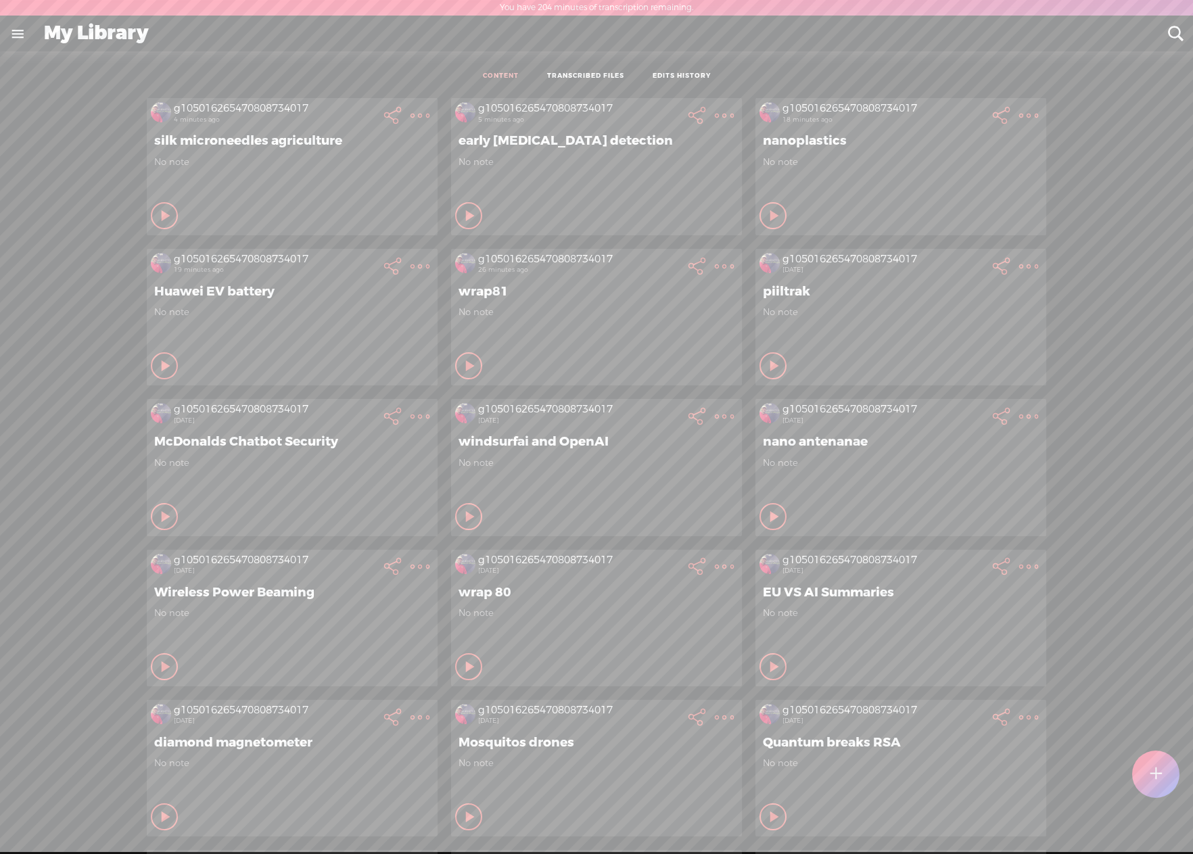
click at [1147, 773] on div at bounding box center [1156, 775] width 48 height 48
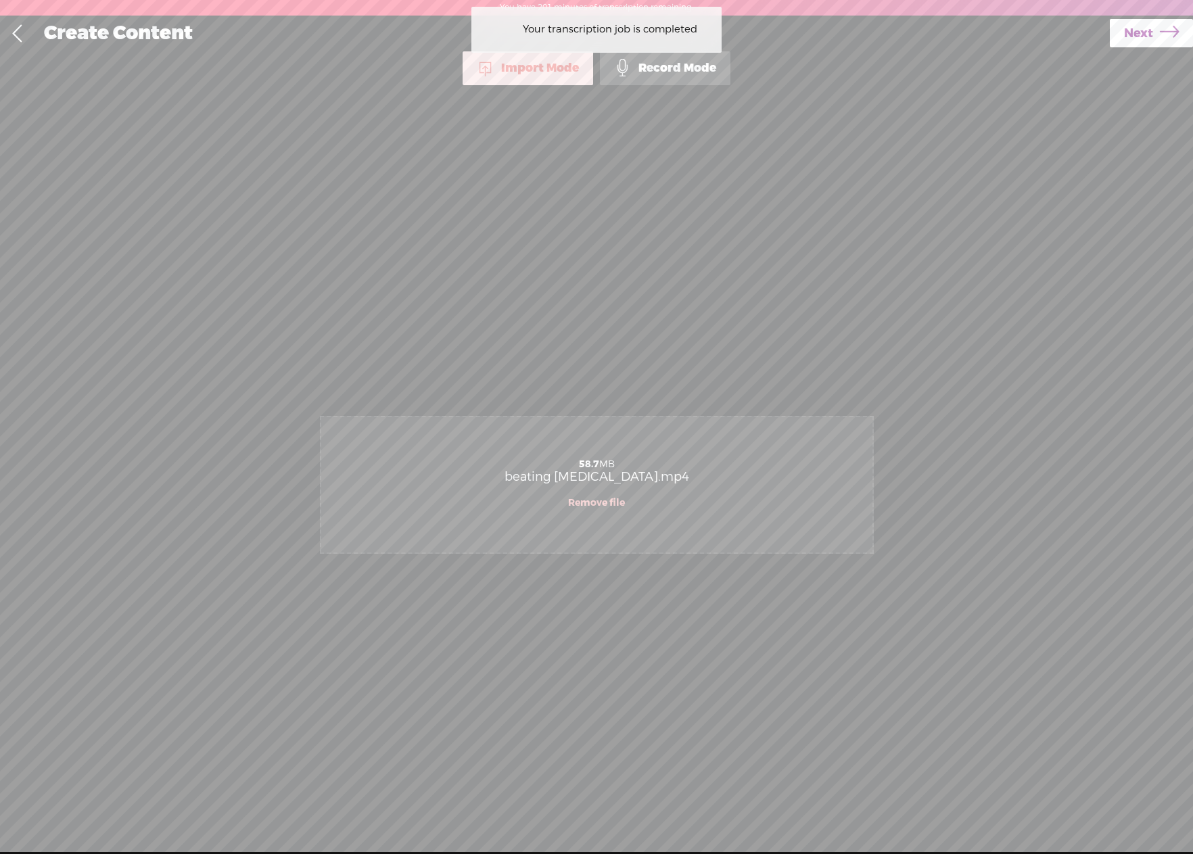
click at [1152, 33] on link "Next" at bounding box center [1151, 33] width 83 height 28
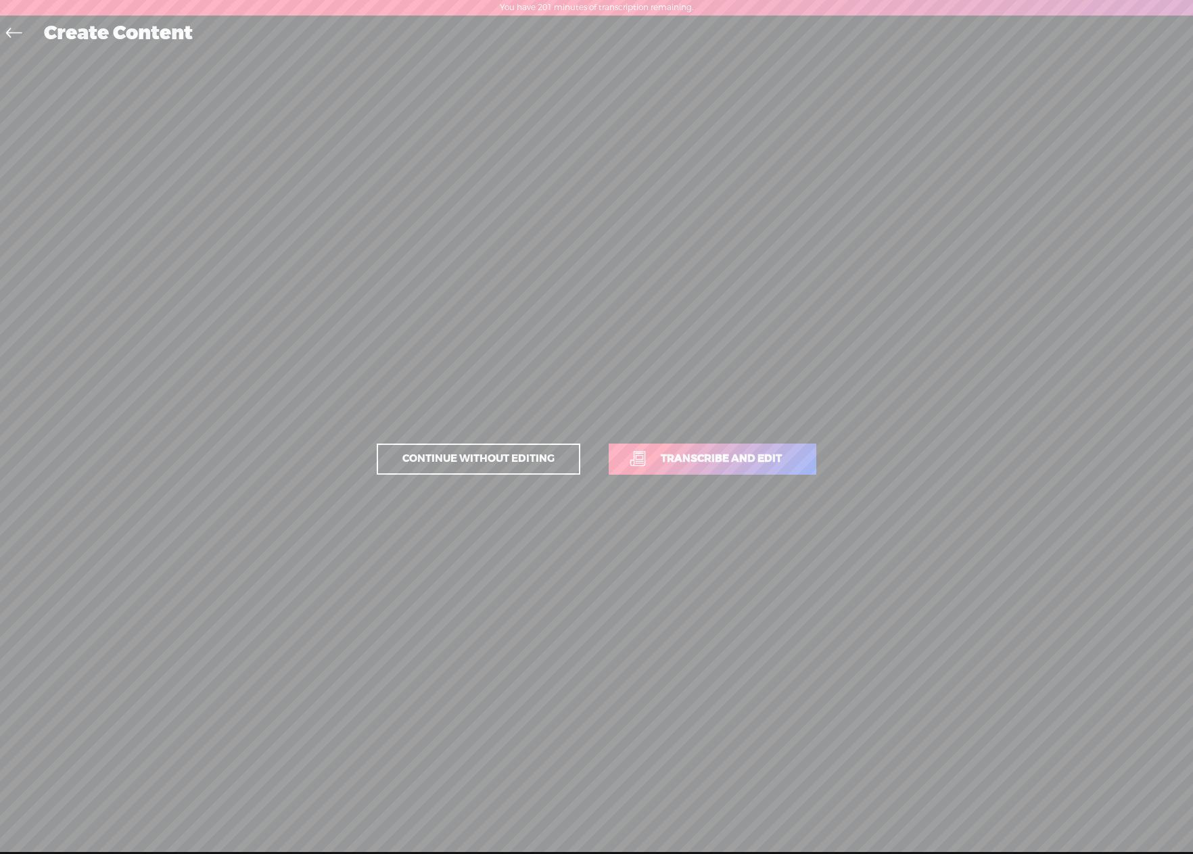
click at [749, 455] on span "Transcribe and edit" at bounding box center [722, 459] width 150 height 16
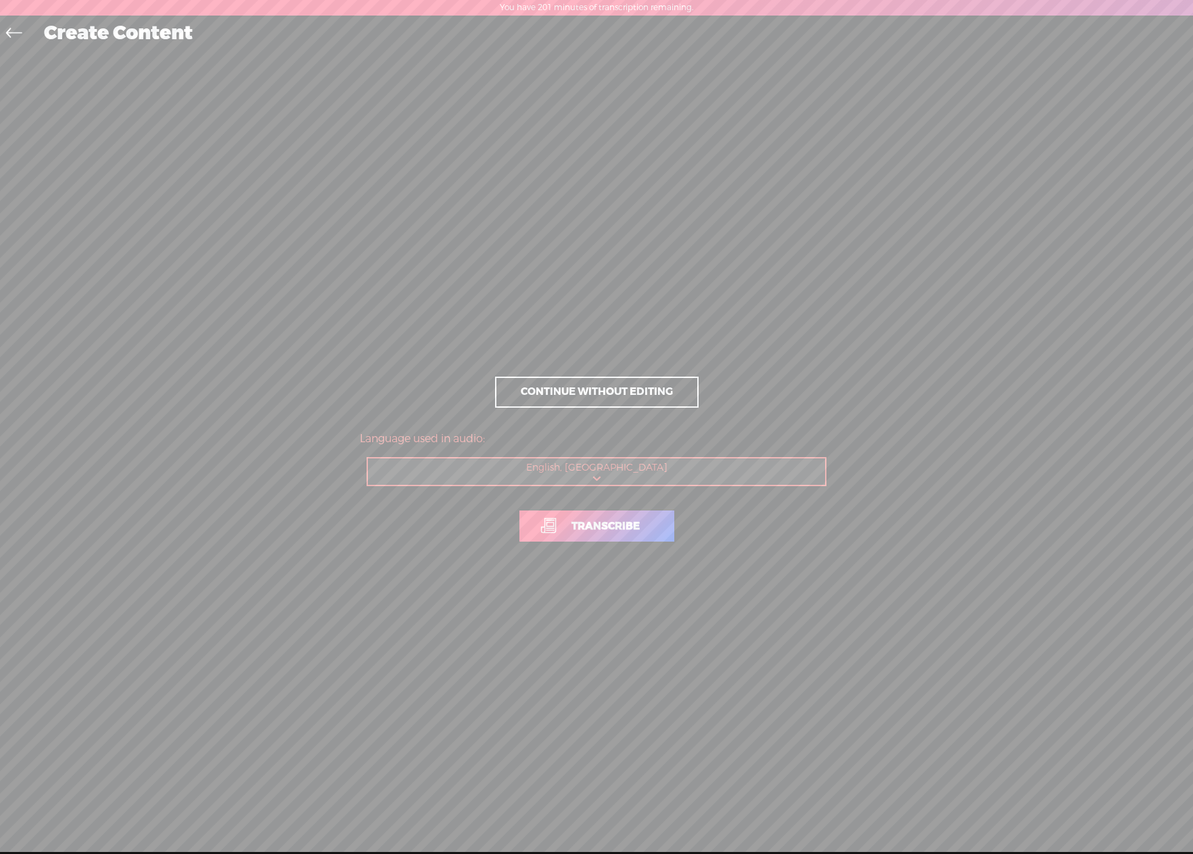
click at [645, 525] on span "Transcribe" at bounding box center [605, 527] width 97 height 16
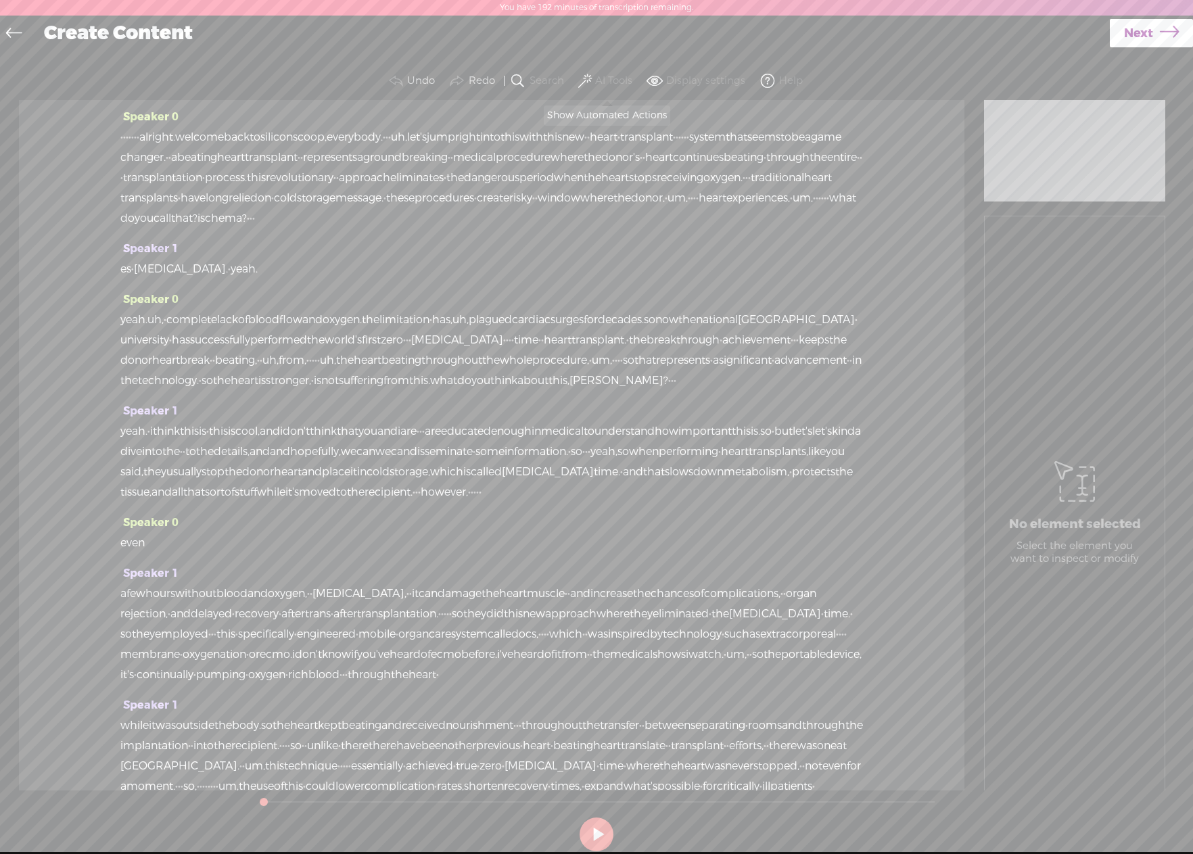
click at [589, 81] on span at bounding box center [585, 81] width 14 height 16
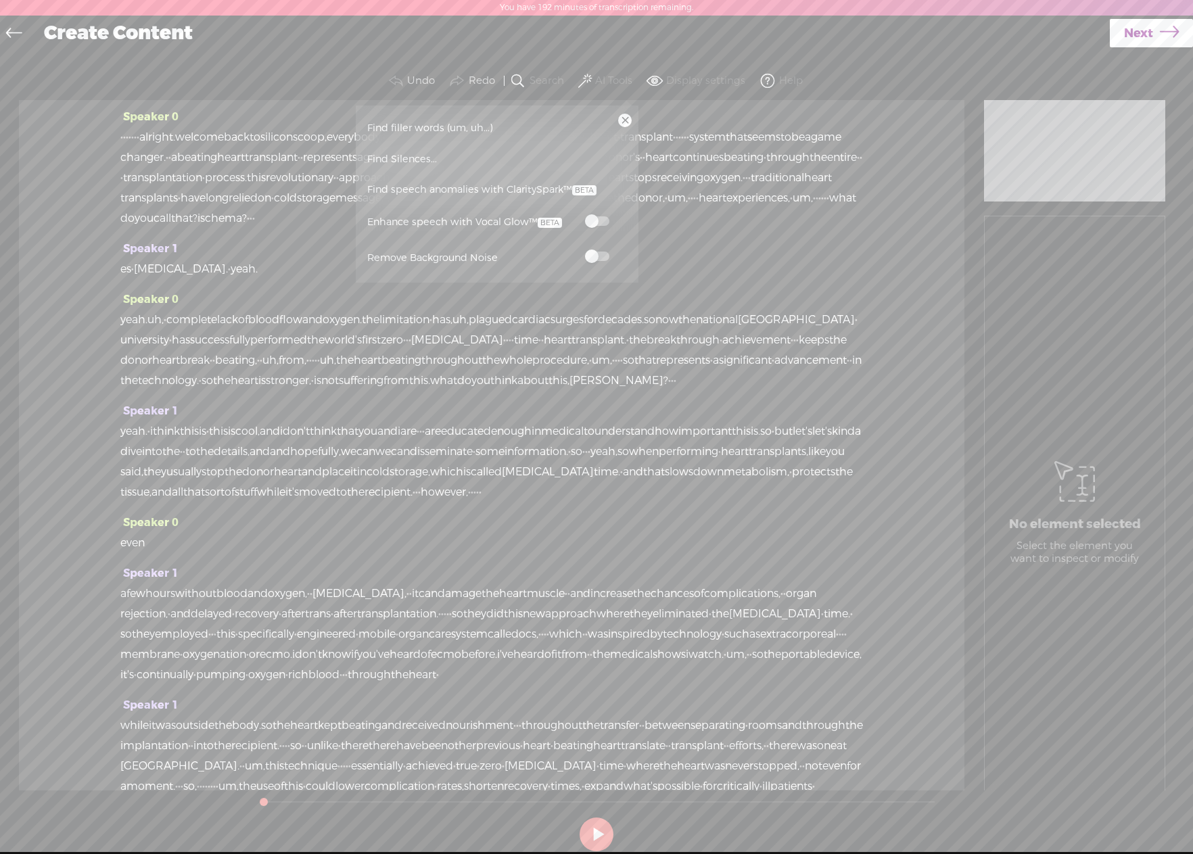
click at [605, 259] on span at bounding box center [597, 256] width 24 height 9
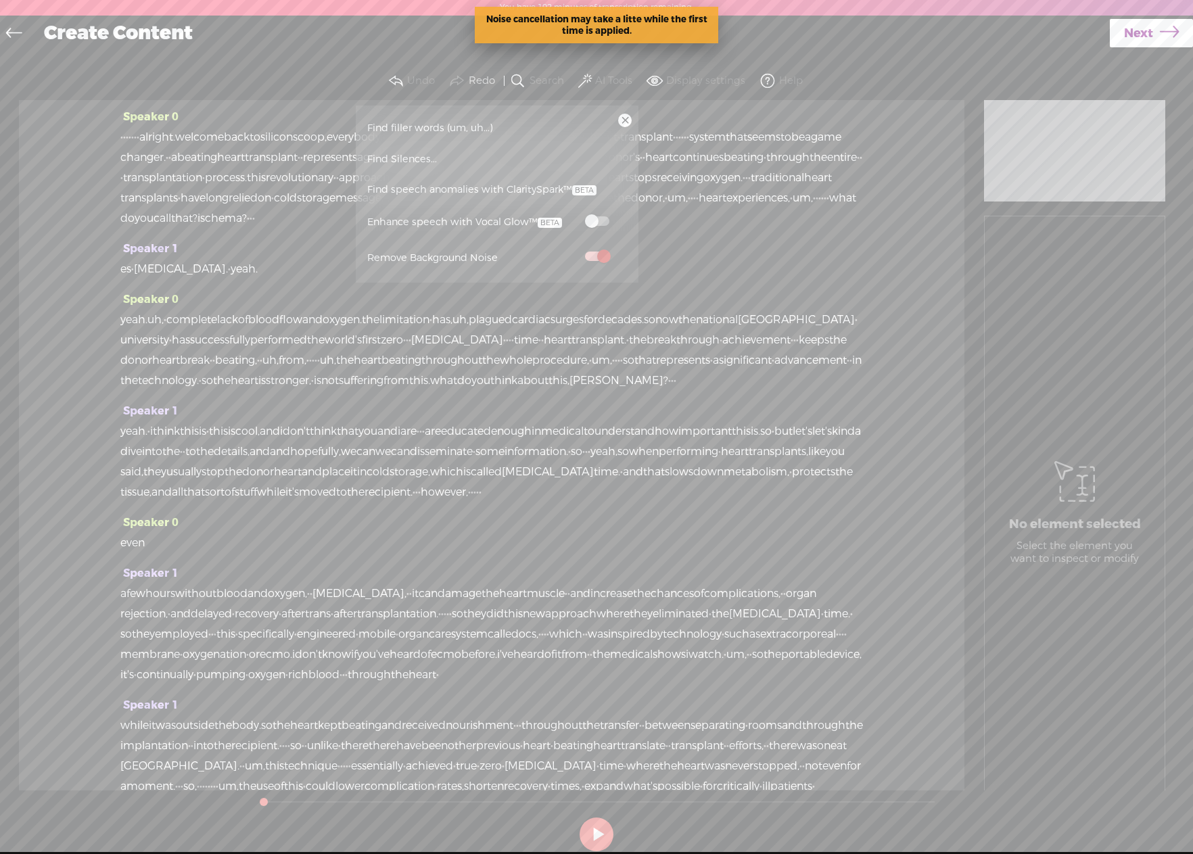
click at [460, 193] on span "Find speech anomalies with ClaritySpark™" at bounding box center [482, 190] width 239 height 31
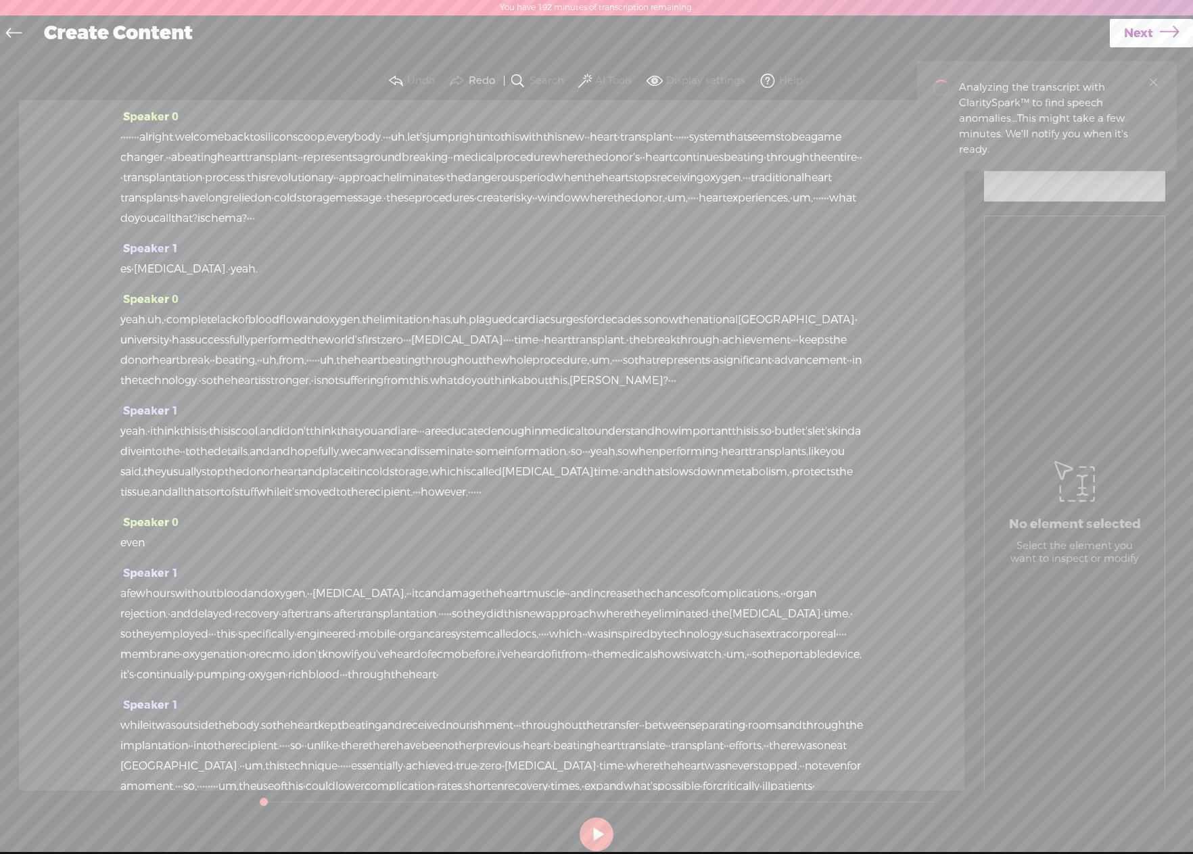
drag, startPoint x: 221, startPoint y: 136, endPoint x: 143, endPoint y: 135, distance: 77.8
click at [144, 135] on div "· · · · · · · alright. welcome back to silicon scoop, everybody. · · · uh, let'…" at bounding box center [491, 177] width 743 height 101
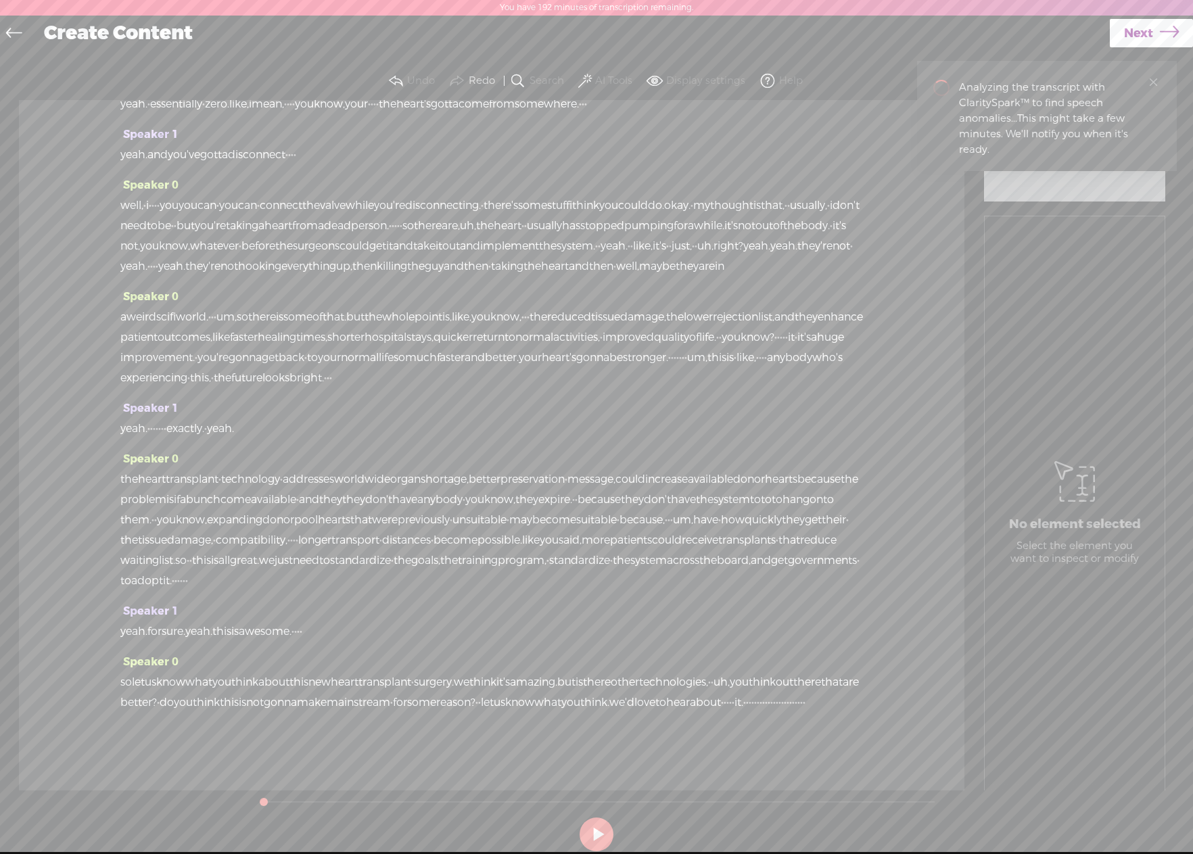
scroll to position [1946, 0]
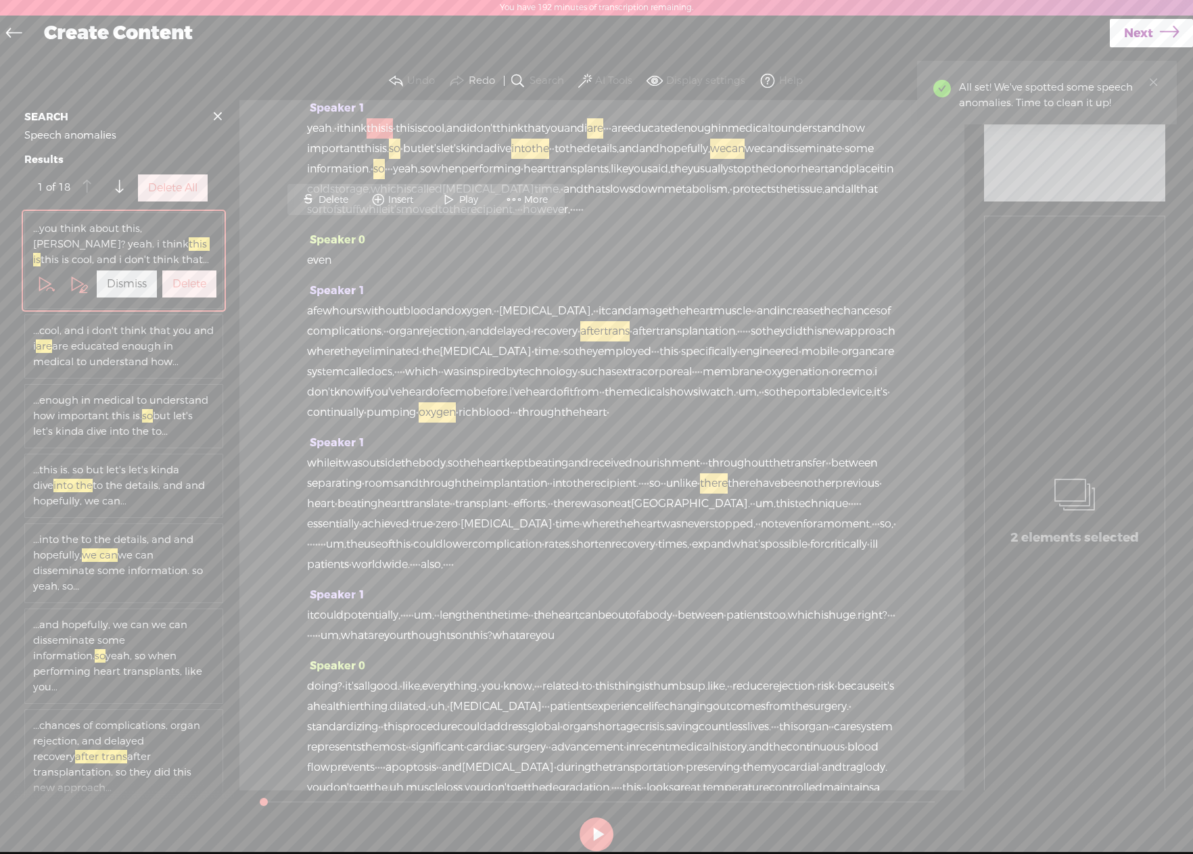
drag, startPoint x: 505, startPoint y: 704, endPoint x: 531, endPoint y: 704, distance: 26.4
click at [531, 704] on div "Speaker 0 · · [S] · · · · · alright. welcome back to silicon scoop, everybody. …" at bounding box center [601, 445] width 725 height 691
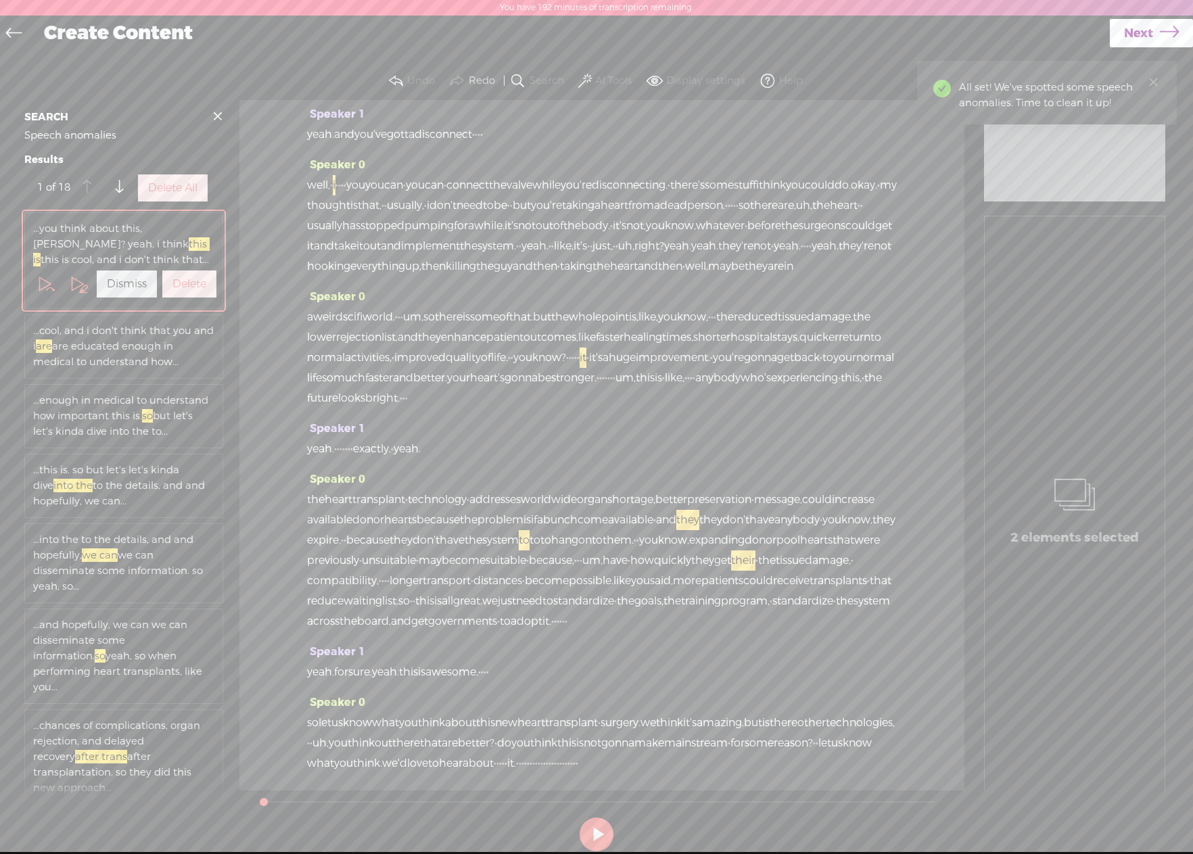
scroll to position [2366, 0]
click at [650, 419] on div "Speaker 1 yeah. · · · · · · · exactly. · yeah." at bounding box center [602, 444] width 590 height 51
click at [162, 196] on label "Delete All" at bounding box center [172, 188] width 49 height 14
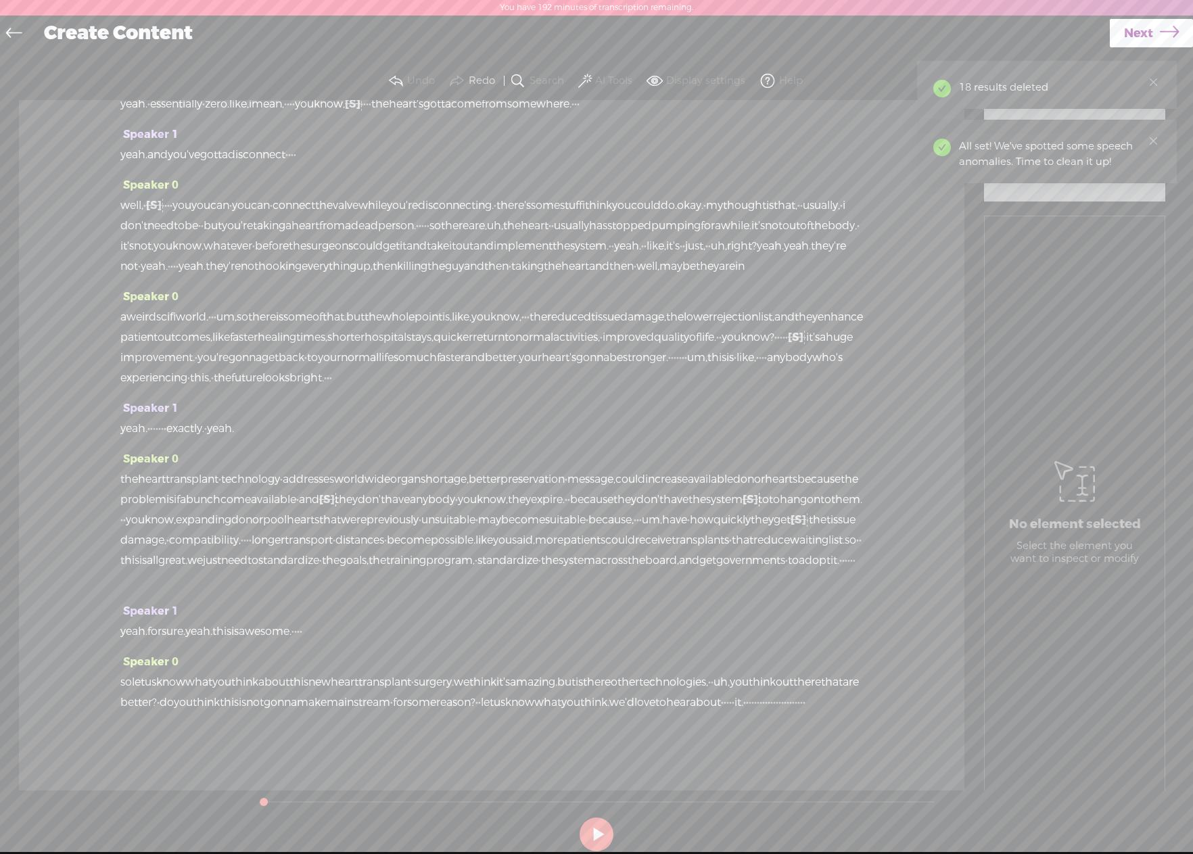
scroll to position [2028, 0]
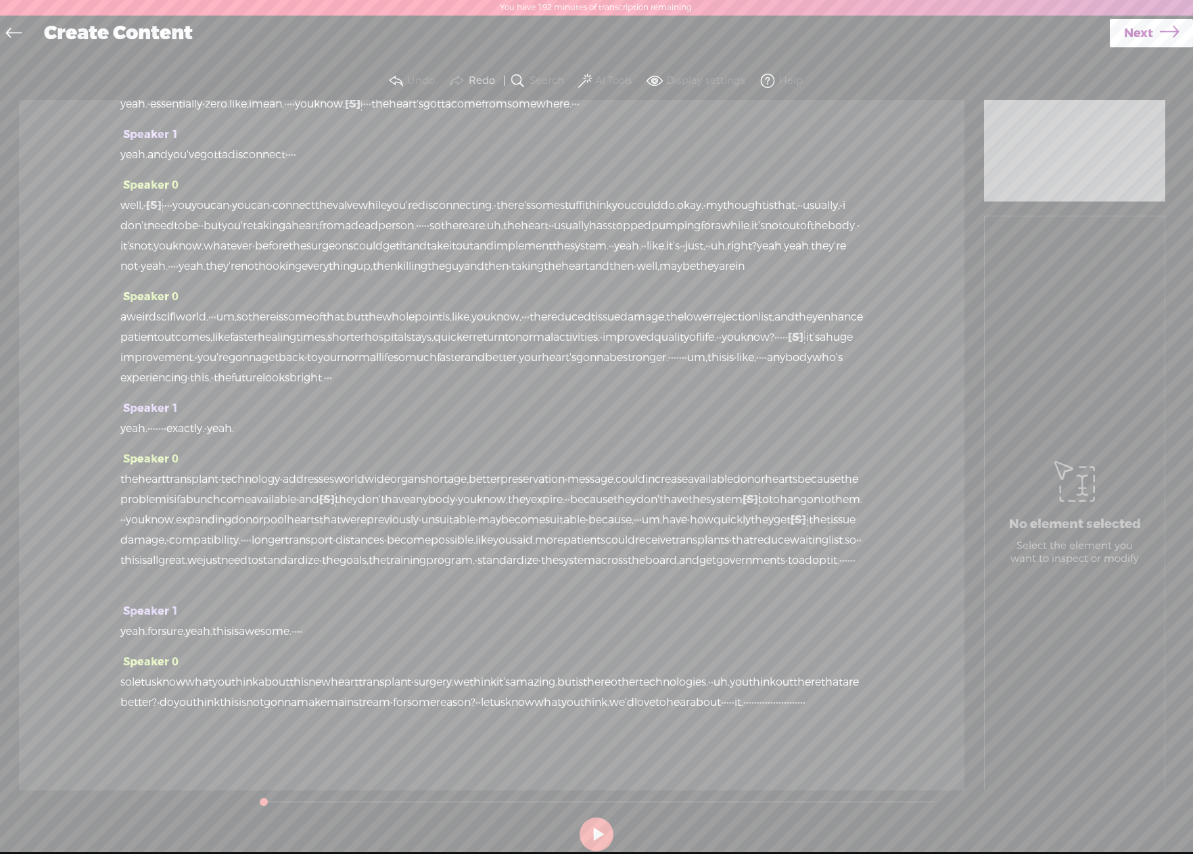
drag, startPoint x: 505, startPoint y: 702, endPoint x: 529, endPoint y: 703, distance: 23.7
click at [529, 703] on div "so let us know what you think about this new heart transplant · surgery. we thi…" at bounding box center [491, 692] width 743 height 41
drag, startPoint x: 577, startPoint y: 704, endPoint x: 782, endPoint y: 707, distance: 205.0
click at [782, 707] on div "so let us know what you think about this new heart transplant · surgery. we thi…" at bounding box center [491, 692] width 743 height 41
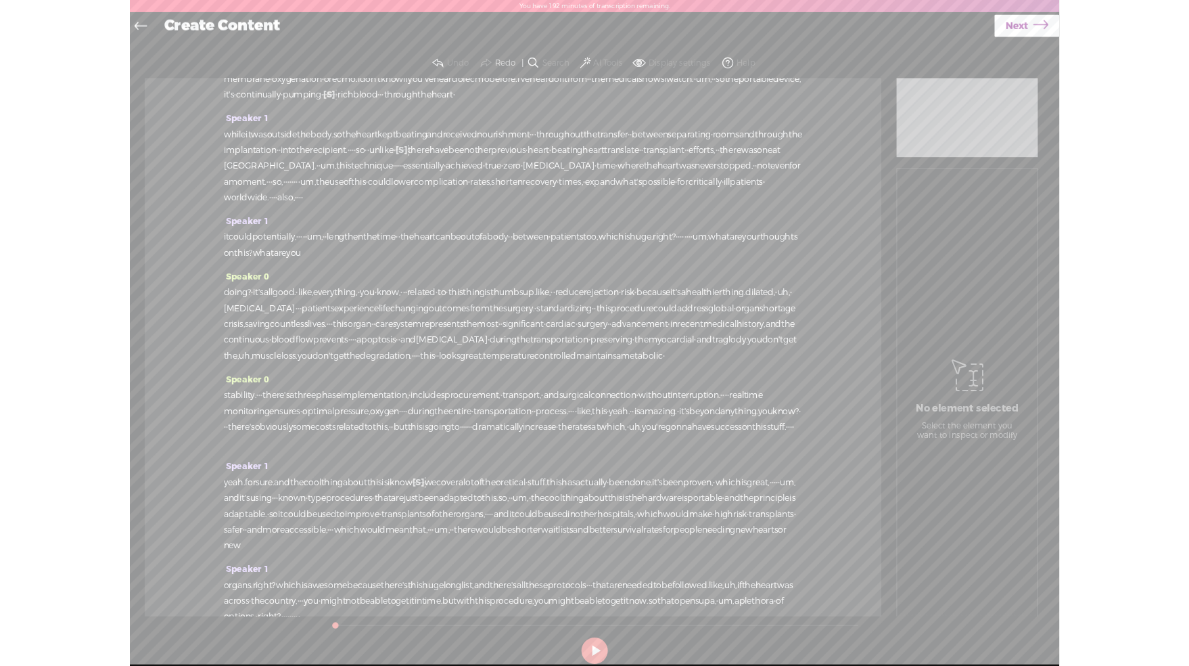
scroll to position [0, 0]
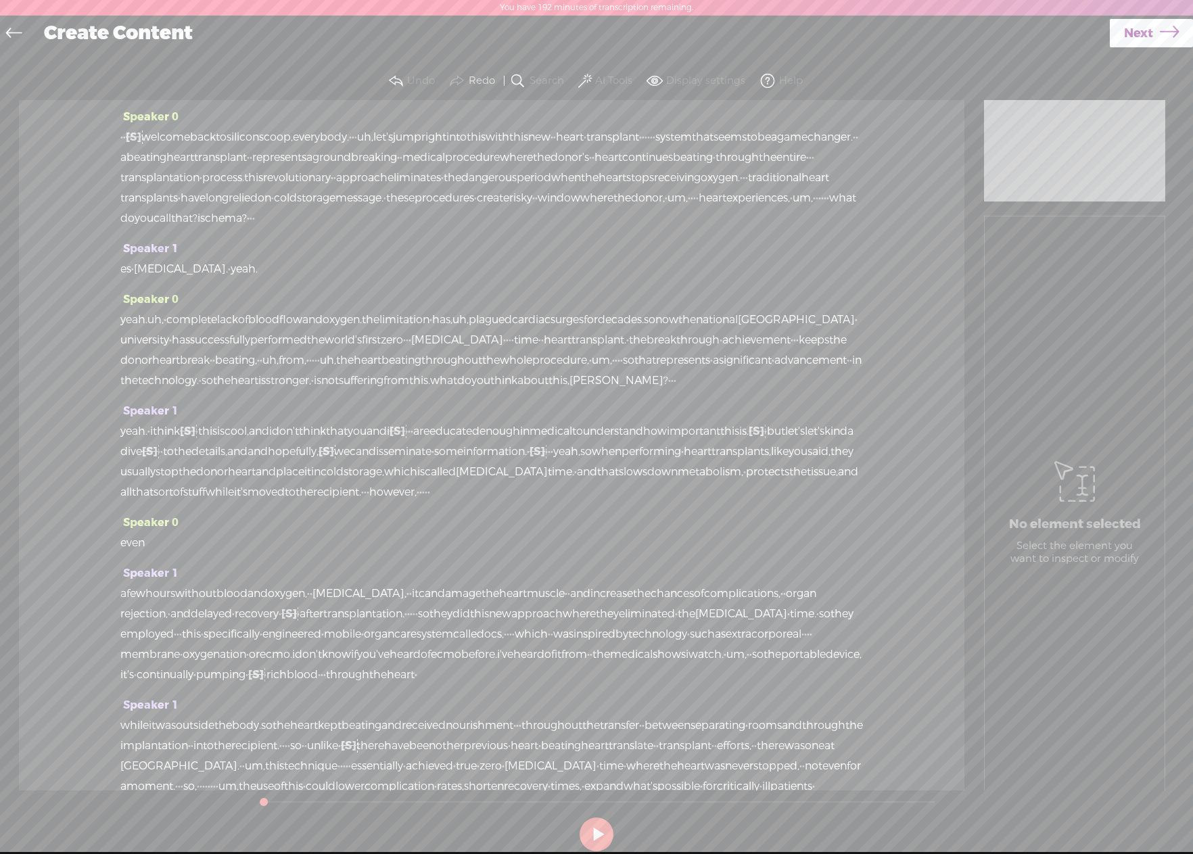
click at [584, 76] on span at bounding box center [585, 81] width 14 height 16
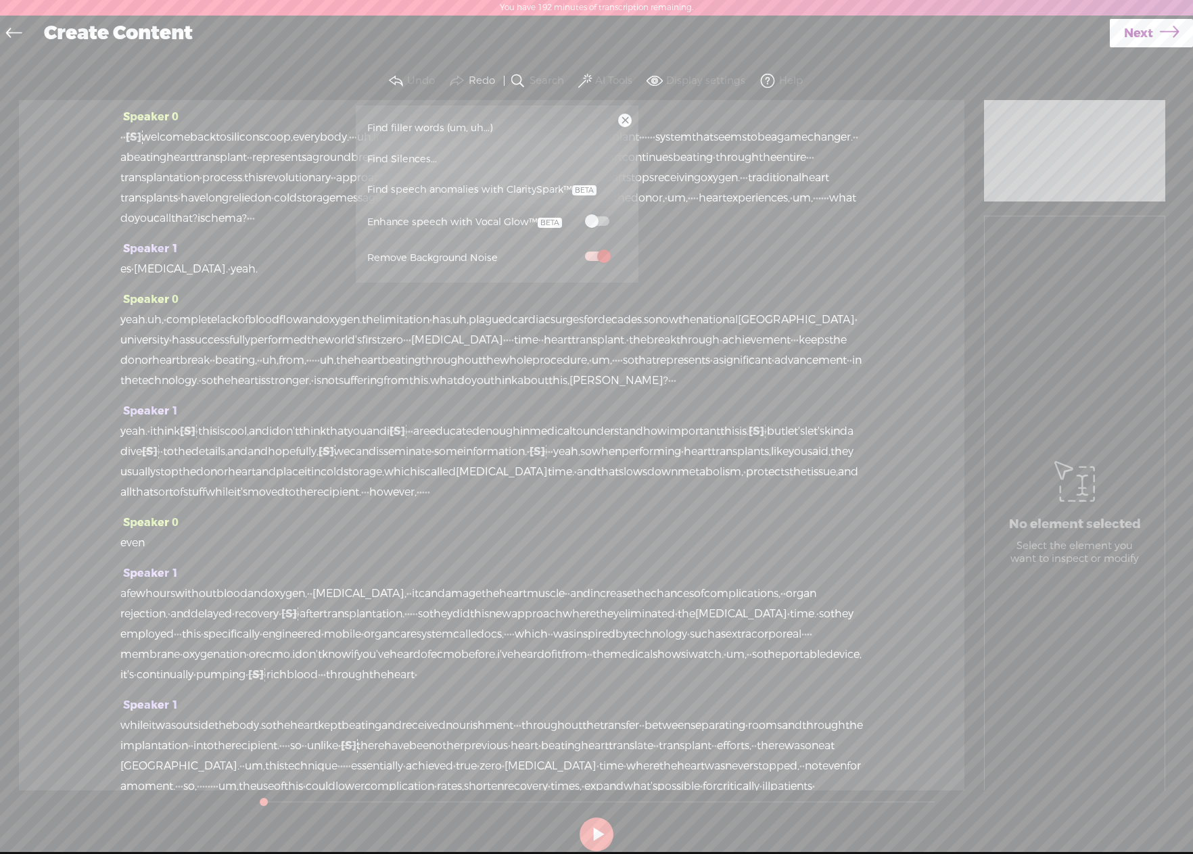
click at [396, 133] on span "Find filler words (um, uh...)" at bounding box center [430, 128] width 135 height 30
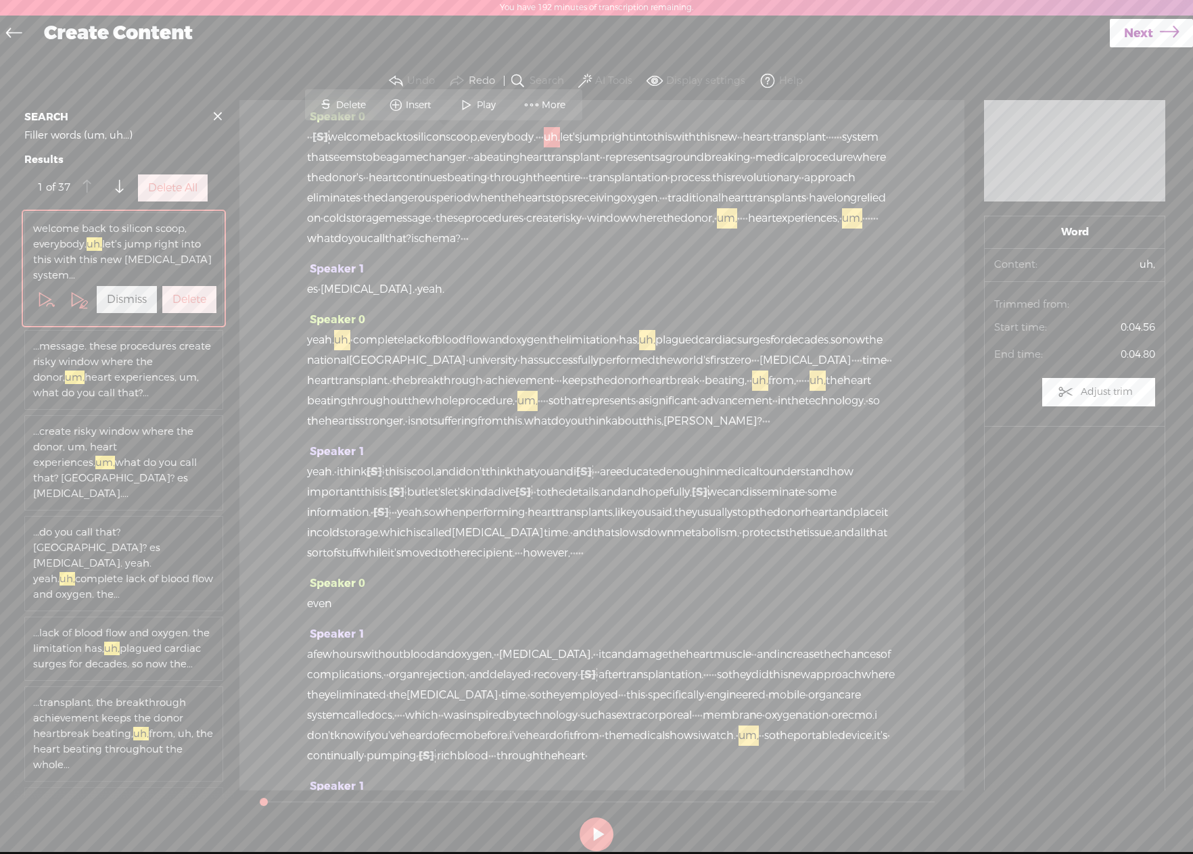
click at [172, 196] on label "Delete All" at bounding box center [172, 188] width 49 height 14
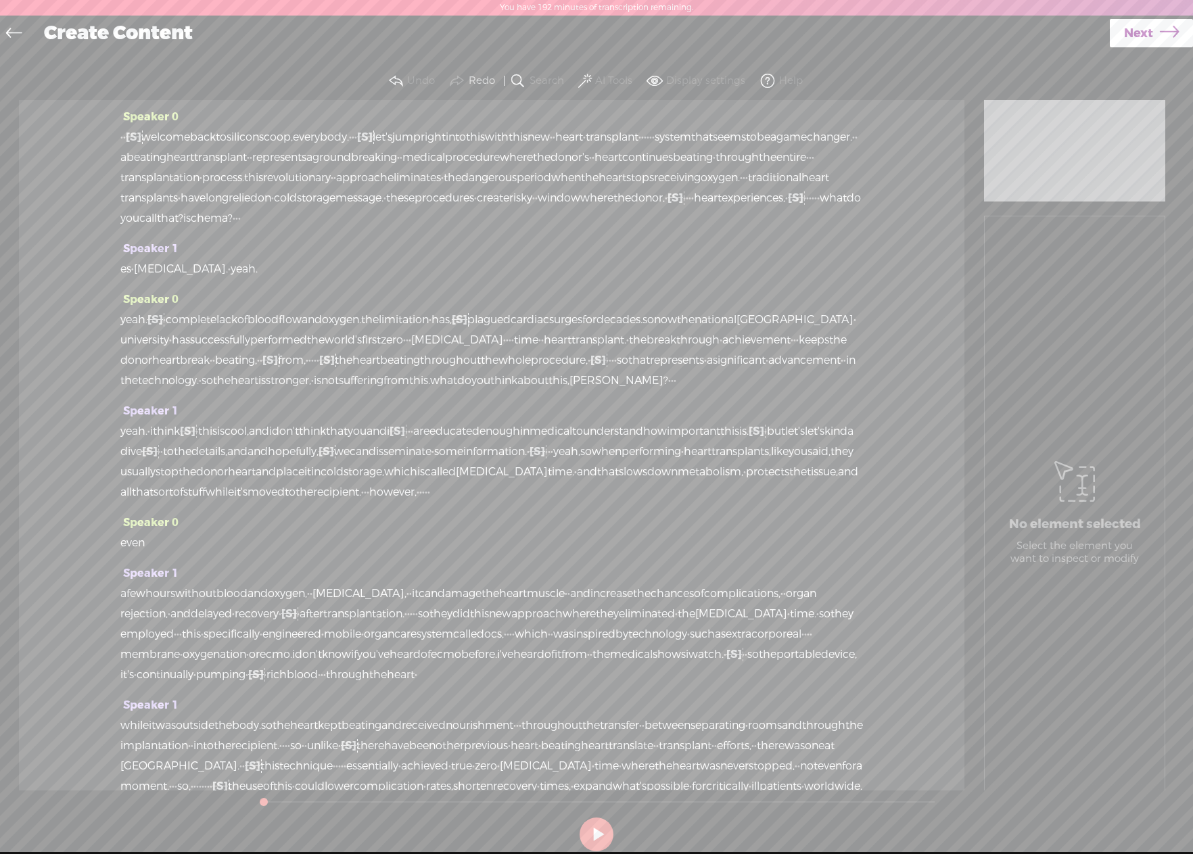
click at [589, 79] on span at bounding box center [585, 81] width 14 height 16
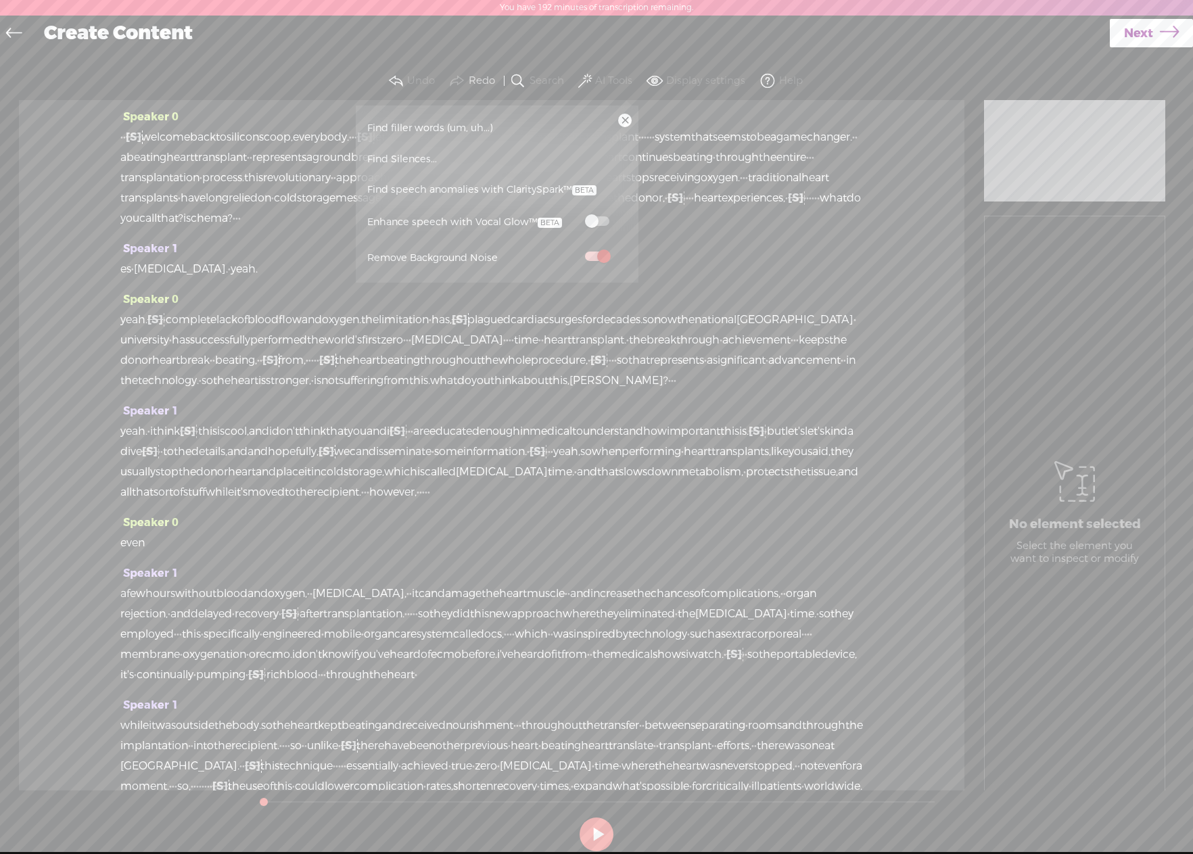
click at [413, 129] on span "Find filler words (um, uh...)" at bounding box center [430, 128] width 135 height 30
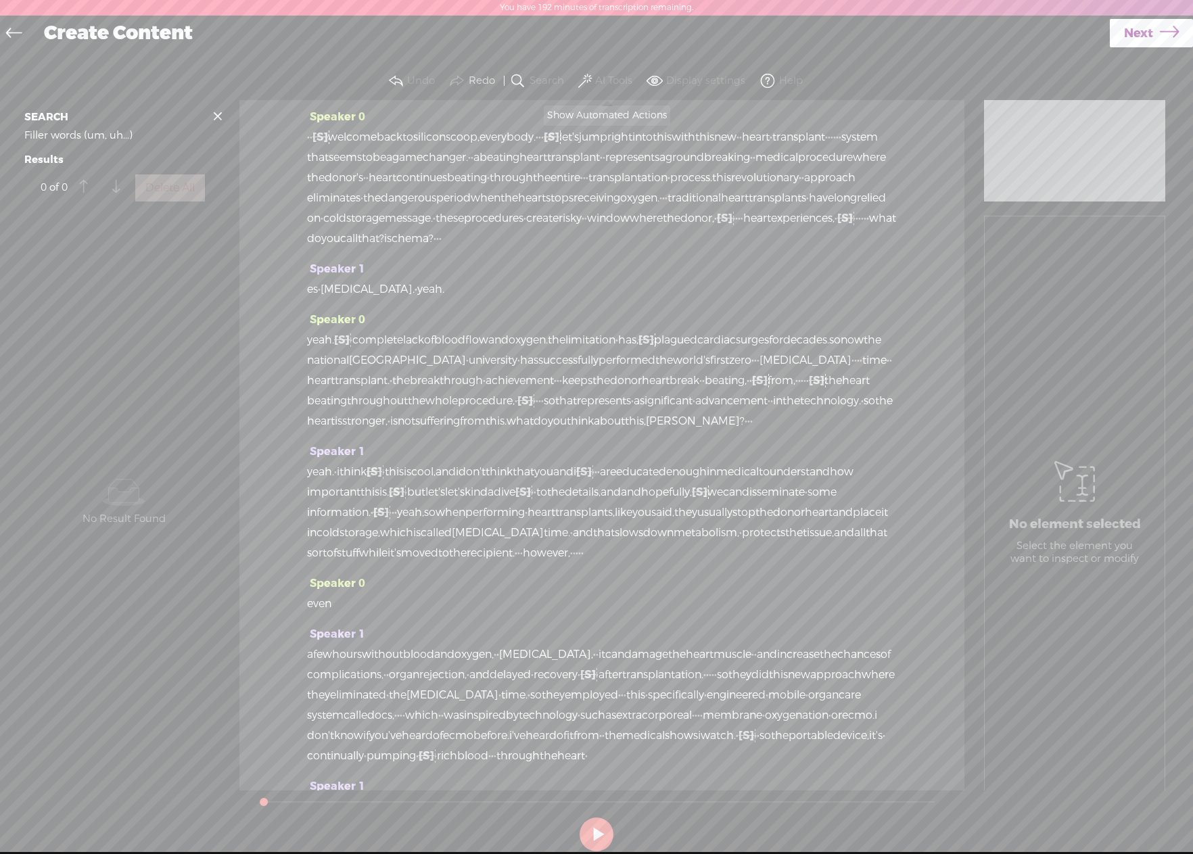
click at [583, 81] on span at bounding box center [585, 81] width 14 height 16
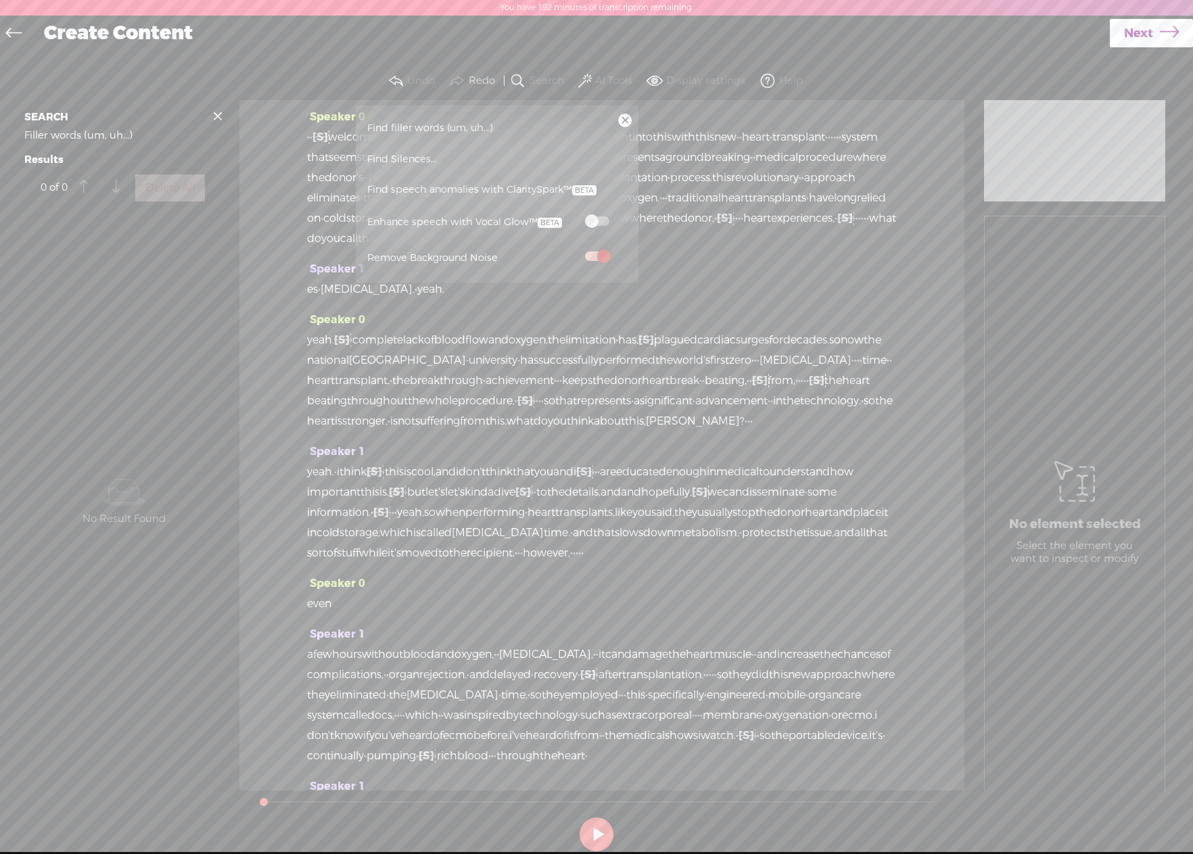
click at [601, 222] on span at bounding box center [597, 220] width 24 height 9
click at [585, 300] on div "es · ischemic. · yeah." at bounding box center [602, 289] width 590 height 20
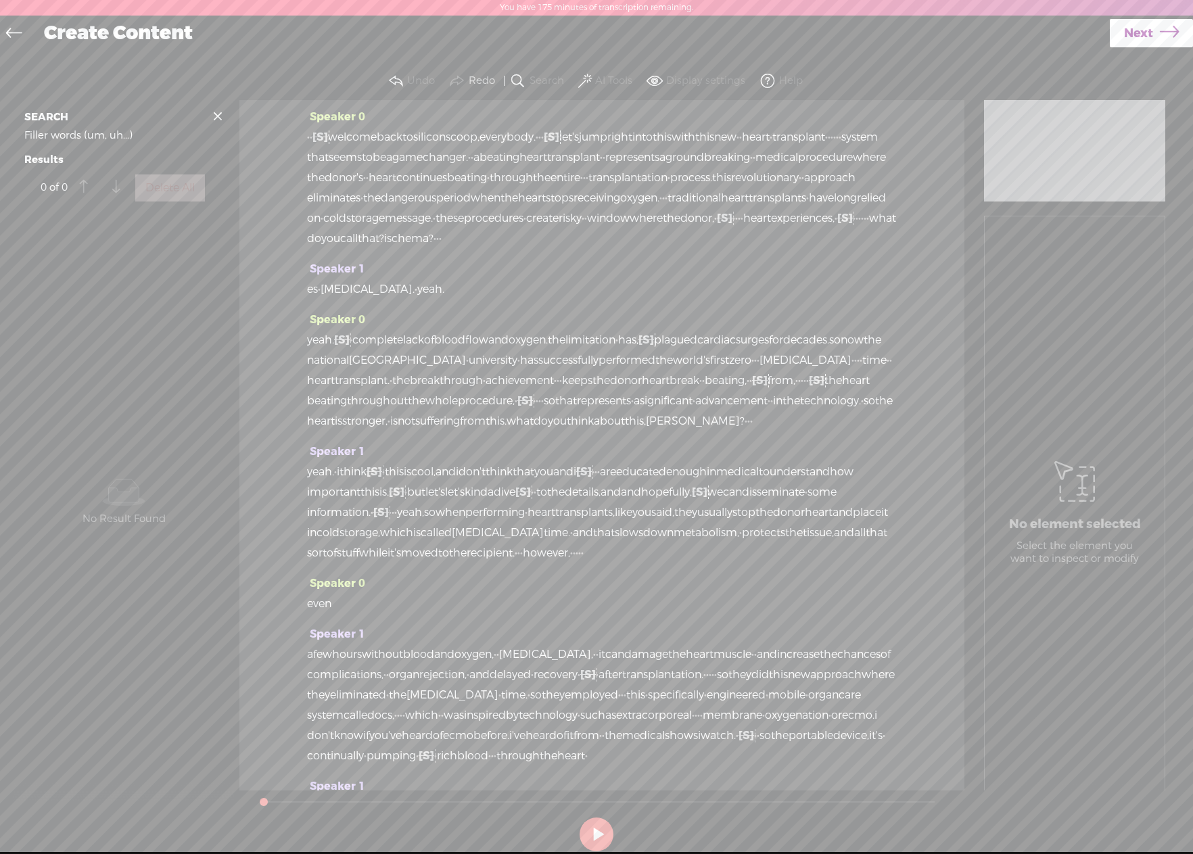
click at [1160, 42] on icon at bounding box center [1169, 33] width 19 height 35
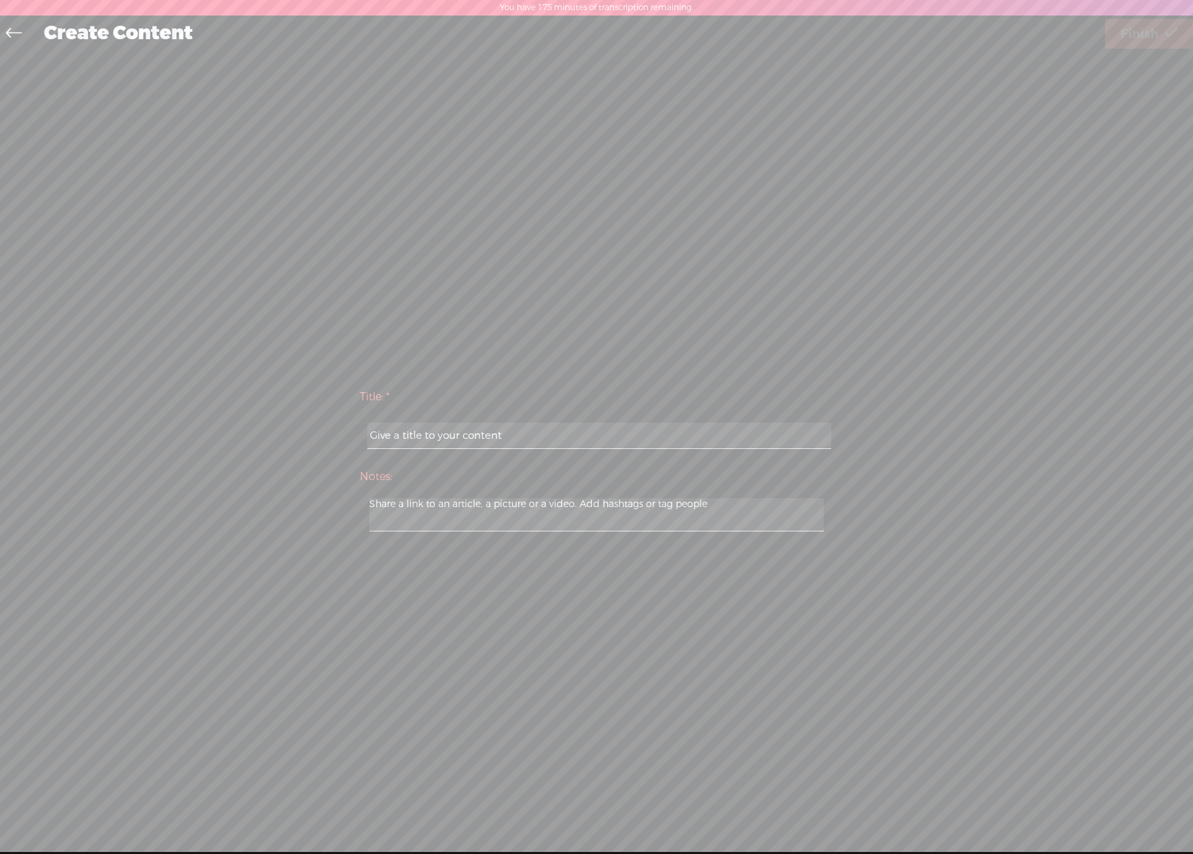
click at [1154, 42] on span "Finish" at bounding box center [1140, 34] width 38 height 35
click at [624, 429] on input "text" at bounding box center [598, 436] width 463 height 26
paste input "beating [MEDICAL_DATA]"
type input "beating [MEDICAL_DATA]"
click at [1158, 30] on link "Finish" at bounding box center [1149, 34] width 88 height 30
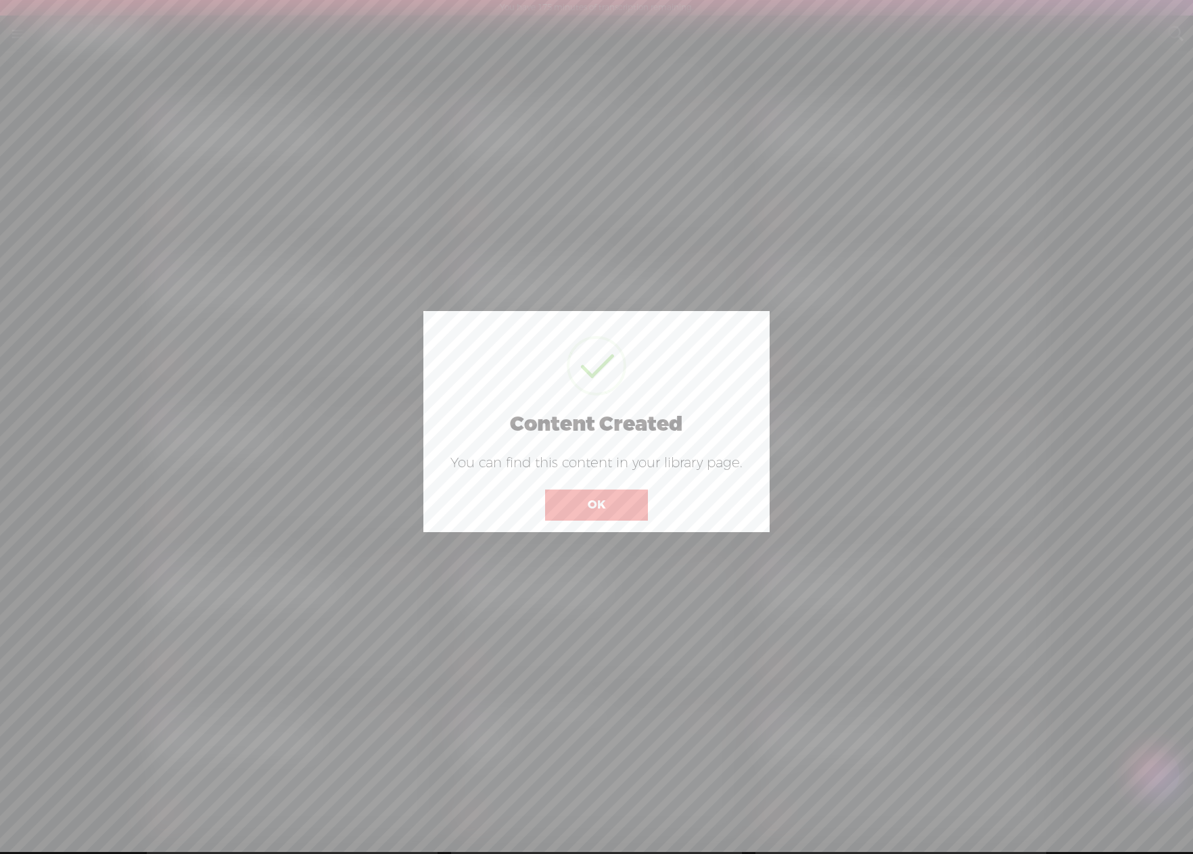
click at [610, 499] on button "OK" at bounding box center [596, 505] width 103 height 31
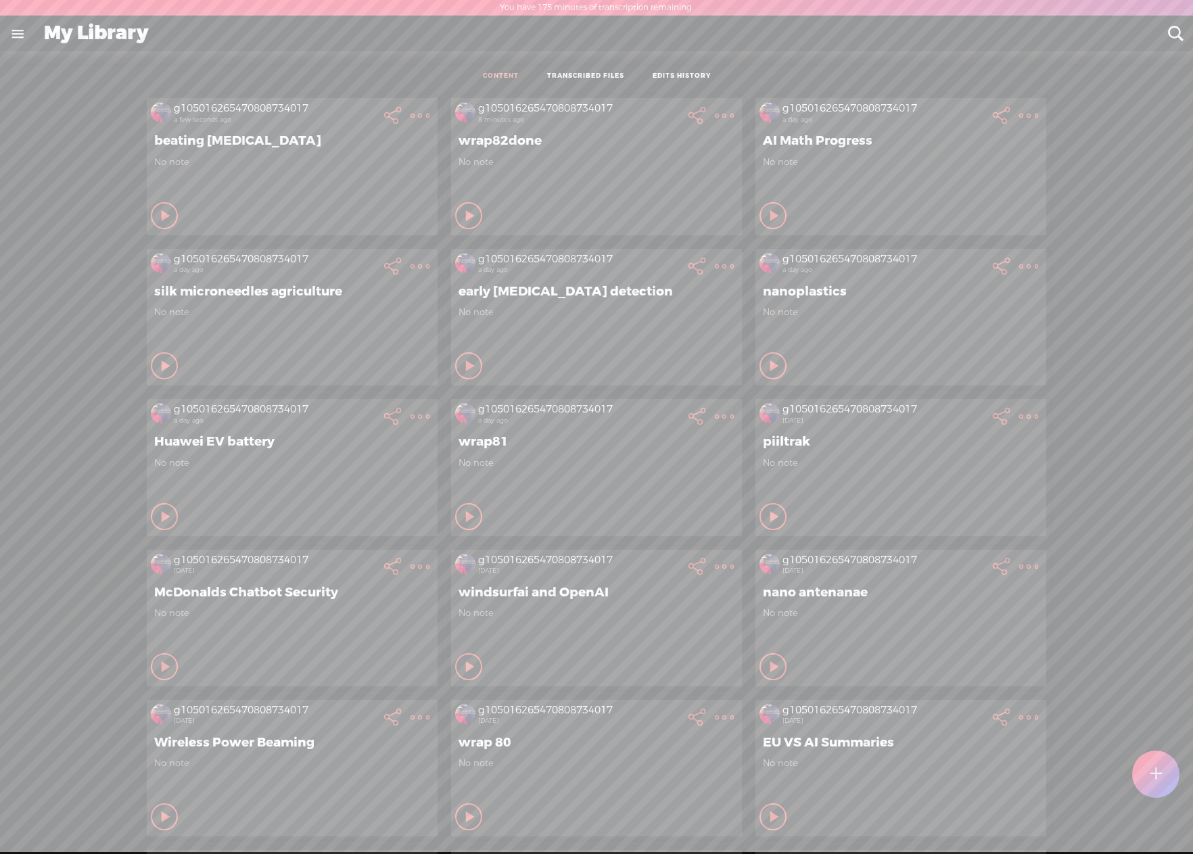
click at [1154, 767] on t at bounding box center [1157, 775] width 12 height 30
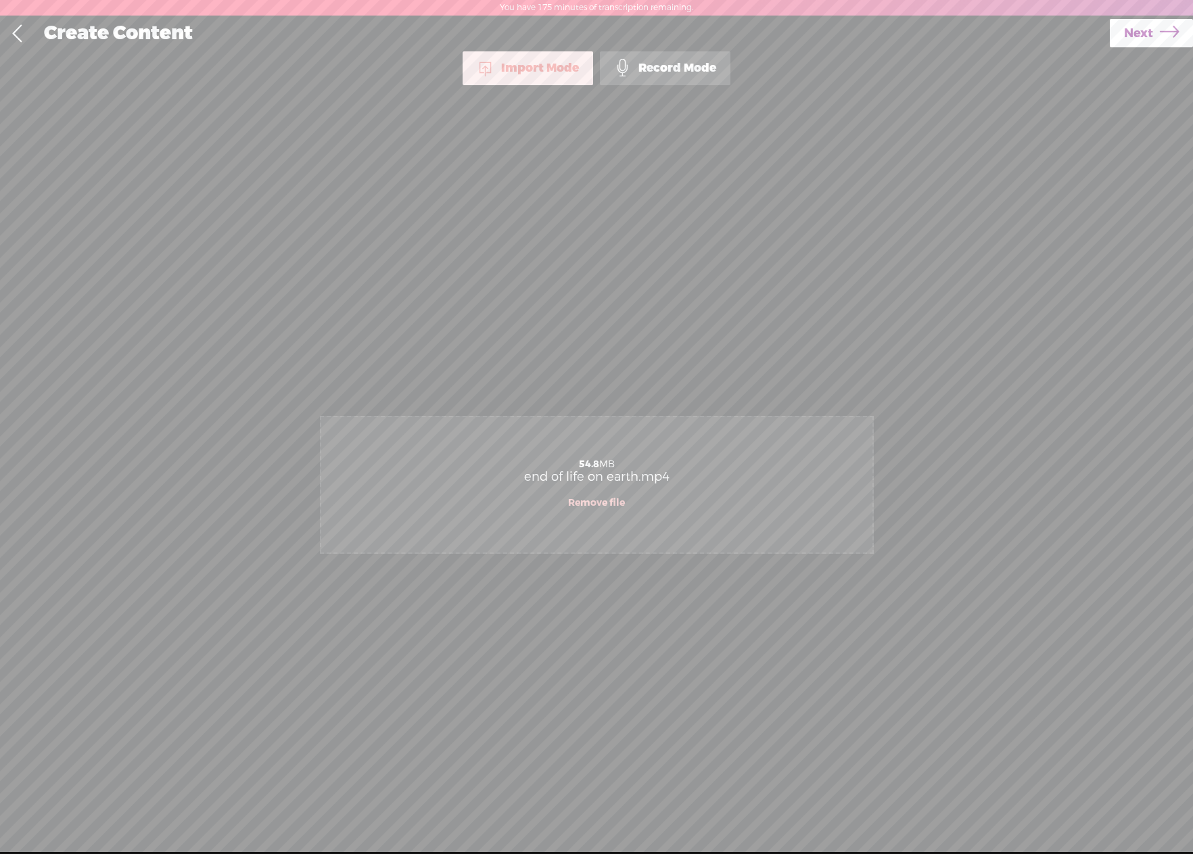
click at [1160, 43] on icon at bounding box center [1169, 33] width 19 height 35
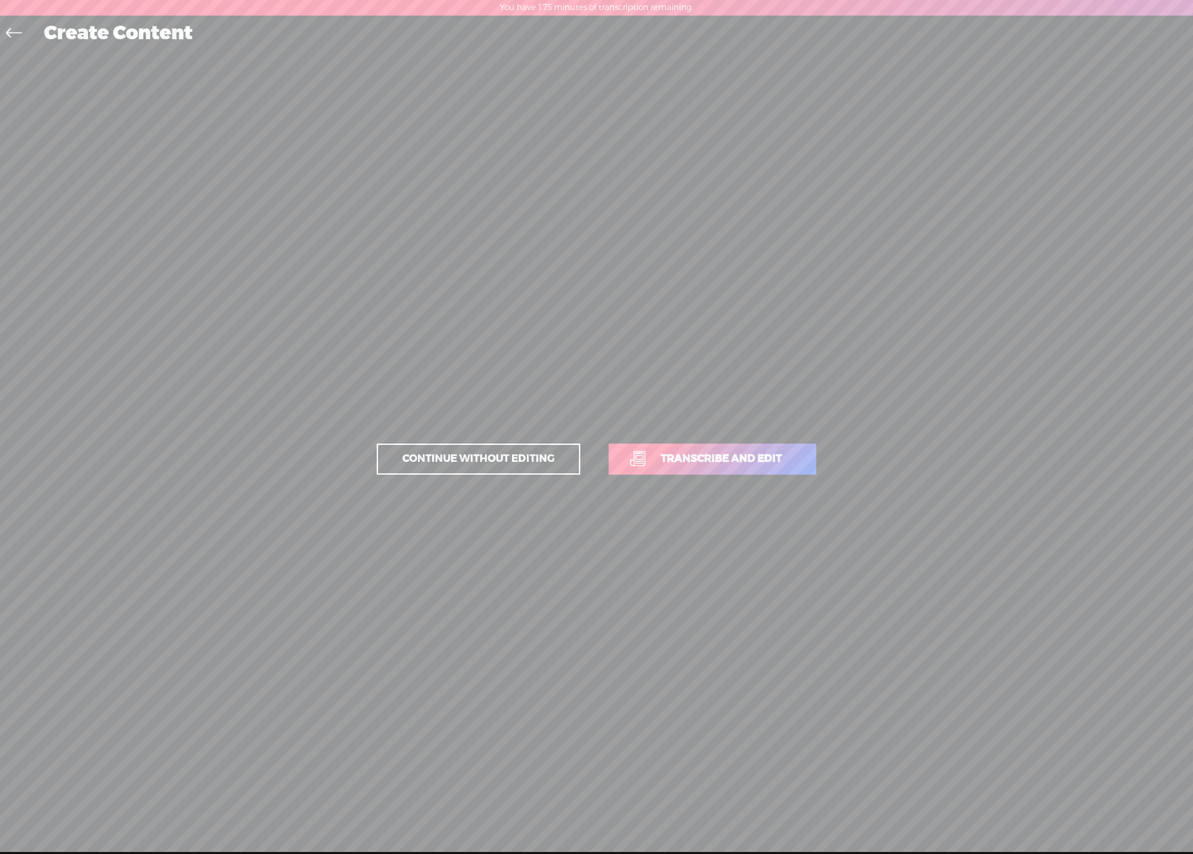
click at [733, 465] on span "Transcribe and edit" at bounding box center [722, 459] width 150 height 16
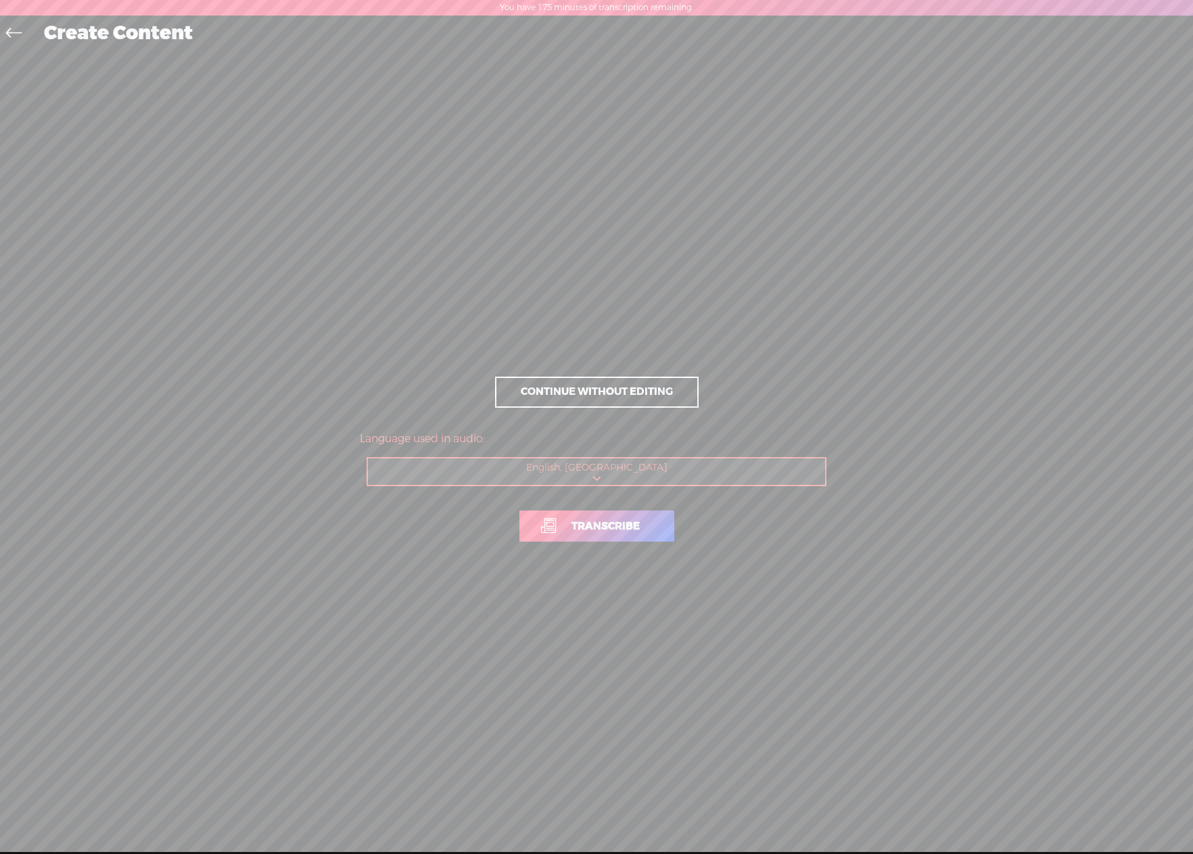
click at [605, 528] on span "Transcribe" at bounding box center [605, 527] width 97 height 16
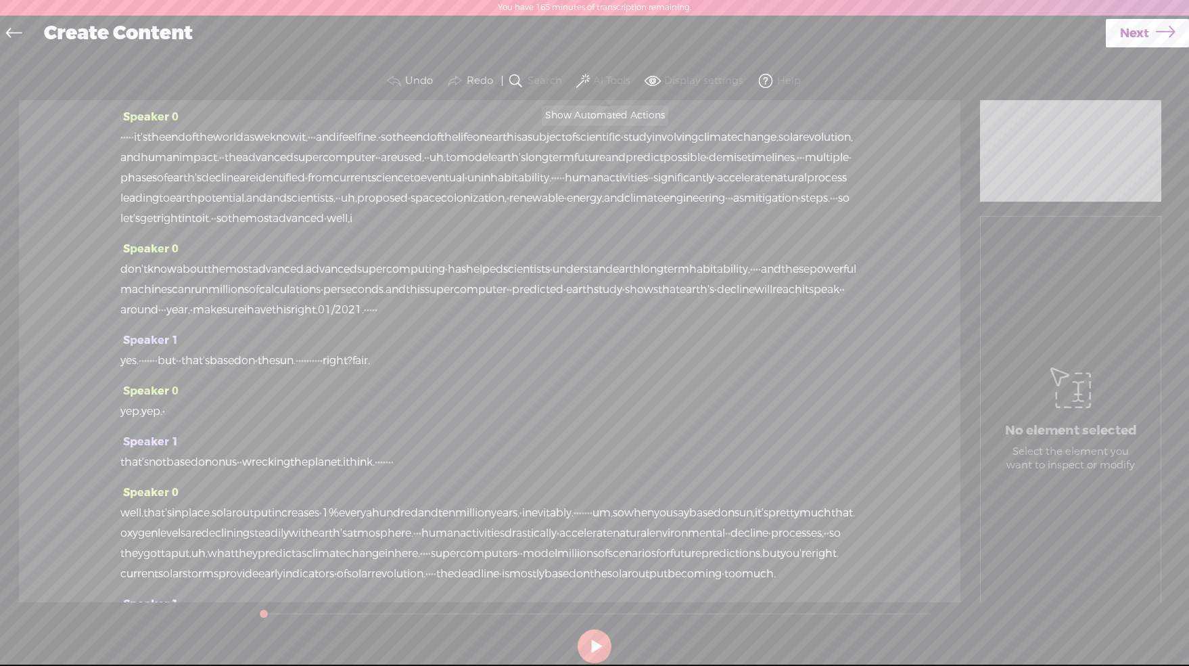
click at [591, 78] on button "AI Tools" at bounding box center [605, 81] width 63 height 27
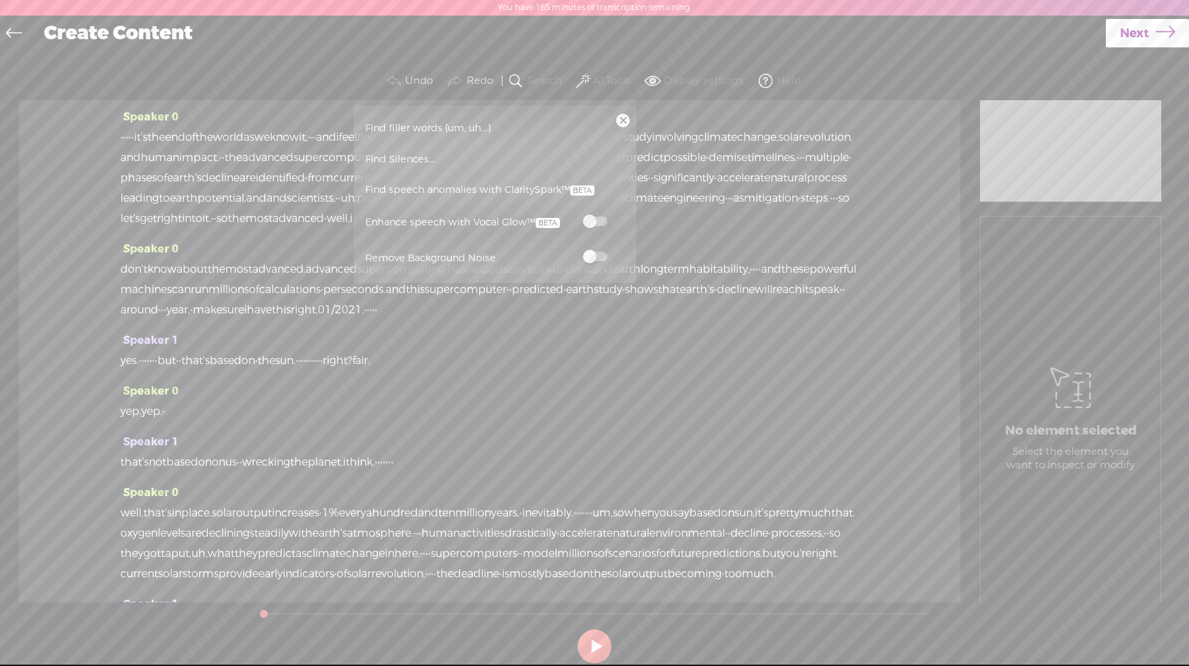
click at [606, 259] on label at bounding box center [596, 256] width 60 height 17
click at [483, 186] on span "Find speech anomalies with ClaritySpark™" at bounding box center [480, 190] width 239 height 31
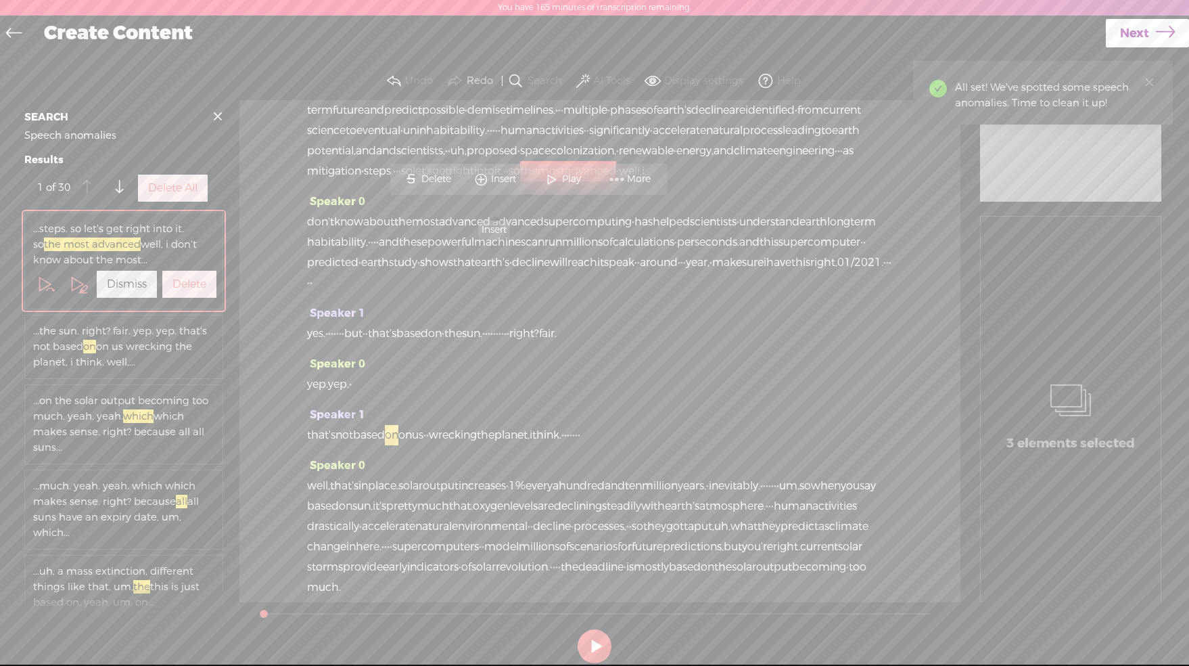
scroll to position [68, 0]
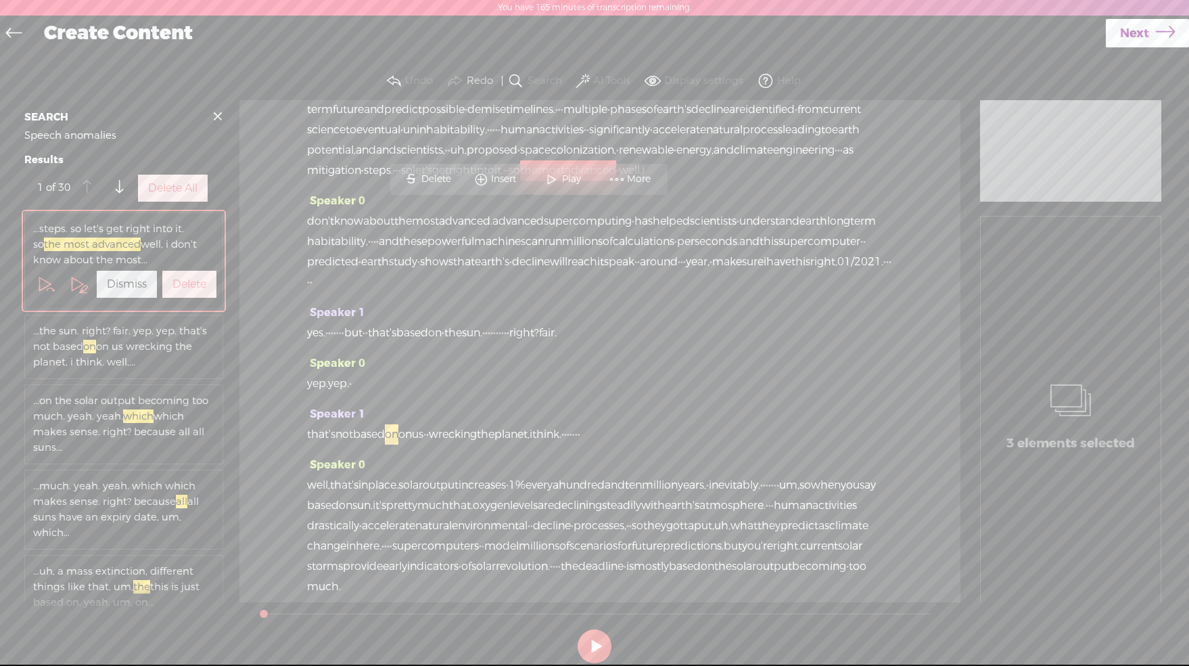
click at [165, 196] on label "Delete All" at bounding box center [172, 188] width 49 height 14
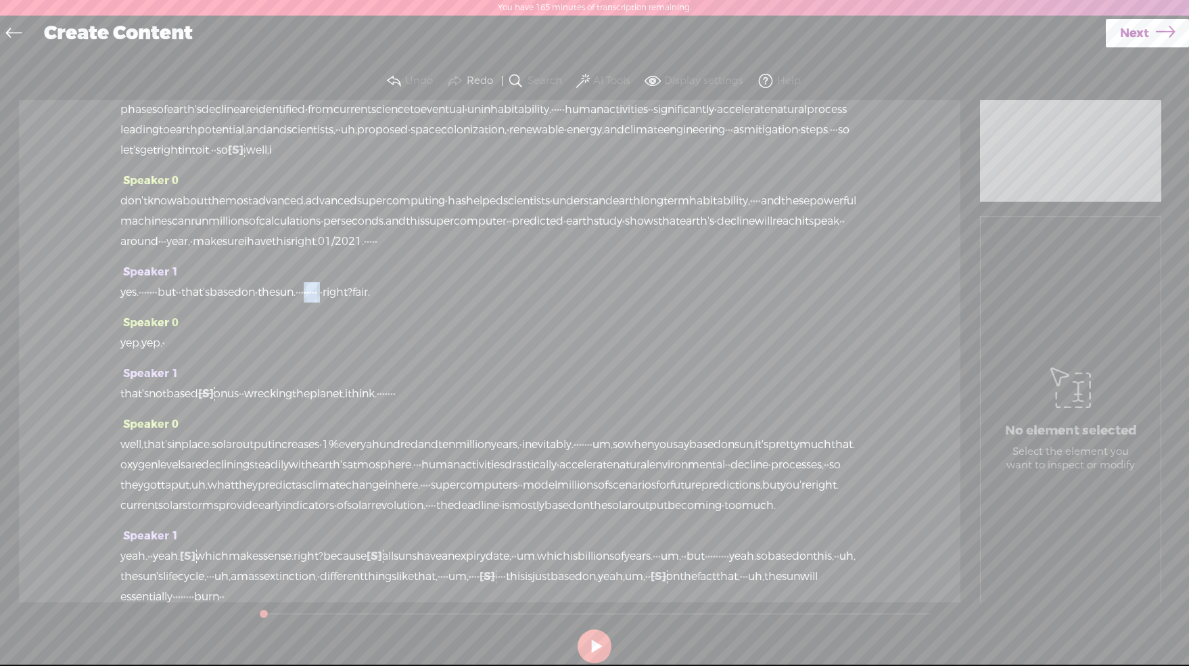
drag, startPoint x: 484, startPoint y: 333, endPoint x: 430, endPoint y: 336, distance: 53.5
click at [430, 302] on div "yes. · · · · · · · but · · that's based on · the sun. · · · · · · · · · · right…" at bounding box center [489, 292] width 739 height 20
drag, startPoint x: 197, startPoint y: 337, endPoint x: 159, endPoint y: 337, distance: 37.9
click at [159, 302] on div "yes. · · · · · · · but · · that's based on · the sun. · · [S] · · · · · · · · r…" at bounding box center [489, 292] width 739 height 20
drag, startPoint x: 486, startPoint y: 438, endPoint x: 509, endPoint y: 443, distance: 24.1
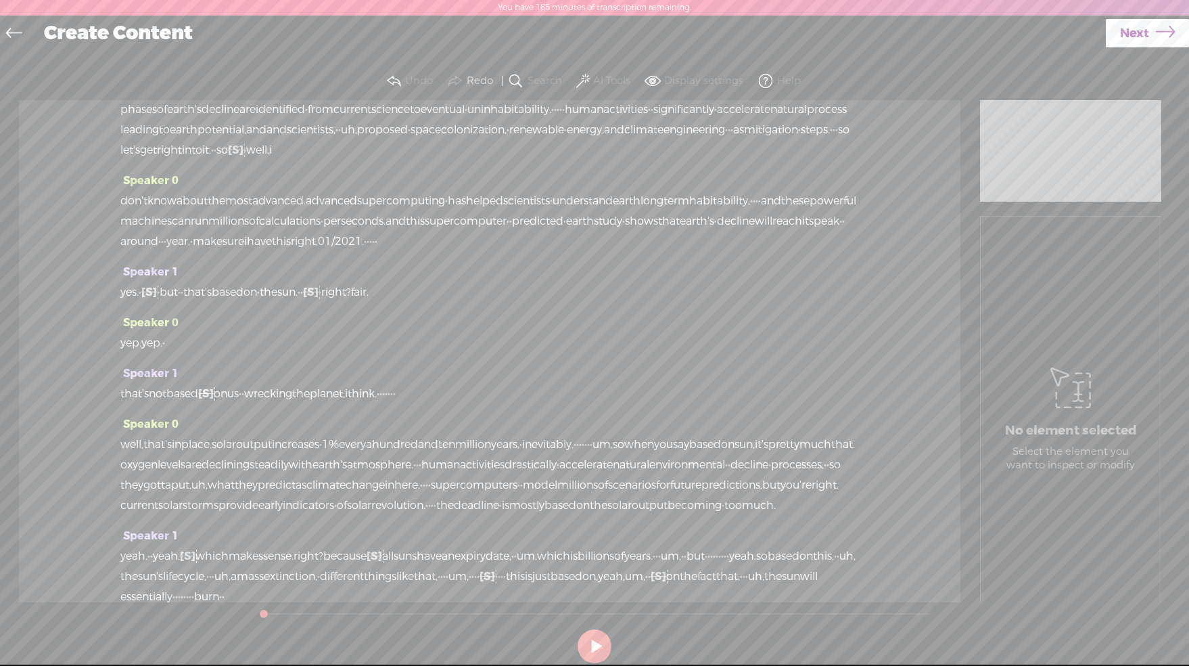
click at [509, 404] on div "that's not based [S] on on us · · wrecking the planet, i think. · · · · · · ·" at bounding box center [489, 394] width 739 height 20
drag, startPoint x: 775, startPoint y: 486, endPoint x: 715, endPoint y: 489, distance: 59.6
click at [715, 489] on div "well, that's in place. solar output increases · 1% every a hundred and ten mill…" at bounding box center [489, 474] width 739 height 81
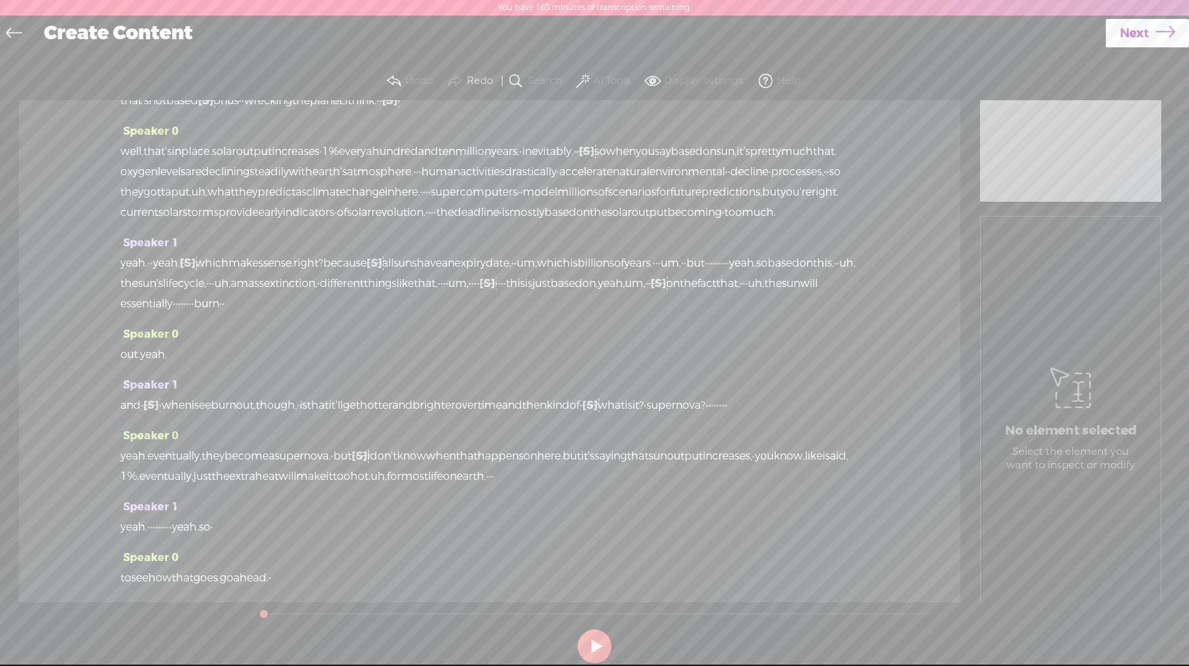
scroll to position [369, 0]
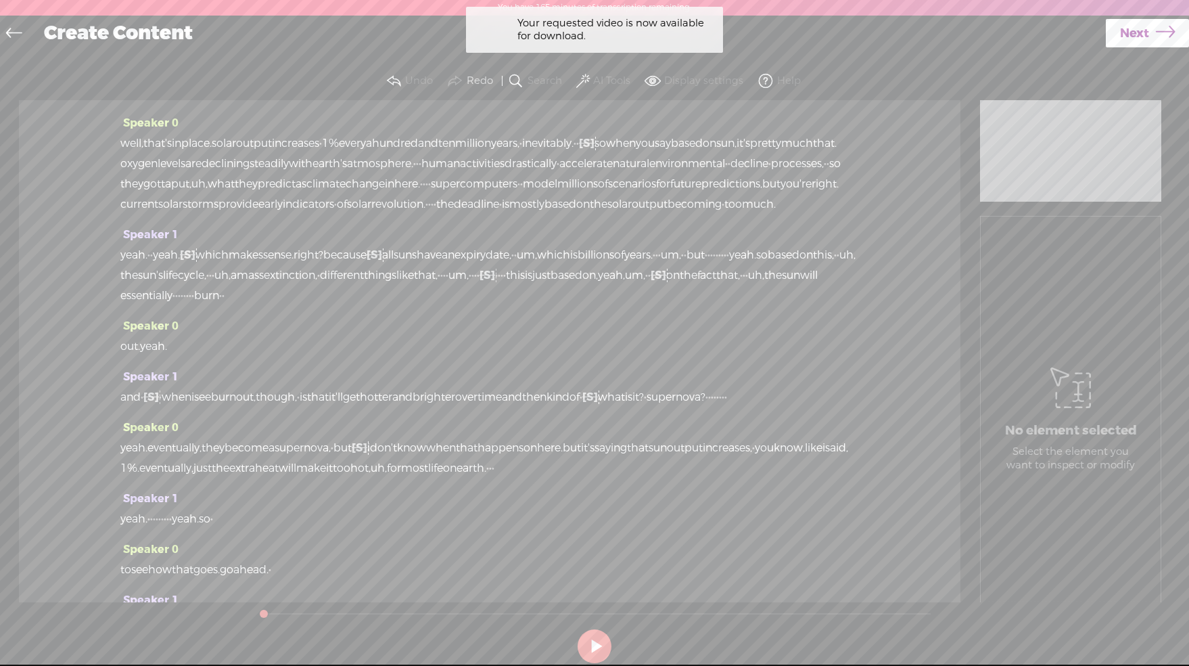
click at [585, 74] on span at bounding box center [583, 81] width 14 height 16
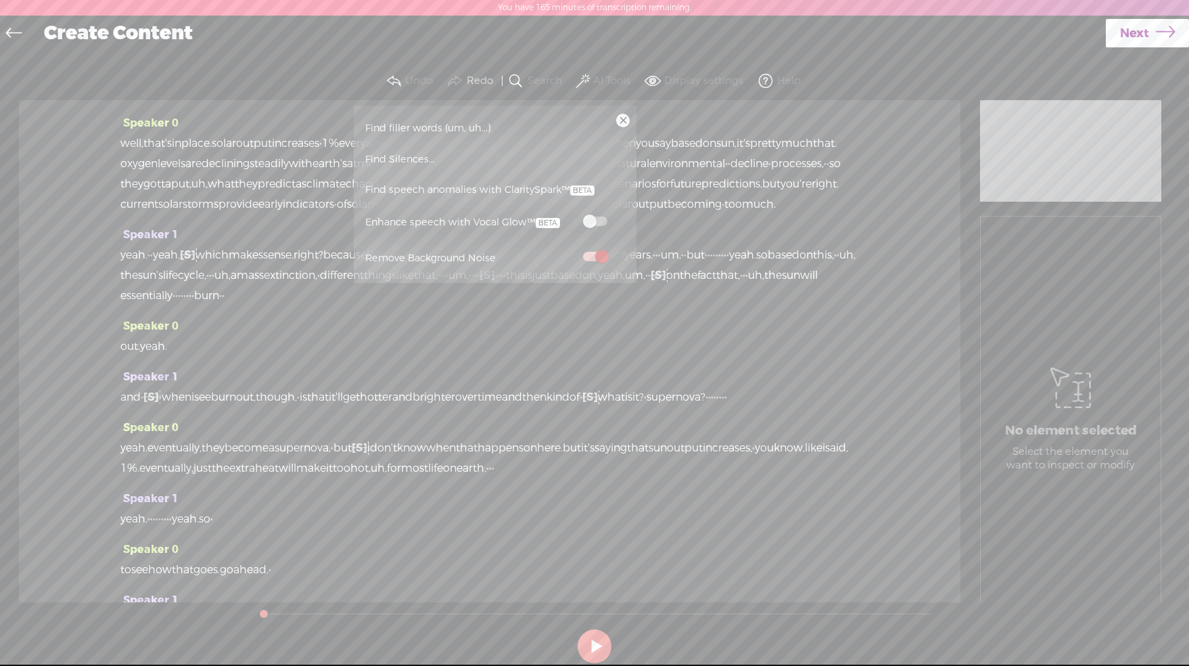
click at [454, 196] on span "Find speech anomalies with ClaritySpark™" at bounding box center [480, 190] width 239 height 31
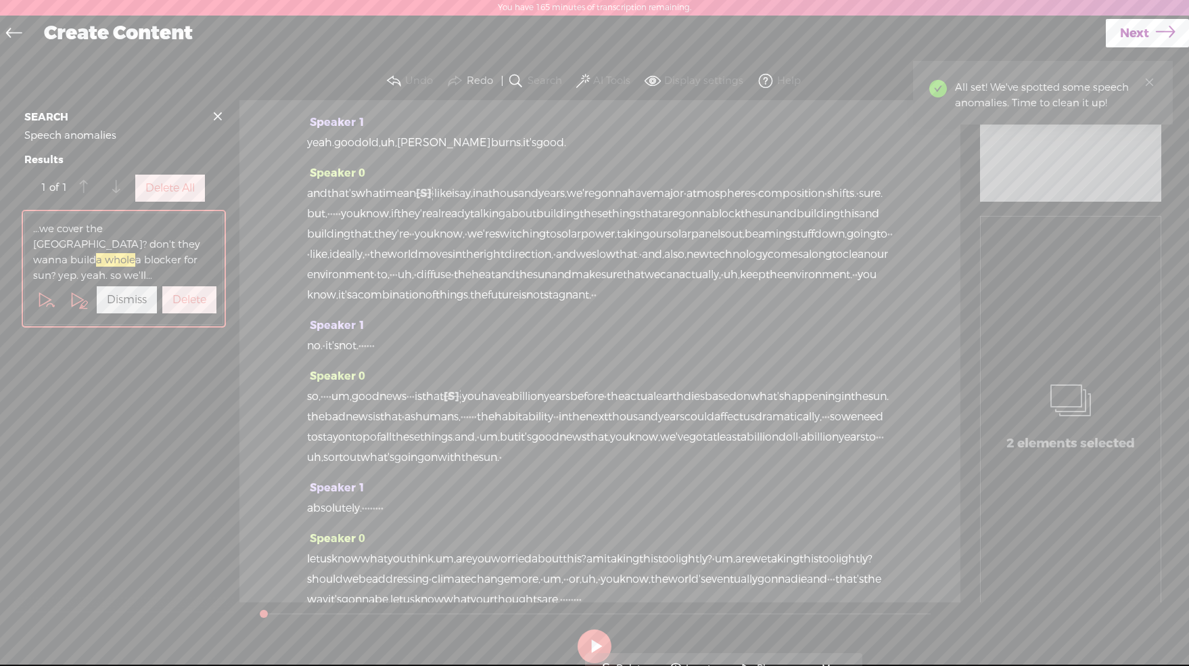
scroll to position [2760, 0]
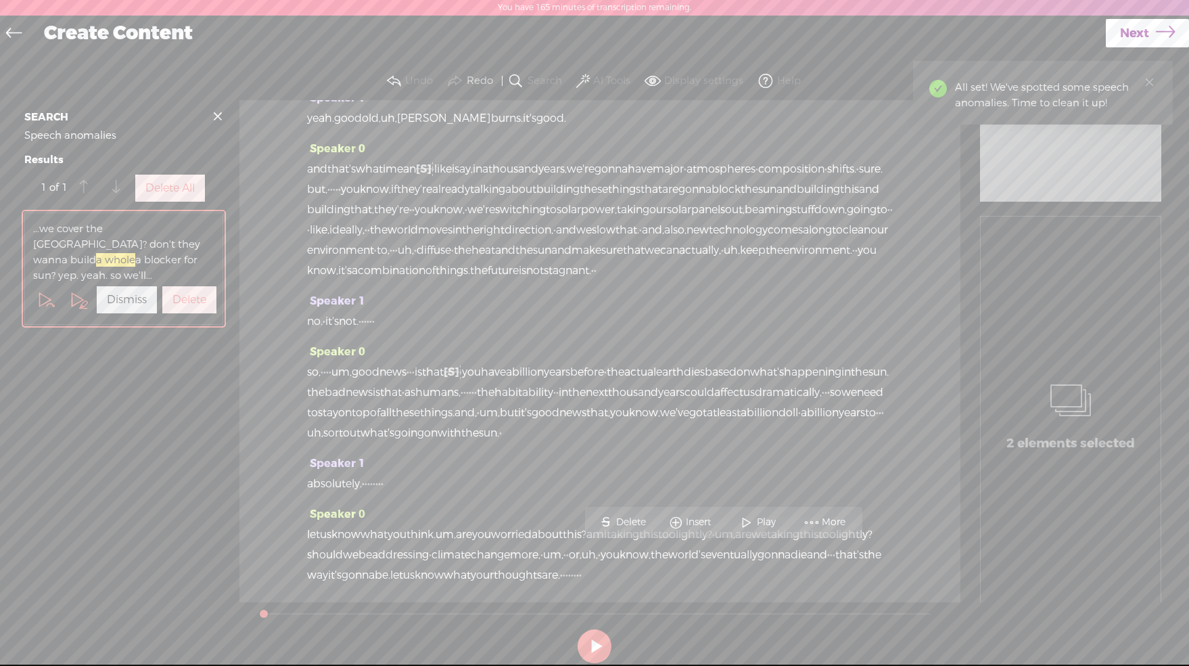
click at [177, 196] on label "Delete All" at bounding box center [169, 188] width 49 height 14
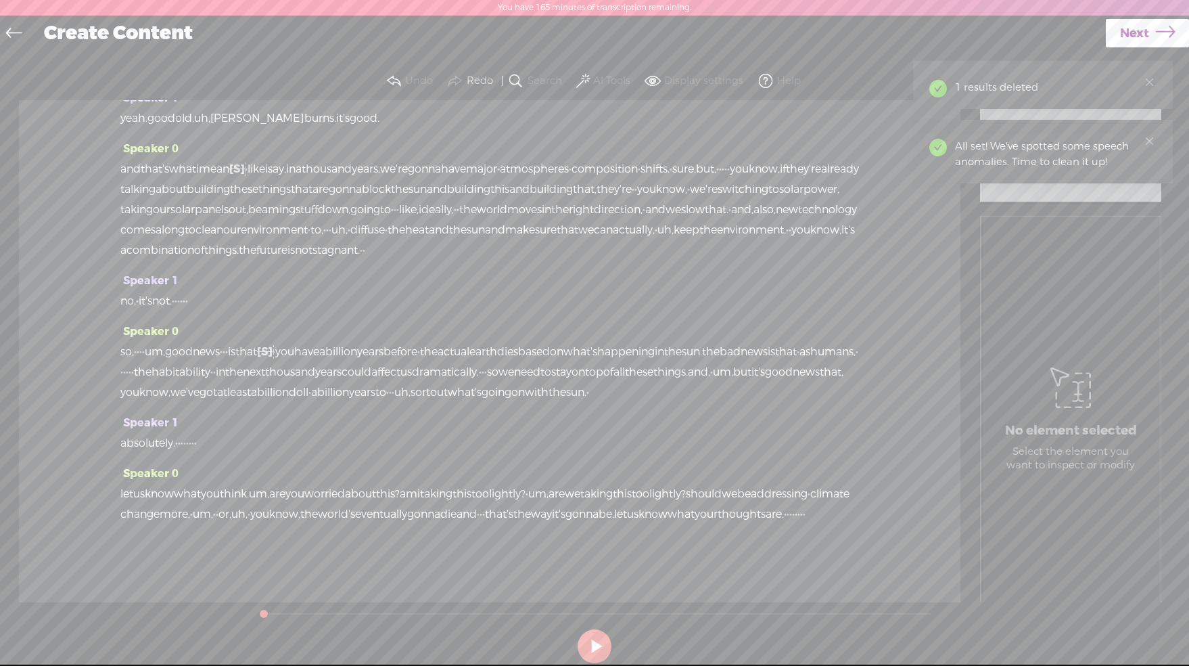
click at [593, 79] on label "AI Tools" at bounding box center [611, 81] width 37 height 14
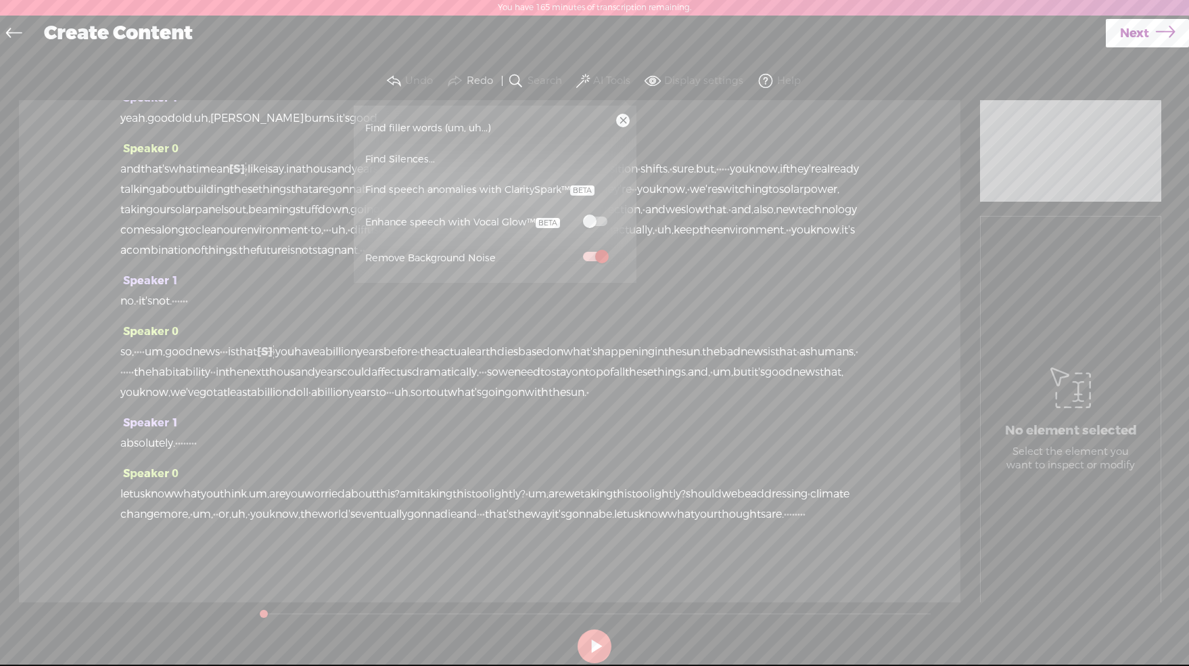
click at [420, 132] on span "Find filler words (um, uh...)" at bounding box center [428, 128] width 135 height 30
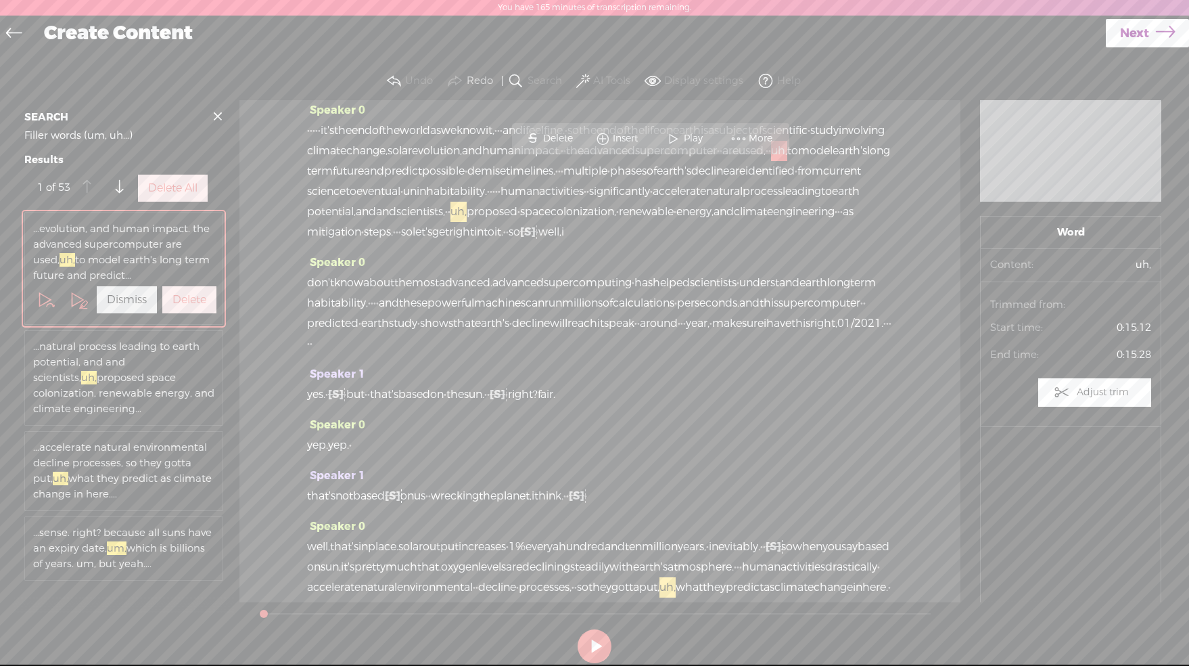
scroll to position [7, 0]
click at [164, 196] on label "Delete All" at bounding box center [172, 188] width 49 height 14
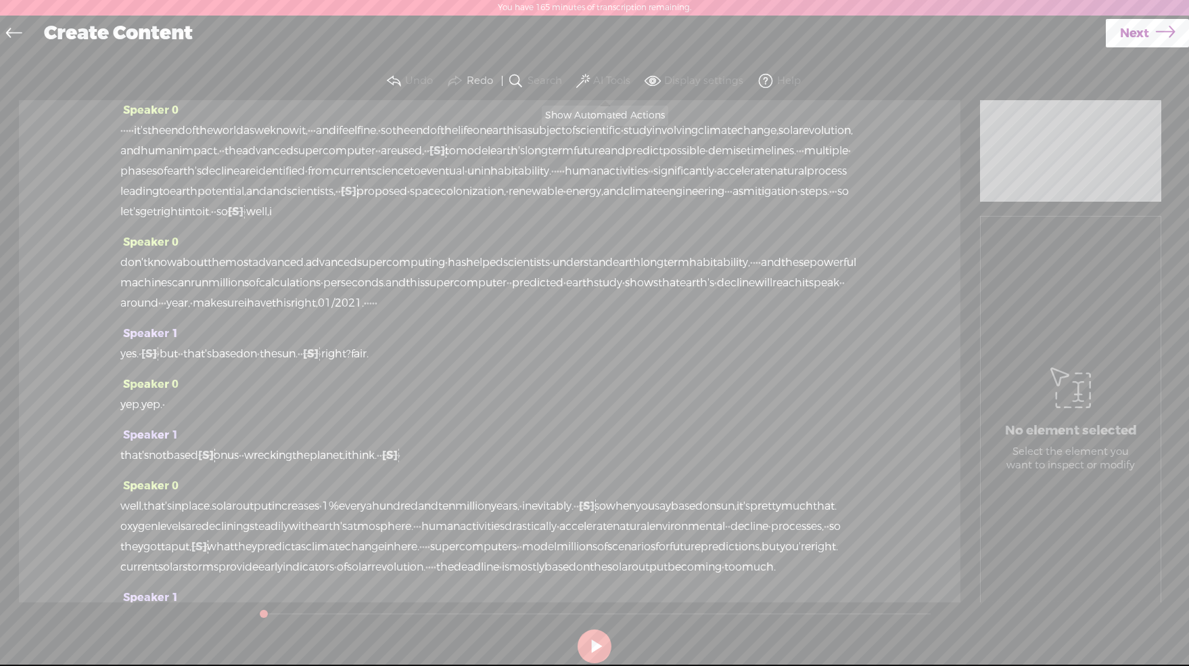
click at [585, 79] on span at bounding box center [583, 81] width 14 height 16
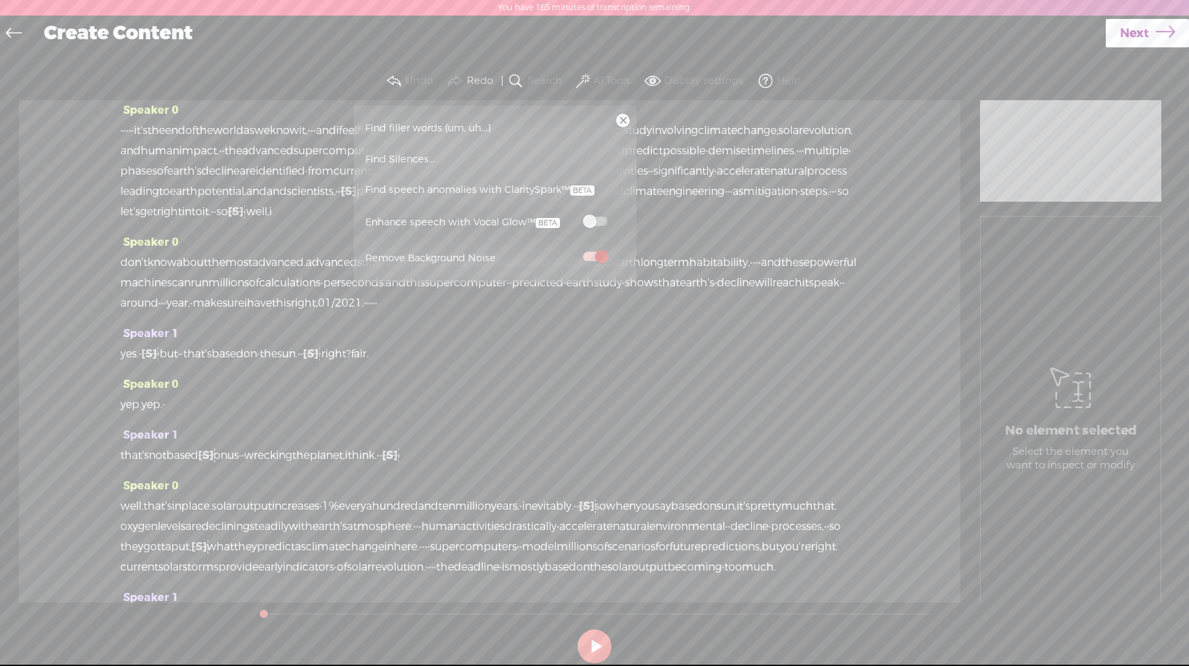
click at [427, 164] on link "Find Silences..." at bounding box center [495, 158] width 269 height 31
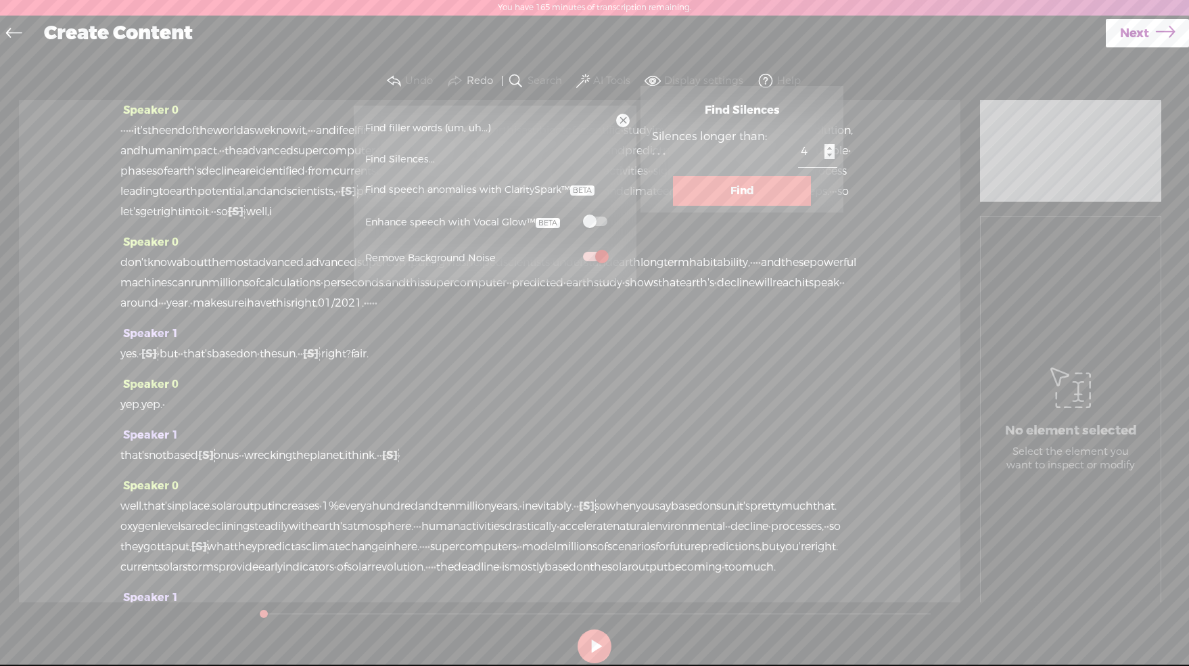
type input "4"
click at [831, 157] on input "4" at bounding box center [817, 152] width 39 height 30
click at [766, 206] on button "Find" at bounding box center [742, 191] width 138 height 30
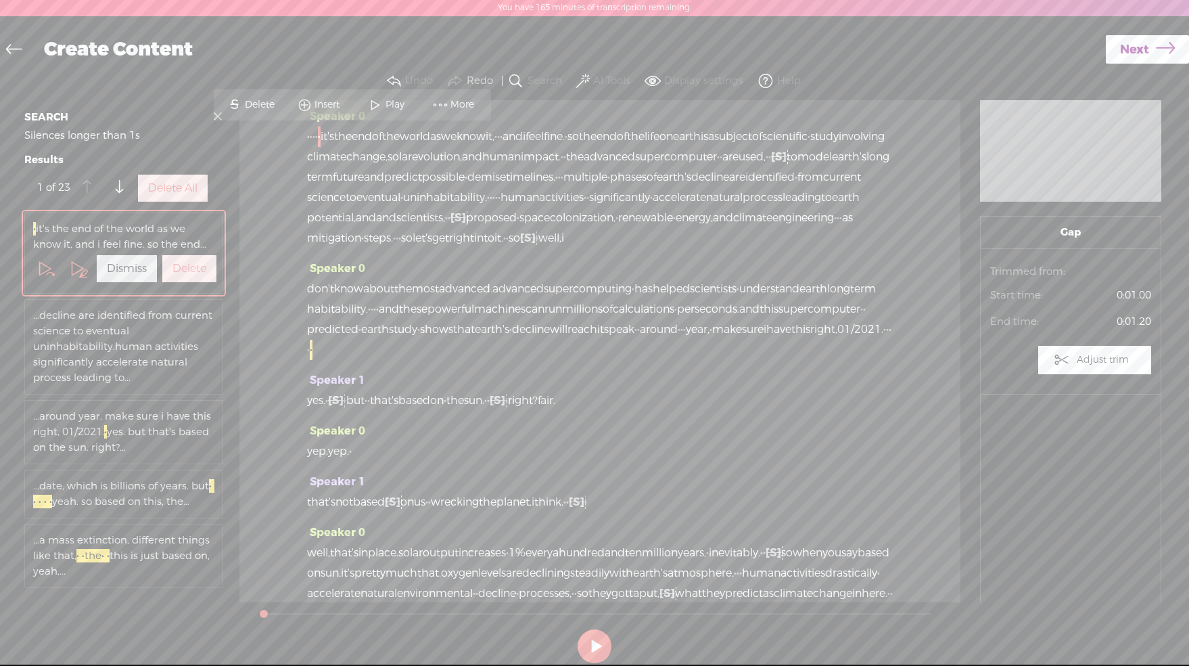
scroll to position [0, 0]
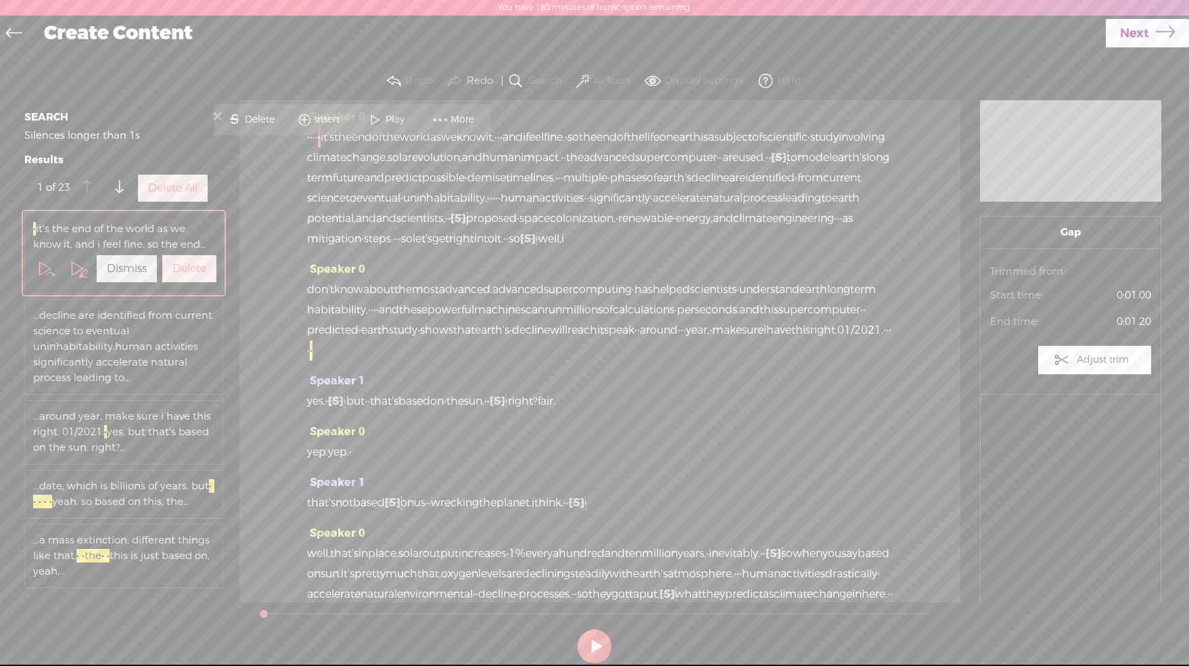
click at [161, 196] on label "Delete All" at bounding box center [172, 188] width 49 height 14
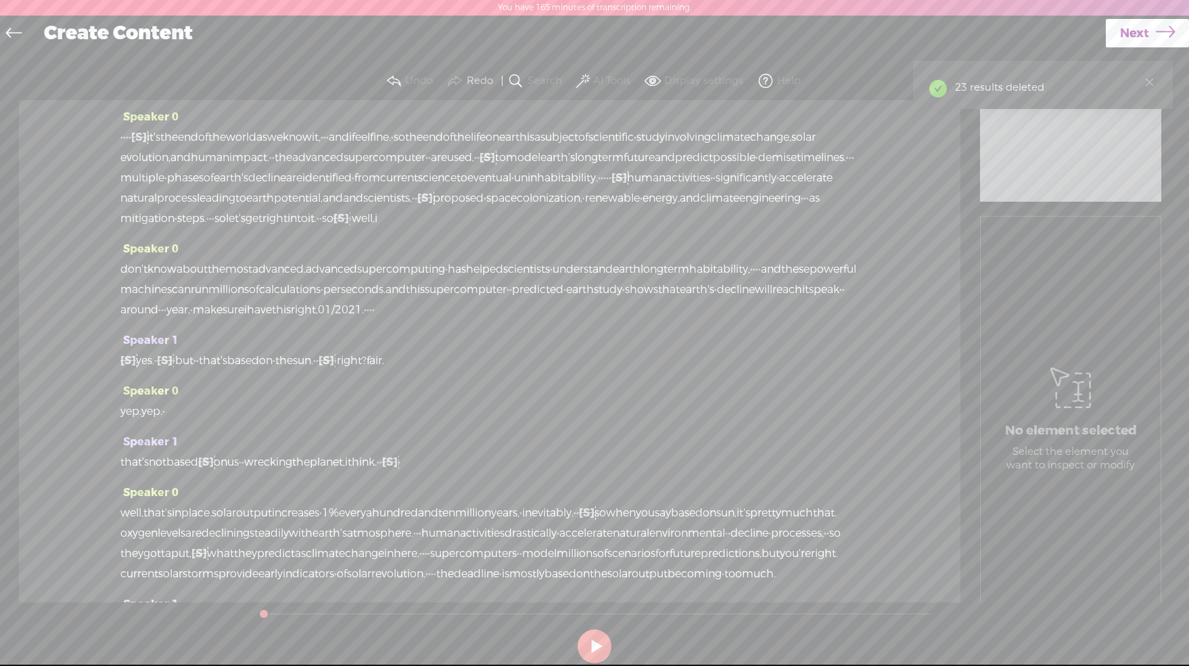
click at [583, 76] on span at bounding box center [583, 81] width 14 height 16
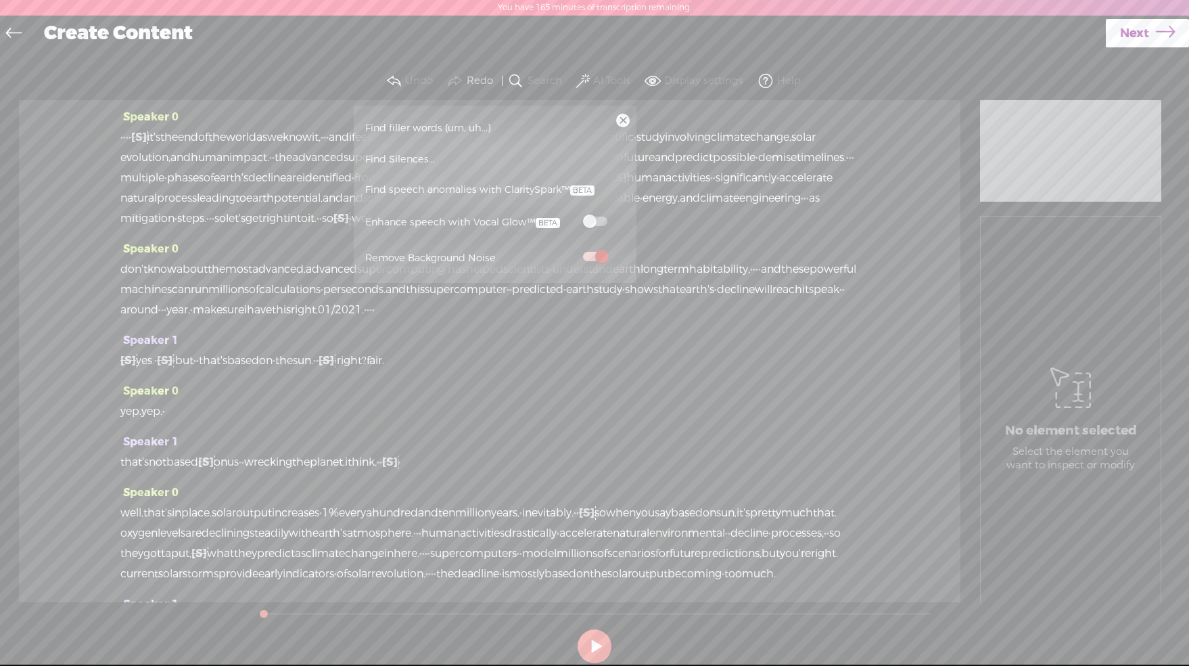
click at [554, 190] on span "Find speech anomalies with ClaritySpark™" at bounding box center [480, 190] width 239 height 31
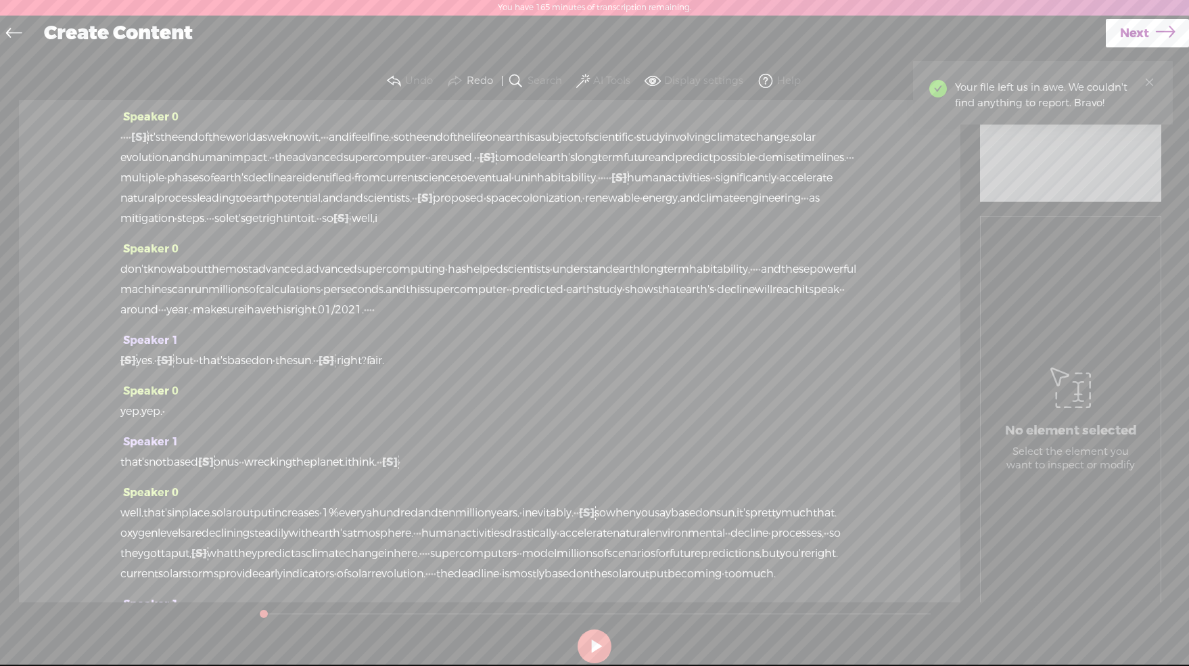
click at [584, 81] on span at bounding box center [583, 81] width 14 height 16
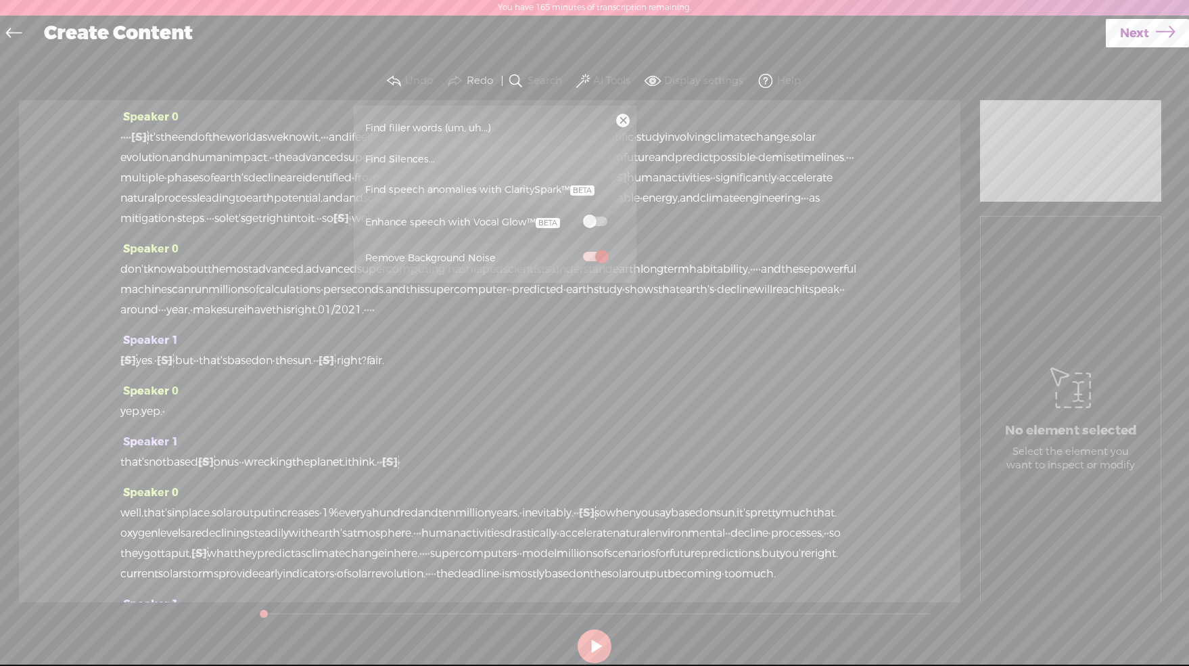
click at [603, 221] on span at bounding box center [595, 220] width 24 height 9
click at [706, 381] on div "Speaker 1 [S] · yes. · [S] · · · · · · but · · that's based on · the sun. · · […" at bounding box center [489, 355] width 739 height 51
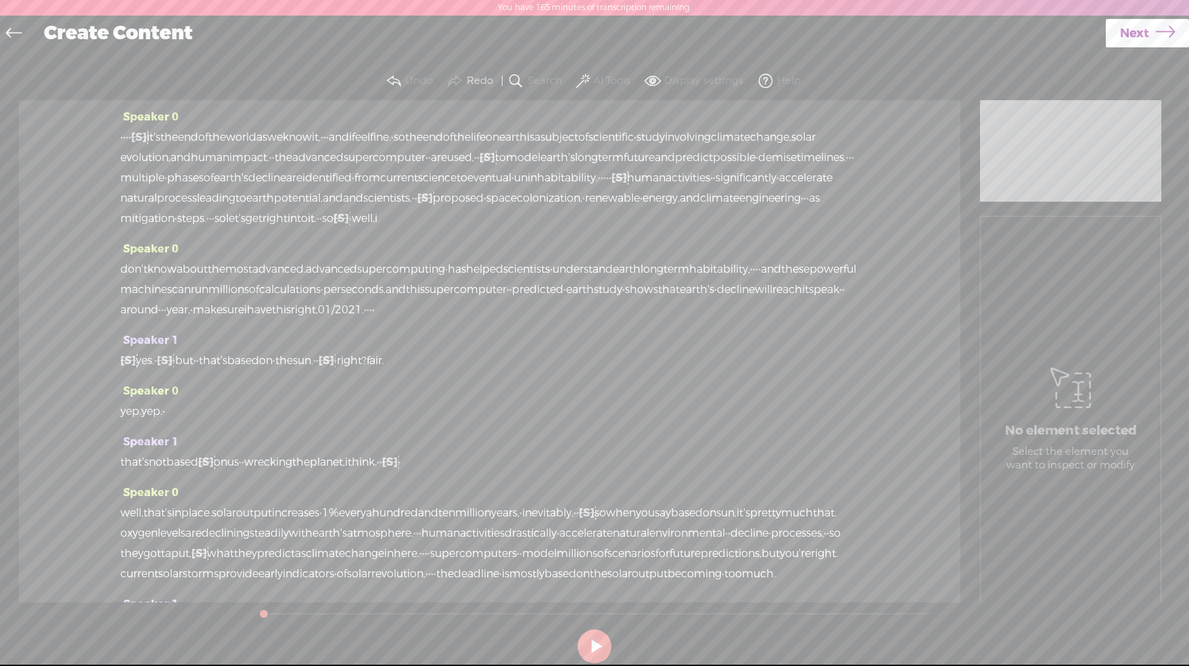
click at [1128, 31] on span "Next" at bounding box center [1134, 33] width 29 height 35
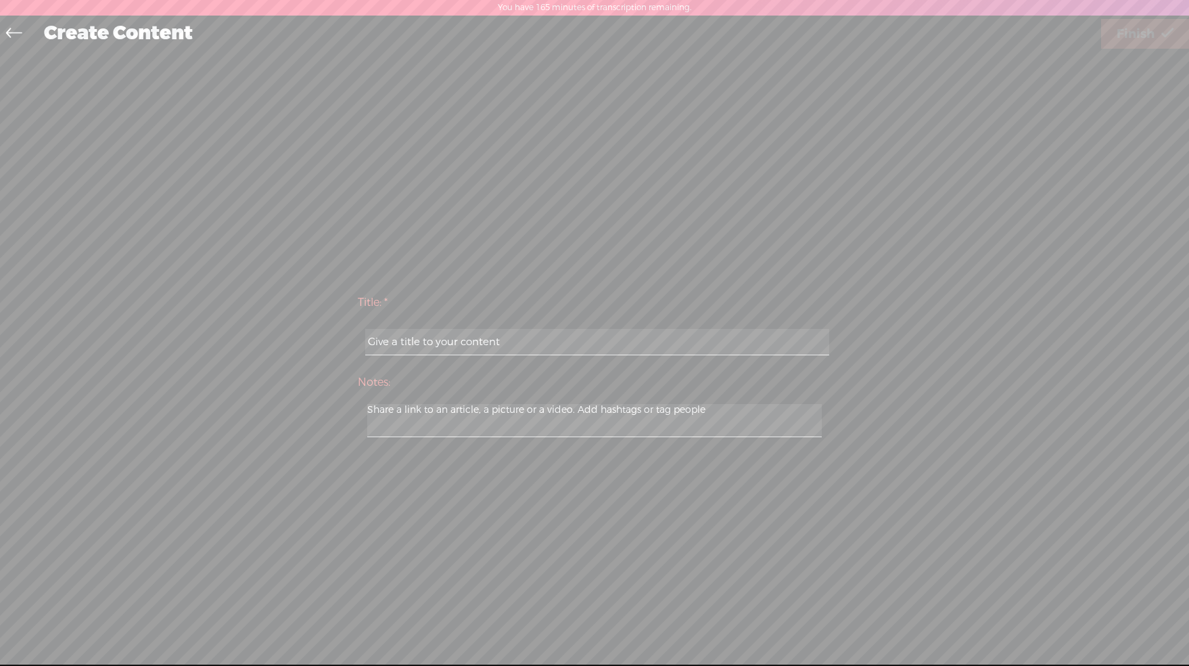
click at [583, 336] on input "text" at bounding box center [596, 342] width 463 height 26
paste input "end of life on earth"
type input "end of life on earth"
click at [1130, 37] on span "Finish" at bounding box center [1136, 34] width 38 height 35
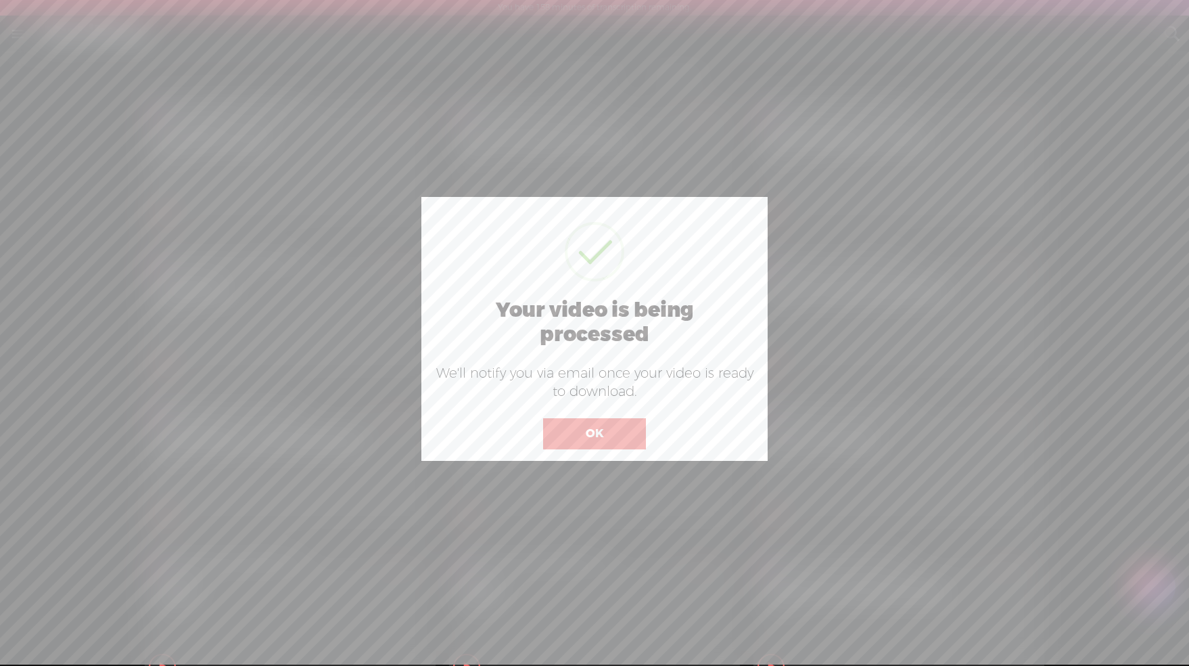
click at [867, 183] on div at bounding box center [594, 332] width 1189 height 664
click at [612, 434] on button "OK" at bounding box center [594, 433] width 103 height 31
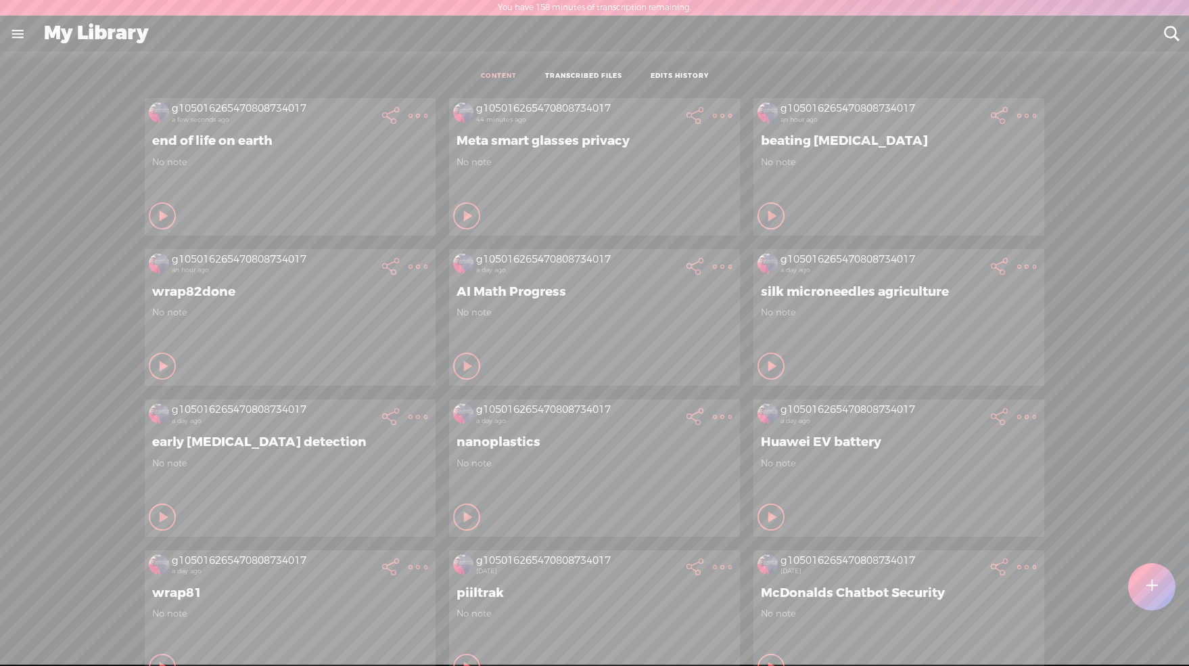
click at [1155, 591] on t at bounding box center [1153, 587] width 12 height 30
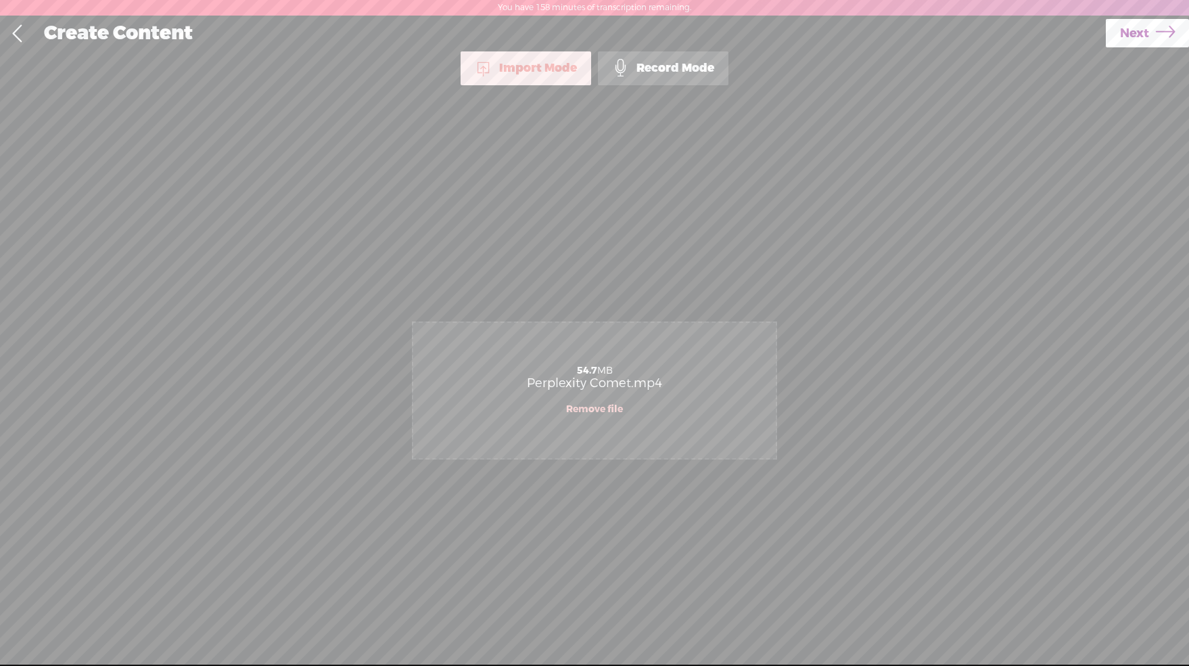
click at [1141, 41] on span "Next" at bounding box center [1134, 33] width 29 height 35
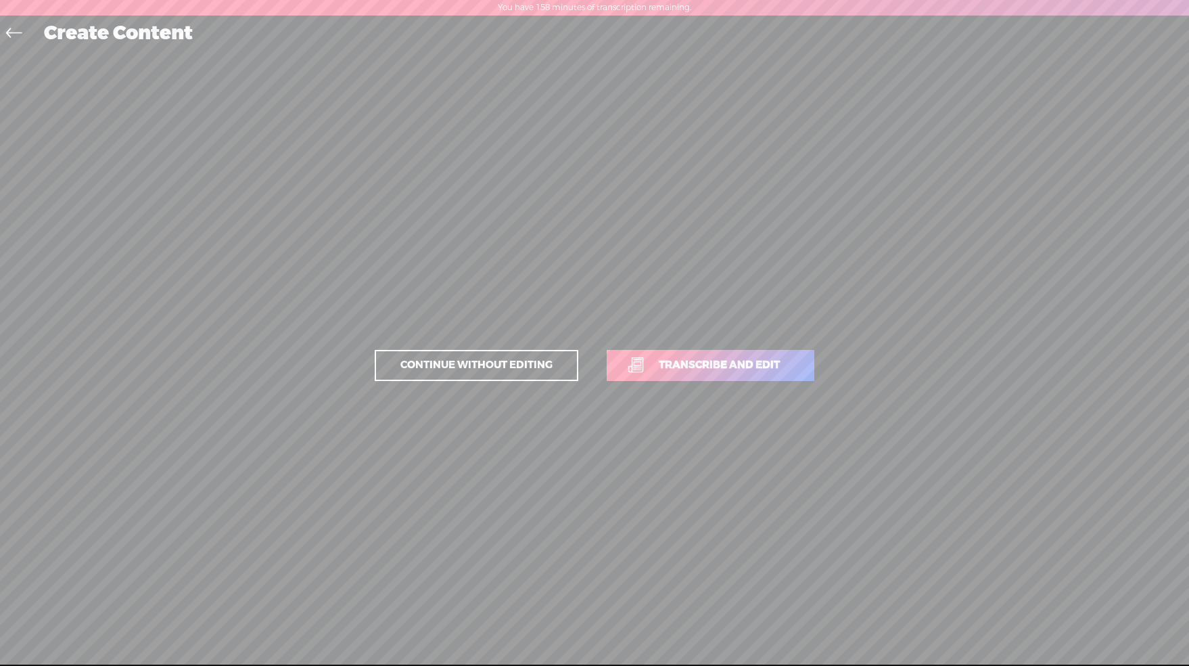
click at [762, 366] on span "Transcribe and edit" at bounding box center [720, 365] width 150 height 16
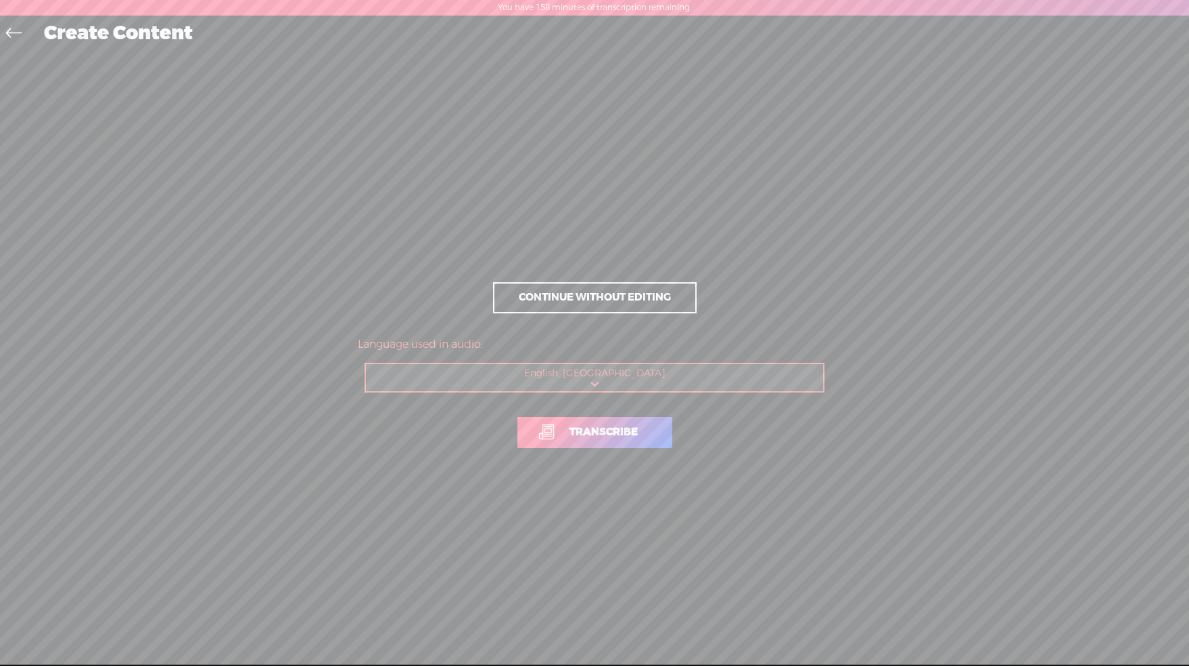
click at [608, 438] on span "Transcribe" at bounding box center [603, 432] width 97 height 16
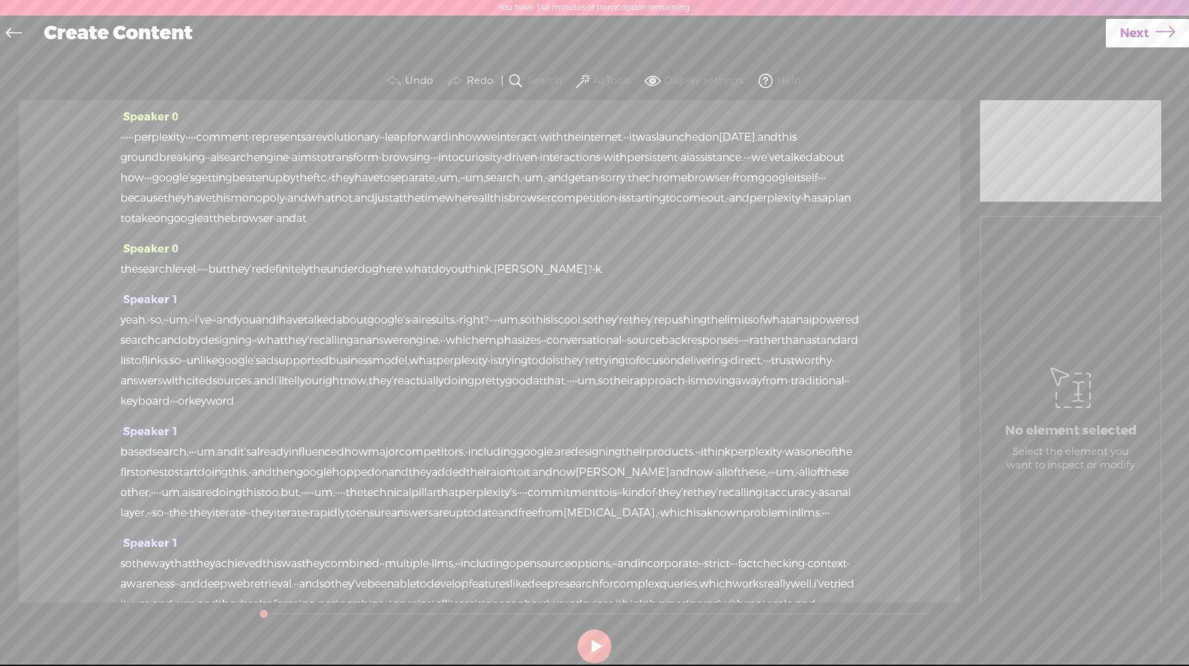
click at [584, 75] on span at bounding box center [583, 81] width 14 height 16
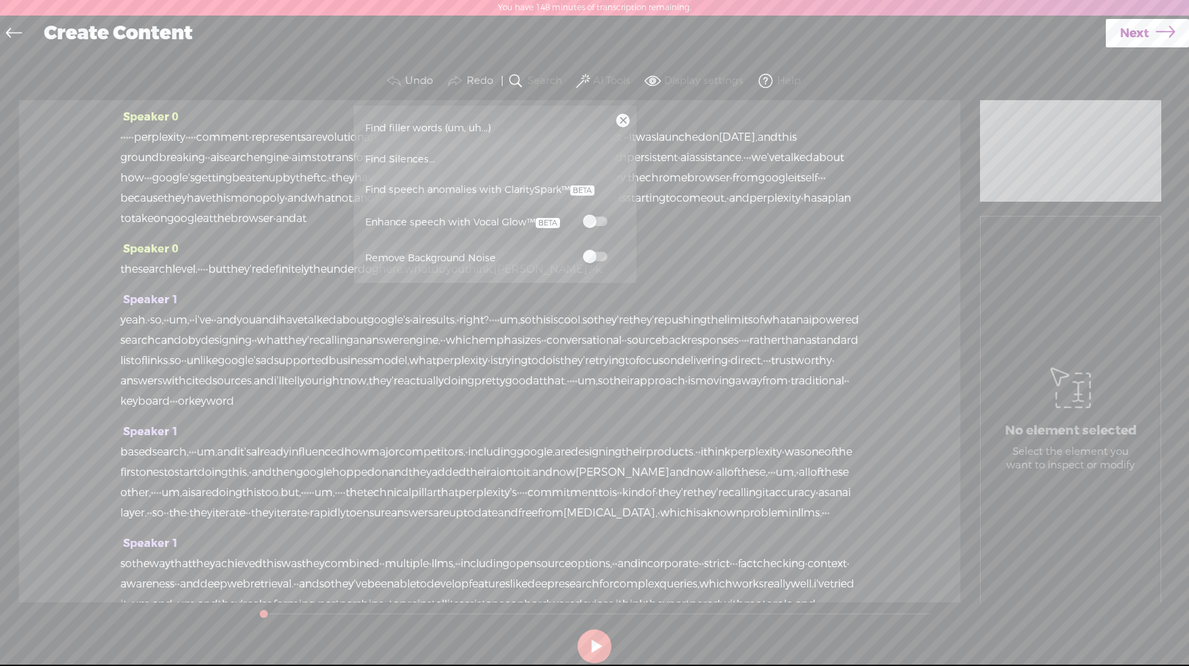
click at [601, 260] on span at bounding box center [595, 256] width 24 height 9
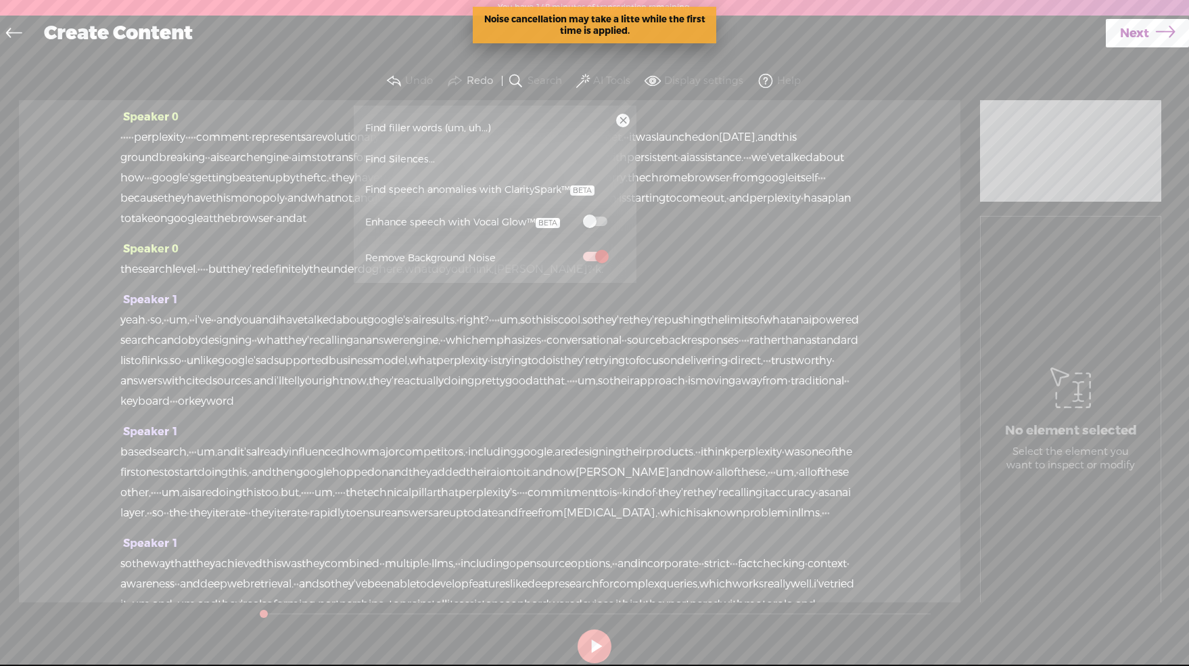
click at [456, 192] on span "Find speech anomalies with ClaritySpark™" at bounding box center [480, 190] width 239 height 31
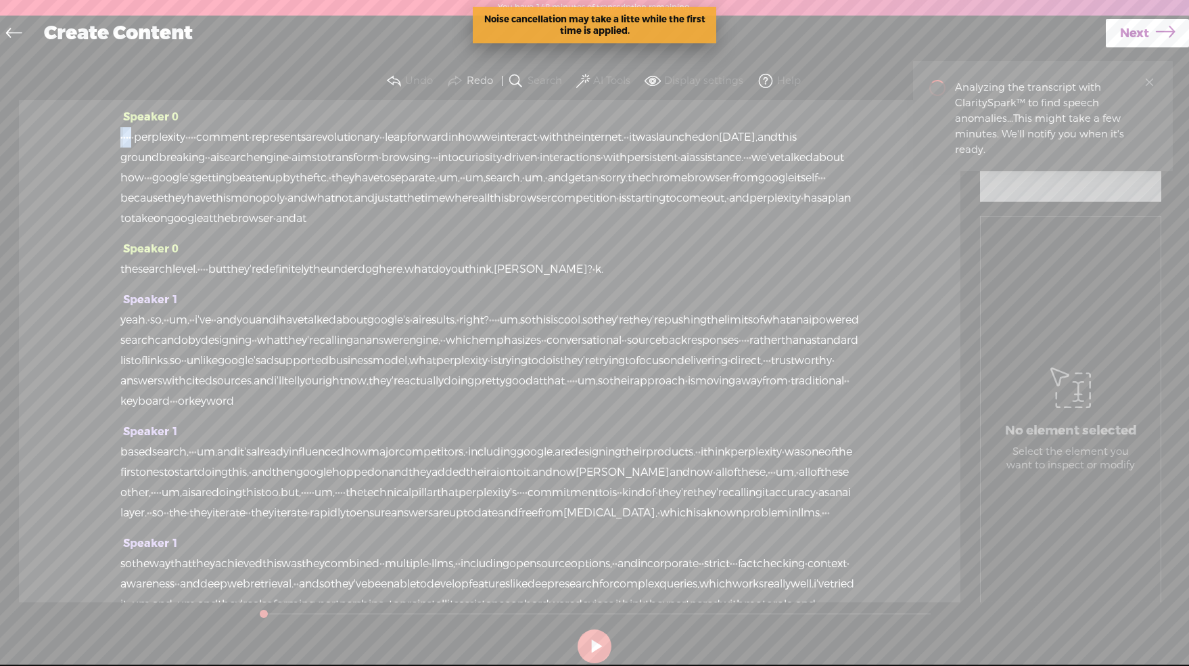
drag, startPoint x: 153, startPoint y: 135, endPoint x: 101, endPoint y: 136, distance: 52.1
click at [101, 136] on div "Speaker 0 · · · · · perplexity · · · · comment · represents a revolutionary · ·…" at bounding box center [490, 351] width 942 height 502
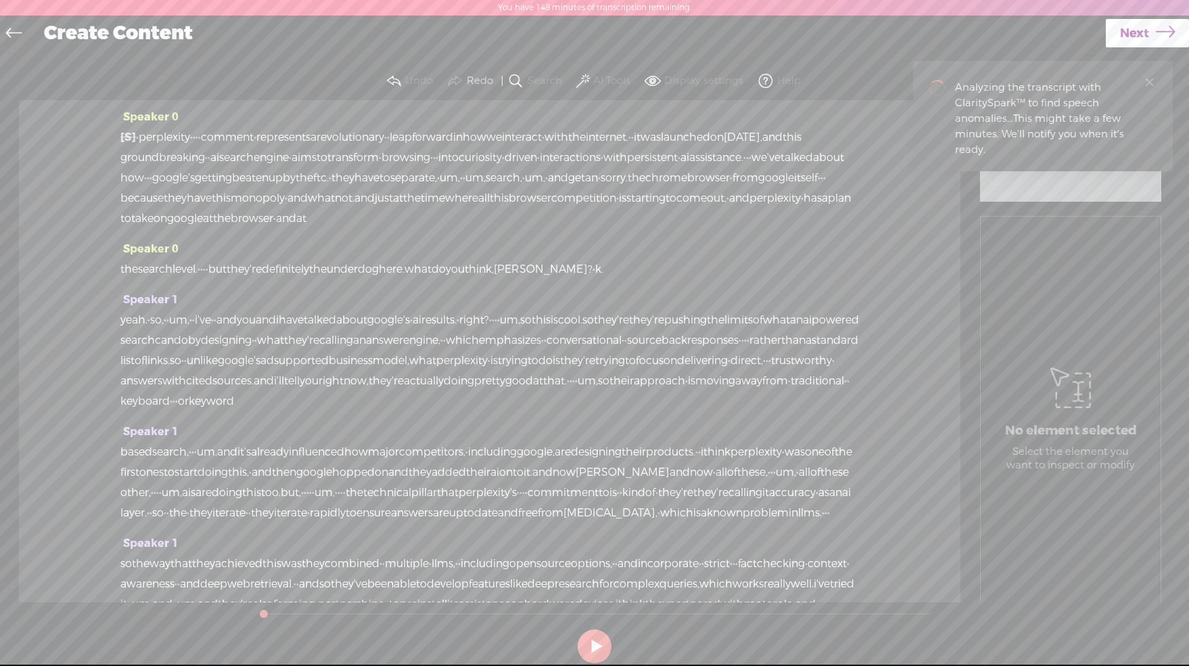
click at [229, 135] on div "[S] · · · · · perplexity · · · · comment · represents a revolutionary · · leap …" at bounding box center [489, 177] width 739 height 101
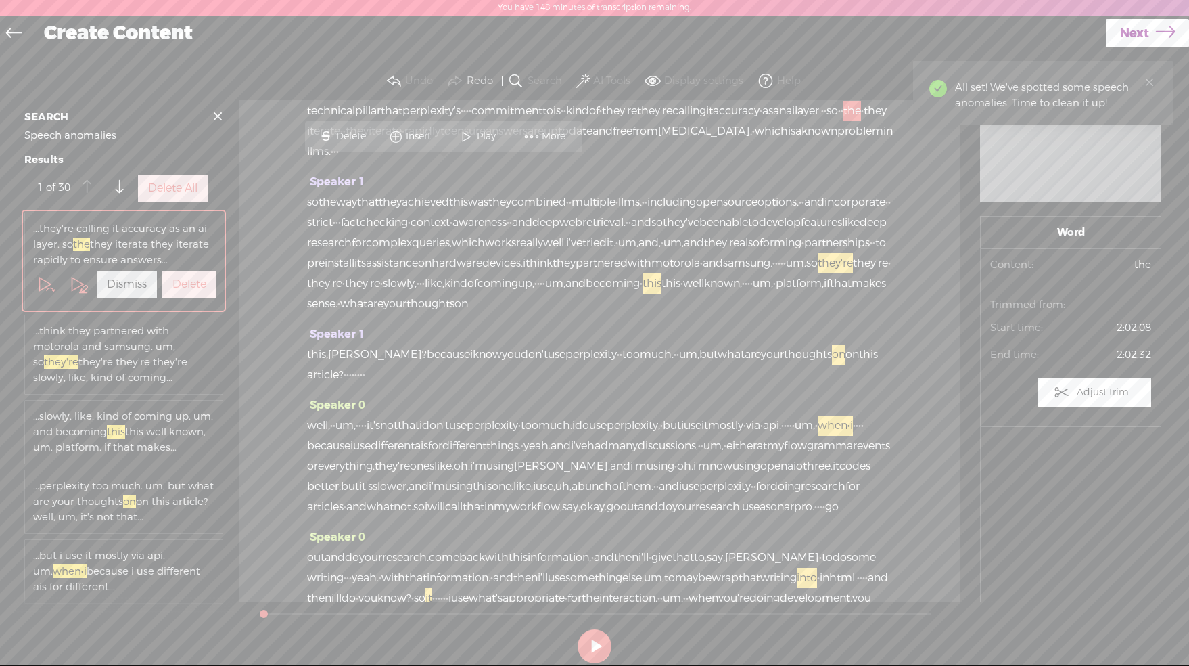
scroll to position [405, 0]
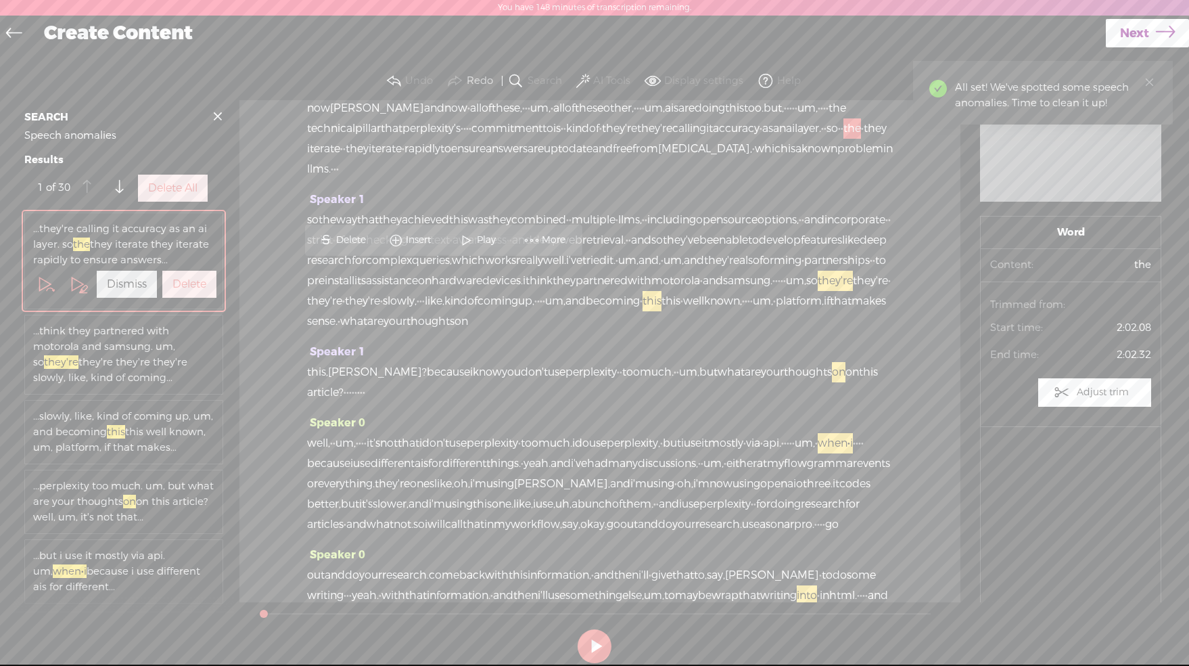
drag, startPoint x: 169, startPoint y: 454, endPoint x: 344, endPoint y: 453, distance: 175.2
click at [344, 453] on div "Speaker 0 [S] · · · · · perplexity · [S] · · · comment · represents a revolutio…" at bounding box center [599, 351] width 721 height 502
click at [173, 196] on label "Delete All" at bounding box center [172, 188] width 49 height 14
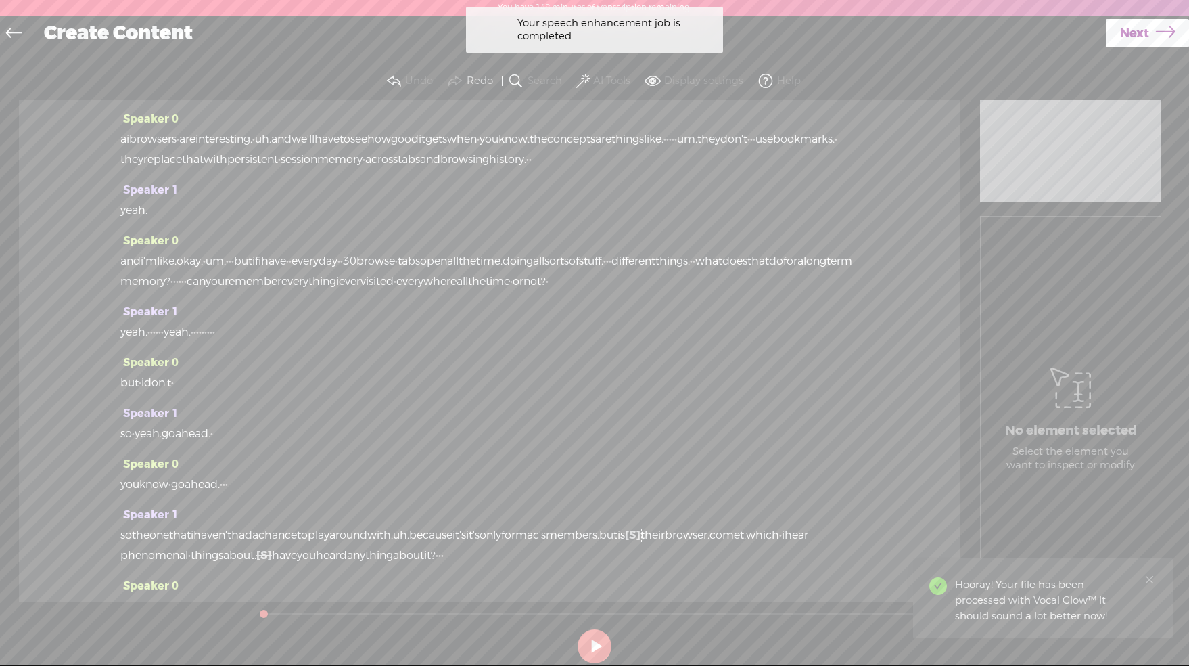
scroll to position [1230, 0]
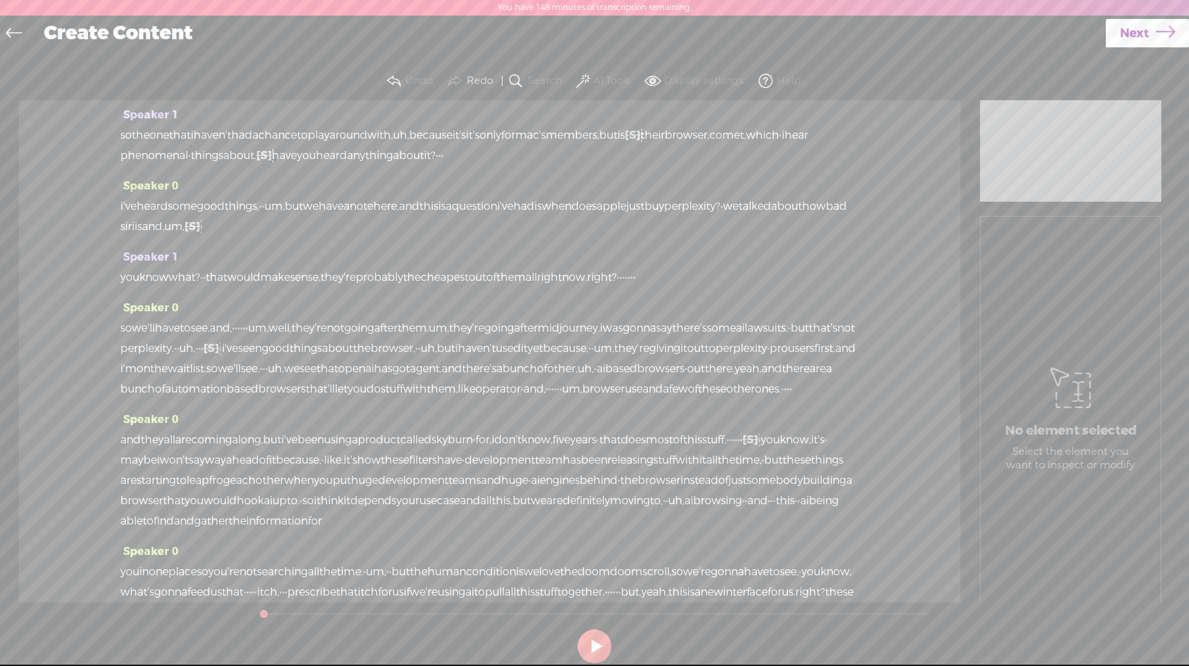
drag, startPoint x: 246, startPoint y: 336, endPoint x: 95, endPoint y: 181, distance: 216.2
click at [89, 185] on div "Speaker 0 [S] · · · · · perplexity · [S] · · · comment · represents a revolutio…" at bounding box center [490, 351] width 942 height 502
drag, startPoint x: 120, startPoint y: 183, endPoint x: 160, endPoint y: 181, distance: 40.0
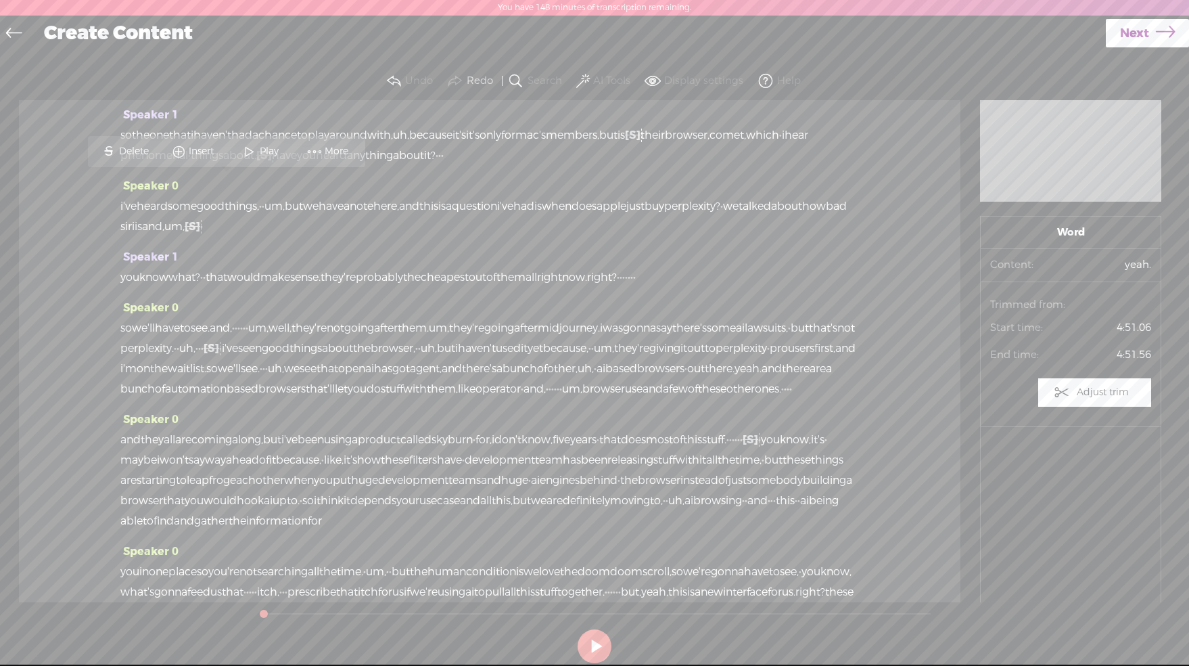
drag, startPoint x: 137, startPoint y: 182, endPoint x: 316, endPoint y: 352, distance: 246.4
click at [316, 352] on div "Speaker 0 [S] · · · · · perplexity · [S] · · · comment · represents a revolutio…" at bounding box center [490, 351] width 942 height 502
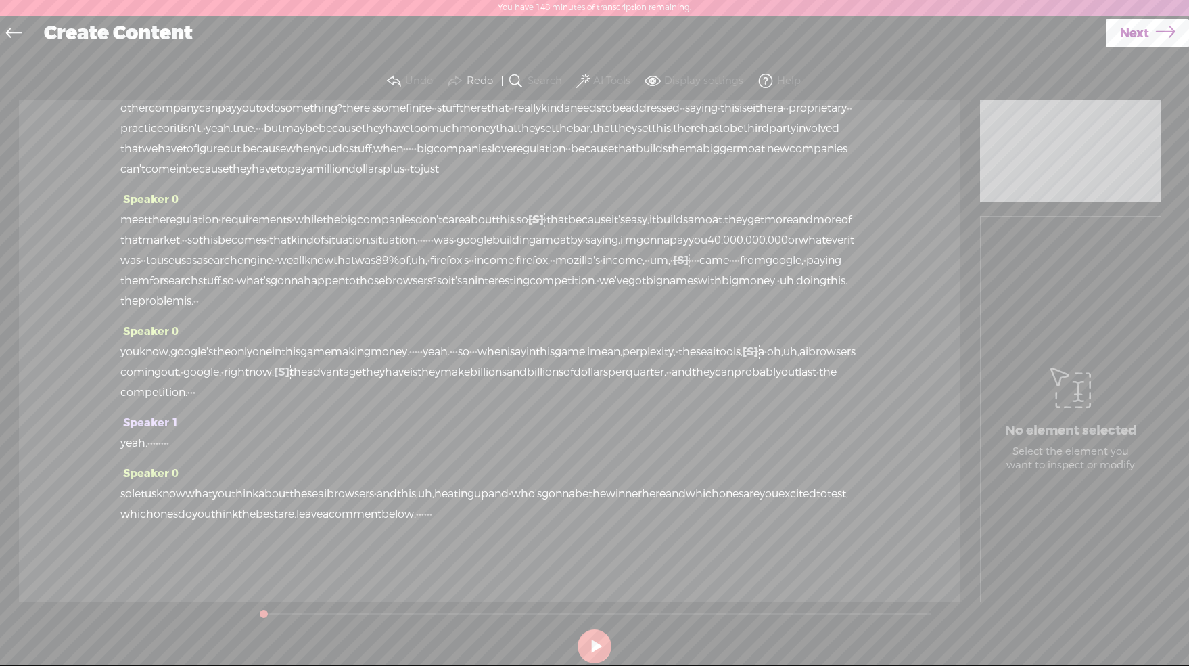
scroll to position [2576, 0]
drag, startPoint x: 175, startPoint y: 446, endPoint x: 231, endPoint y: 447, distance: 56.2
click at [231, 447] on div "yeah. · · · · · · · ·" at bounding box center [489, 443] width 739 height 20
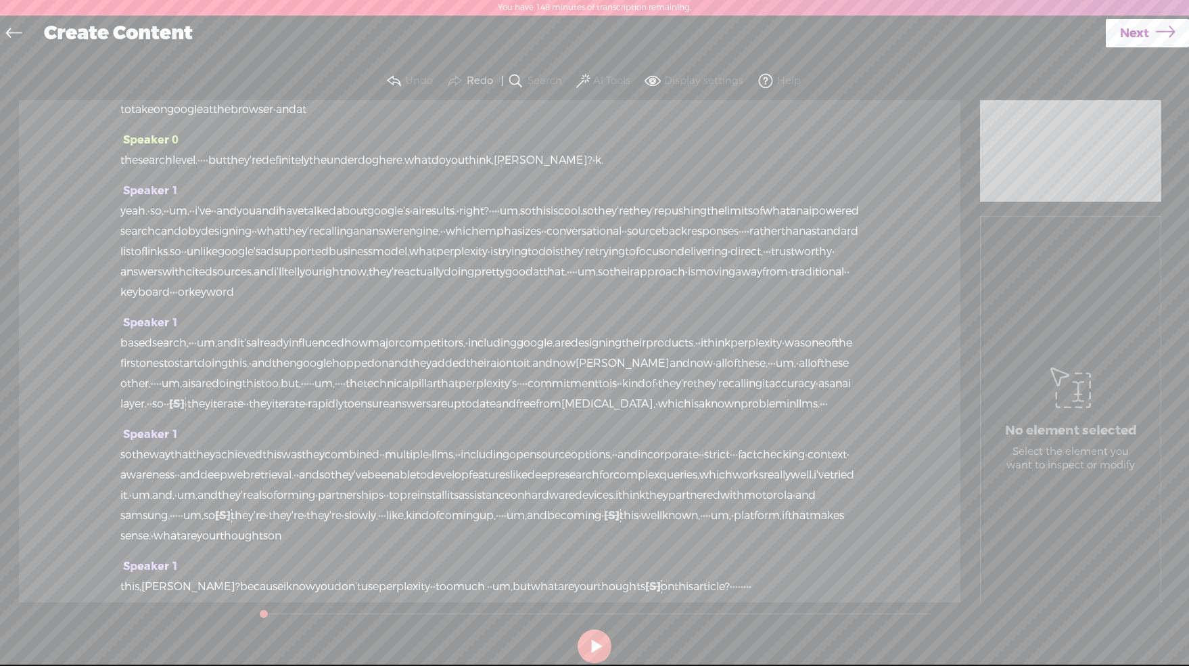
scroll to position [0, 0]
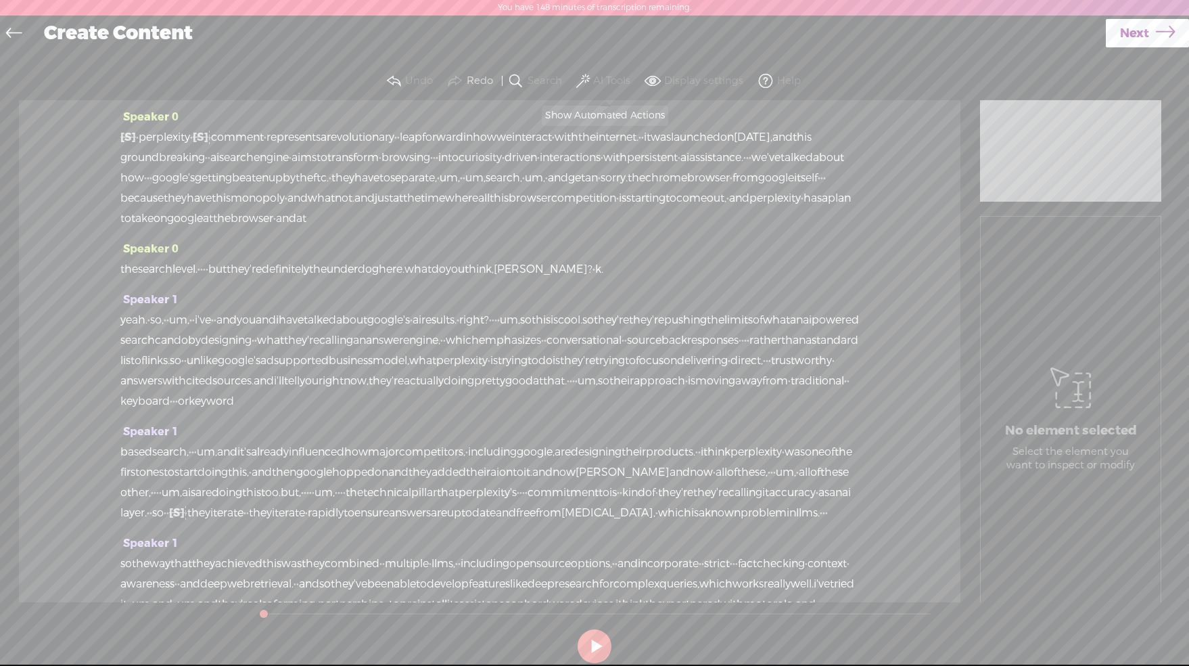
click at [585, 78] on span at bounding box center [583, 81] width 14 height 16
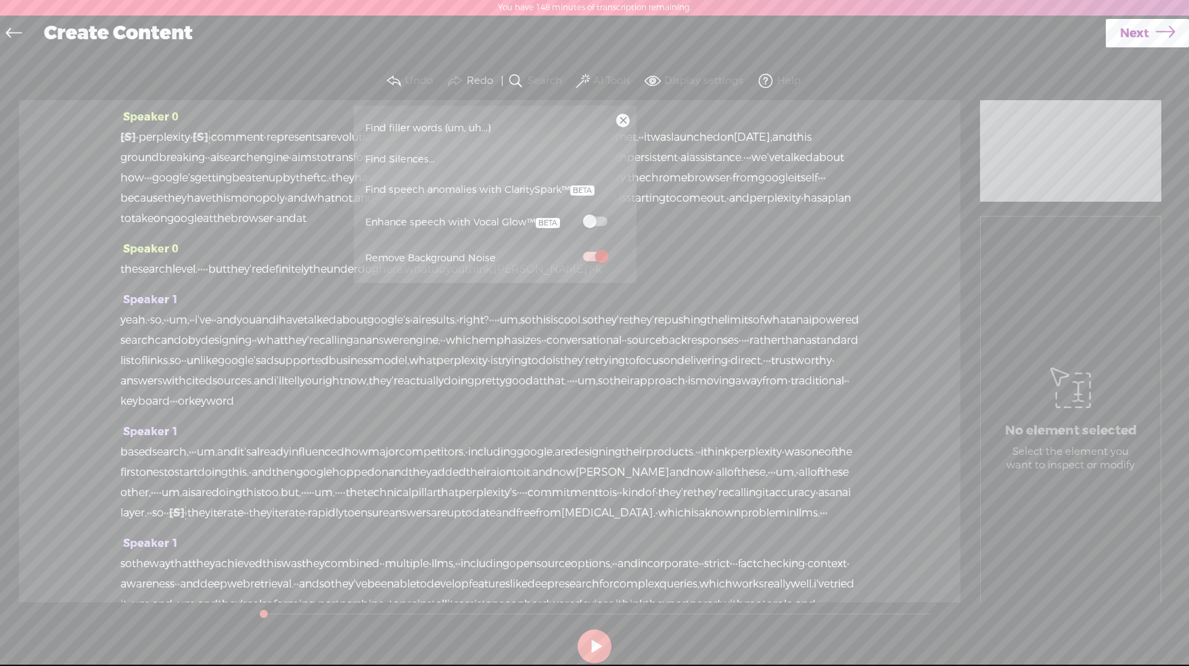
click at [409, 120] on span "Find filler words (um, uh...)" at bounding box center [428, 128] width 135 height 30
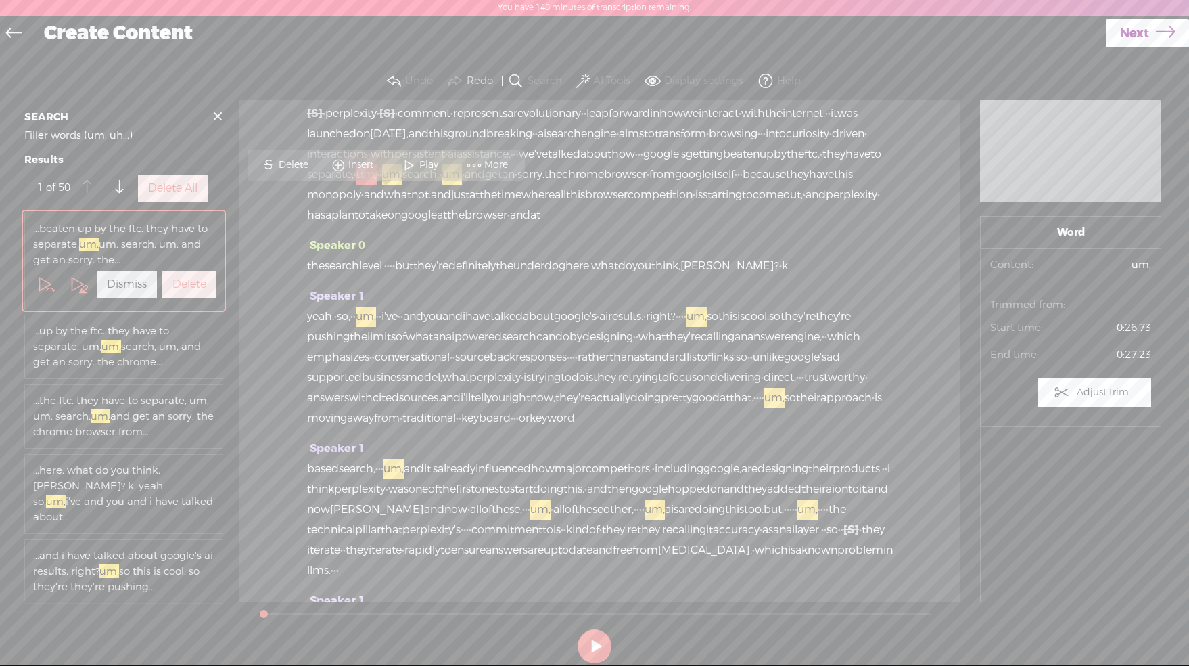
scroll to position [27, 0]
click at [155, 197] on button "Delete All" at bounding box center [173, 188] width 70 height 27
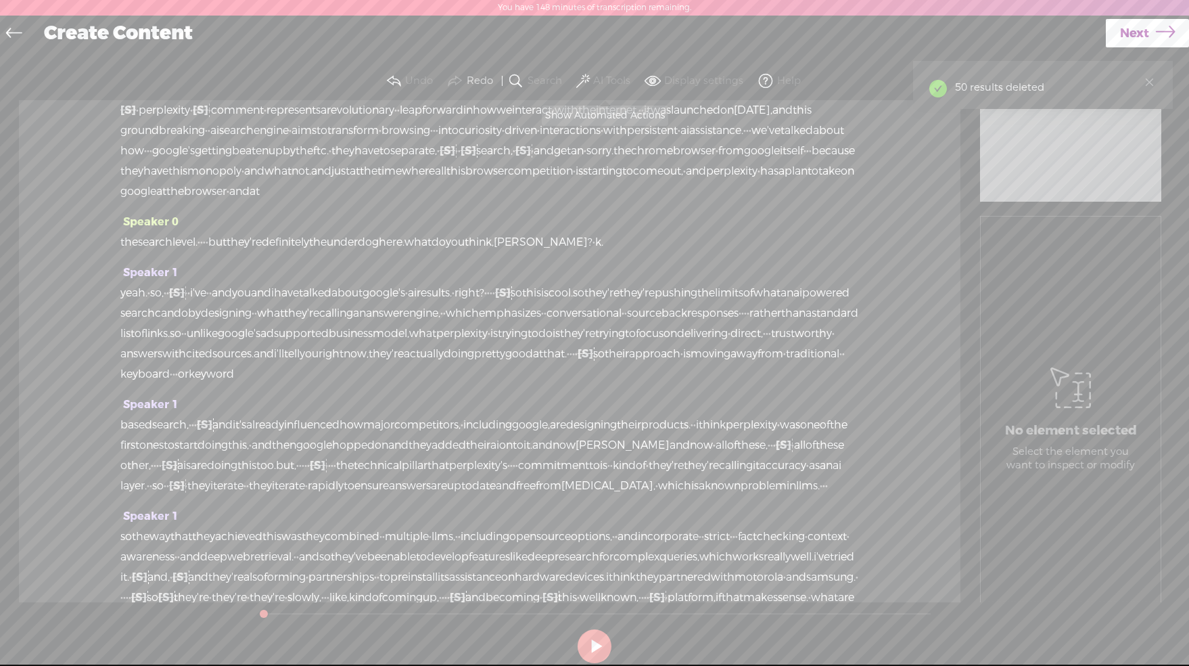
click at [589, 76] on button "AI Tools" at bounding box center [605, 81] width 63 height 27
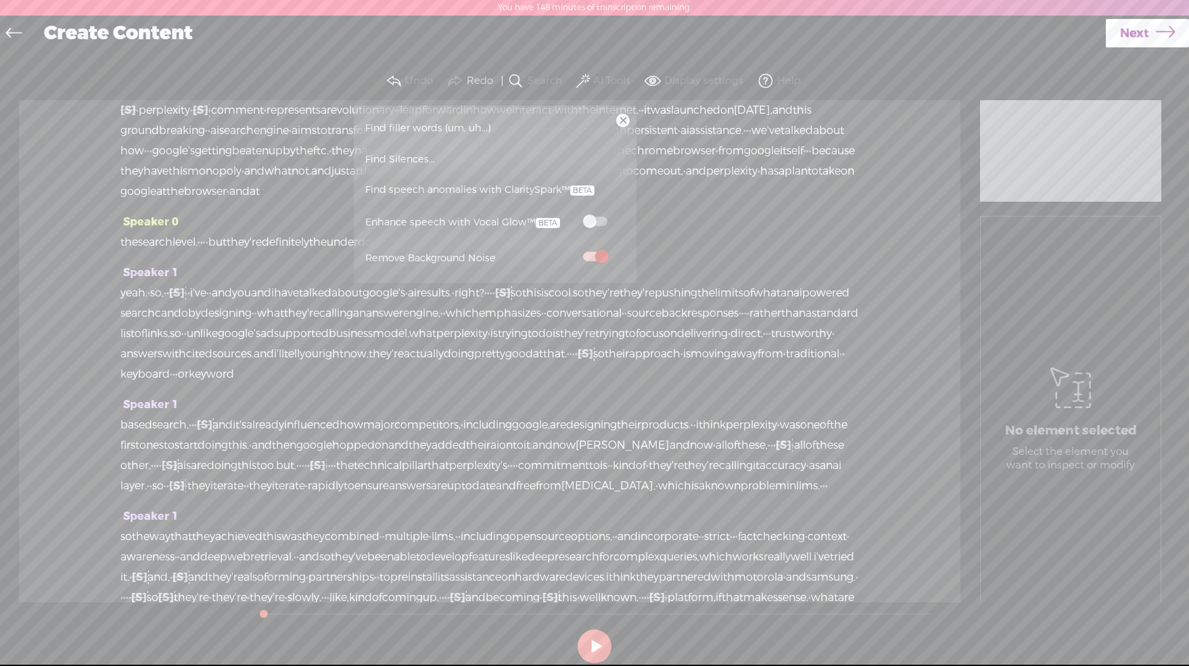
click at [597, 220] on span at bounding box center [595, 220] width 24 height 9
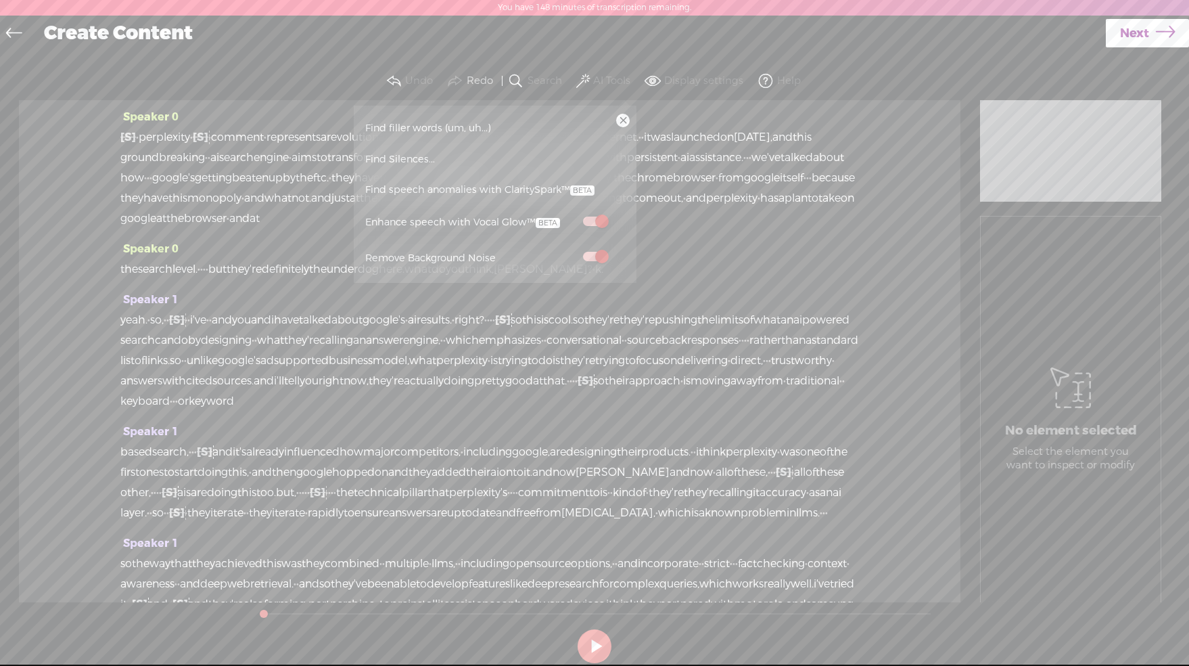
click at [846, 290] on div "Speaker 0 the search level. · · · · but they're definitely the underdog here. w…" at bounding box center [489, 264] width 739 height 51
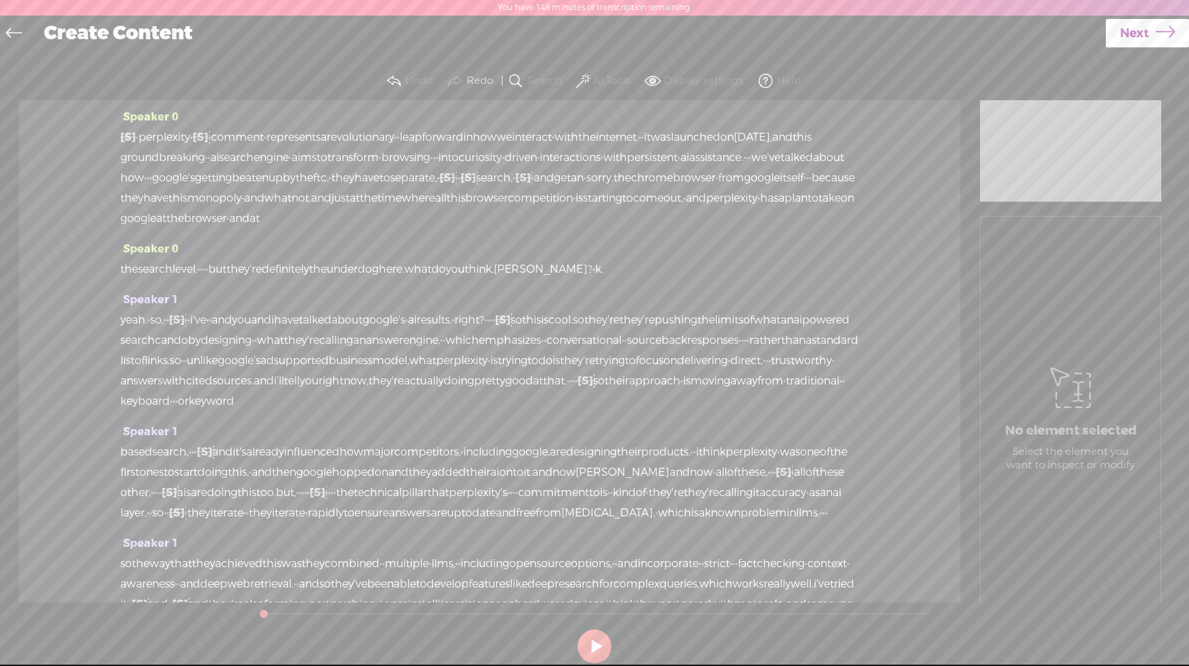
click at [1147, 33] on link "Next" at bounding box center [1147, 33] width 83 height 28
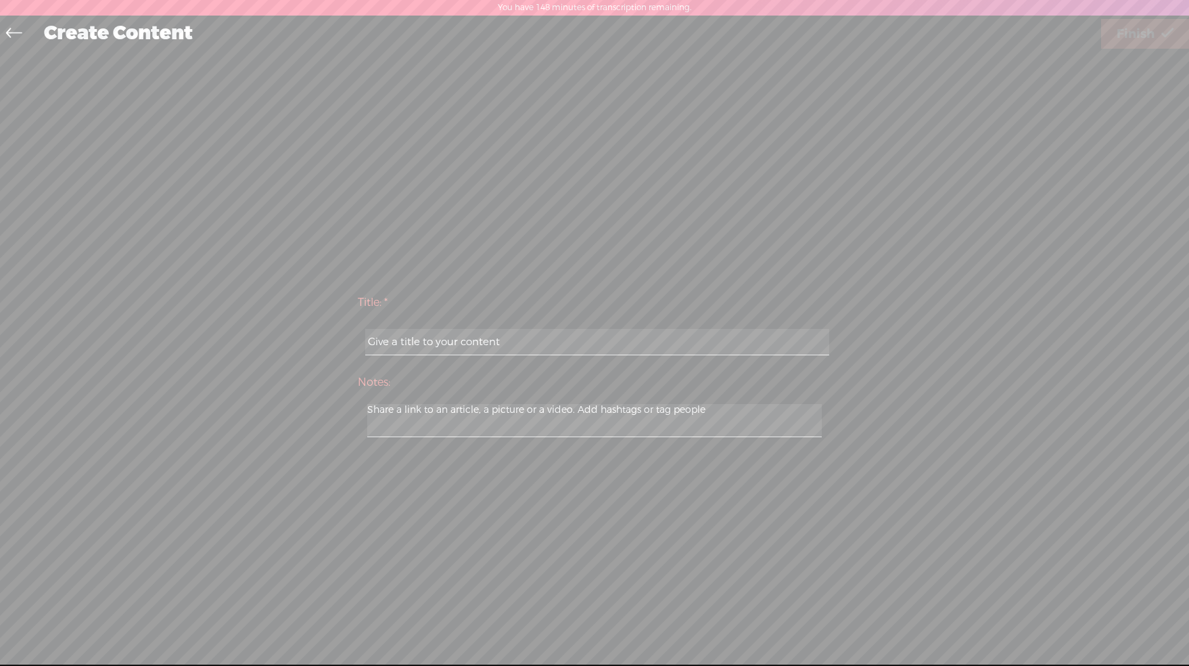
click at [559, 344] on input "text" at bounding box center [596, 342] width 463 height 26
paste input "Perplexity Comet"
type input "Perplexity Comet"
click at [1156, 30] on link "Finish" at bounding box center [1145, 34] width 88 height 30
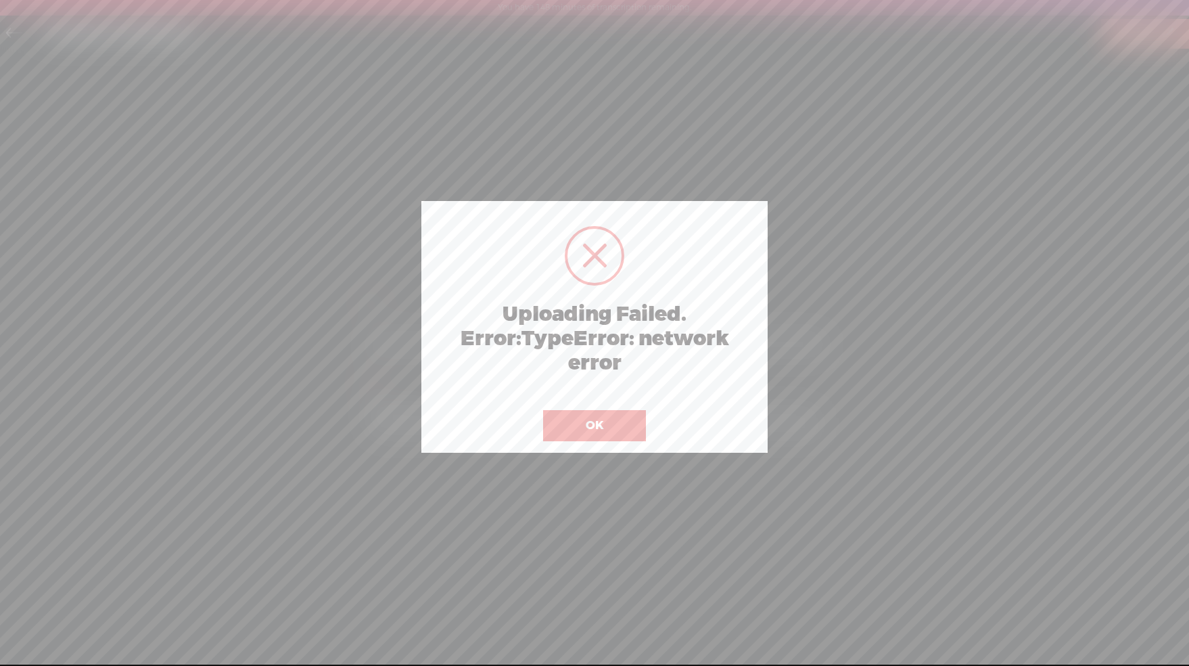
click at [593, 417] on button "OK" at bounding box center [594, 425] width 103 height 31
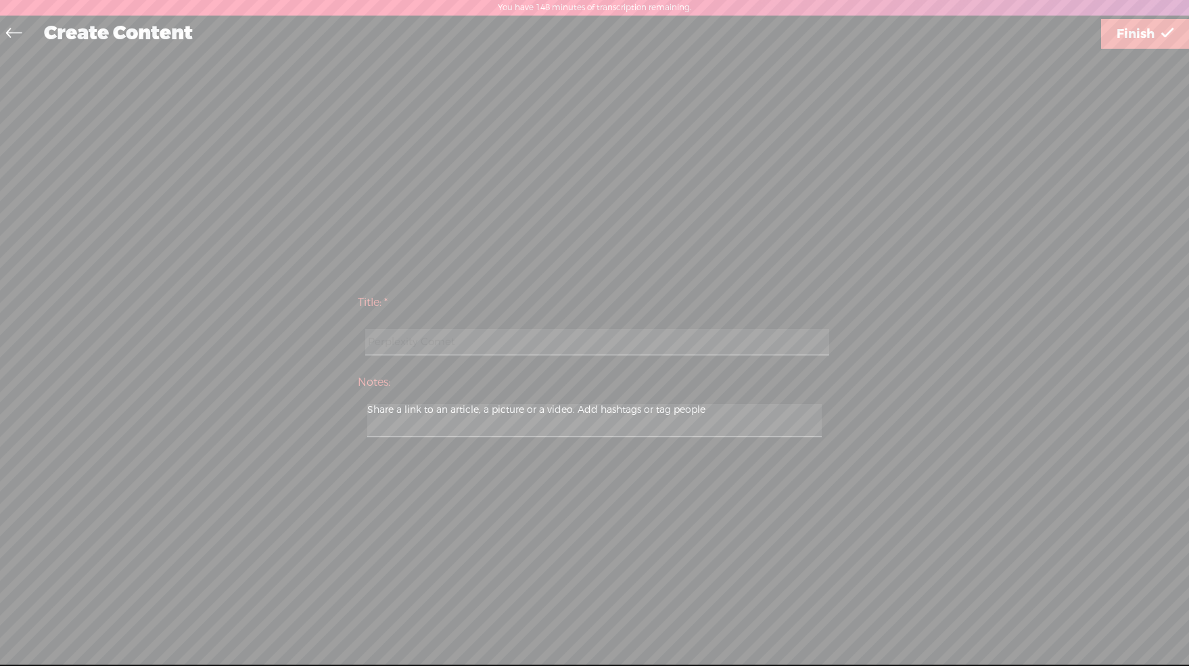
click at [1133, 33] on span "Finish" at bounding box center [1136, 34] width 38 height 35
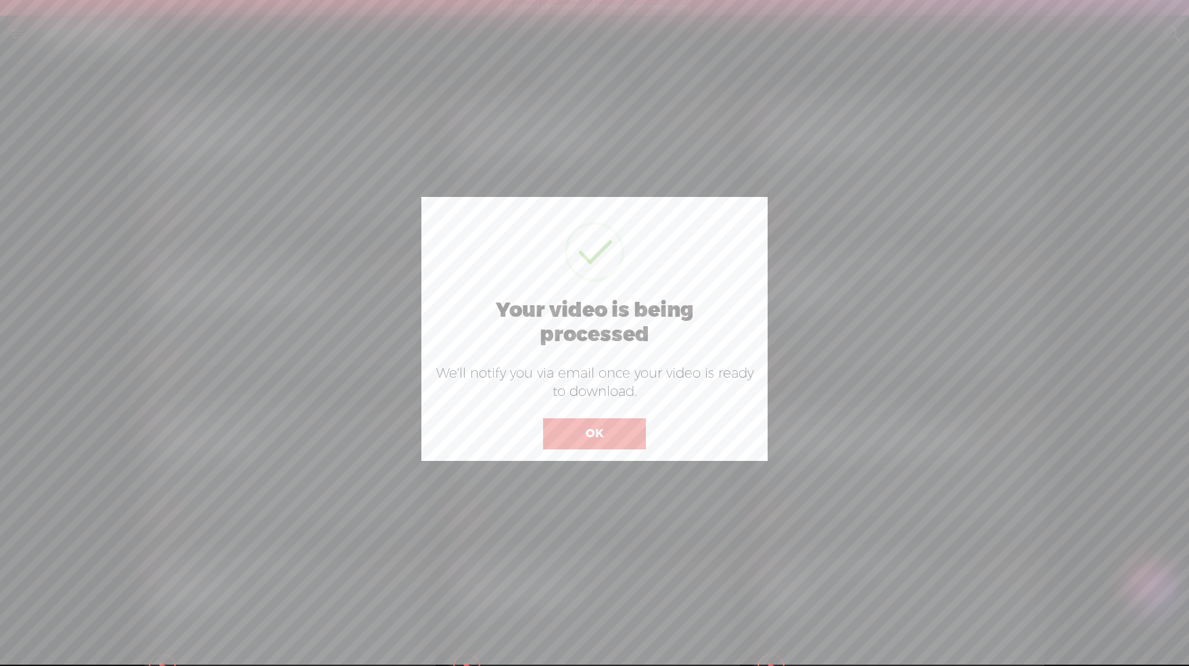
click at [586, 432] on button "OK" at bounding box center [594, 433] width 103 height 31
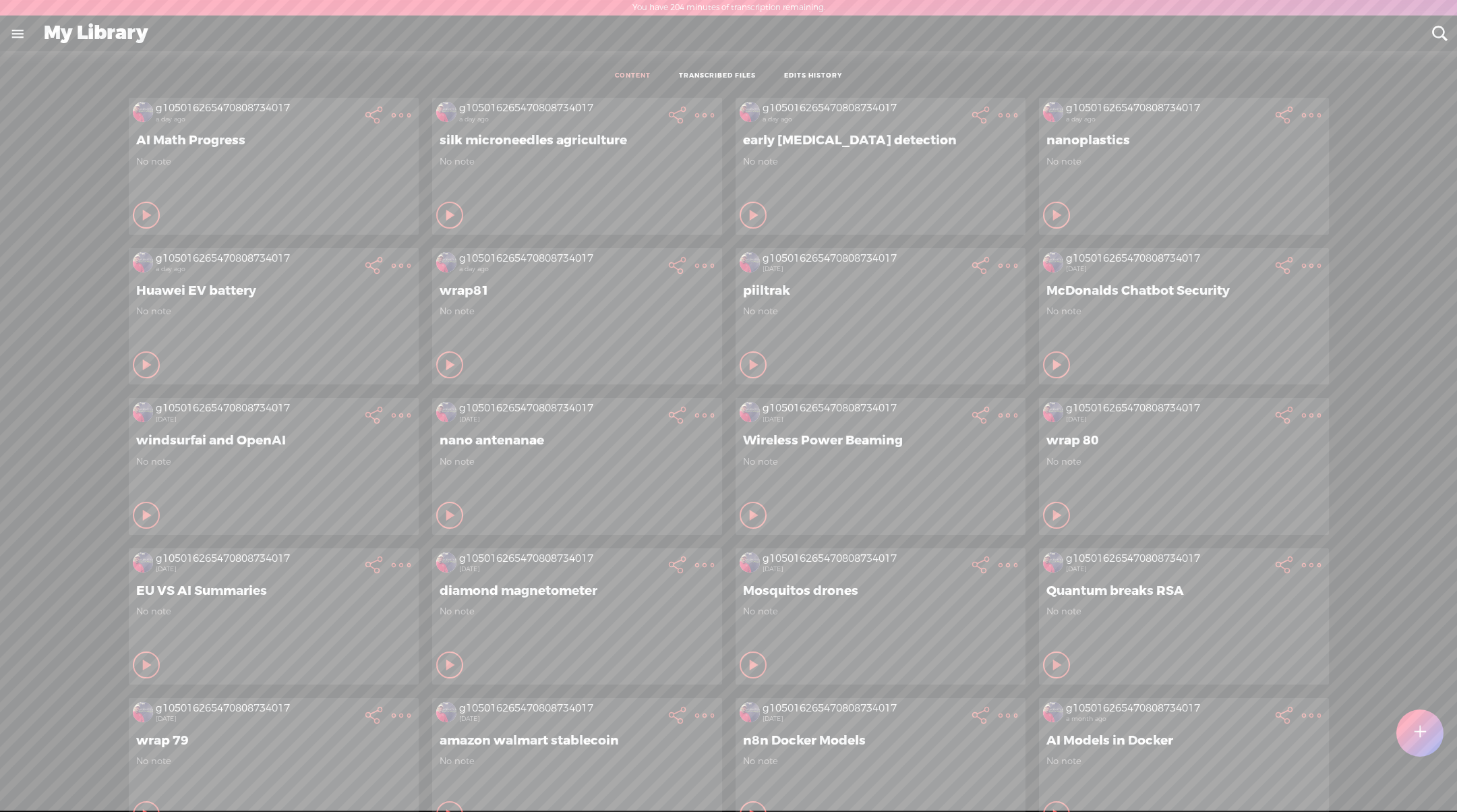
click at [1406, 730] on div at bounding box center [1419, 732] width 47 height 47
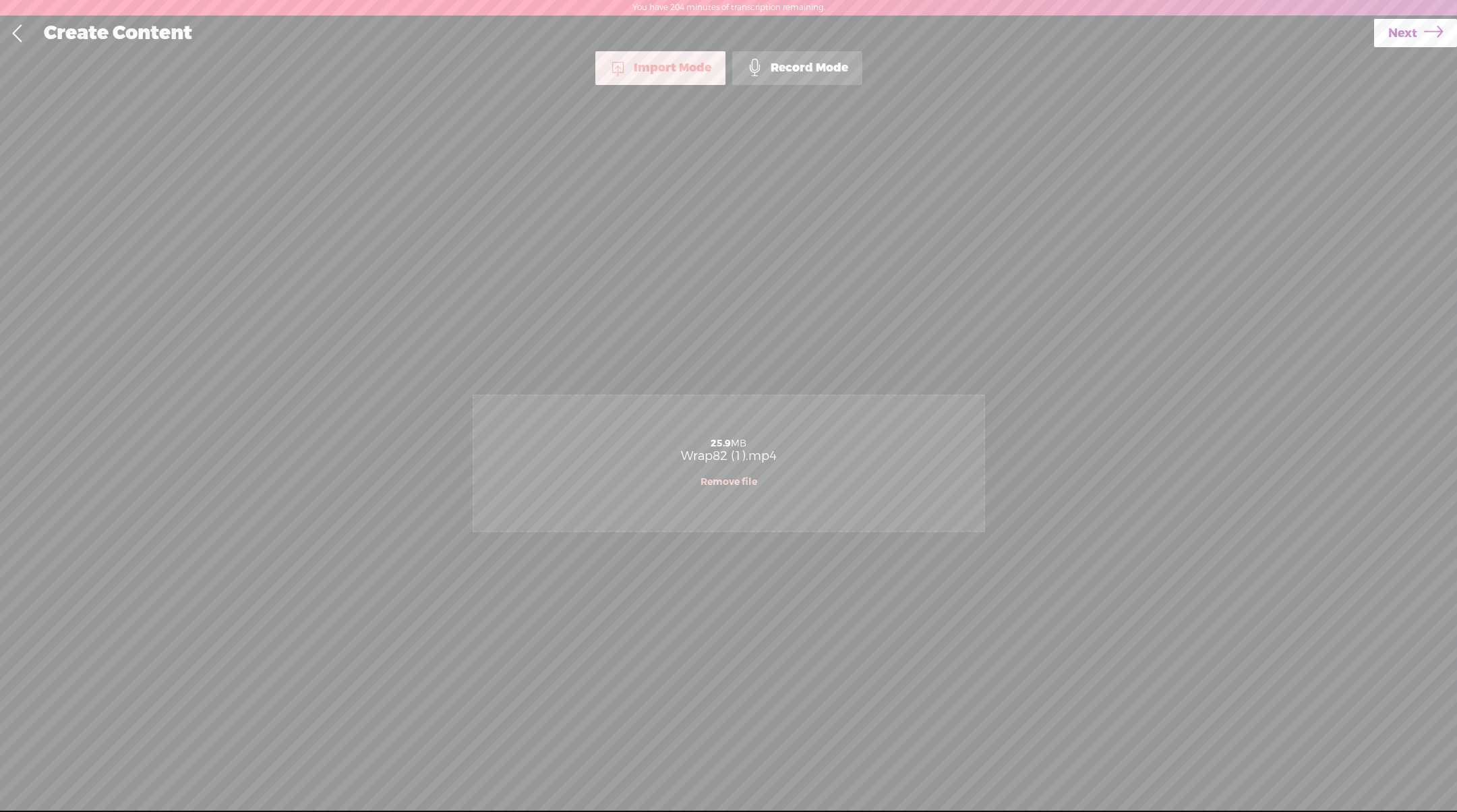
click at [774, 446] on div "25.9 MB" at bounding box center [728, 443] width 496 height 11
click at [1429, 30] on icon at bounding box center [1433, 33] width 19 height 35
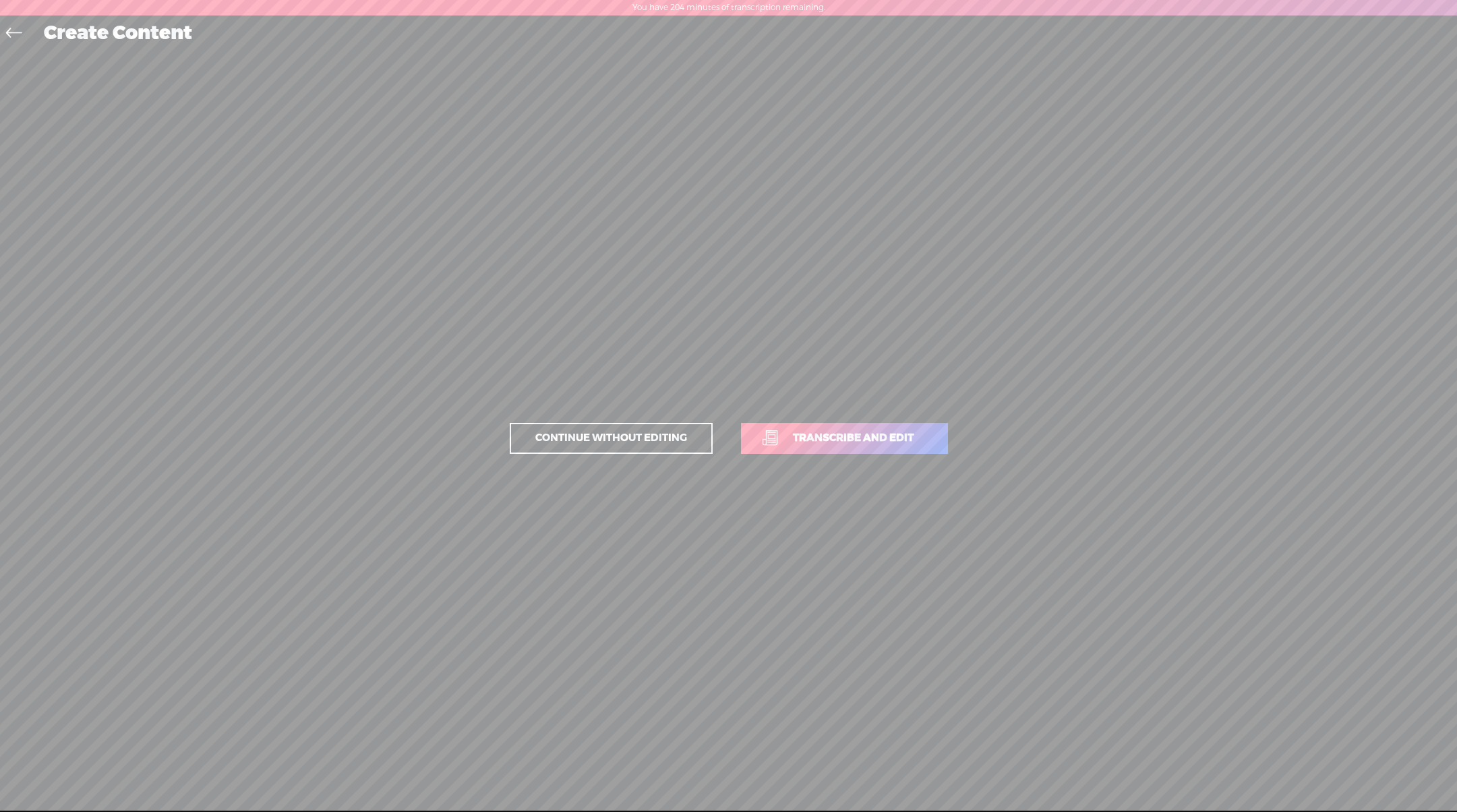
click at [848, 440] on span "Transcribe and edit" at bounding box center [853, 438] width 149 height 16
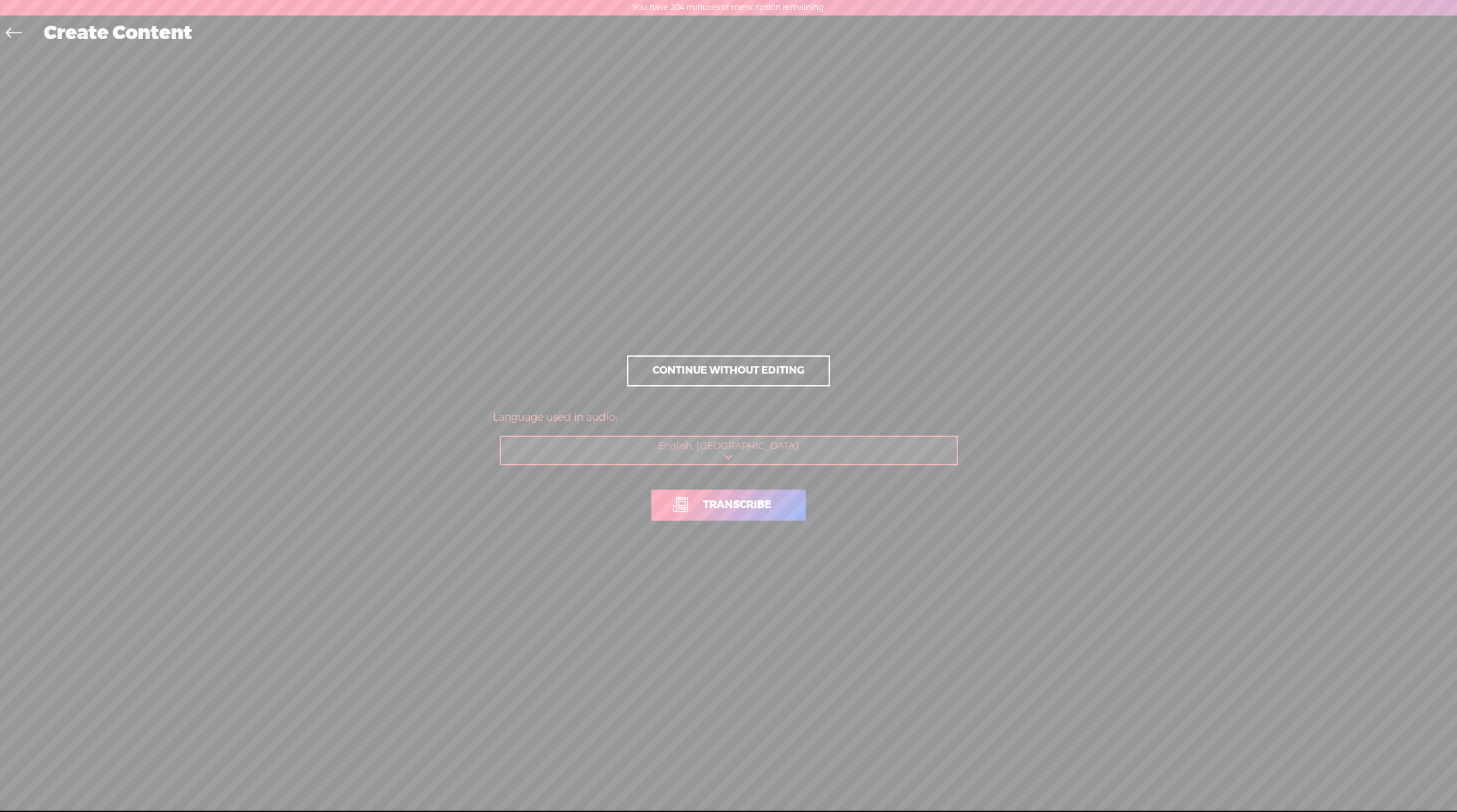
drag, startPoint x: 763, startPoint y: 508, endPoint x: 749, endPoint y: 499, distance: 16.6
click at [763, 508] on span "Transcribe" at bounding box center [736, 505] width 97 height 16
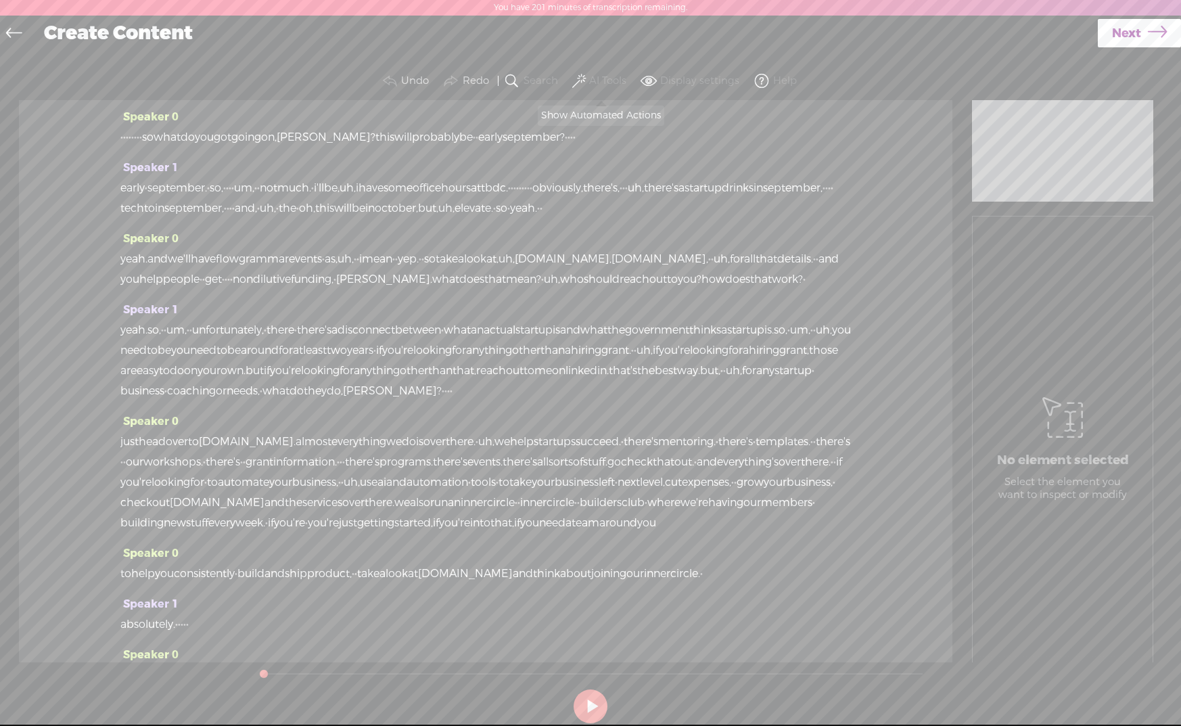
click at [576, 86] on span at bounding box center [579, 81] width 14 height 16
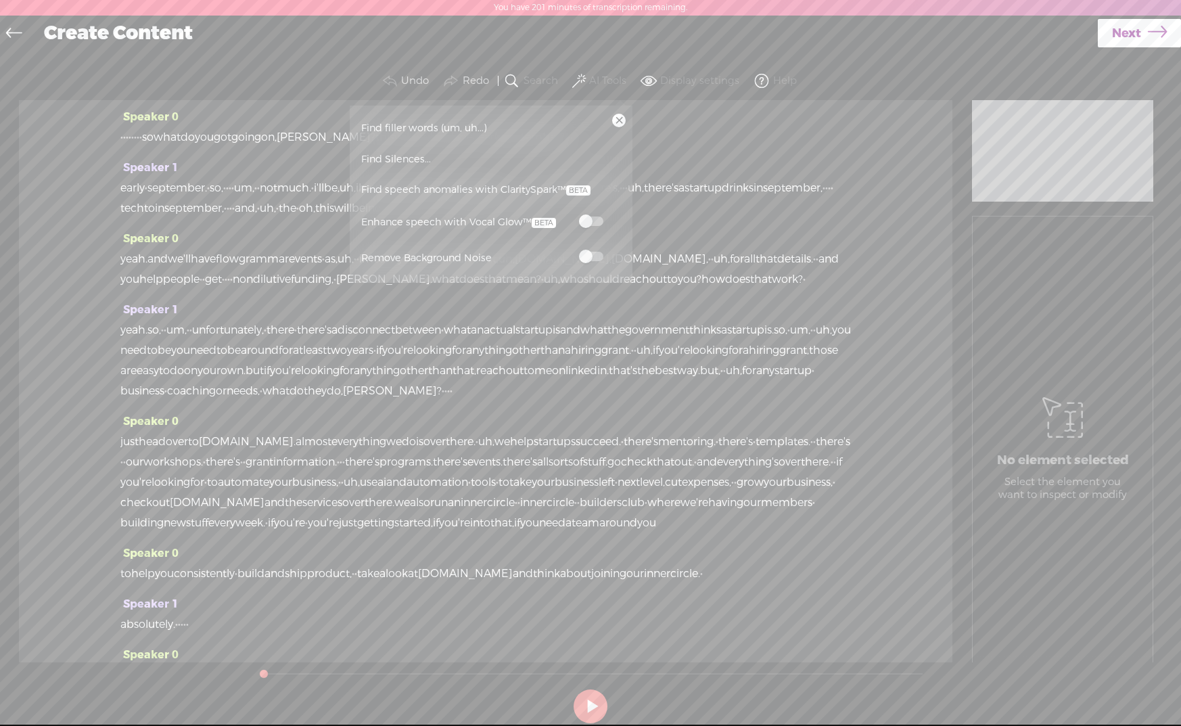
click at [593, 261] on span at bounding box center [591, 256] width 24 height 9
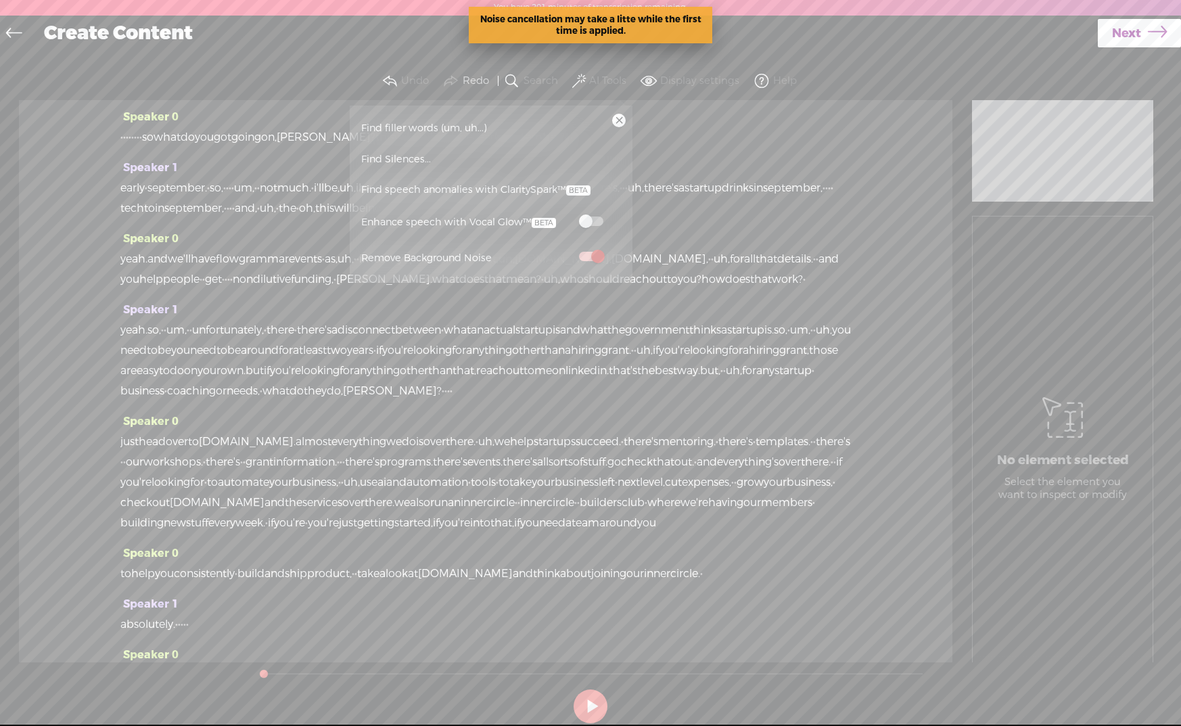
click at [463, 190] on span "Find speech anomalies with ClaritySpark™" at bounding box center [476, 190] width 239 height 31
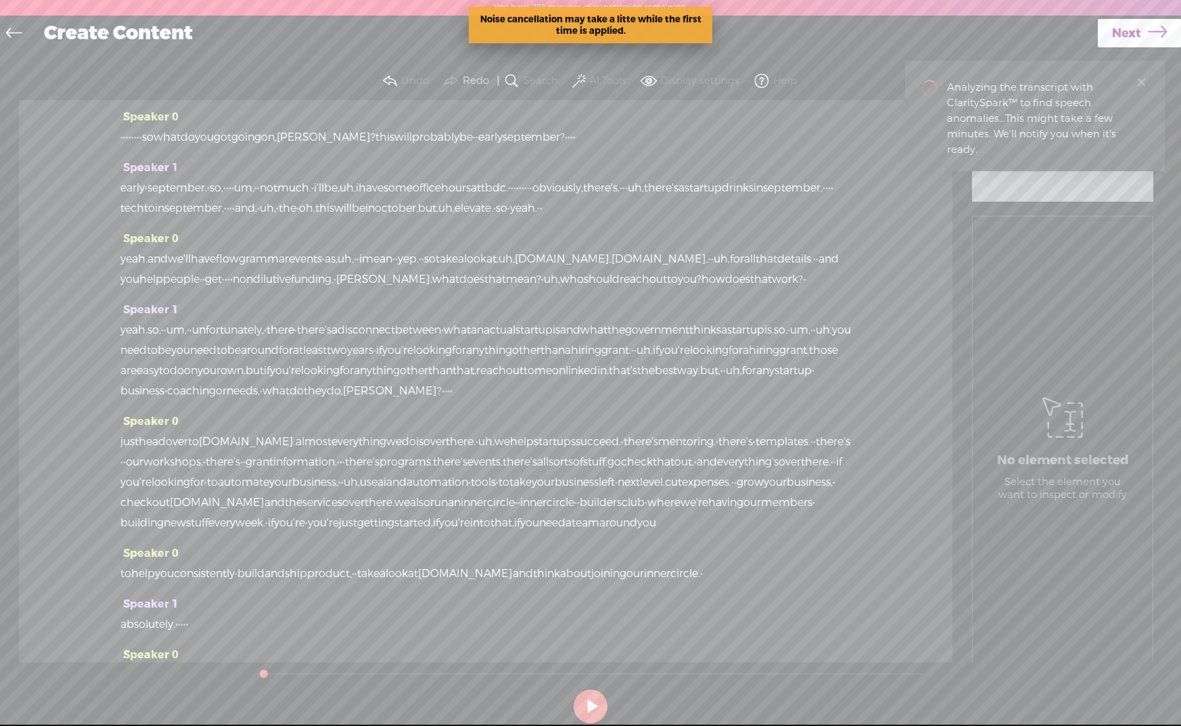
drag, startPoint x: 175, startPoint y: 136, endPoint x: 55, endPoint y: 137, distance: 120.4
click at [56, 137] on div "Speaker 0 · · · · · · · · so what do you got going on, john? this will probably…" at bounding box center [486, 381] width 934 height 562
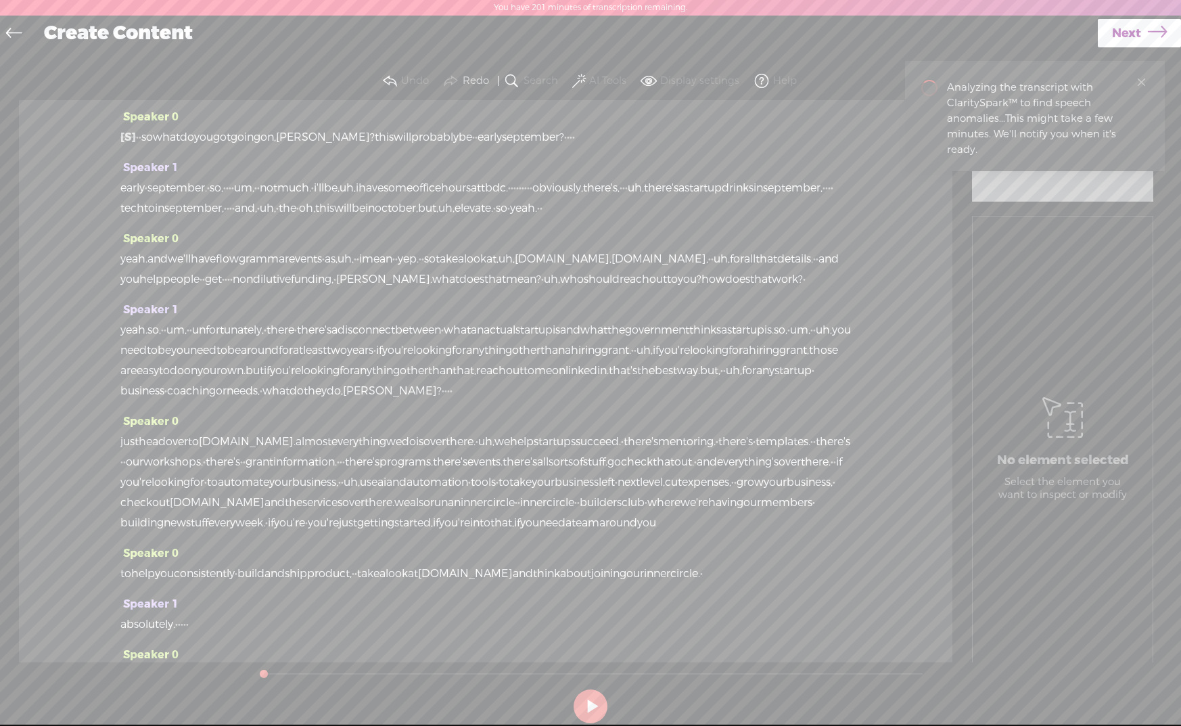
drag, startPoint x: 724, startPoint y: 187, endPoint x: 681, endPoint y: 188, distance: 42.6
click at [682, 188] on div "early · september. · so, · · · · um, · · not much. · i'll be, uh, i have some o…" at bounding box center [485, 198] width 731 height 41
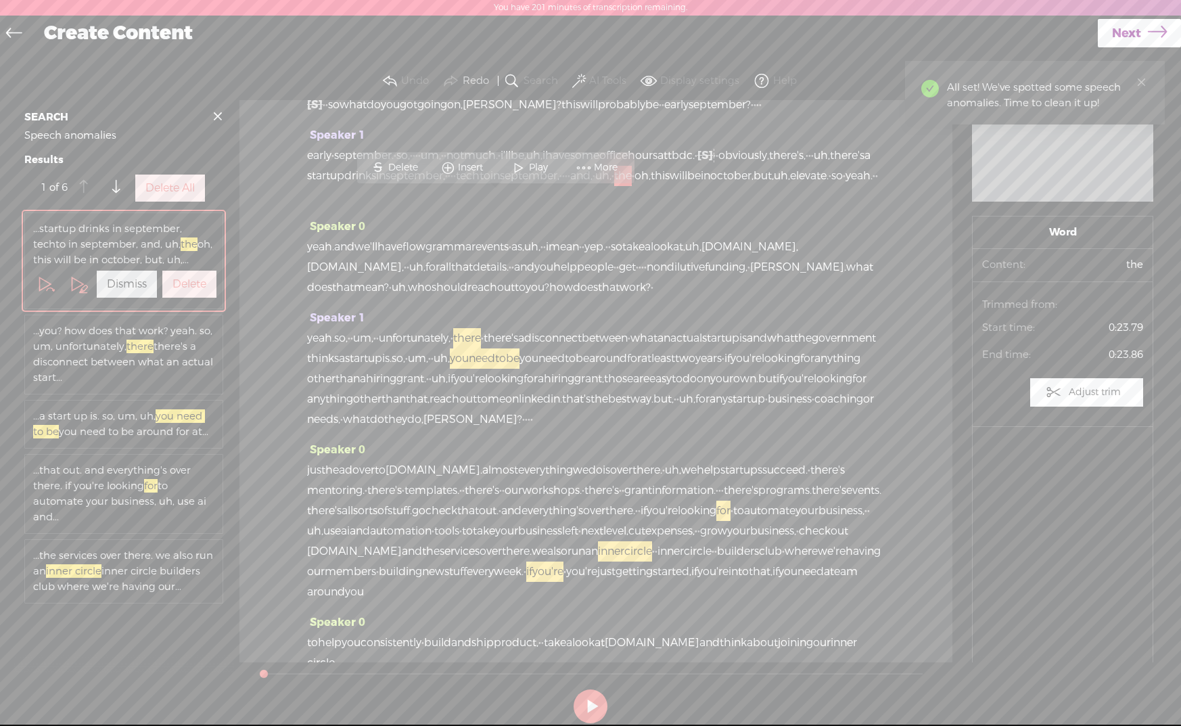
scroll to position [38, 0]
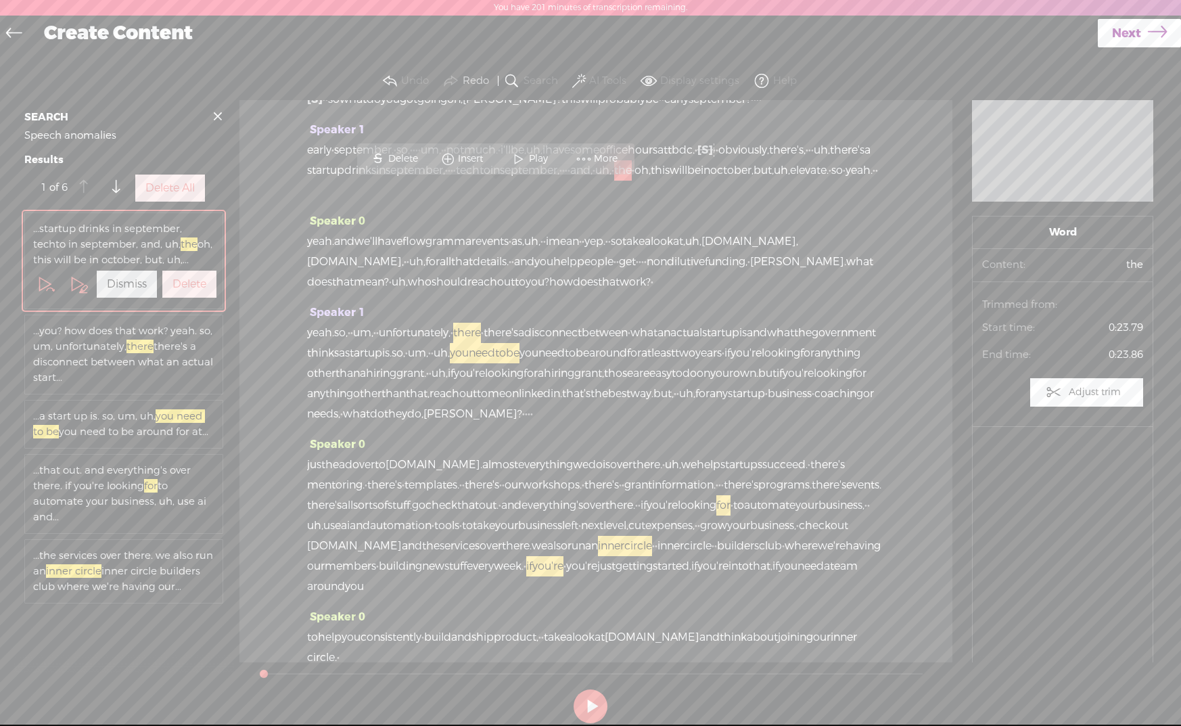
click at [177, 196] on button "Delete All" at bounding box center [170, 188] width 70 height 27
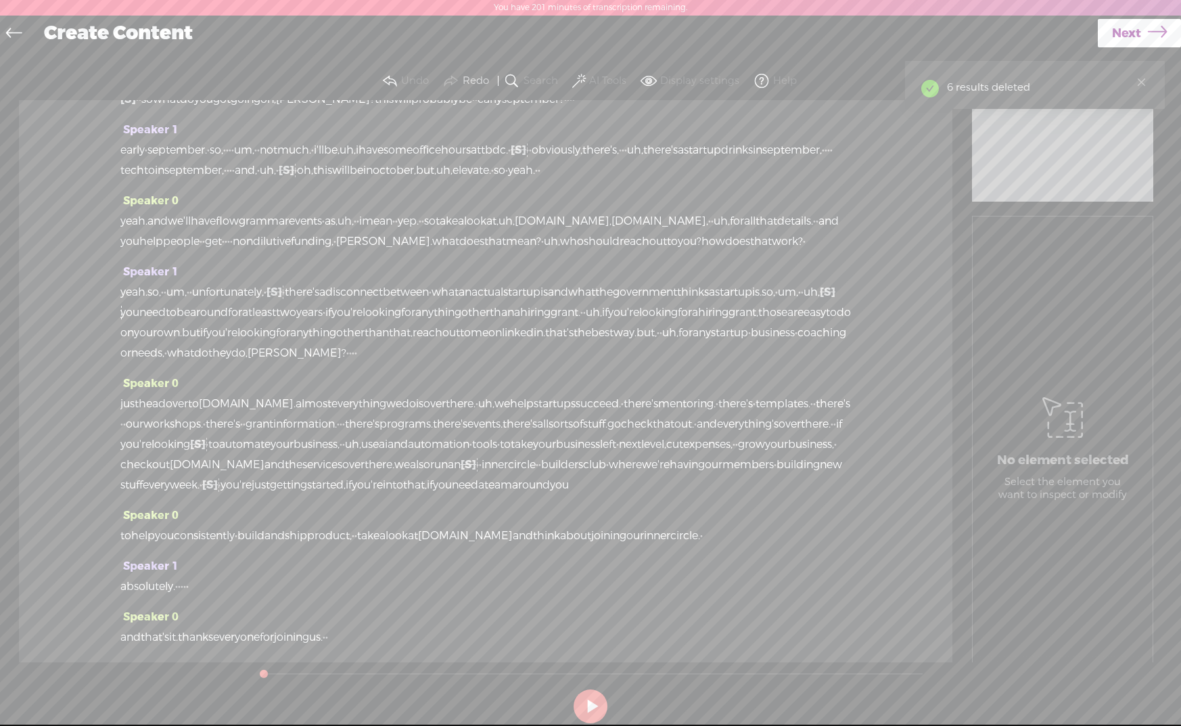
scroll to position [0, 0]
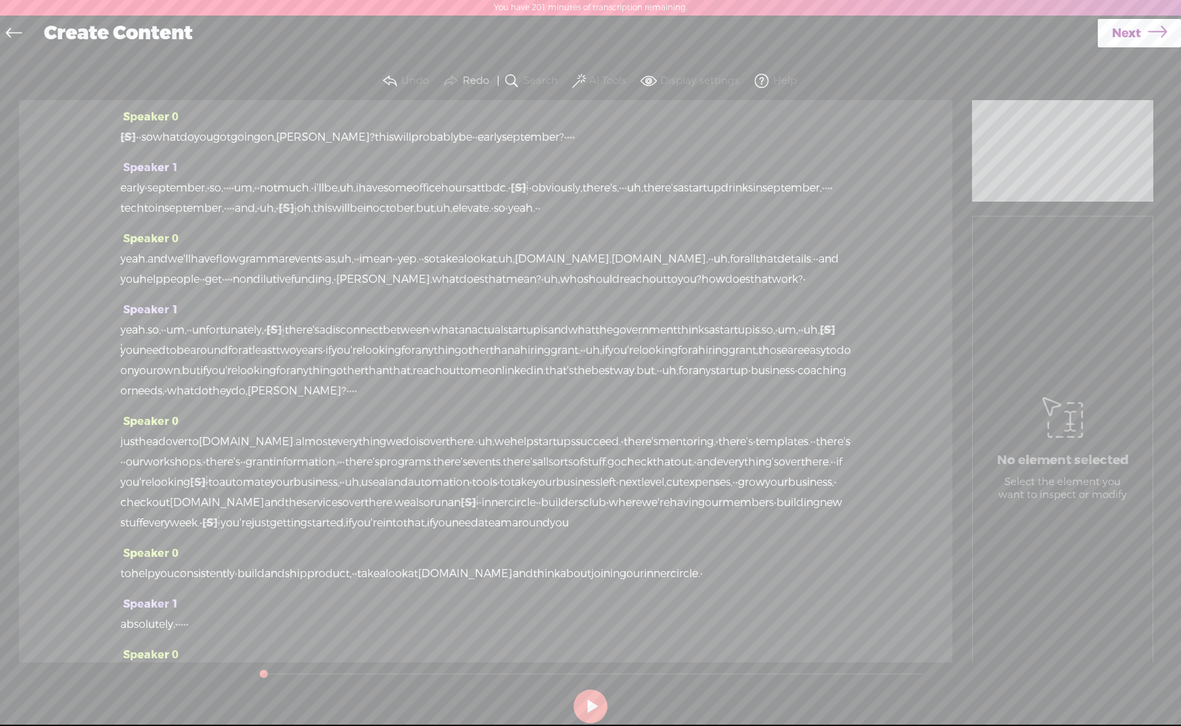
click at [584, 78] on span at bounding box center [579, 81] width 14 height 16
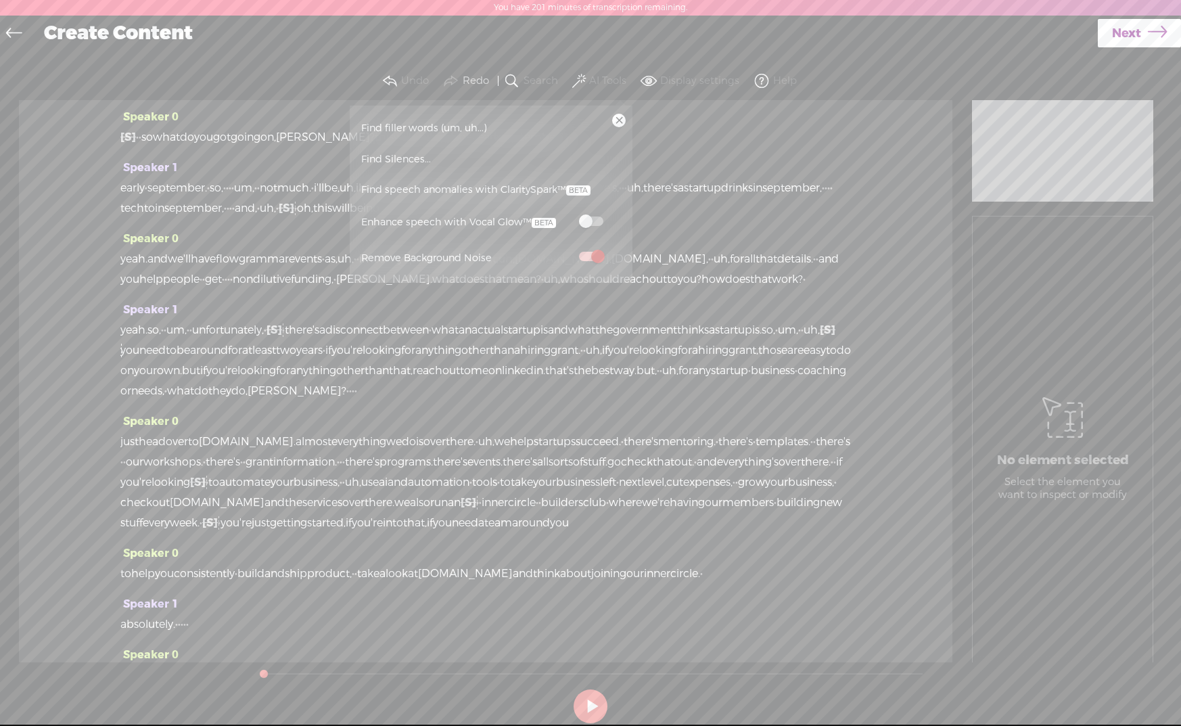
click at [401, 122] on span "Find filler words (um, uh...)" at bounding box center [424, 128] width 135 height 30
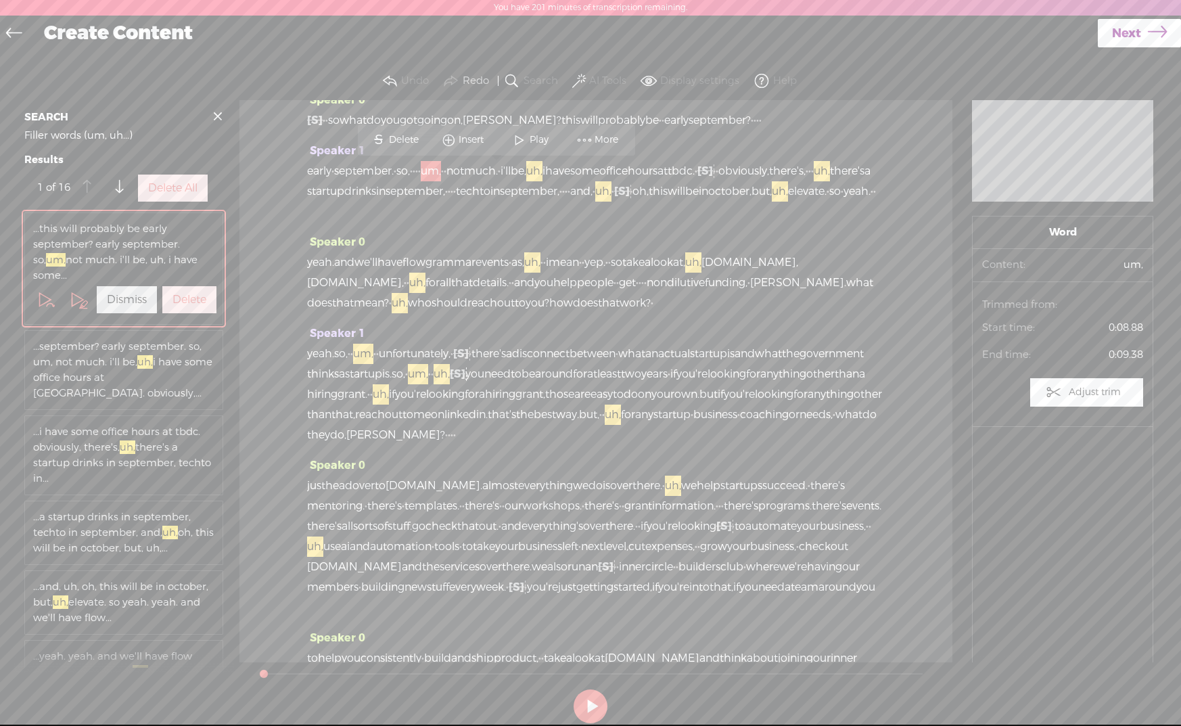
scroll to position [18, 0]
click at [165, 196] on label "Delete All" at bounding box center [172, 188] width 49 height 14
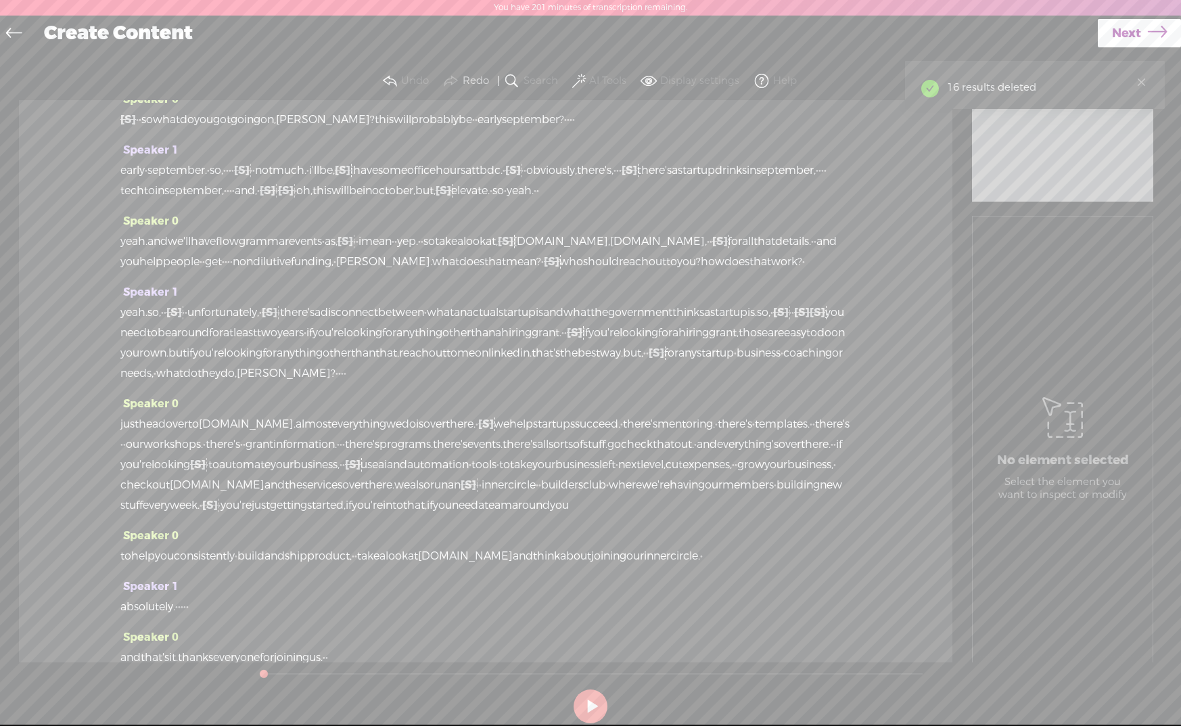
click at [579, 85] on span at bounding box center [579, 81] width 14 height 16
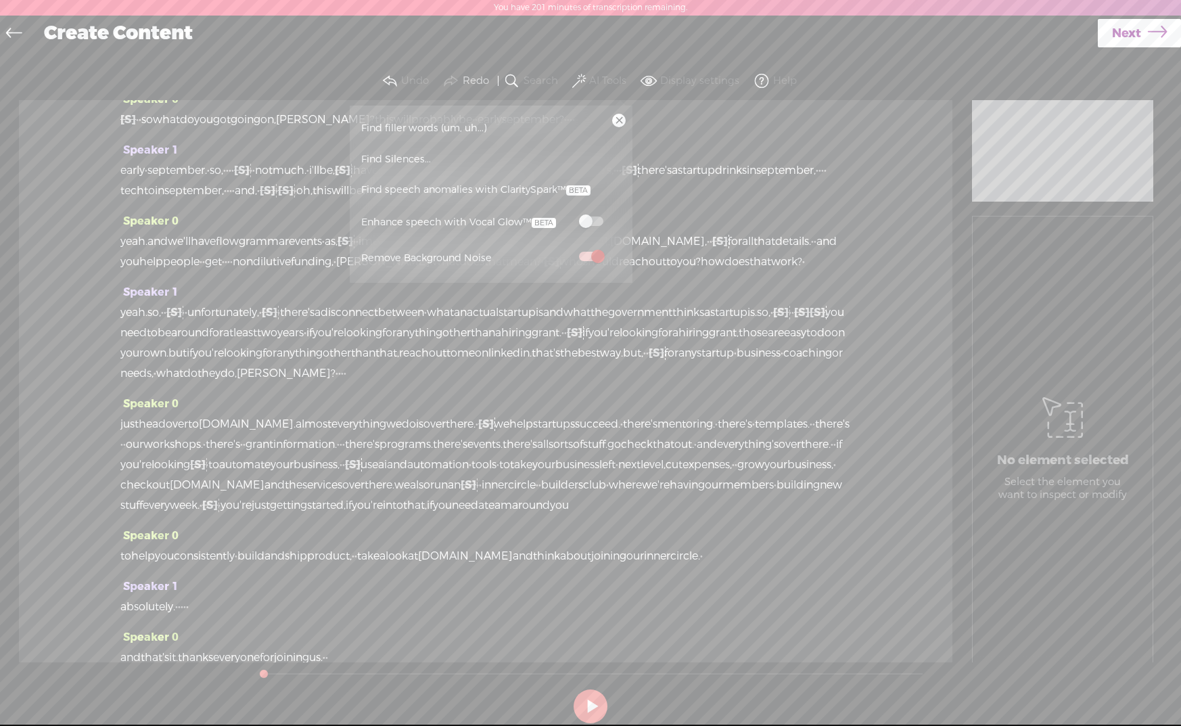
click at [597, 219] on span at bounding box center [591, 220] width 24 height 9
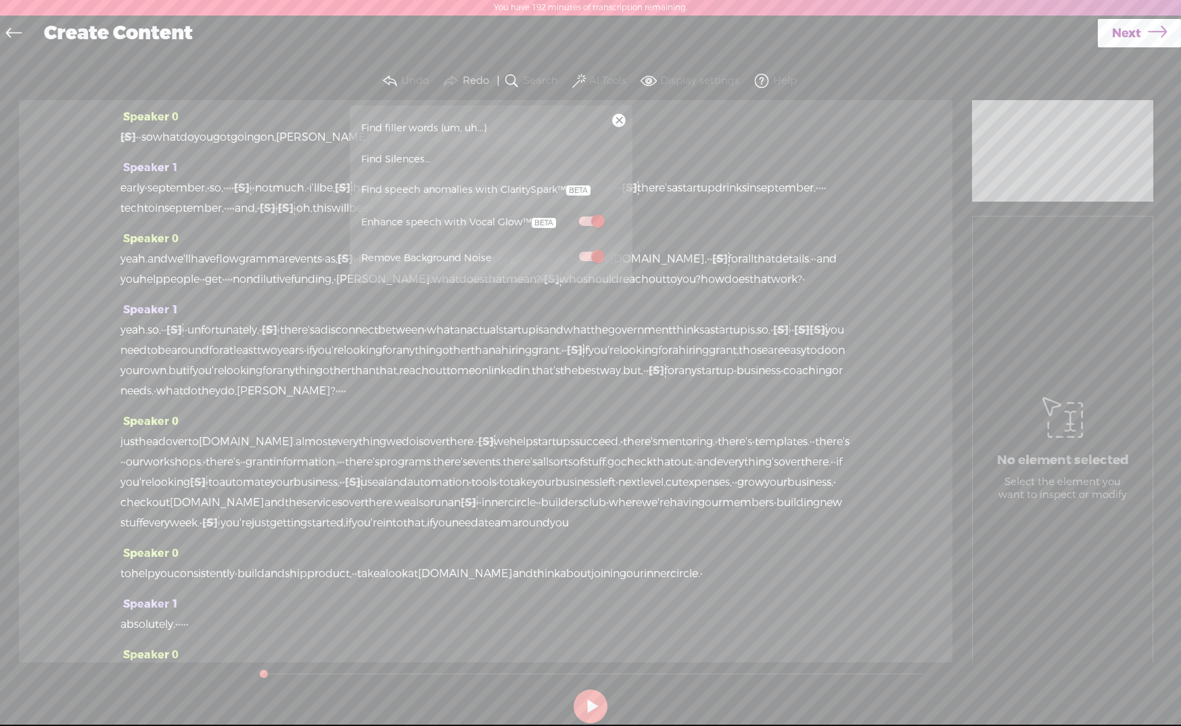
click at [882, 191] on div "Speaker 0 [S] · · · · · · · · so what do you got going on, john? this will prob…" at bounding box center [486, 381] width 934 height 562
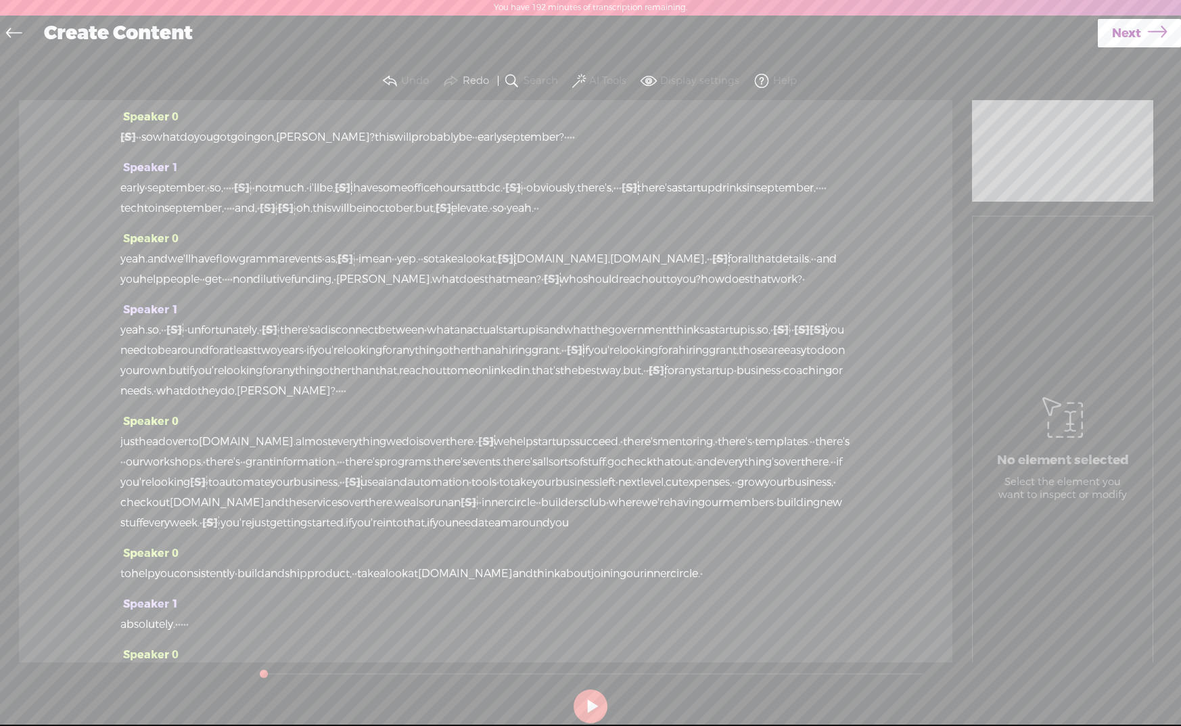
click at [1130, 35] on span "Next" at bounding box center [1126, 33] width 29 height 35
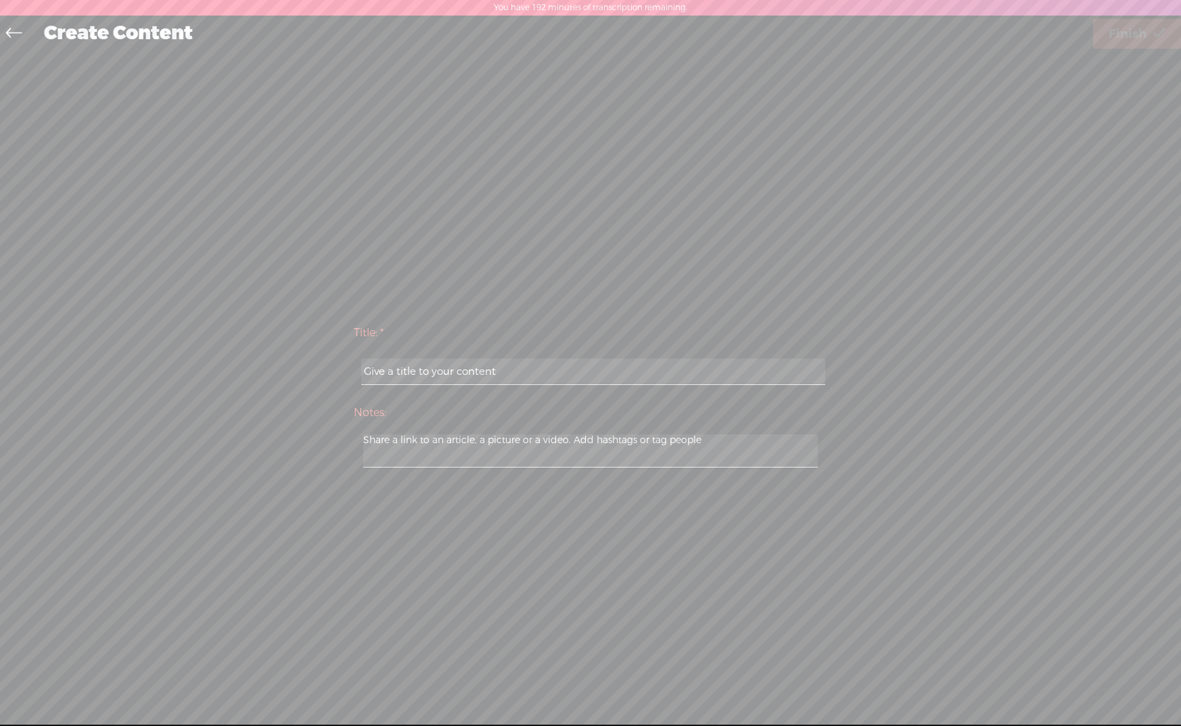
click at [766, 361] on input "text" at bounding box center [592, 372] width 463 height 26
type input "wrap82done"
click at [1109, 39] on span "Finish" at bounding box center [1128, 34] width 38 height 35
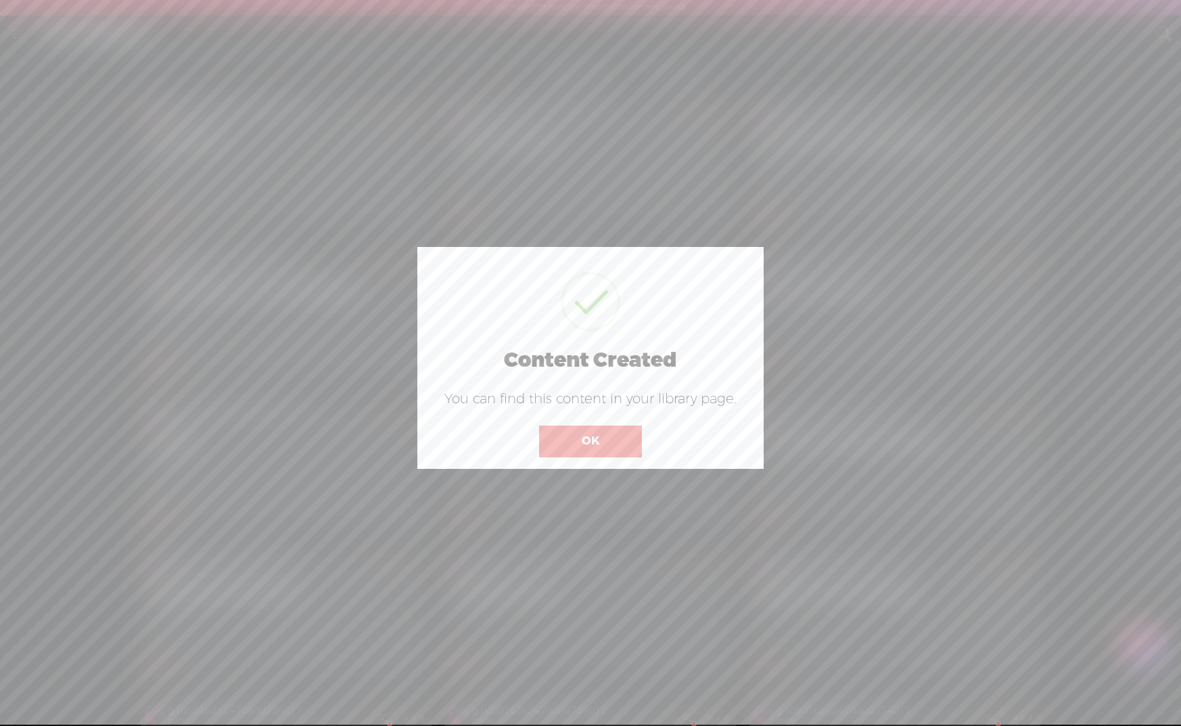
click at [566, 440] on button "OK" at bounding box center [590, 441] width 103 height 31
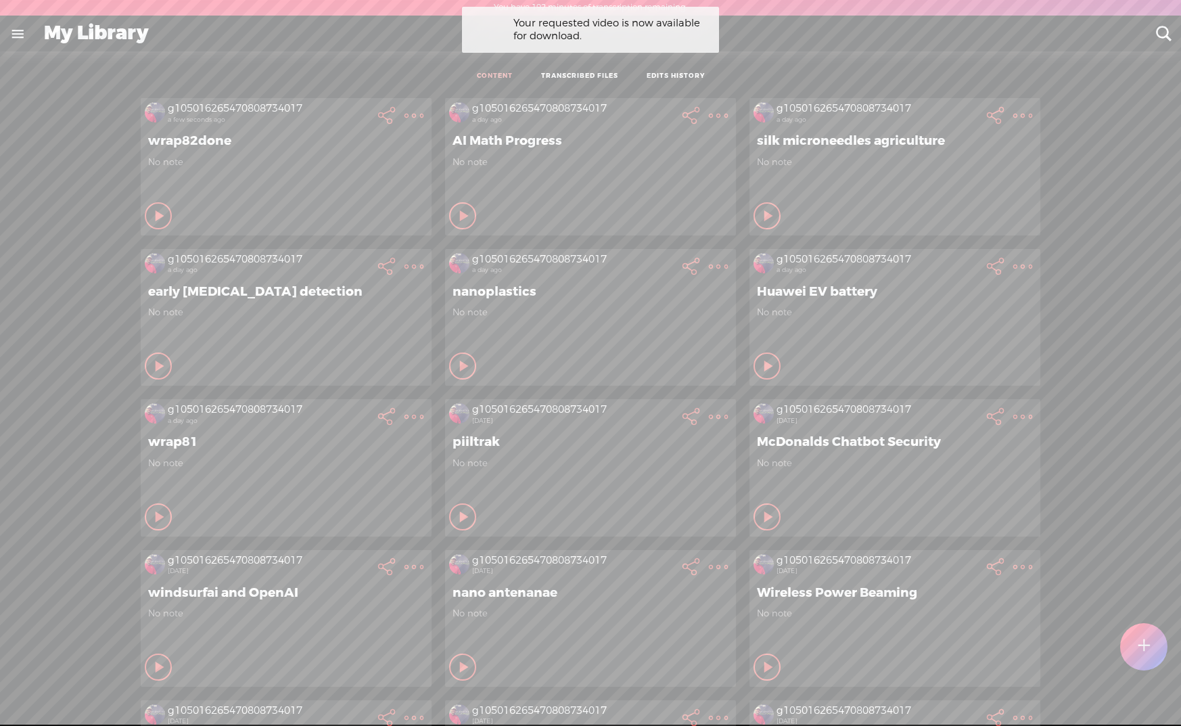
click at [1147, 651] on t at bounding box center [1144, 647] width 12 height 30
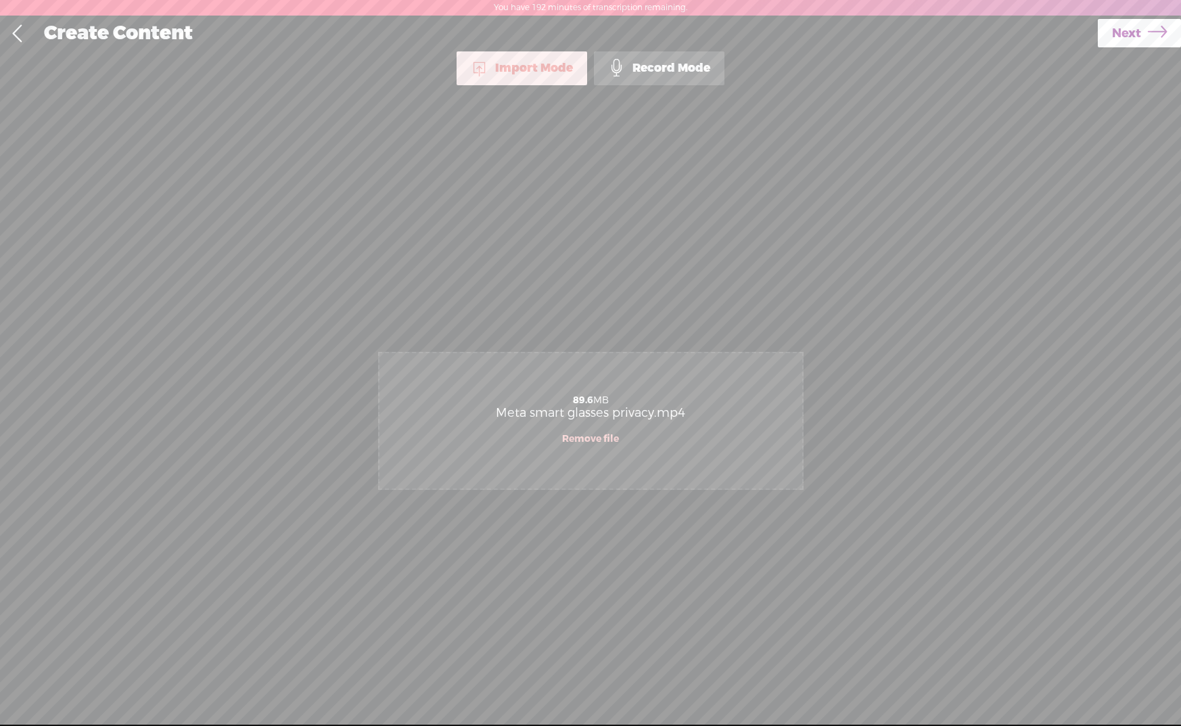
click at [1148, 40] on icon at bounding box center [1157, 33] width 19 height 35
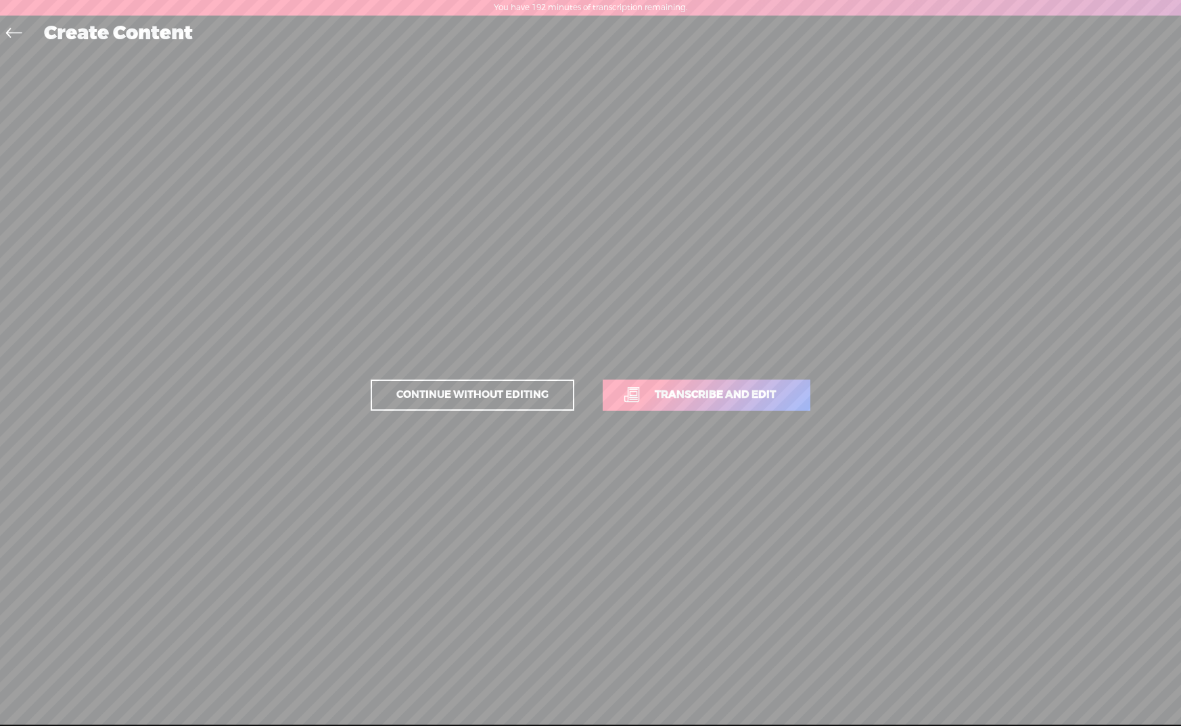
click at [764, 396] on span "Transcribe and edit" at bounding box center [716, 395] width 150 height 16
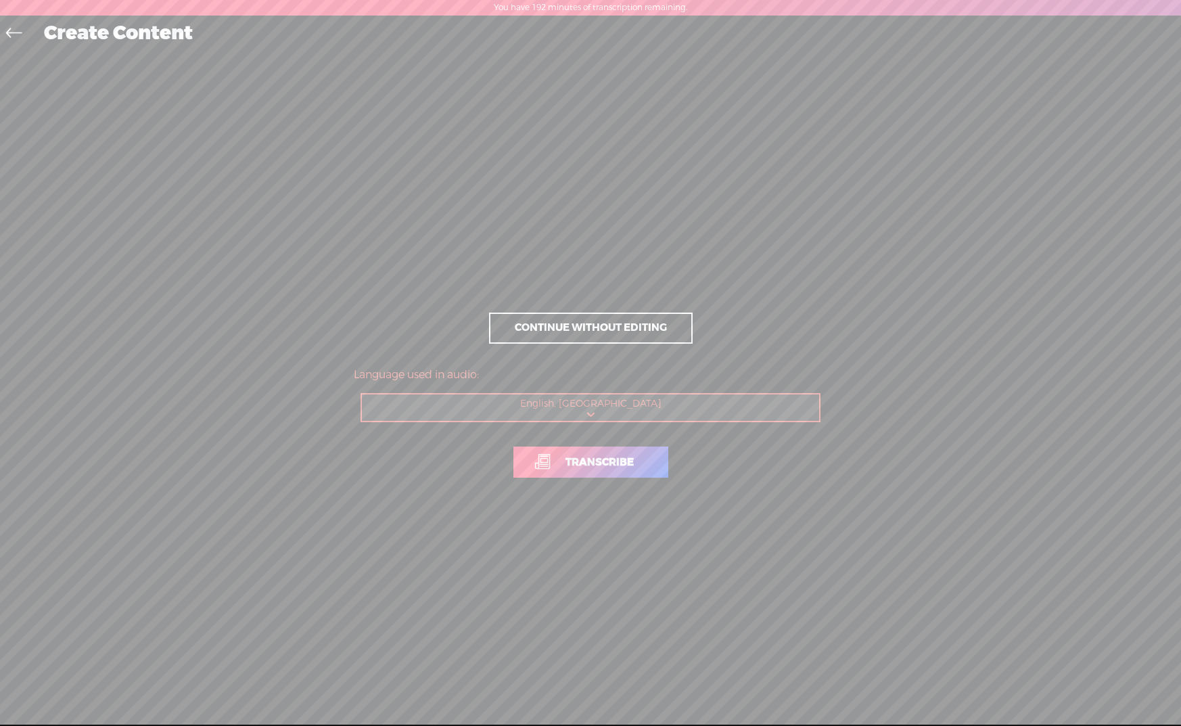
click at [624, 465] on span "Transcribe" at bounding box center [599, 463] width 97 height 16
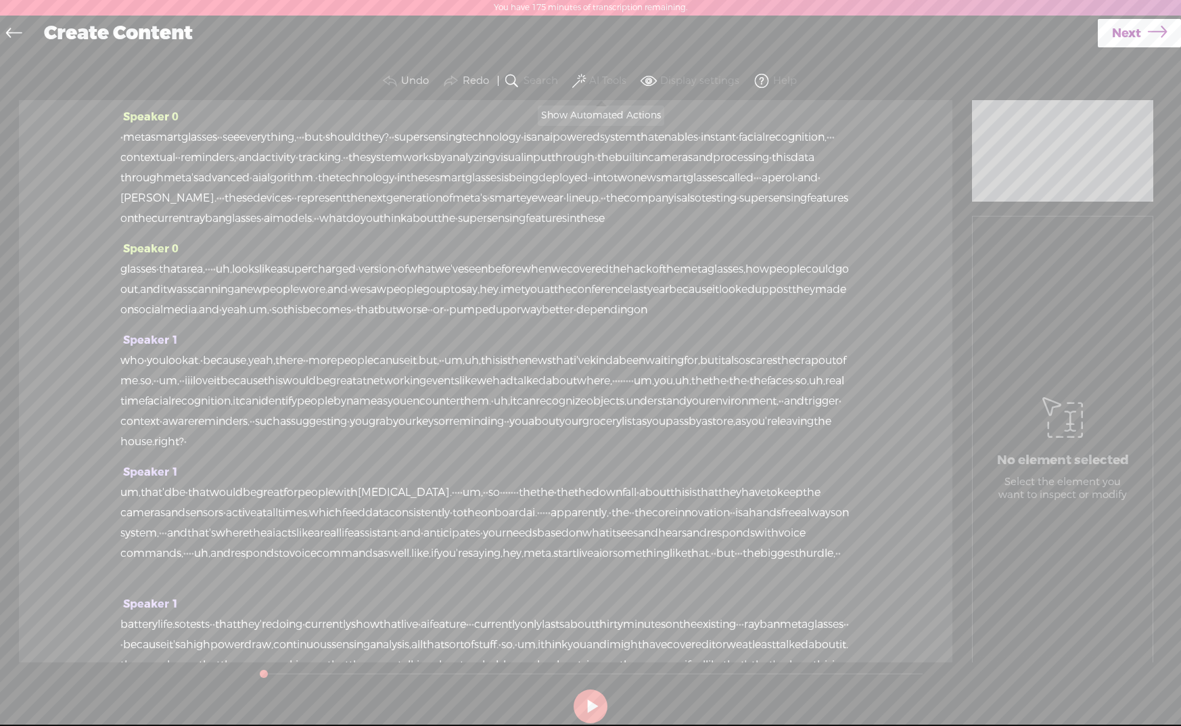
click at [580, 83] on span at bounding box center [579, 81] width 14 height 16
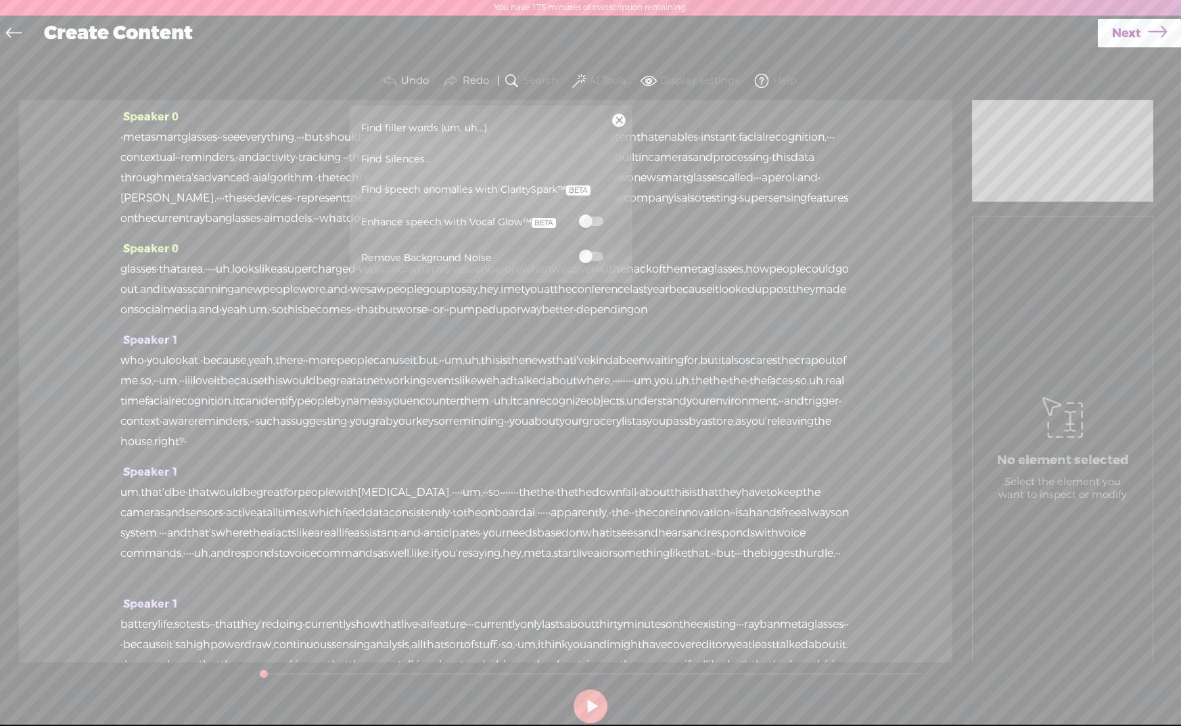
click at [597, 260] on span at bounding box center [591, 256] width 24 height 9
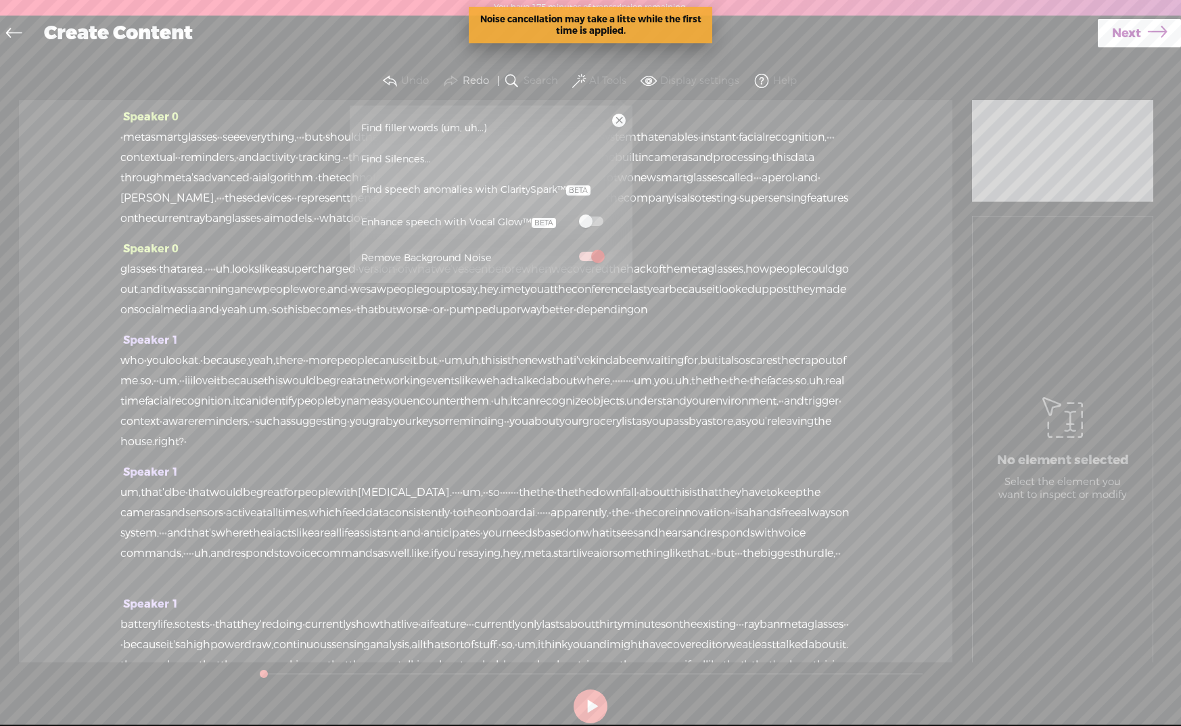
click at [459, 187] on span "Find speech anomalies with ClaritySpark™" at bounding box center [476, 190] width 239 height 31
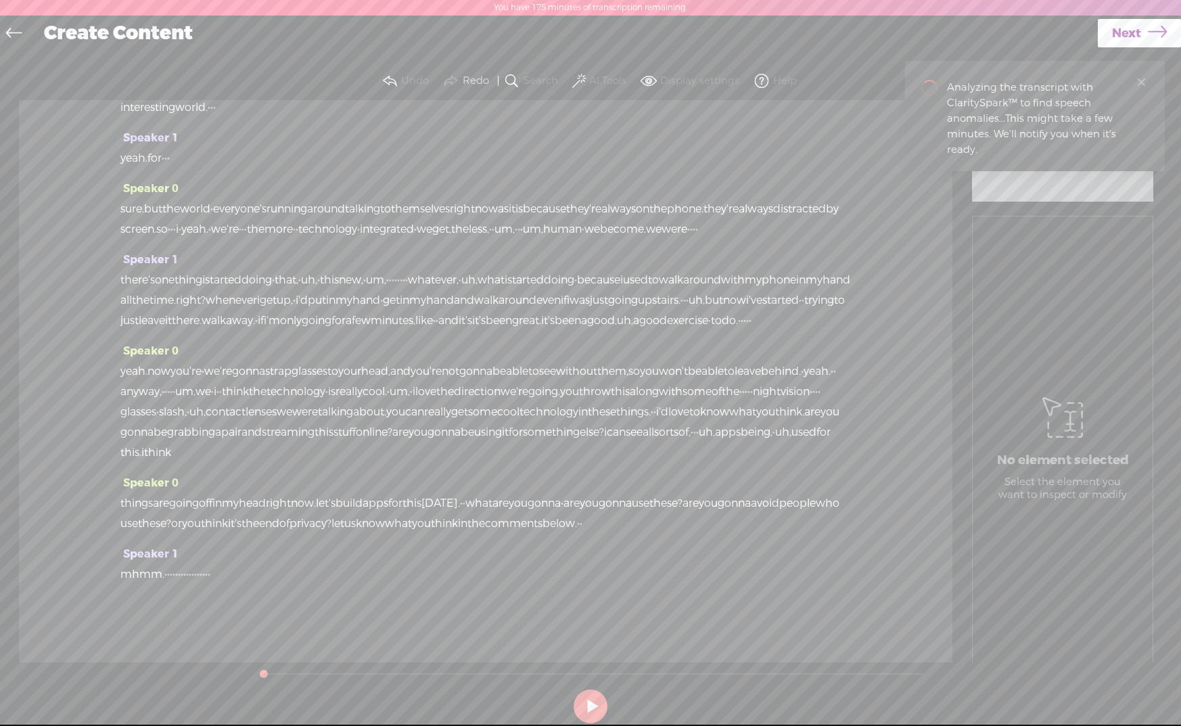
scroll to position [4383, 0]
drag, startPoint x: 352, startPoint y: 575, endPoint x: 104, endPoint y: 565, distance: 248.5
click at [104, 565] on div "Speaker 0 · meta smart glasses · · see everything, · · · but · should they? · ·…" at bounding box center [486, 381] width 934 height 562
click at [145, 574] on span "mhmm." at bounding box center [142, 574] width 44 height 20
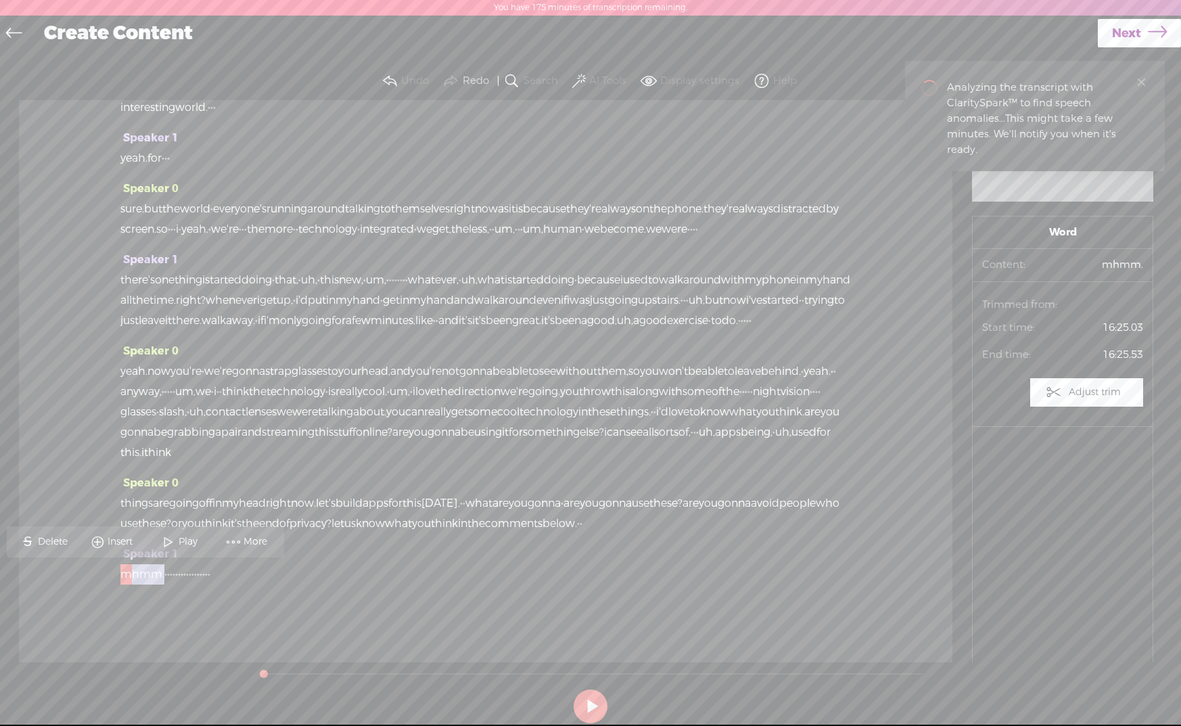
click at [145, 574] on span "mhmm." at bounding box center [142, 574] width 44 height 20
click at [47, 538] on span "Delete" at bounding box center [54, 542] width 33 height 14
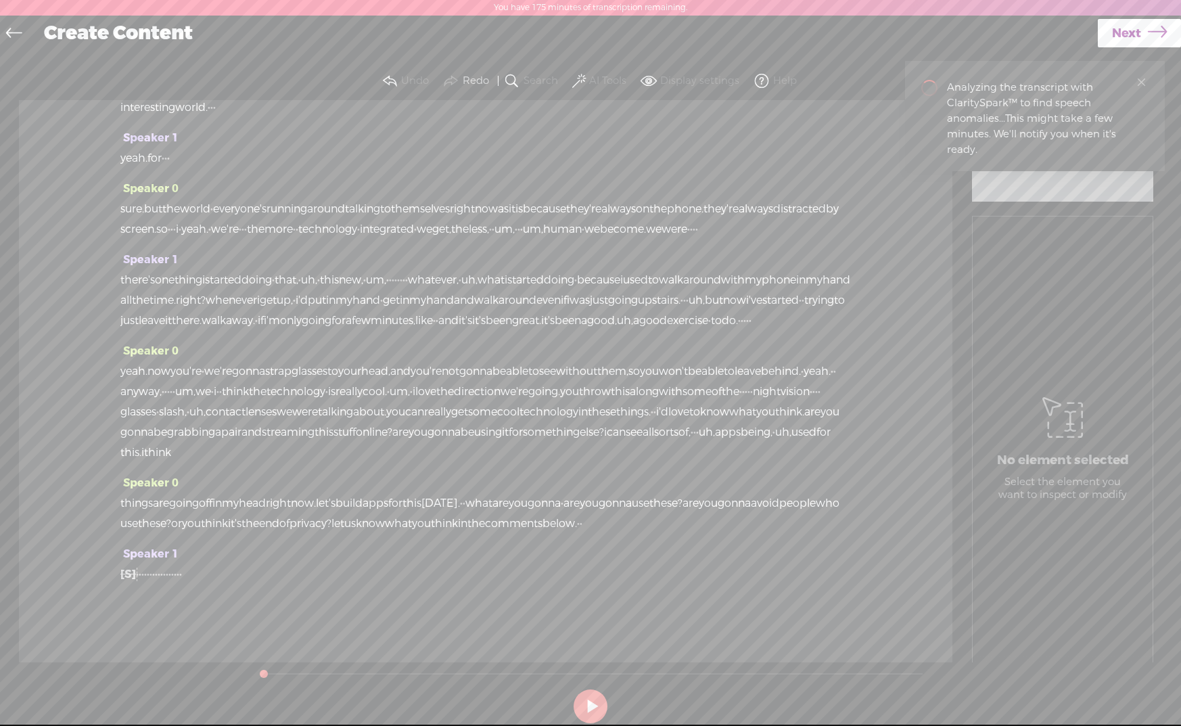
drag, startPoint x: 299, startPoint y: 579, endPoint x: 128, endPoint y: 577, distance: 171.2
click at [128, 577] on div "[S] mhmm. · · · · · · · · · · · · · · · · ·" at bounding box center [485, 574] width 731 height 20
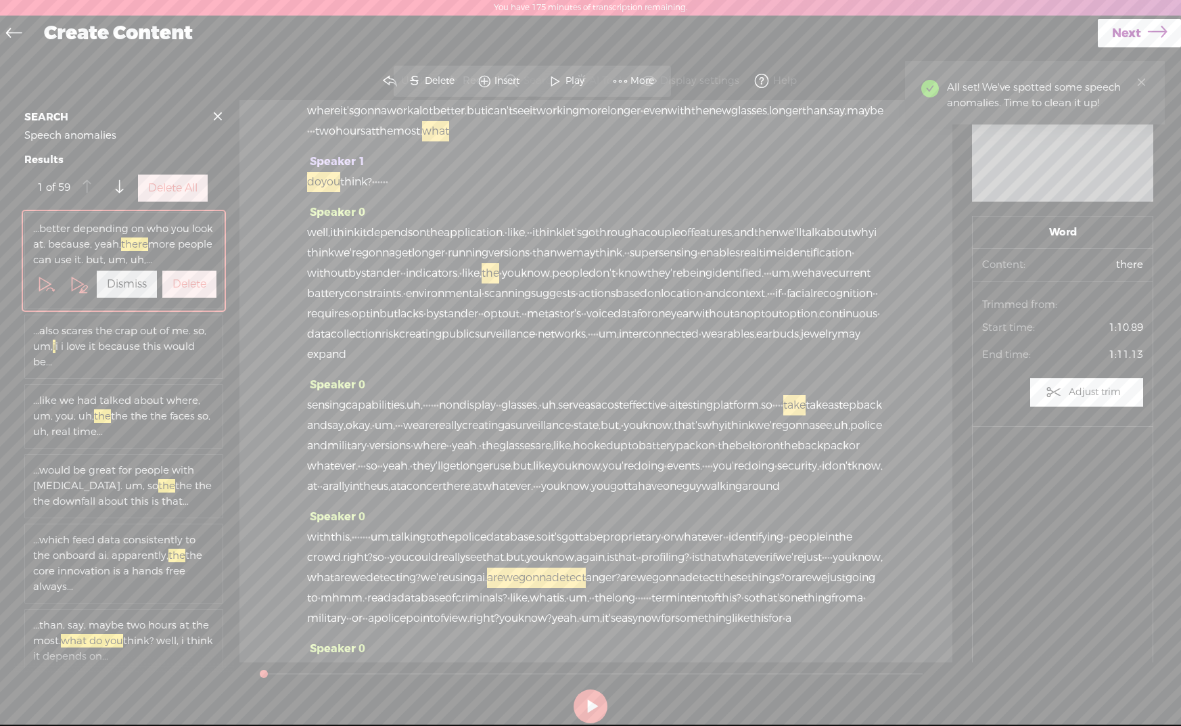
scroll to position [252, 0]
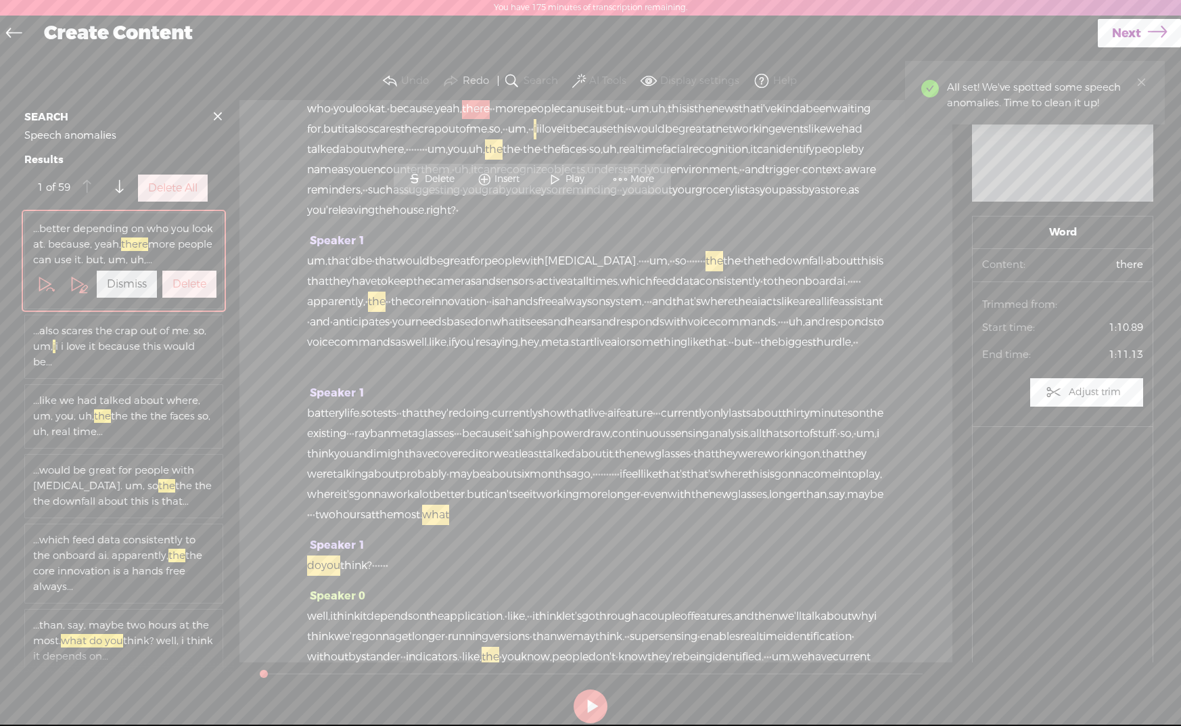
click at [173, 196] on label "Delete All" at bounding box center [172, 188] width 49 height 14
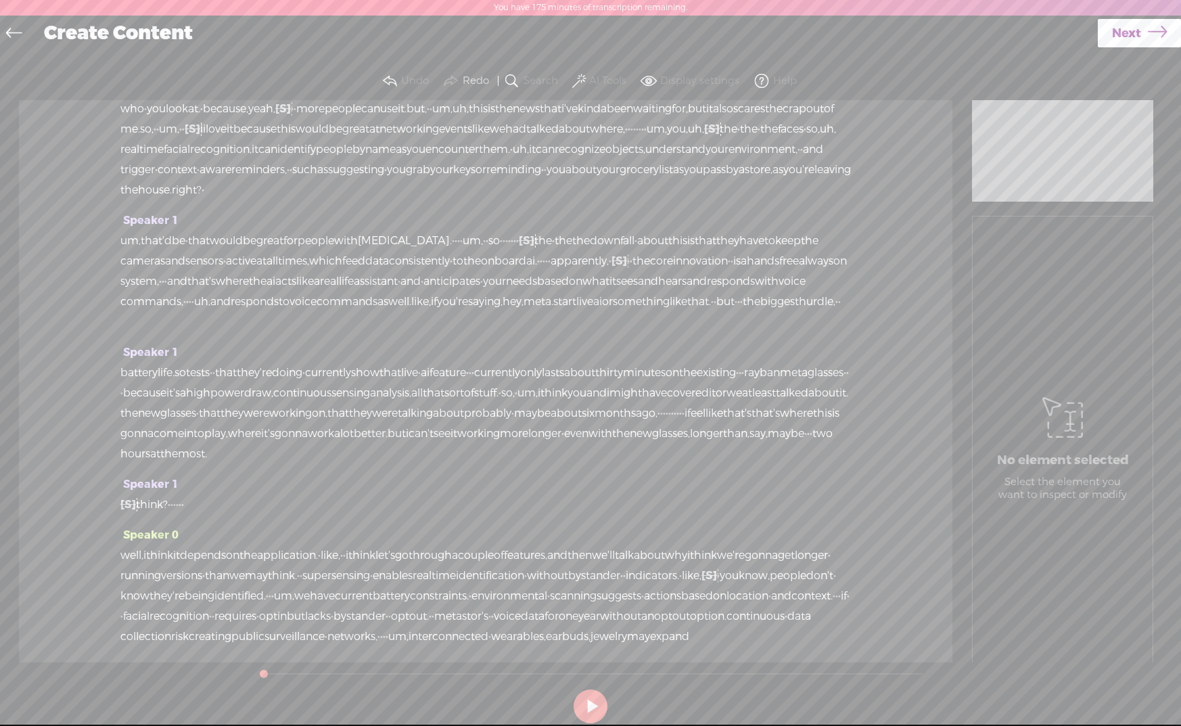
scroll to position [262, 0]
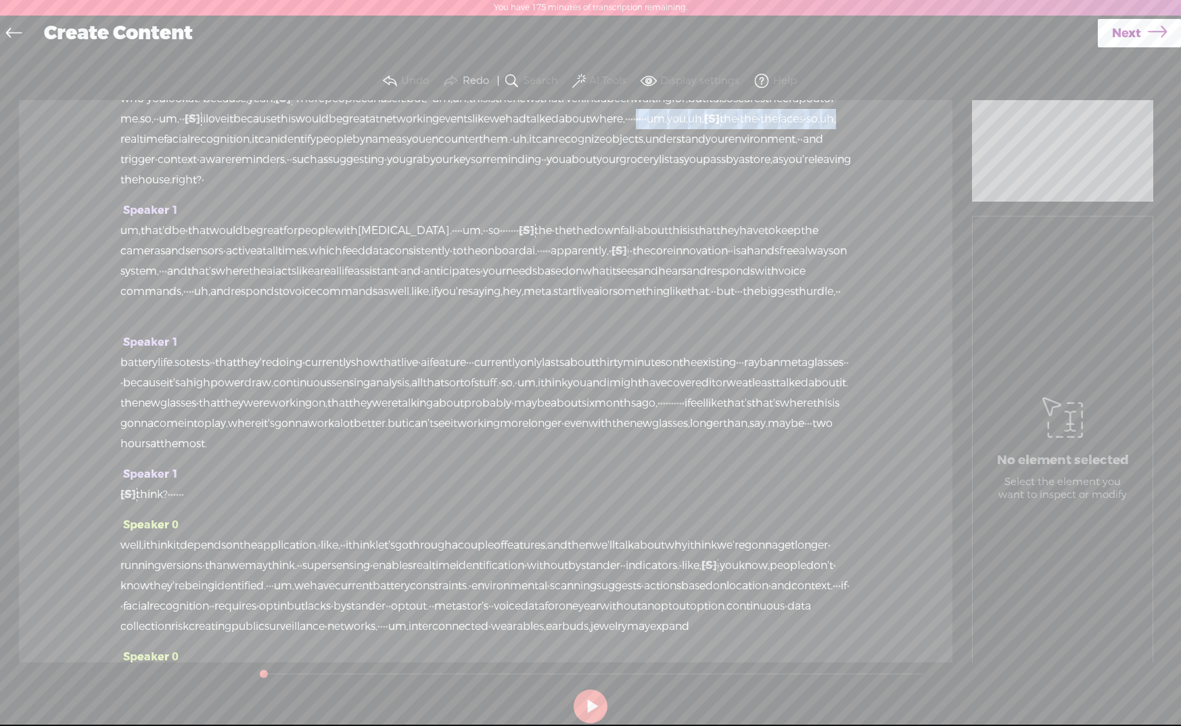
drag, startPoint x: 691, startPoint y: 205, endPoint x: 389, endPoint y: 200, distance: 302.4
click at [389, 190] on div "who · you look at. · because, yeah, [S] there · · more people can use it. but, …" at bounding box center [485, 139] width 731 height 101
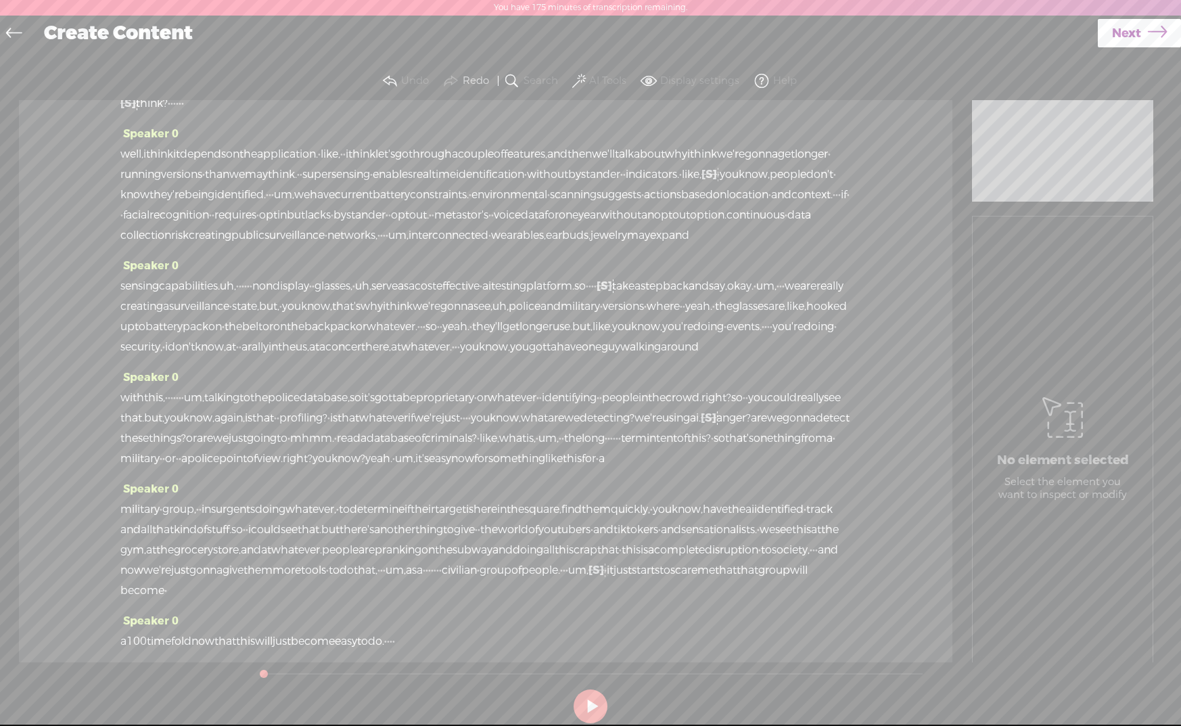
scroll to position [635, 0]
drag, startPoint x: 206, startPoint y: 240, endPoint x: 244, endPoint y: 252, distance: 39.6
click at [244, 112] on div "[S] what do you think? · · · · · ·" at bounding box center [485, 101] width 731 height 20
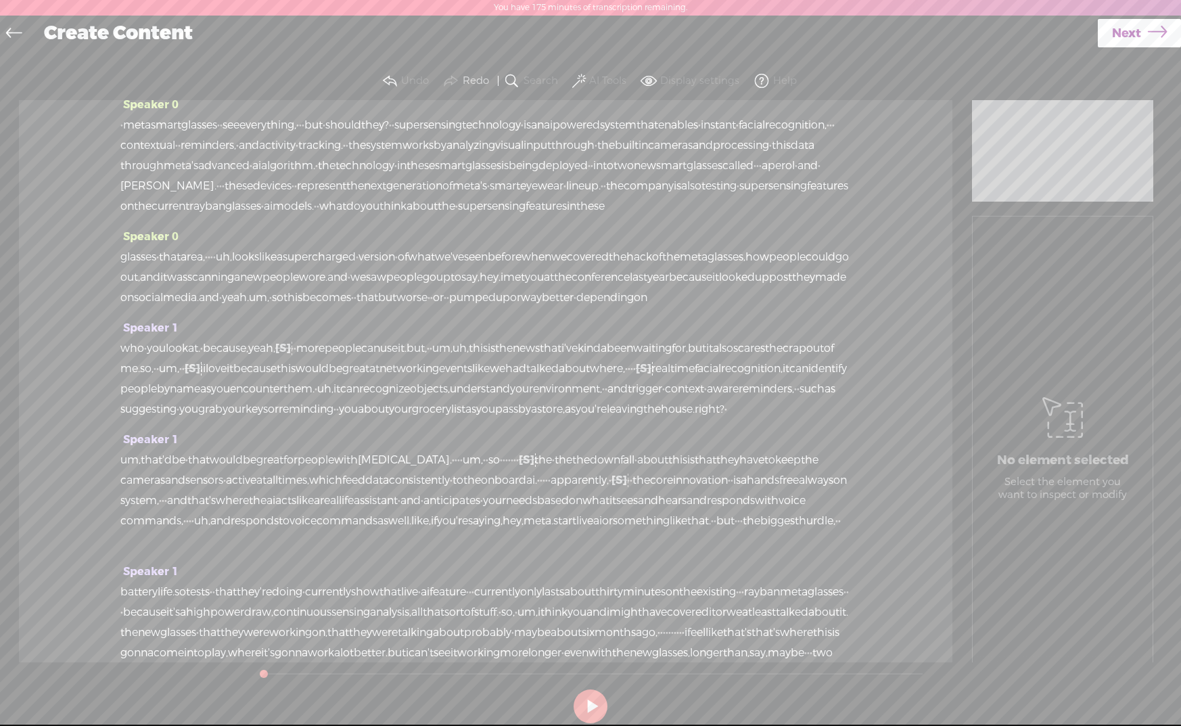
scroll to position [0, 0]
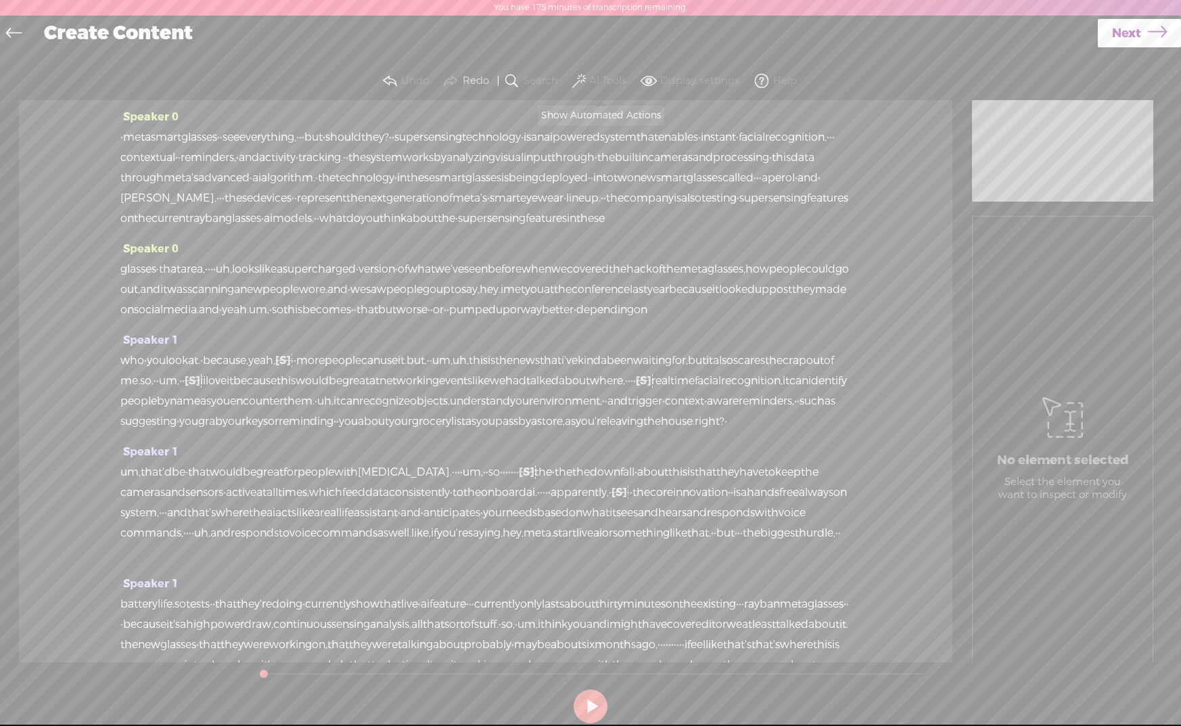
click at [589, 76] on label "AI Tools" at bounding box center [607, 81] width 37 height 14
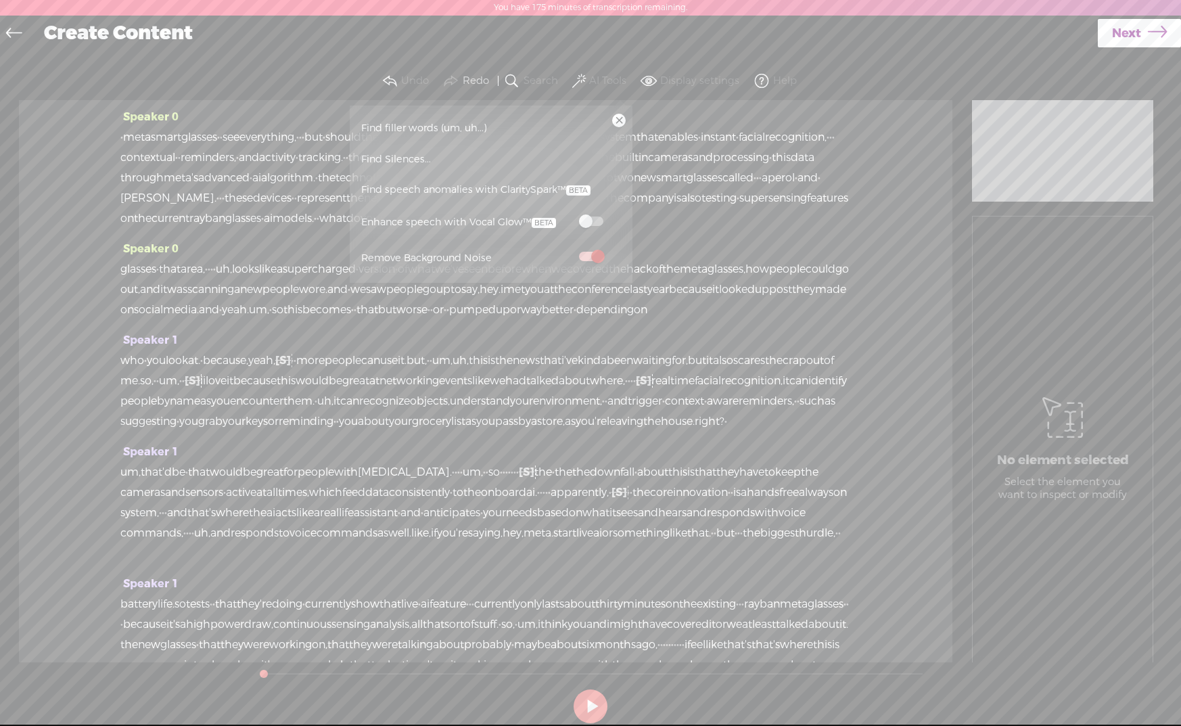
click at [450, 127] on span "Find filler words (um, uh...)" at bounding box center [424, 128] width 135 height 30
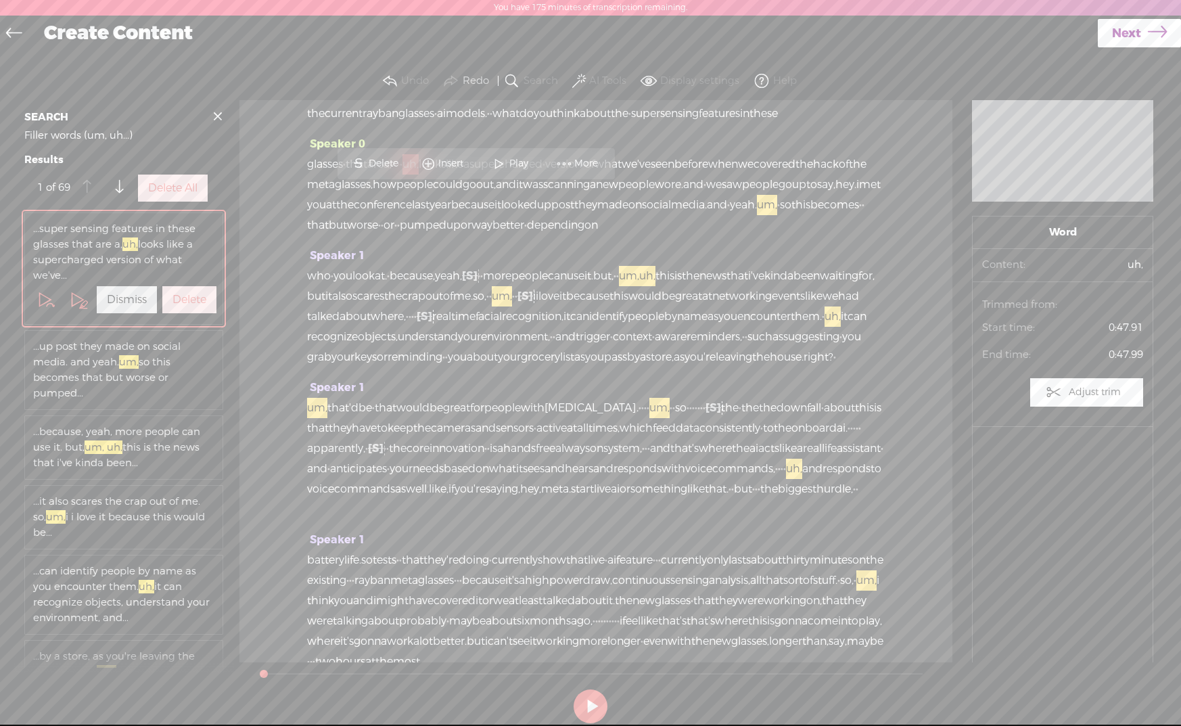
scroll to position [139, 0]
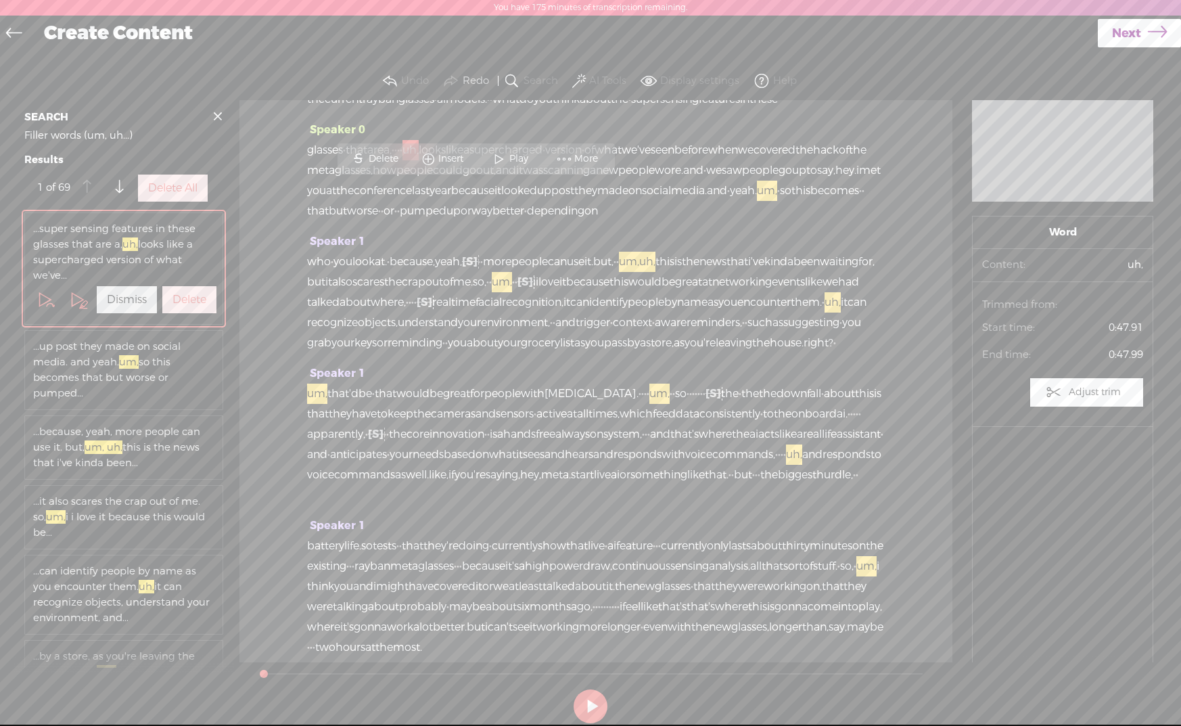
click at [170, 196] on label "Delete All" at bounding box center [172, 188] width 49 height 14
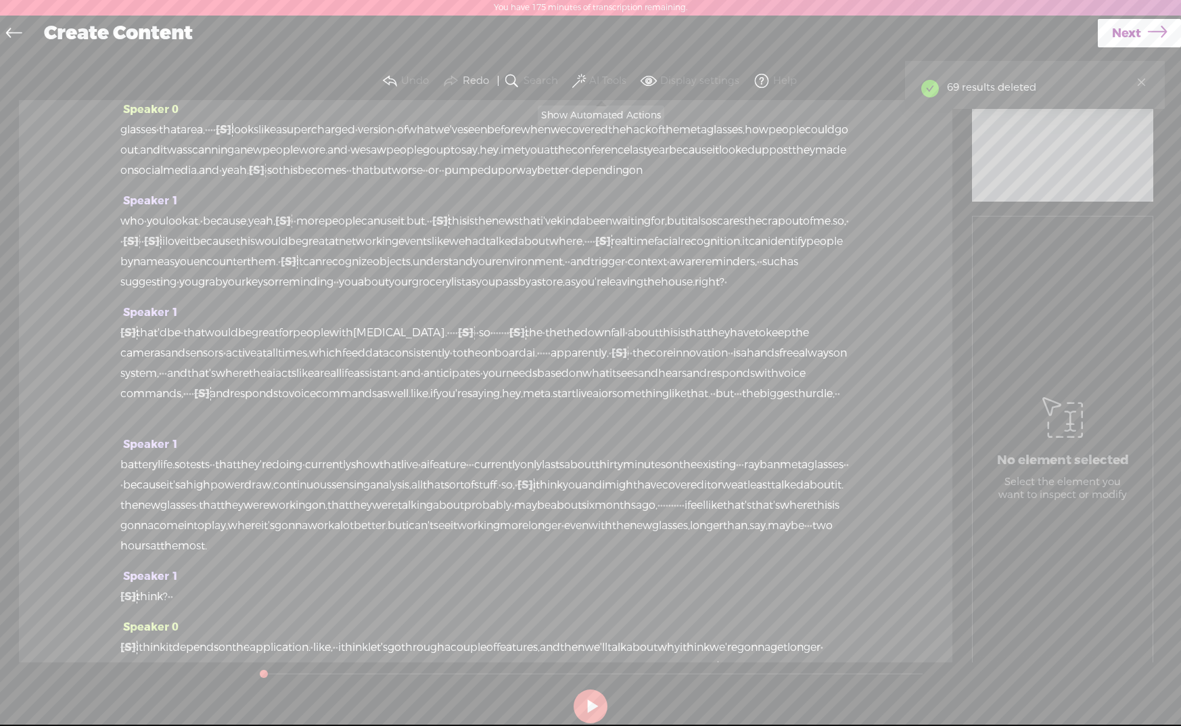
click at [572, 78] on span at bounding box center [579, 81] width 14 height 16
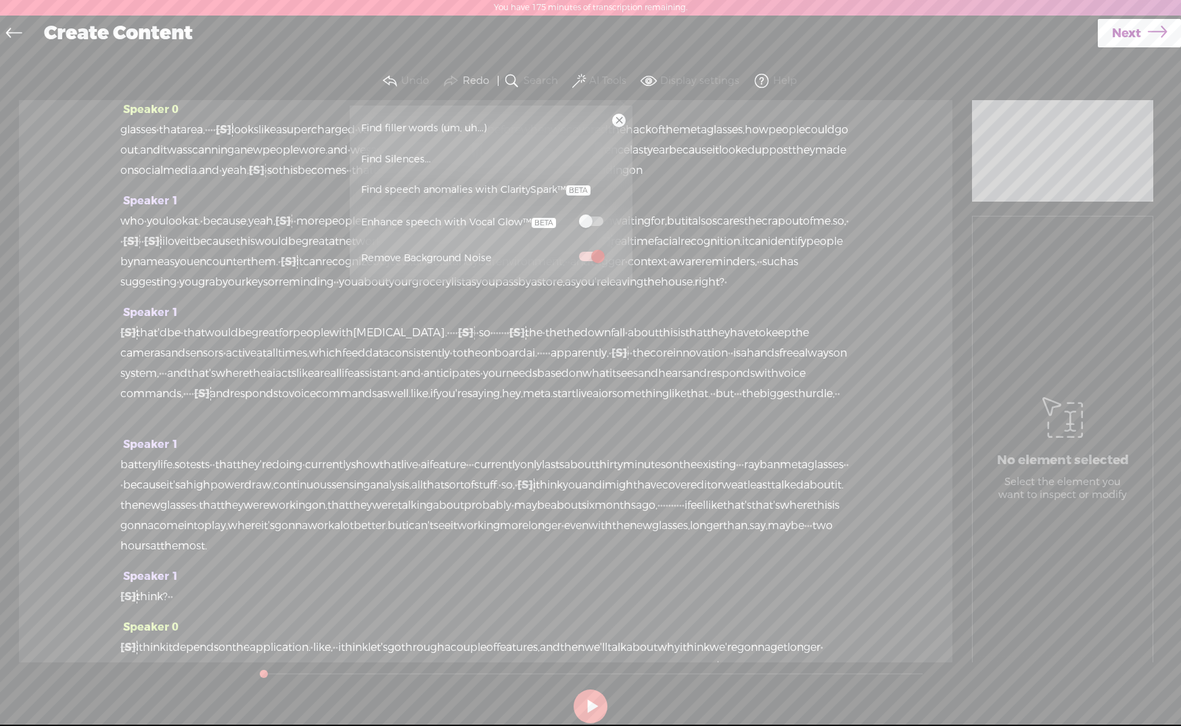
click at [377, 151] on span "Find Silences..." at bounding box center [396, 159] width 79 height 30
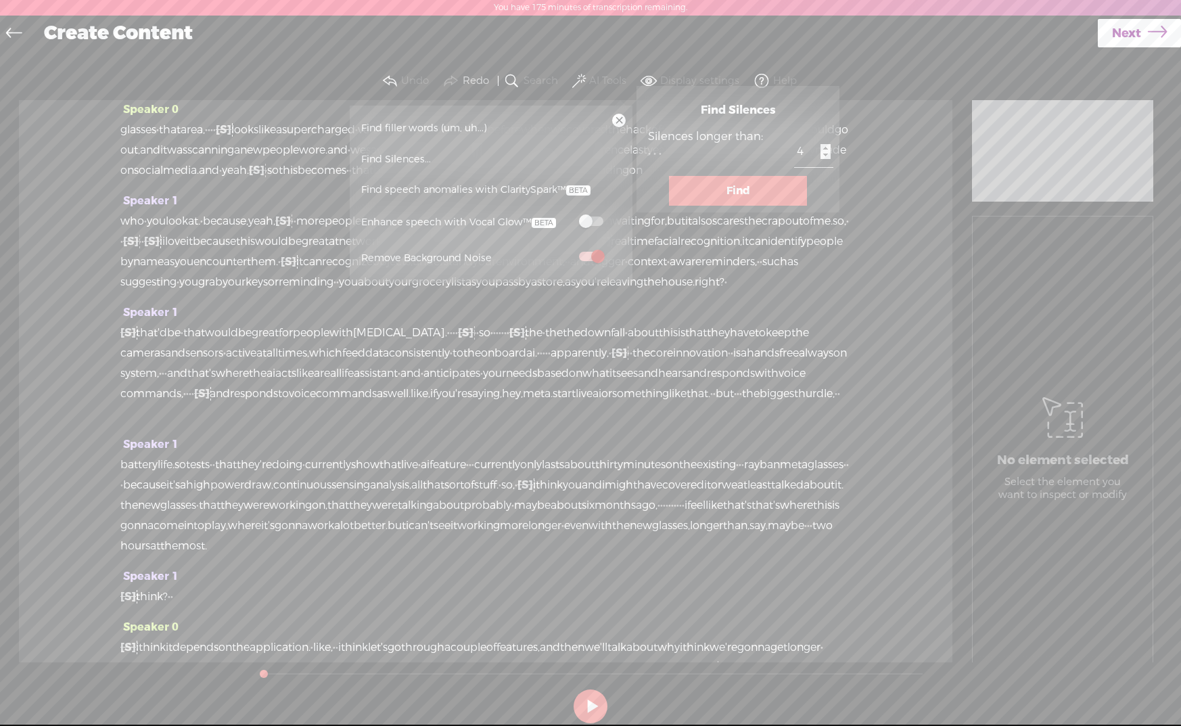
type input "4"
click at [823, 158] on input "4" at bounding box center [813, 152] width 39 height 30
click at [741, 206] on button "Find" at bounding box center [738, 191] width 138 height 30
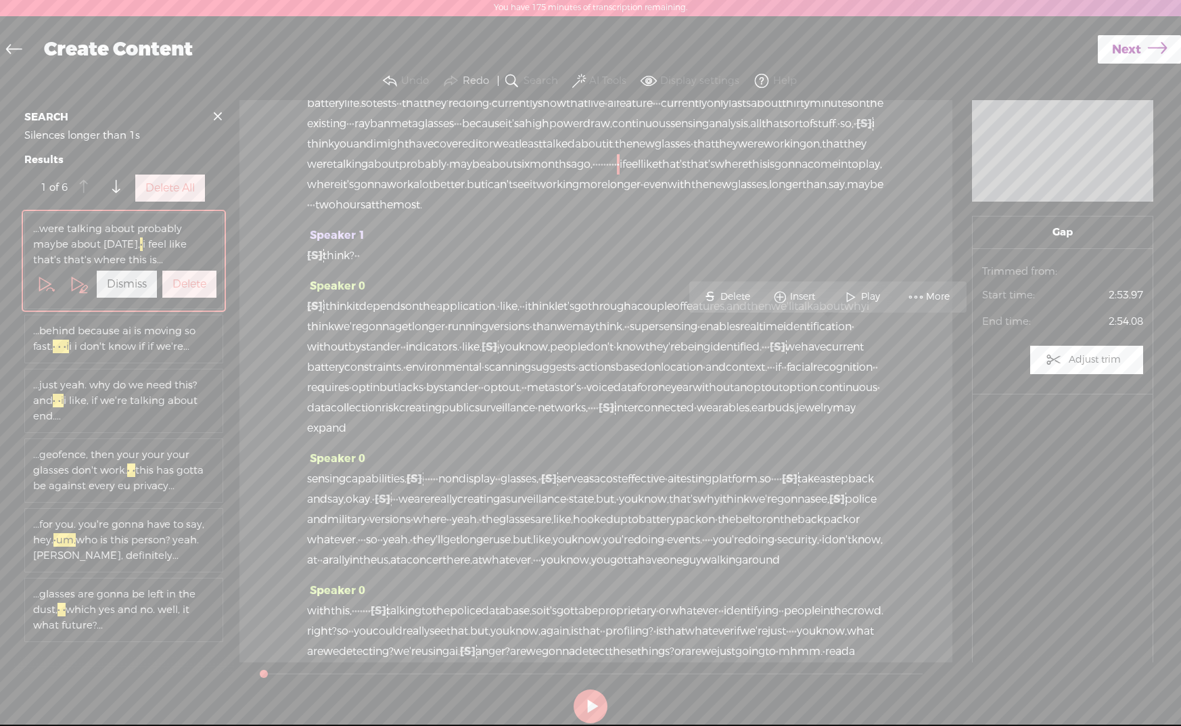
scroll to position [618, 0]
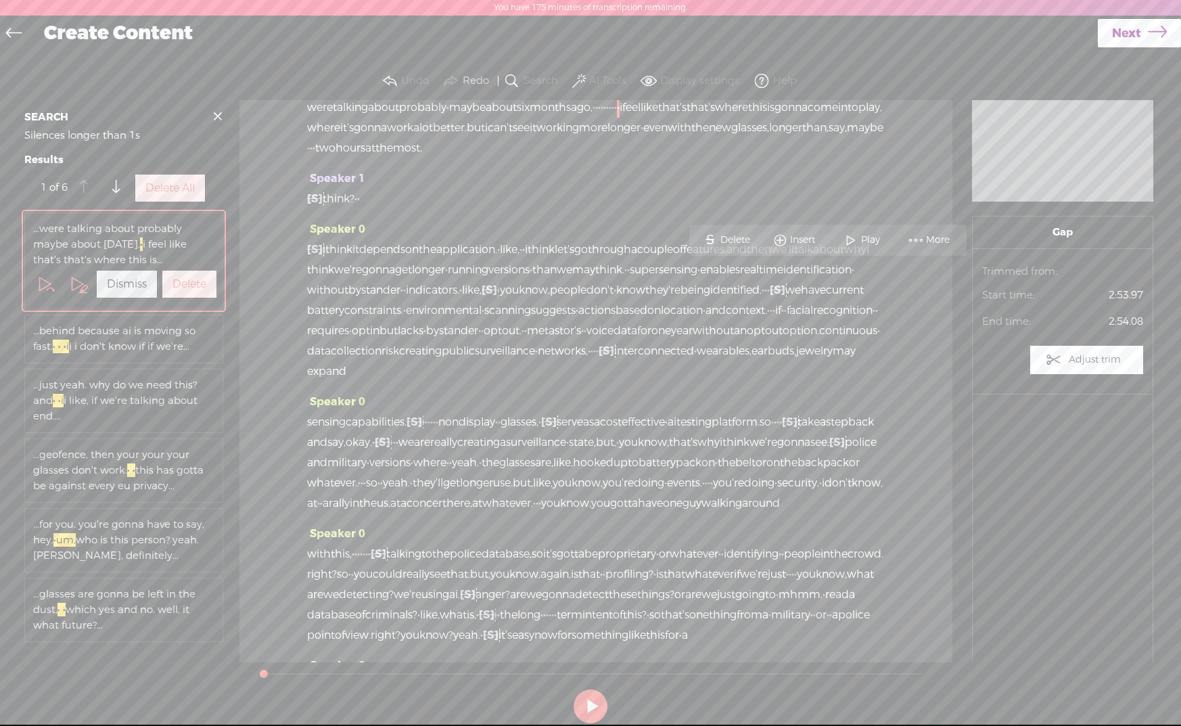
click at [171, 196] on label "Delete All" at bounding box center [169, 188] width 49 height 14
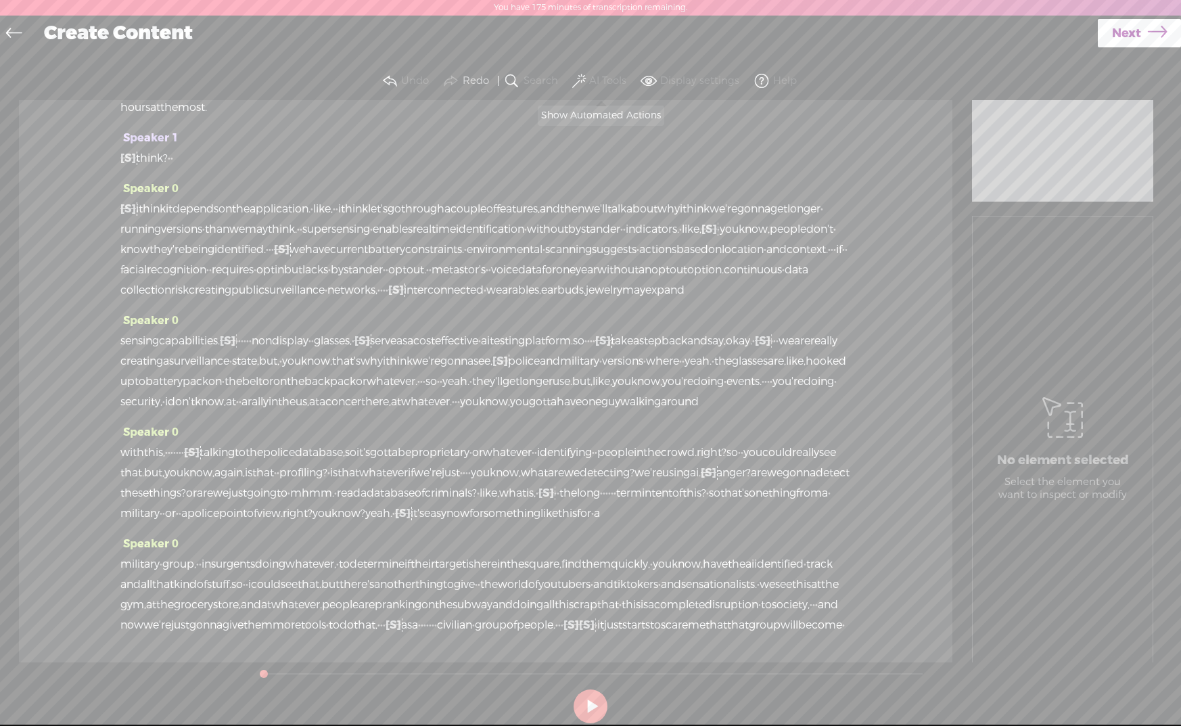
click at [572, 77] on span at bounding box center [579, 81] width 14 height 16
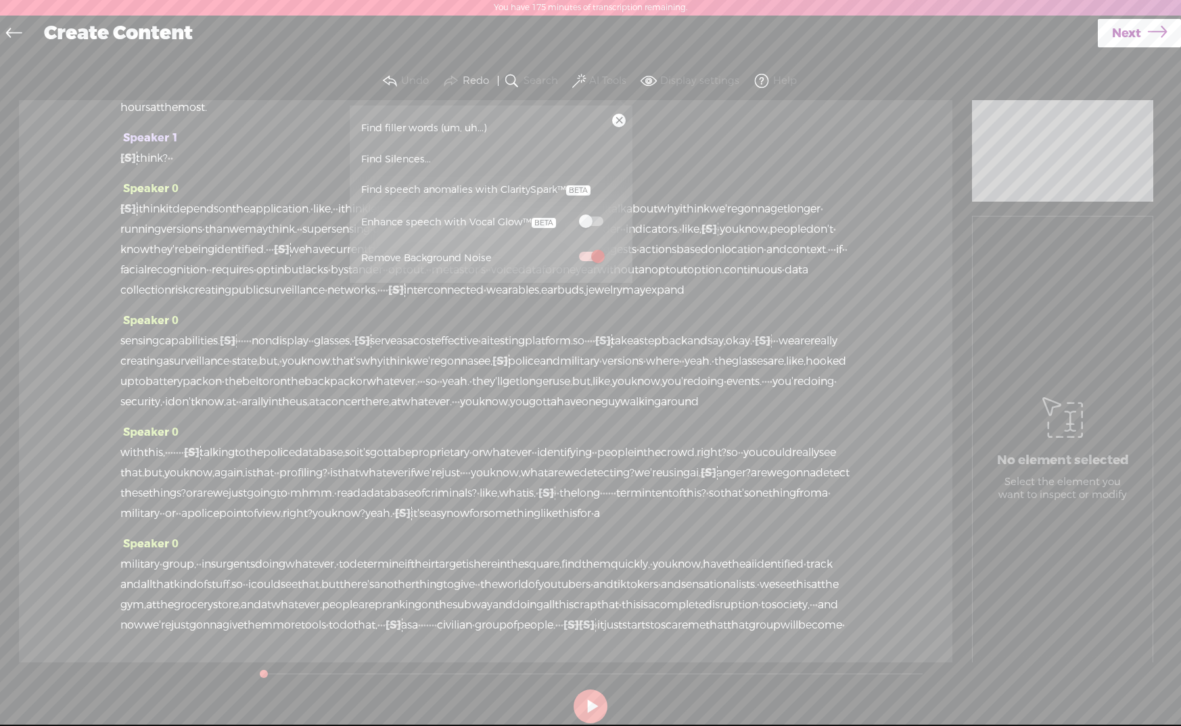
click at [595, 223] on span at bounding box center [591, 220] width 24 height 9
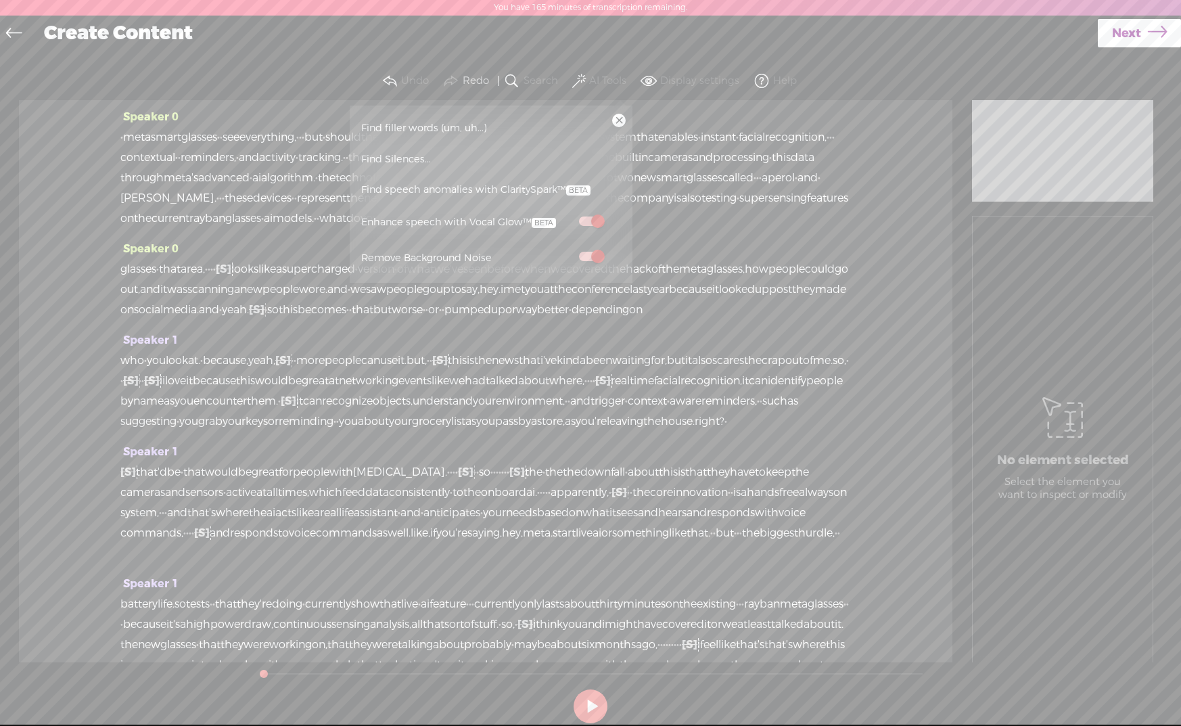
click at [992, 83] on section "Undo Redo Search Remove Background Noise AI Tools Configure Magic Sound Enhance…" at bounding box center [591, 81] width 1154 height 38
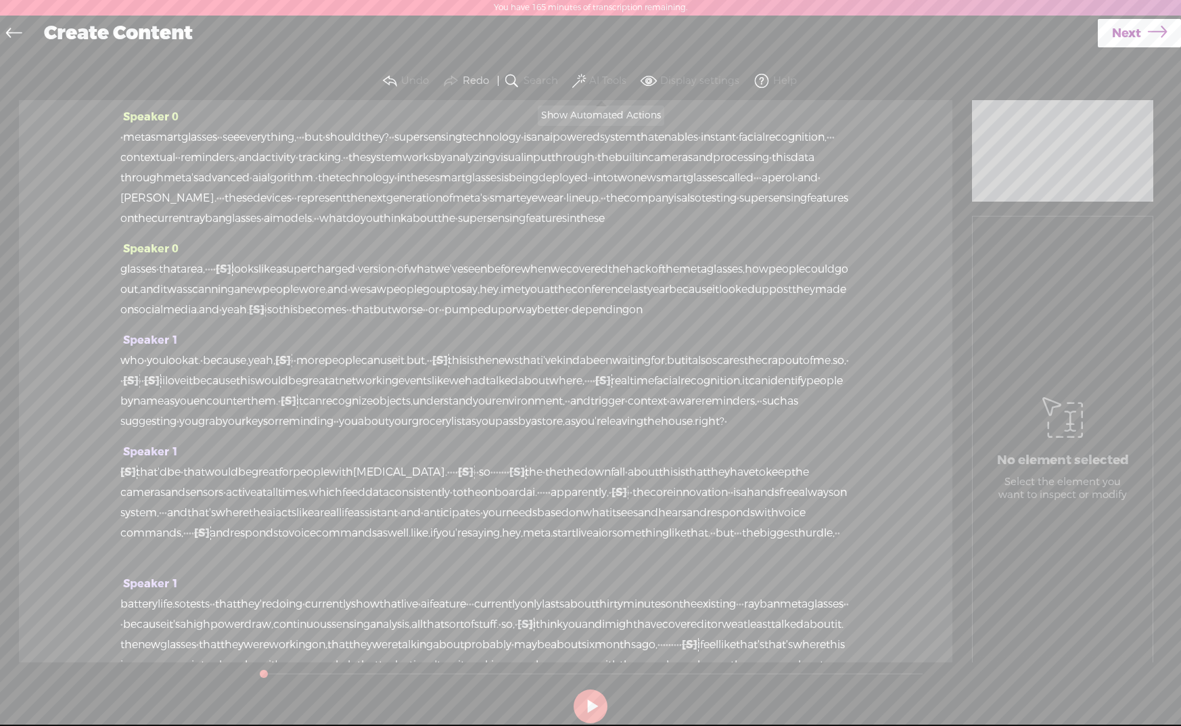
click at [605, 82] on label "AI Tools" at bounding box center [607, 81] width 37 height 14
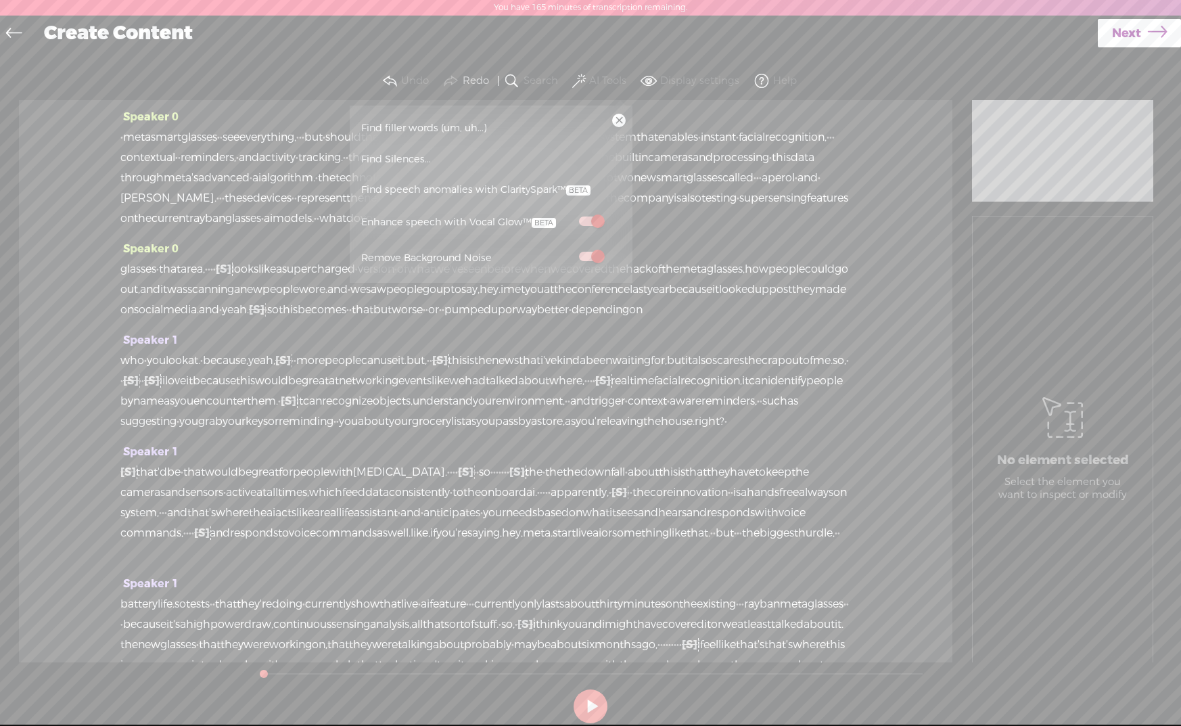
click at [605, 82] on label "AI Tools" at bounding box center [607, 81] width 37 height 14
click at [867, 143] on div "Speaker 0 · meta smart glasses · · see everything, · · · but · should they? · ·…" at bounding box center [486, 381] width 934 height 562
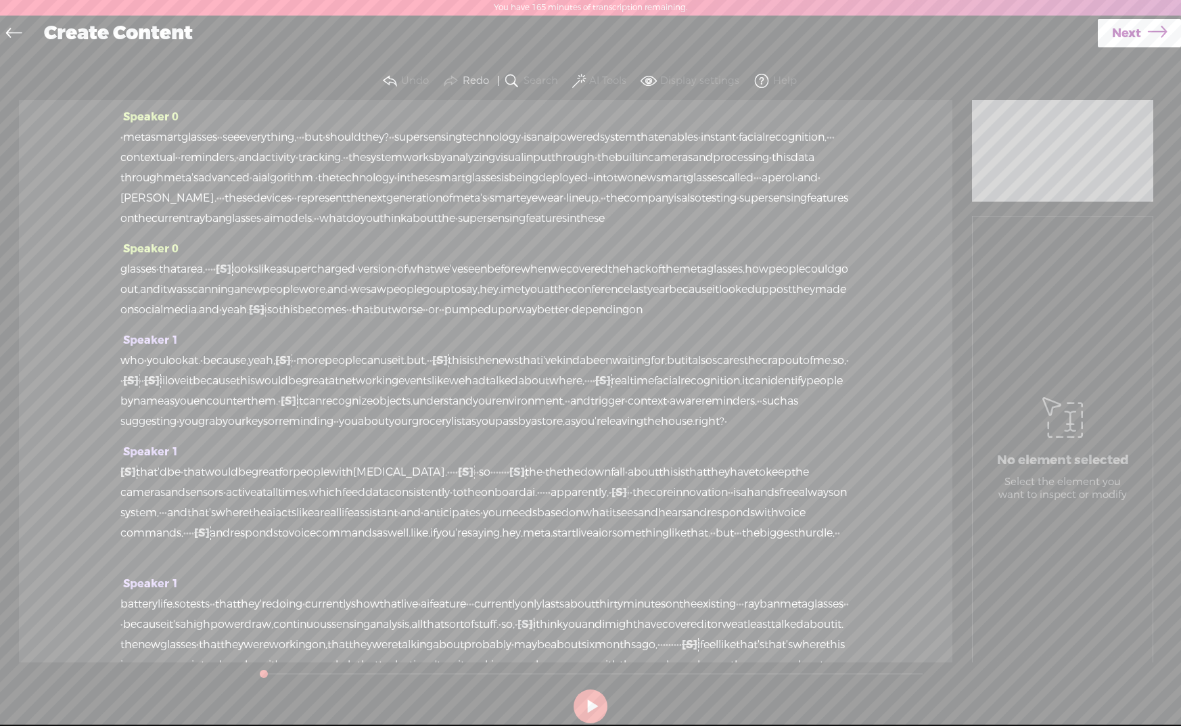
click at [1129, 35] on span "Next" at bounding box center [1126, 33] width 29 height 35
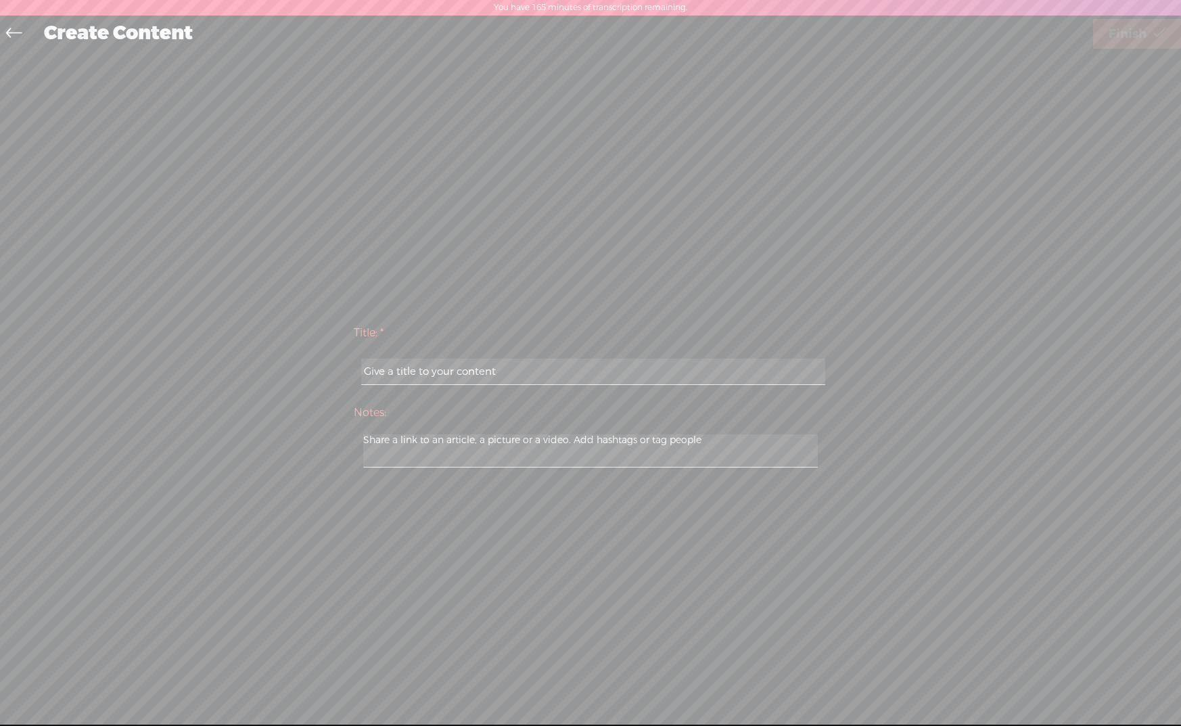
click at [668, 368] on input "text" at bounding box center [592, 372] width 463 height 26
paste input "Meta smart glasses privacy"
type input "Meta smart glasses privacy"
click at [1145, 30] on link "Finish" at bounding box center [1137, 34] width 88 height 30
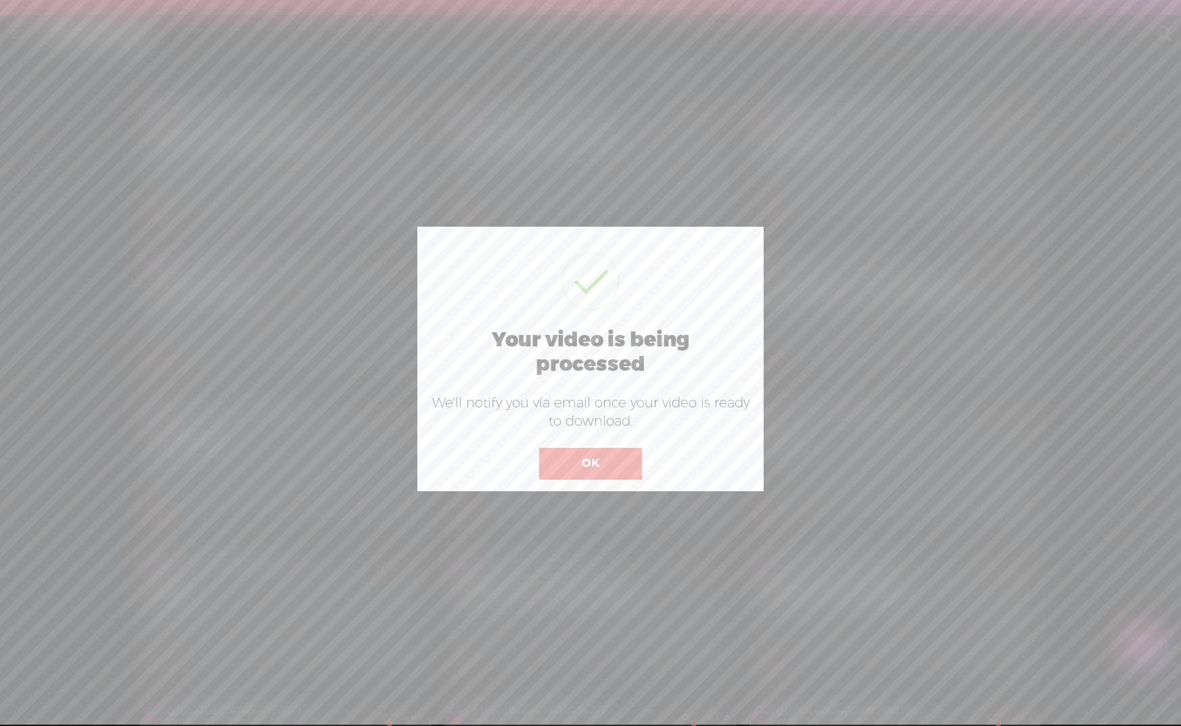
click at [586, 454] on button "OK" at bounding box center [590, 463] width 103 height 31
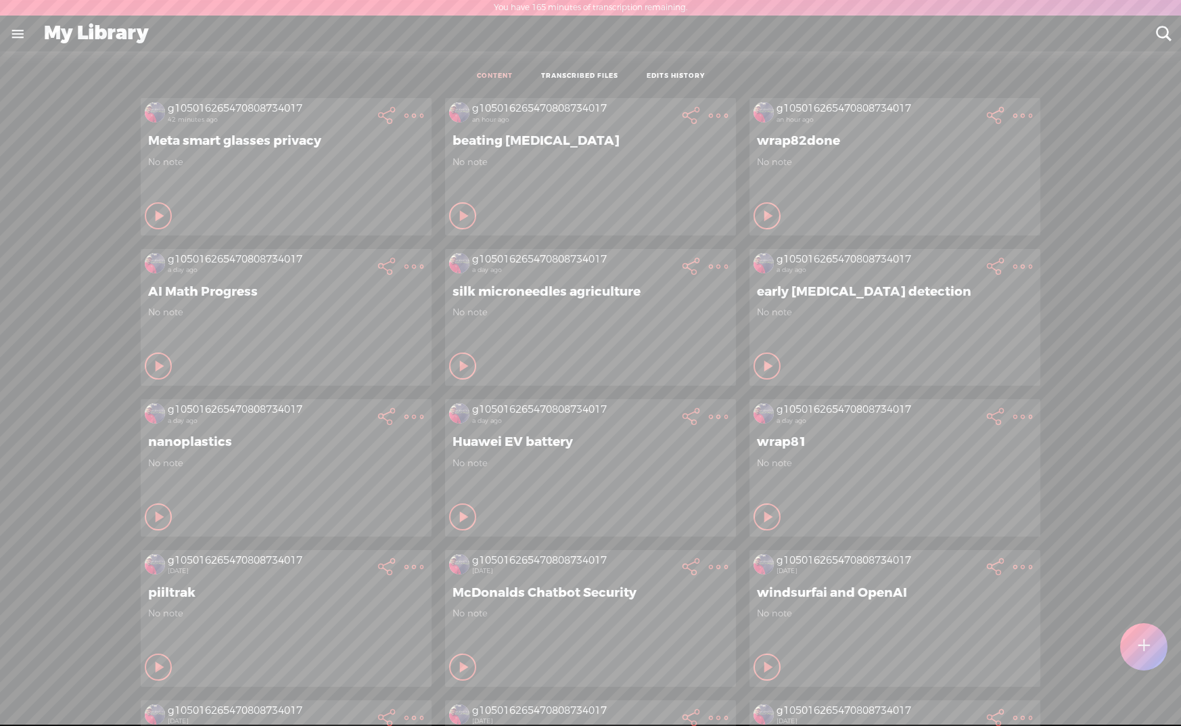
scroll to position [1, 0]
click at [1143, 651] on t at bounding box center [1145, 646] width 12 height 30
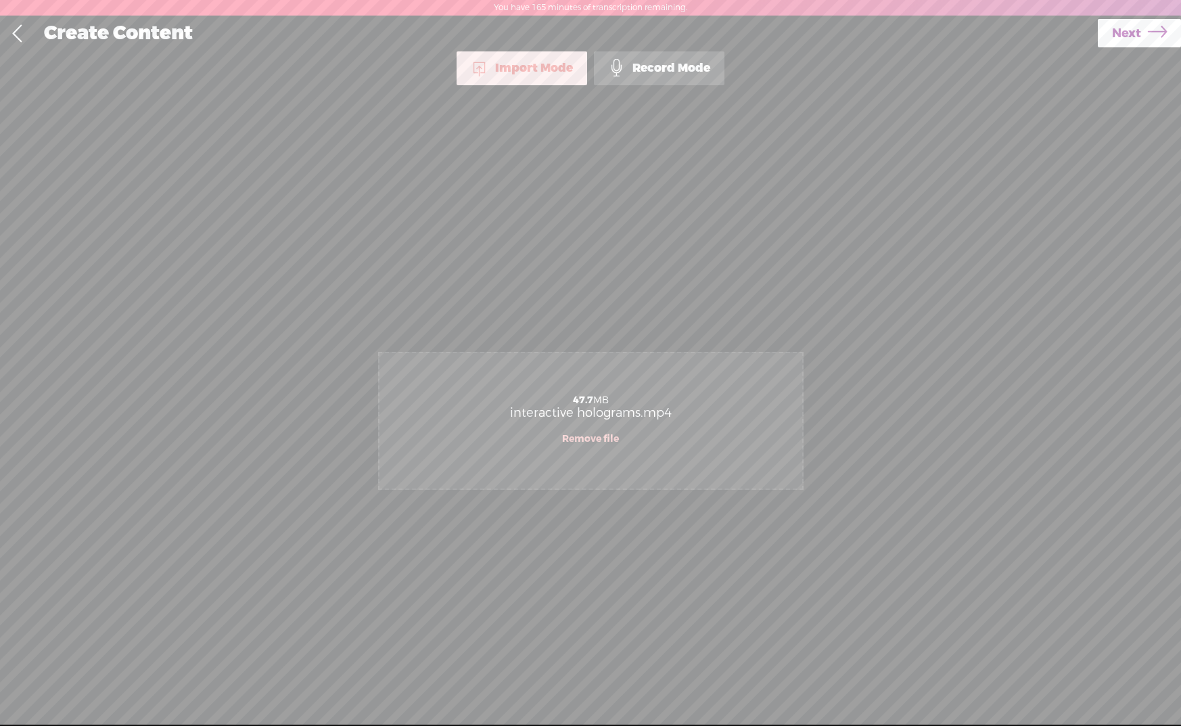
click at [1140, 26] on link "Next" at bounding box center [1139, 33] width 83 height 28
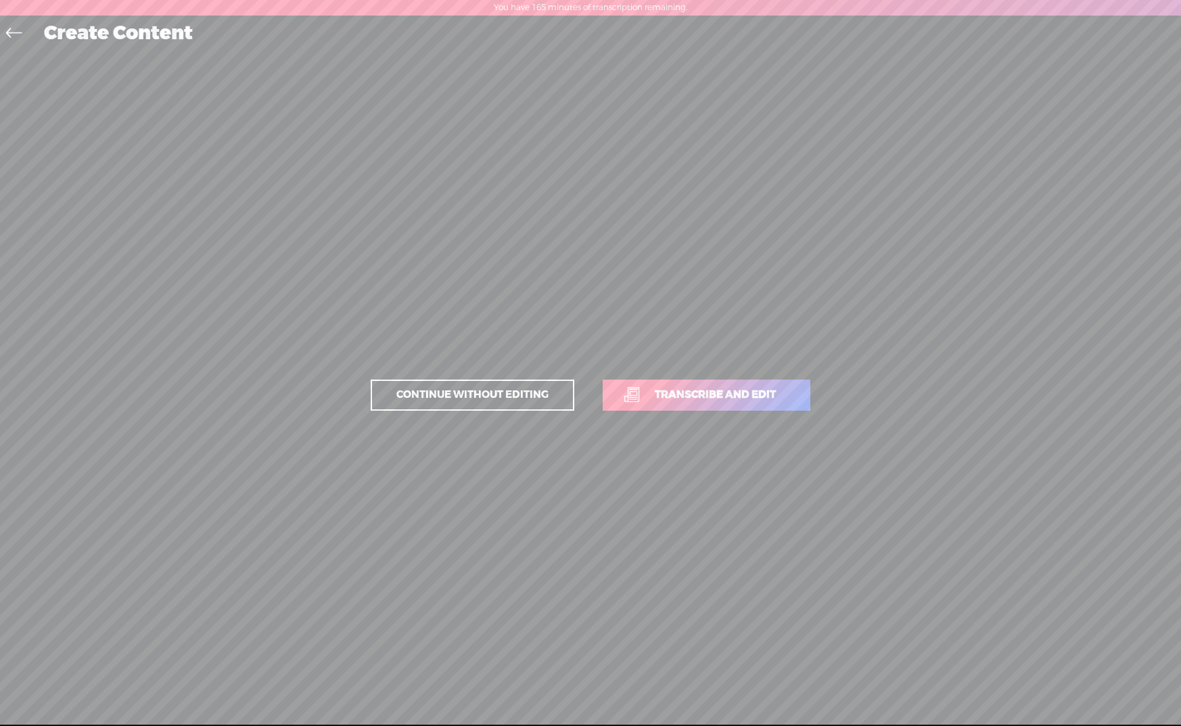
click at [783, 383] on link "Transcribe and edit" at bounding box center [707, 395] width 208 height 31
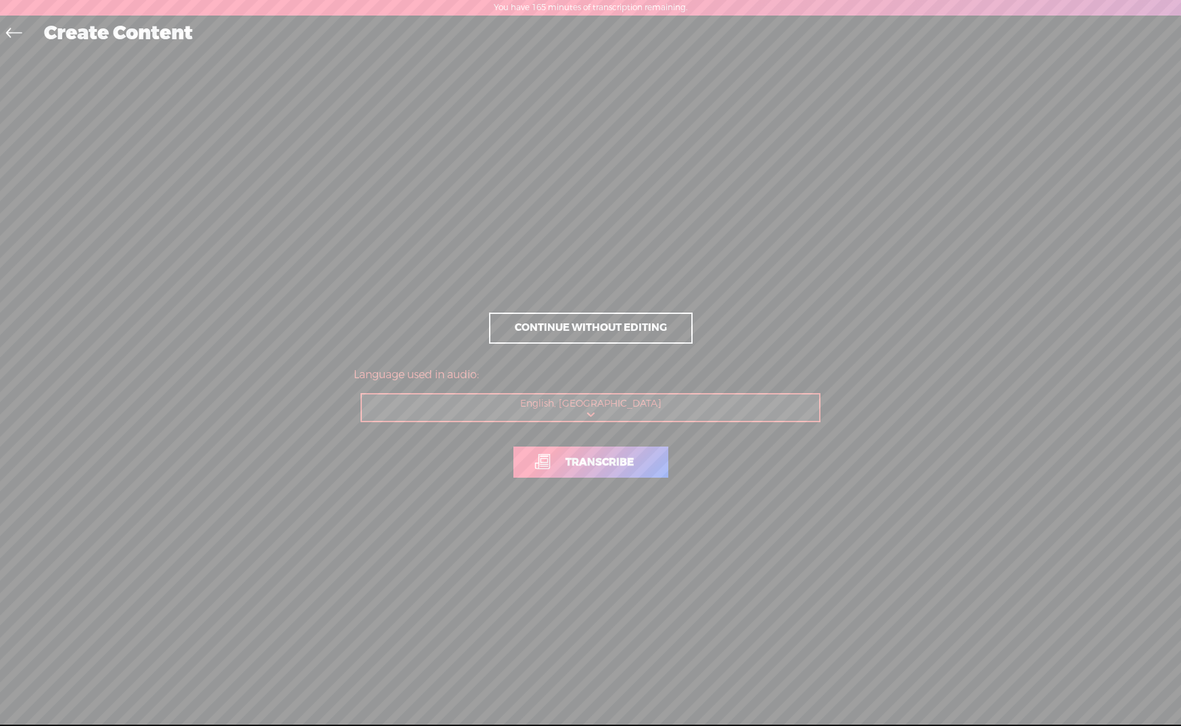
click at [582, 465] on span "Transcribe" at bounding box center [599, 463] width 97 height 16
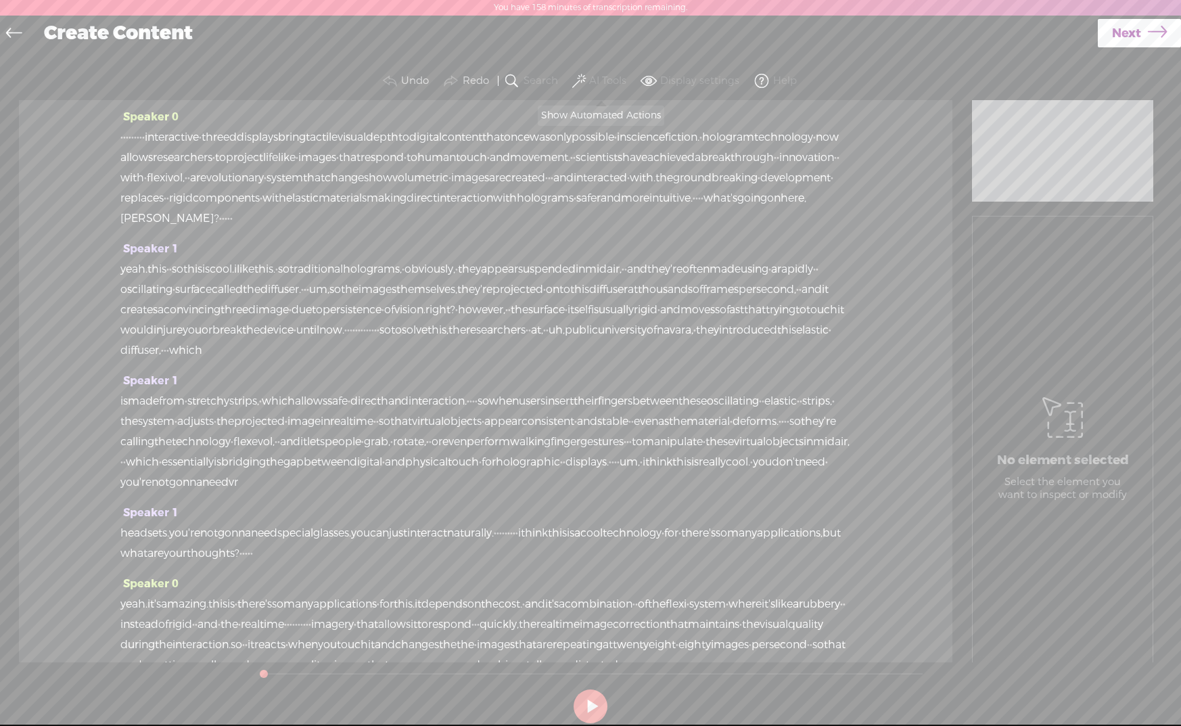
click at [581, 81] on span at bounding box center [579, 81] width 14 height 16
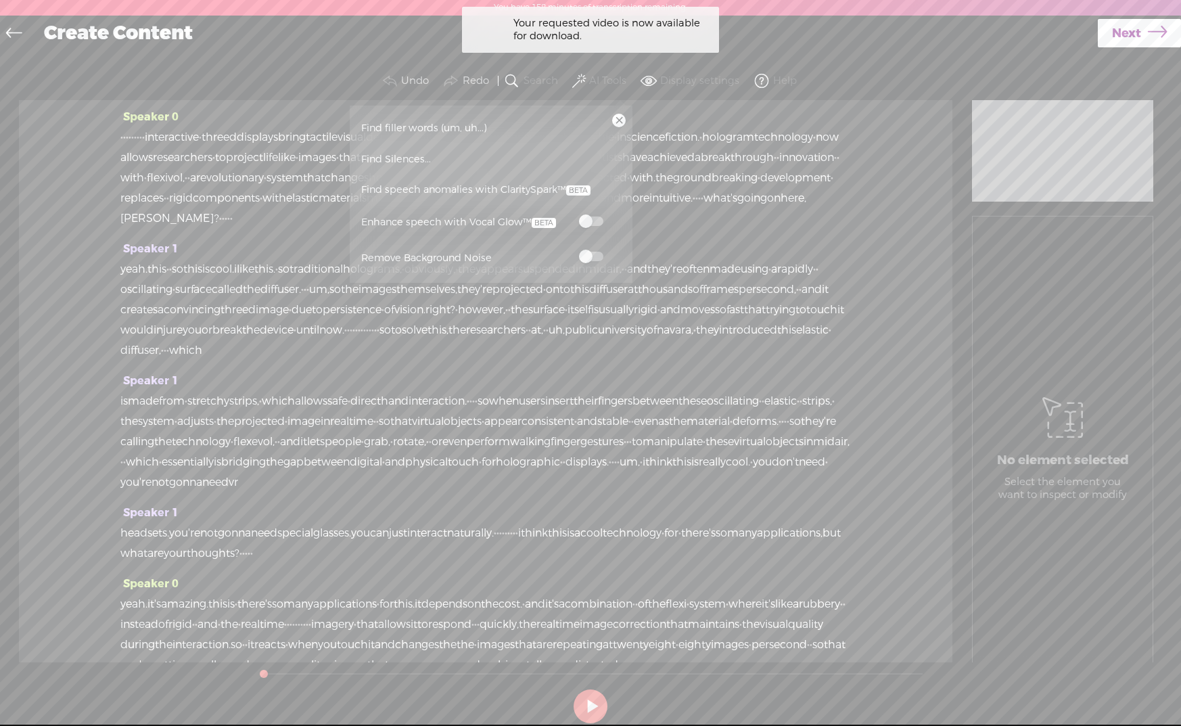
click at [589, 255] on span at bounding box center [591, 256] width 24 height 9
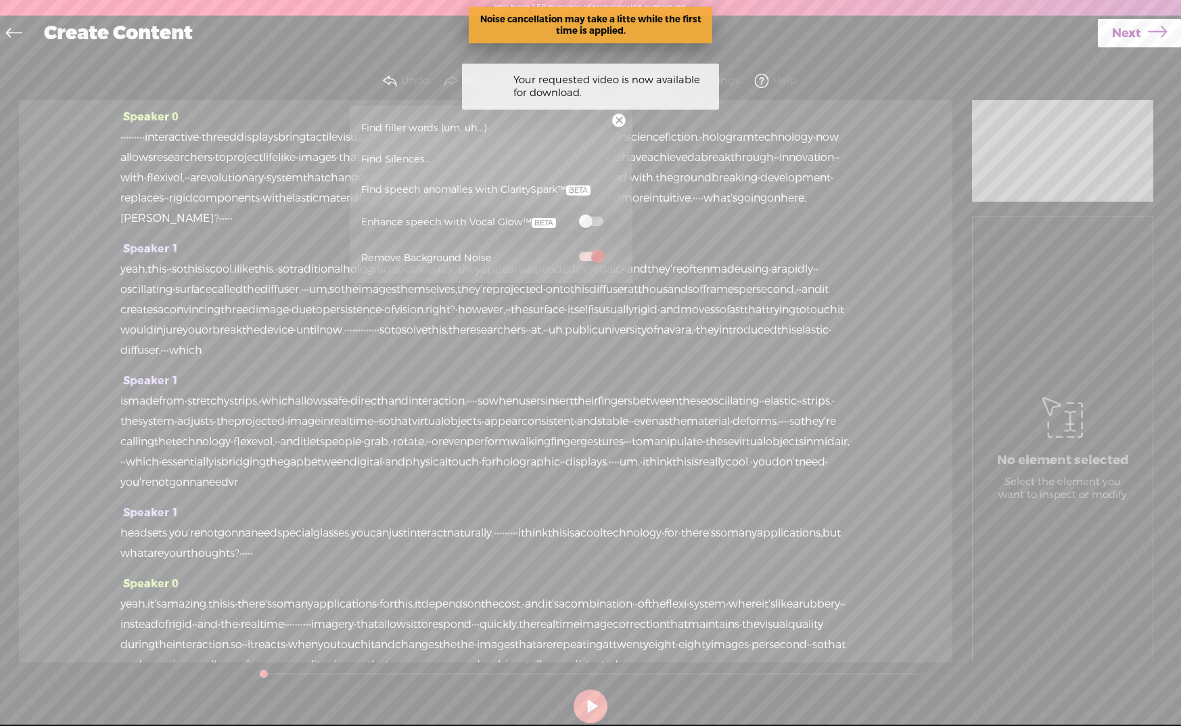
click at [535, 191] on span "Find speech anomalies with ClaritySpark™" at bounding box center [476, 190] width 239 height 31
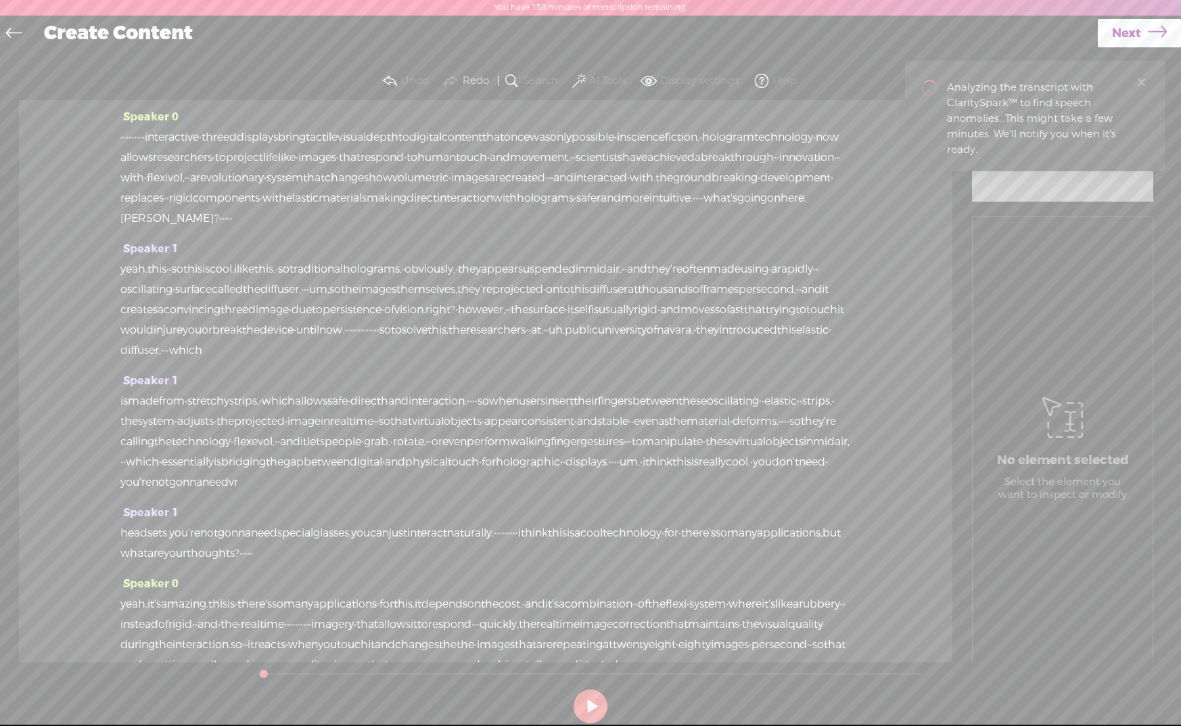
drag, startPoint x: 184, startPoint y: 139, endPoint x: 53, endPoint y: 133, distance: 130.7
click at [56, 134] on div "Speaker 0 · · · · · · · · · interactive · three d displays bring tactile visual…" at bounding box center [486, 381] width 934 height 562
click at [47, 103] on span "Delete" at bounding box center [51, 105] width 33 height 14
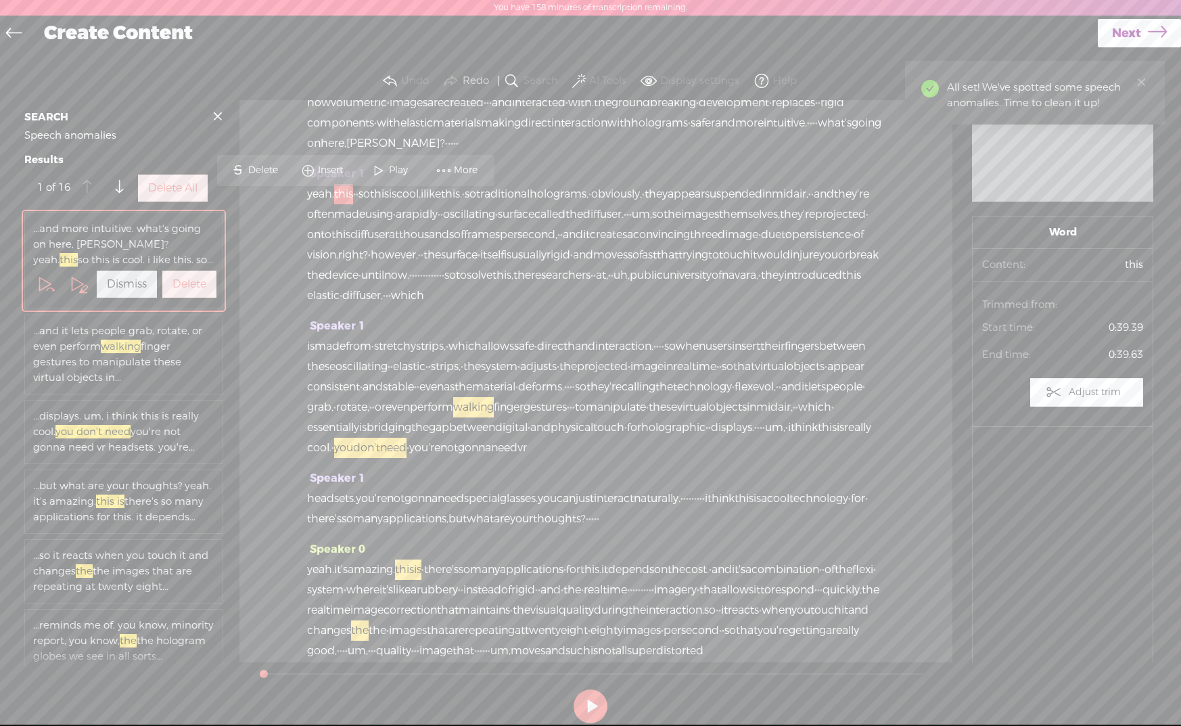
scroll to position [119, 0]
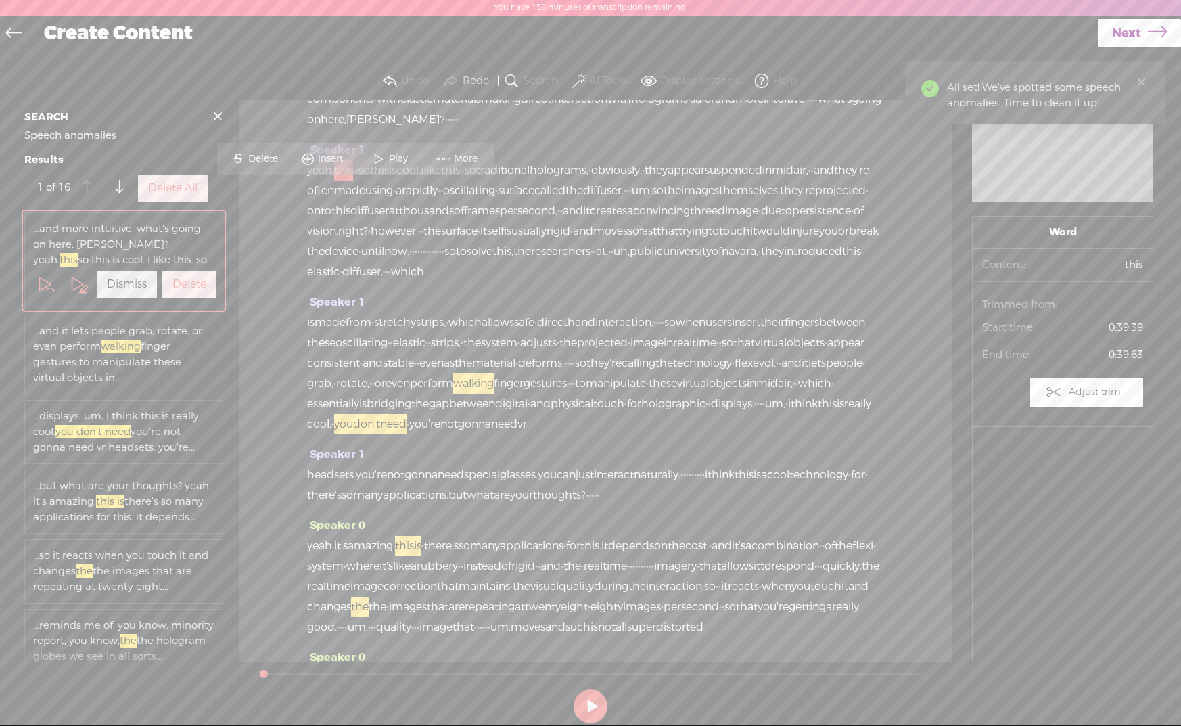
click at [183, 196] on label "Delete All" at bounding box center [172, 188] width 49 height 14
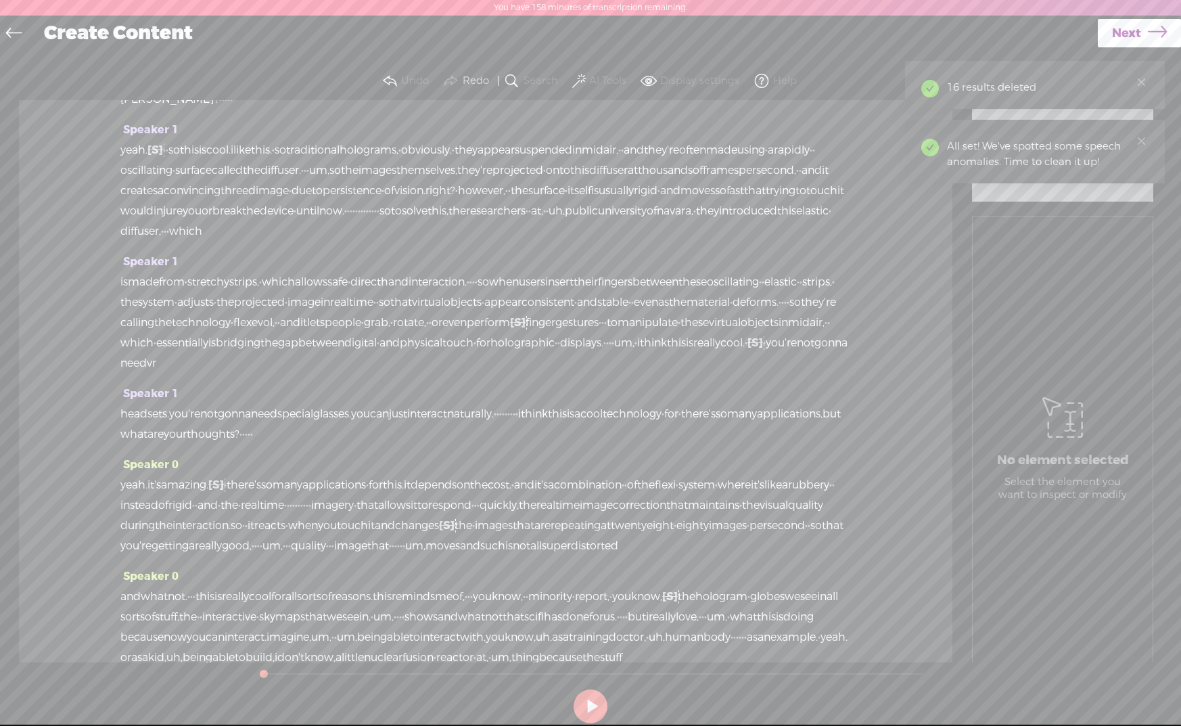
click at [580, 85] on span at bounding box center [579, 81] width 14 height 16
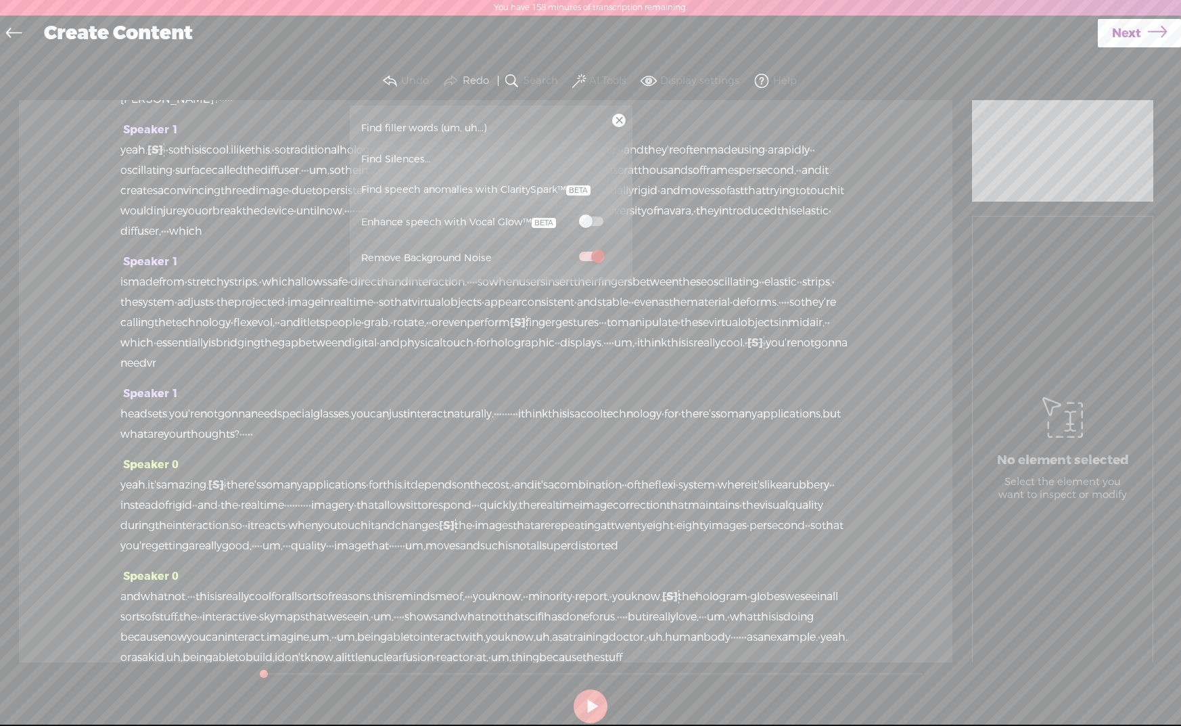
click at [416, 118] on span "Find filler words (um, uh...)" at bounding box center [424, 128] width 135 height 30
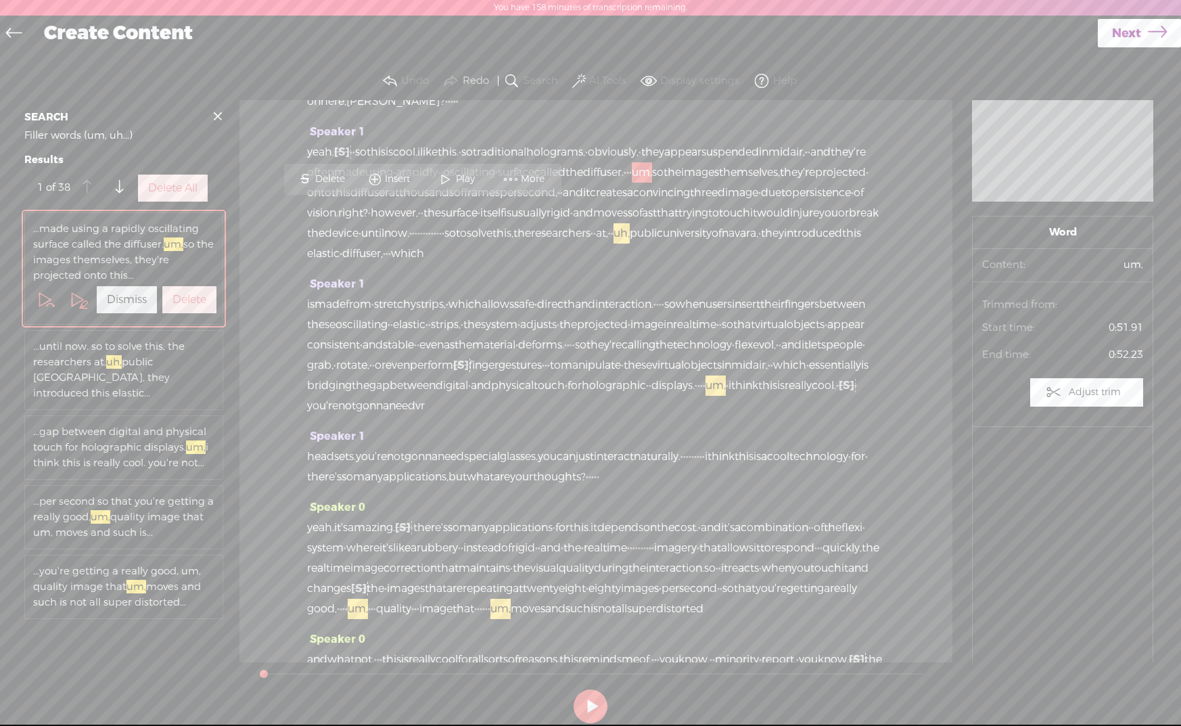
scroll to position [139, 0]
click at [179, 196] on label "Delete All" at bounding box center [172, 188] width 49 height 14
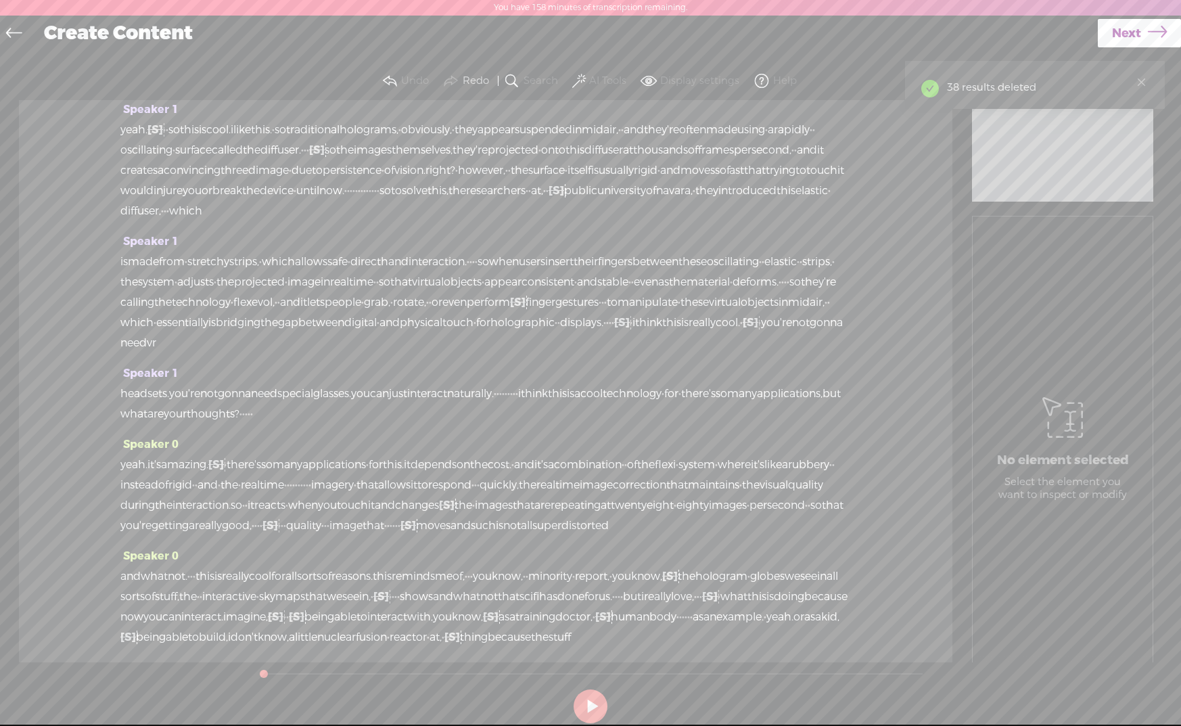
drag, startPoint x: 434, startPoint y: 232, endPoint x: 496, endPoint y: 232, distance: 61.6
click at [488, 221] on div "yeah. [S] this · · so this is cool. i like this. · so traditional holograms, · …" at bounding box center [485, 170] width 731 height 101
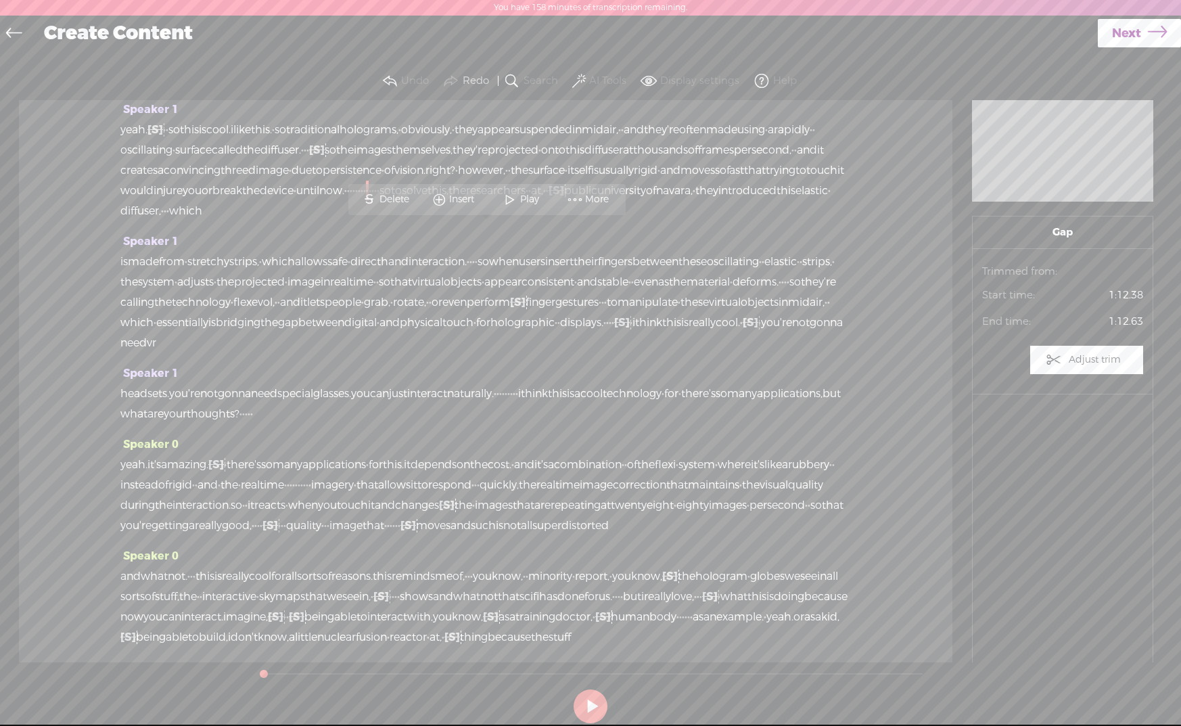
drag, startPoint x: 506, startPoint y: 237, endPoint x: 434, endPoint y: 236, distance: 71.7
click at [438, 221] on div "yeah. [S] this · · so this is cool. i like this. · so traditional holograms, · …" at bounding box center [485, 170] width 731 height 101
drag, startPoint x: 637, startPoint y: 457, endPoint x: 603, endPoint y: 456, distance: 33.9
click at [603, 424] on div "headsets. you're not gonna need special glasses. you can just interact naturall…" at bounding box center [485, 404] width 731 height 41
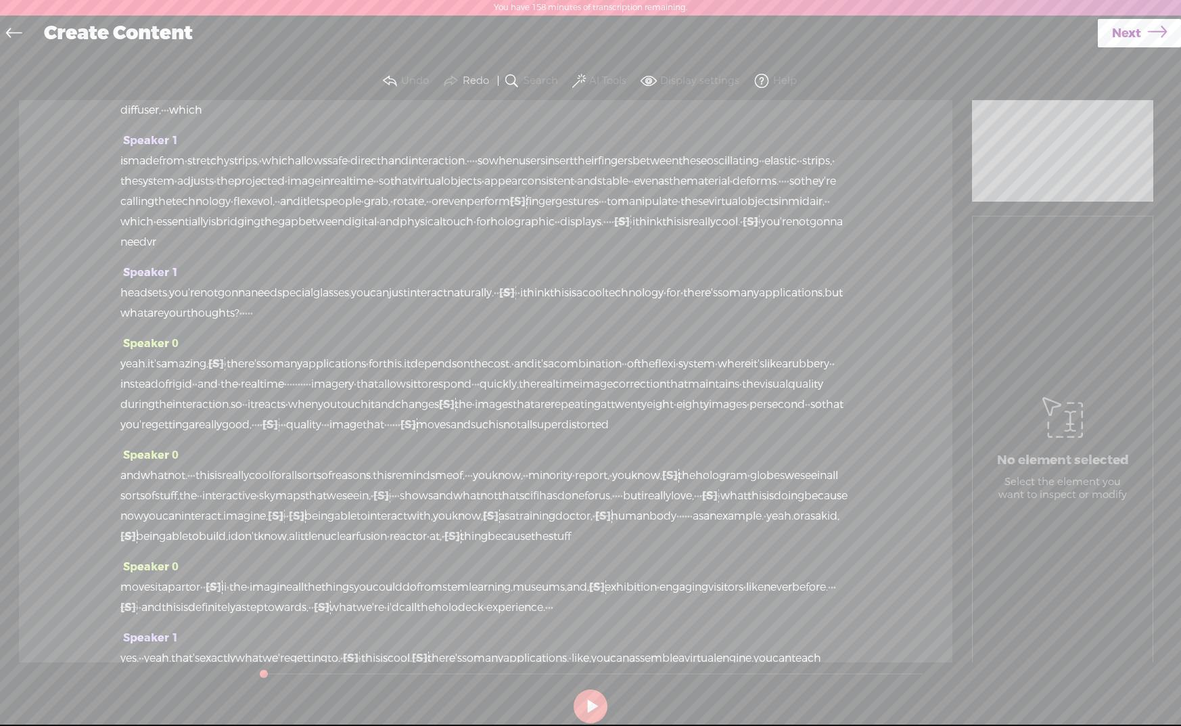
scroll to position [242, 0]
drag, startPoint x: 664, startPoint y: 445, endPoint x: 631, endPoint y: 445, distance: 32.5
click at [632, 434] on div "yeah. it's amazing. [S] this is · there's so many applications · for this. it d…" at bounding box center [485, 392] width 731 height 81
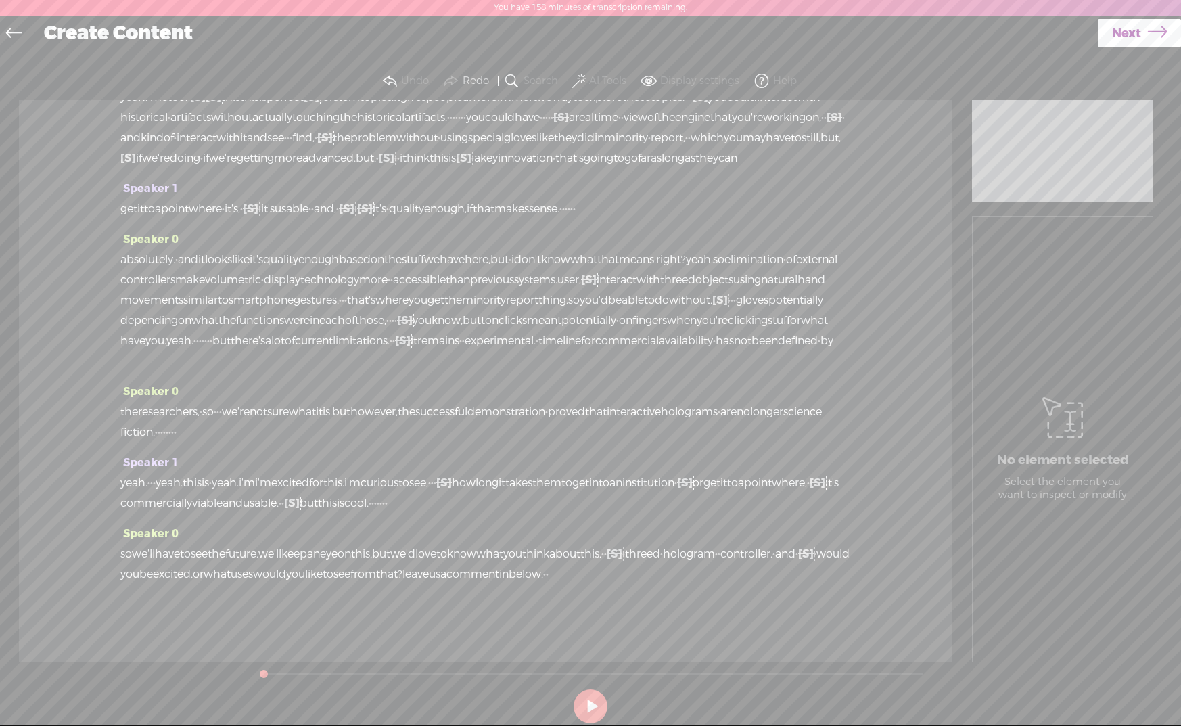
scroll to position [1036, 0]
drag, startPoint x: 787, startPoint y: 277, endPoint x: 746, endPoint y: 279, distance: 41.3
click at [746, 168] on div "yeah. · me too. · [S] um, [S] this this this is perfect [S] for for stem topics…" at bounding box center [485, 127] width 731 height 81
drag, startPoint x: 776, startPoint y: 403, endPoint x: 743, endPoint y: 401, distance: 32.5
click at [750, 219] on div "get it to a point where · it's, · [S] uh, · it's usable · · and, · [S] um, · [S…" at bounding box center [485, 209] width 731 height 20
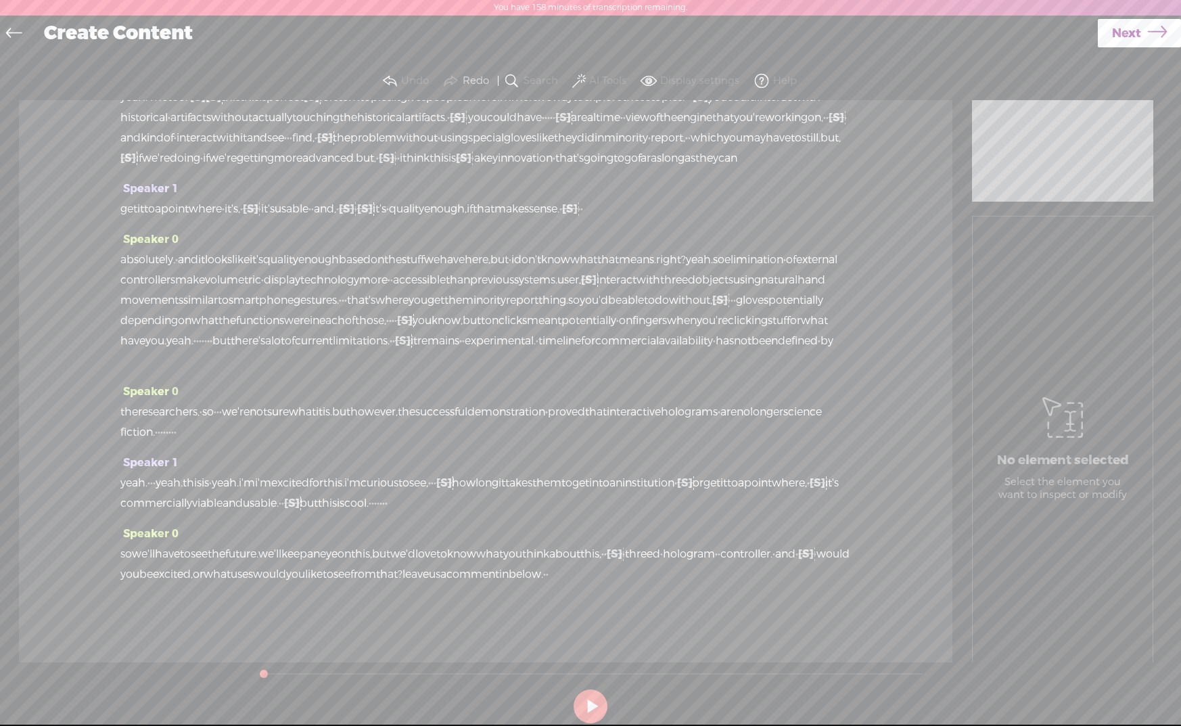
scroll to position [1278, 0]
drag, startPoint x: 380, startPoint y: 412, endPoint x: 412, endPoint y: 414, distance: 31.9
click at [411, 414] on div "the researchers, · so · · · we're not sure what it is. but however, the success…" at bounding box center [485, 422] width 731 height 41
drag, startPoint x: 766, startPoint y: 482, endPoint x: 784, endPoint y: 482, distance: 17.6
click at [784, 482] on div "yeah. · · · yeah. this is · yeah. i'm i'm excited for this. i'm curious to see,…" at bounding box center [485, 493] width 731 height 41
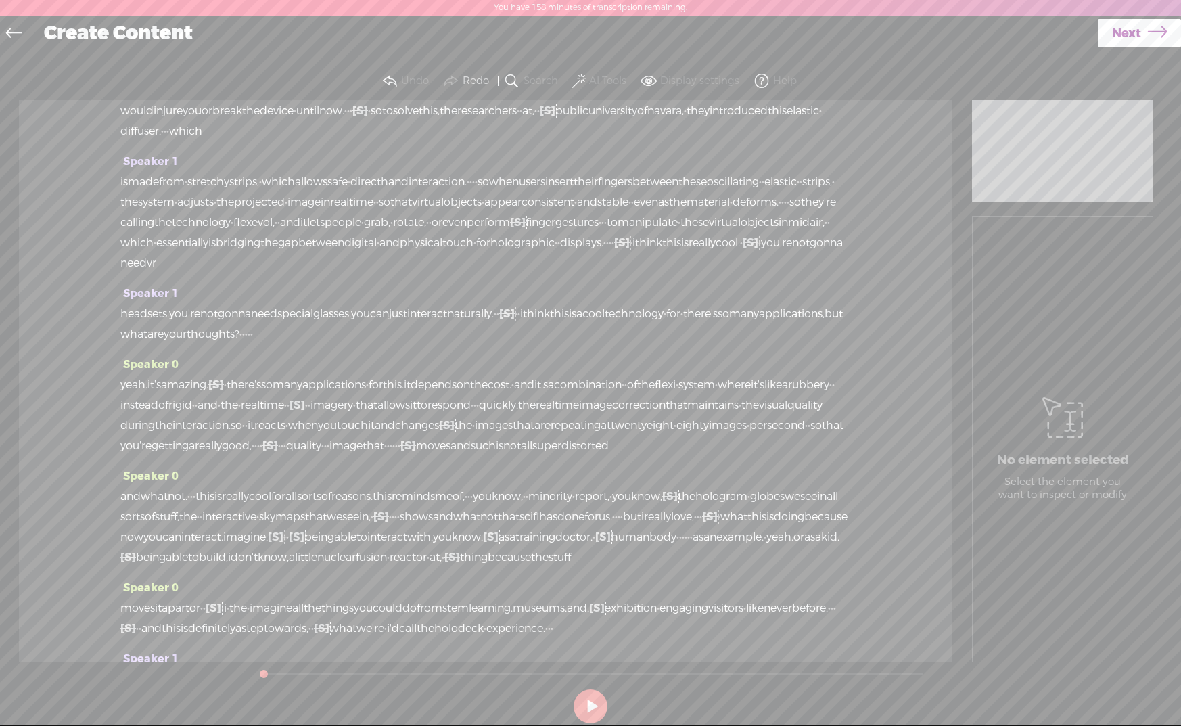
scroll to position [0, 0]
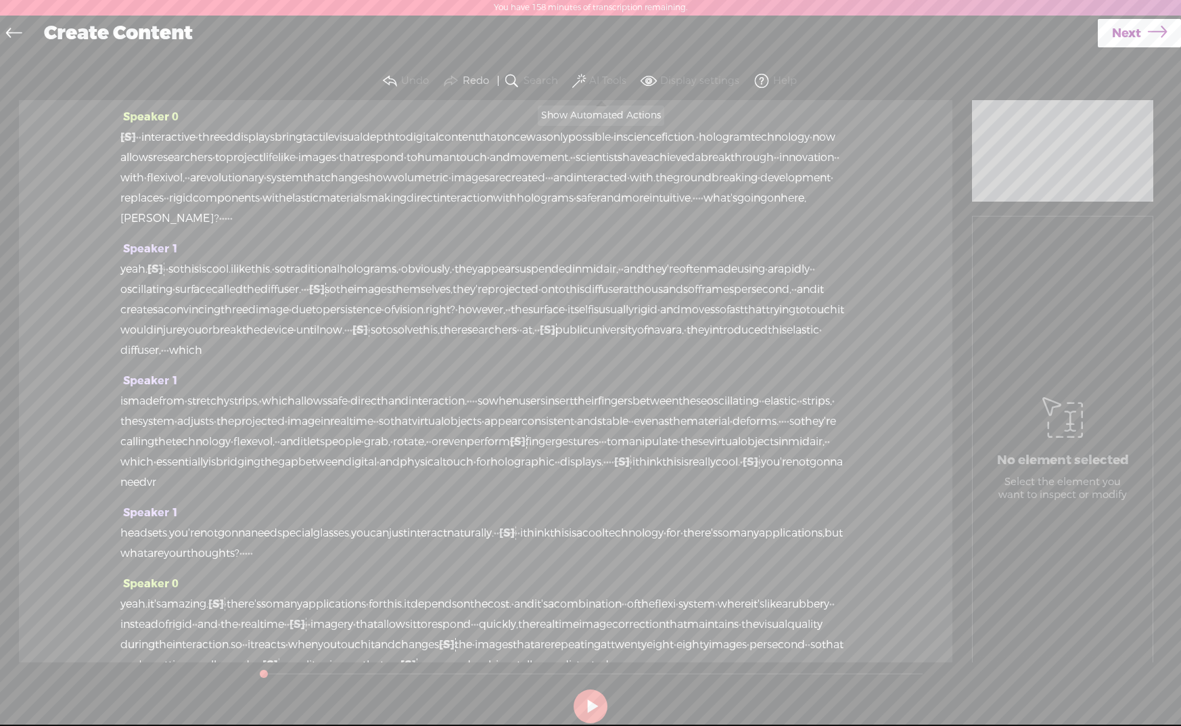
click at [575, 81] on span at bounding box center [579, 81] width 14 height 16
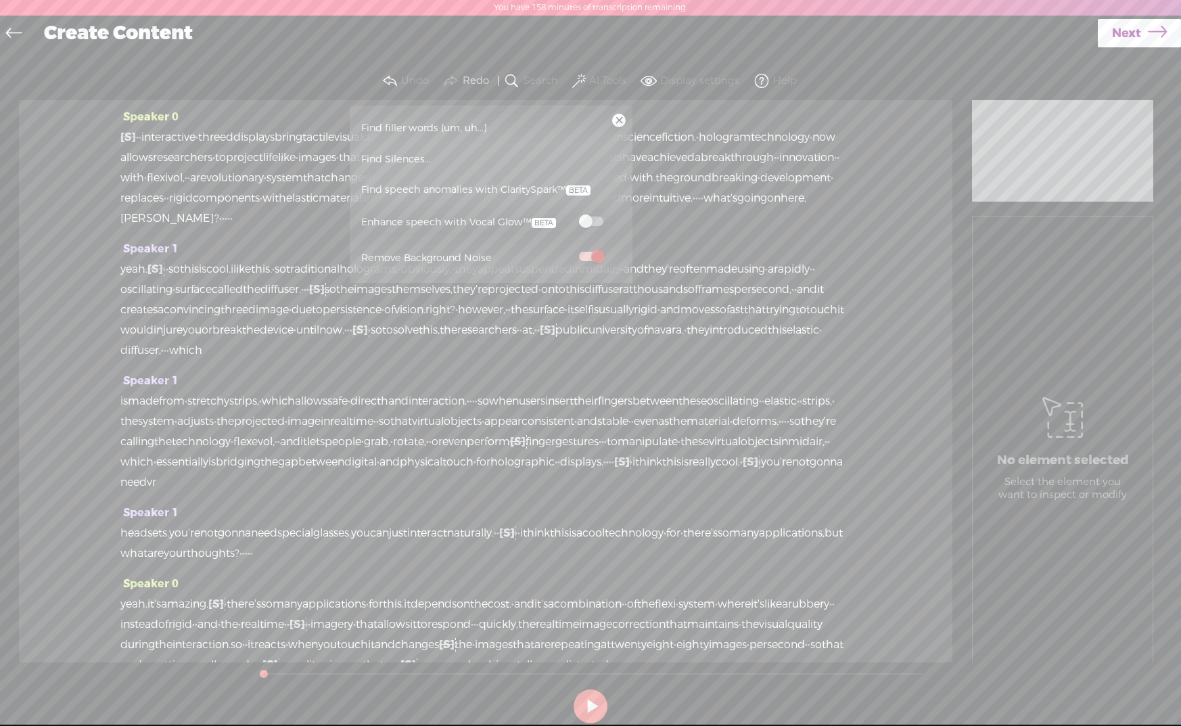
click at [413, 133] on span "Find filler words (um, uh...)" at bounding box center [424, 128] width 135 height 30
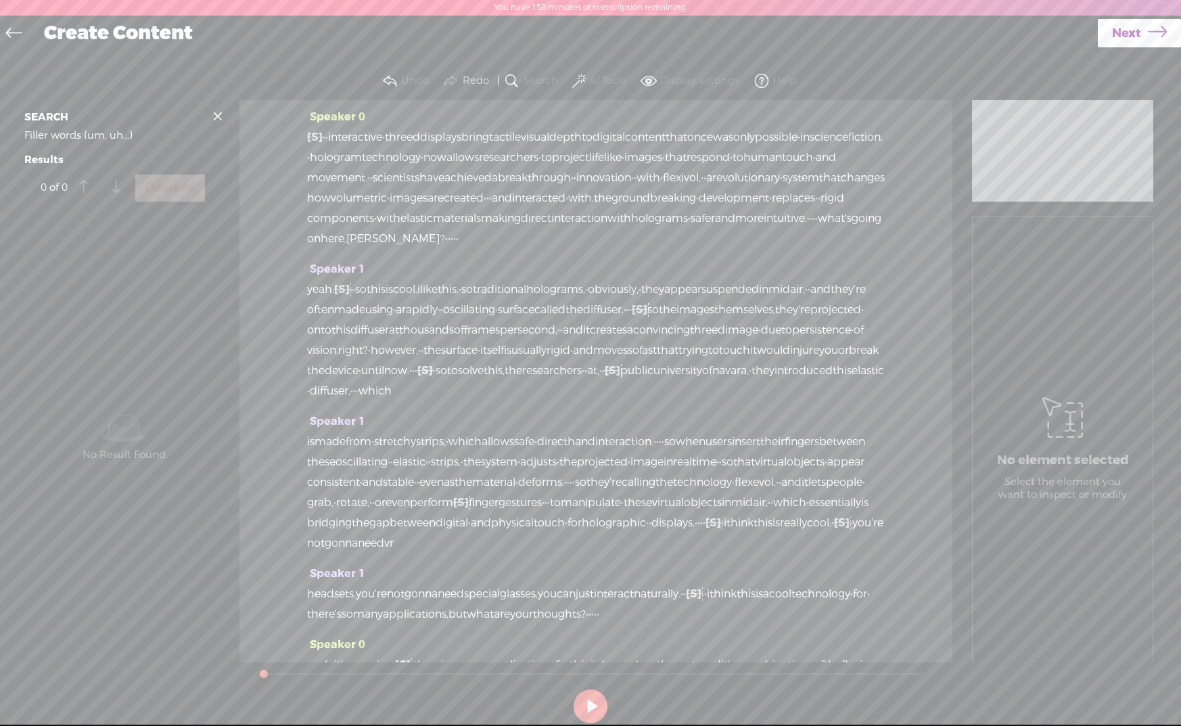
drag, startPoint x: 218, startPoint y: 113, endPoint x: 355, endPoint y: 110, distance: 137.4
click at [218, 113] on span at bounding box center [218, 116] width 20 height 20
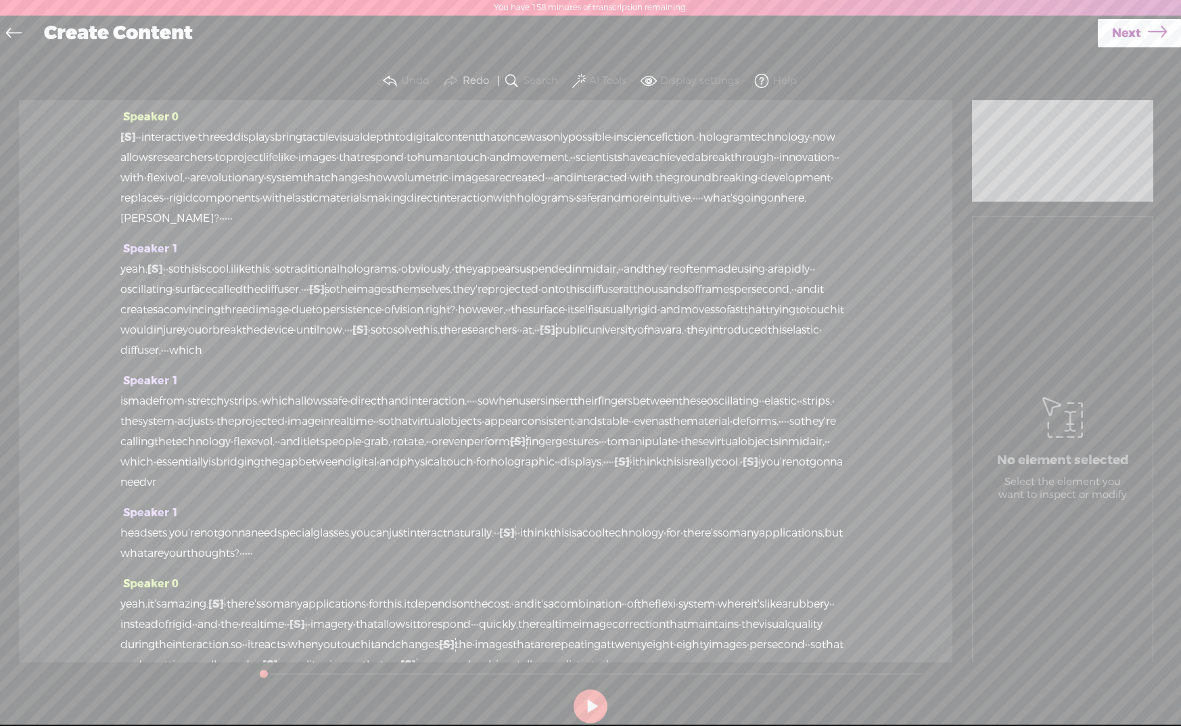
click at [582, 80] on span at bounding box center [579, 81] width 14 height 16
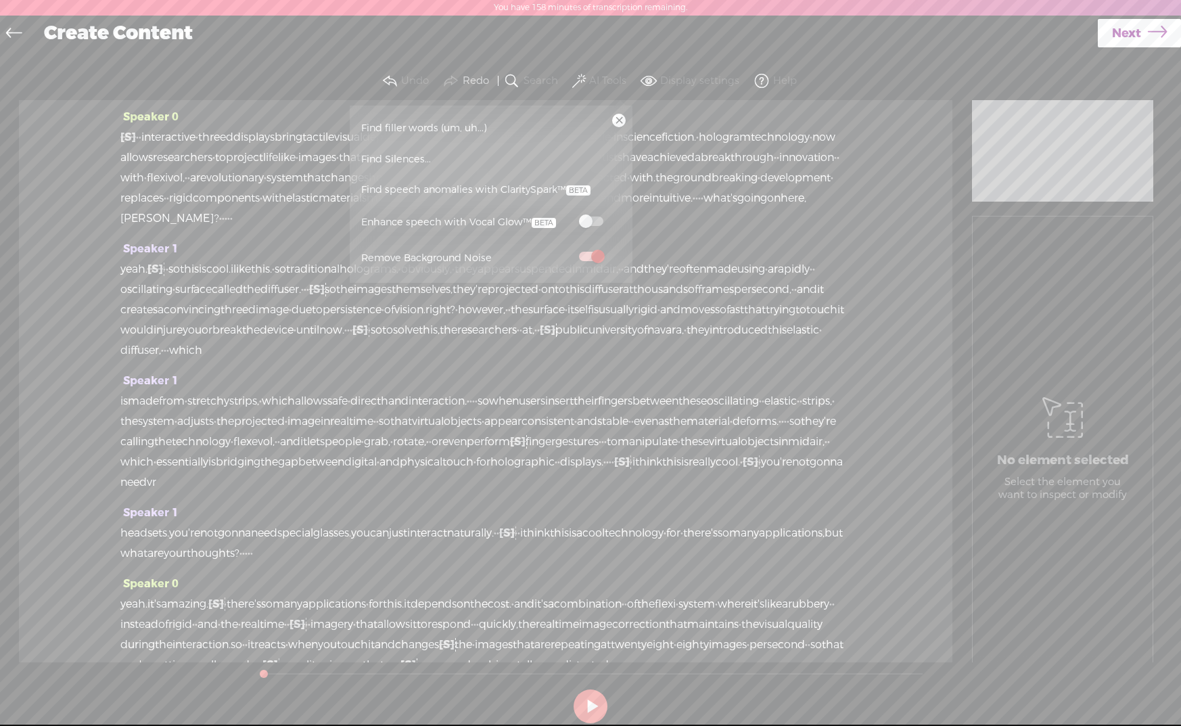
click at [601, 225] on label at bounding box center [592, 220] width 60 height 17
click at [893, 212] on div "Speaker 0 [S] · · · · · · · · · interactive · three d displays bring tactile vi…" at bounding box center [486, 381] width 934 height 562
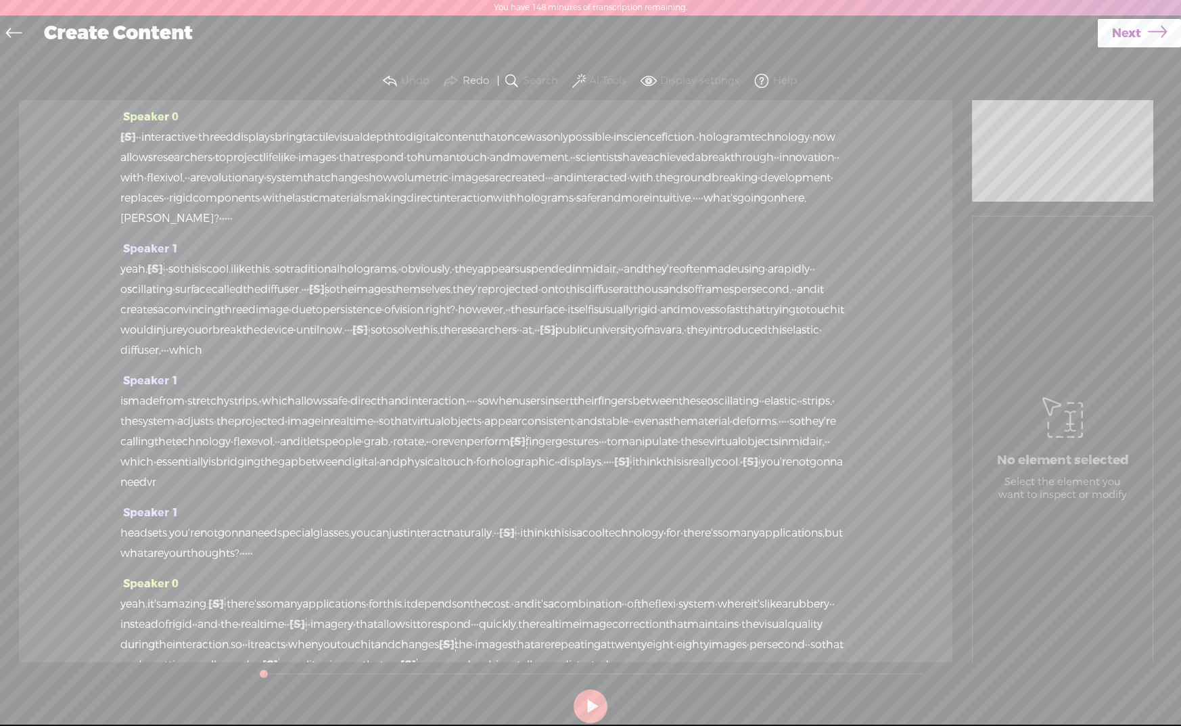
click at [574, 71] on button "AI Tools" at bounding box center [601, 81] width 63 height 27
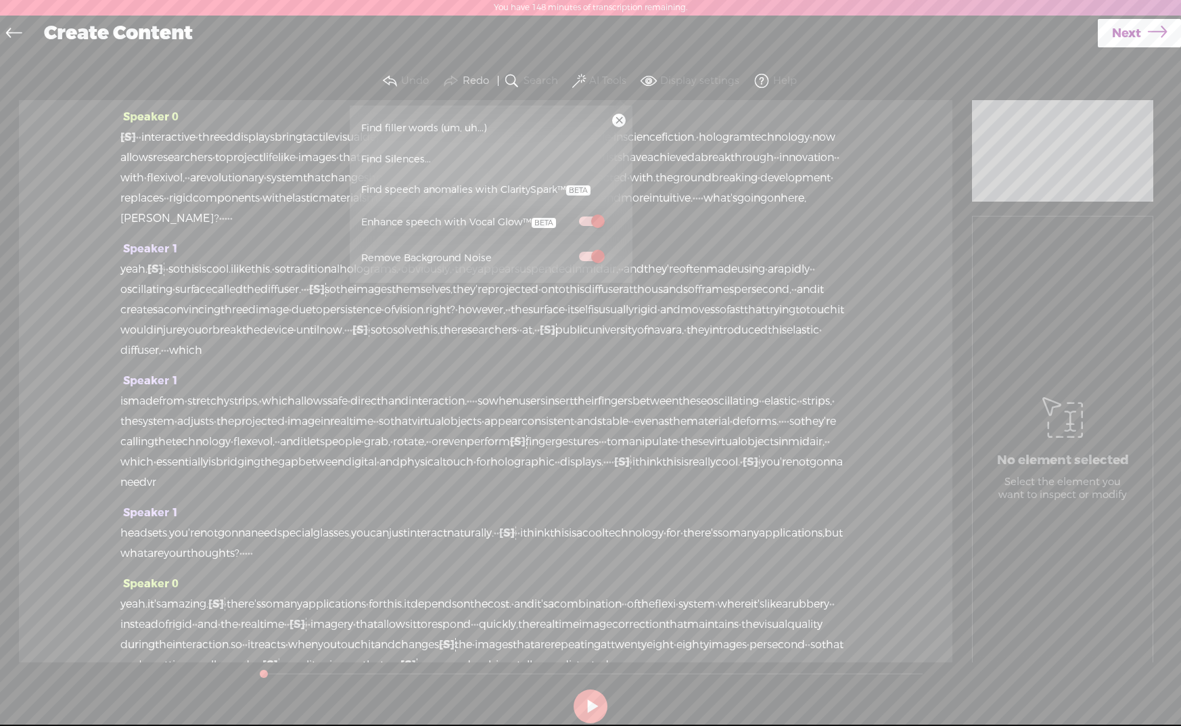
click at [575, 71] on button "AI Tools" at bounding box center [601, 81] width 63 height 27
click at [894, 163] on div "Speaker 0 [S] · · · · · · · · · interactive · three d displays bring tactile vi…" at bounding box center [486, 381] width 934 height 562
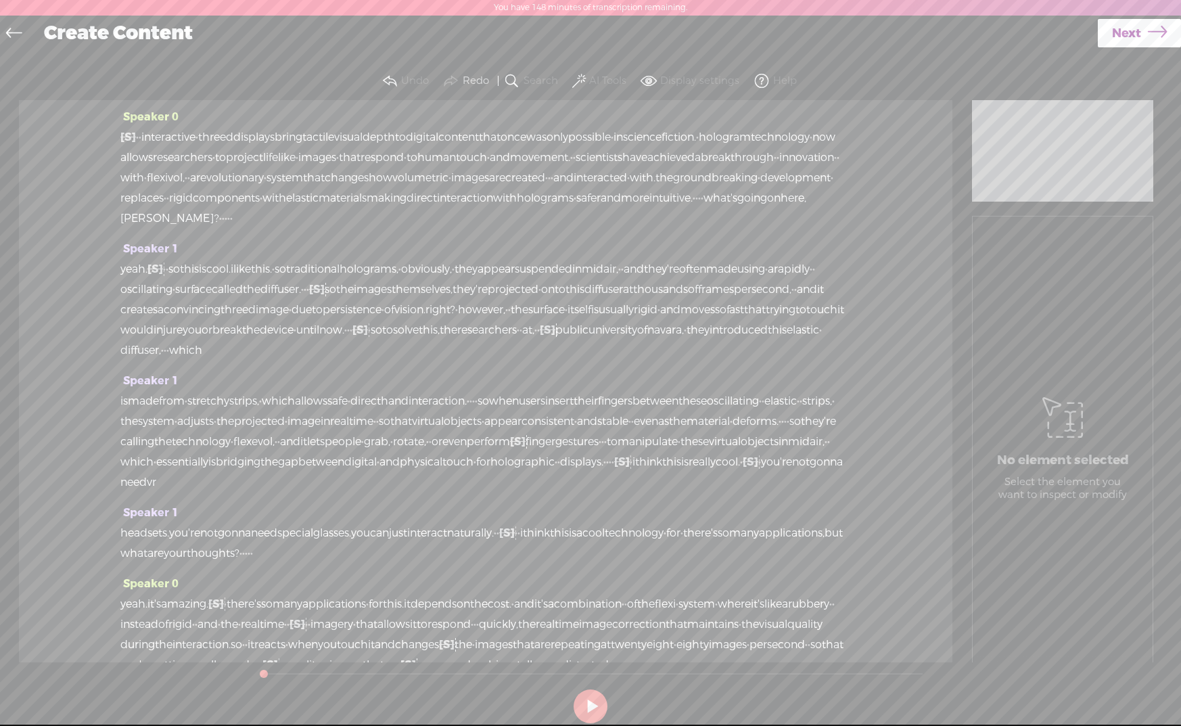
click at [1138, 41] on link "Next" at bounding box center [1139, 33] width 83 height 28
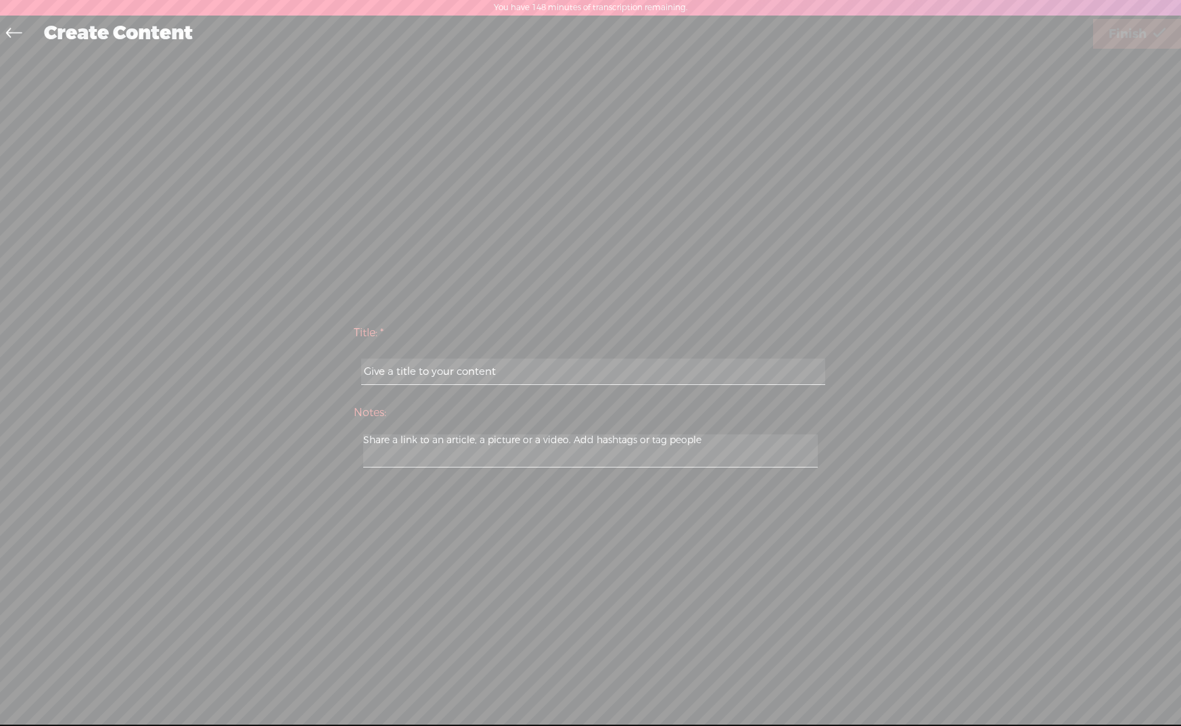
click at [550, 361] on input "text" at bounding box center [592, 372] width 463 height 26
paste input "interactive holograms"
type input "interactive holograms"
click at [1138, 33] on span "Finish" at bounding box center [1128, 34] width 38 height 35
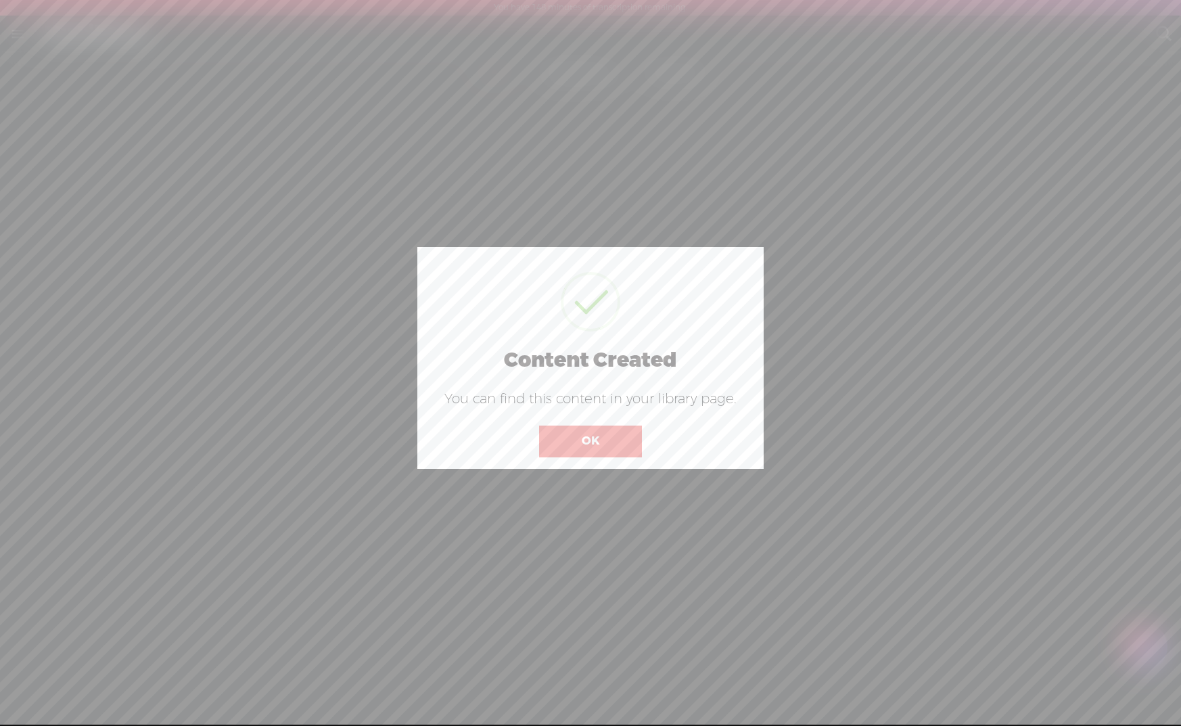
scroll to position [1, 0]
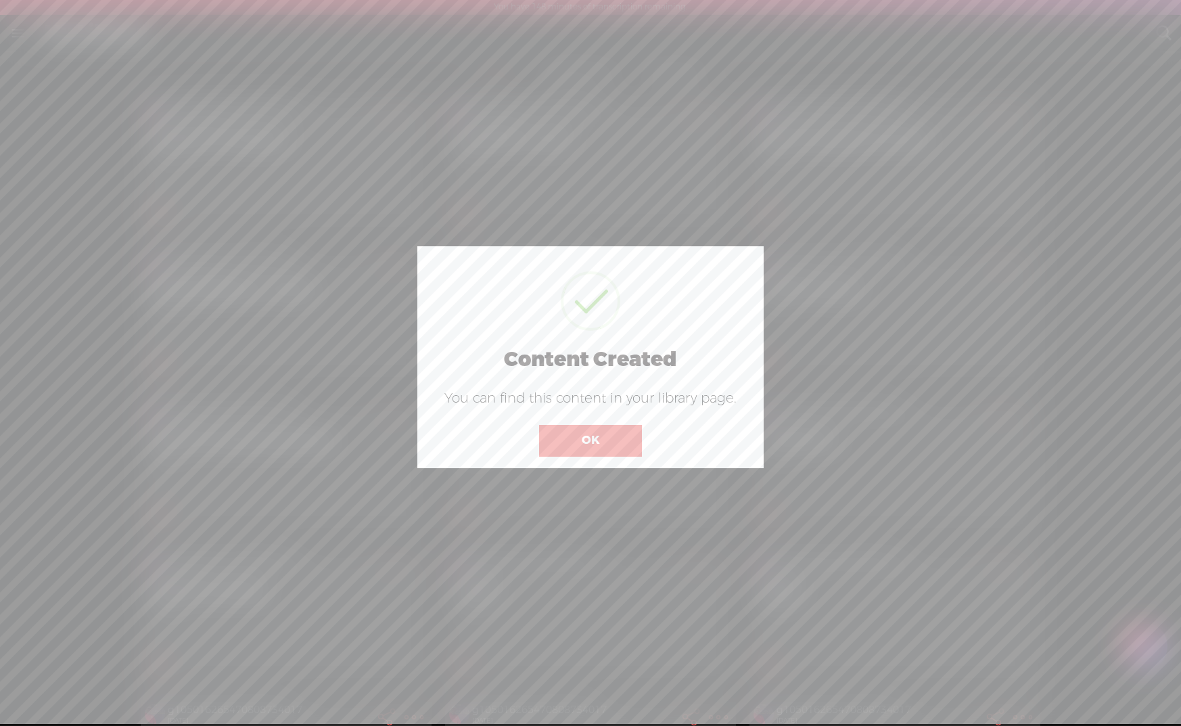
click at [612, 439] on button "OK" at bounding box center [590, 440] width 103 height 31
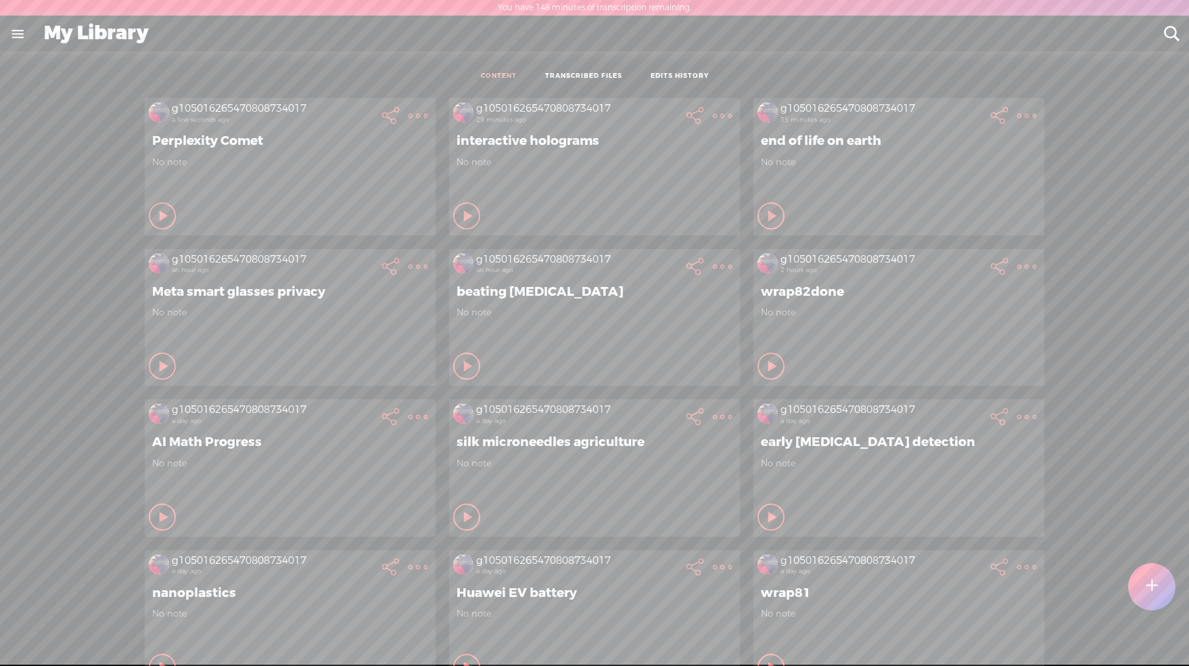
click at [1089, 198] on div "g105016265470808734017 a few seconds ago Perplexity Comet No note Play Content …" at bounding box center [594, 617] width 1169 height 1053
click at [881, 347] on div "No note" at bounding box center [899, 326] width 276 height 41
click at [428, 125] on t at bounding box center [418, 115] width 19 height 19
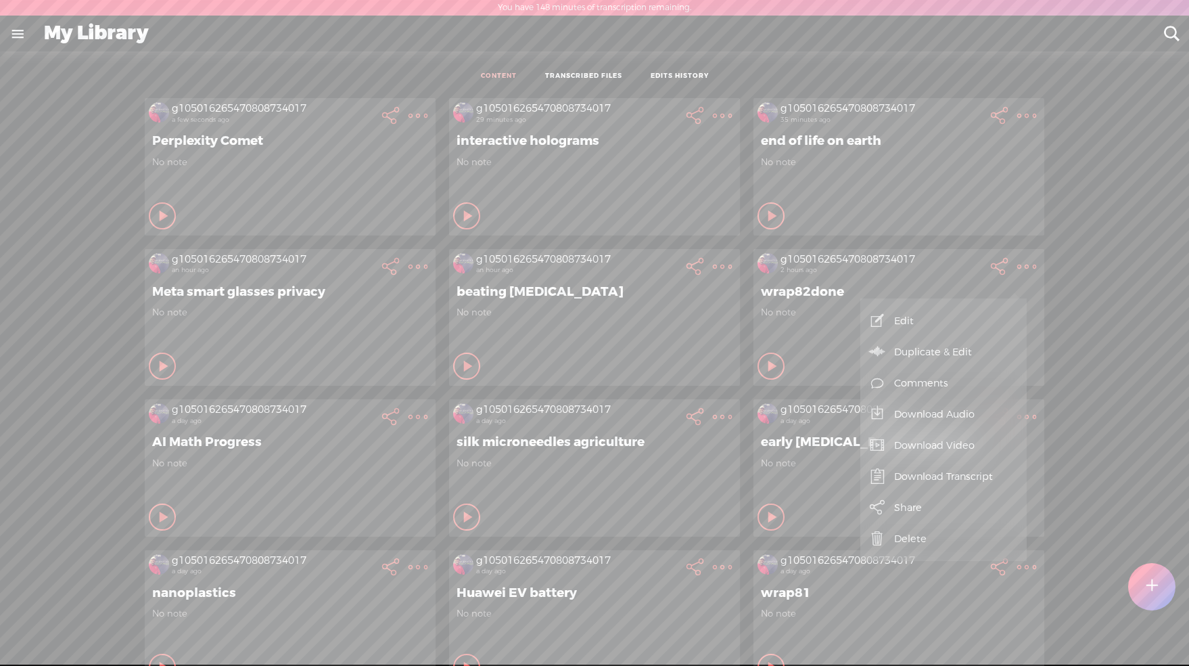
click at [955, 443] on link "Download Video" at bounding box center [943, 445] width 153 height 31
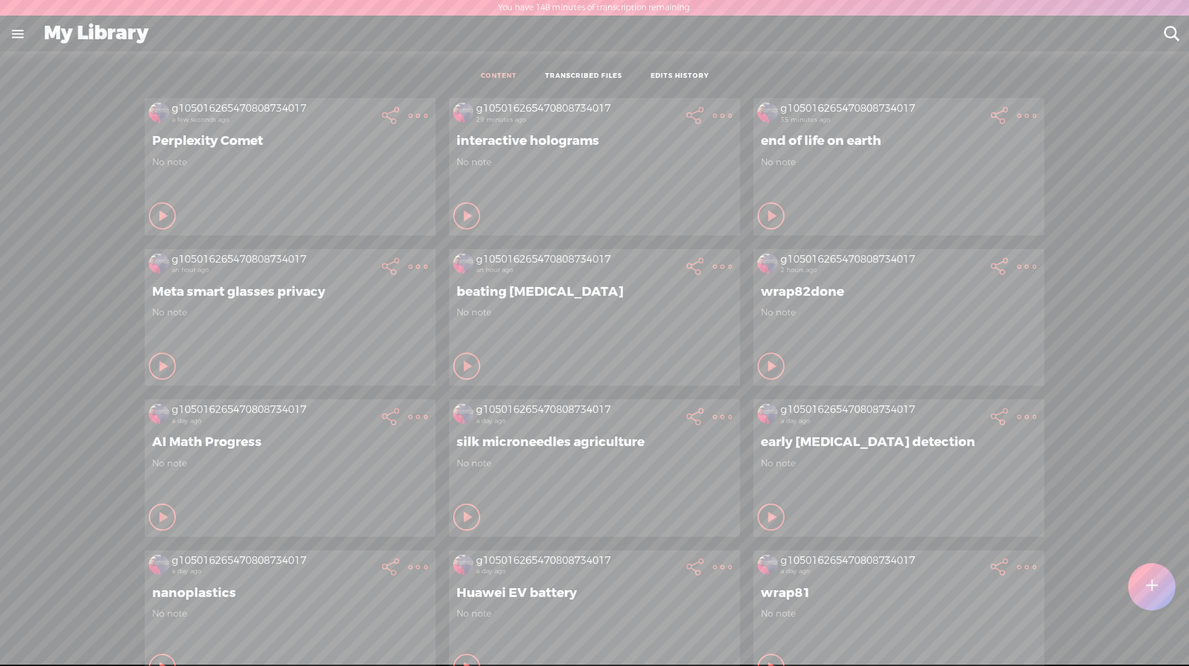
click at [1075, 304] on div "g105016265470808734017 a few seconds ago Perplexity Comet No note Play Content …" at bounding box center [594, 617] width 1169 height 1053
click at [1017, 276] on t at bounding box center [1026, 266] width 19 height 19
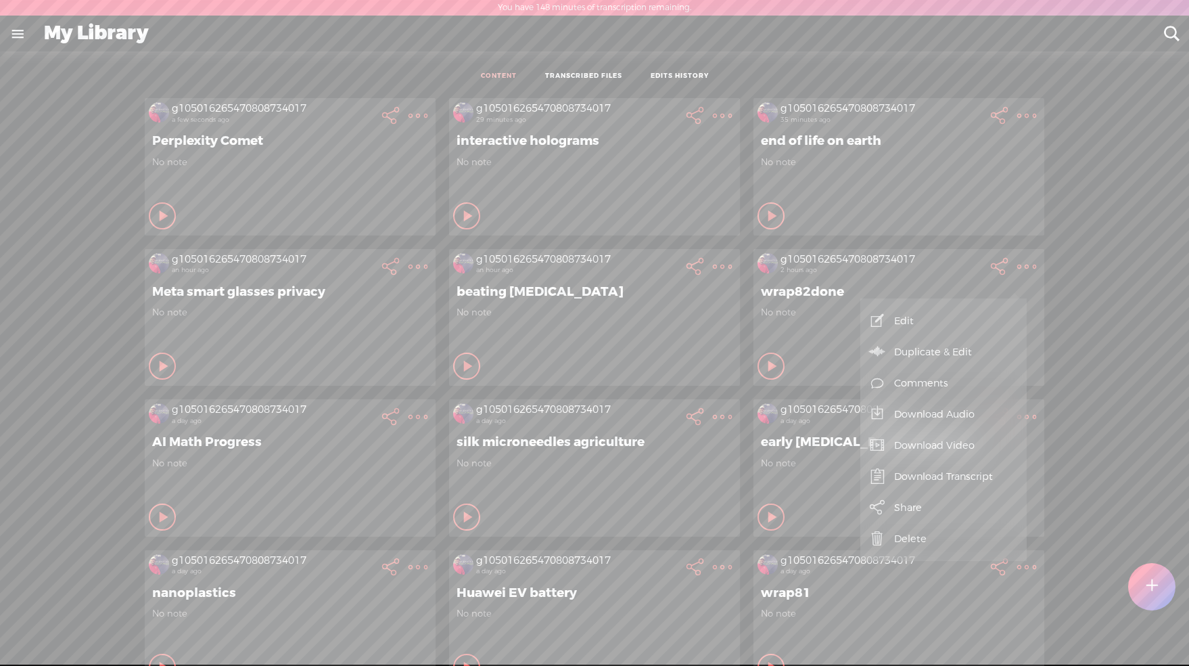
click at [966, 419] on link "Download Audio" at bounding box center [943, 413] width 153 height 31
click at [781, 390] on span "Download .mp3 file" at bounding box center [759, 399] width 119 height 30
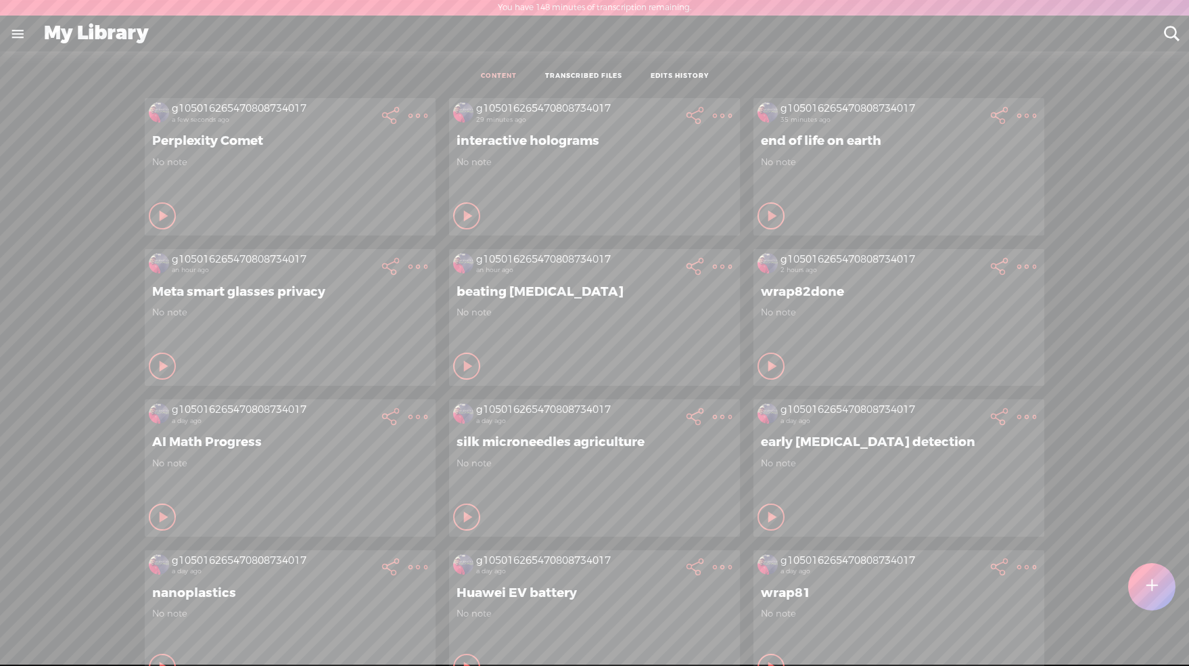
click at [428, 125] on t at bounding box center [418, 115] width 19 height 19
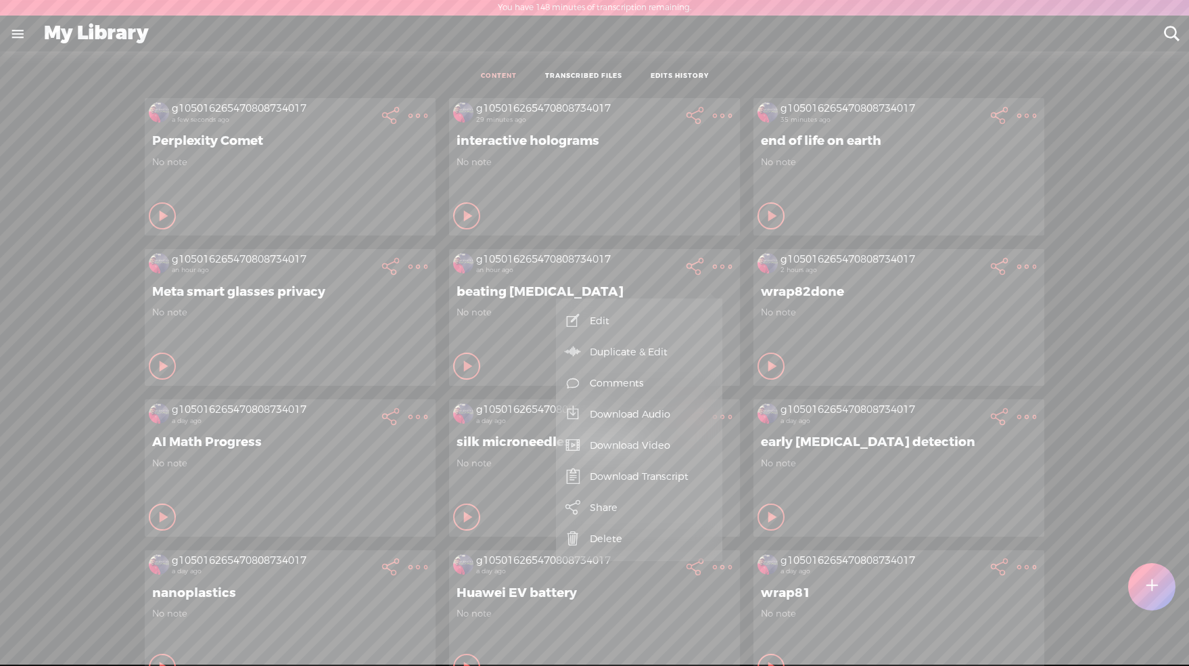
click at [644, 448] on link "Download Video" at bounding box center [639, 445] width 153 height 31
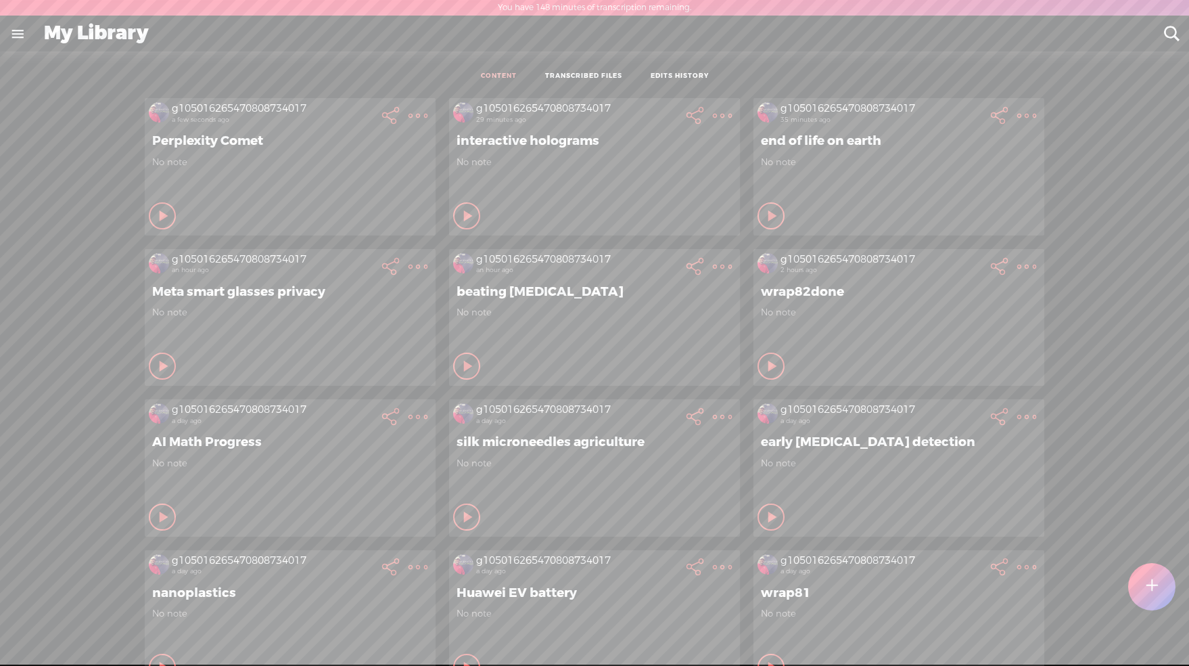
click at [713, 272] on t at bounding box center [722, 266] width 19 height 19
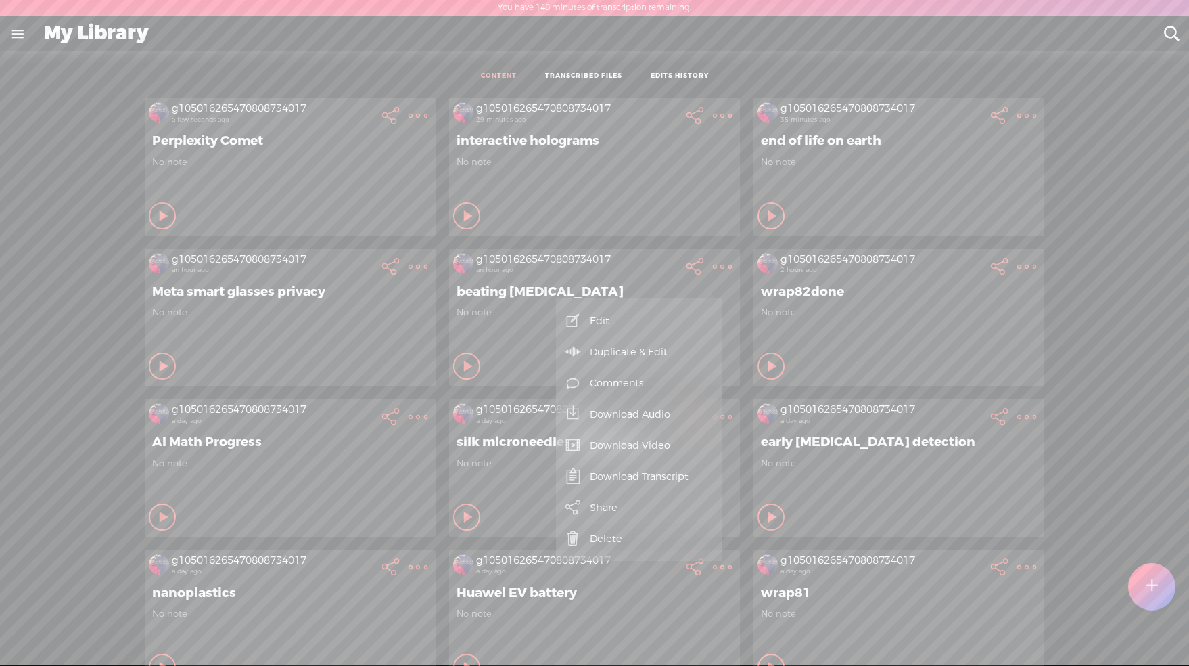
click at [649, 412] on link "Download Audio" at bounding box center [639, 413] width 153 height 31
click at [434, 390] on span "Download .mp3 file" at bounding box center [455, 399] width 119 height 30
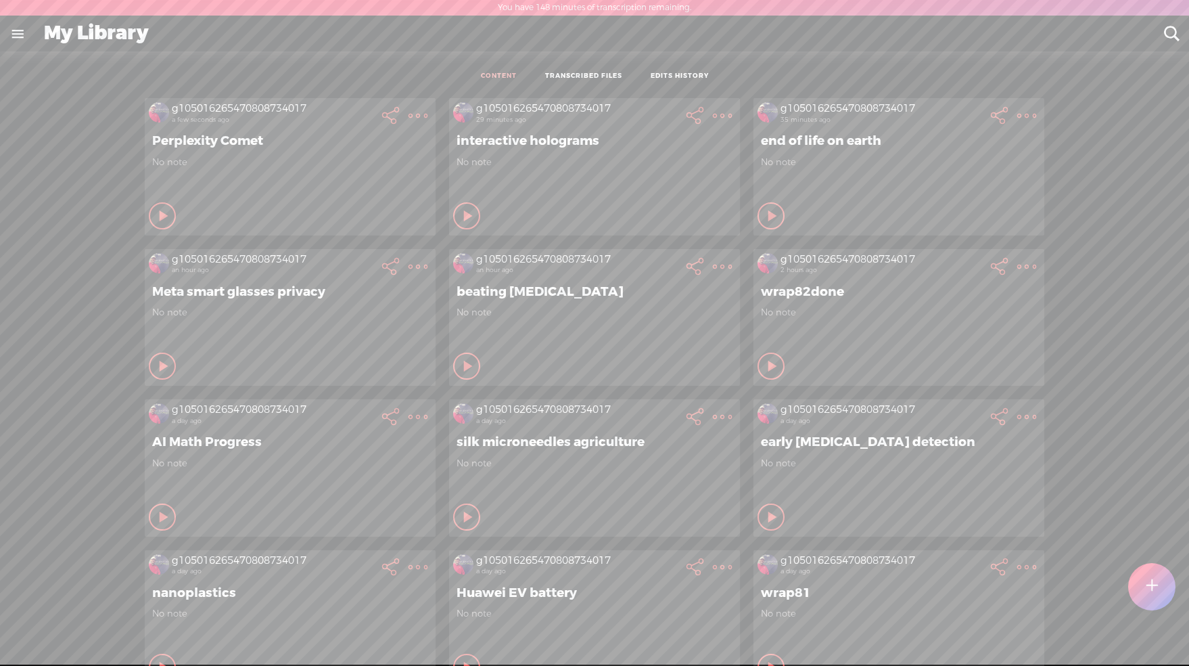
click at [713, 273] on t at bounding box center [722, 266] width 19 height 19
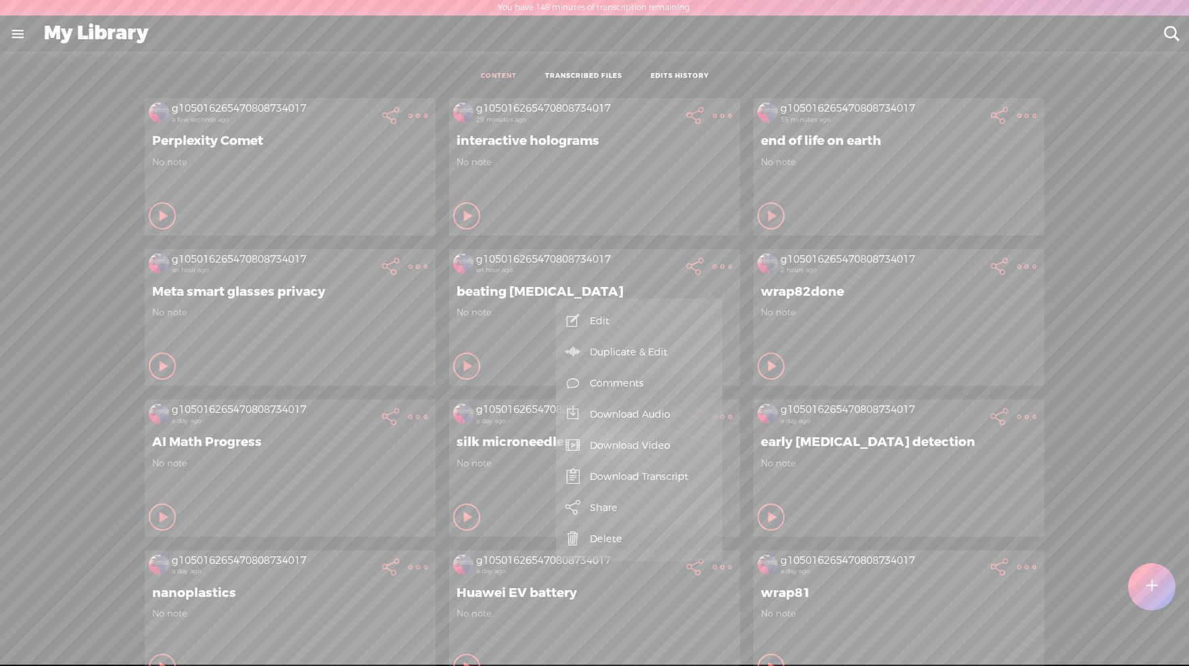
click at [612, 480] on link "Download Transcript" at bounding box center [639, 476] width 153 height 31
click at [466, 449] on span "Download .txt file" at bounding box center [454, 445] width 108 height 30
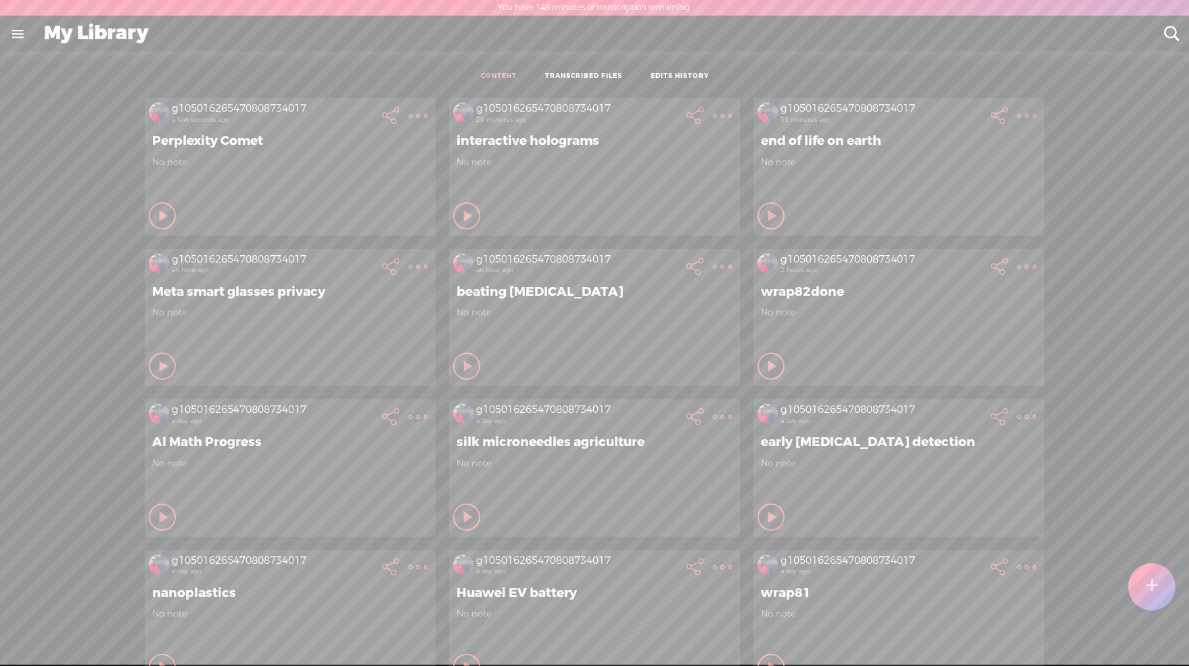
click at [340, 231] on div "Play Content Private" at bounding box center [290, 215] width 283 height 31
click at [410, 125] on t at bounding box center [418, 115] width 19 height 19
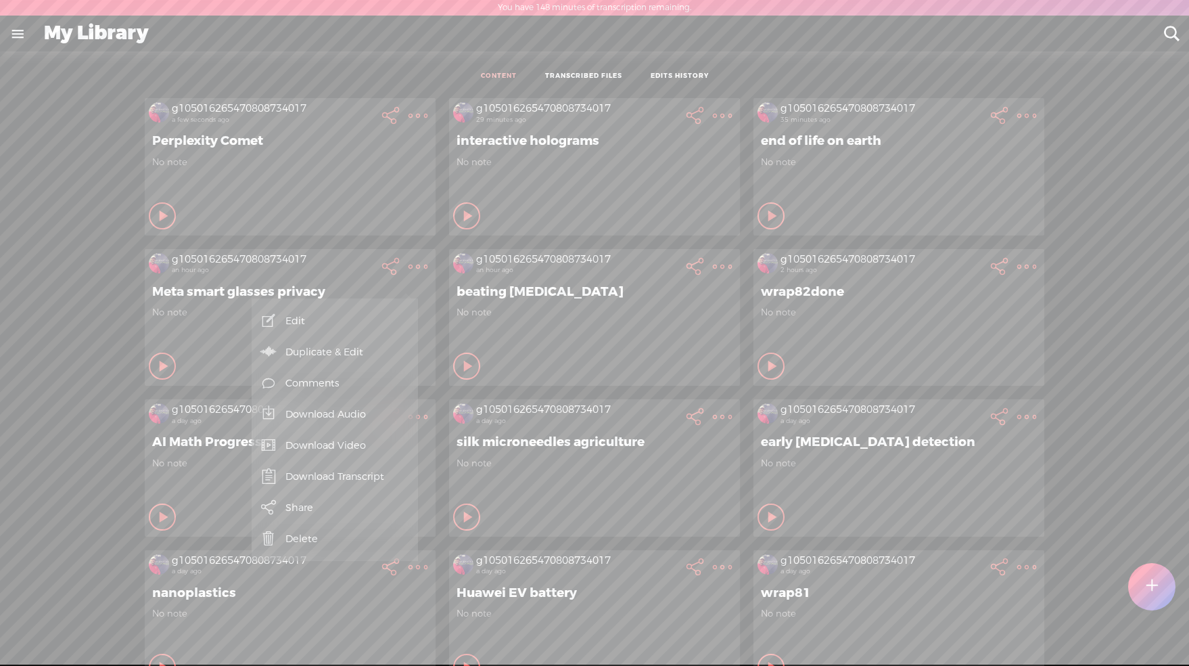
click at [345, 443] on link "Download Video" at bounding box center [334, 445] width 153 height 31
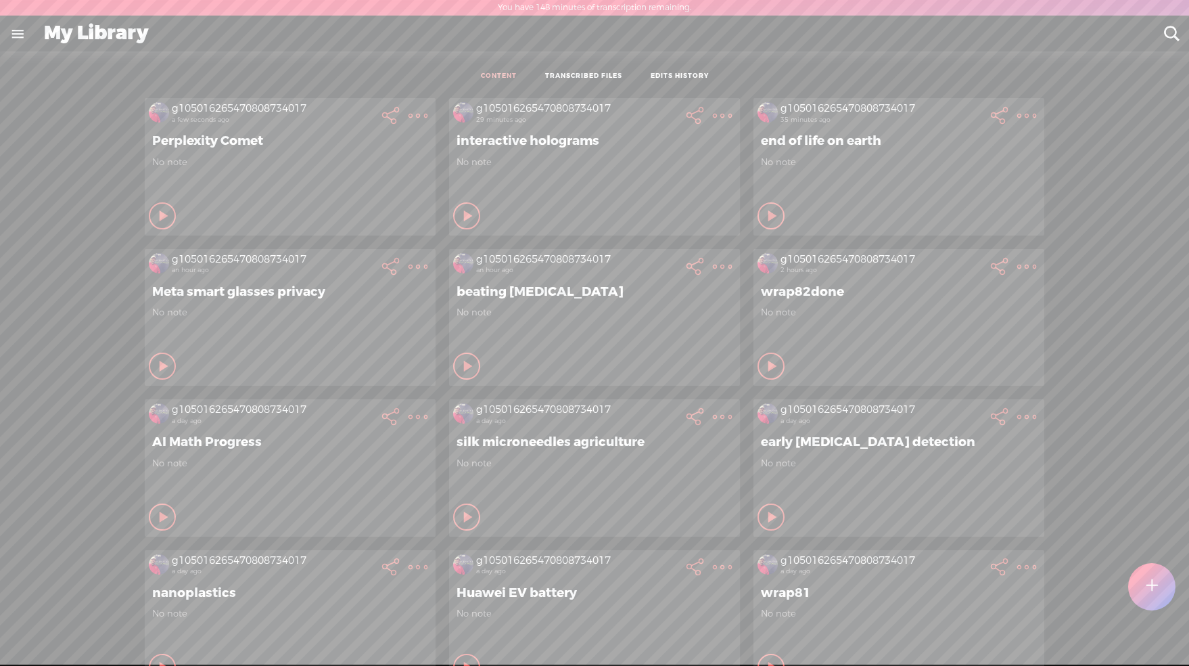
click at [410, 270] on t at bounding box center [418, 266] width 19 height 19
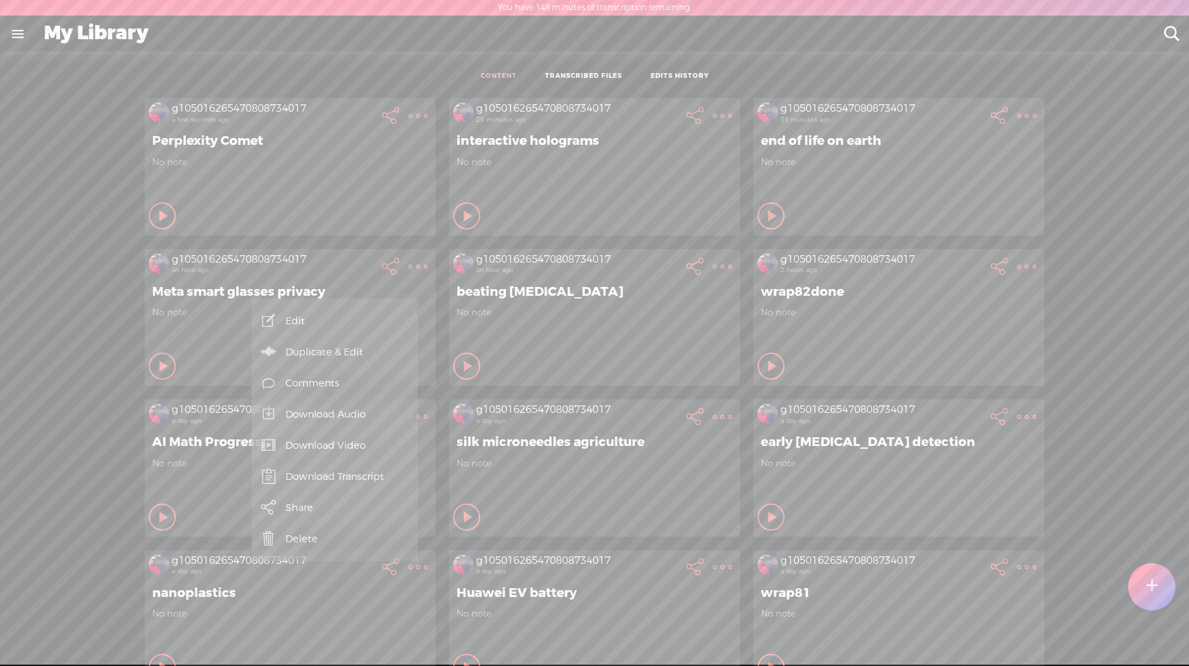
click at [347, 413] on link "Download Audio" at bounding box center [334, 413] width 153 height 31
click at [120, 394] on span "Download .mp3 file" at bounding box center [150, 399] width 119 height 30
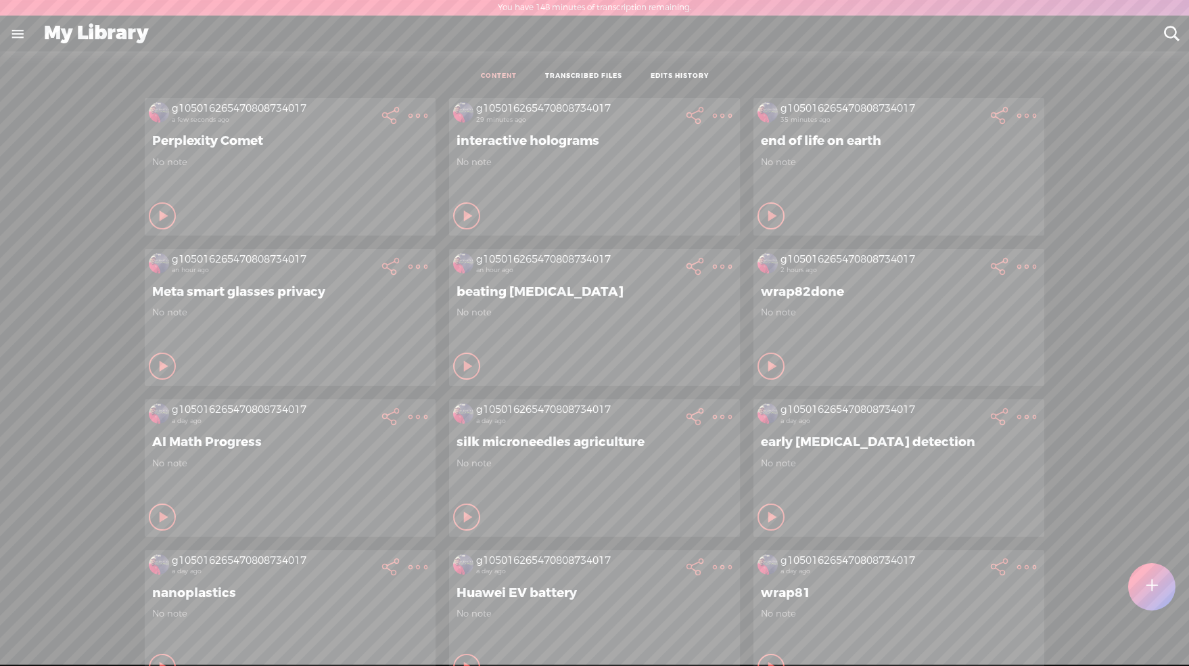
click at [409, 273] on t at bounding box center [418, 266] width 19 height 19
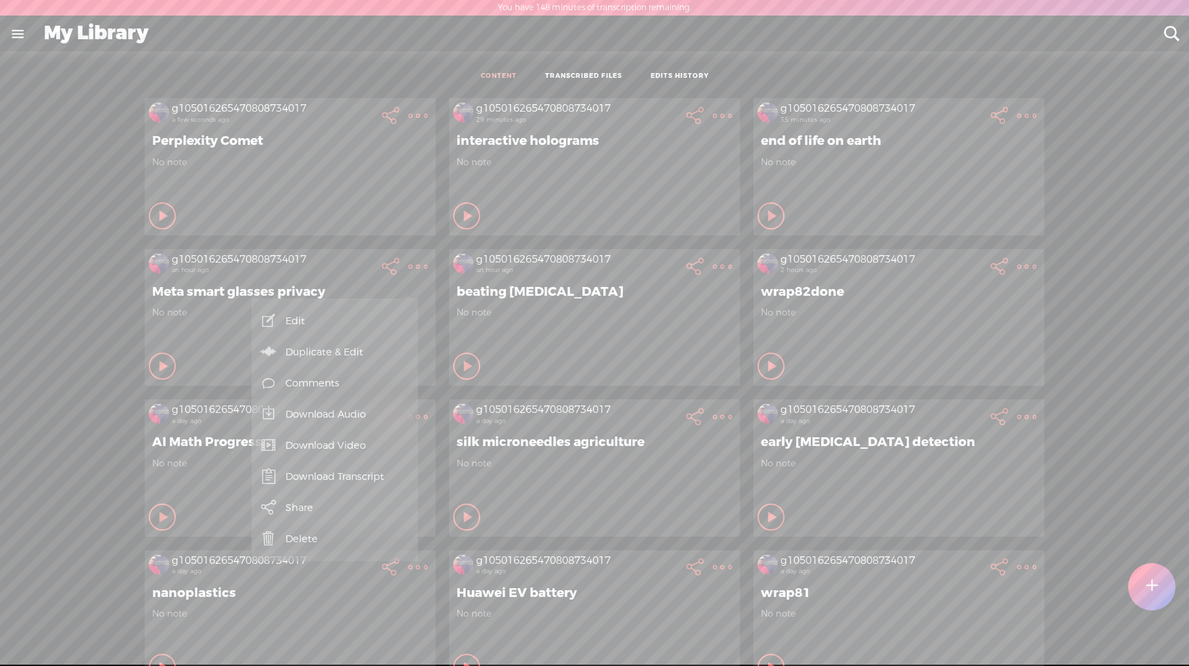
click at [361, 480] on link "Download Transcript" at bounding box center [334, 476] width 153 height 31
click at [99, 447] on span "Download .txt file" at bounding box center [149, 445] width 108 height 30
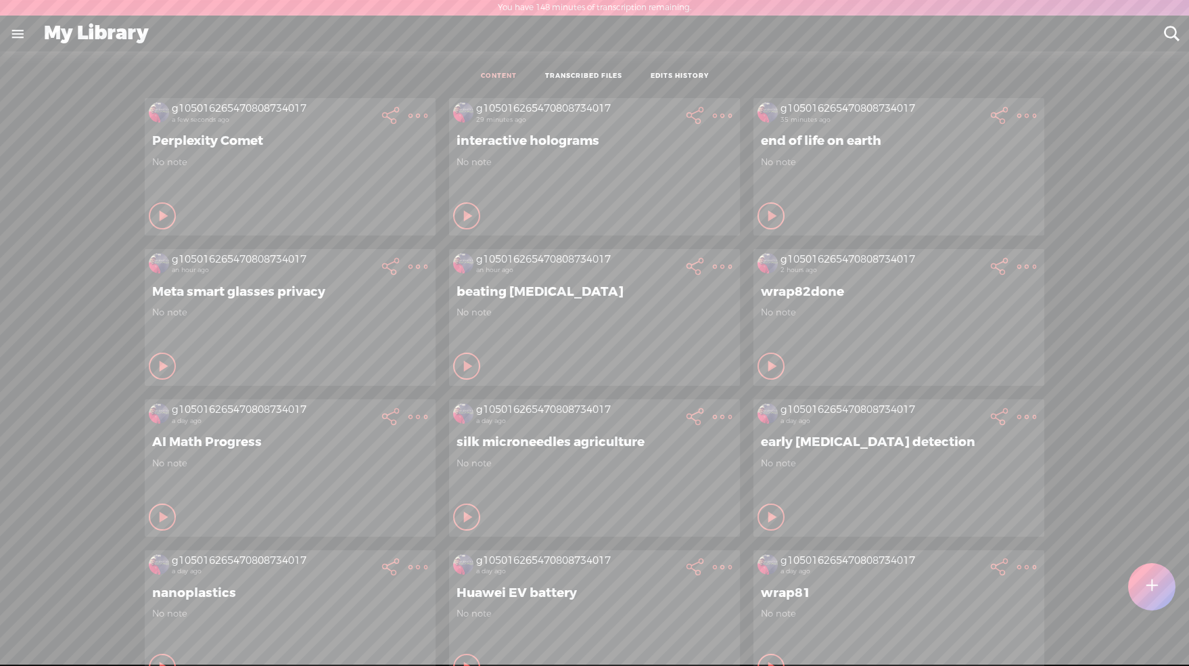
click at [99, 447] on div "g105016265470808734017 a few seconds ago Perplexity Comet No note Play Content …" at bounding box center [594, 617] width 1169 height 1053
click at [428, 122] on t at bounding box center [418, 115] width 19 height 19
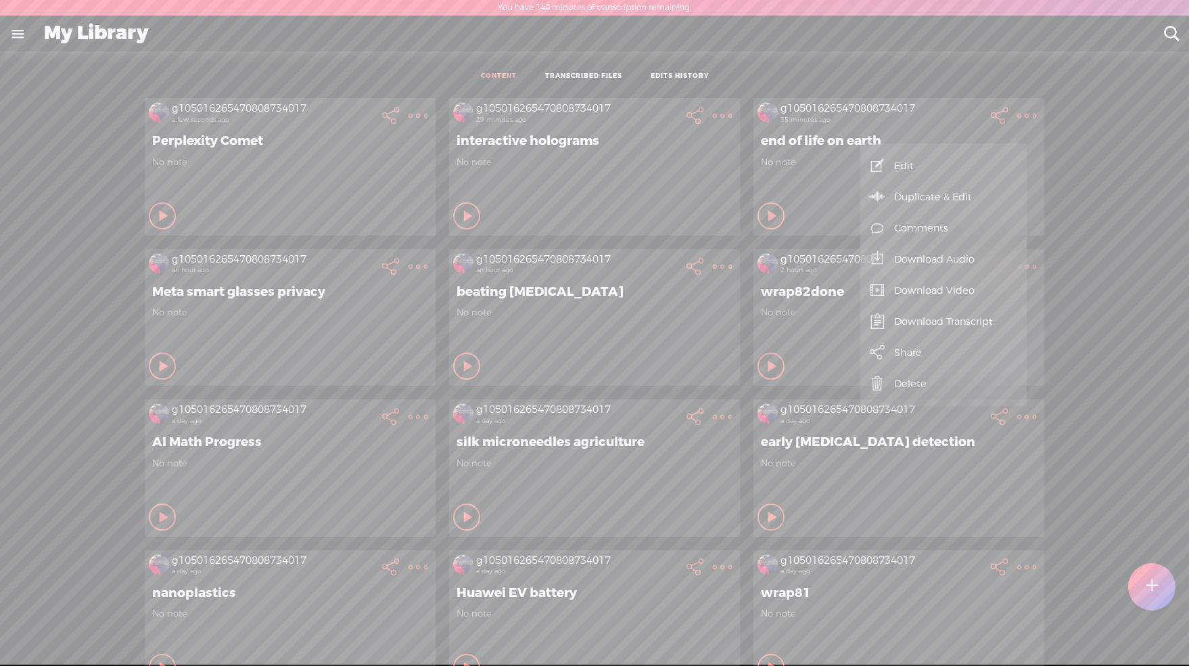
click at [944, 290] on link "Download Video" at bounding box center [943, 290] width 153 height 31
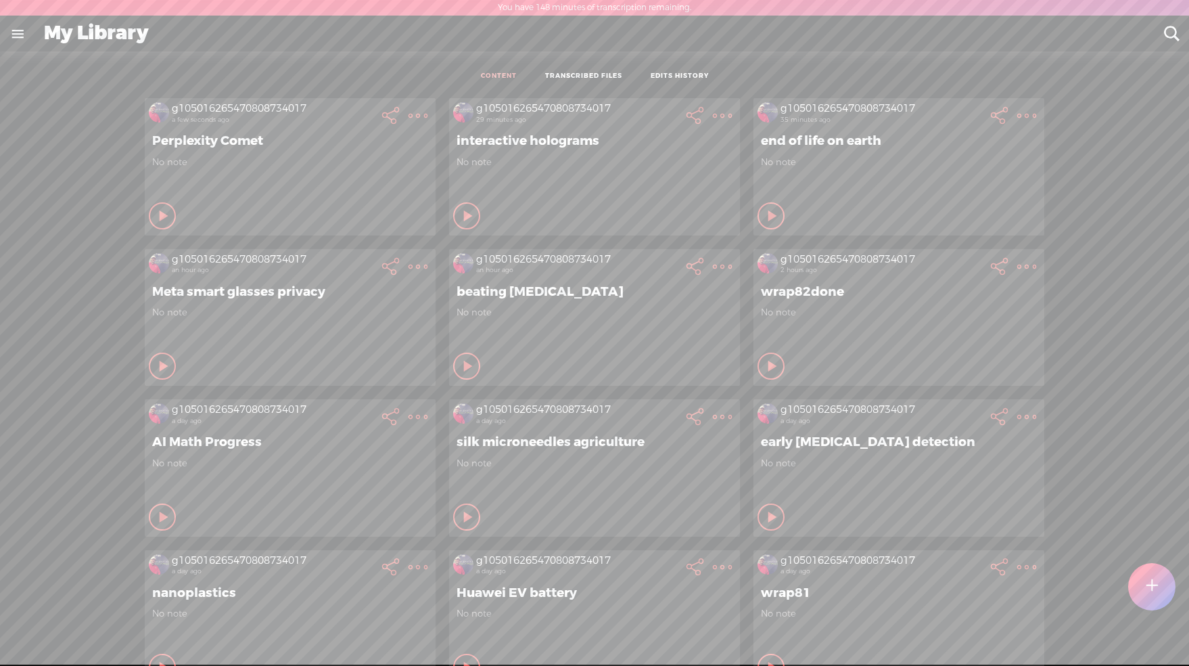
click at [1020, 116] on t at bounding box center [1026, 115] width 19 height 19
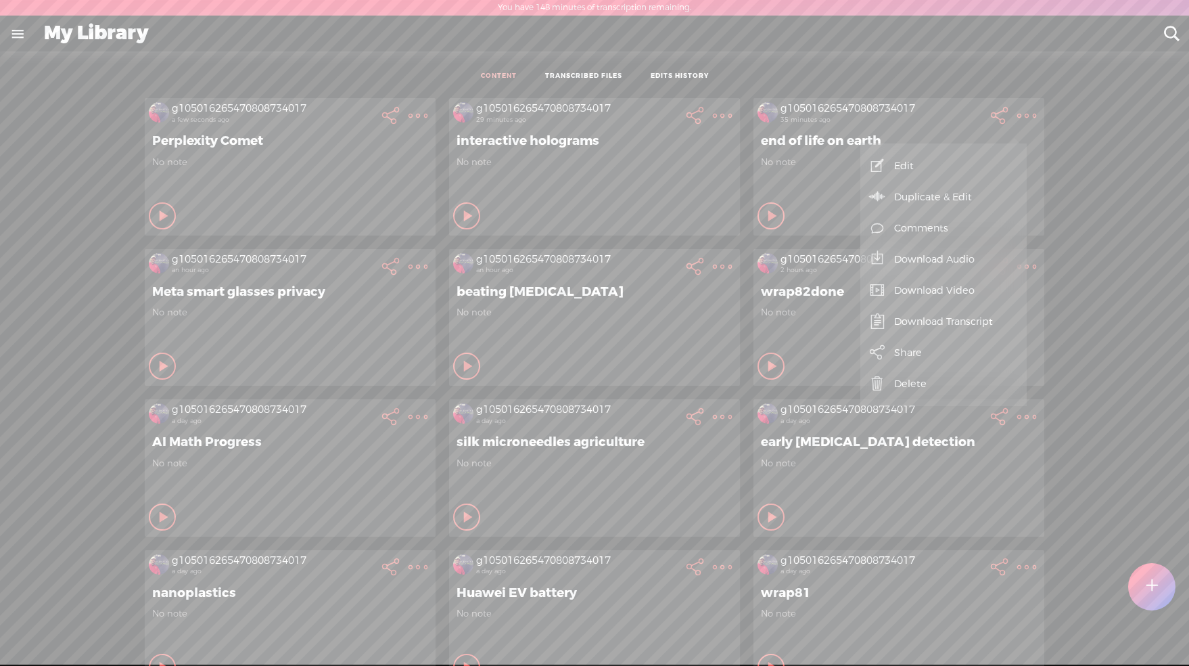
click at [944, 262] on link "Download Audio" at bounding box center [943, 259] width 153 height 31
click at [744, 232] on span "Download .mp3 file" at bounding box center [759, 244] width 119 height 30
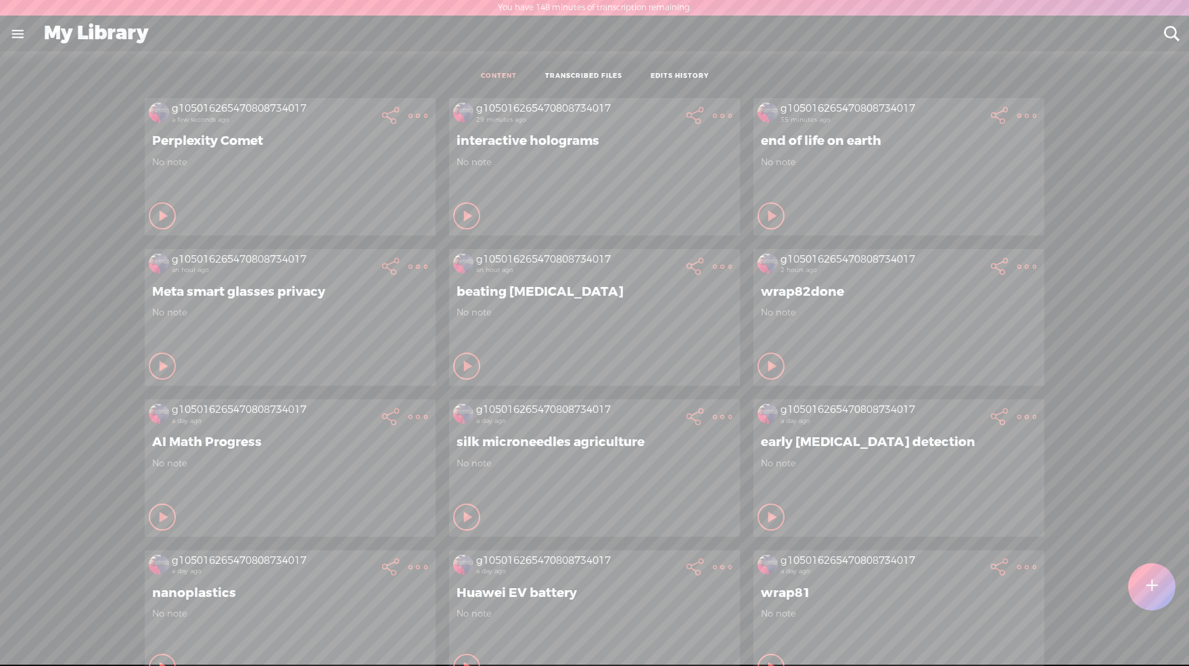
click at [1127, 105] on div "g105016265470808734017 a few seconds ago Perplexity Comet No note Play Content …" at bounding box center [594, 617] width 1169 height 1053
click at [1017, 118] on t at bounding box center [1026, 115] width 19 height 19
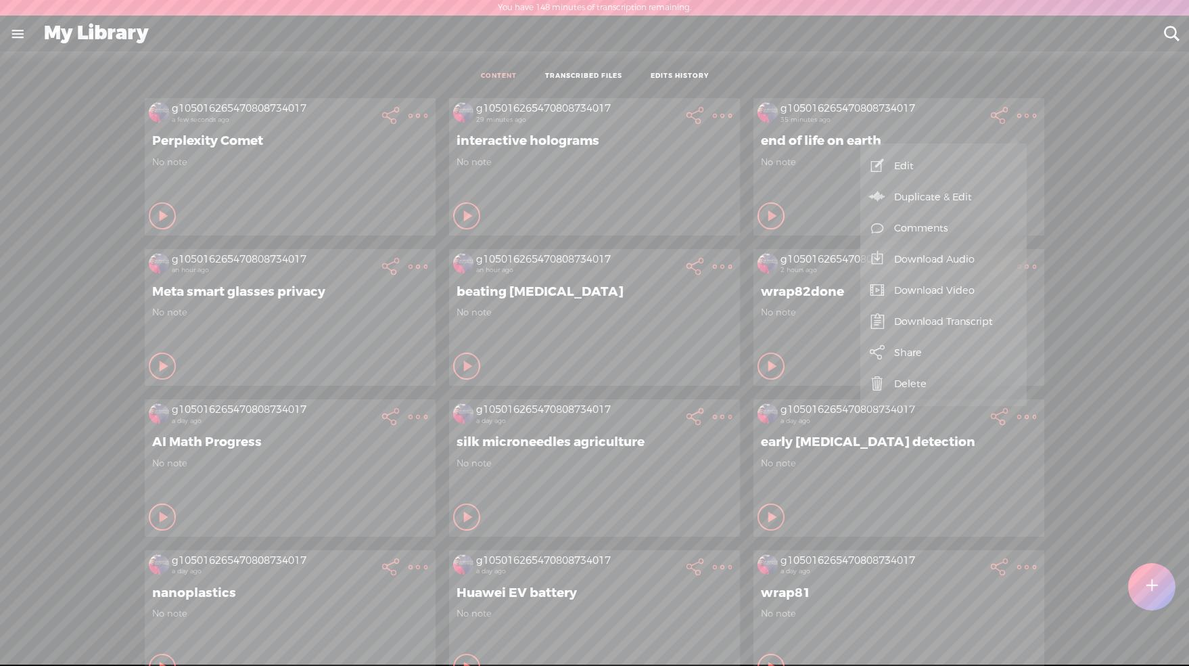
click at [946, 325] on link "Download Transcript" at bounding box center [943, 321] width 153 height 31
click at [773, 294] on span "Download .txt file" at bounding box center [758, 290] width 108 height 30
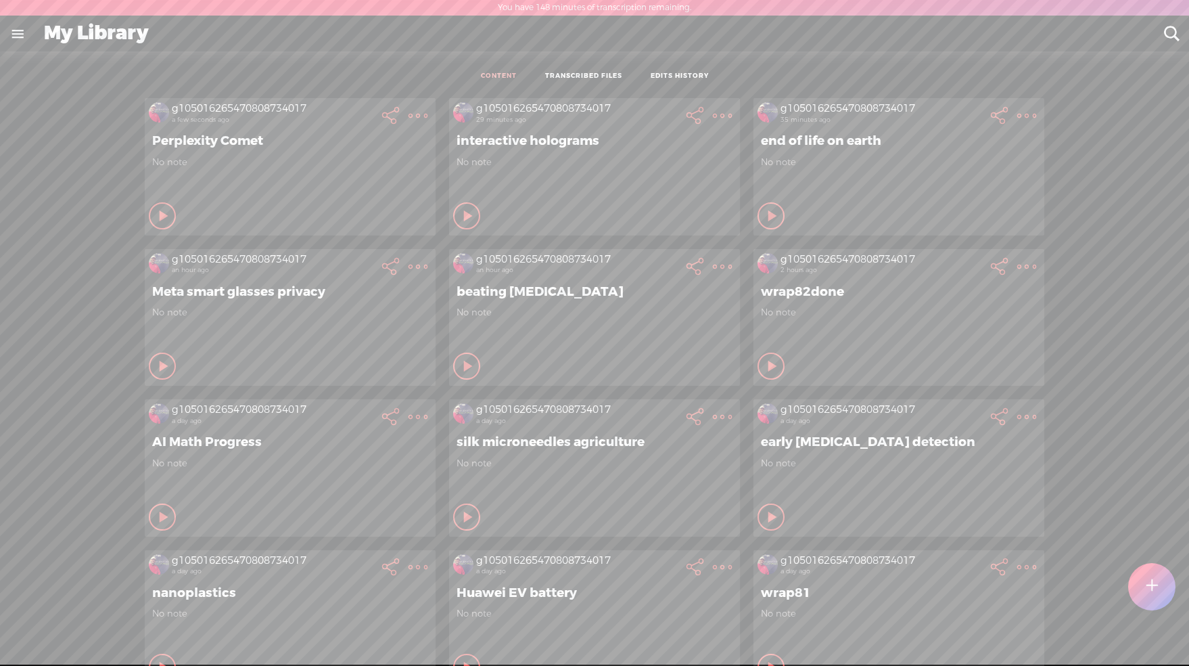
drag, startPoint x: 681, startPoint y: 175, endPoint x: 703, endPoint y: 143, distance: 38.5
click at [687, 168] on span "No note" at bounding box center [595, 162] width 276 height 12
click at [428, 117] on t at bounding box center [418, 115] width 19 height 19
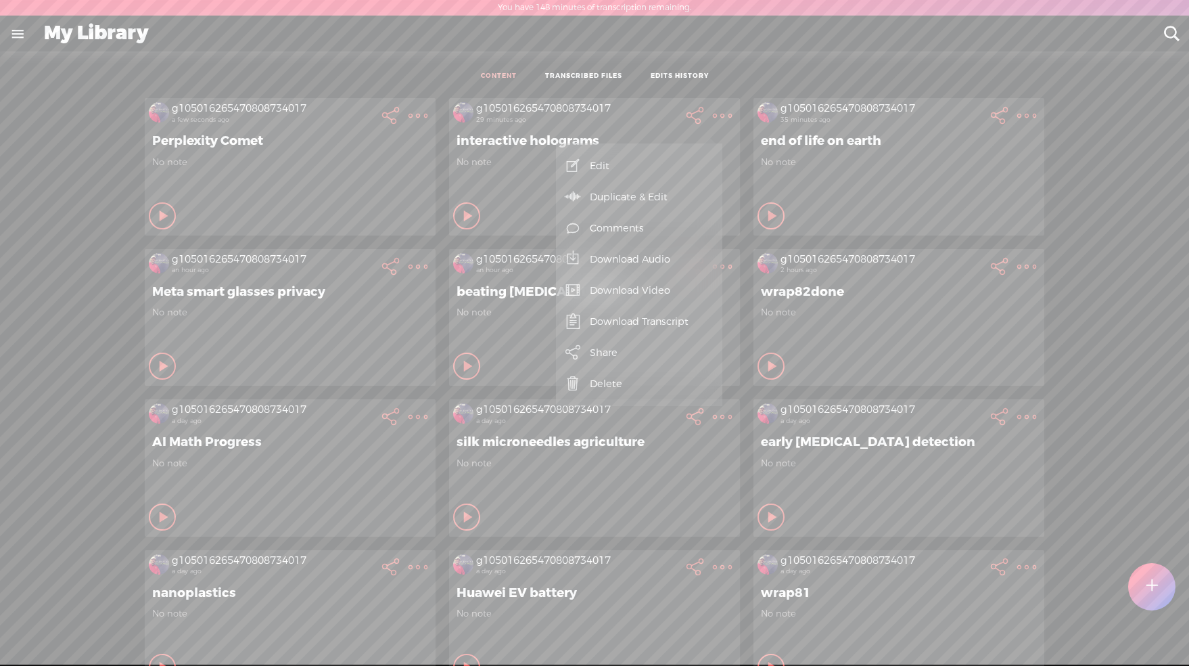
click at [619, 292] on link "Download Video" at bounding box center [639, 290] width 153 height 31
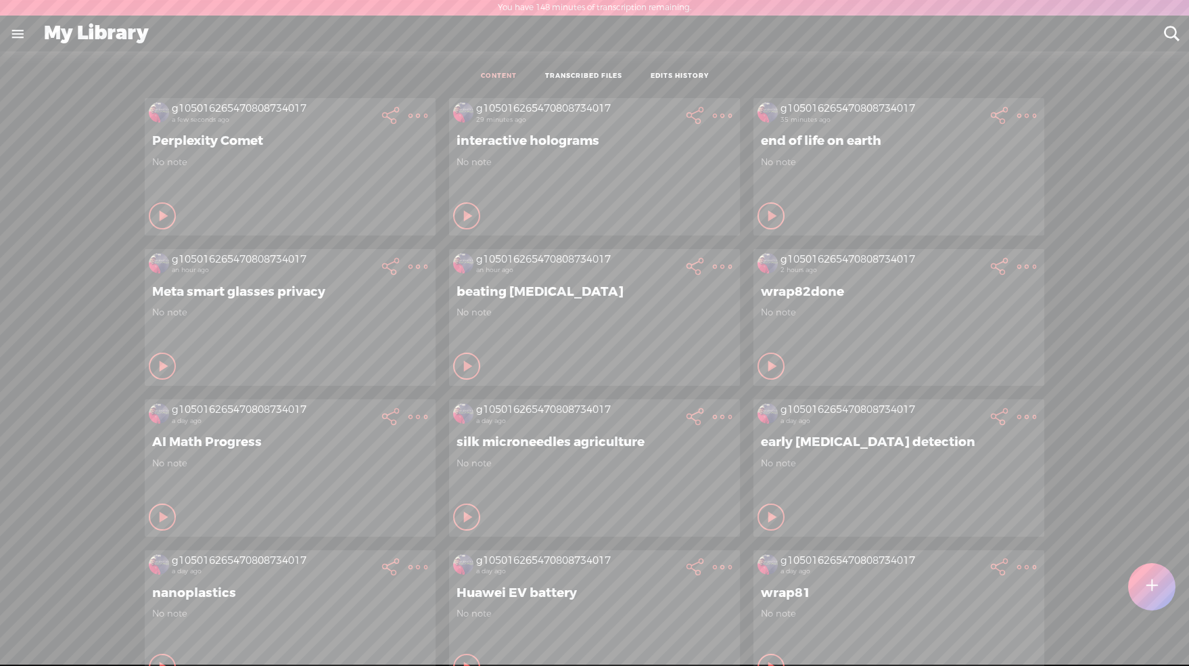
click at [713, 121] on t at bounding box center [722, 115] width 19 height 19
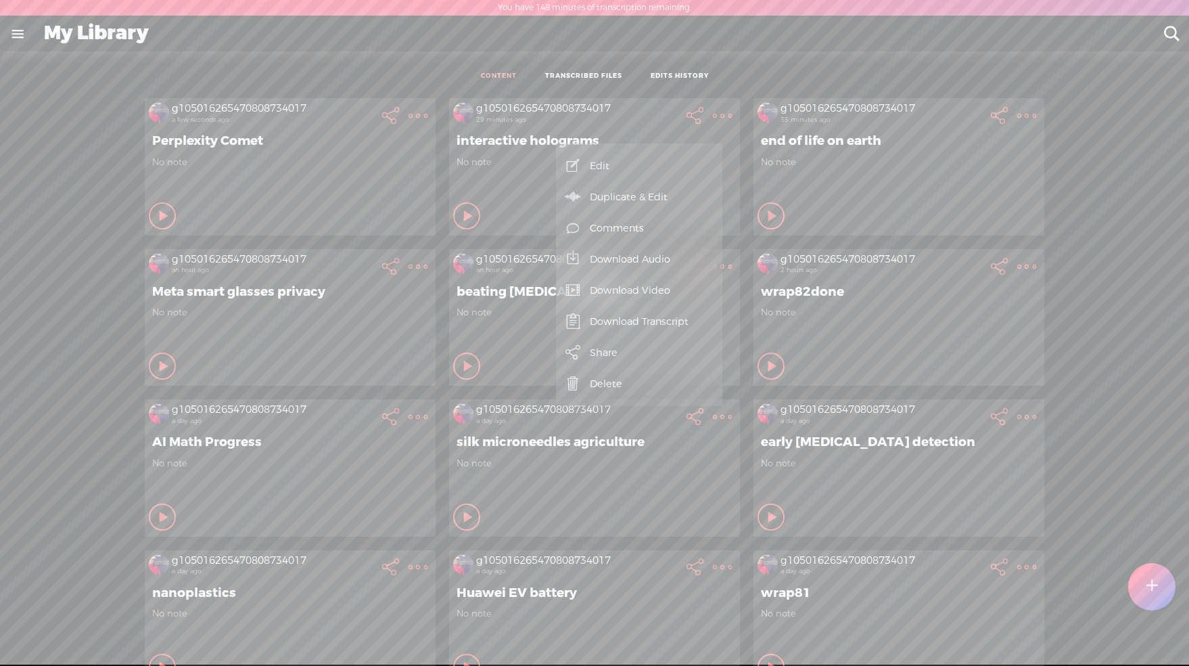
click at [639, 254] on link "Download Audio" at bounding box center [639, 259] width 153 height 31
click at [480, 240] on span "Download .mp3 file" at bounding box center [455, 244] width 119 height 30
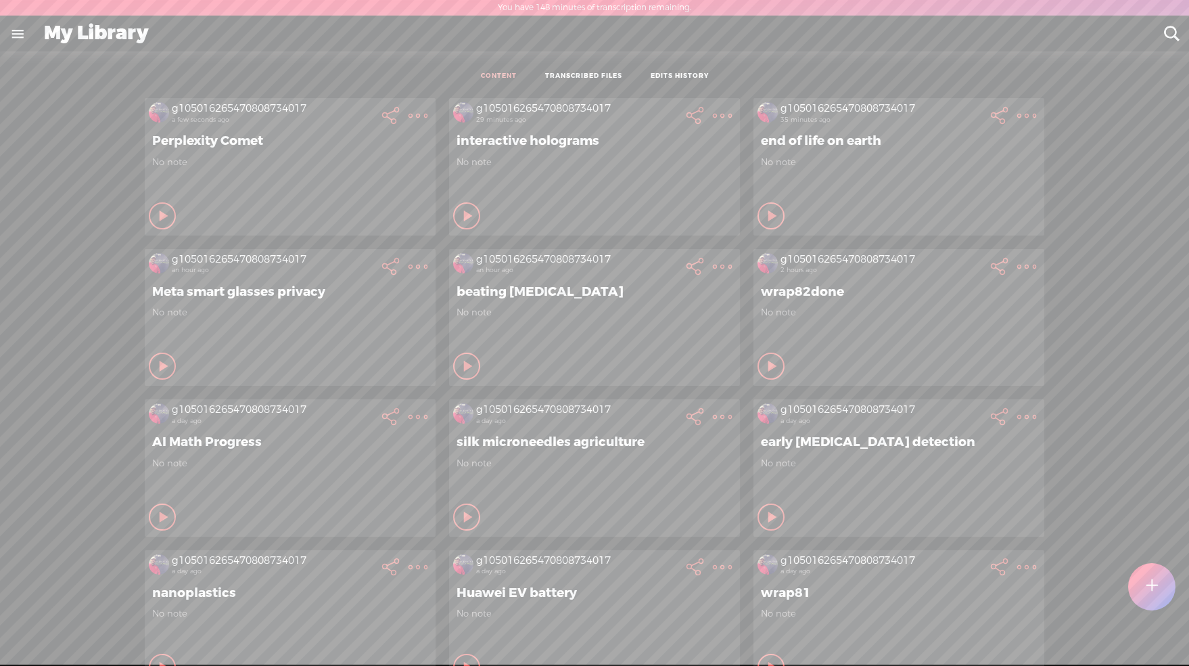
click at [713, 120] on t at bounding box center [722, 115] width 19 height 19
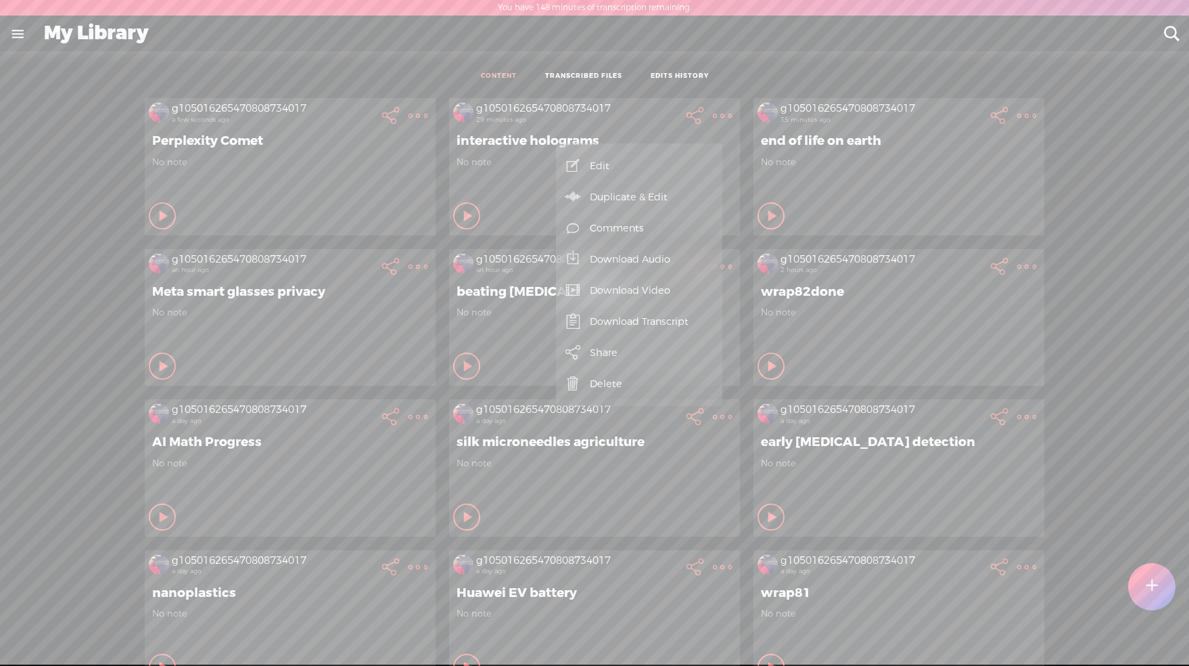
click at [648, 322] on link "Download Transcript" at bounding box center [639, 321] width 153 height 31
click at [459, 290] on span "Download .txt file" at bounding box center [454, 290] width 108 height 30
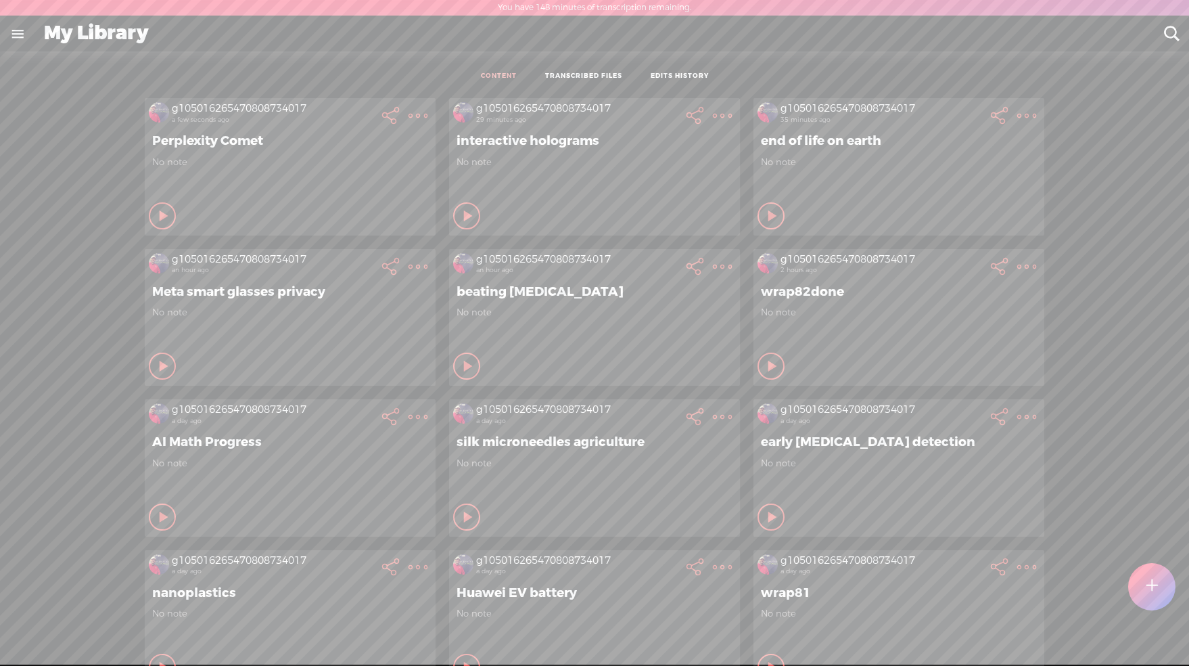
click at [409, 118] on t at bounding box center [418, 115] width 19 height 19
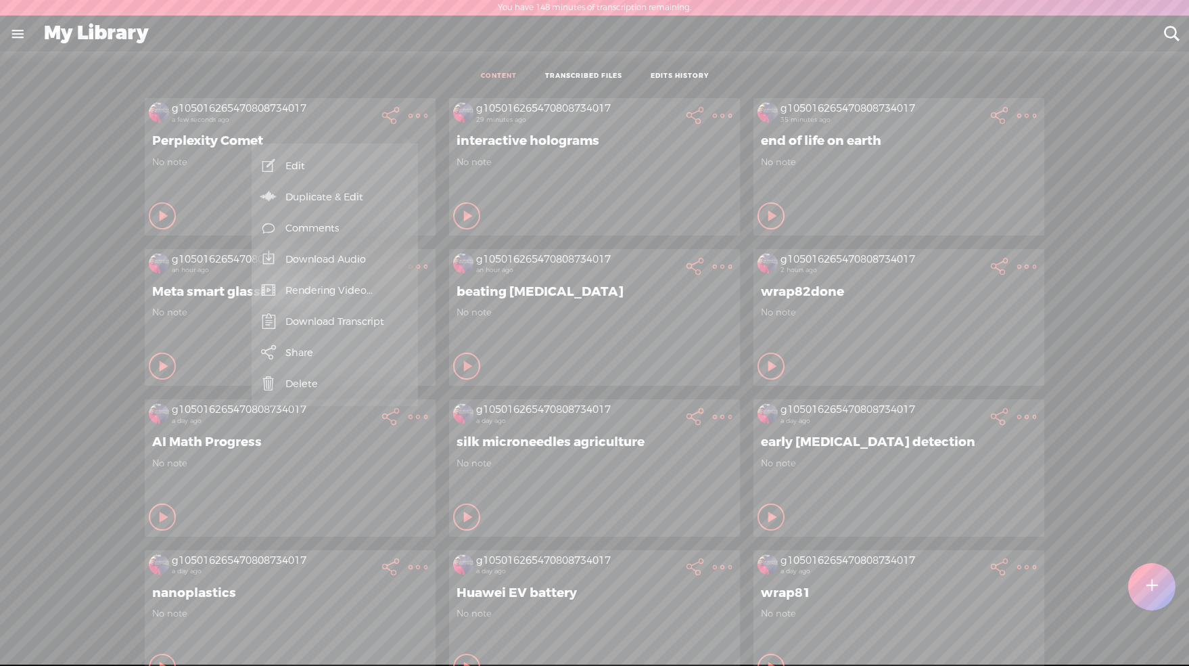
click at [330, 285] on link "Rendering Video..." at bounding box center [334, 290] width 153 height 31
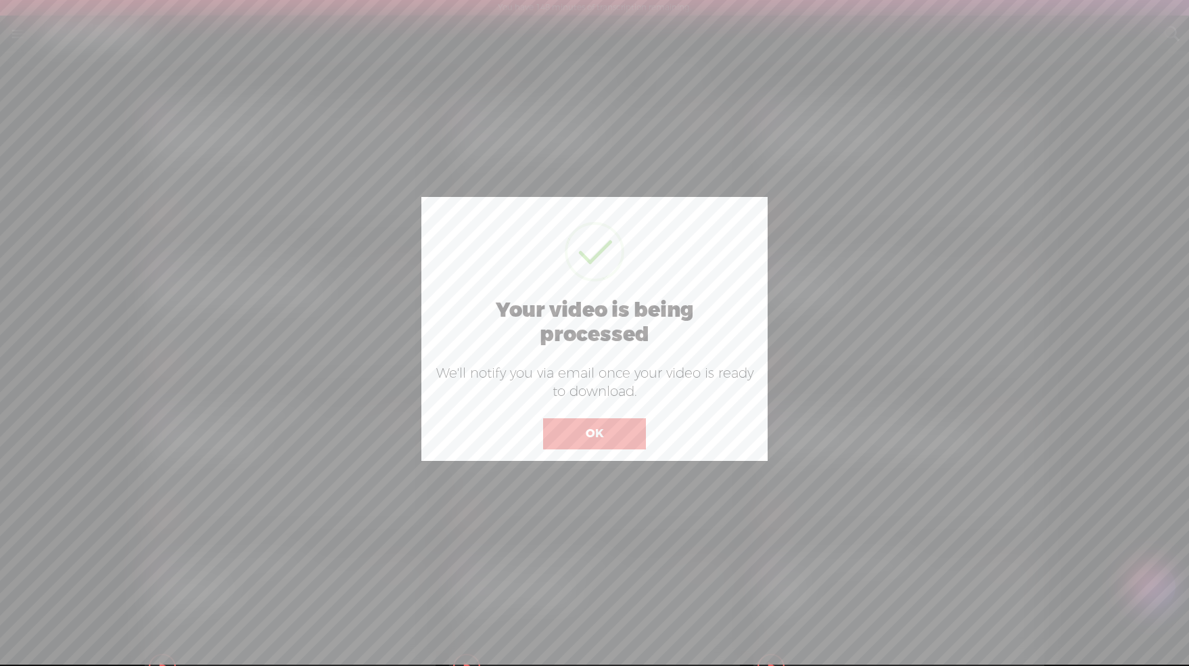
drag, startPoint x: 610, startPoint y: 427, endPoint x: 598, endPoint y: 419, distance: 14.1
click at [609, 426] on button "OK" at bounding box center [594, 433] width 103 height 31
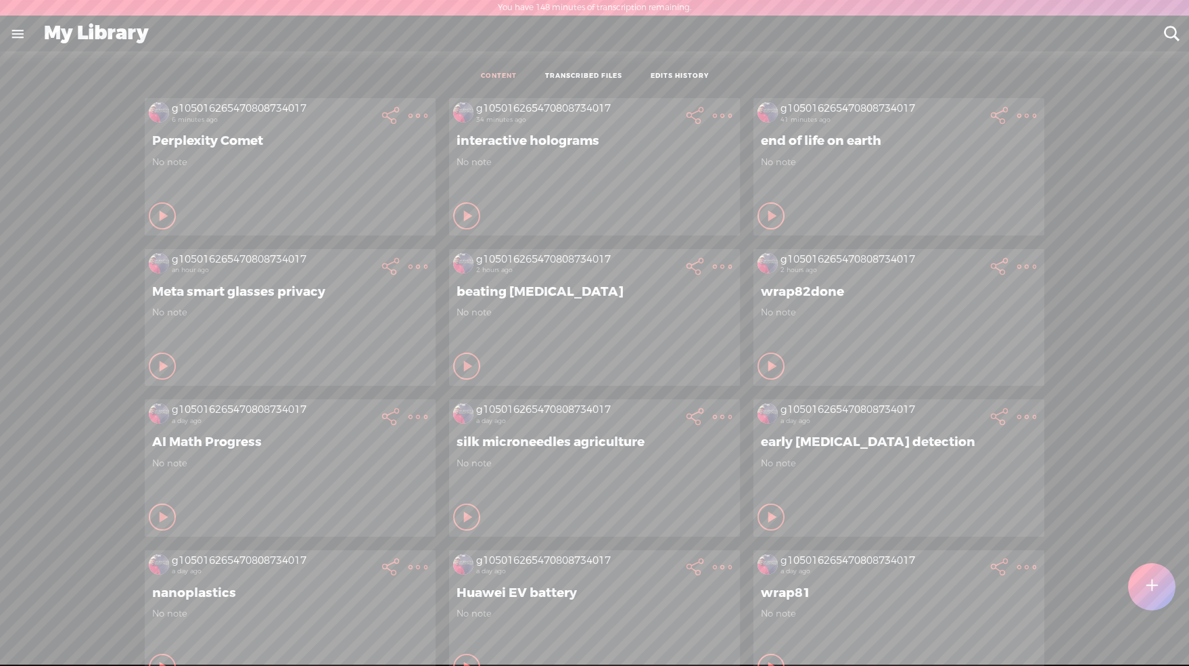
click at [409, 114] on t at bounding box center [418, 115] width 19 height 19
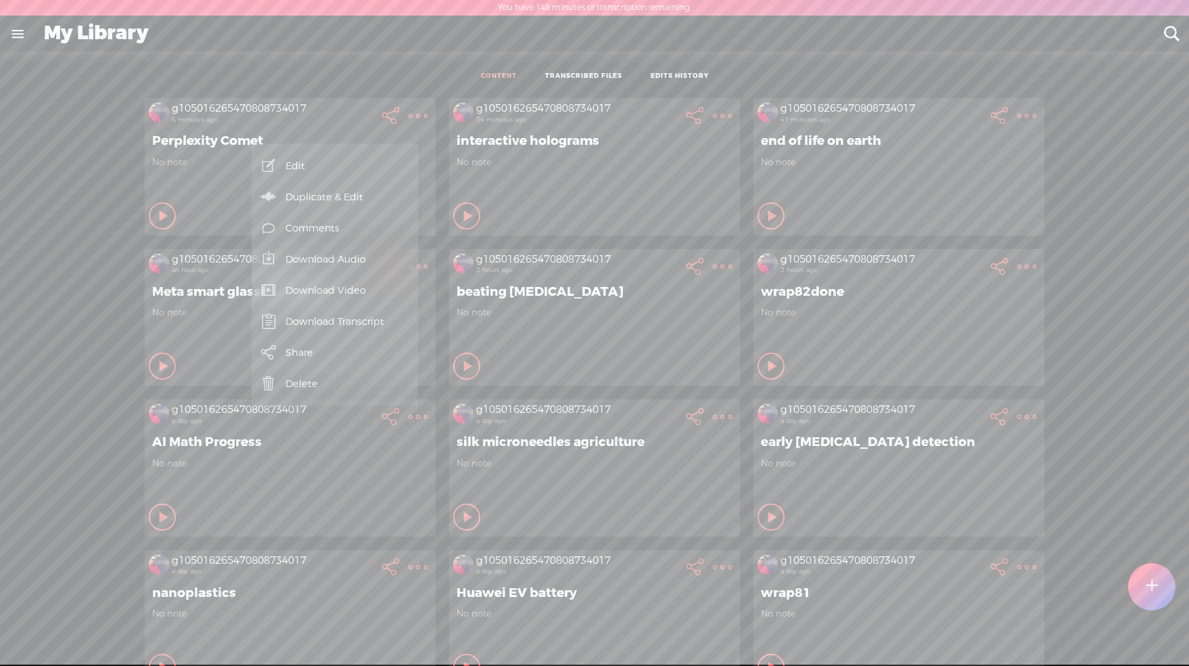
click at [351, 294] on link "Download Video" at bounding box center [334, 290] width 153 height 31
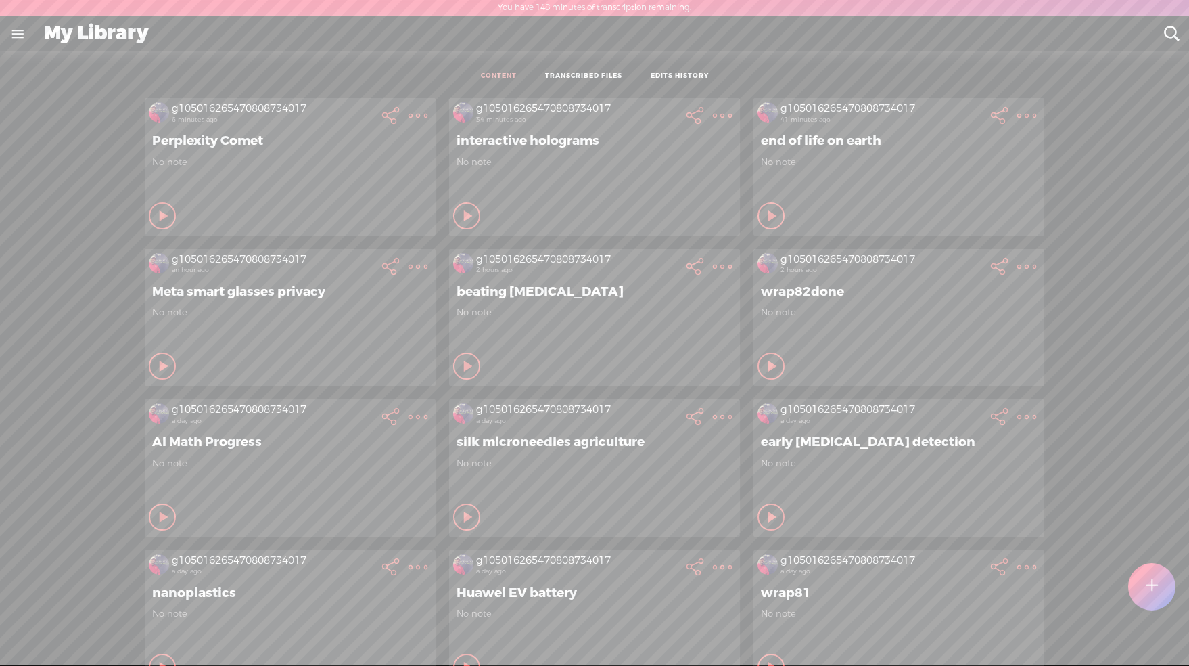
click at [412, 115] on t at bounding box center [418, 115] width 19 height 19
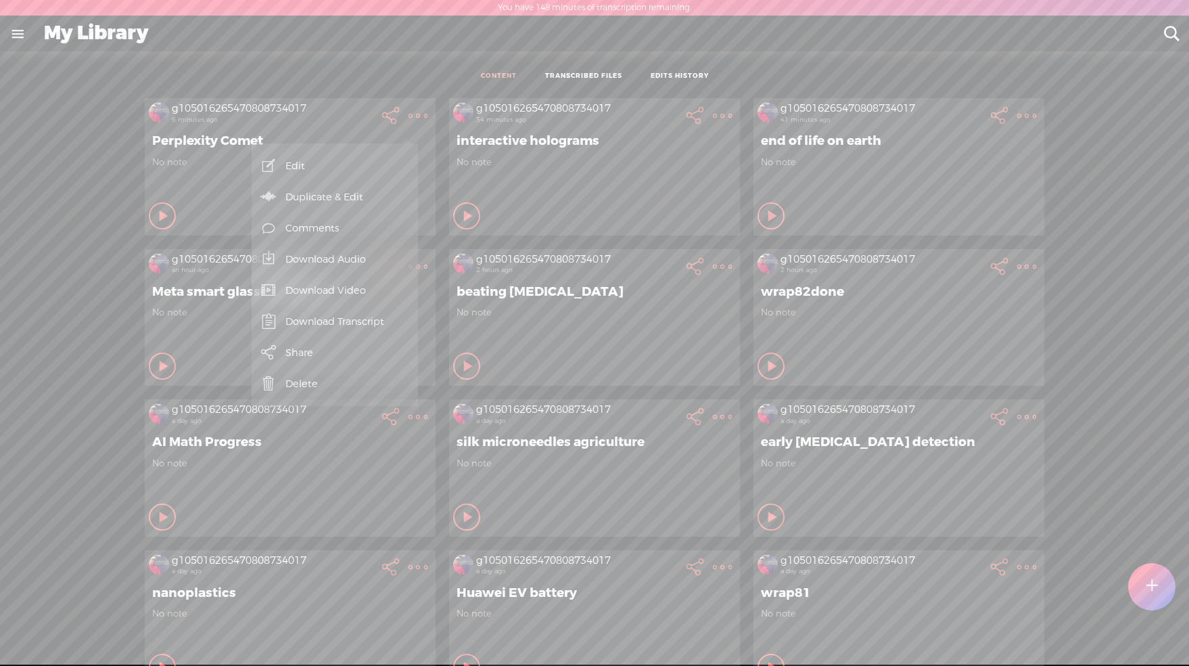
click at [350, 252] on link "Download Audio" at bounding box center [334, 259] width 153 height 31
click at [124, 243] on span "Download .mp3 file" at bounding box center [150, 244] width 119 height 30
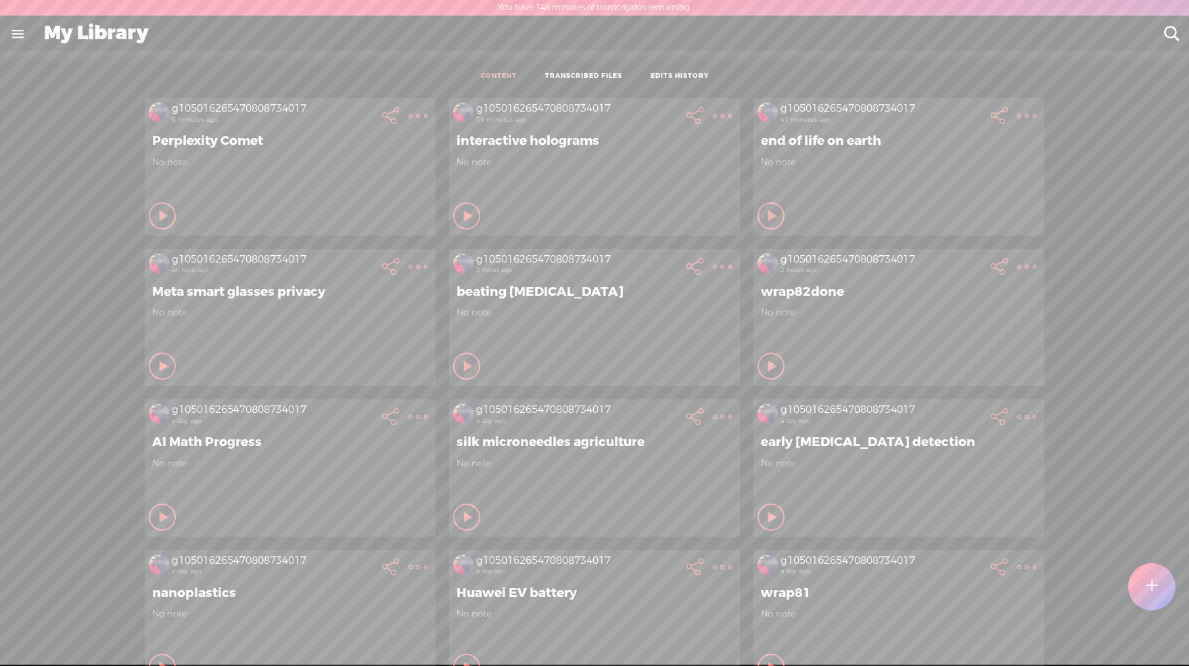
click at [414, 120] on t at bounding box center [418, 115] width 19 height 19
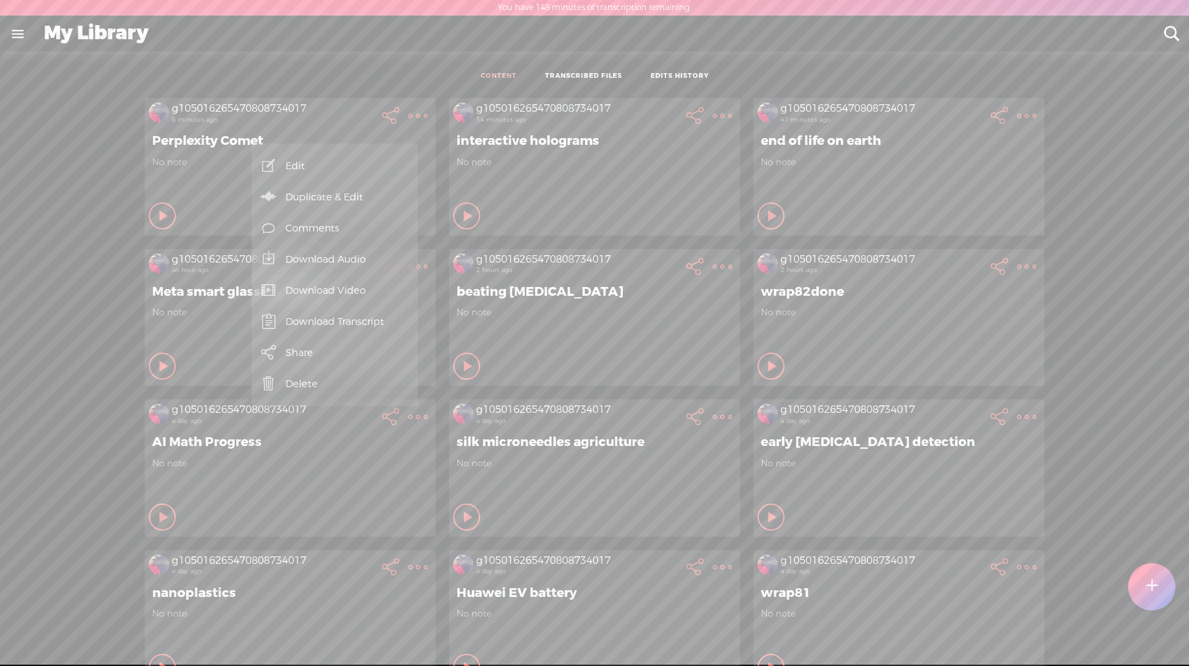
click at [315, 324] on link "Download Transcript" at bounding box center [334, 321] width 153 height 31
click at [161, 289] on span "Download .txt file" at bounding box center [149, 290] width 108 height 30
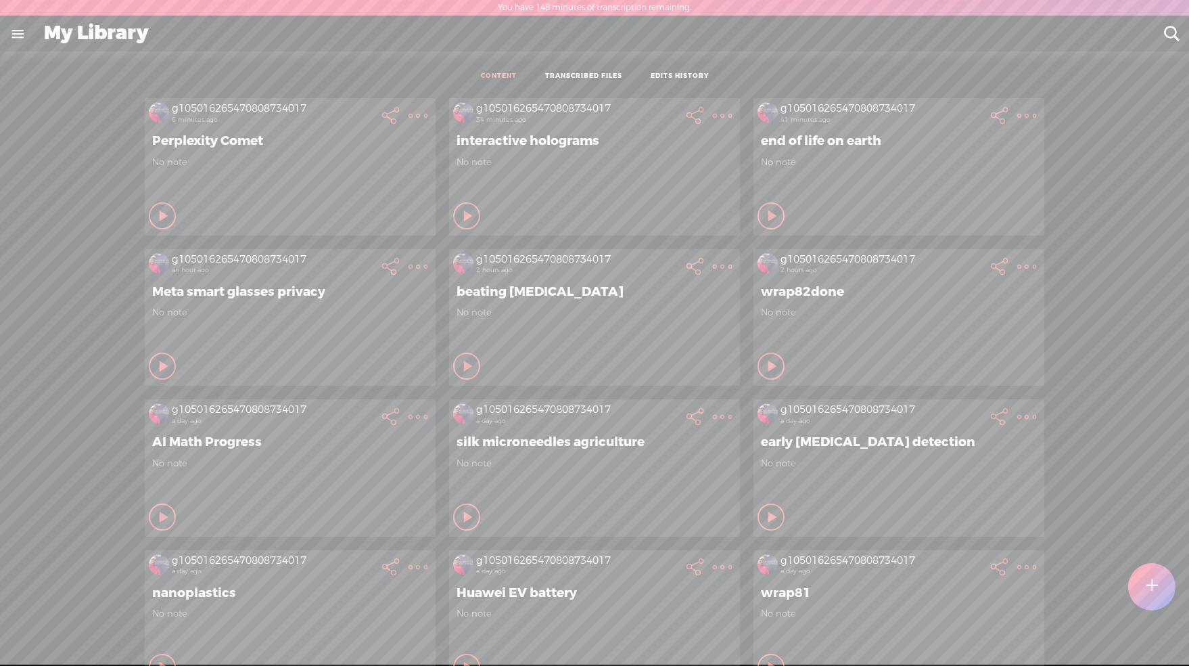
click at [1151, 589] on t at bounding box center [1152, 587] width 12 height 30
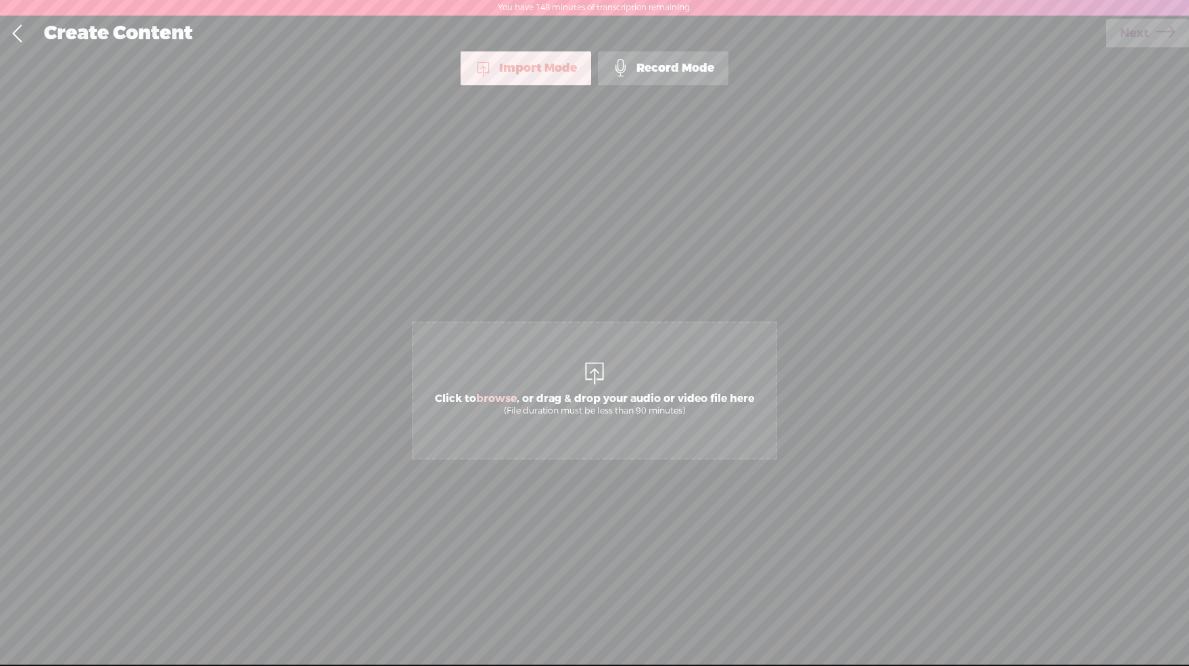
click at [26, 41] on link at bounding box center [17, 33] width 34 height 35
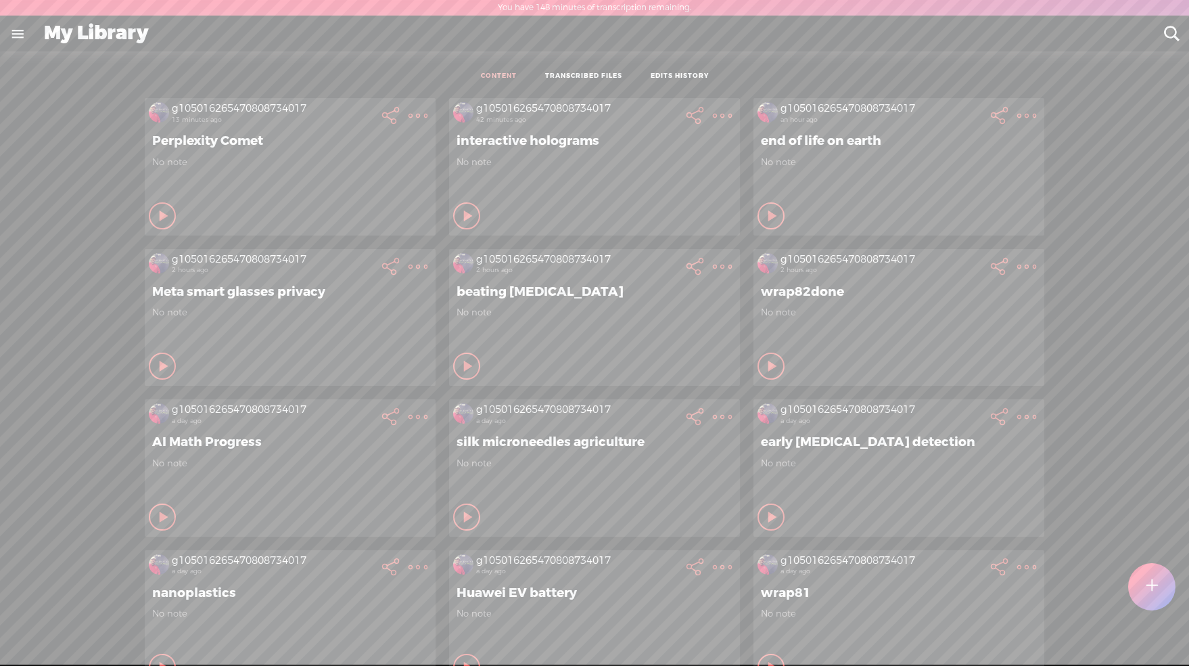
click at [1158, 595] on div at bounding box center [1152, 586] width 49 height 49
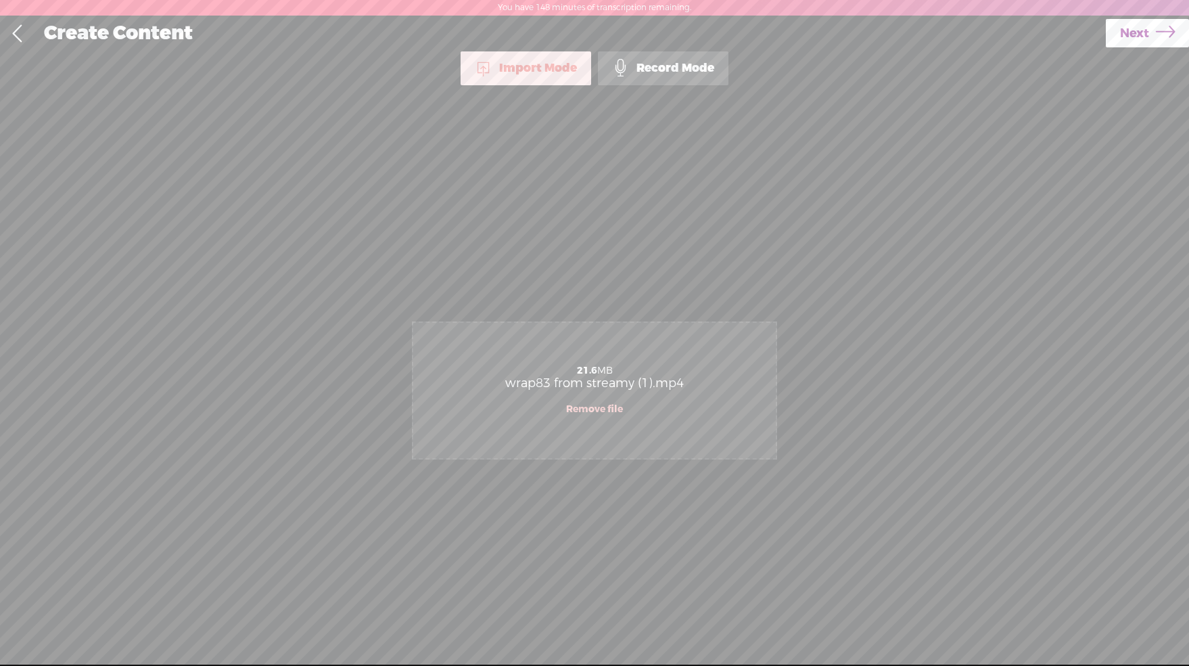
click at [1149, 36] on link "Next" at bounding box center [1147, 33] width 83 height 28
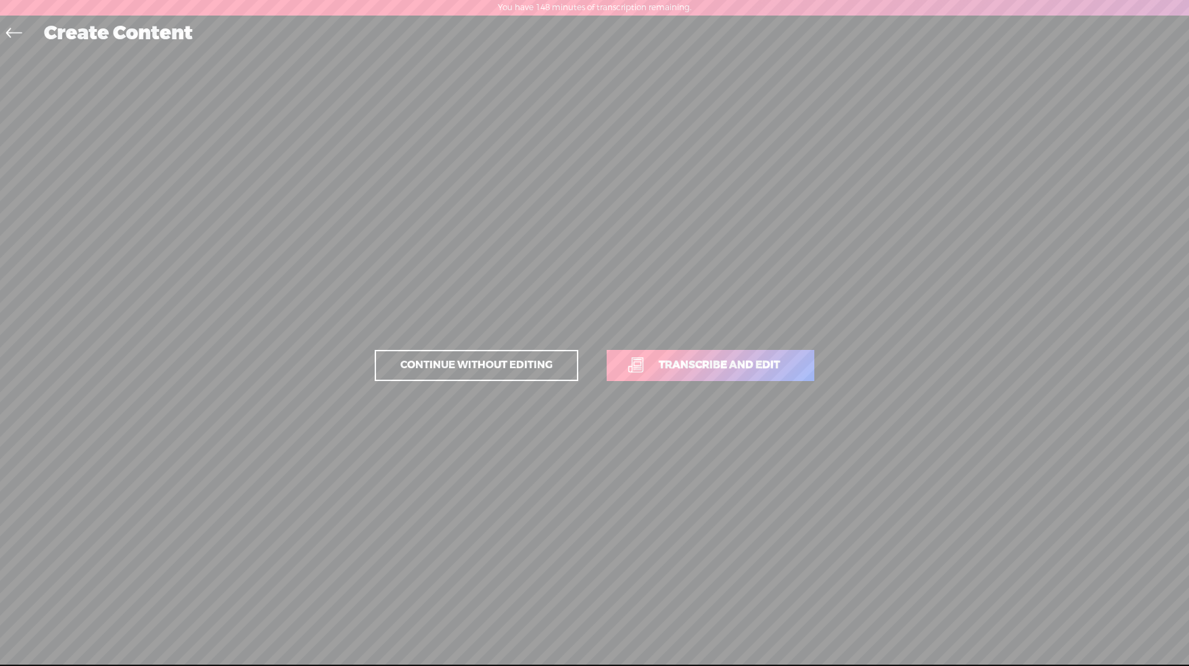
click at [794, 372] on span "Transcribe and edit" at bounding box center [720, 365] width 150 height 16
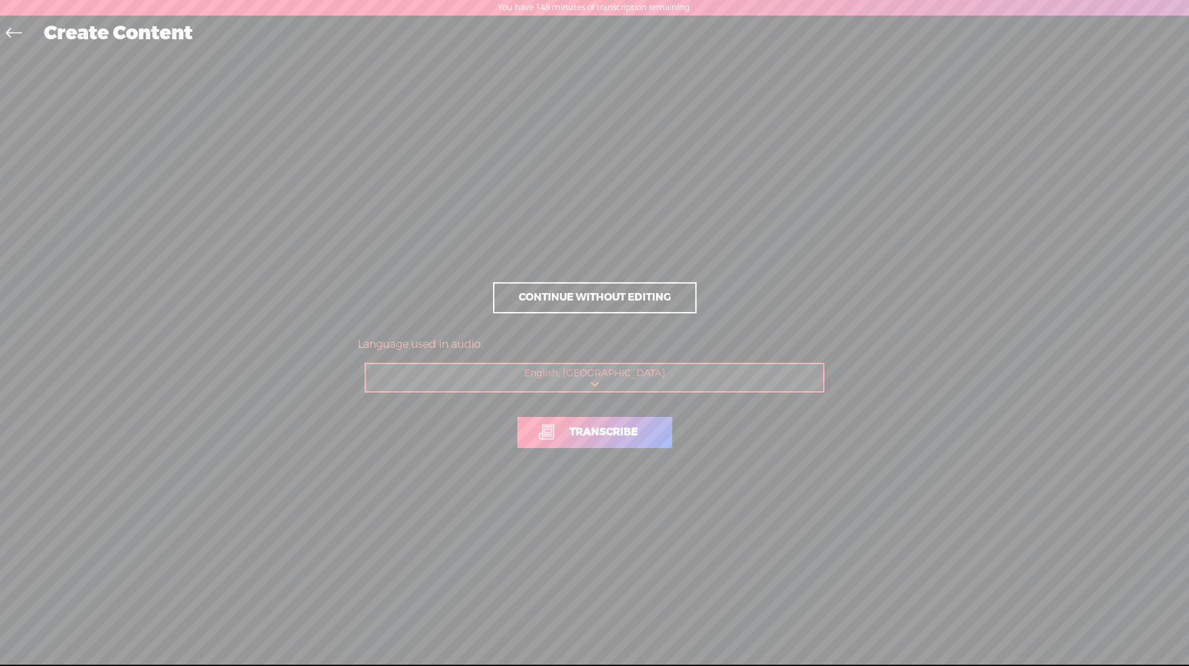
click at [637, 438] on span "Transcribe" at bounding box center [603, 432] width 97 height 16
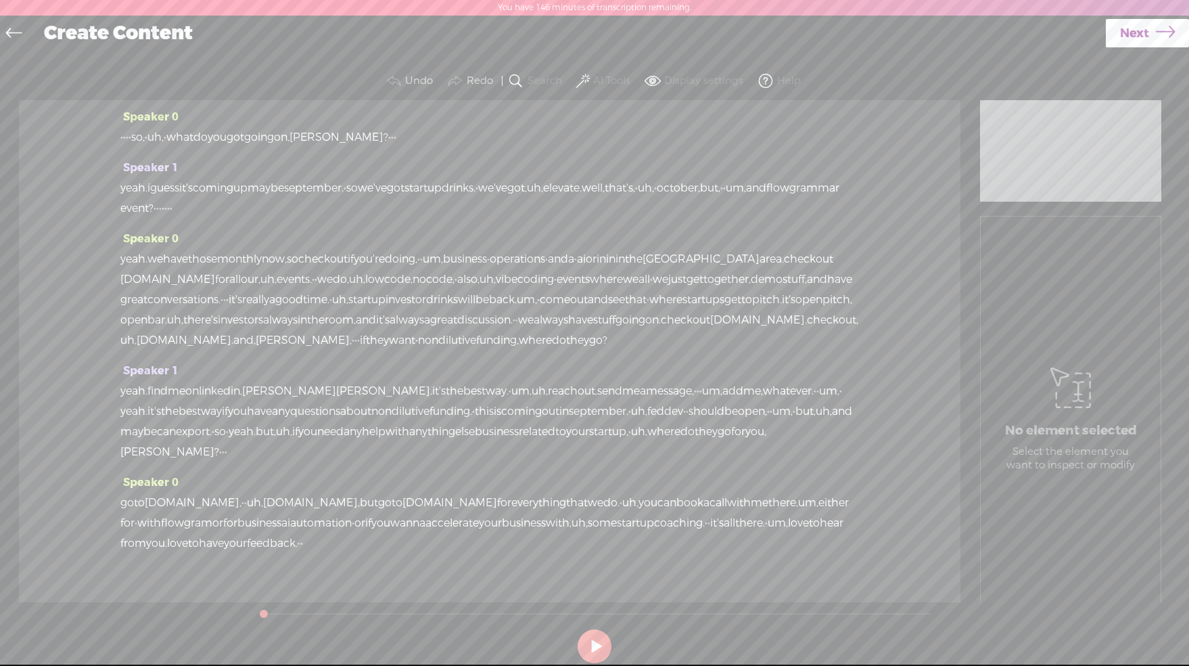
click at [593, 77] on label "AI Tools" at bounding box center [611, 81] width 37 height 14
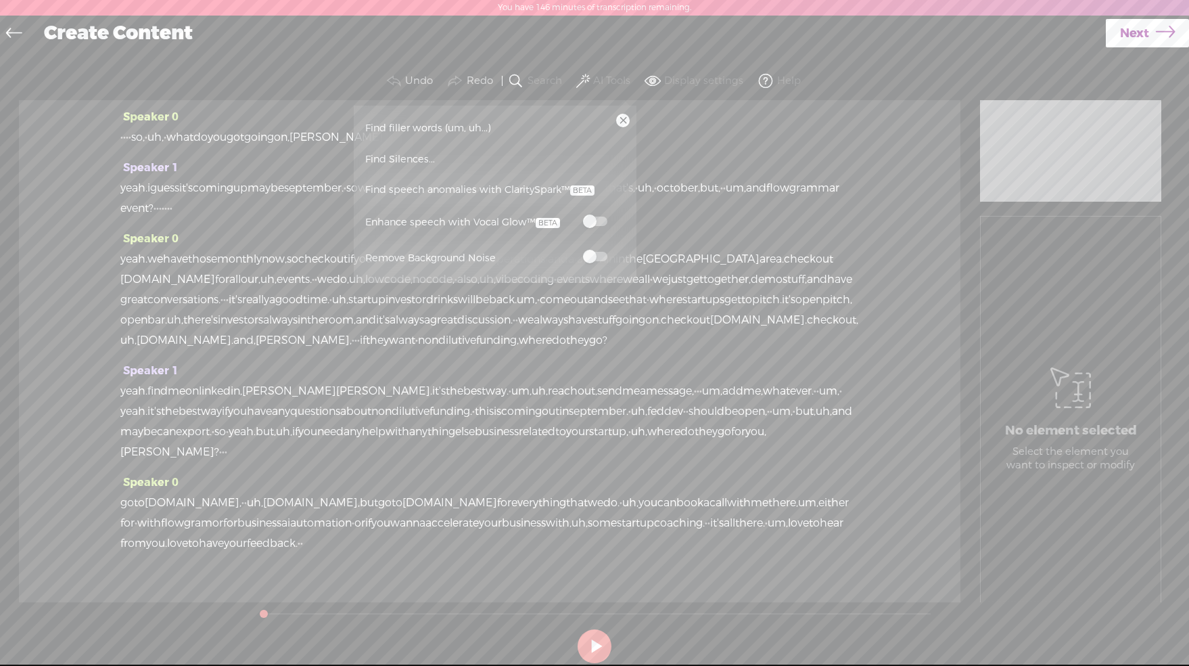
click at [597, 256] on span at bounding box center [595, 256] width 24 height 9
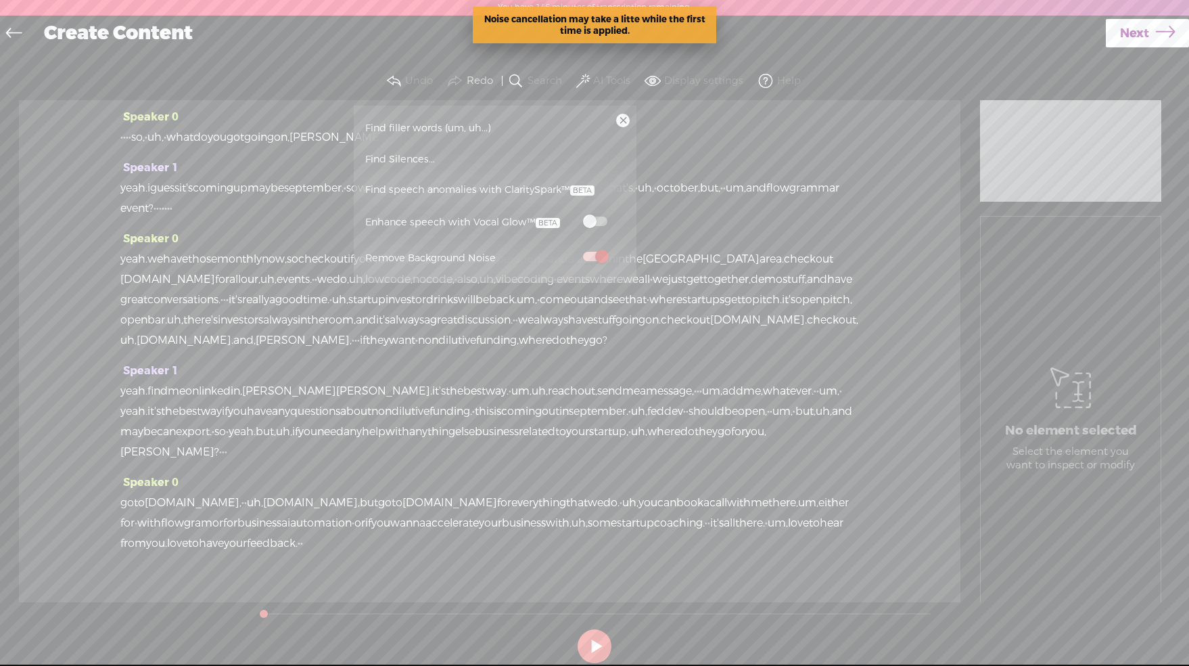
click at [486, 189] on span "Find speech anomalies with ClaritySpark™" at bounding box center [480, 190] width 239 height 31
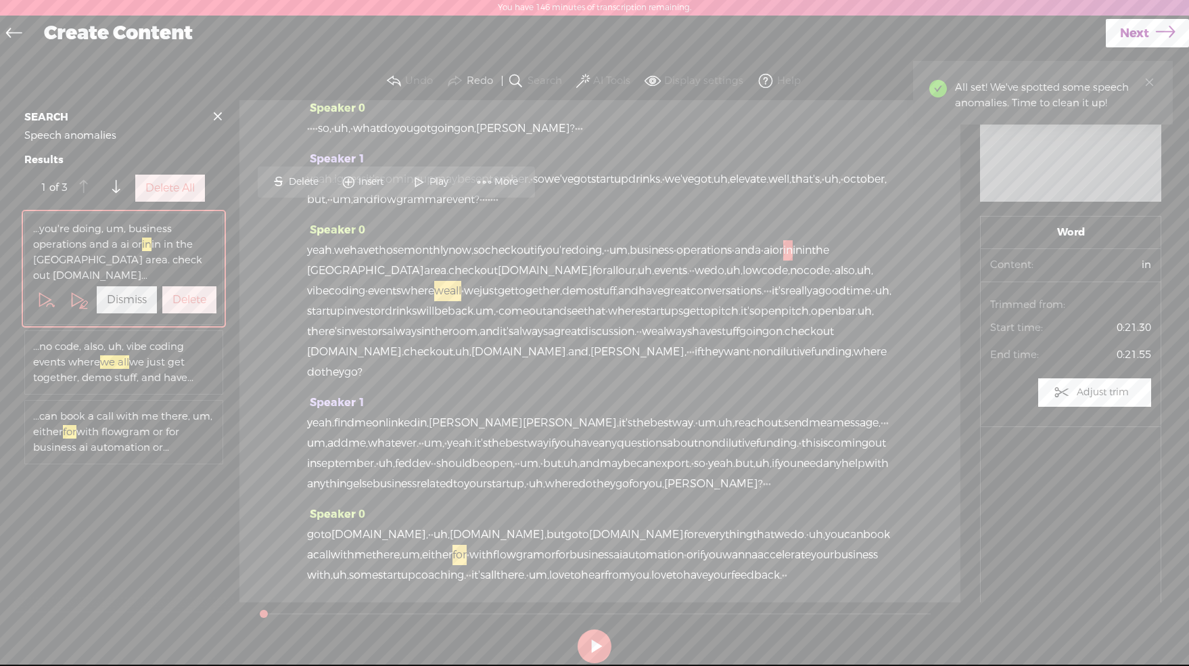
scroll to position [73, 0]
click at [183, 202] on button "Delete All" at bounding box center [170, 188] width 70 height 27
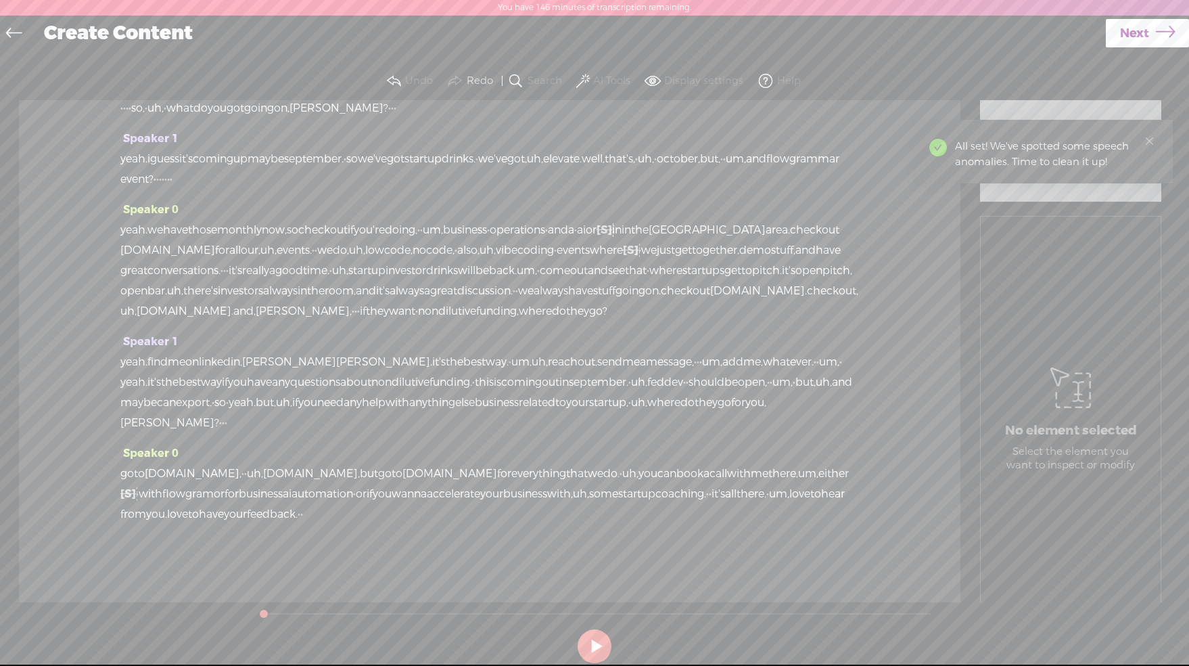
scroll to position [53, 0]
click at [585, 81] on span at bounding box center [583, 81] width 14 height 16
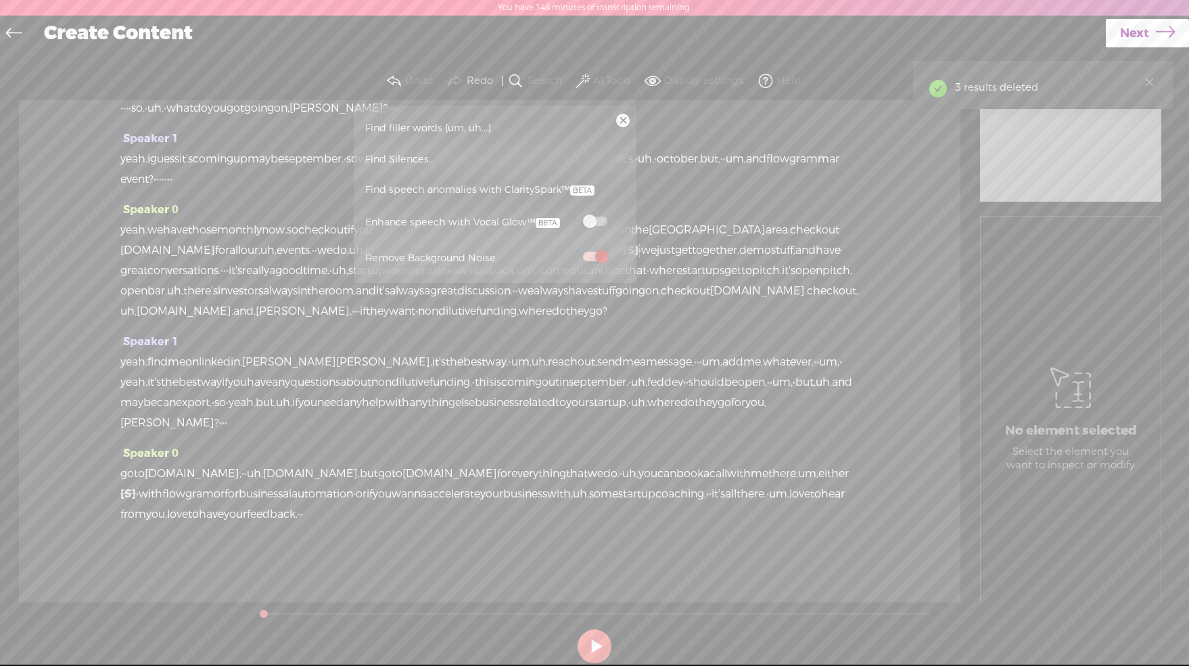
click at [413, 128] on span "Find filler words (um, uh...)" at bounding box center [428, 128] width 135 height 30
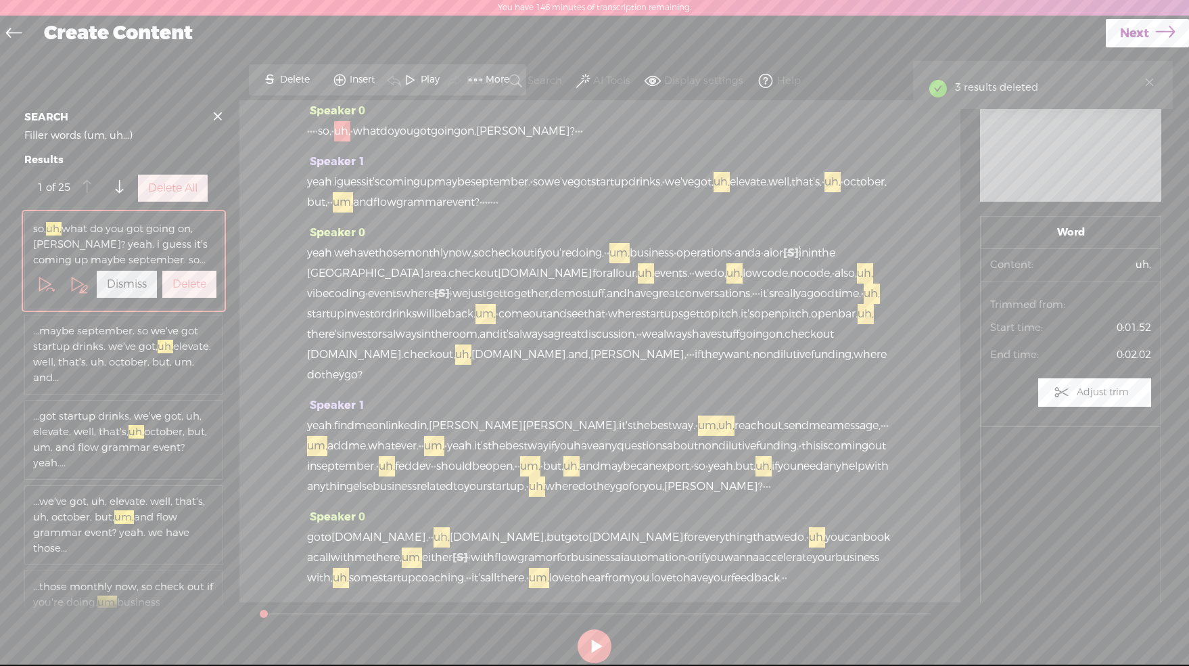
scroll to position [0, 0]
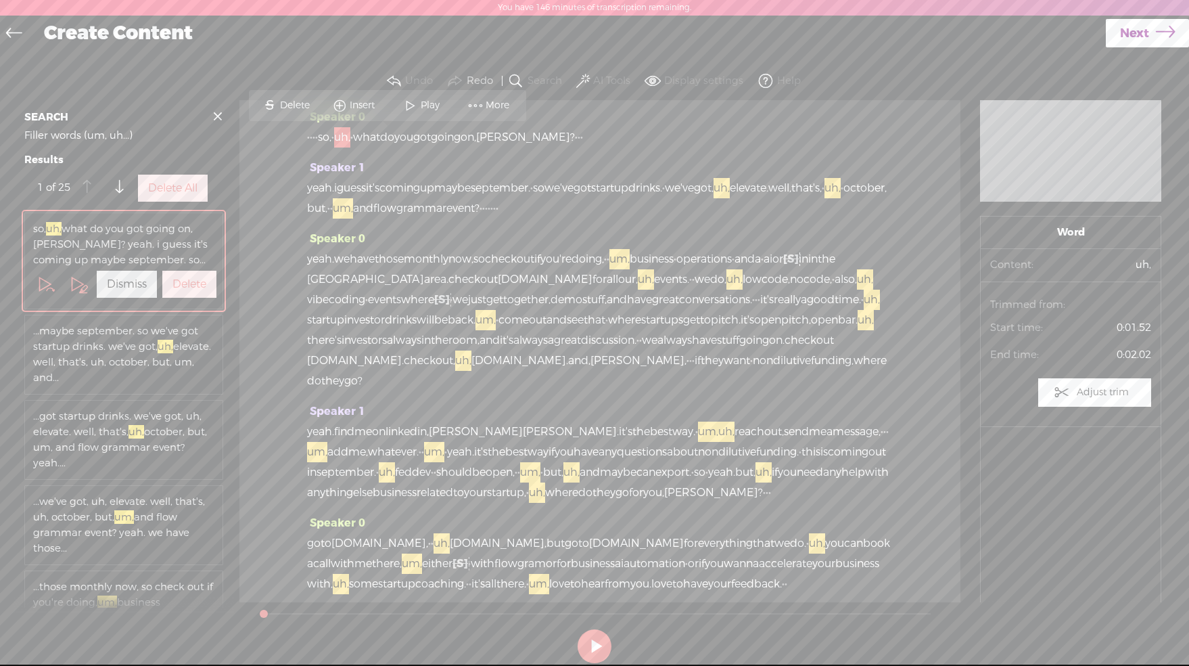
click at [179, 196] on label "Delete All" at bounding box center [172, 188] width 49 height 14
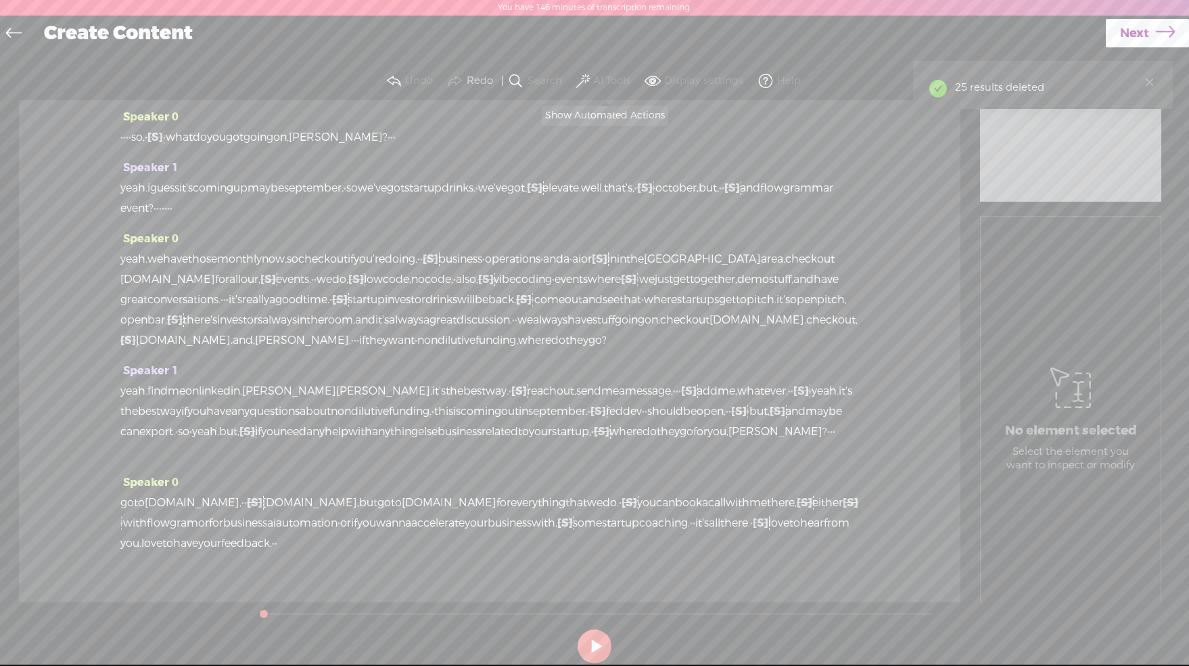
click at [587, 80] on span at bounding box center [583, 81] width 14 height 16
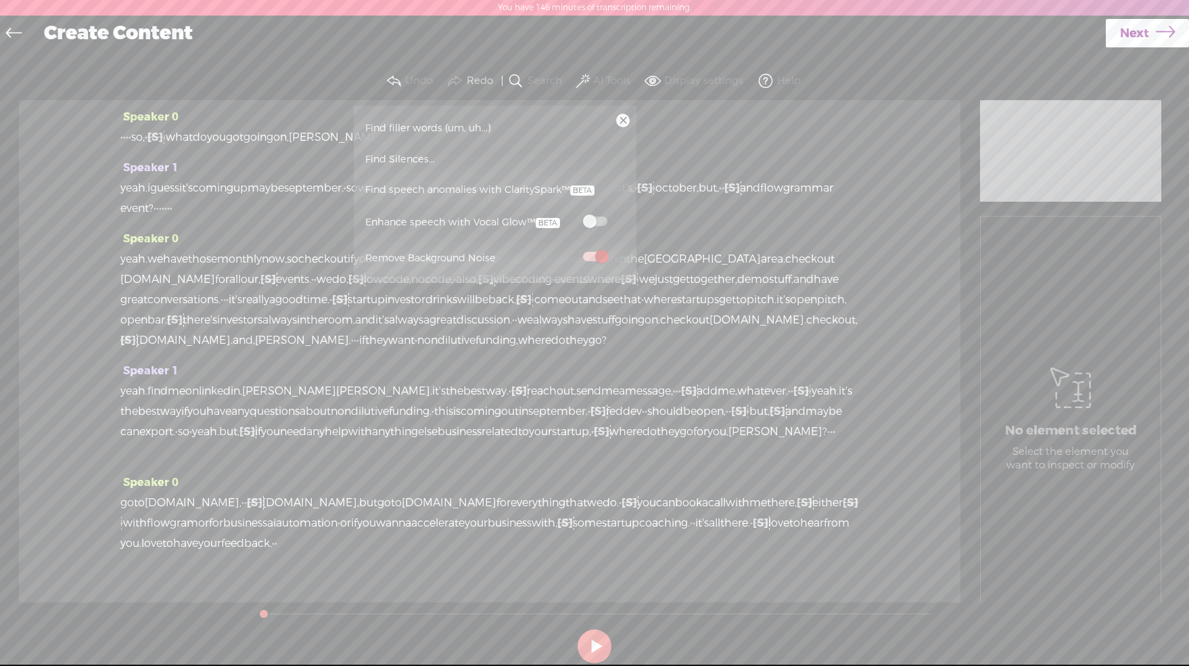
click at [593, 217] on span at bounding box center [595, 220] width 24 height 9
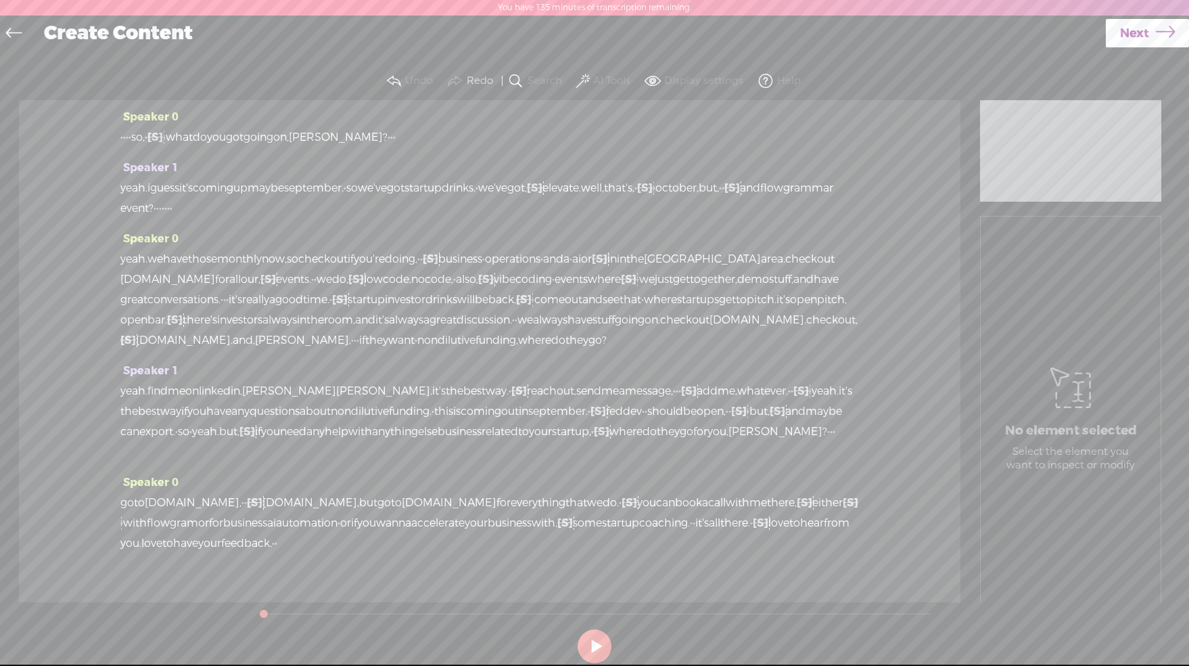
click at [1168, 33] on icon at bounding box center [1165, 33] width 19 height 35
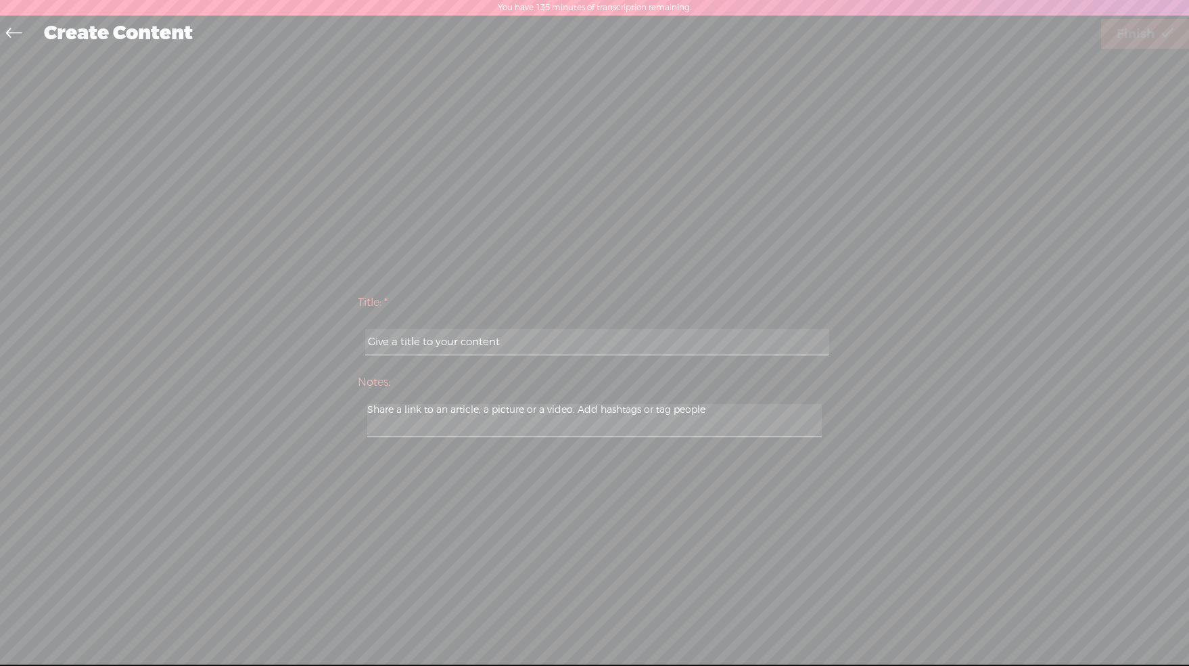
click at [670, 339] on input "text" at bounding box center [596, 342] width 463 height 26
type input "wrap83"
click at [1119, 35] on span "Finish" at bounding box center [1136, 34] width 38 height 35
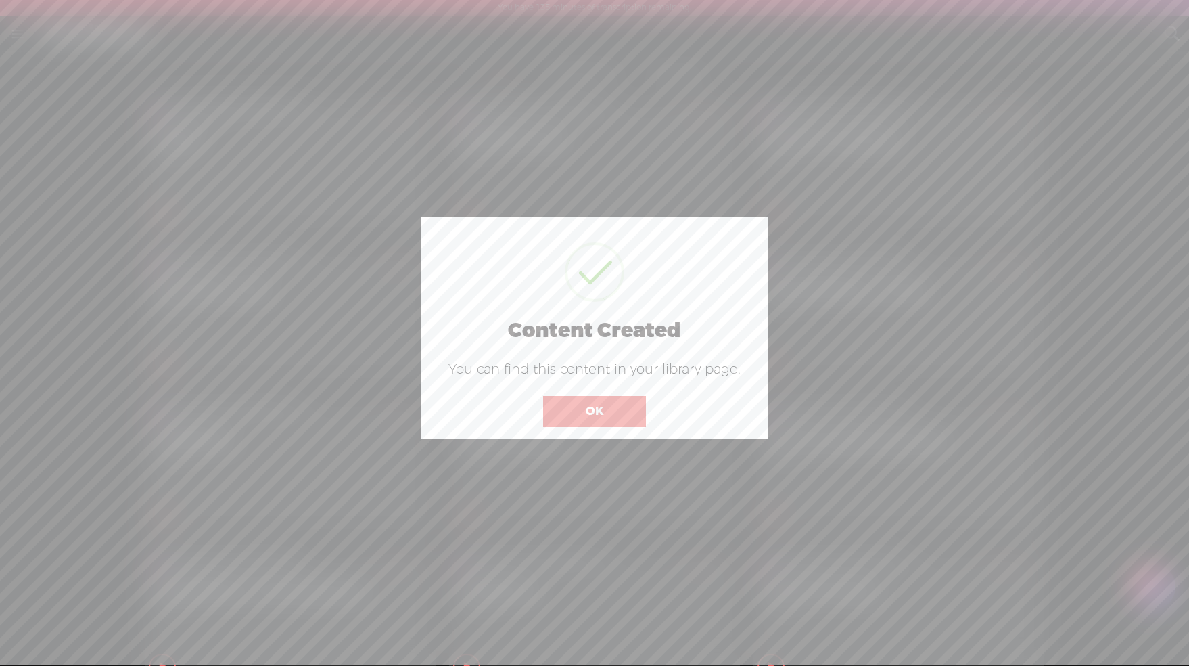
click at [585, 403] on button "OK" at bounding box center [594, 411] width 103 height 31
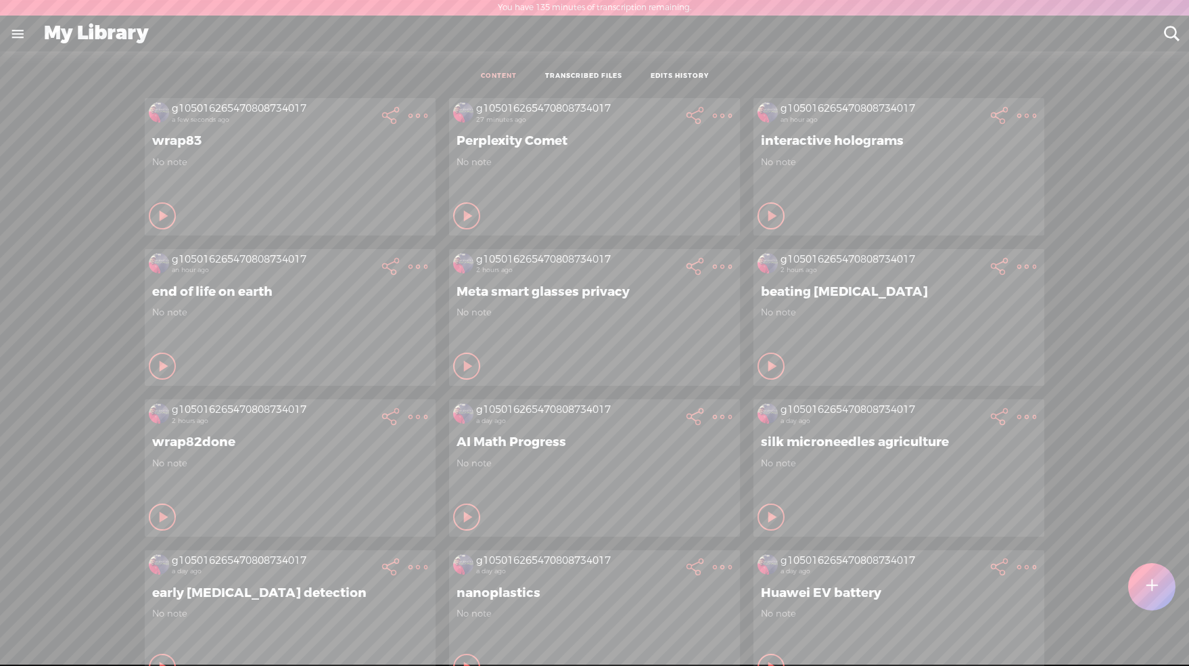
click at [1168, 580] on div at bounding box center [1151, 586] width 47 height 47
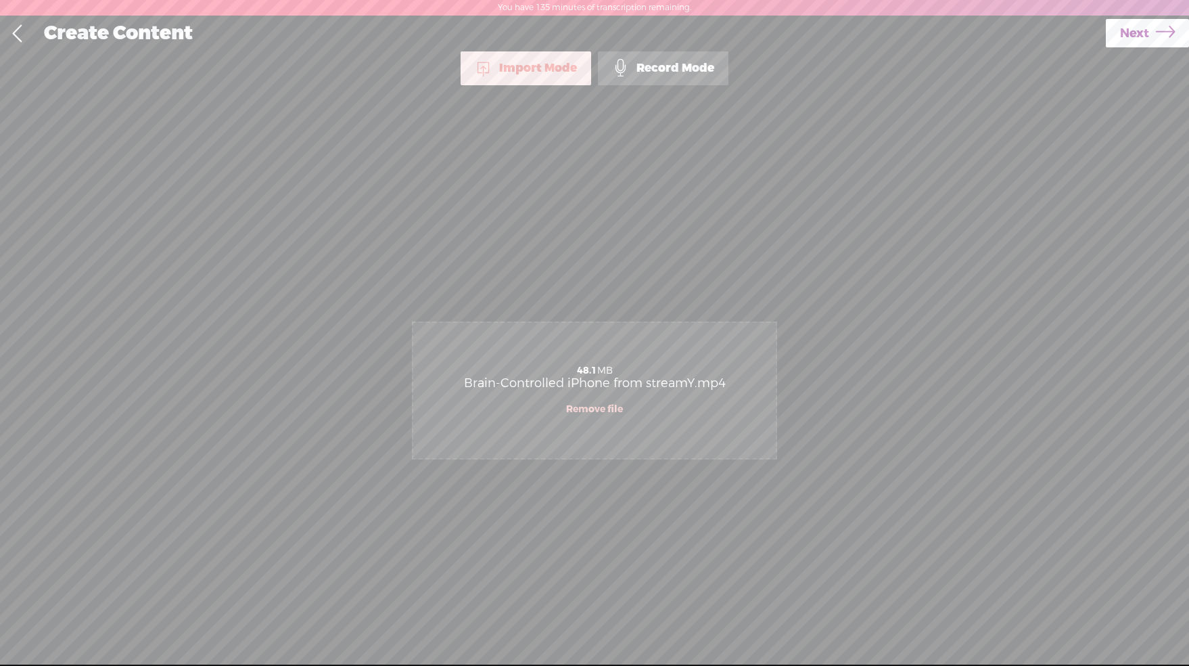
drag, startPoint x: 1147, startPoint y: 35, endPoint x: 1155, endPoint y: 48, distance: 15.8
click at [1147, 35] on link "Next" at bounding box center [1147, 33] width 83 height 28
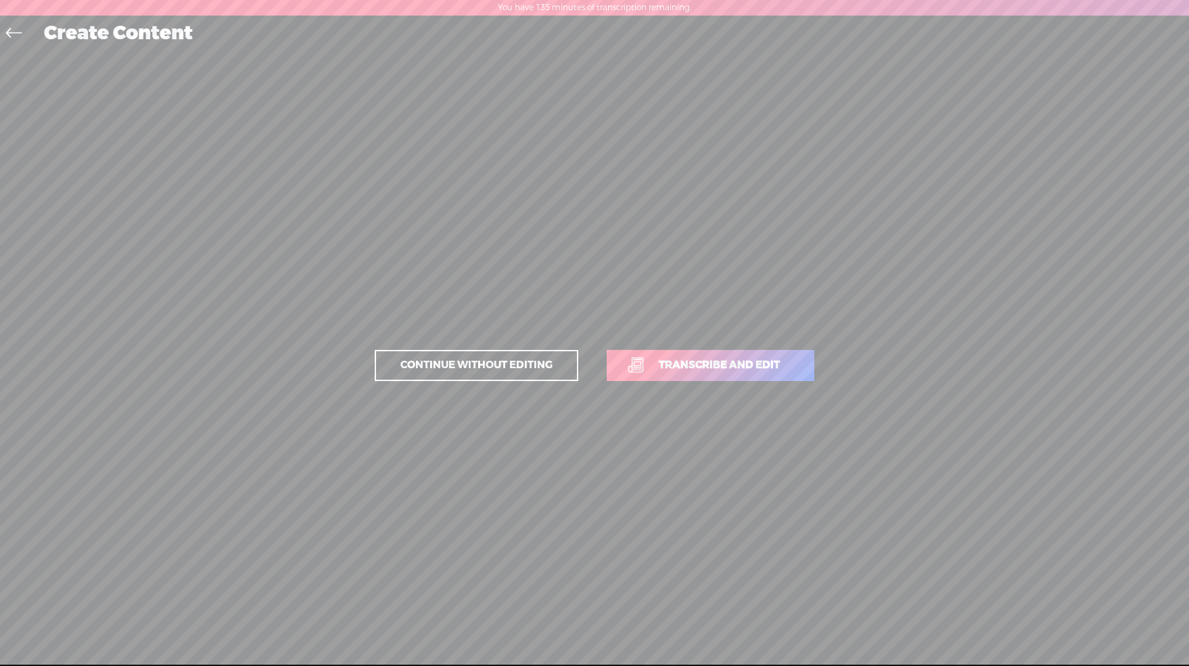
click at [712, 357] on span "Transcribe and edit" at bounding box center [720, 365] width 150 height 16
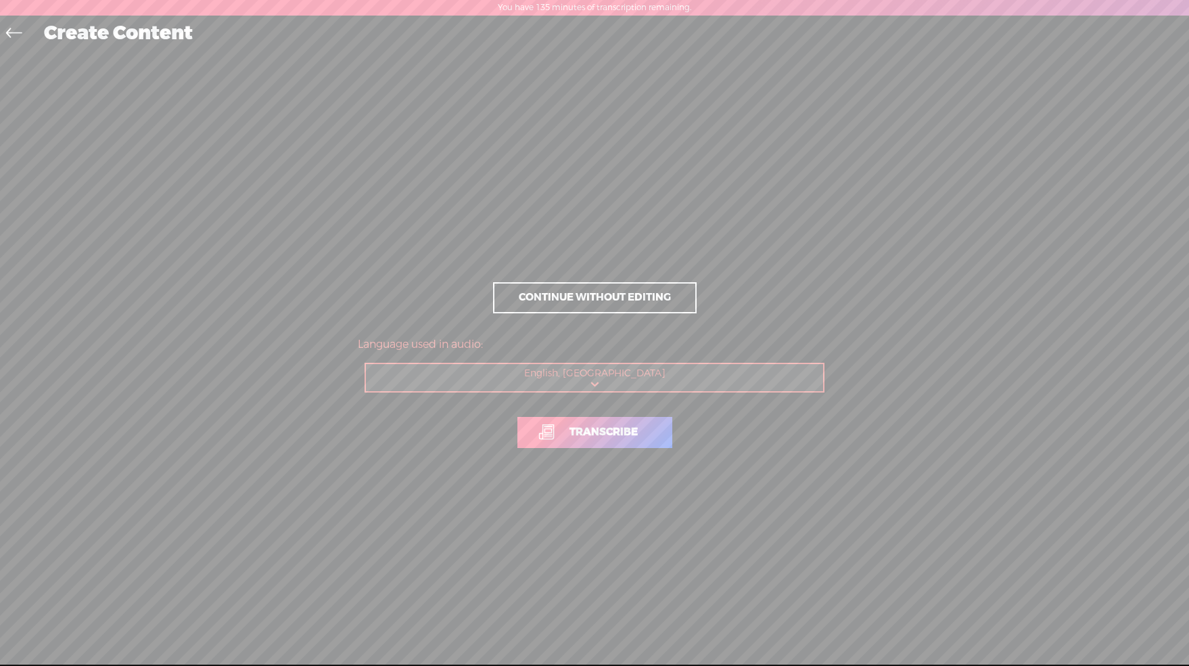
click at [607, 436] on span "Transcribe" at bounding box center [603, 432] width 97 height 16
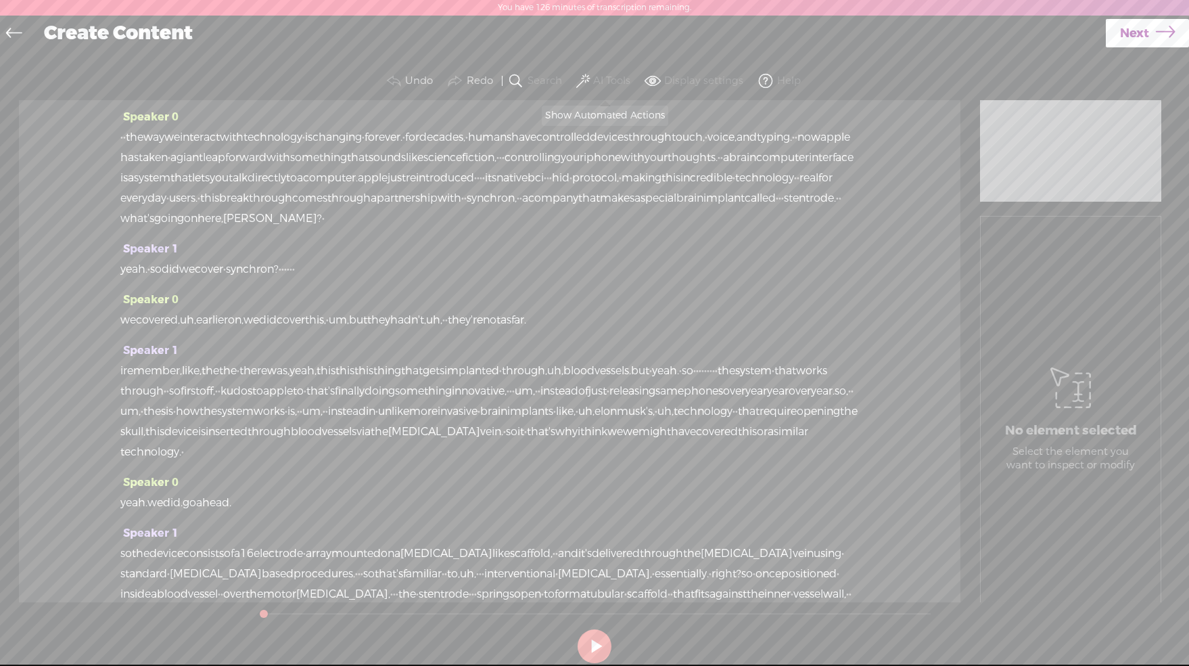
click at [582, 86] on span at bounding box center [583, 81] width 14 height 16
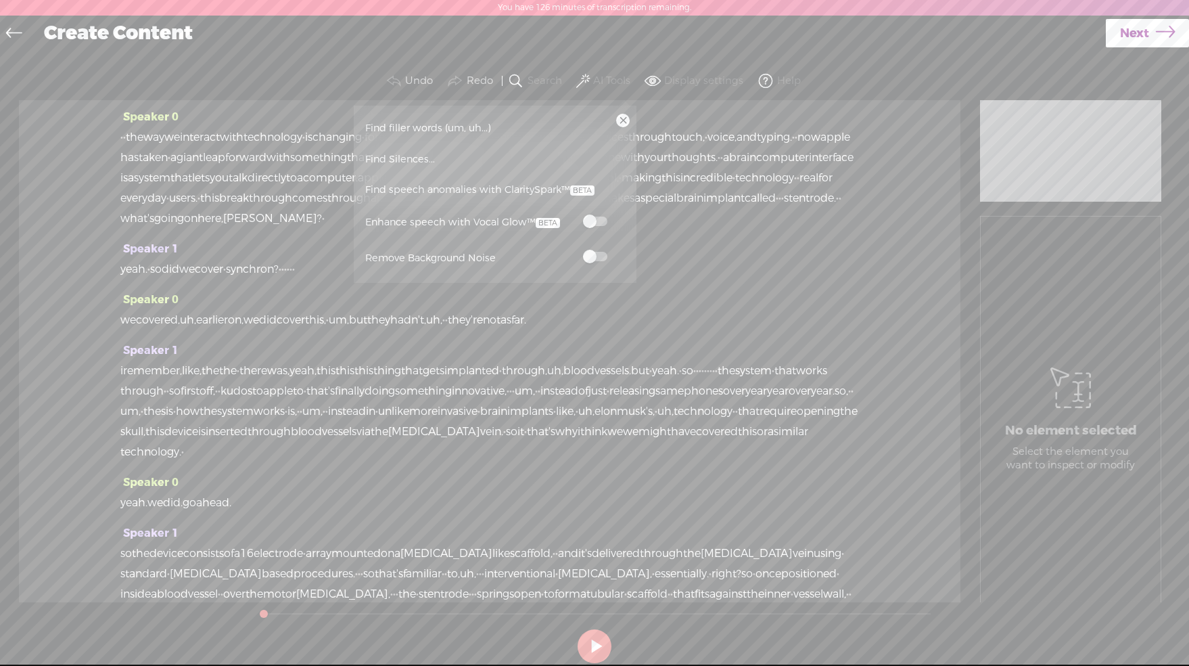
click at [595, 257] on span at bounding box center [595, 256] width 24 height 9
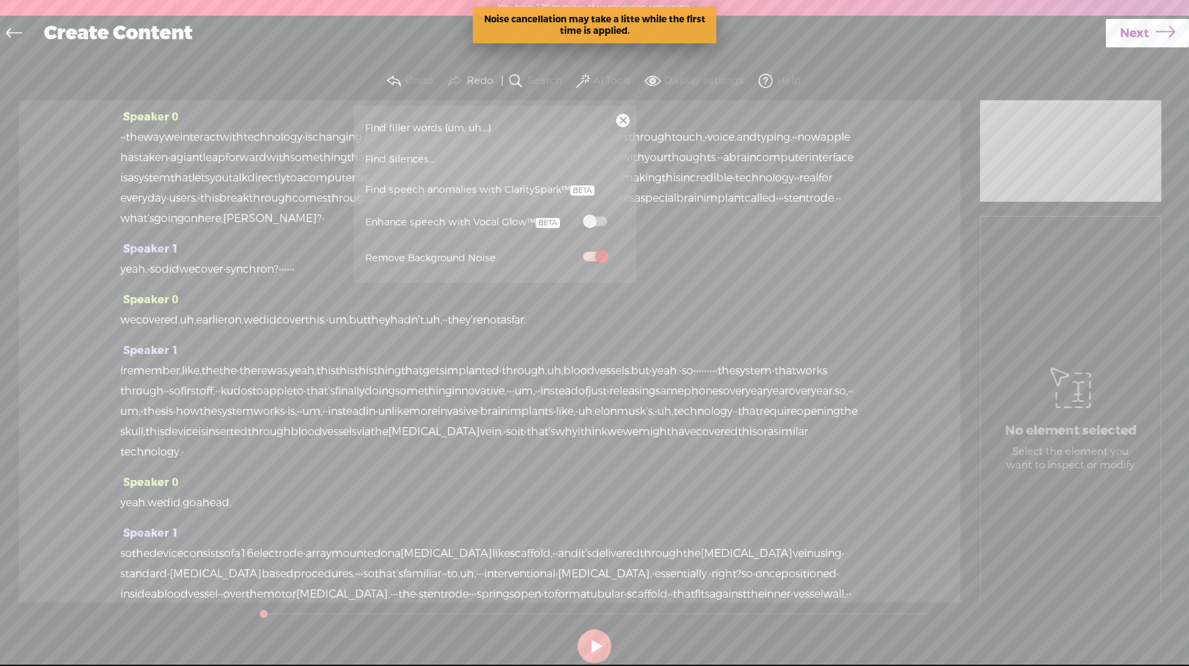
click at [474, 197] on span "Find speech anomalies with ClaritySpark™" at bounding box center [480, 190] width 239 height 31
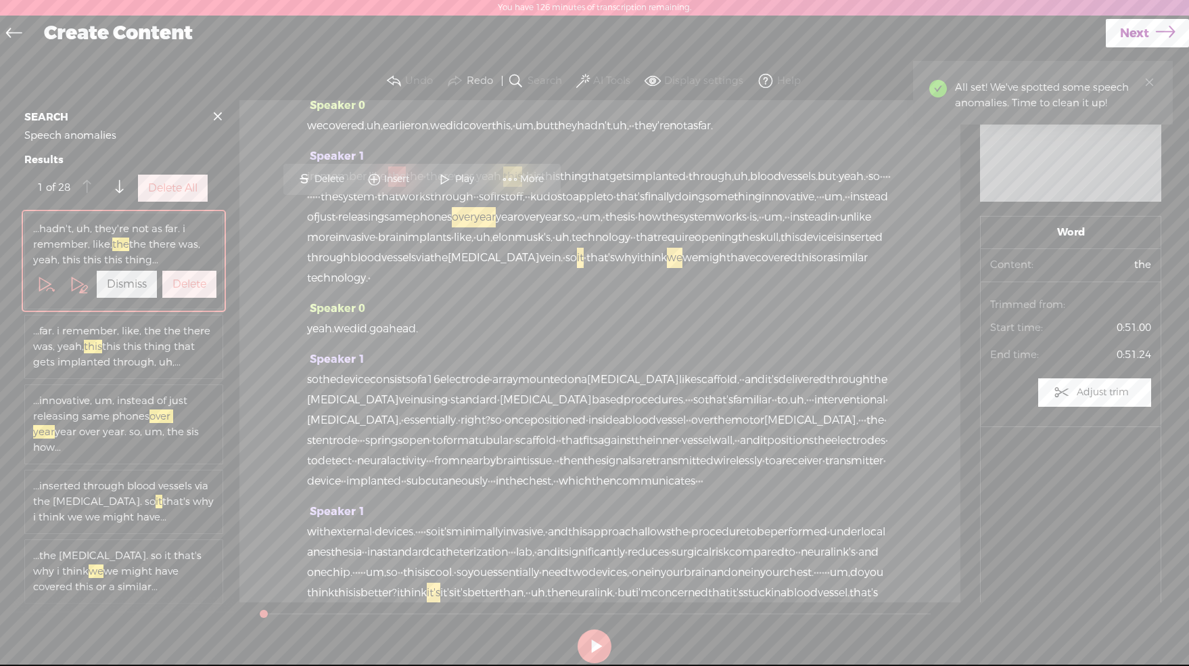
scroll to position [222, 0]
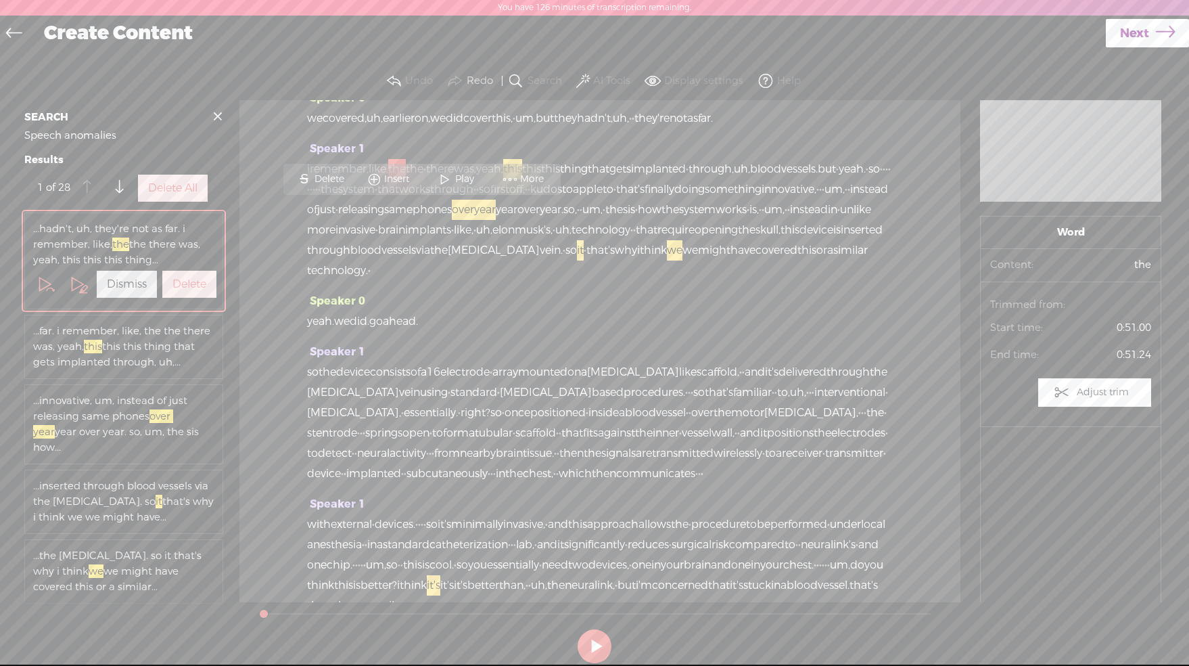
click at [175, 196] on label "Delete All" at bounding box center [172, 188] width 49 height 14
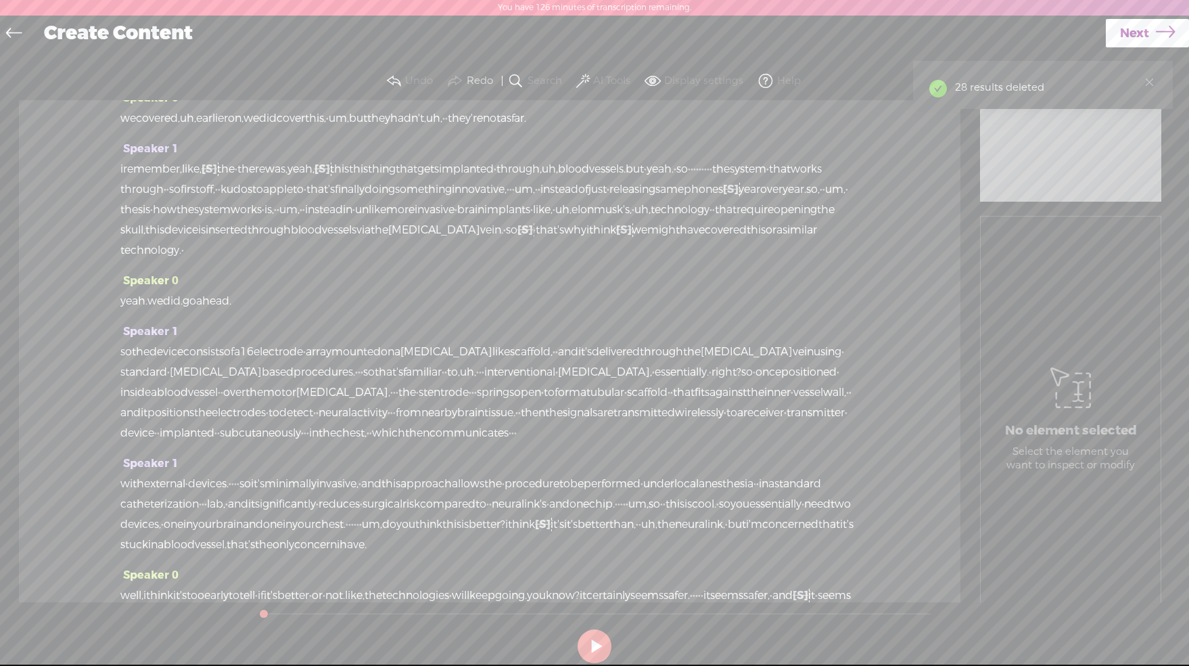
click at [574, 85] on button "AI Tools" at bounding box center [605, 81] width 63 height 27
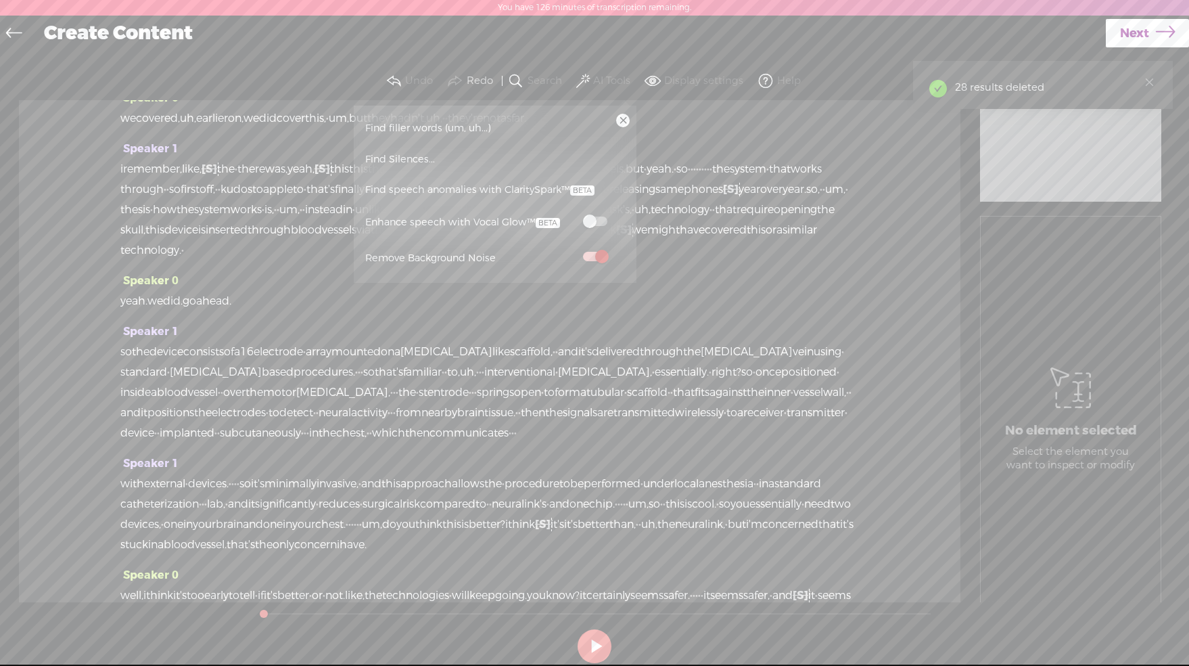
click at [365, 122] on span "Find filler words (um, uh...)" at bounding box center [428, 128] width 135 height 30
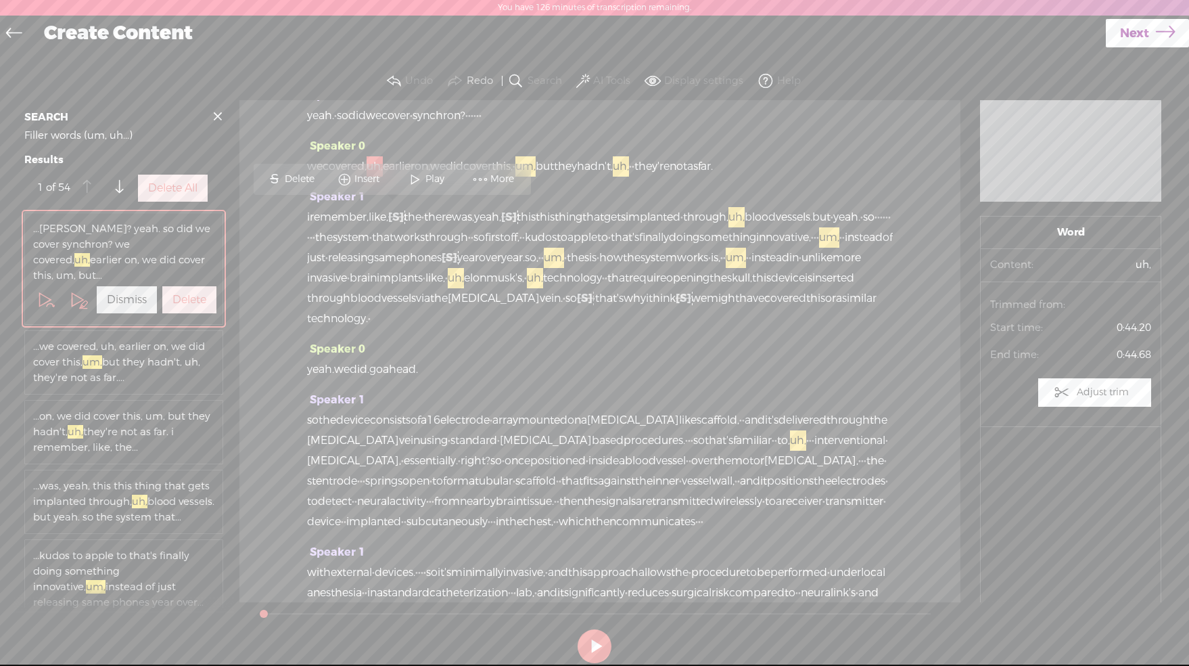
scroll to position [171, 0]
click at [164, 196] on label "Delete All" at bounding box center [172, 188] width 49 height 14
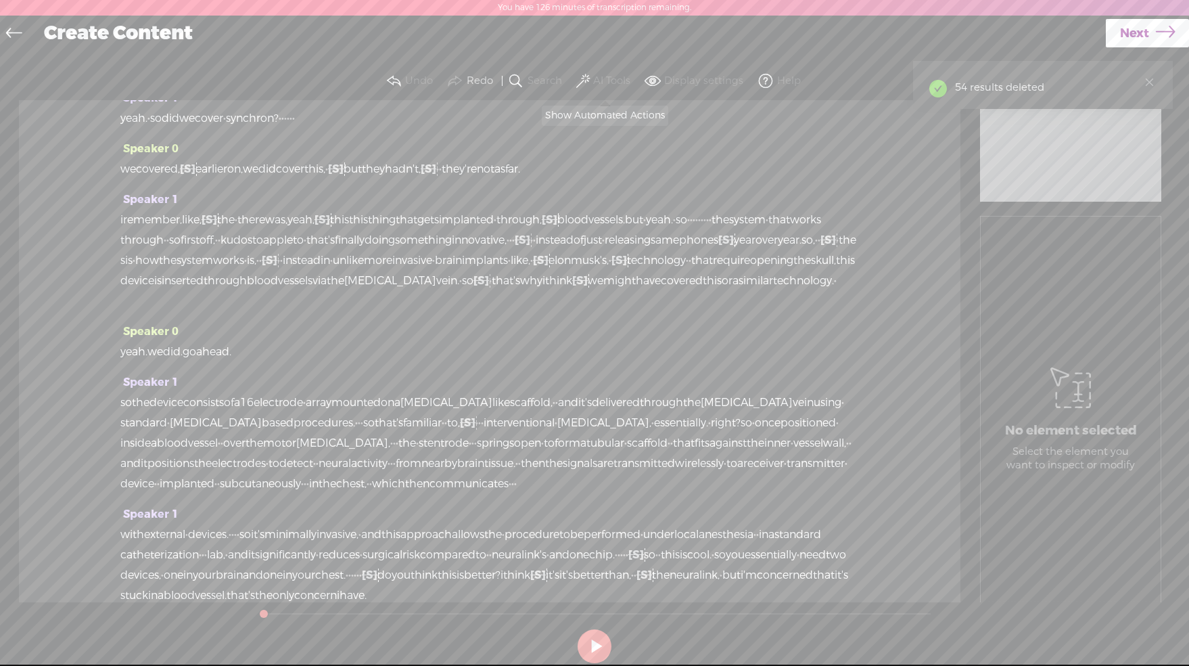
click at [587, 86] on span at bounding box center [583, 81] width 14 height 16
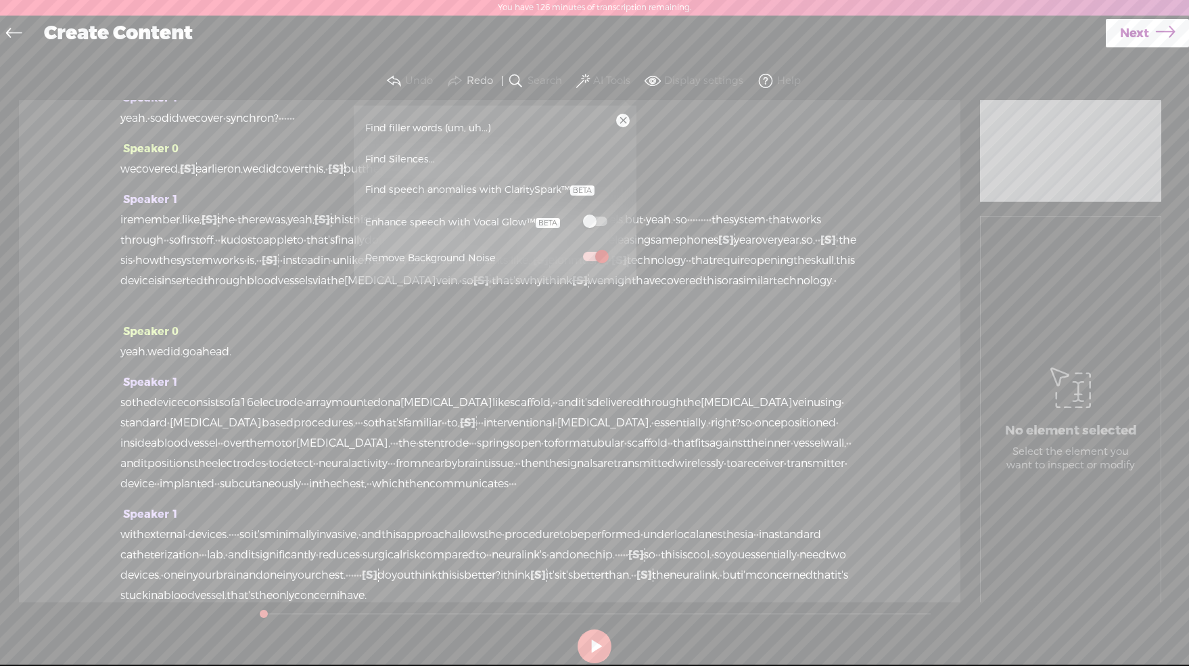
click at [599, 221] on span at bounding box center [595, 220] width 24 height 9
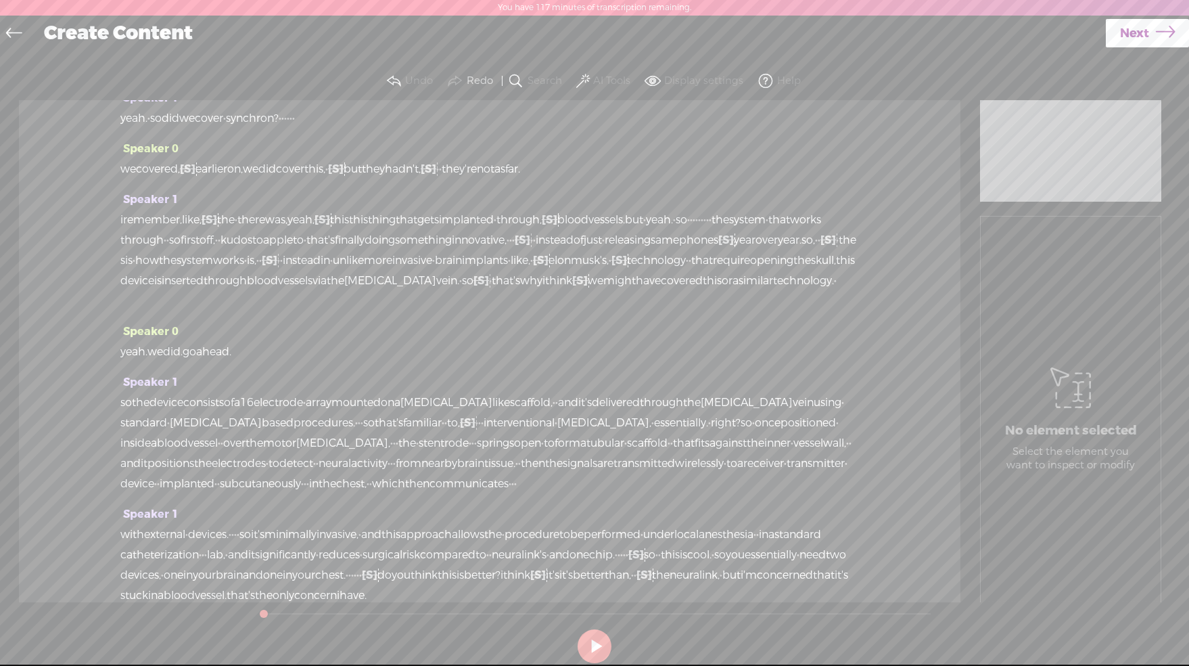
scroll to position [0, 0]
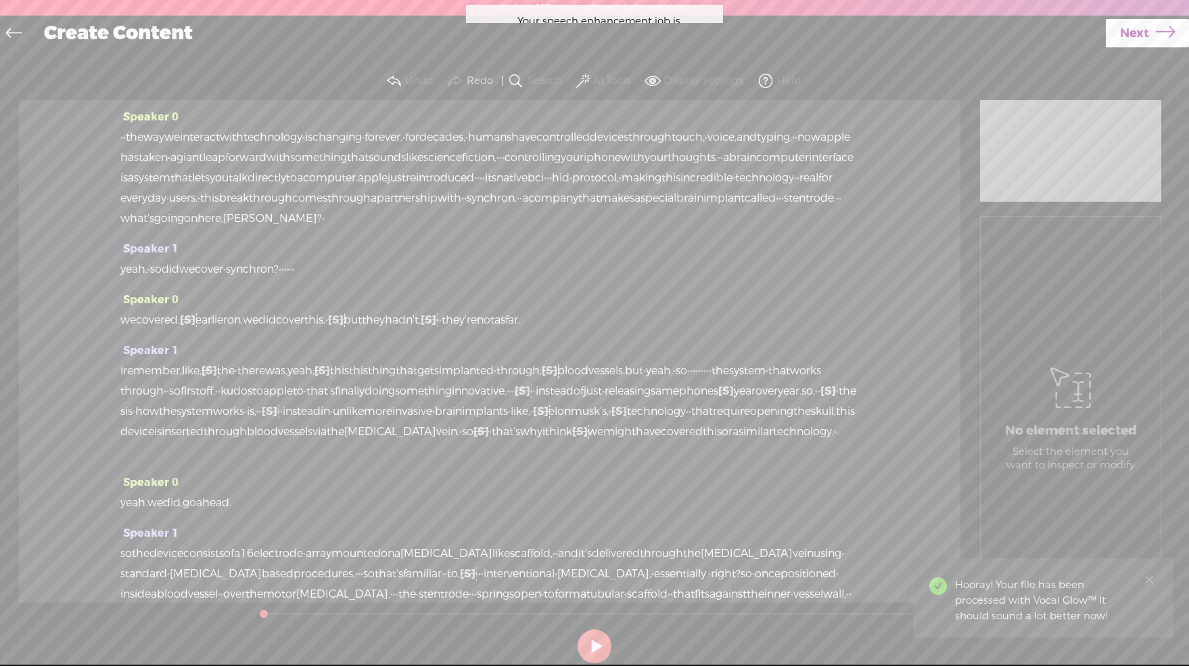
click at [1141, 32] on span "Next" at bounding box center [1134, 33] width 29 height 35
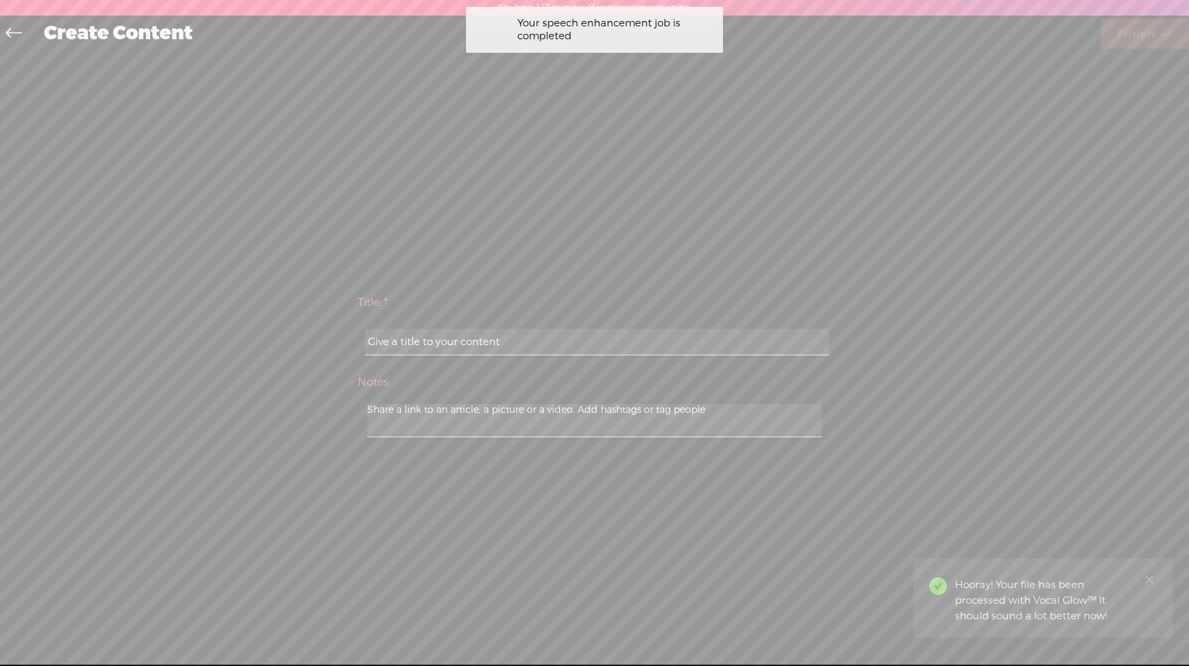
click at [633, 336] on input "text" at bounding box center [596, 342] width 463 height 26
paste input "Brain-Controlled iPhone"
type input "Brain-Controlled iPhone"
click at [1137, 34] on span "Finish" at bounding box center [1136, 34] width 38 height 35
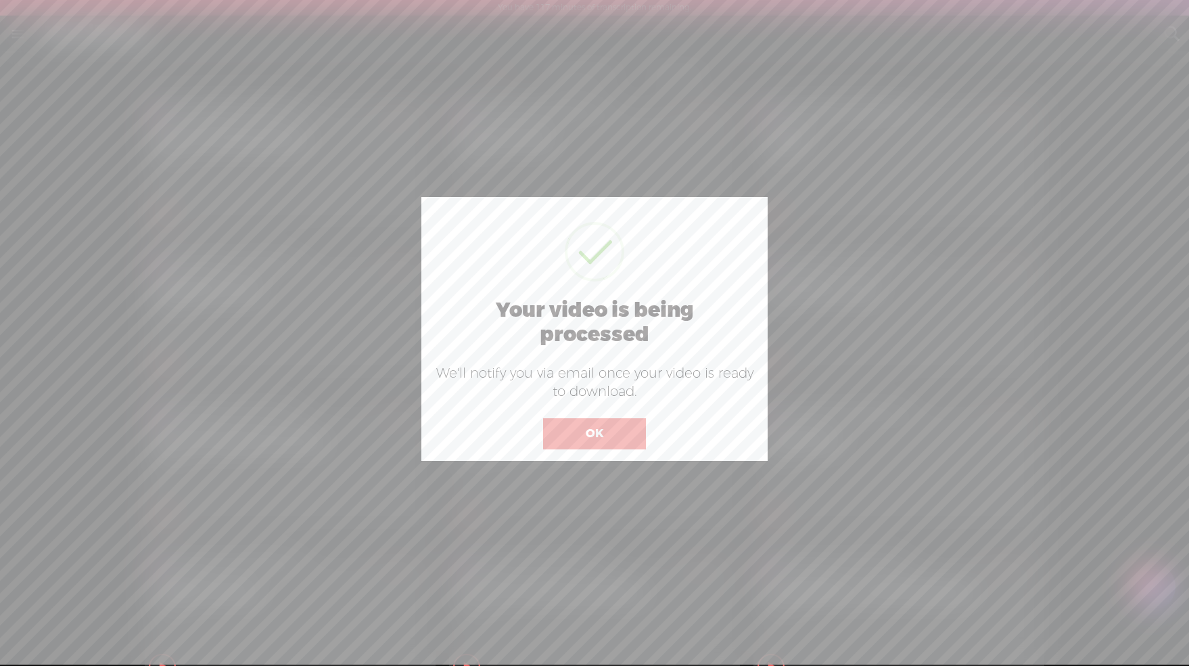
click at [601, 434] on button "OK" at bounding box center [594, 433] width 103 height 31
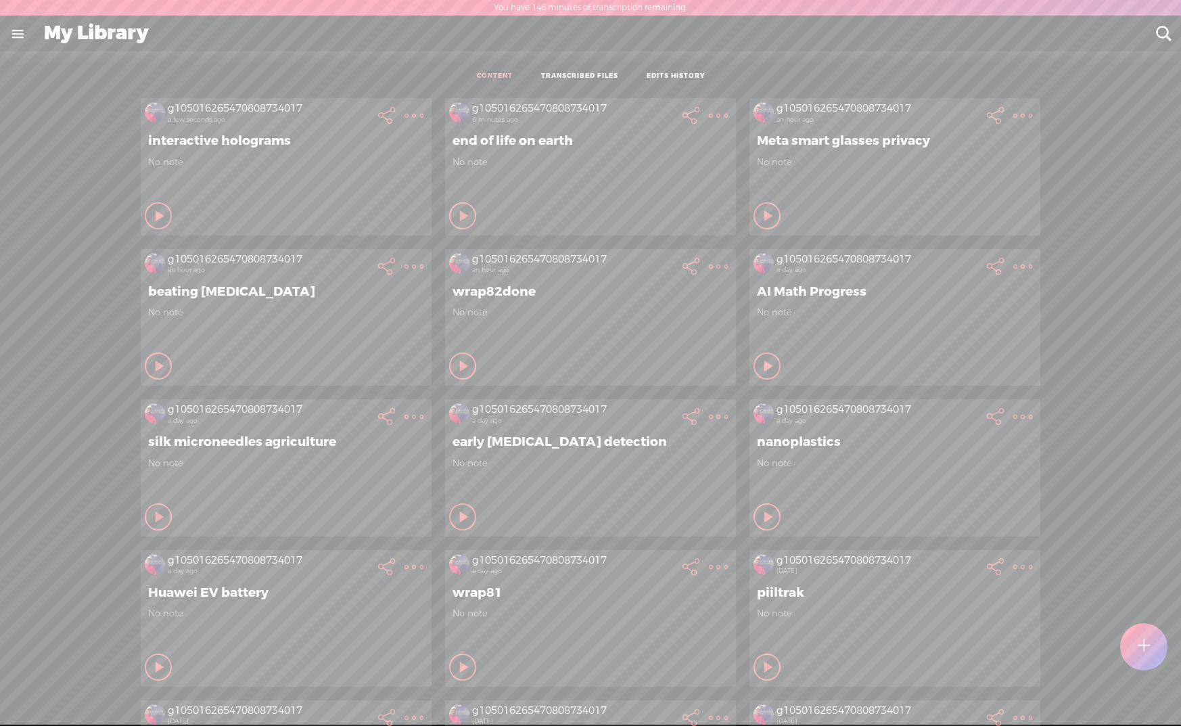
scroll to position [1, 0]
click at [1146, 648] on t at bounding box center [1145, 647] width 12 height 30
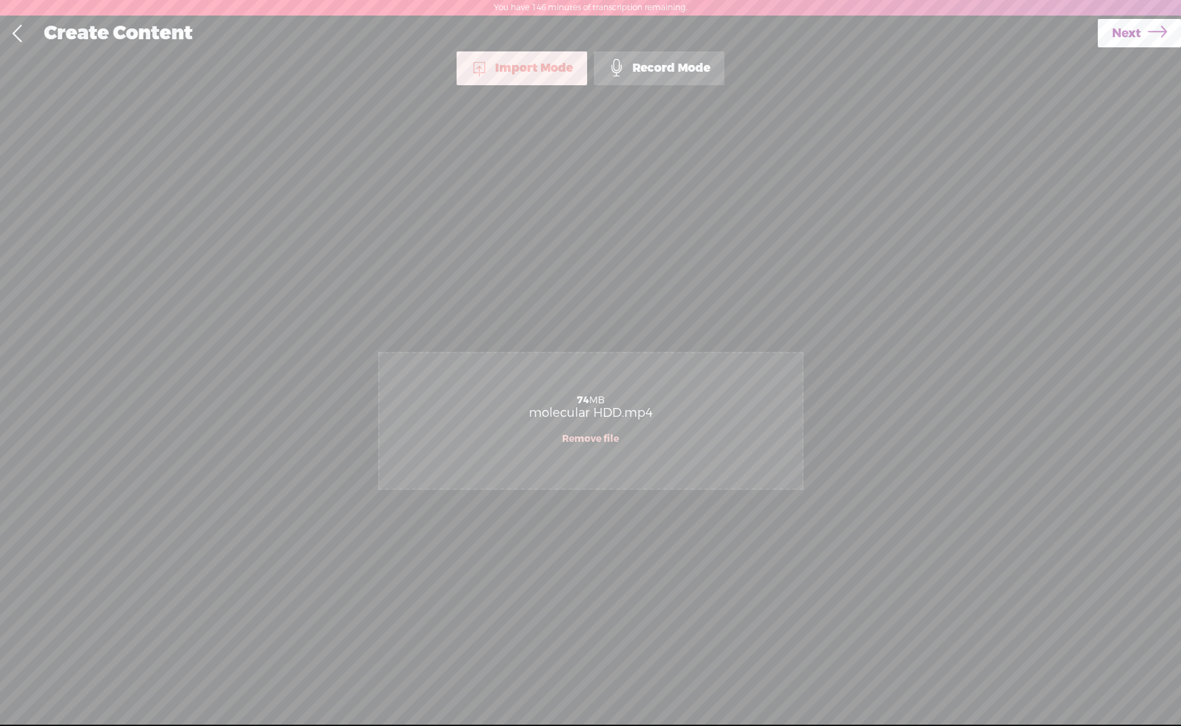
click at [1139, 35] on link "Next" at bounding box center [1139, 33] width 83 height 28
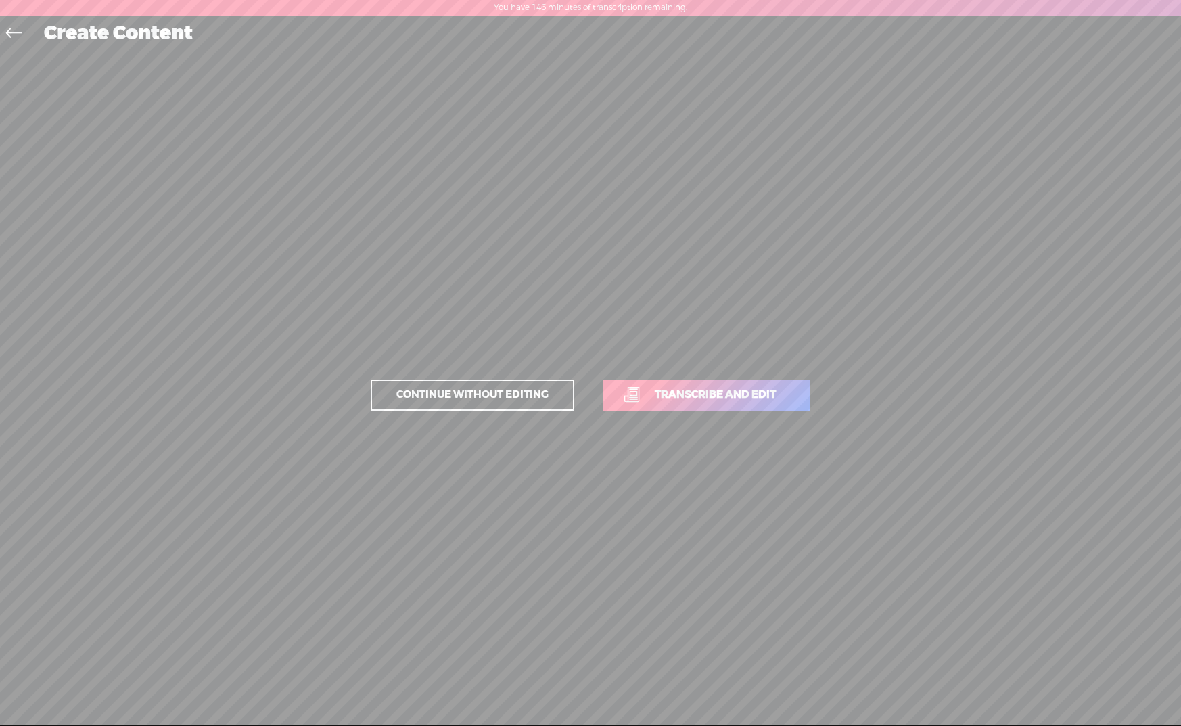
click at [681, 398] on span "Transcribe and edit" at bounding box center [716, 395] width 150 height 16
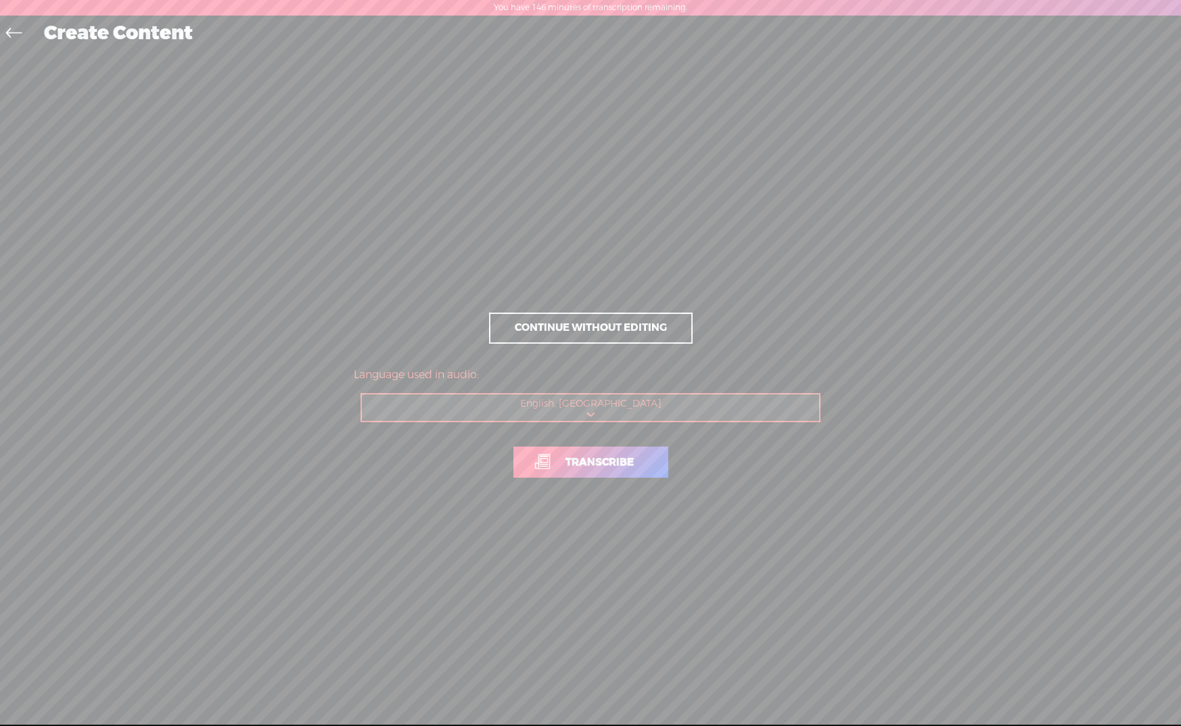
click at [602, 469] on span "Transcribe" at bounding box center [599, 463] width 97 height 16
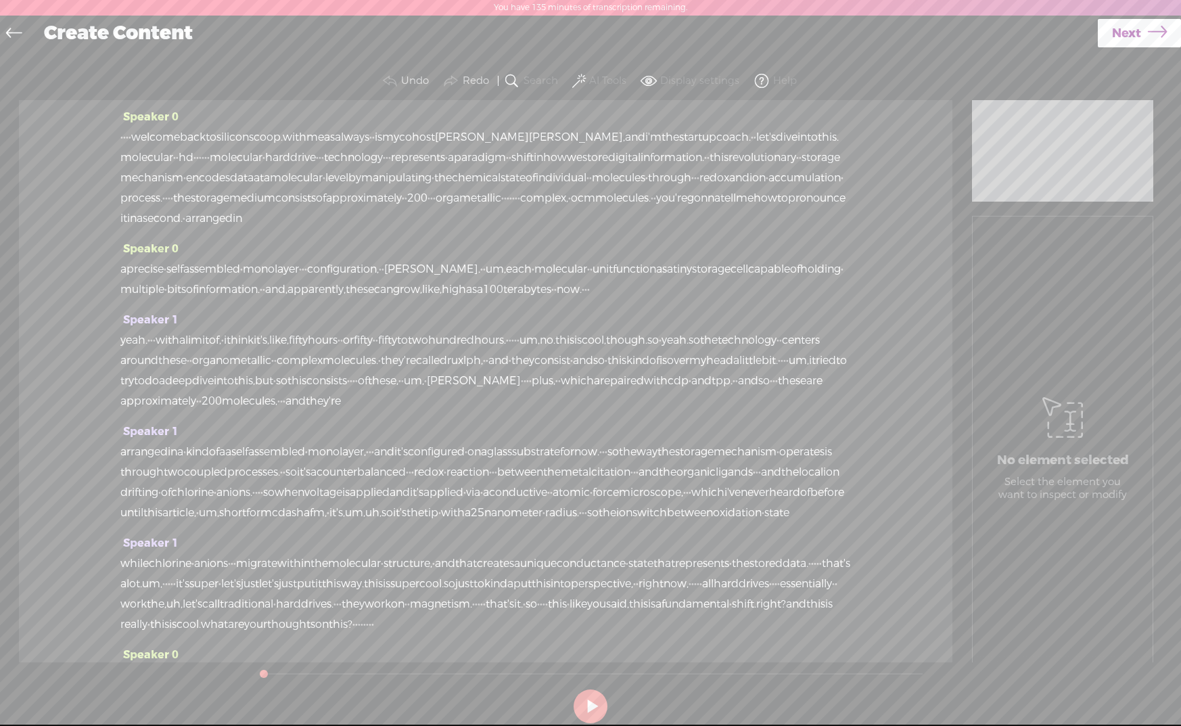
click at [576, 73] on span at bounding box center [579, 81] width 14 height 16
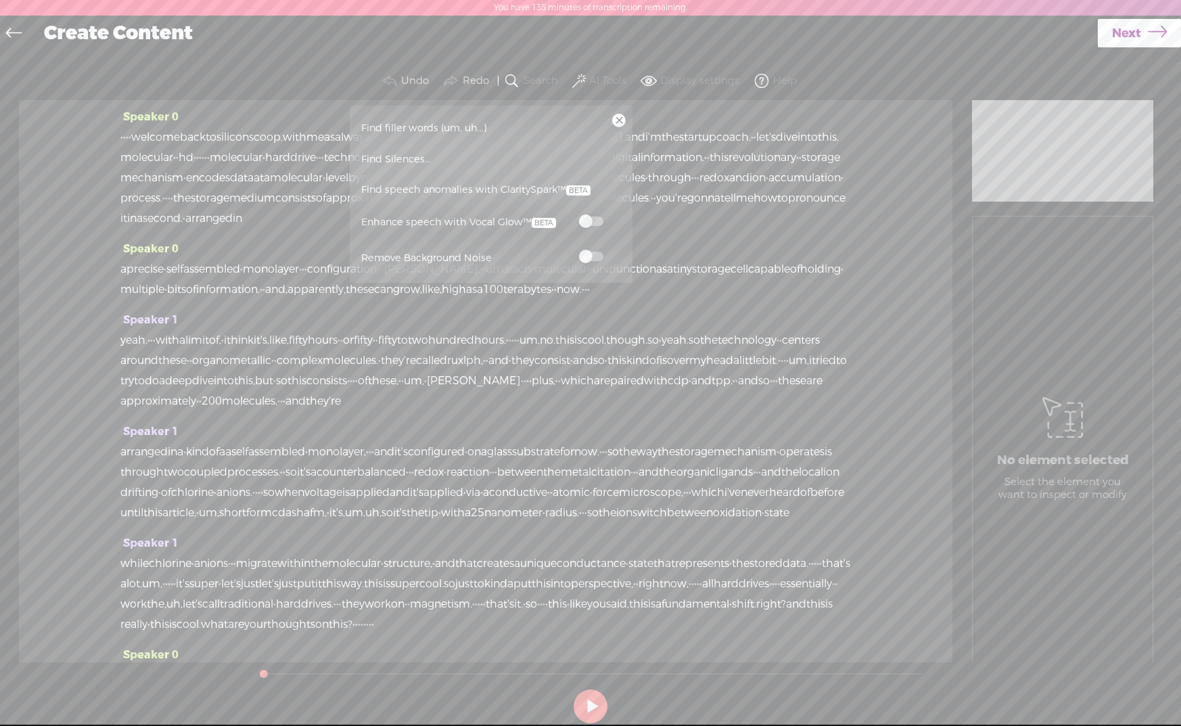
click at [602, 263] on label at bounding box center [592, 256] width 60 height 17
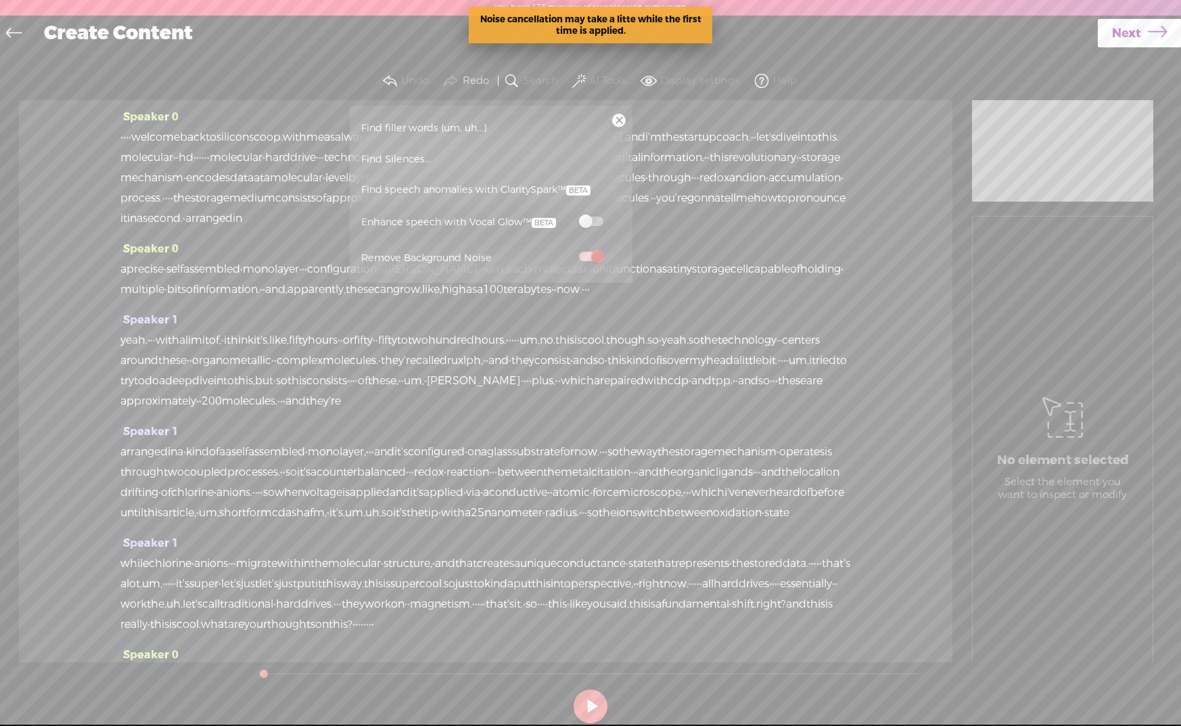
click at [437, 192] on span "Find speech anomalies with ClaritySpark™" at bounding box center [476, 190] width 239 height 31
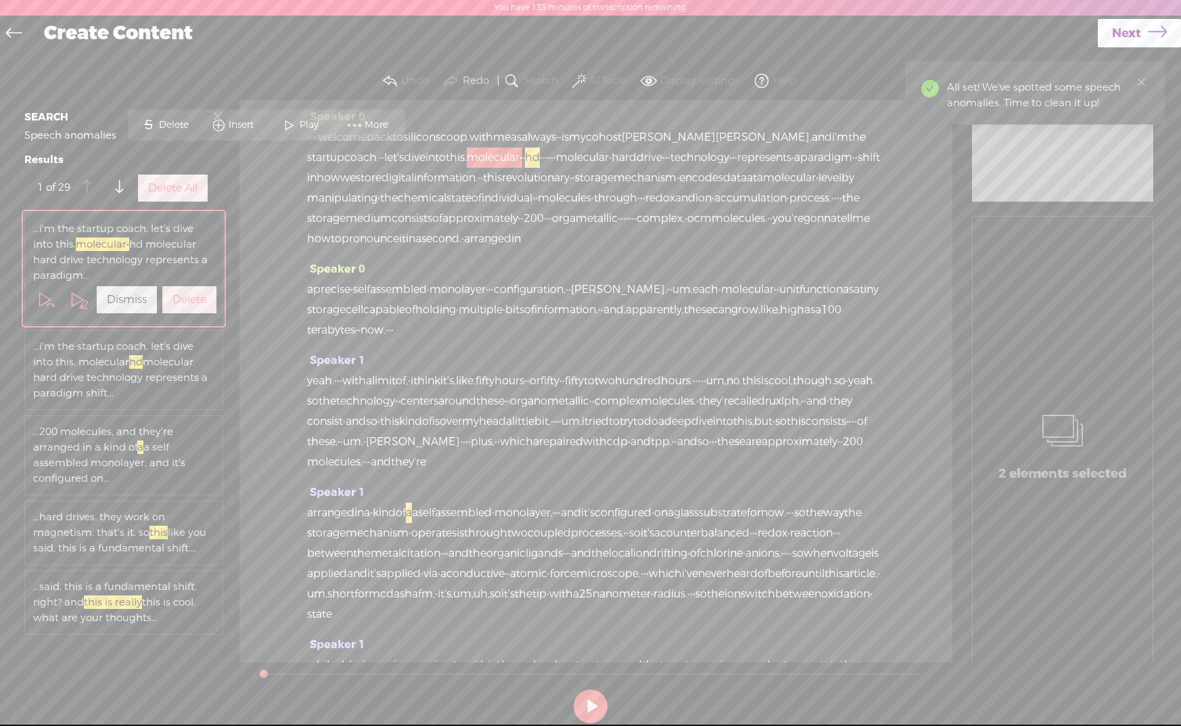
click at [173, 196] on label "Delete All" at bounding box center [172, 188] width 49 height 14
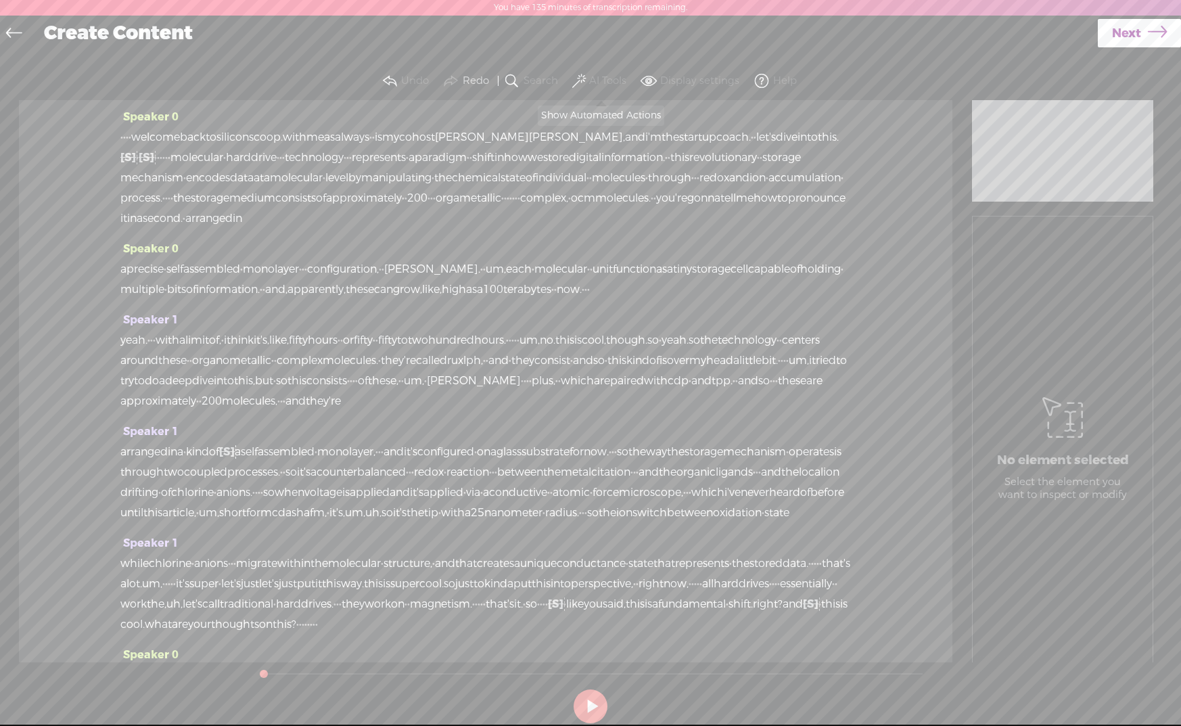
click at [579, 78] on span at bounding box center [579, 81] width 14 height 16
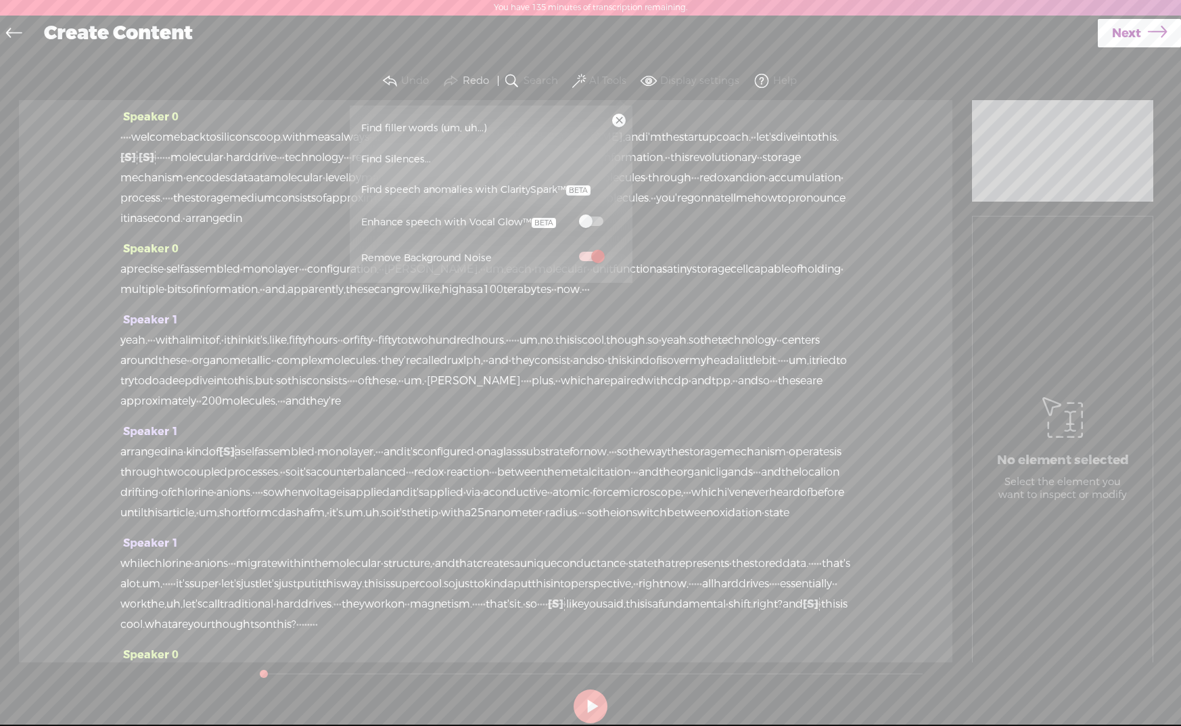
click at [416, 129] on span "Find filler words (um, uh...)" at bounding box center [424, 128] width 135 height 30
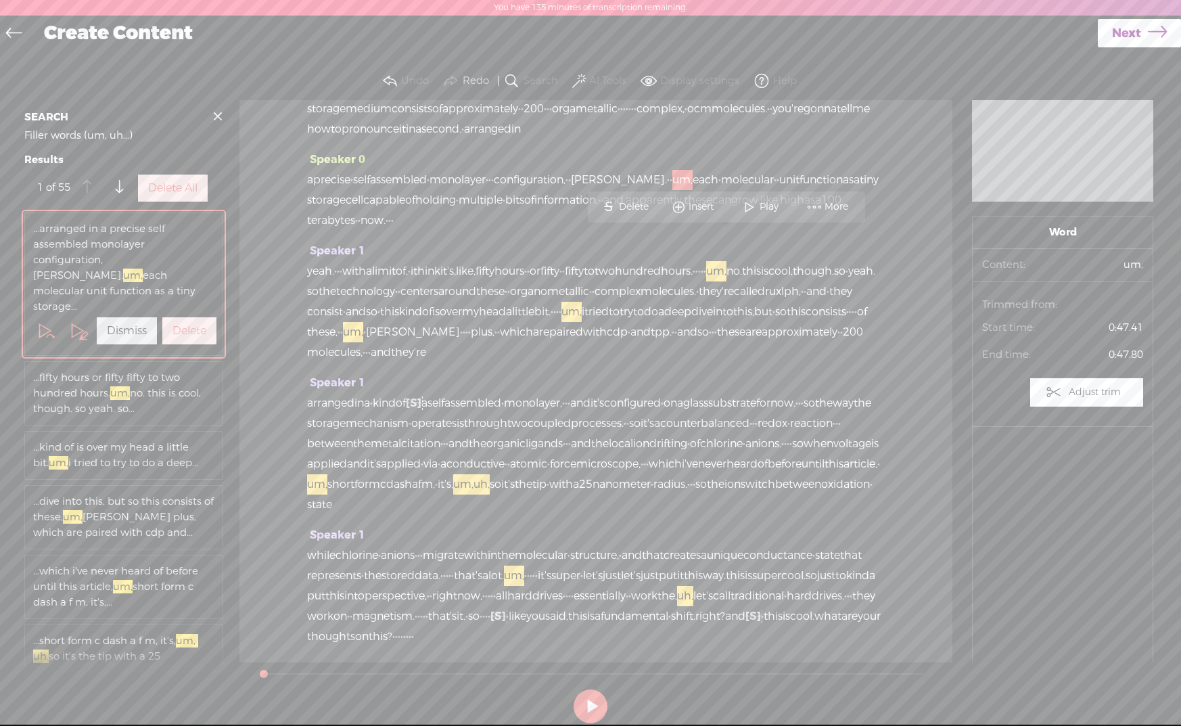
scroll to position [119, 0]
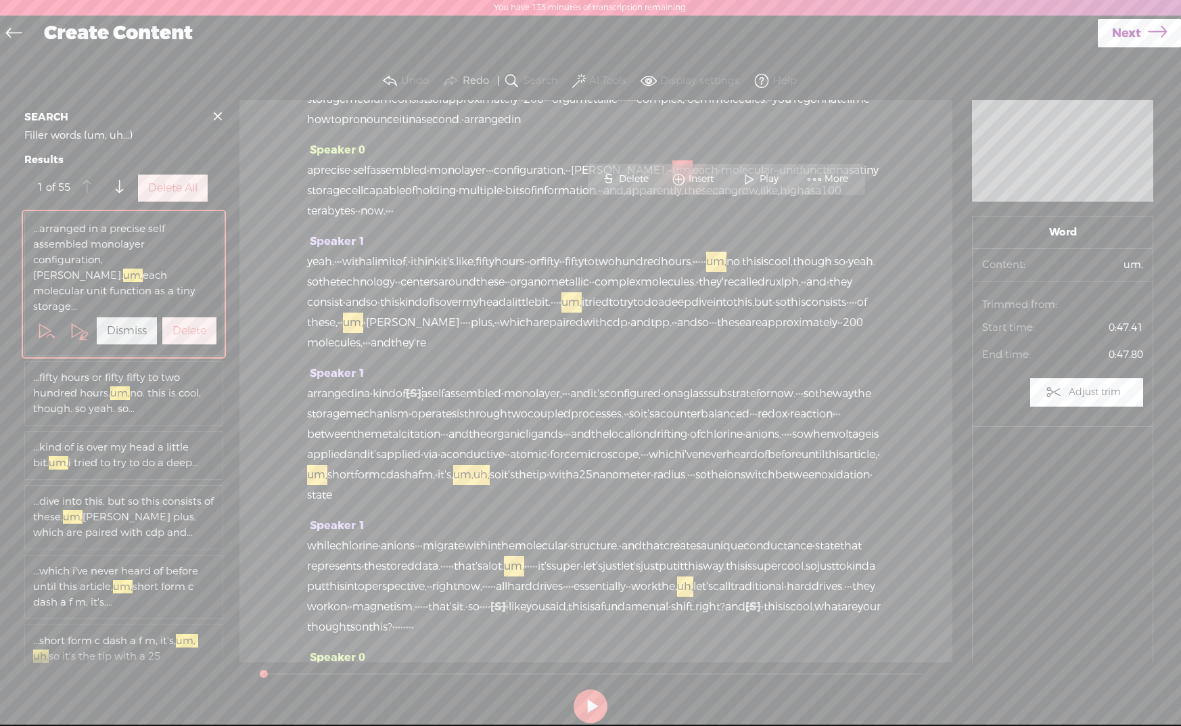
click at [149, 199] on button "Delete All" at bounding box center [173, 188] width 70 height 27
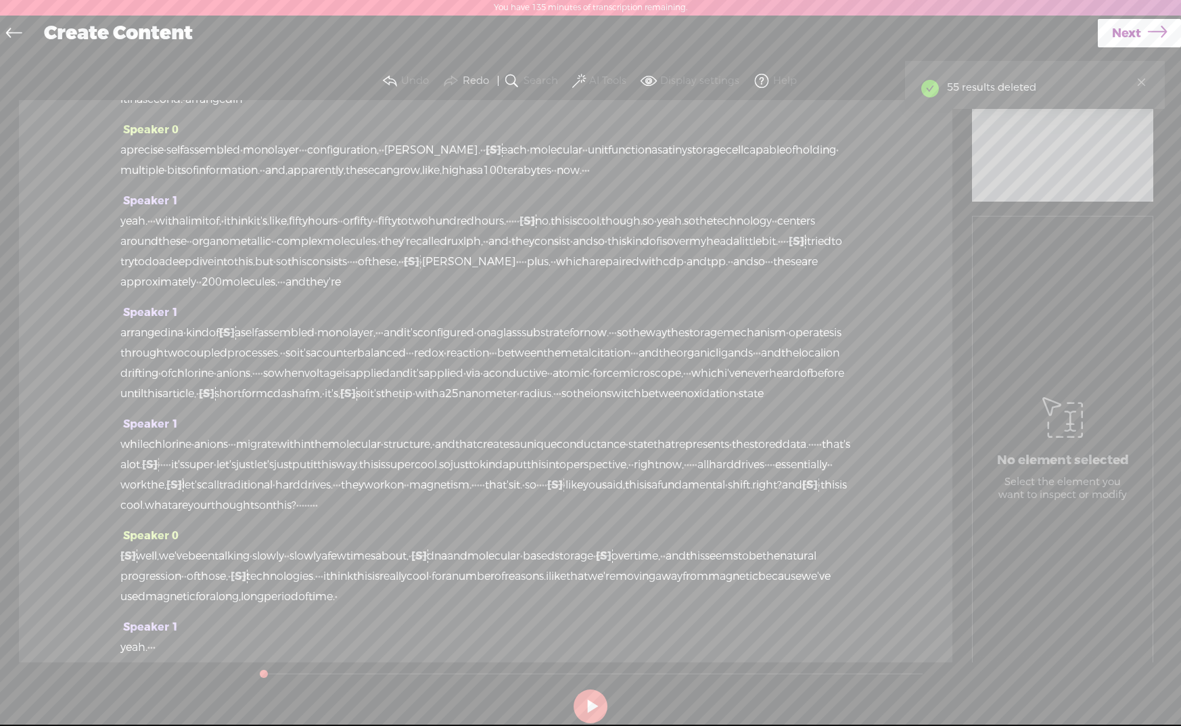
click at [579, 77] on span at bounding box center [579, 81] width 14 height 16
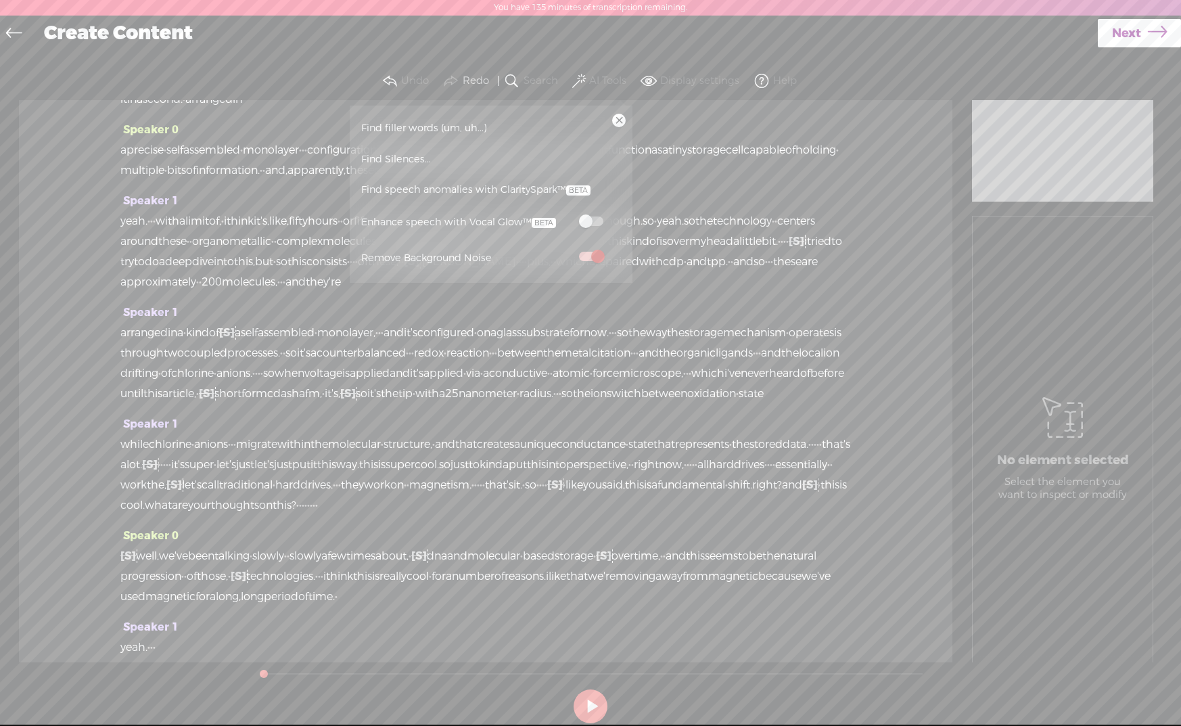
click at [595, 219] on span at bounding box center [591, 220] width 24 height 9
click at [306, 384] on div "Speaker 1 arranged in a · kind of [S] a a self assembled · monolayer, · · · and…" at bounding box center [485, 358] width 731 height 112
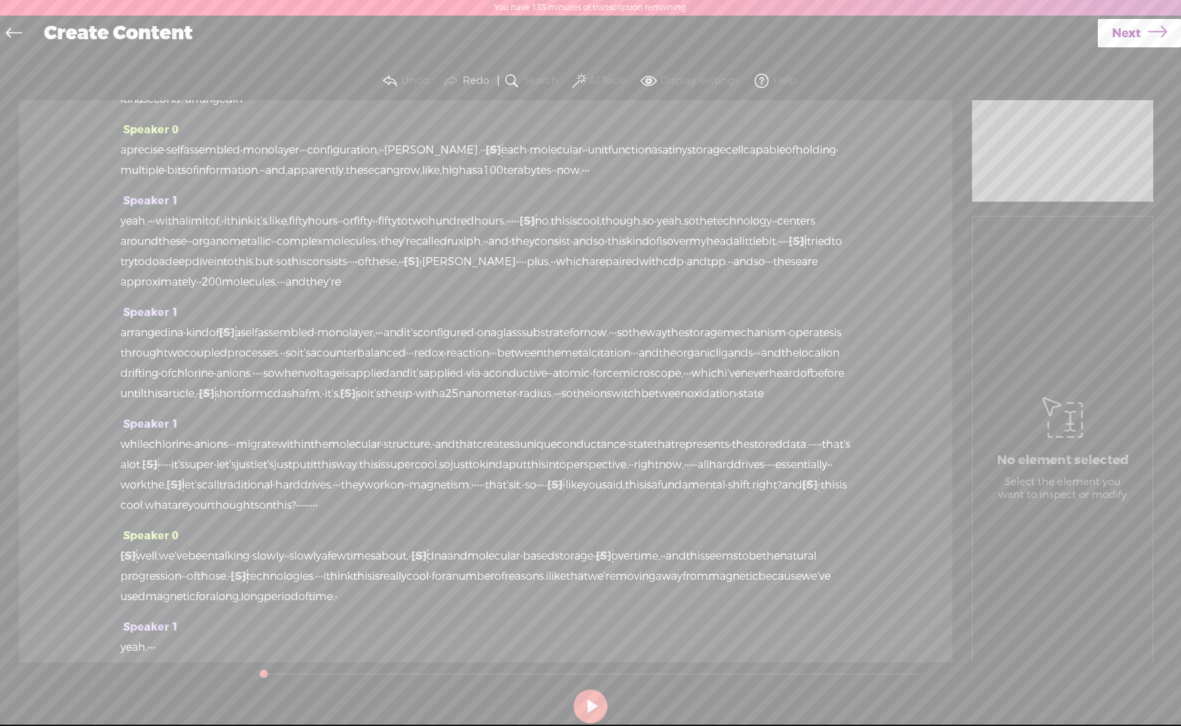
scroll to position [0, 0]
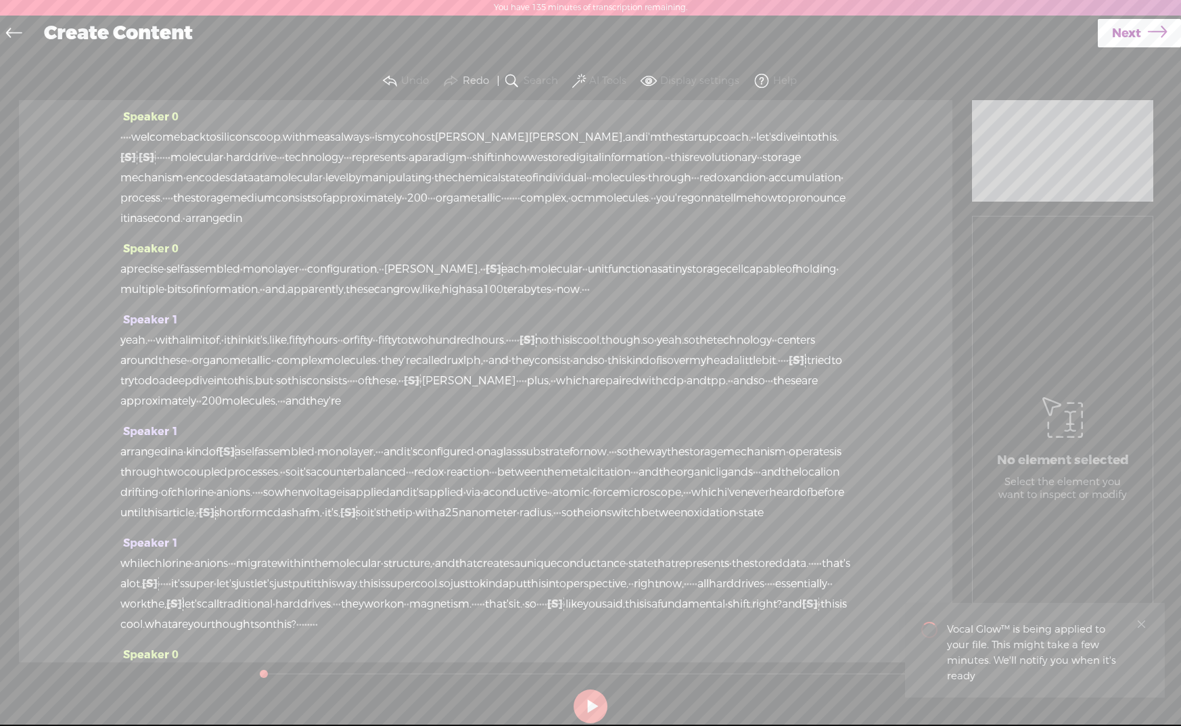
drag, startPoint x: 137, startPoint y: 139, endPoint x: 107, endPoint y: 137, distance: 30.5
click at [107, 137] on div "Speaker 0 · · · · welcome back to silicon scoop. with me as always · · is my co…" at bounding box center [486, 381] width 934 height 562
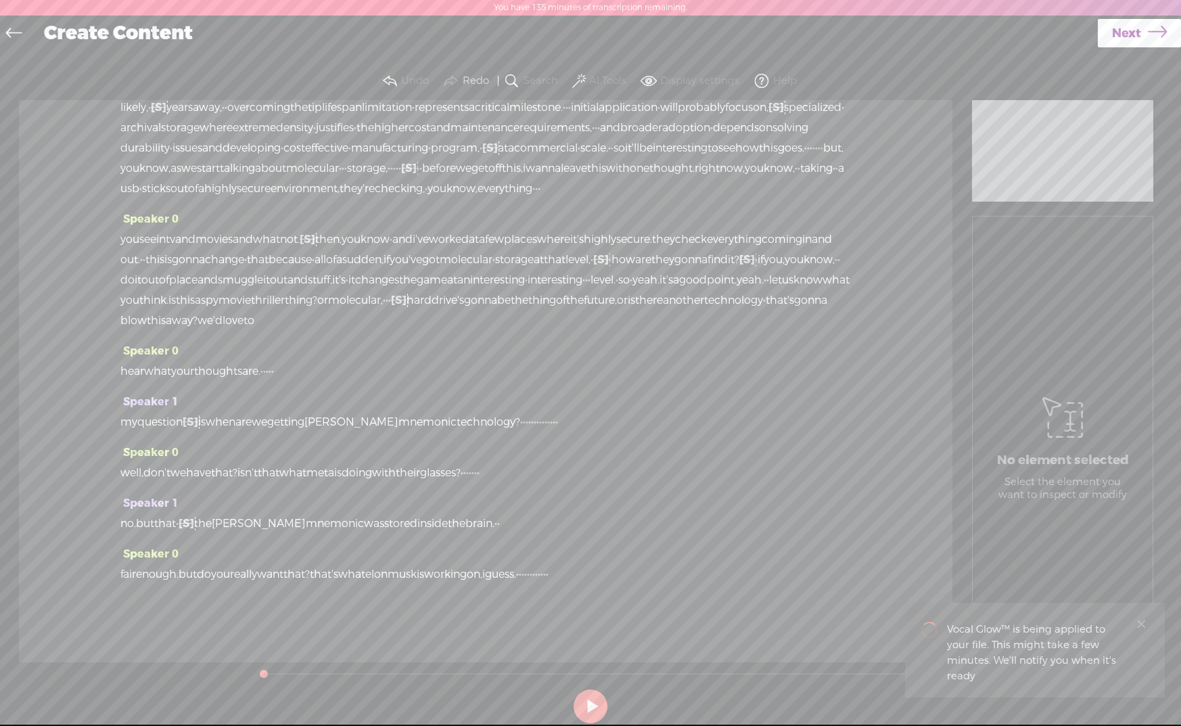
scroll to position [2628, 0]
drag, startPoint x: 653, startPoint y: 578, endPoint x: 749, endPoint y: 578, distance: 96.1
click at [752, 580] on div "fair enough. but do you really want that? that's what elon musk is working on, …" at bounding box center [485, 574] width 731 height 20
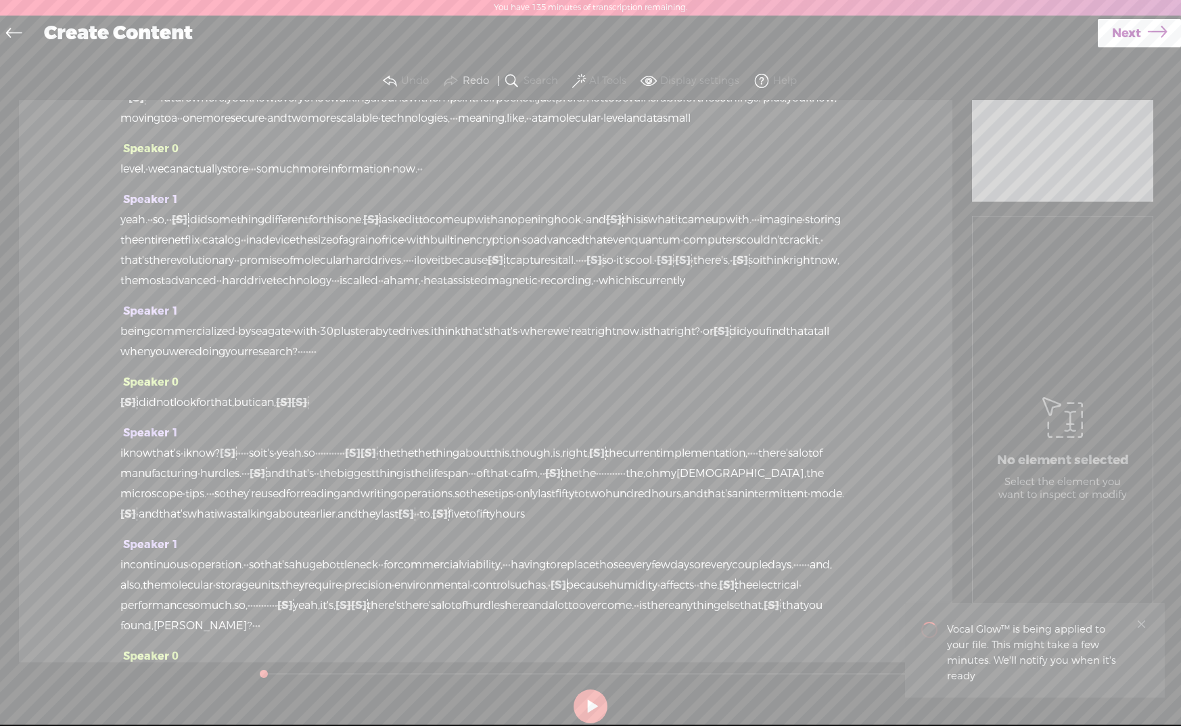
scroll to position [0, 0]
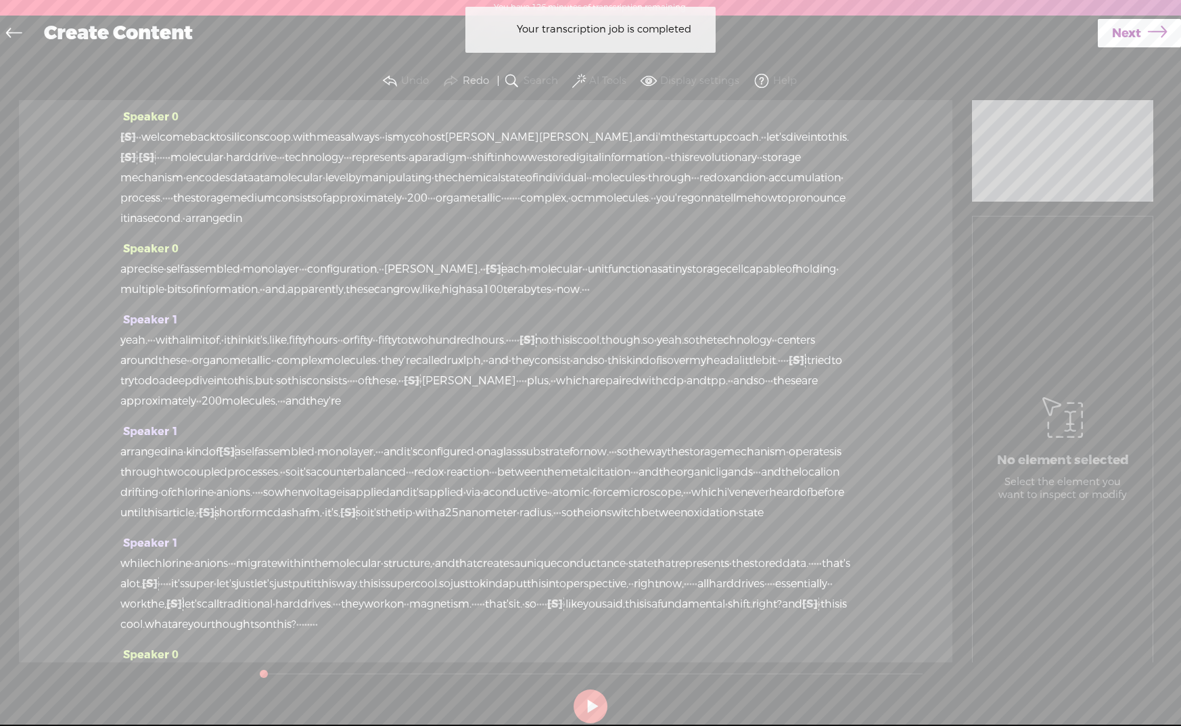
click at [1140, 33] on link "Next" at bounding box center [1139, 33] width 83 height 28
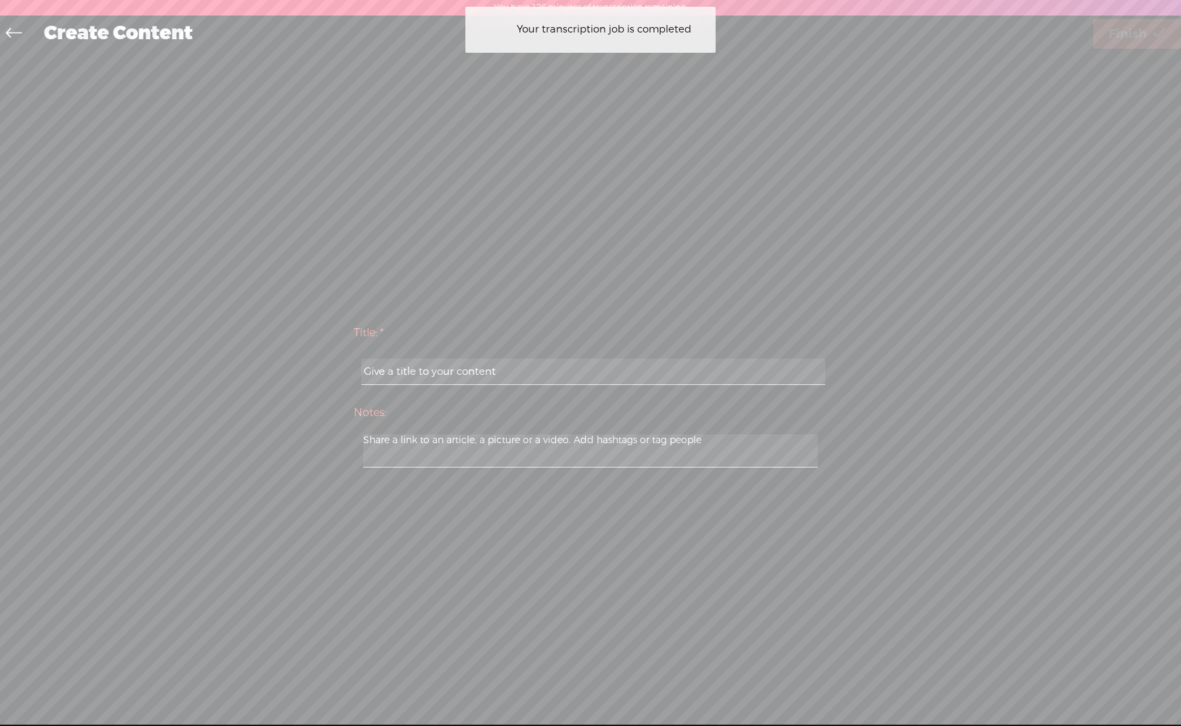
click at [513, 370] on input "text" at bounding box center [592, 372] width 463 height 26
paste input "molecular HDD"
type input "molecular HDD"
click at [1118, 28] on span "Finish" at bounding box center [1128, 34] width 38 height 35
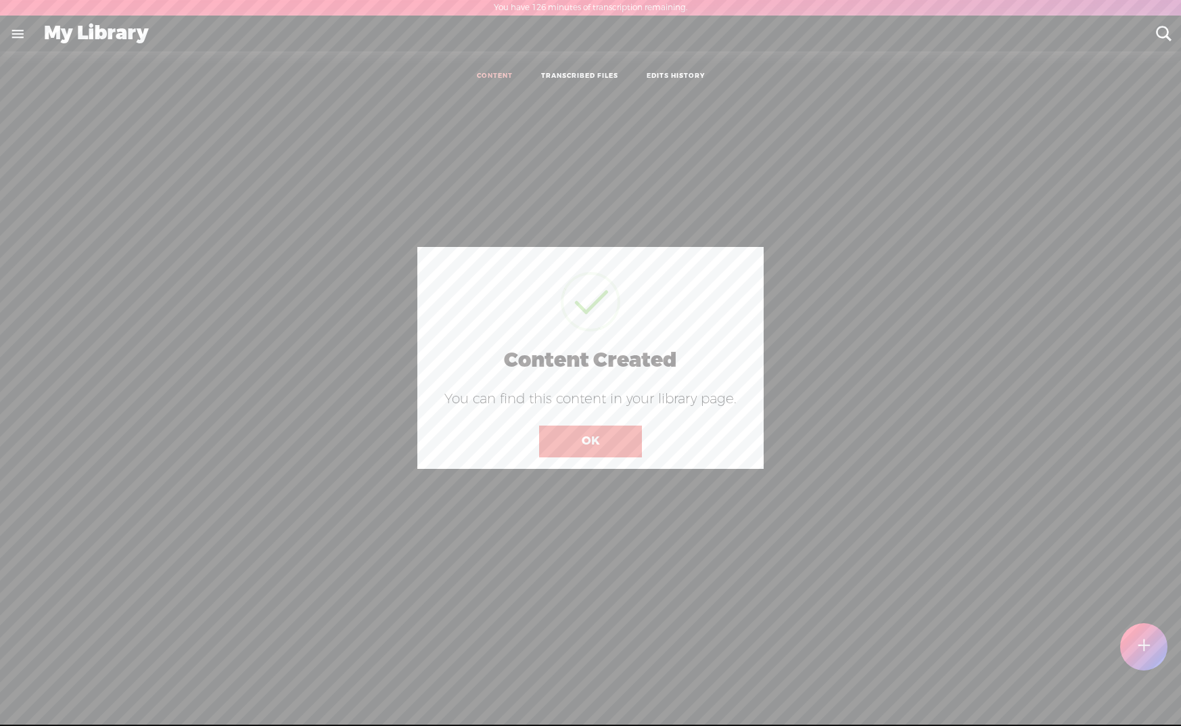
scroll to position [1, 0]
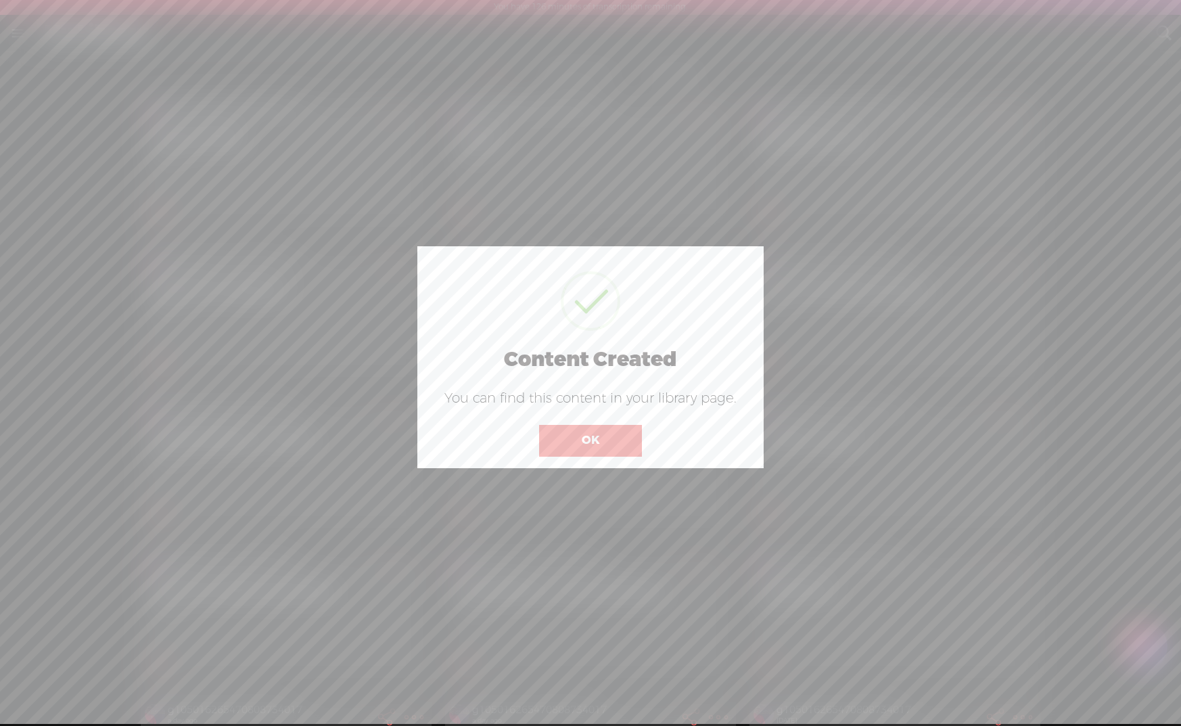
click at [599, 443] on button "OK" at bounding box center [590, 440] width 103 height 31
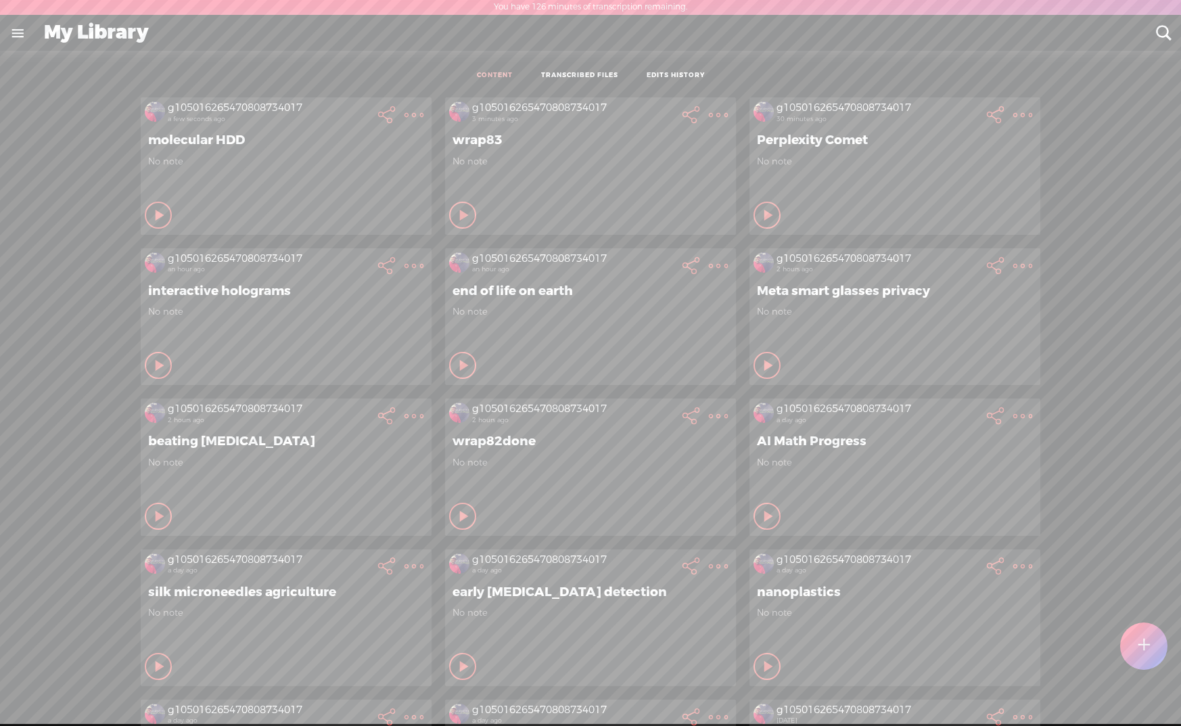
click at [1146, 645] on t at bounding box center [1145, 646] width 12 height 30
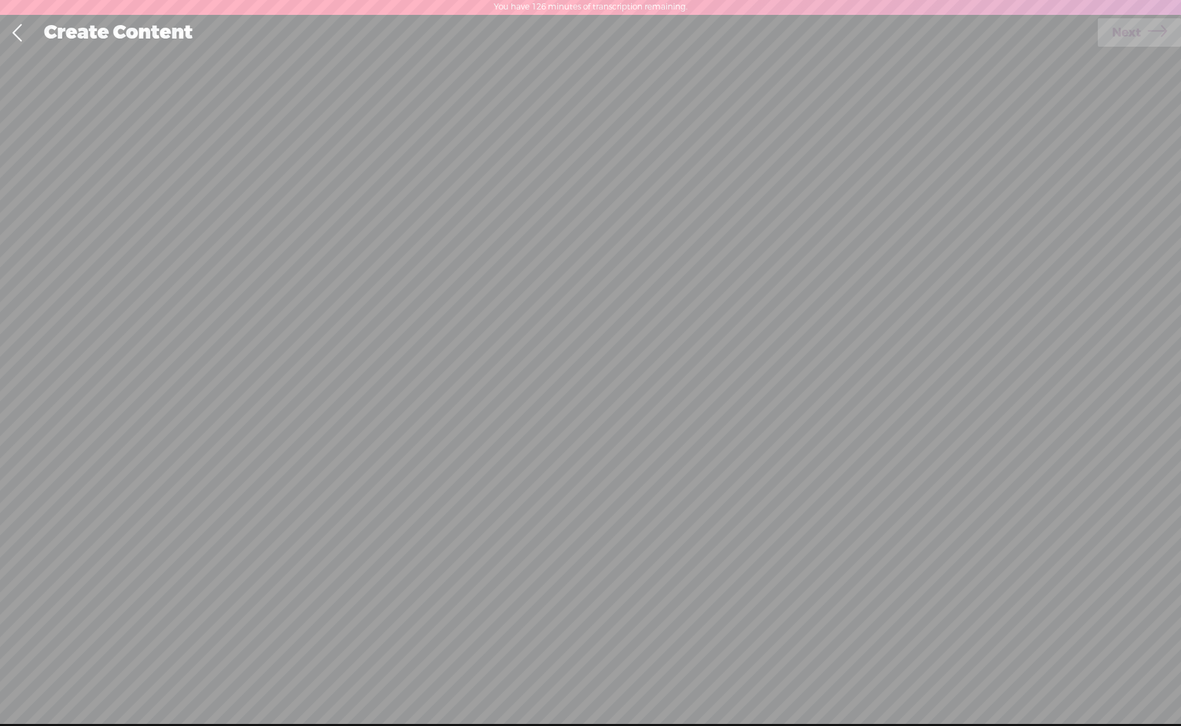
scroll to position [0, 0]
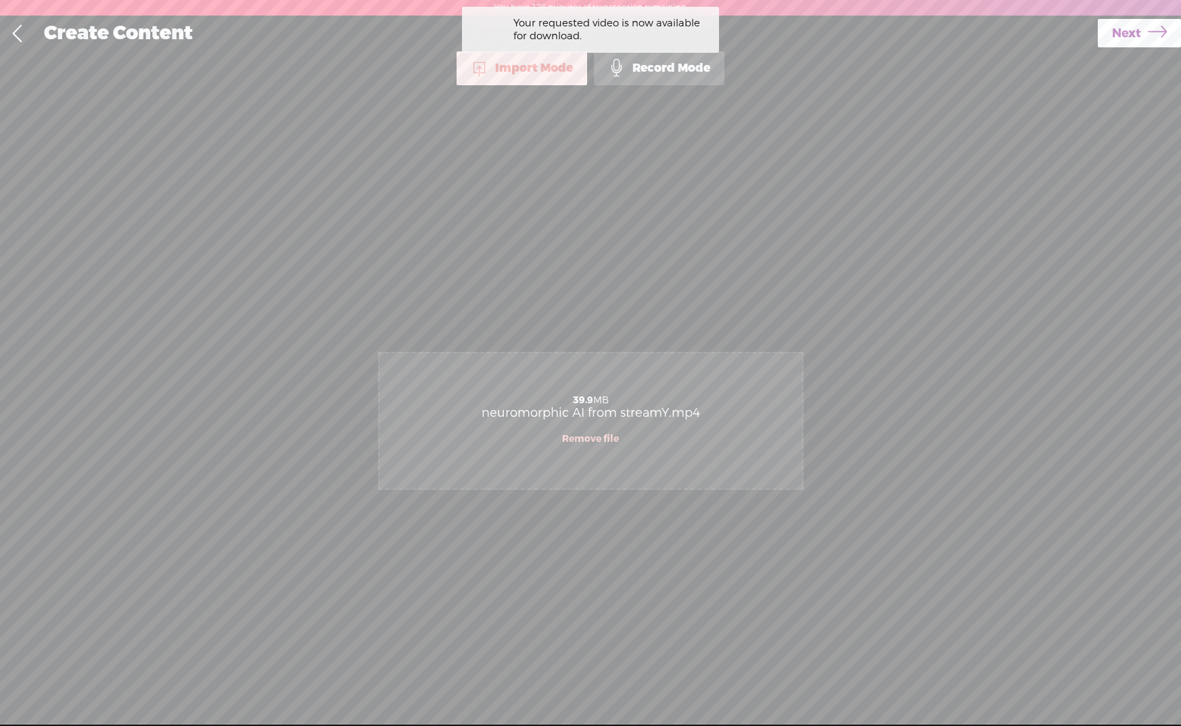
click at [1133, 33] on span "Next" at bounding box center [1126, 33] width 29 height 35
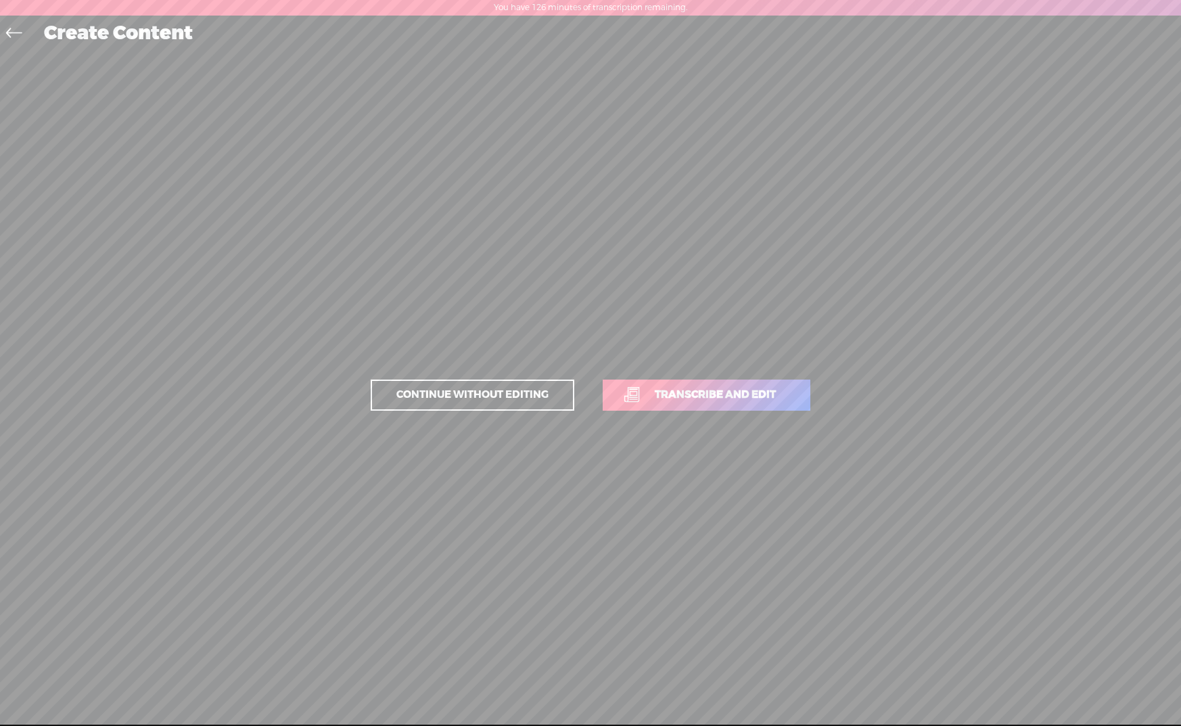
click at [728, 388] on span "Transcribe and edit" at bounding box center [716, 395] width 150 height 16
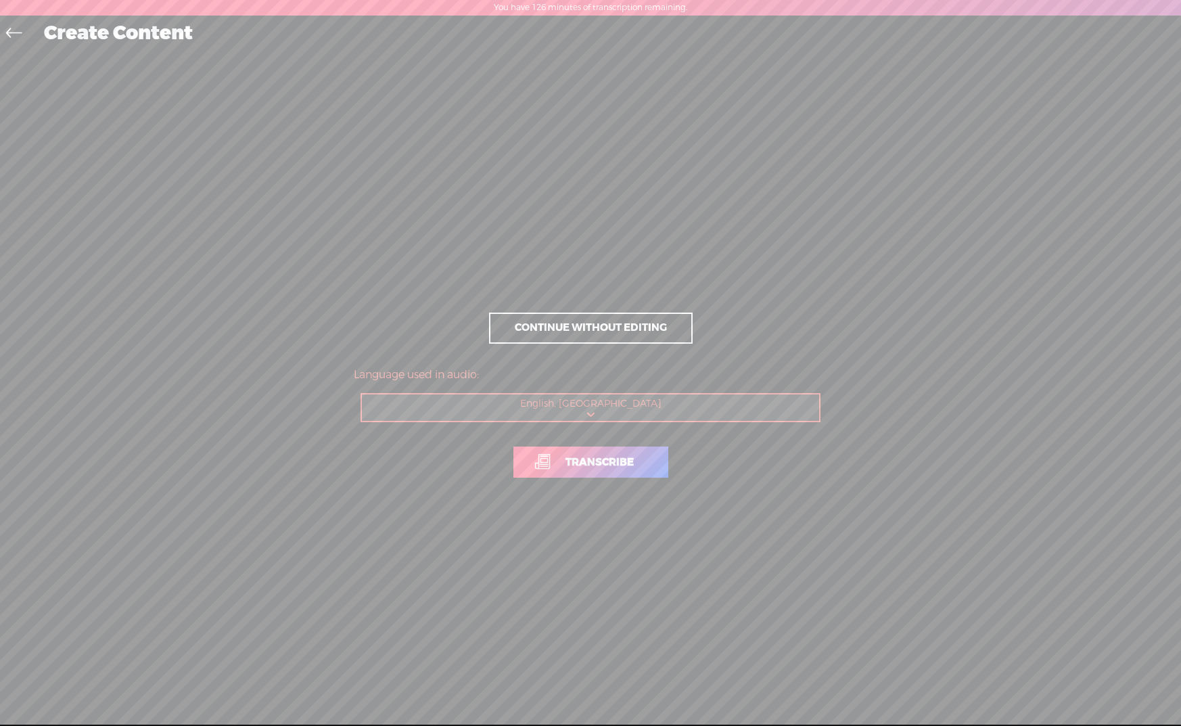
click at [614, 462] on span "Transcribe" at bounding box center [599, 463] width 97 height 16
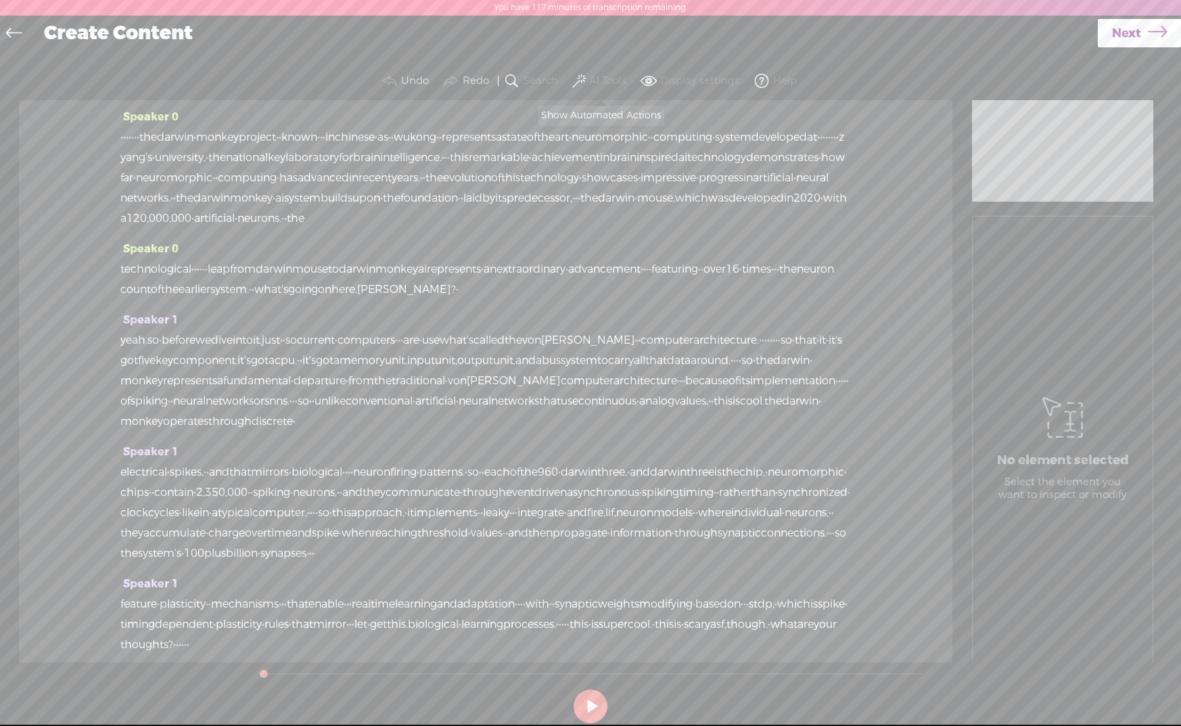
click at [579, 76] on span at bounding box center [579, 81] width 14 height 16
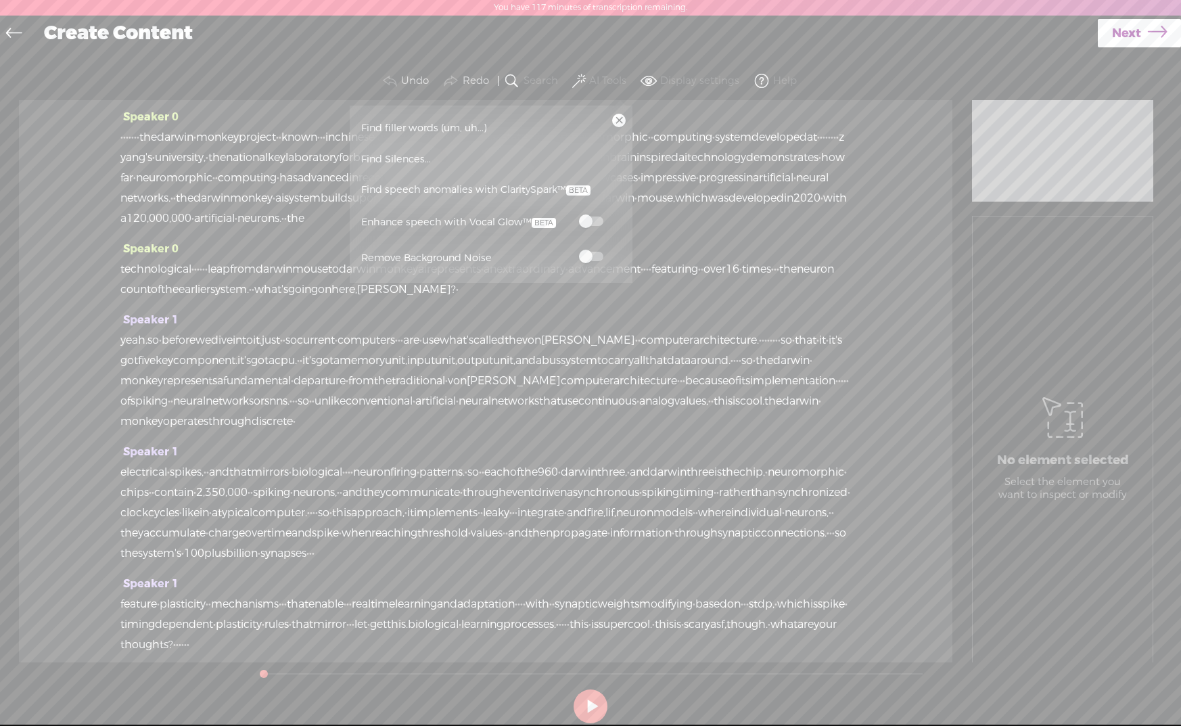
click at [597, 254] on span at bounding box center [591, 256] width 24 height 9
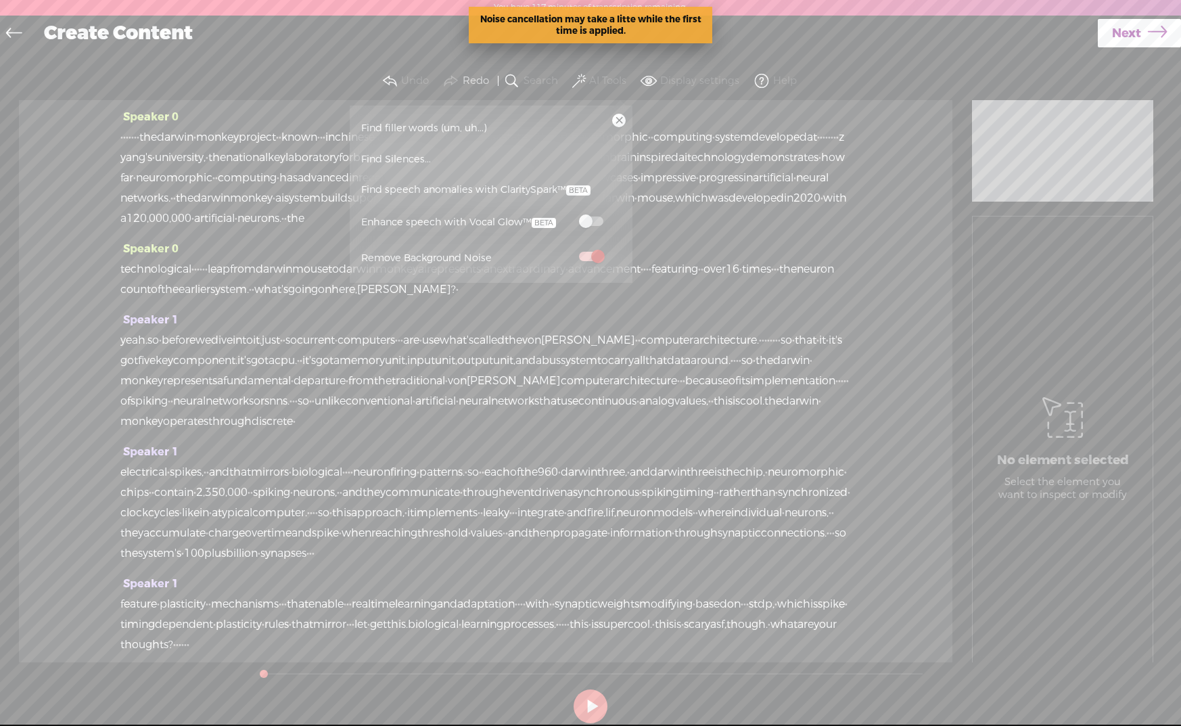
click at [585, 82] on button "AI Tools" at bounding box center [601, 81] width 63 height 27
click at [453, 188] on span "Find speech anomalies with ClaritySpark™" at bounding box center [476, 190] width 239 height 31
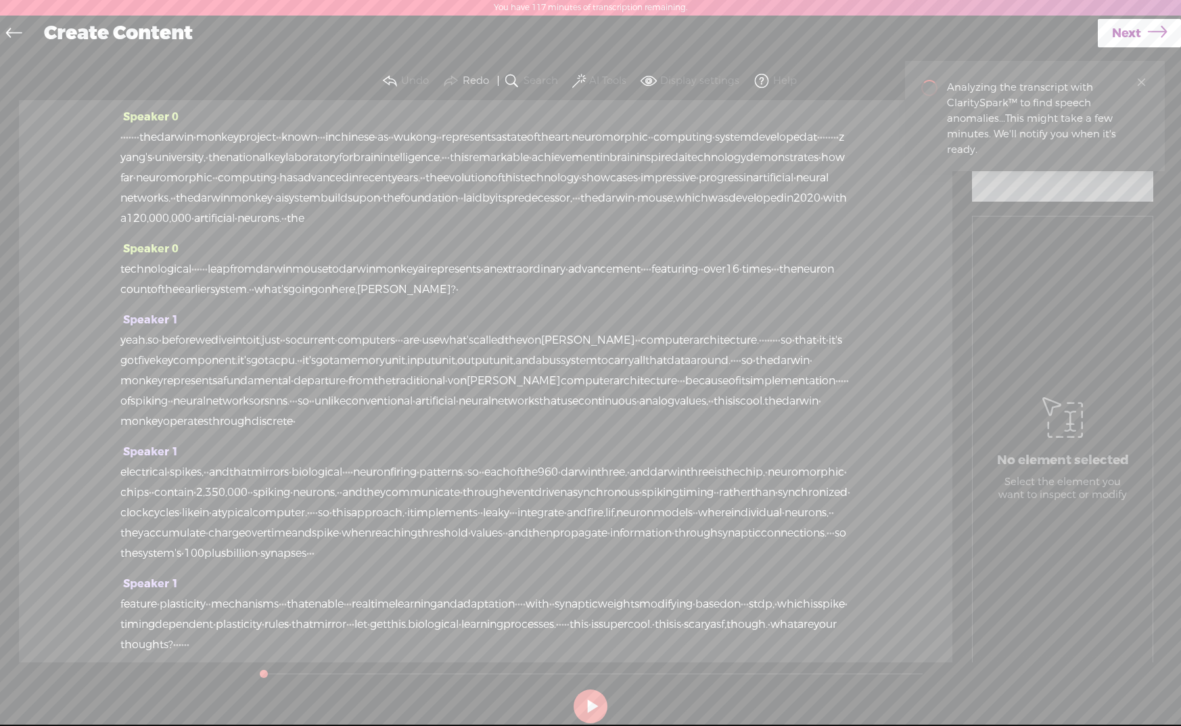
drag, startPoint x: 166, startPoint y: 137, endPoint x: 89, endPoint y: 137, distance: 77.8
click at [94, 138] on div "Speaker 0 · · · · · · · · the darwin · monkey project · · known · · · in chines…" at bounding box center [486, 381] width 934 height 562
drag, startPoint x: 438, startPoint y: 159, endPoint x: 478, endPoint y: 158, distance: 40.6
click at [479, 158] on div "[S] · · · · · · · · the darwin · monkey project · · known · · · in chinese · as…" at bounding box center [485, 177] width 731 height 101
drag, startPoint x: 215, startPoint y: 385, endPoint x: 239, endPoint y: 384, distance: 24.4
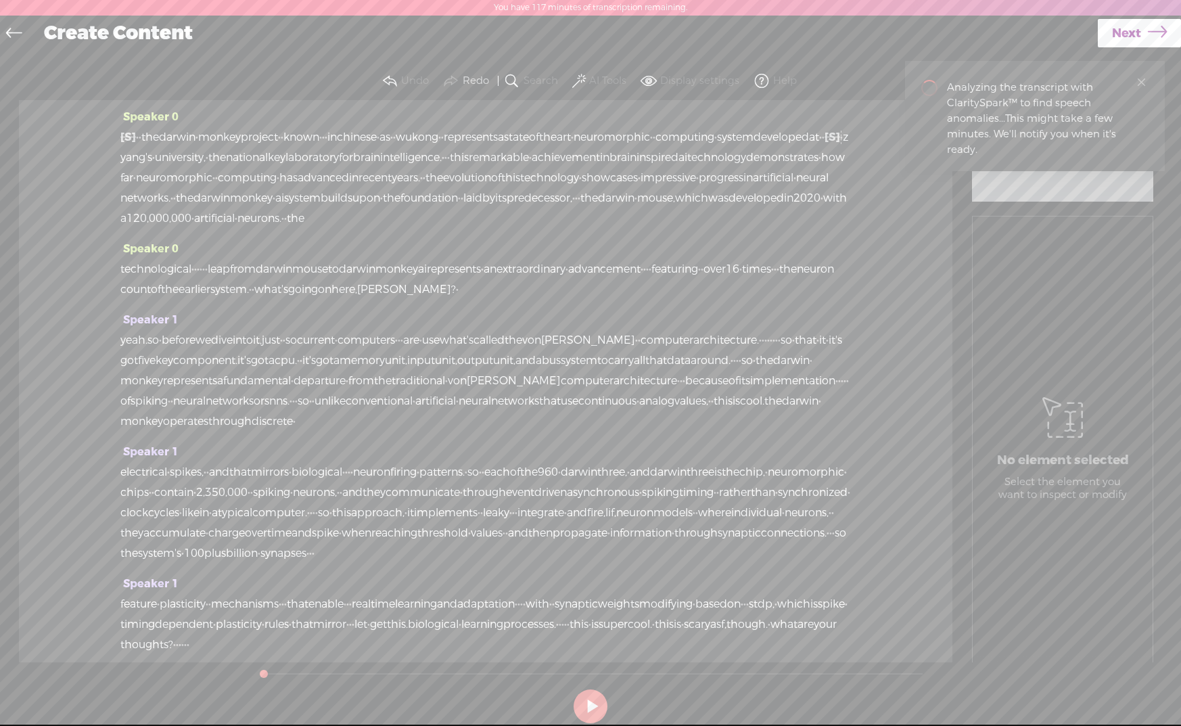
click at [239, 384] on div "yeah. so · before we dive into it, just · · so current · computers · · · are · …" at bounding box center [485, 380] width 731 height 101
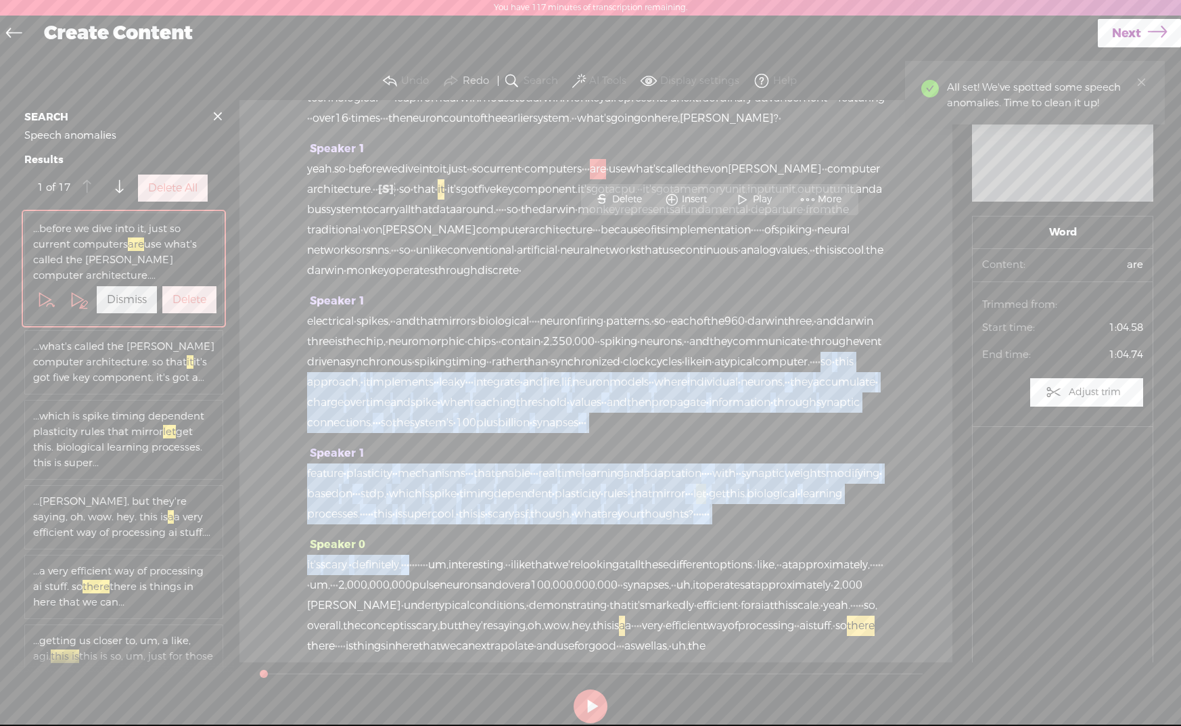
scroll to position [191, 0]
click at [304, 505] on div "Speaker 0 [S] · · · · · · · · the darwin · monkey project · · known · · · in ch…" at bounding box center [595, 381] width 713 height 562
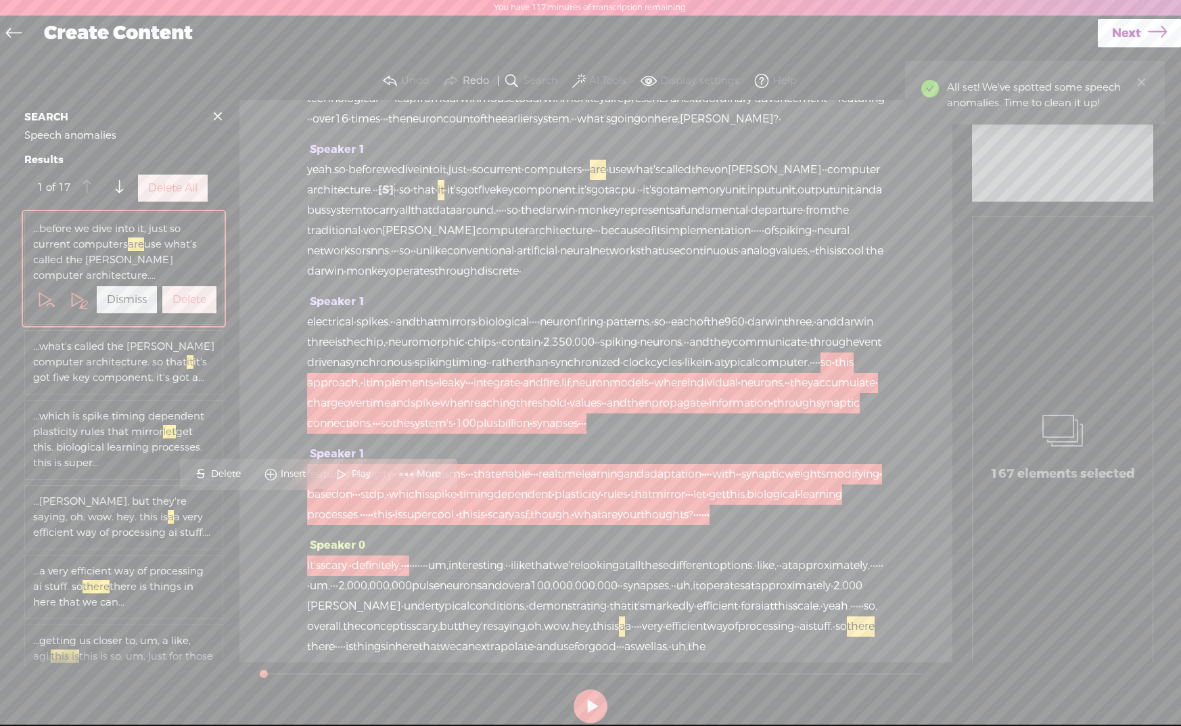
click at [298, 218] on div "Speaker 0 [S] · · · · · · · · the darwin · monkey project · · known · · · in ch…" at bounding box center [595, 381] width 713 height 562
click at [637, 200] on span "·" at bounding box center [638, 190] width 3 height 20
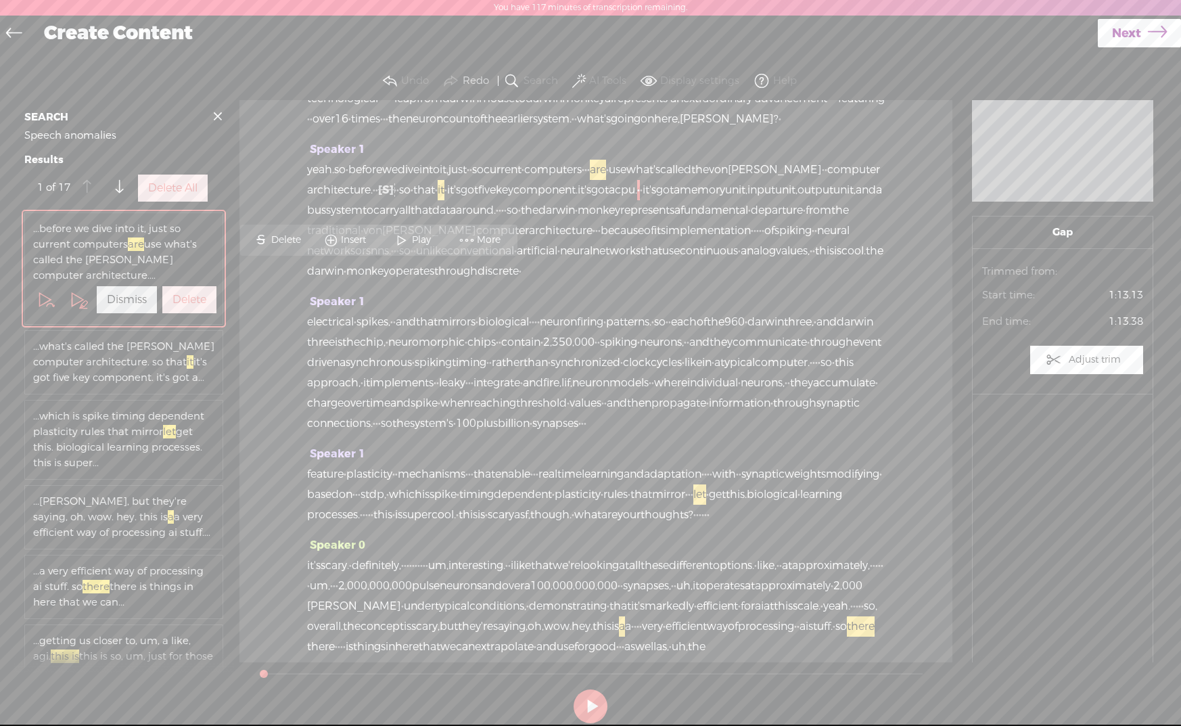
click at [157, 196] on label "Delete All" at bounding box center [172, 188] width 49 height 14
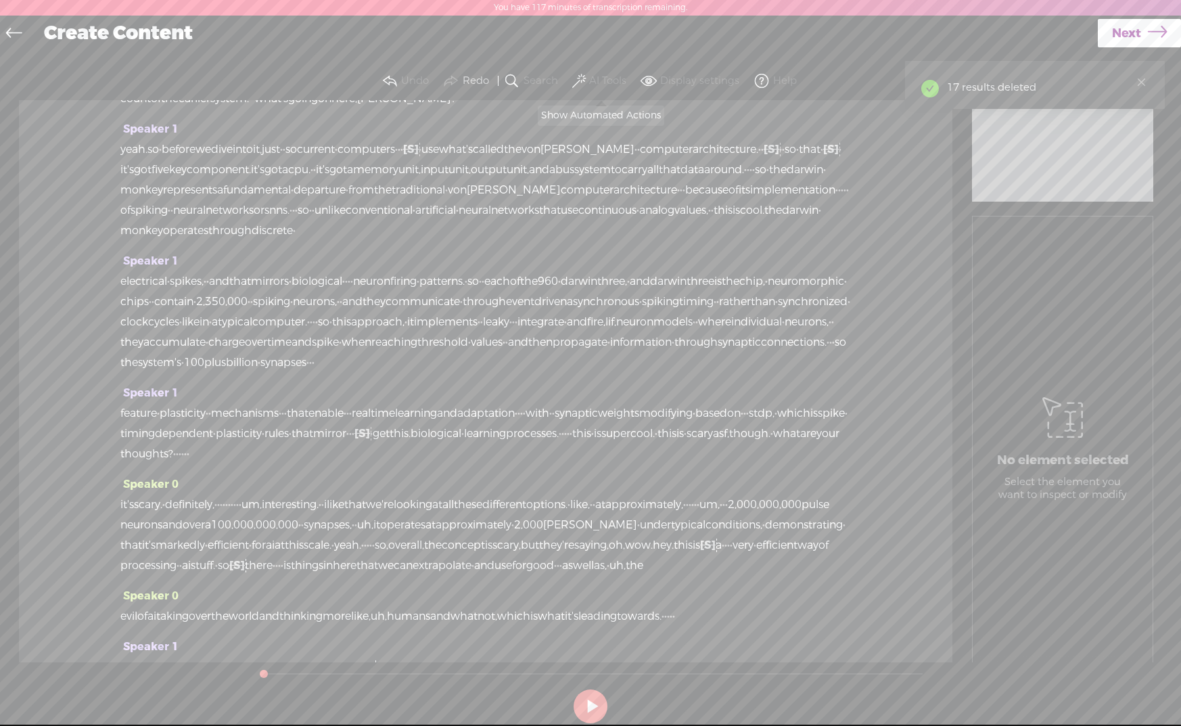
drag, startPoint x: 578, startPoint y: 78, endPoint x: 570, endPoint y: 78, distance: 8.1
click at [578, 78] on span at bounding box center [579, 81] width 14 height 16
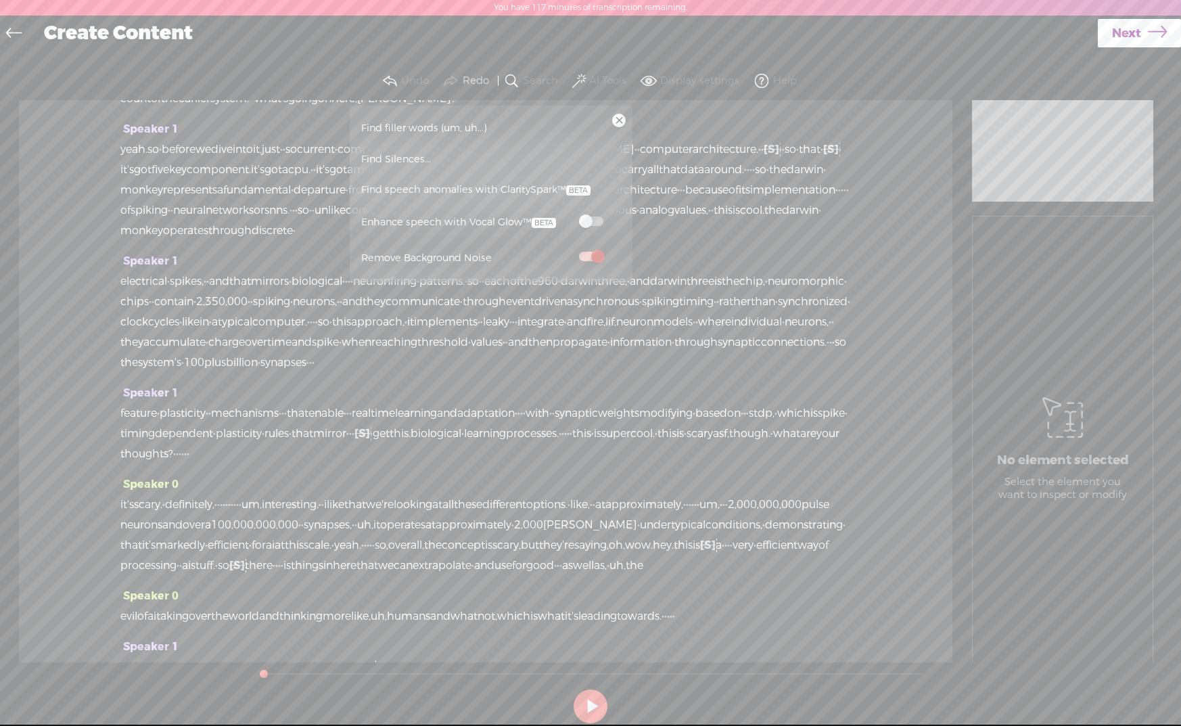
click at [440, 126] on span "Find filler words (um, uh...)" at bounding box center [424, 128] width 135 height 30
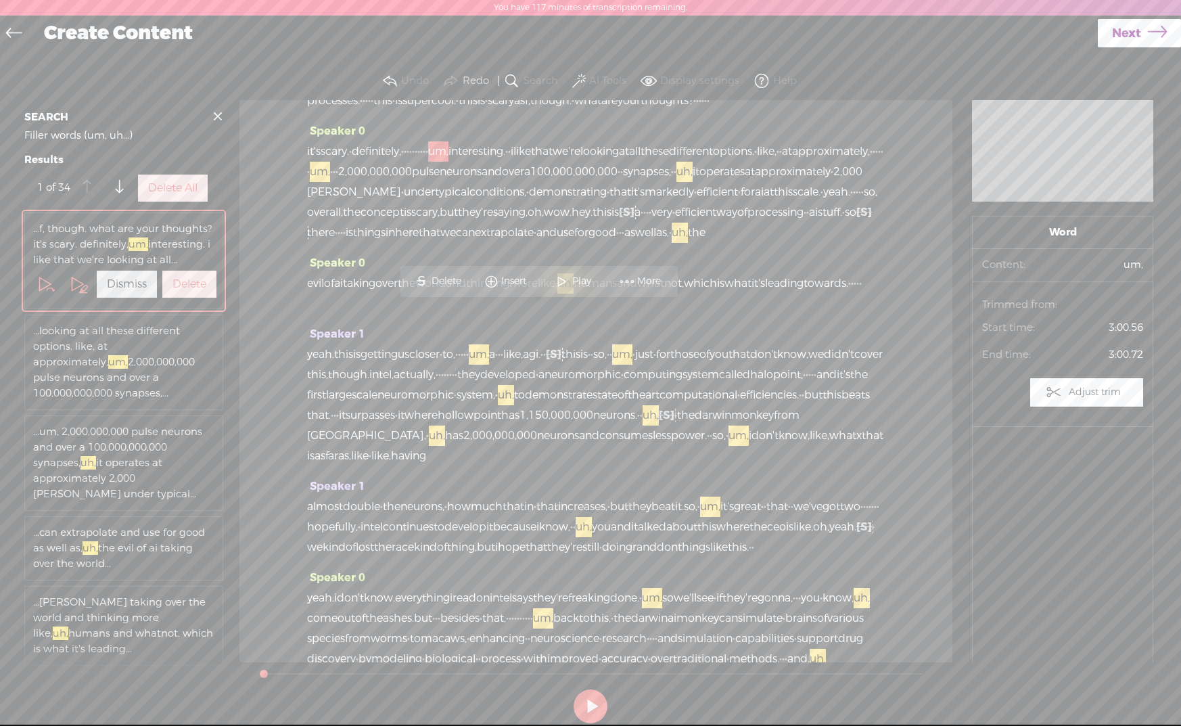
scroll to position [608, 0]
click at [177, 196] on label "Delete All" at bounding box center [172, 188] width 49 height 14
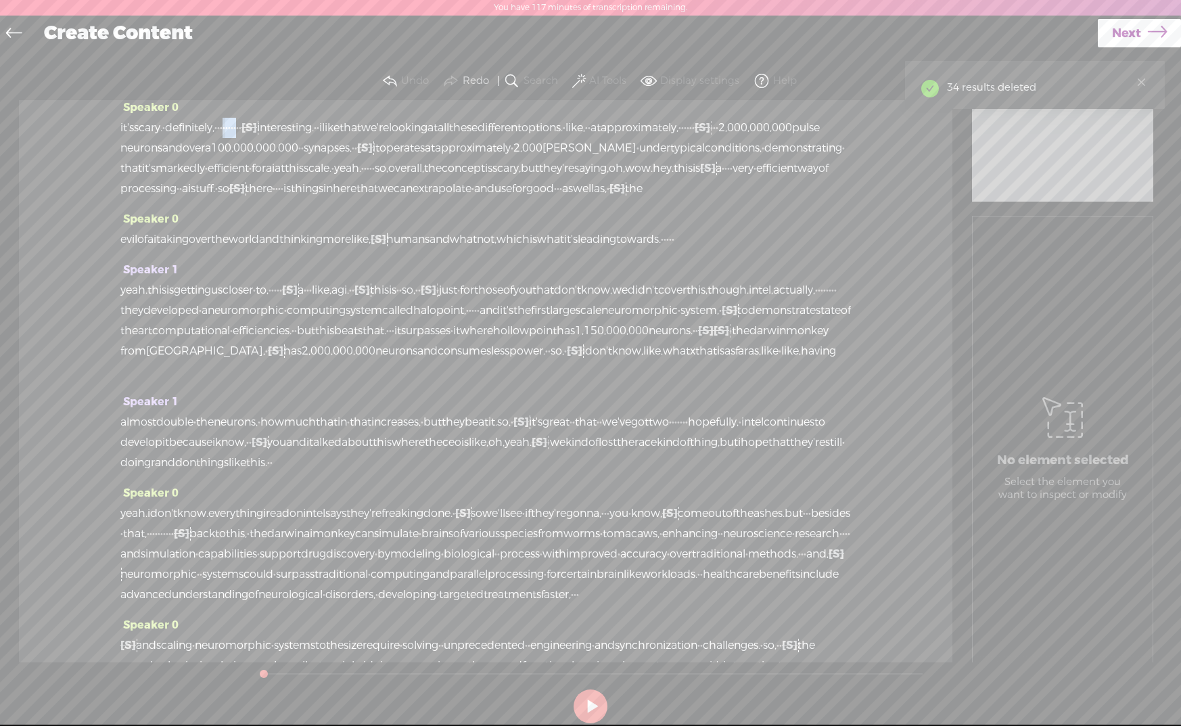
drag, startPoint x: 281, startPoint y: 164, endPoint x: 308, endPoint y: 164, distance: 26.4
click at [308, 165] on div "it's scary. · definitely, · · · · · · · · · · [S] um, interesting. · · i like t…" at bounding box center [485, 158] width 731 height 81
drag, startPoint x: 233, startPoint y: 189, endPoint x: 288, endPoint y: 190, distance: 55.5
click at [288, 190] on div "it's scary. · definitely, · · [S] · · · · · · · · [S] um, interesting. · · i li…" at bounding box center [485, 158] width 731 height 81
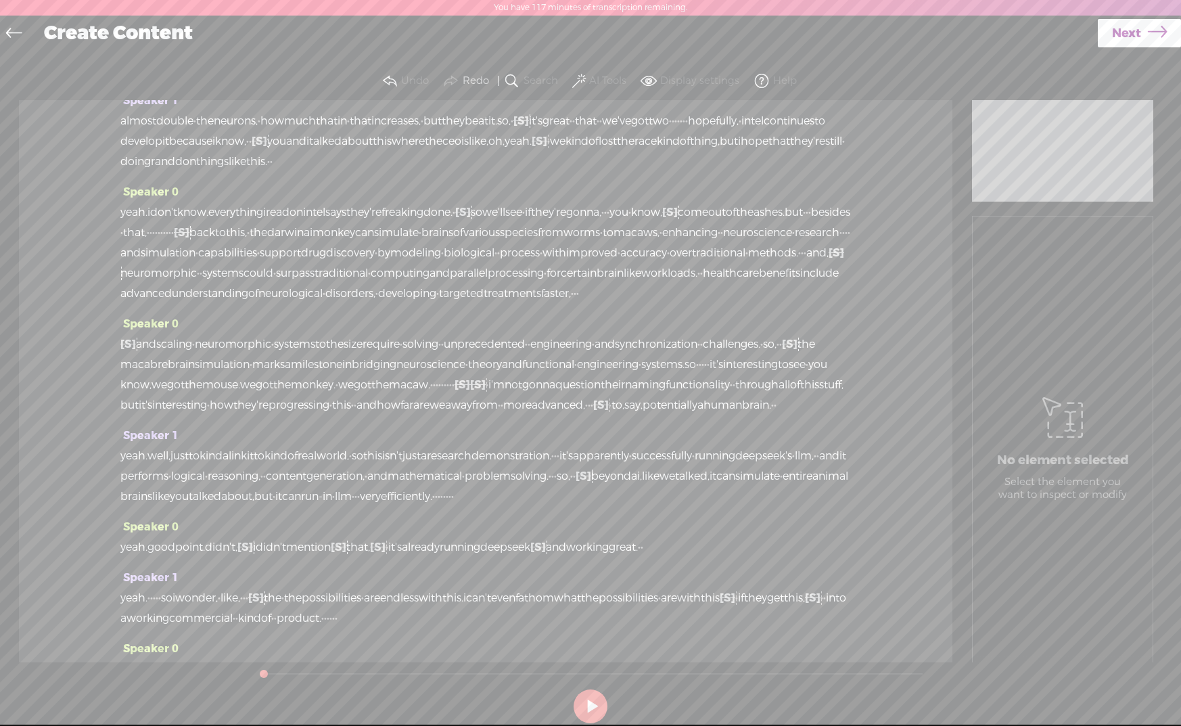
scroll to position [1076, 0]
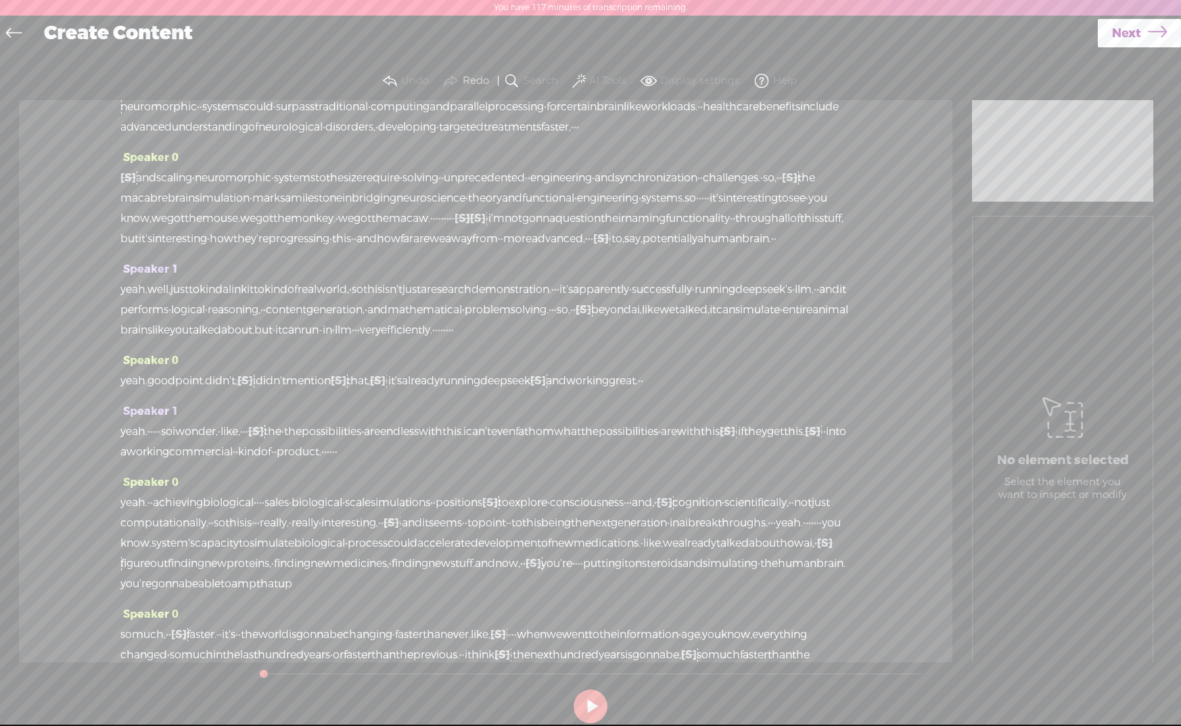
drag, startPoint x: 500, startPoint y: 212, endPoint x: 517, endPoint y: 214, distance: 17.0
click at [517, 137] on div "yeah. i don't know. everything i read on intel says they're freaking done. · [S…" at bounding box center [485, 86] width 731 height 101
drag, startPoint x: 323, startPoint y: 428, endPoint x: 364, endPoint y: 428, distance: 41.3
click at [362, 249] on div "[S] um, and scaling · neuromorphic · systems to the size require · solving · · …" at bounding box center [485, 208] width 731 height 81
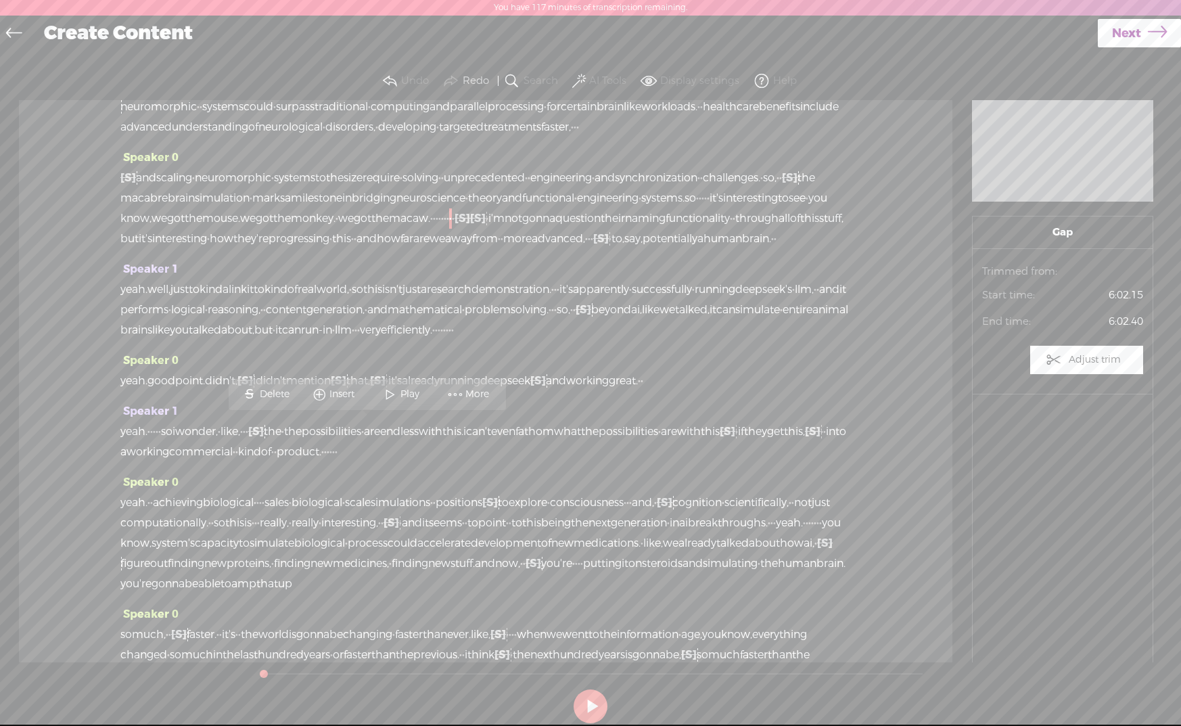
drag, startPoint x: 369, startPoint y: 428, endPoint x: 322, endPoint y: 426, distance: 47.4
click at [324, 249] on div "[S] um, and scaling · neuromorphic · systems to the size require · solving · · …" at bounding box center [485, 208] width 731 height 81
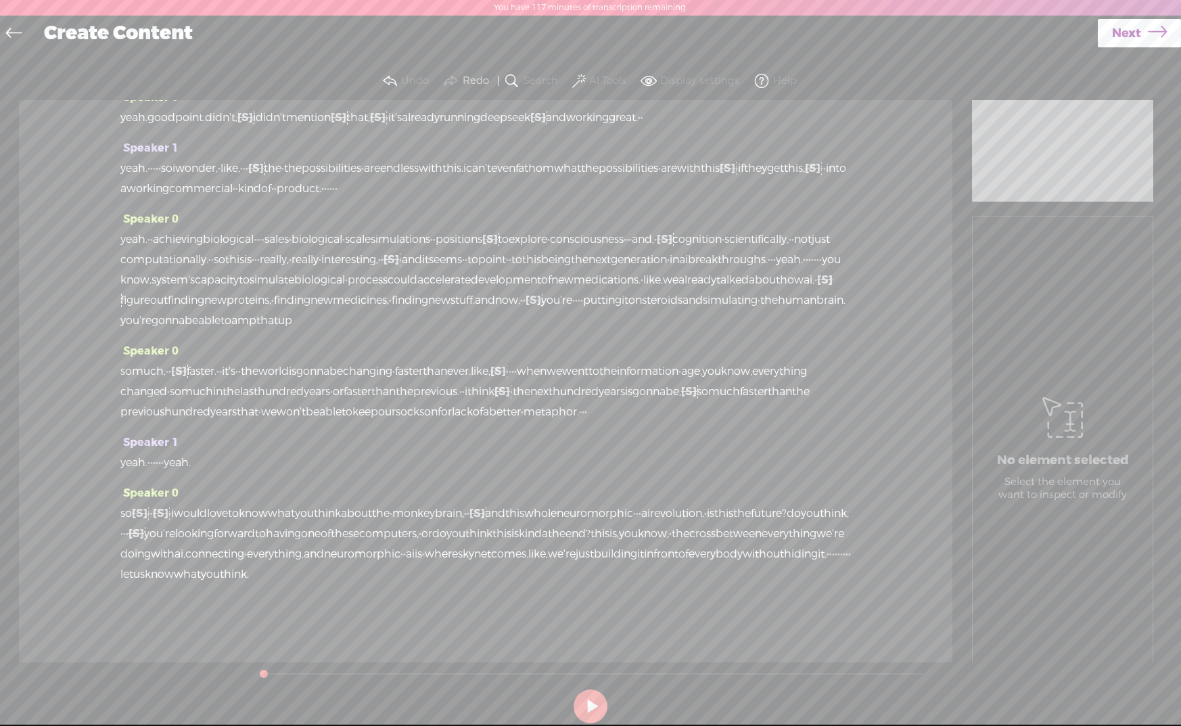
scroll to position [1397, 0]
drag, startPoint x: 373, startPoint y: 257, endPoint x: 394, endPoint y: 257, distance: 21.0
click at [394, 77] on div "yeah. well, just to kinda link it to kind of real world, · so this isn't just a…" at bounding box center [485, 46] width 731 height 61
drag, startPoint x: 617, startPoint y: 217, endPoint x: 641, endPoint y: 218, distance: 23.7
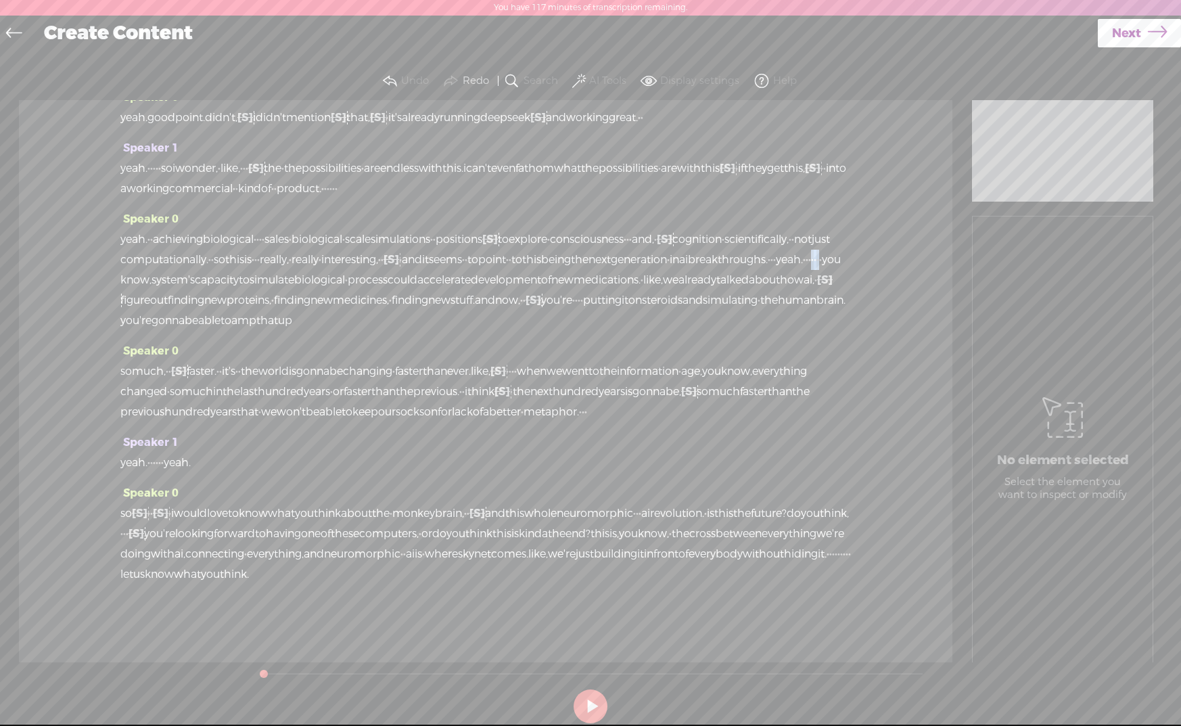
click at [641, 229] on div "yeah. · · achieving biological · · · · sales · biological · scale simulations ·…" at bounding box center [485, 279] width 731 height 101
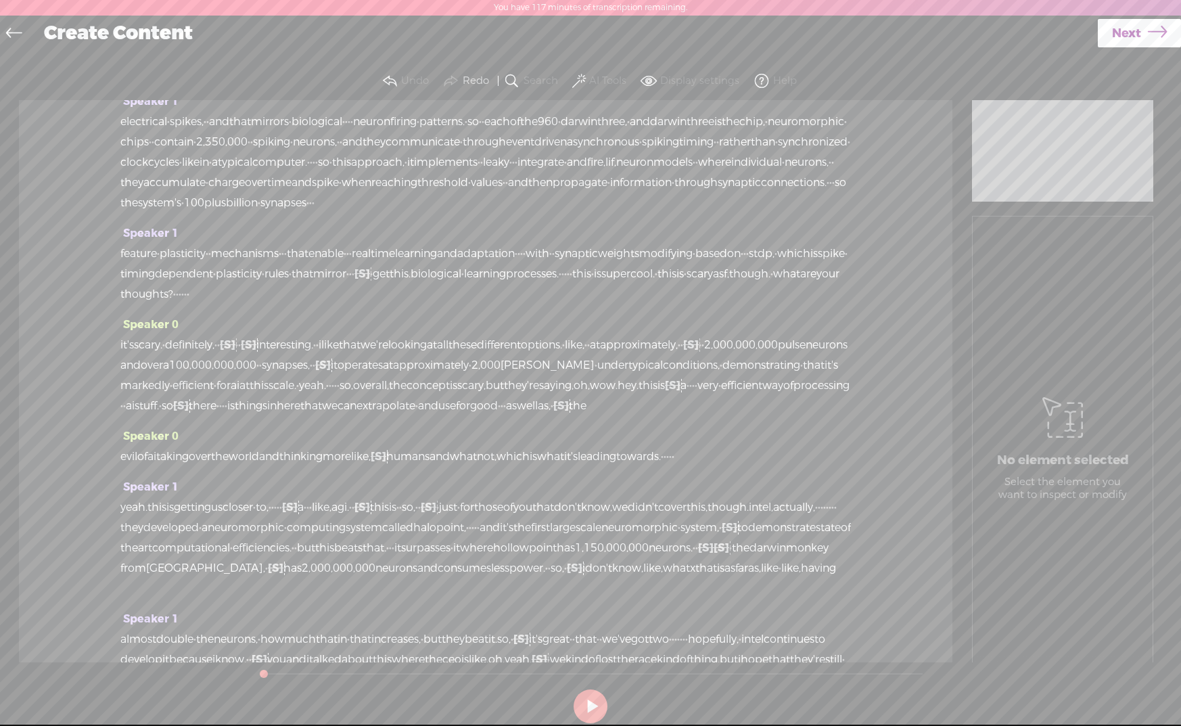
scroll to position [0, 0]
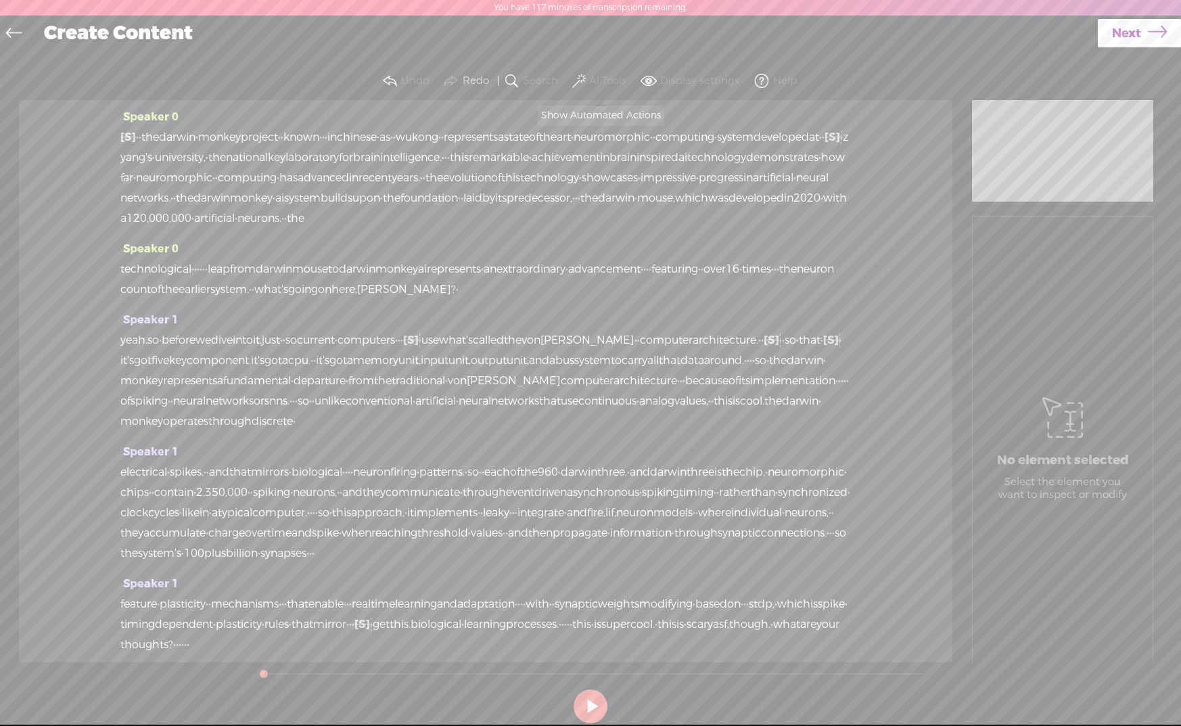
click at [592, 73] on button "AI Tools" at bounding box center [601, 81] width 63 height 27
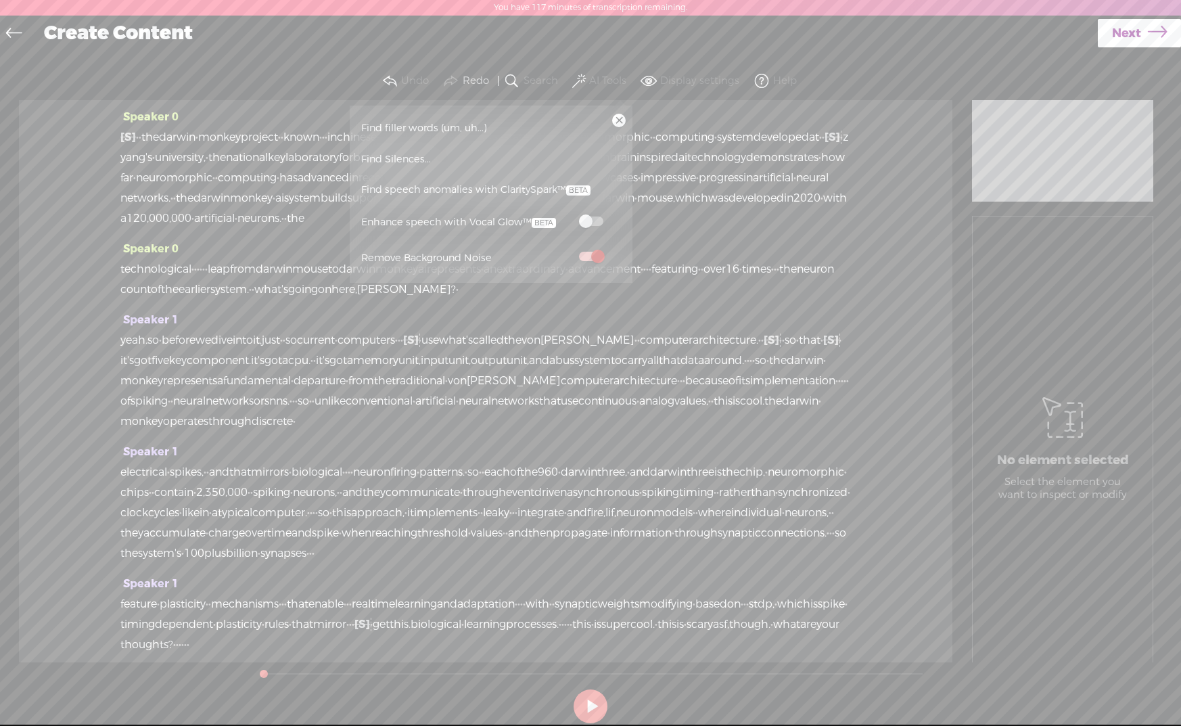
click at [593, 223] on span at bounding box center [591, 220] width 24 height 9
click at [678, 41] on div "Create Content" at bounding box center [566, 33] width 1063 height 35
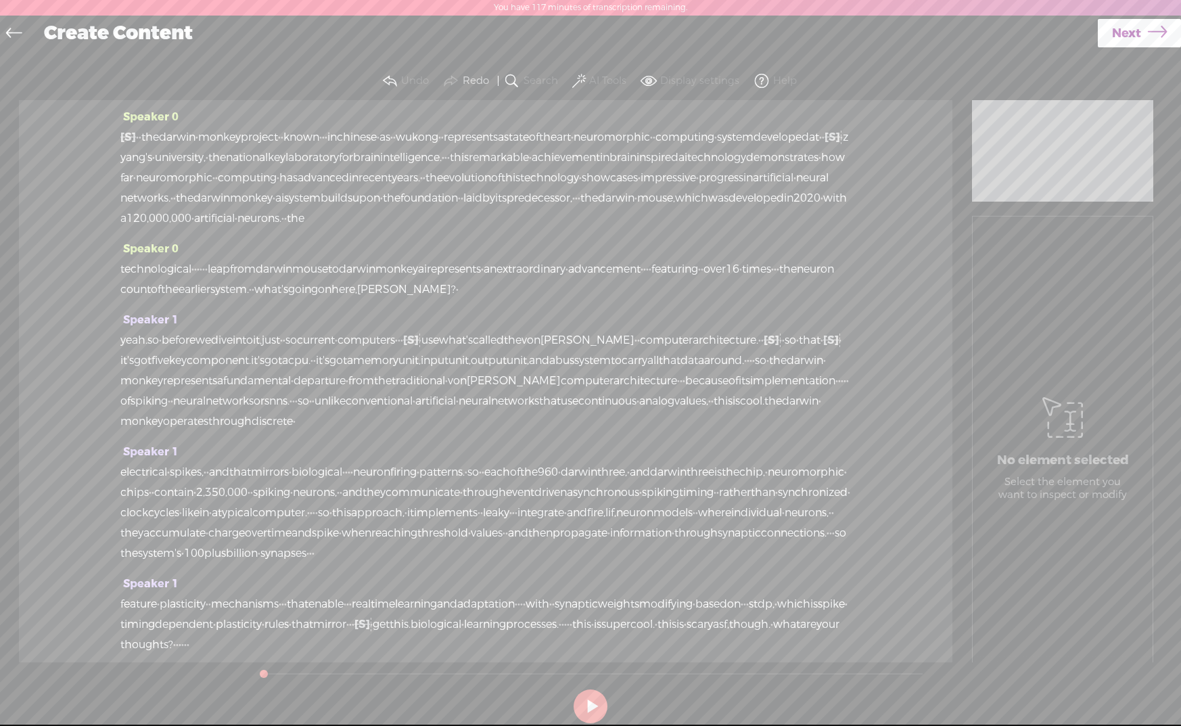
click at [1141, 35] on link "Next" at bounding box center [1139, 33] width 83 height 28
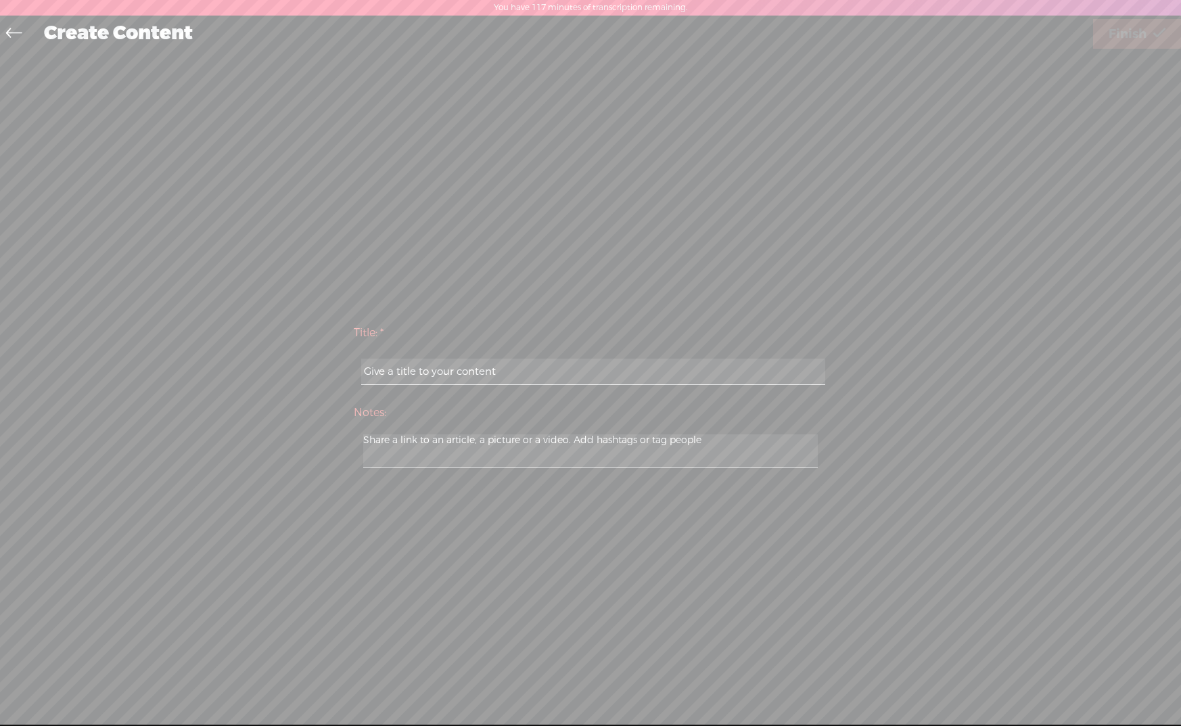
click at [632, 361] on input "text" at bounding box center [592, 372] width 463 height 26
paste input "neuromorphic AI"
type input "neuromorphic AI"
click at [1122, 36] on span "Finish" at bounding box center [1128, 34] width 38 height 35
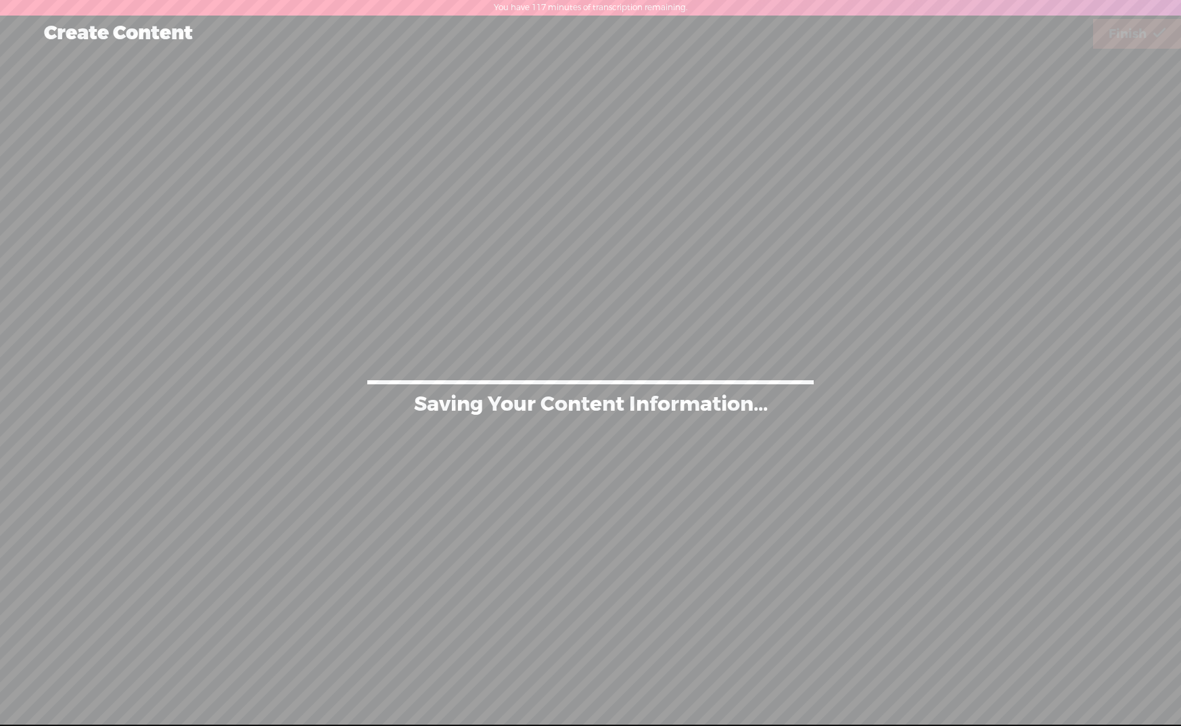
scroll to position [1, 0]
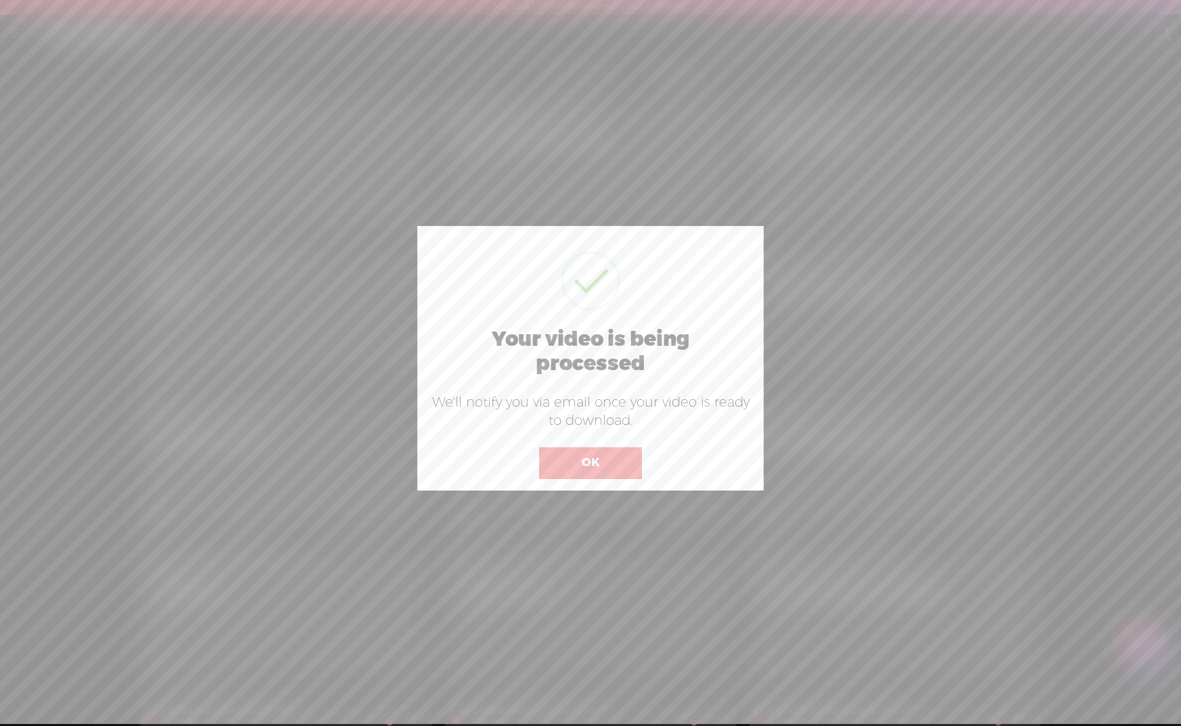
click at [553, 448] on button "OK" at bounding box center [590, 462] width 103 height 31
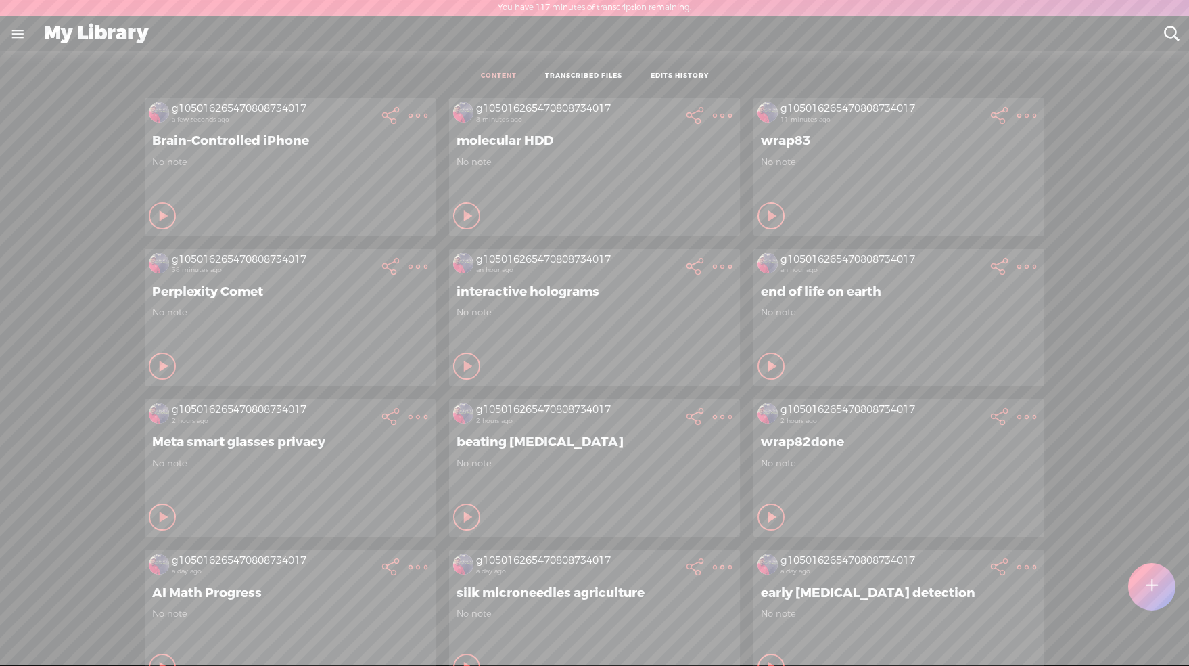
click at [1165, 594] on div at bounding box center [1151, 586] width 47 height 47
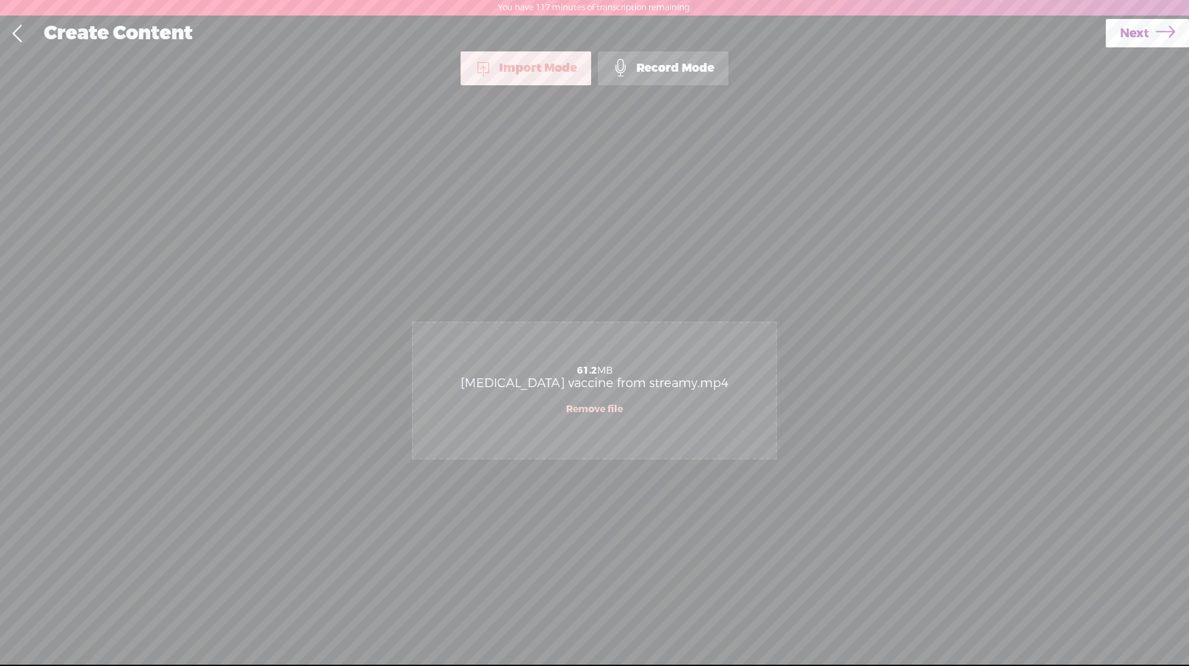
click at [1135, 39] on span "Next" at bounding box center [1134, 33] width 29 height 35
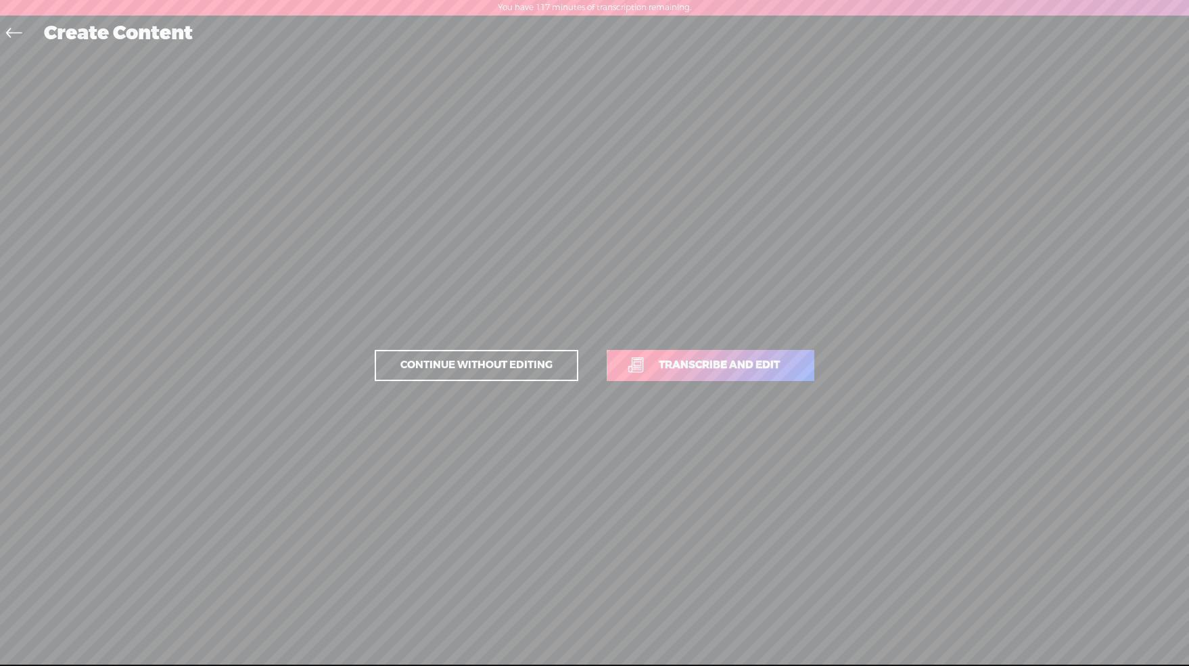
click at [729, 375] on link "Transcribe and edit" at bounding box center [711, 365] width 208 height 31
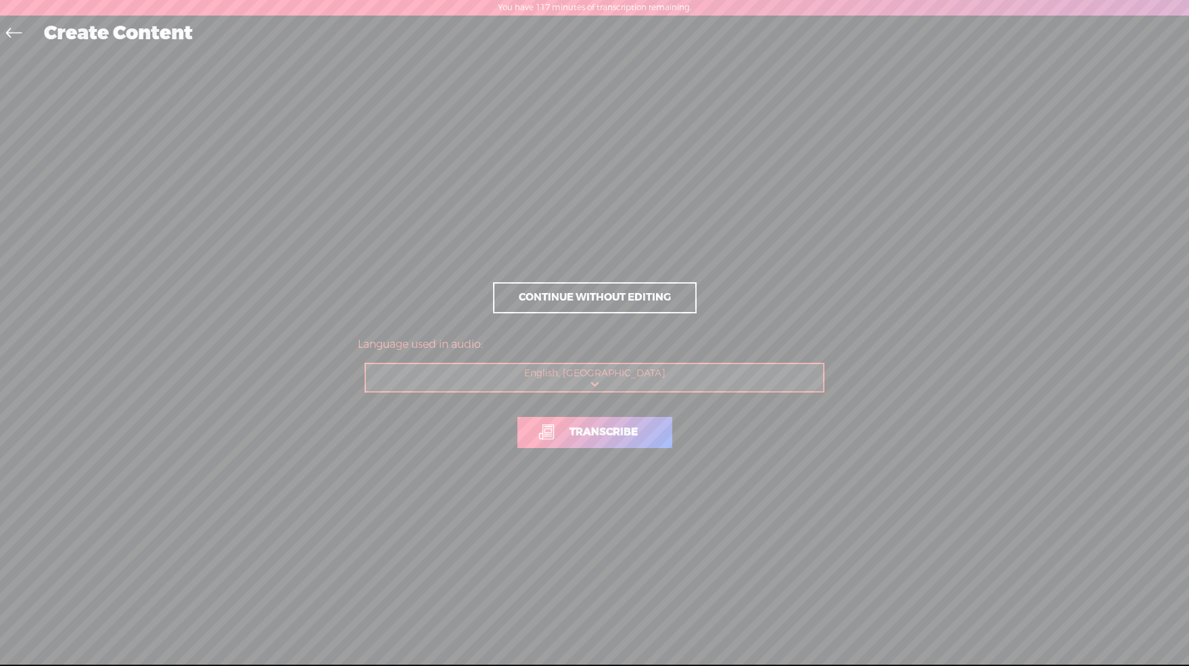
click at [642, 428] on span "Transcribe" at bounding box center [603, 432] width 97 height 16
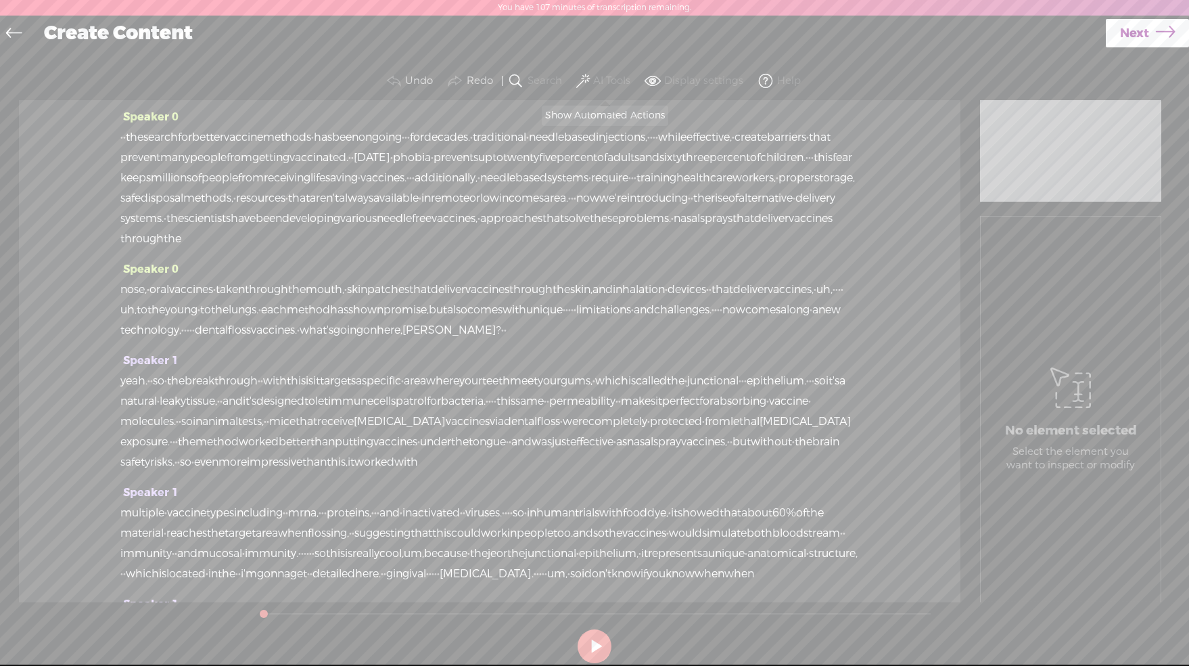
click at [585, 76] on span at bounding box center [583, 81] width 14 height 16
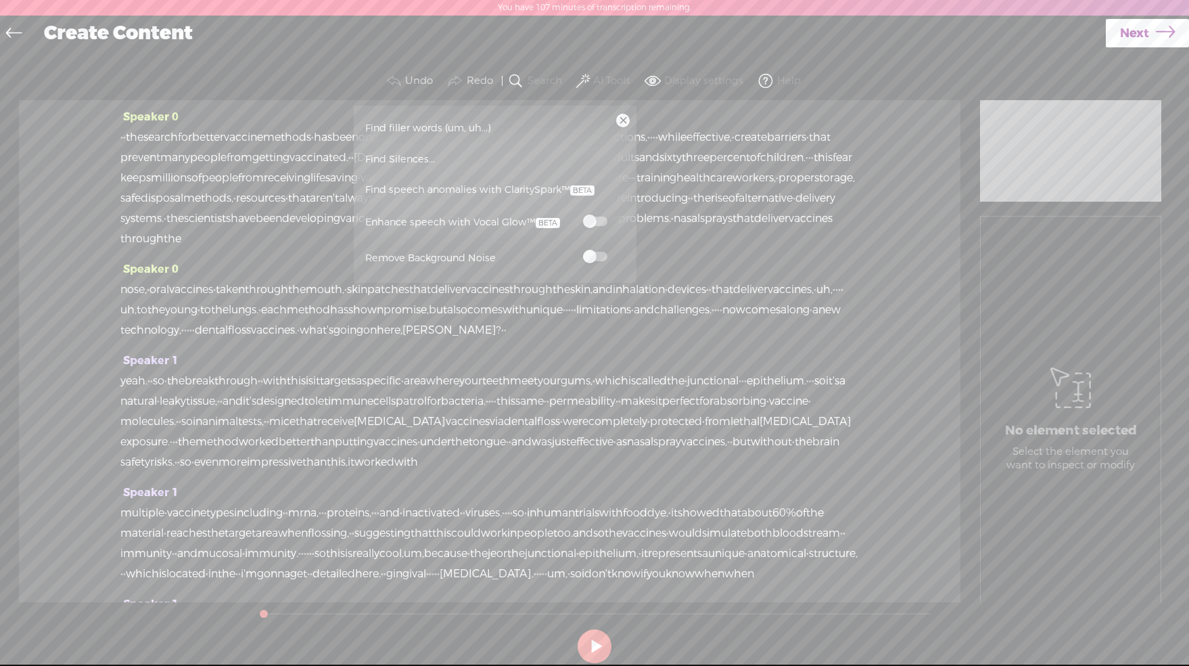
click at [601, 259] on span at bounding box center [595, 256] width 24 height 9
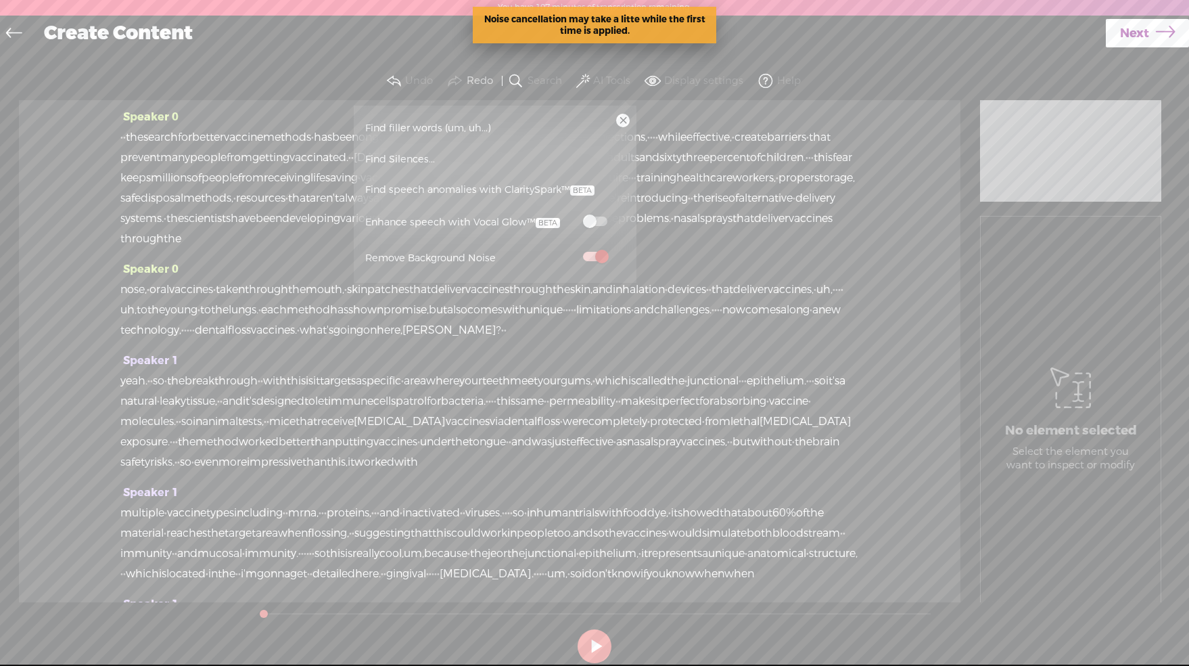
click at [583, 73] on span at bounding box center [583, 81] width 14 height 16
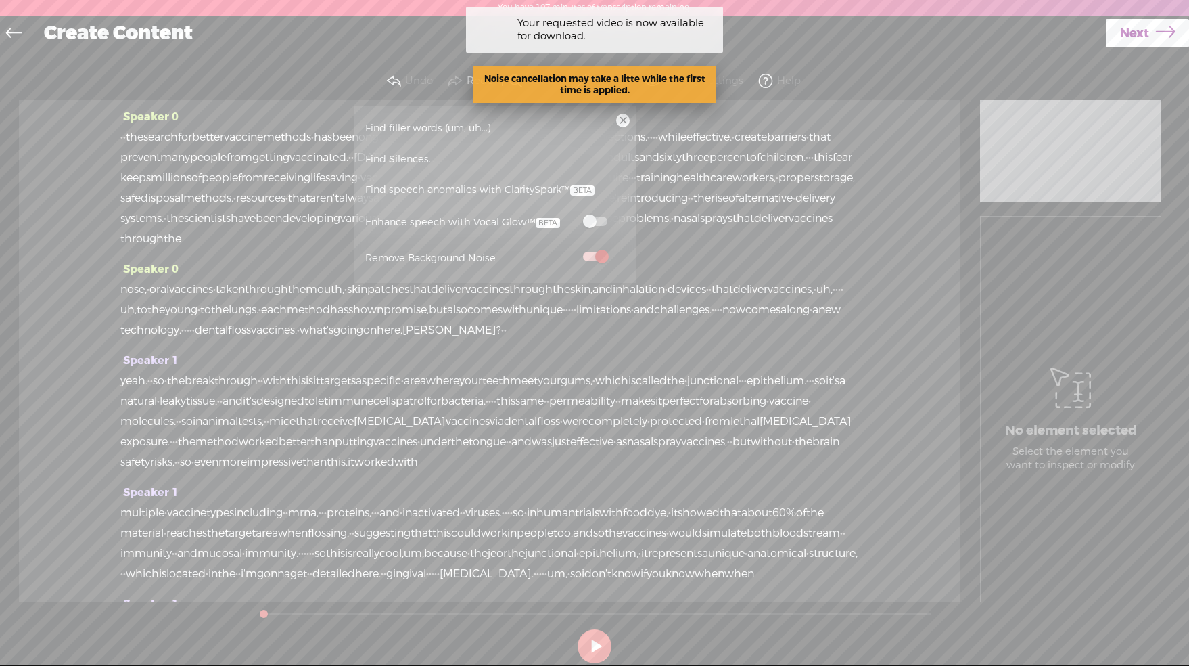
click at [435, 186] on span "Find speech anomalies with ClaritySpark™" at bounding box center [480, 190] width 239 height 31
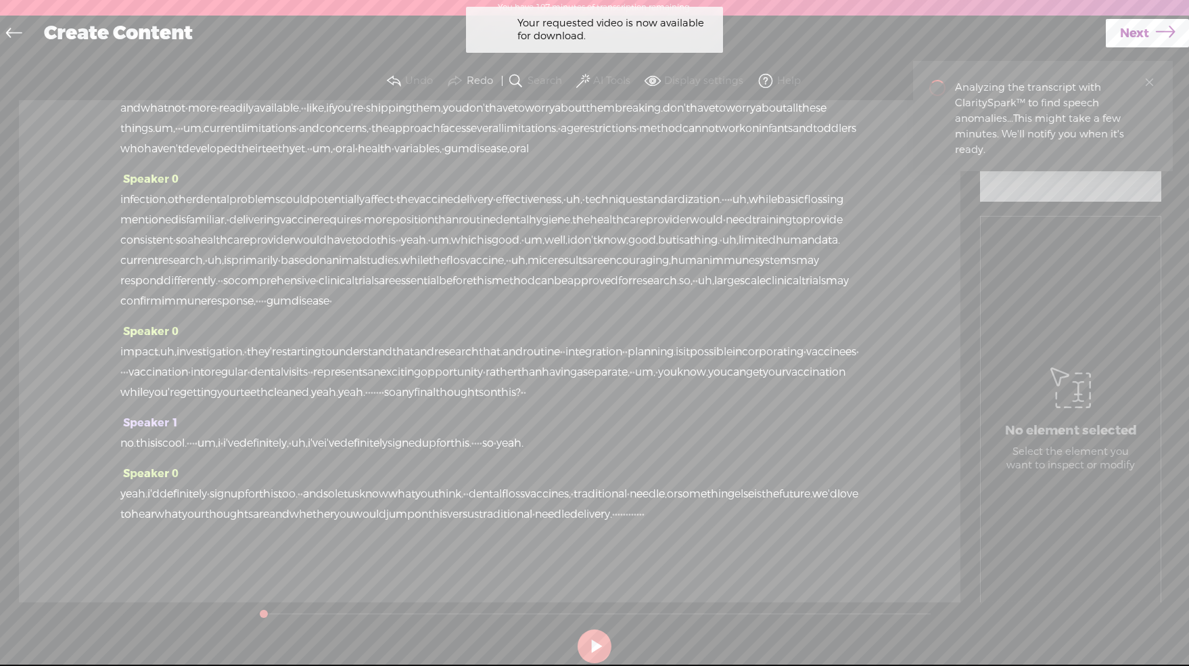
scroll to position [2309, 0]
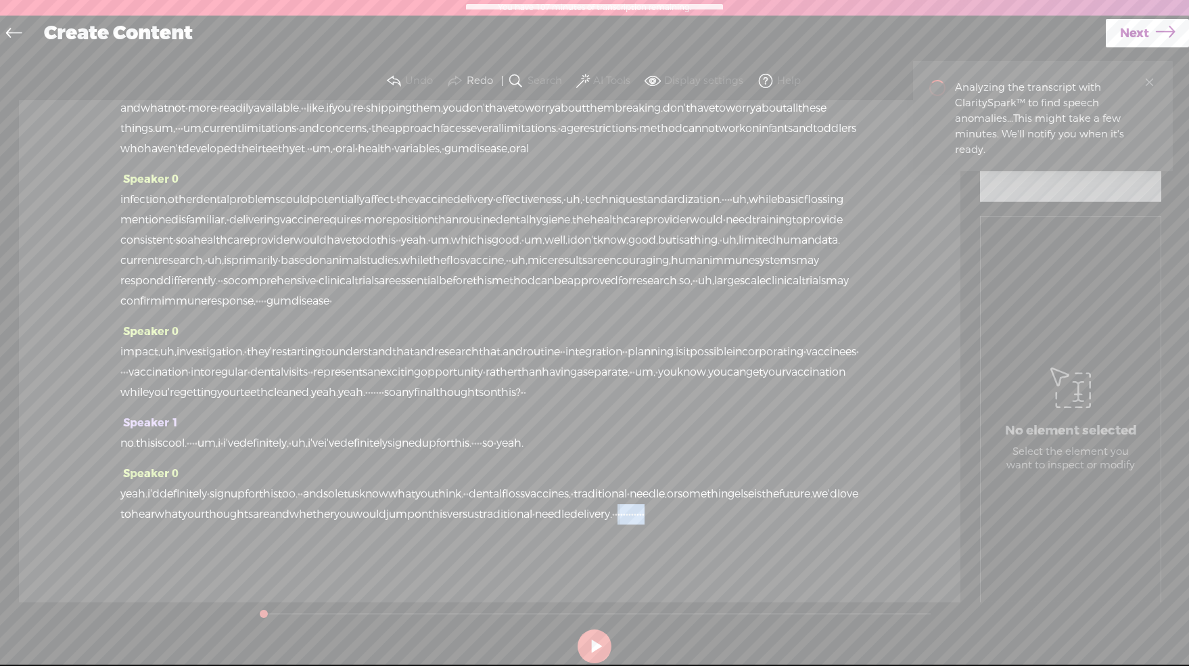
drag, startPoint x: 340, startPoint y: 517, endPoint x: 479, endPoint y: 522, distance: 139.4
click at [482, 524] on div "yeah. i'd definitely · sign up for this too. · · and so let us know what you th…" at bounding box center [489, 504] width 739 height 41
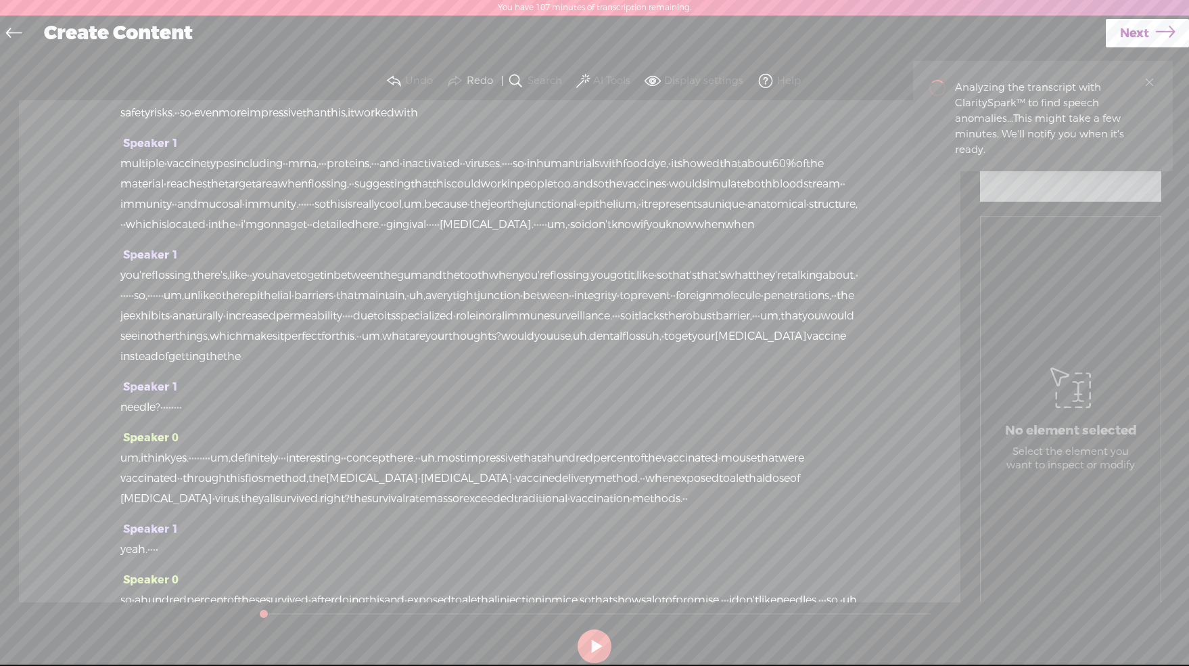
scroll to position [418, 0]
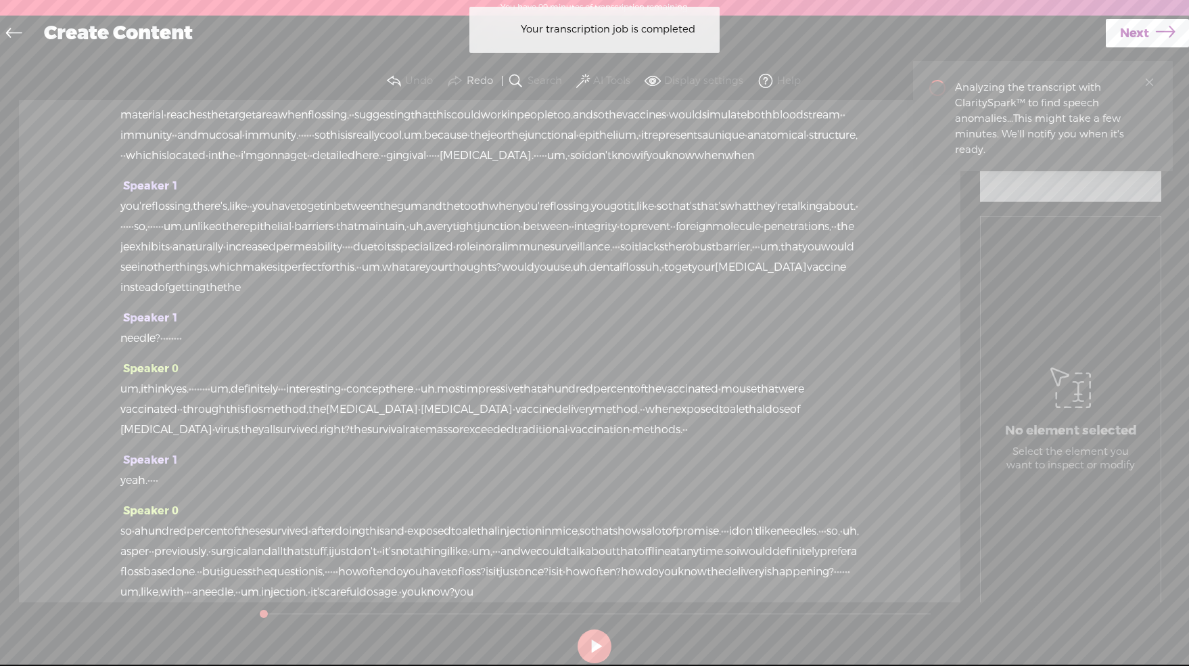
drag, startPoint x: 186, startPoint y: 462, endPoint x: 221, endPoint y: 463, distance: 35.2
click at [221, 348] on div "needle? · · · · · · · ·" at bounding box center [489, 338] width 739 height 20
drag, startPoint x: 245, startPoint y: 511, endPoint x: 264, endPoint y: 509, distance: 19.0
click at [265, 440] on div "um, i think yes. · · · · · · · · um, definitely · · · interesting · · concept h…" at bounding box center [489, 409] width 739 height 61
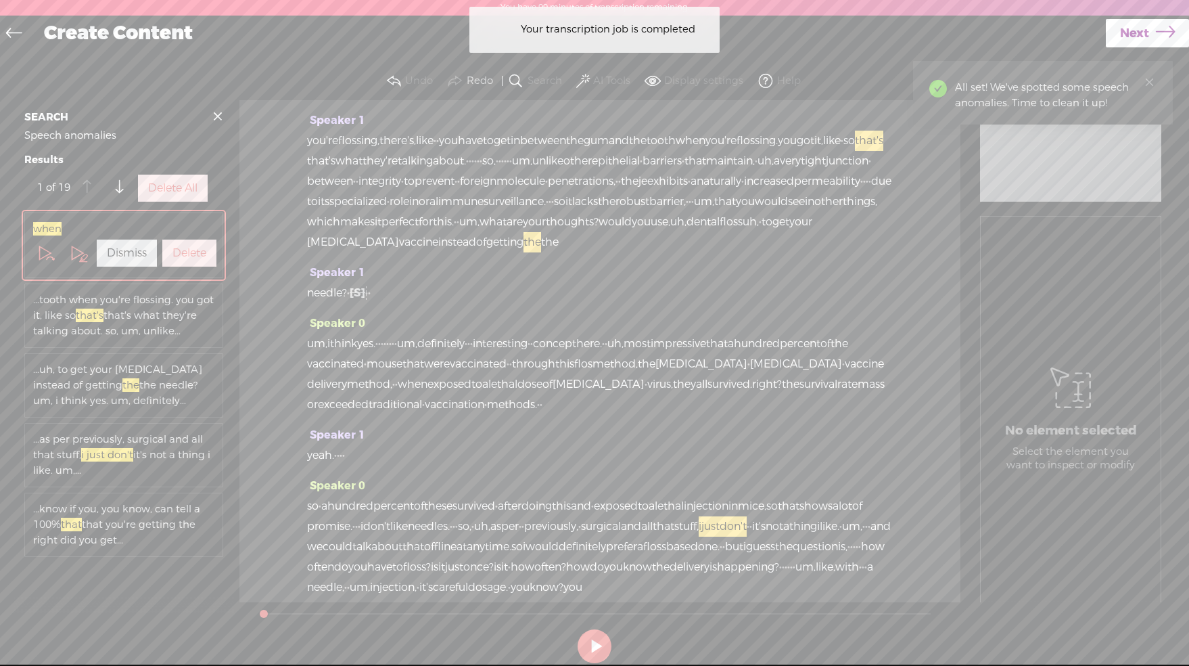
scroll to position [507, 0]
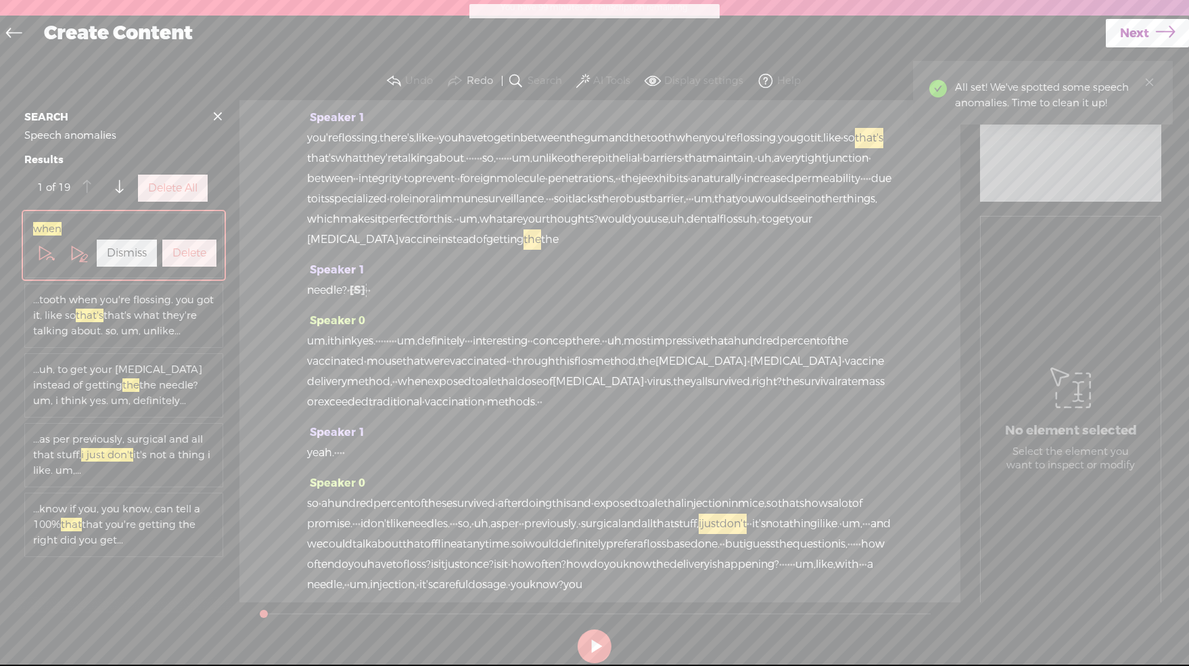
click at [257, 361] on div "Speaker 0 · · the search for better vaccine methods · has been ongoing · · · fo…" at bounding box center [599, 351] width 721 height 502
click at [189, 196] on label "Delete All" at bounding box center [172, 188] width 49 height 14
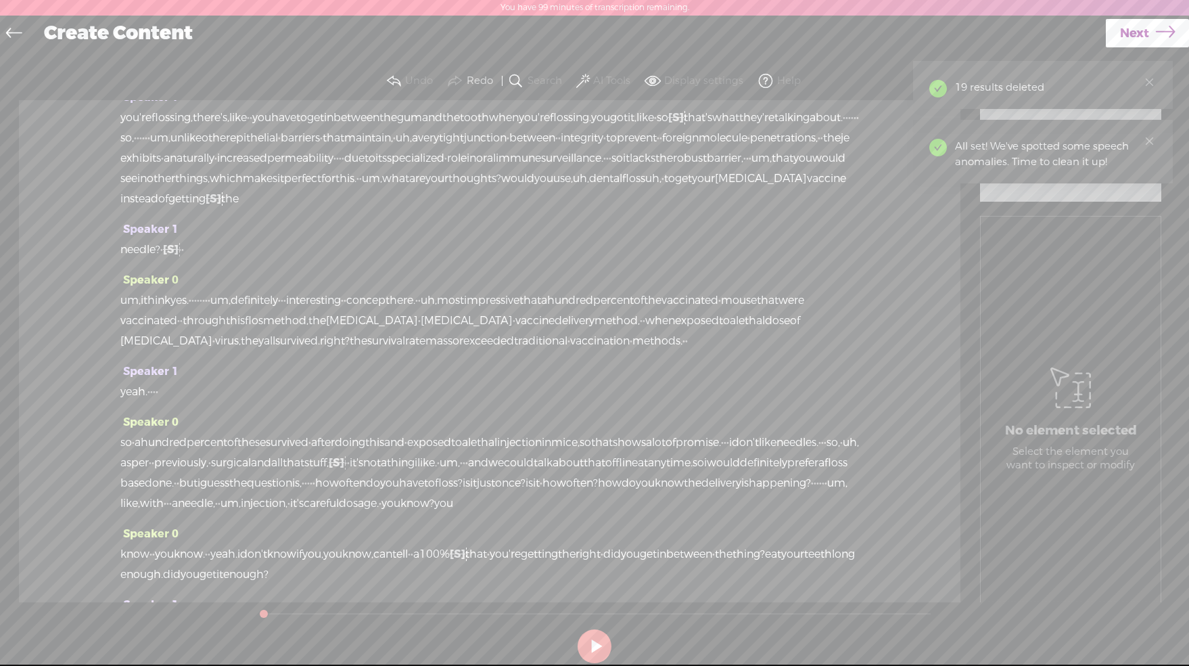
click at [589, 78] on span at bounding box center [583, 81] width 14 height 16
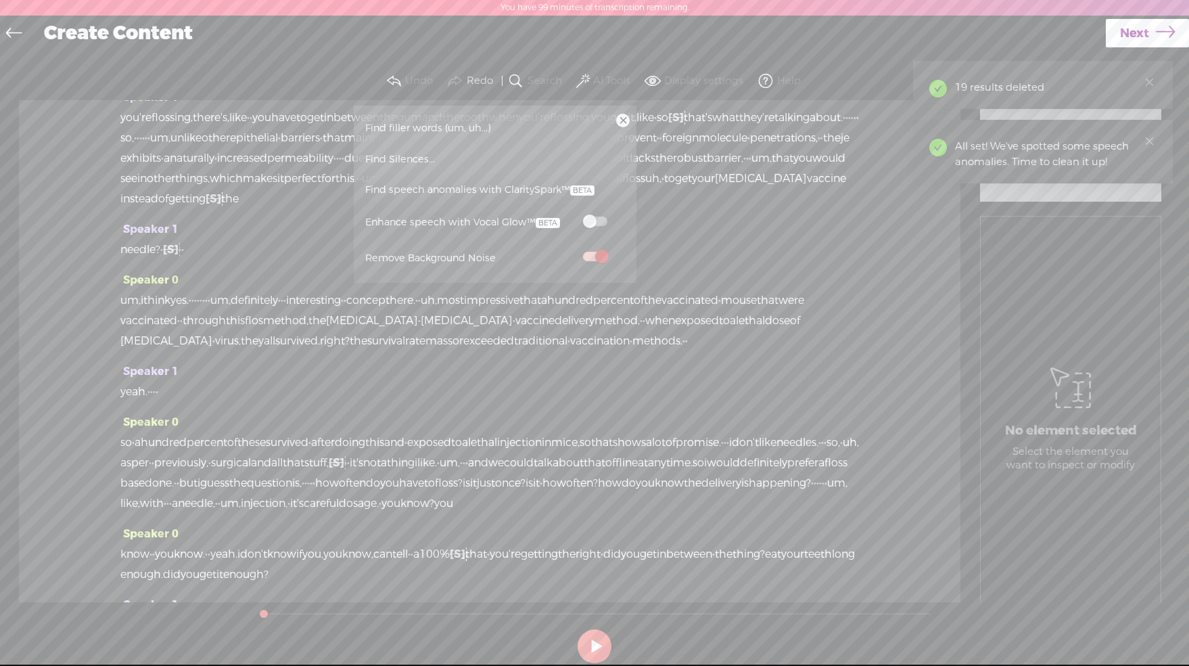
drag, startPoint x: 414, startPoint y: 124, endPoint x: 394, endPoint y: 135, distance: 22.1
click at [413, 124] on span "Find filler words (um, uh...)" at bounding box center [428, 128] width 135 height 30
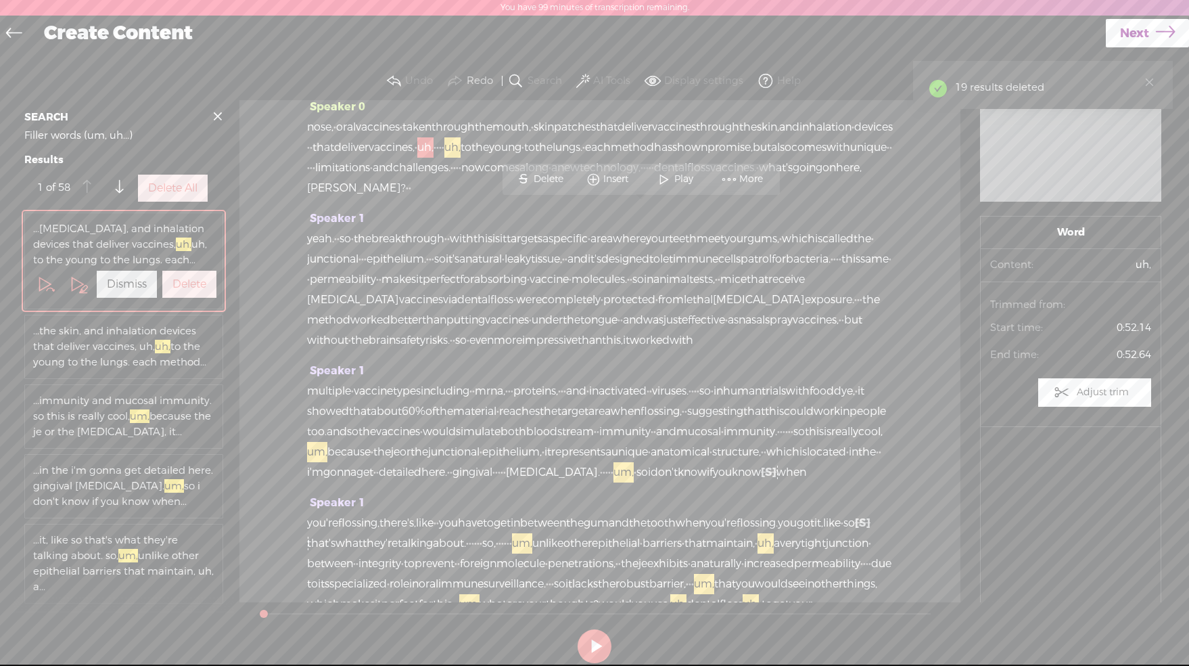
scroll to position [160, 0]
click at [156, 196] on label "Delete All" at bounding box center [172, 188] width 49 height 14
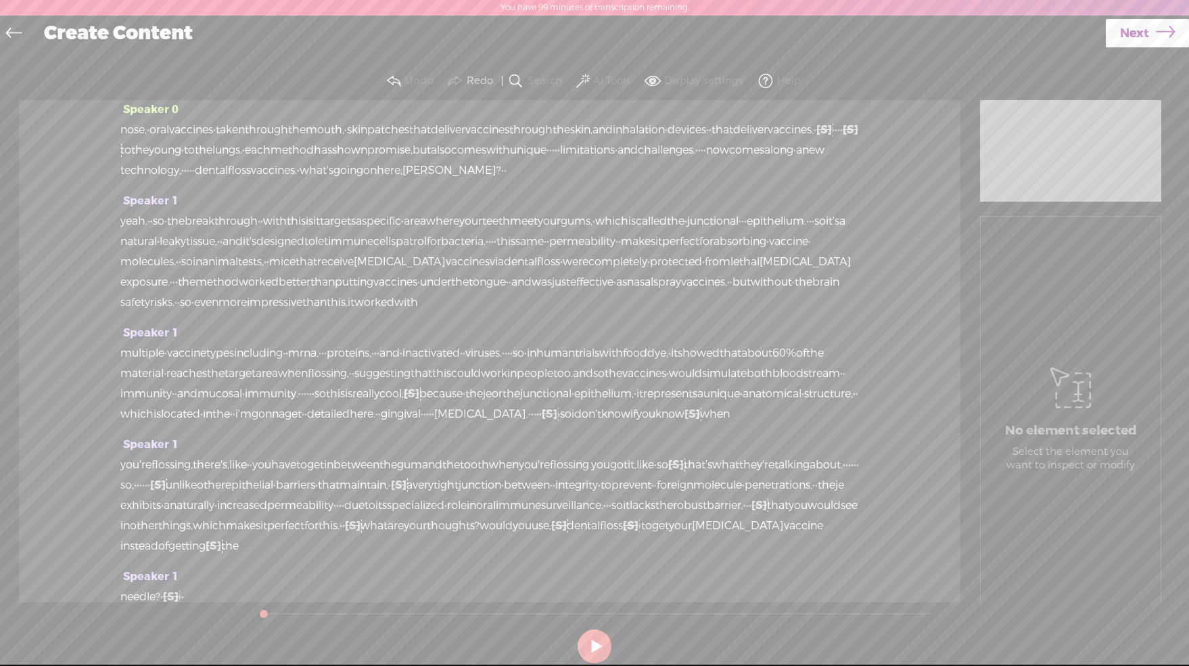
click at [581, 85] on span at bounding box center [583, 81] width 14 height 16
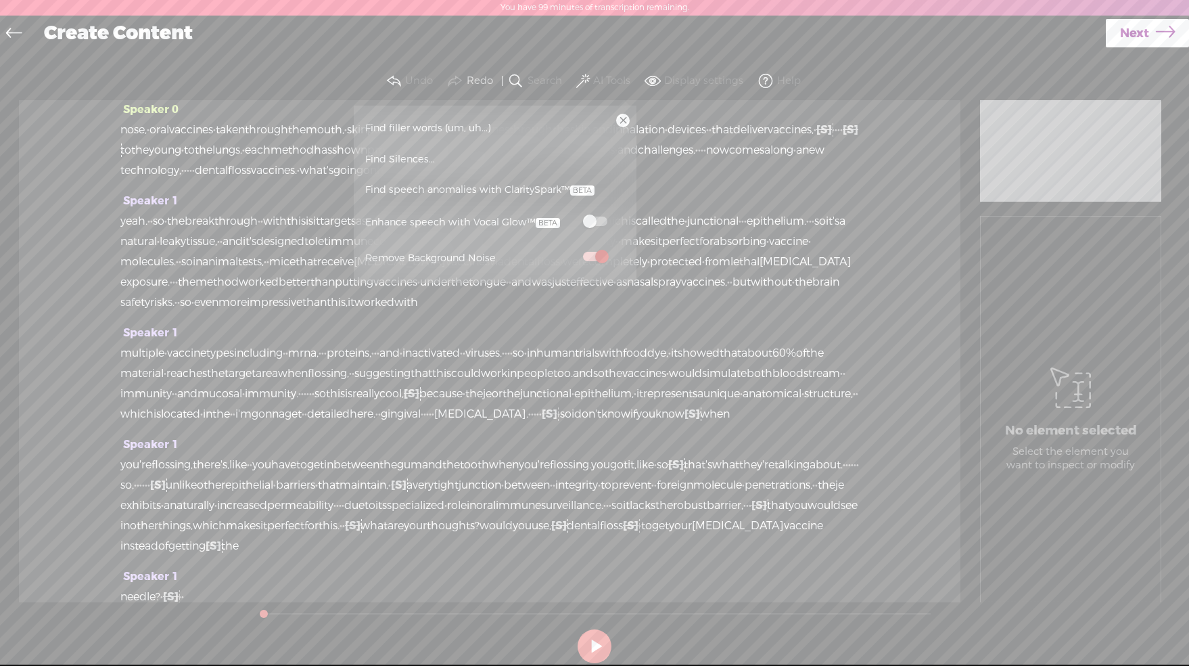
click at [599, 222] on span at bounding box center [595, 220] width 24 height 9
click at [853, 225] on div "Speaker 0 · · the search for better vaccine methods · has been ongoing · · · fo…" at bounding box center [490, 351] width 942 height 502
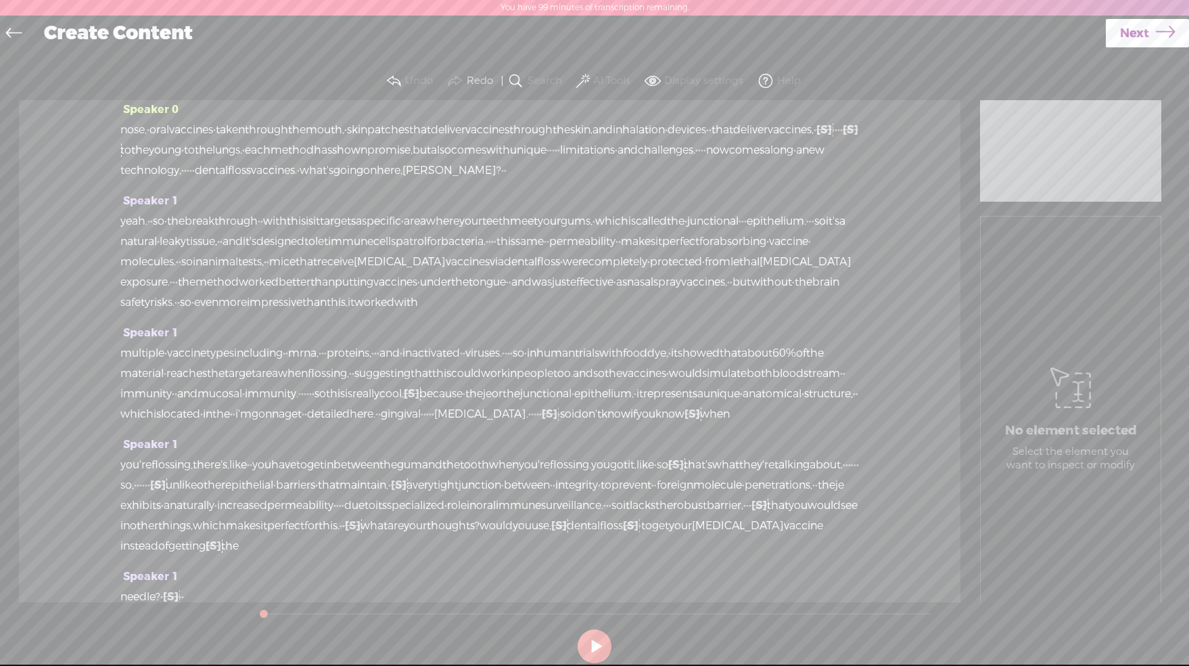
click at [1137, 35] on span "Next" at bounding box center [1134, 33] width 29 height 35
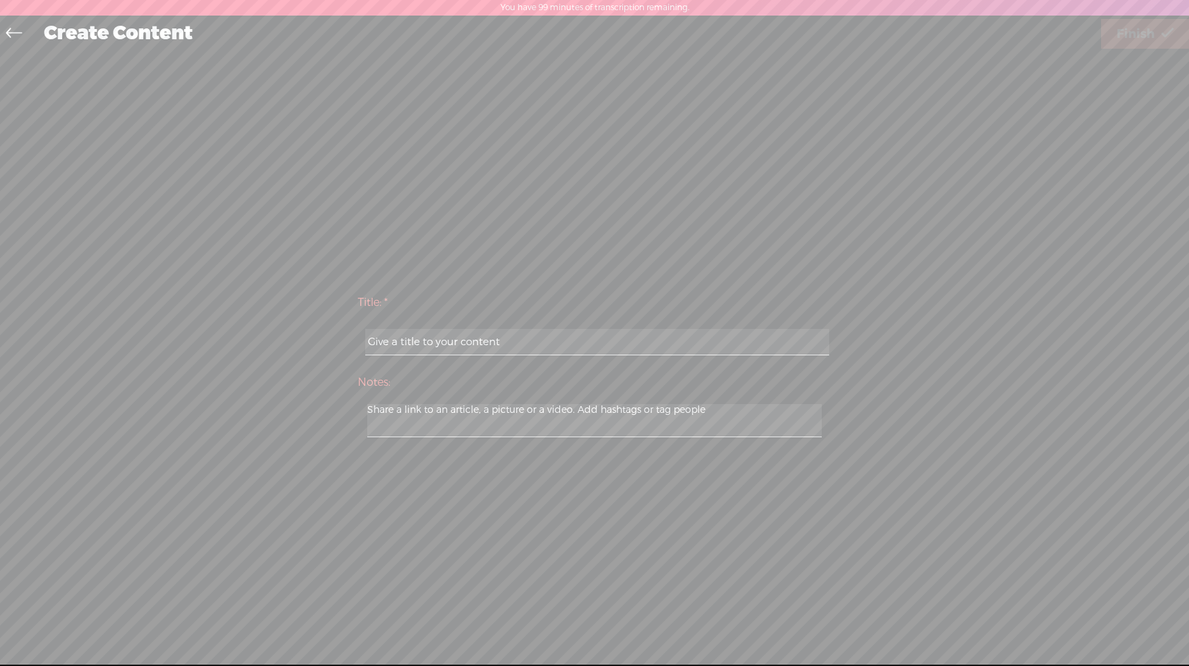
click at [545, 345] on input "text" at bounding box center [596, 342] width 463 height 26
paste input "[MEDICAL_DATA] vaccine"
type input "[MEDICAL_DATA] vaccine"
click at [1150, 26] on span "Finish" at bounding box center [1136, 34] width 38 height 35
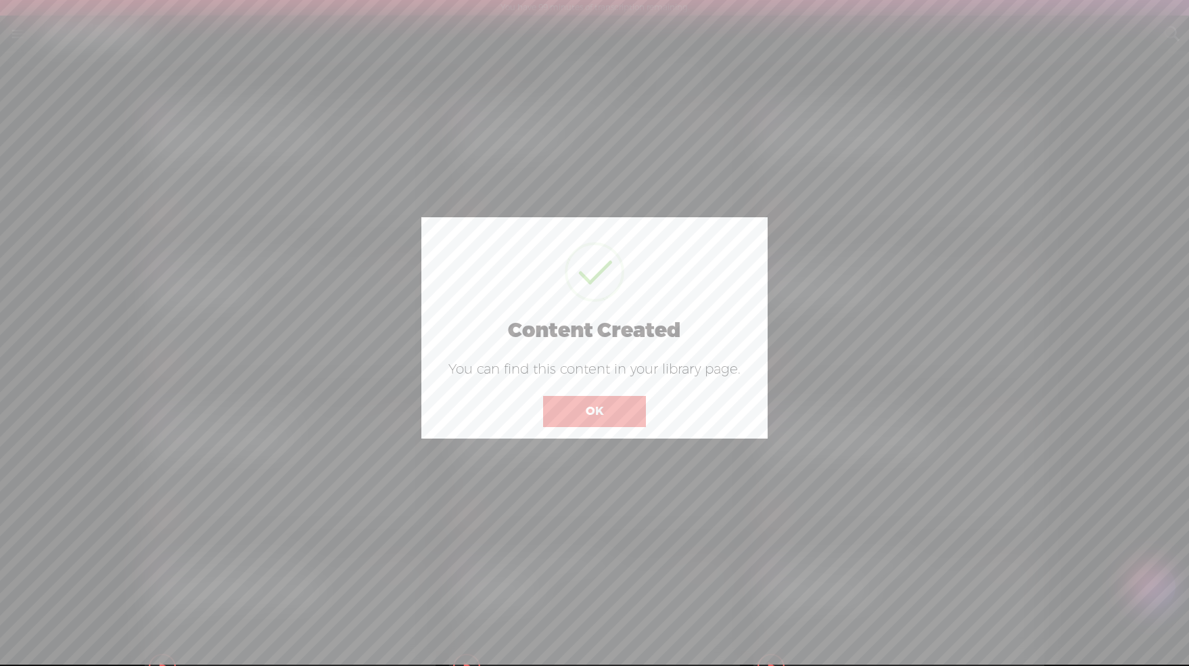
click at [616, 407] on button "OK" at bounding box center [594, 411] width 103 height 31
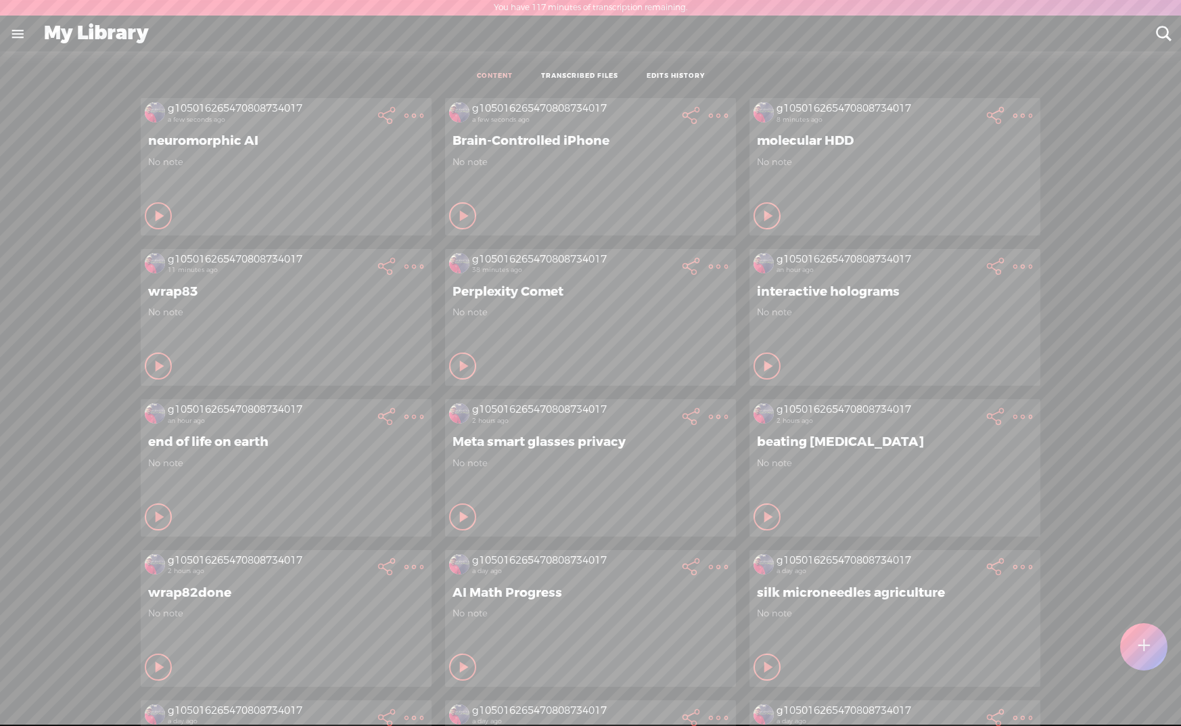
click at [1146, 647] on t at bounding box center [1144, 647] width 12 height 30
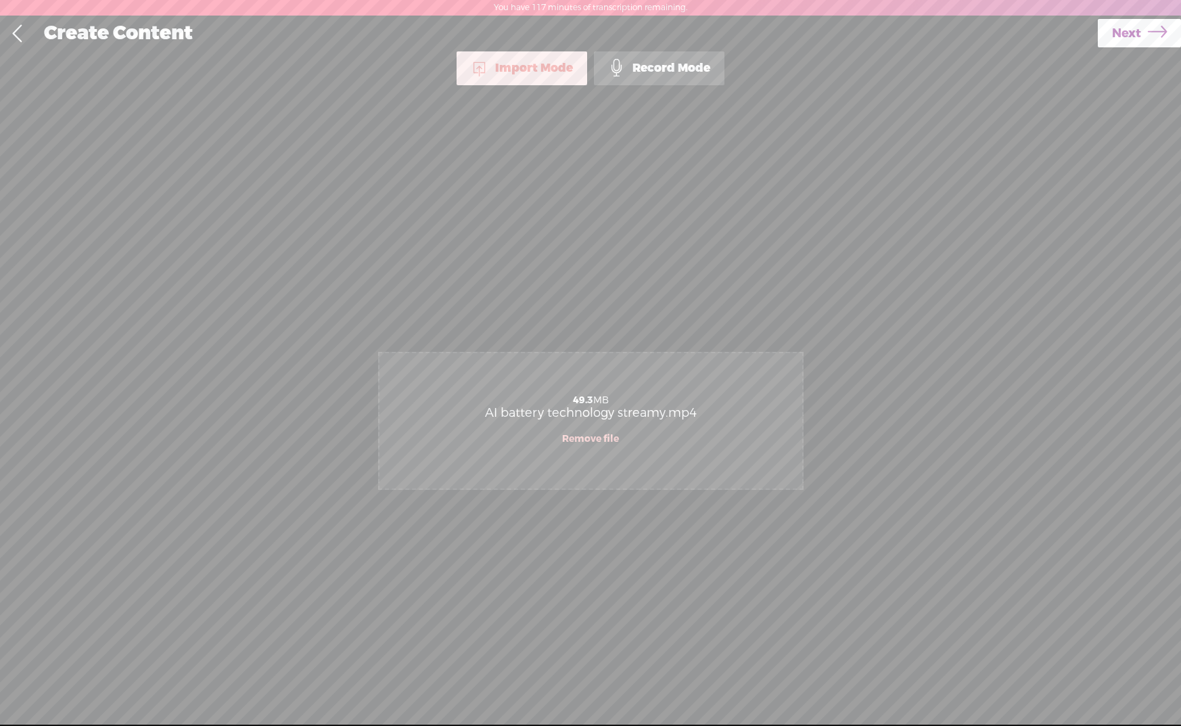
click at [1136, 40] on span "Next" at bounding box center [1126, 33] width 29 height 35
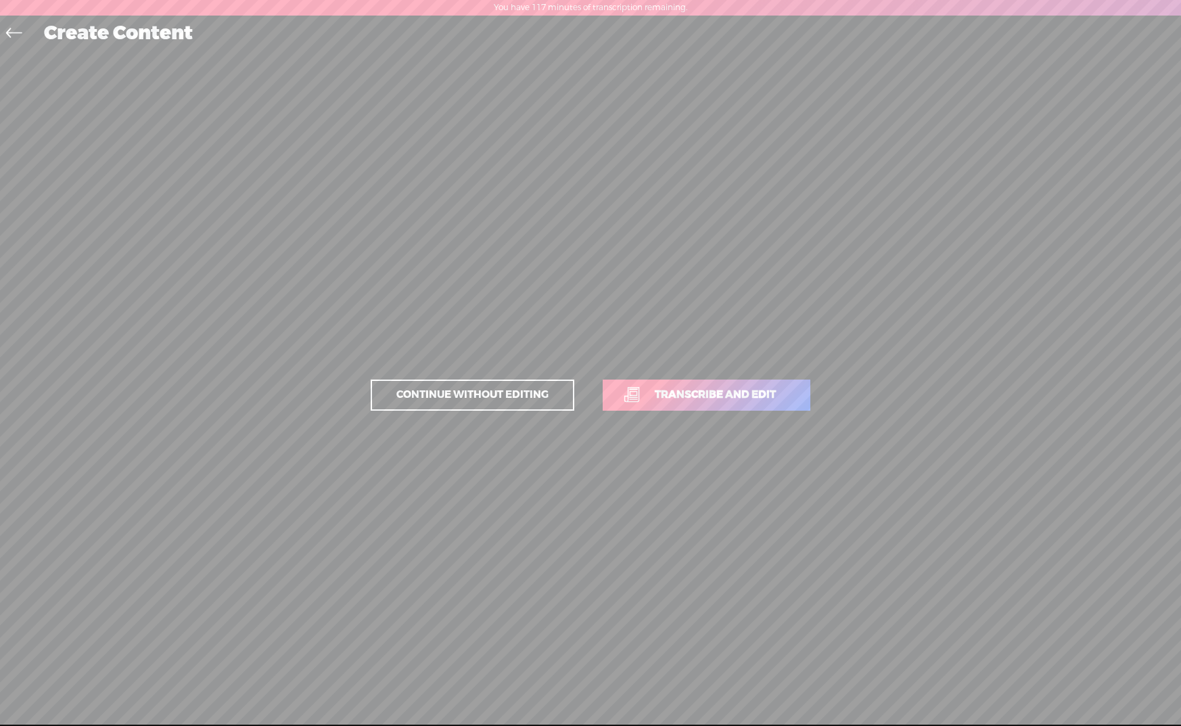
click at [738, 394] on span "Transcribe and edit" at bounding box center [716, 395] width 150 height 16
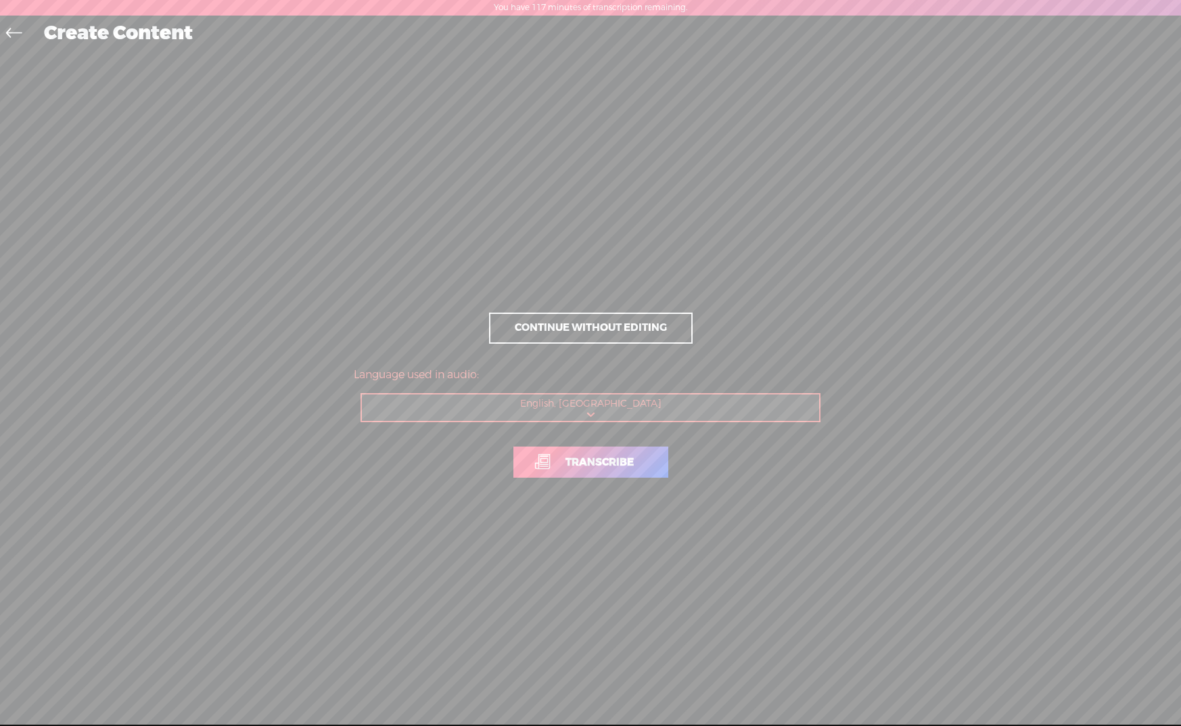
click at [615, 467] on span "Transcribe" at bounding box center [599, 463] width 97 height 16
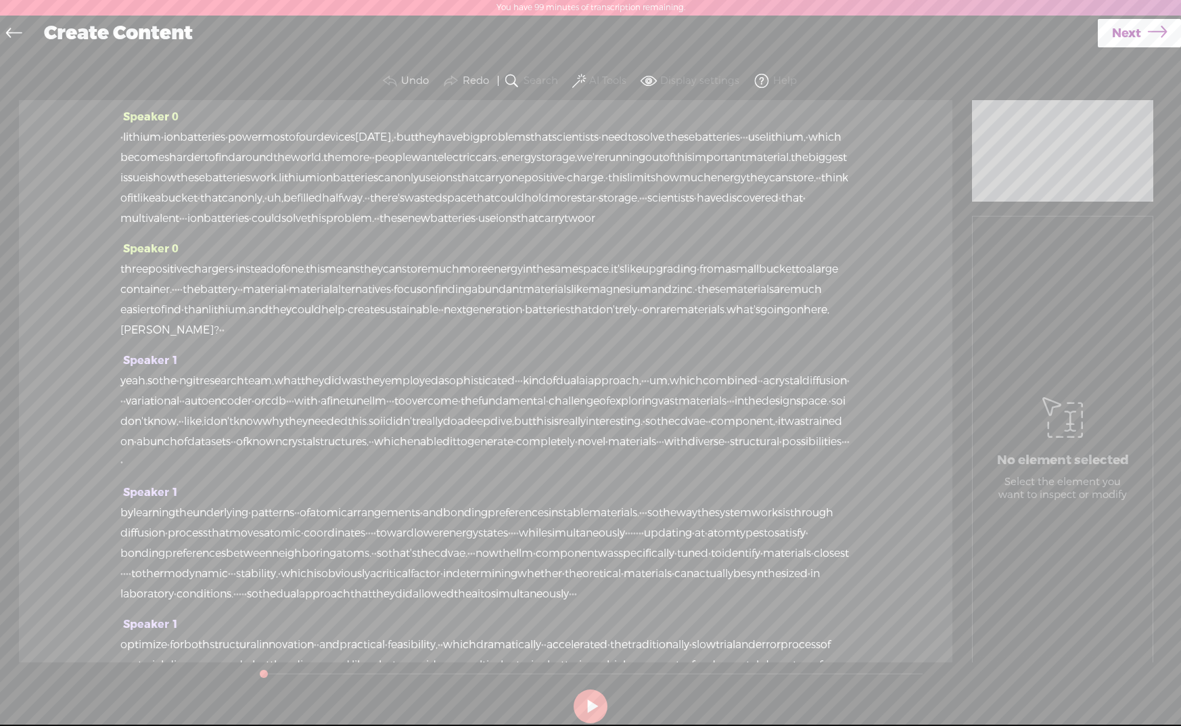
click at [578, 82] on span at bounding box center [579, 81] width 14 height 16
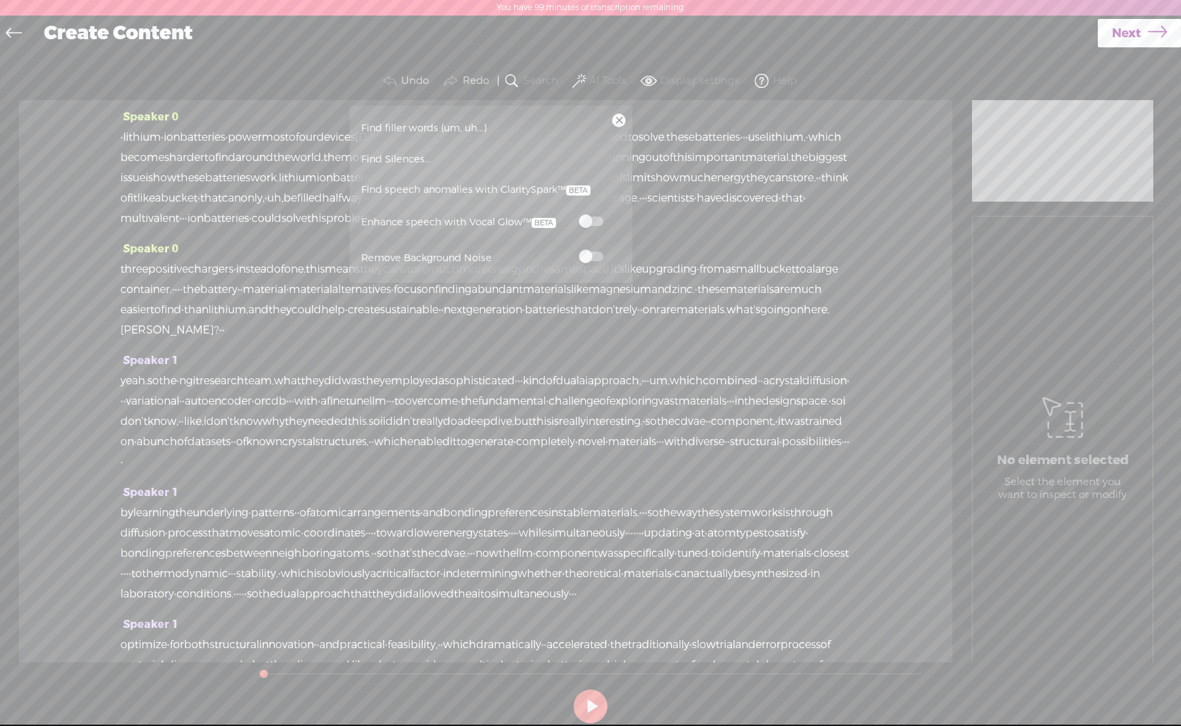
click at [591, 258] on span at bounding box center [591, 256] width 24 height 9
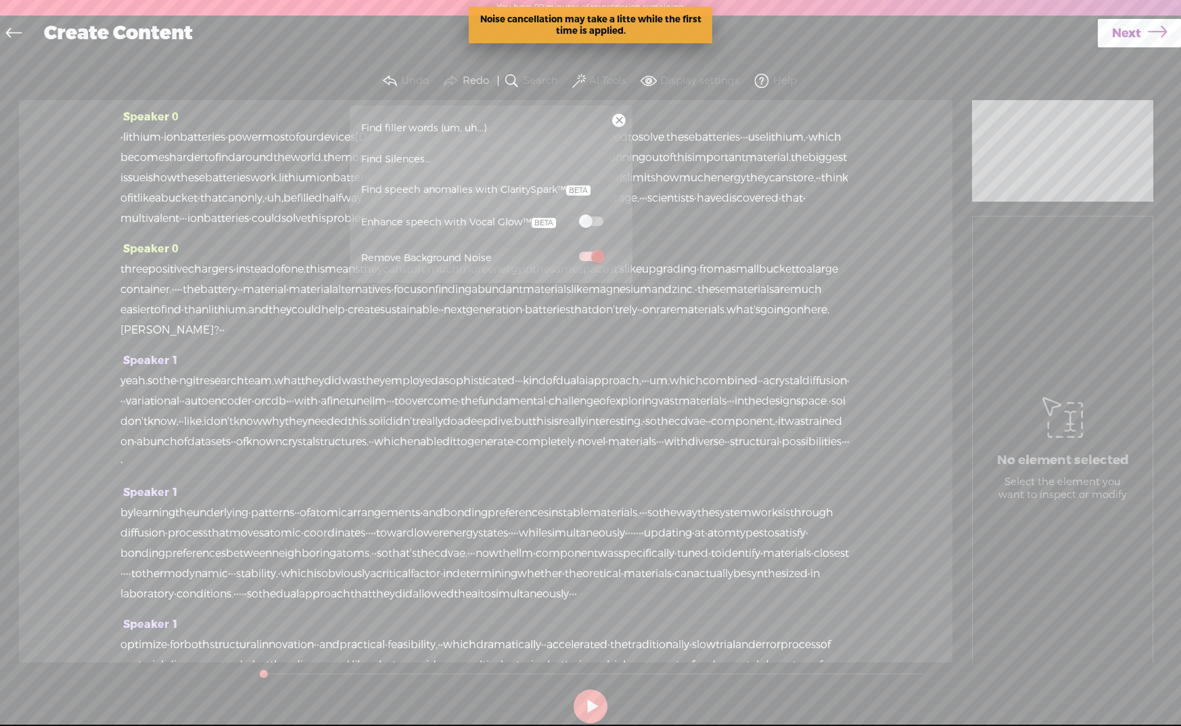
click at [394, 193] on span "Find speech anomalies with ClaritySpark™" at bounding box center [476, 190] width 239 height 31
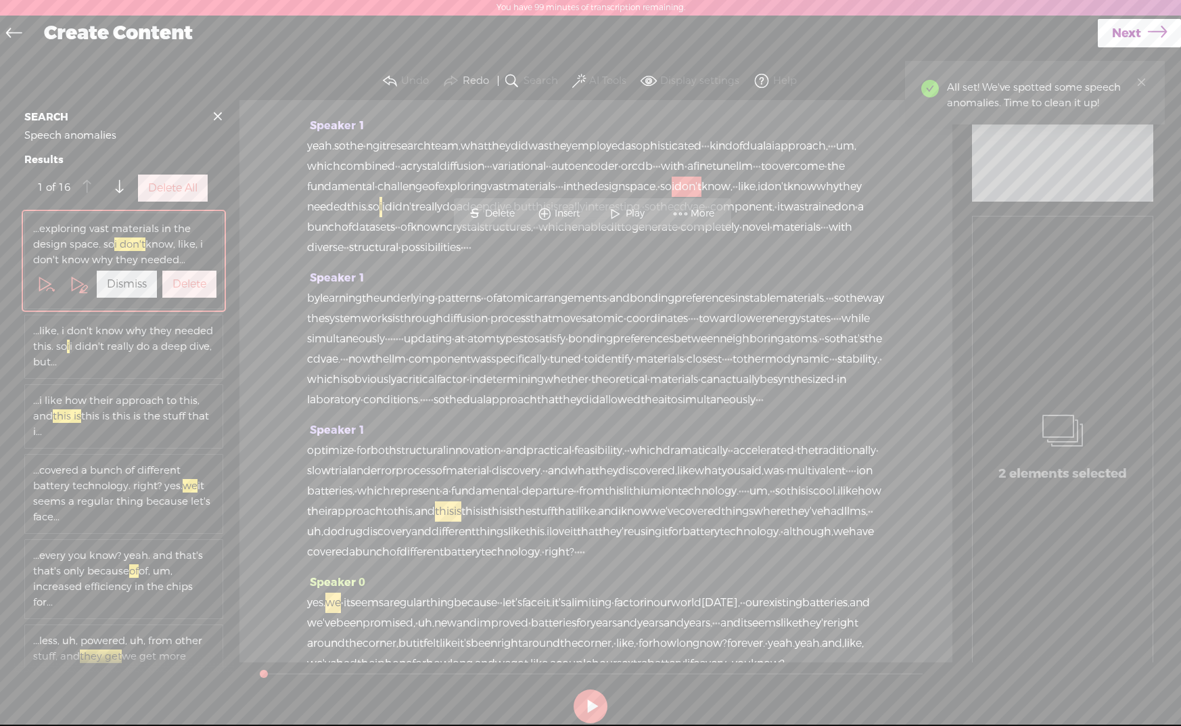
scroll to position [313, 0]
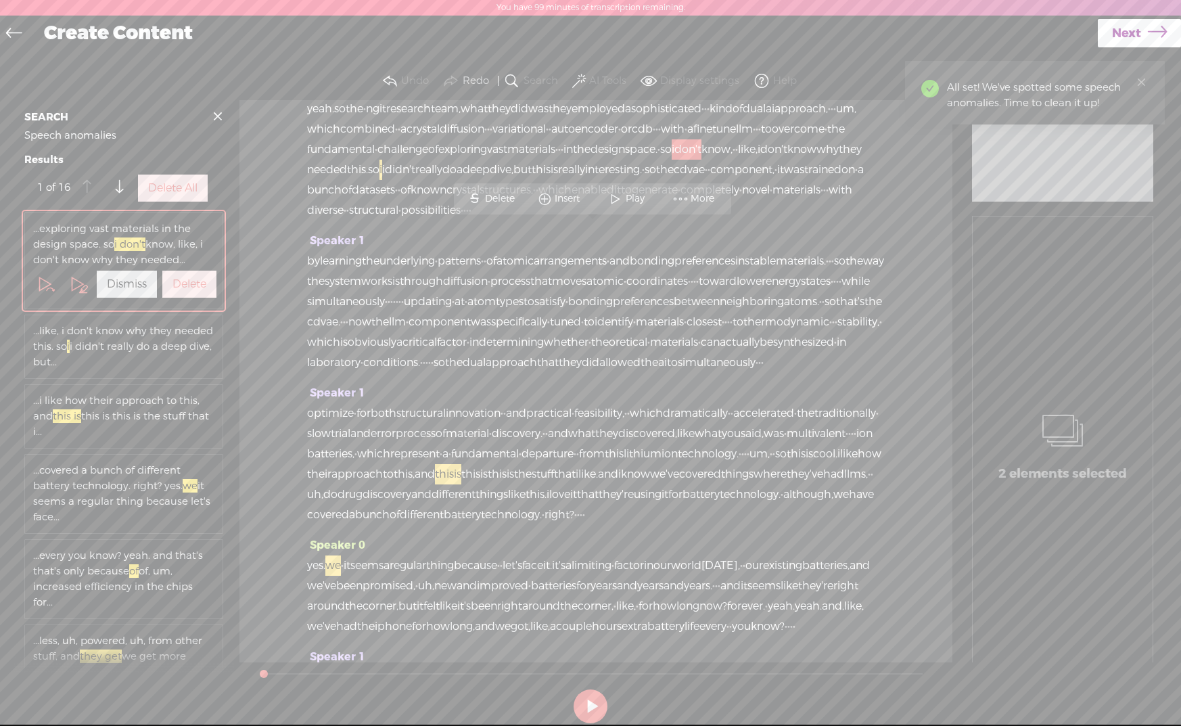
click at [187, 196] on label "Delete All" at bounding box center [172, 188] width 49 height 14
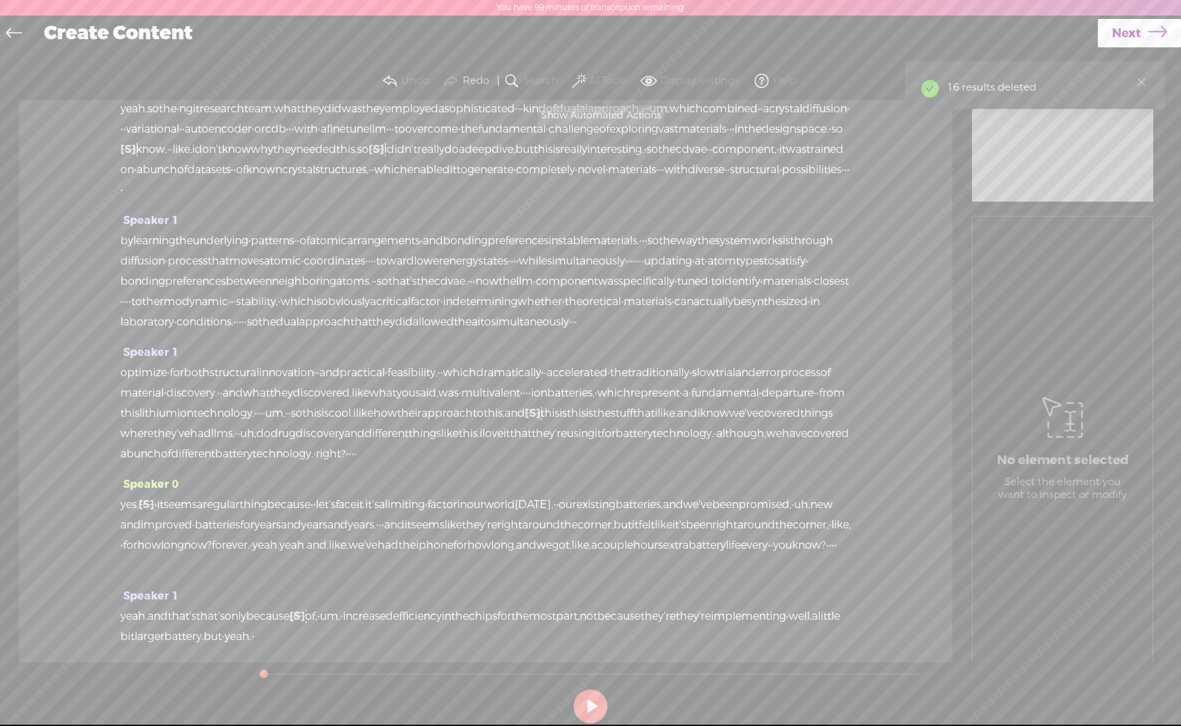
click at [580, 81] on span at bounding box center [579, 81] width 14 height 16
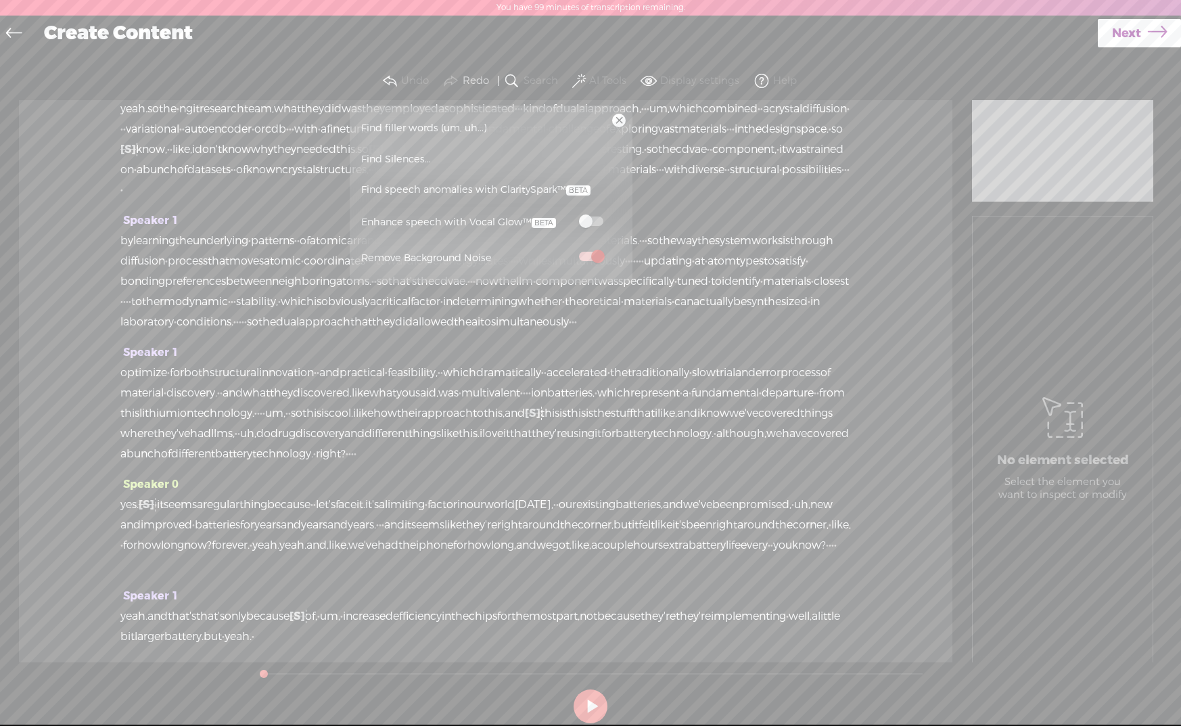
click at [427, 127] on span "Find filler words (um, uh...)" at bounding box center [424, 128] width 135 height 30
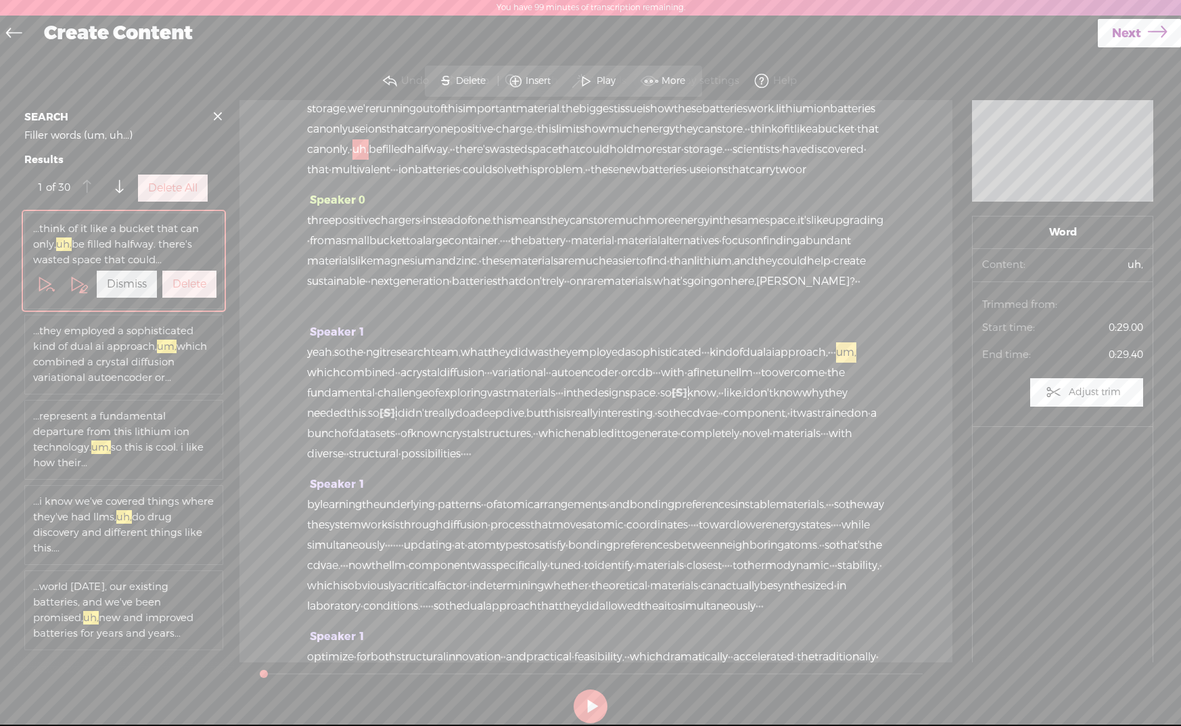
scroll to position [47, 0]
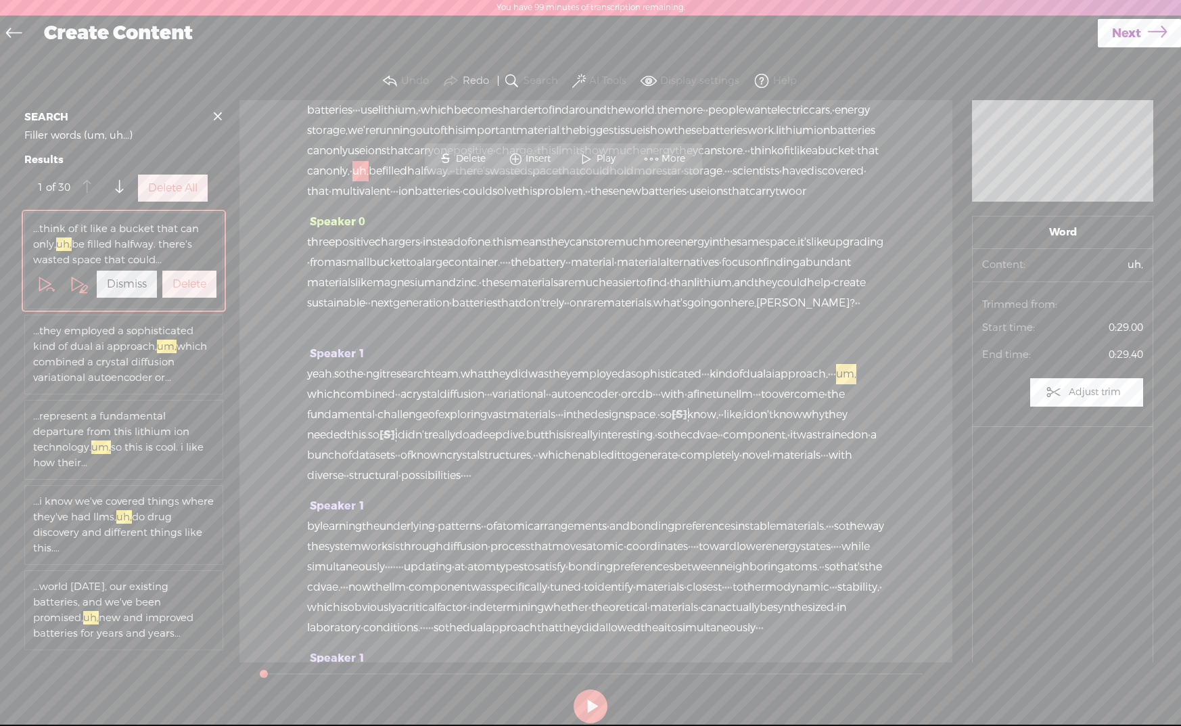
click at [168, 196] on label "Delete All" at bounding box center [172, 188] width 49 height 14
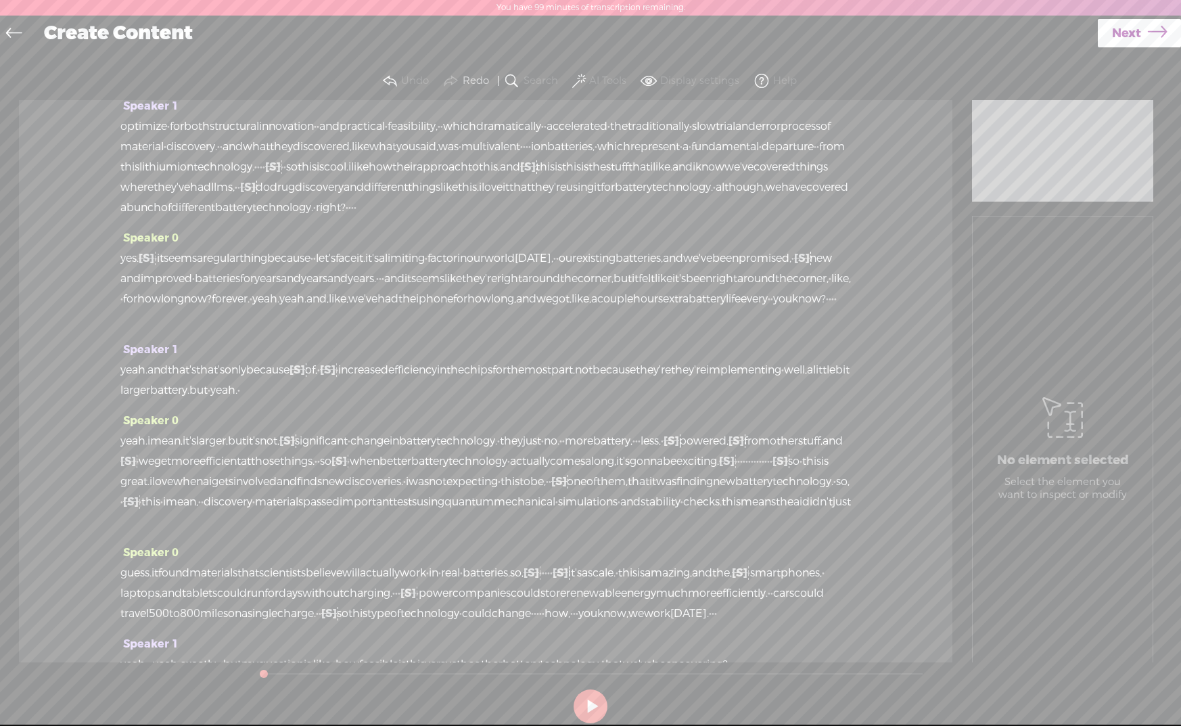
scroll to position [0, 0]
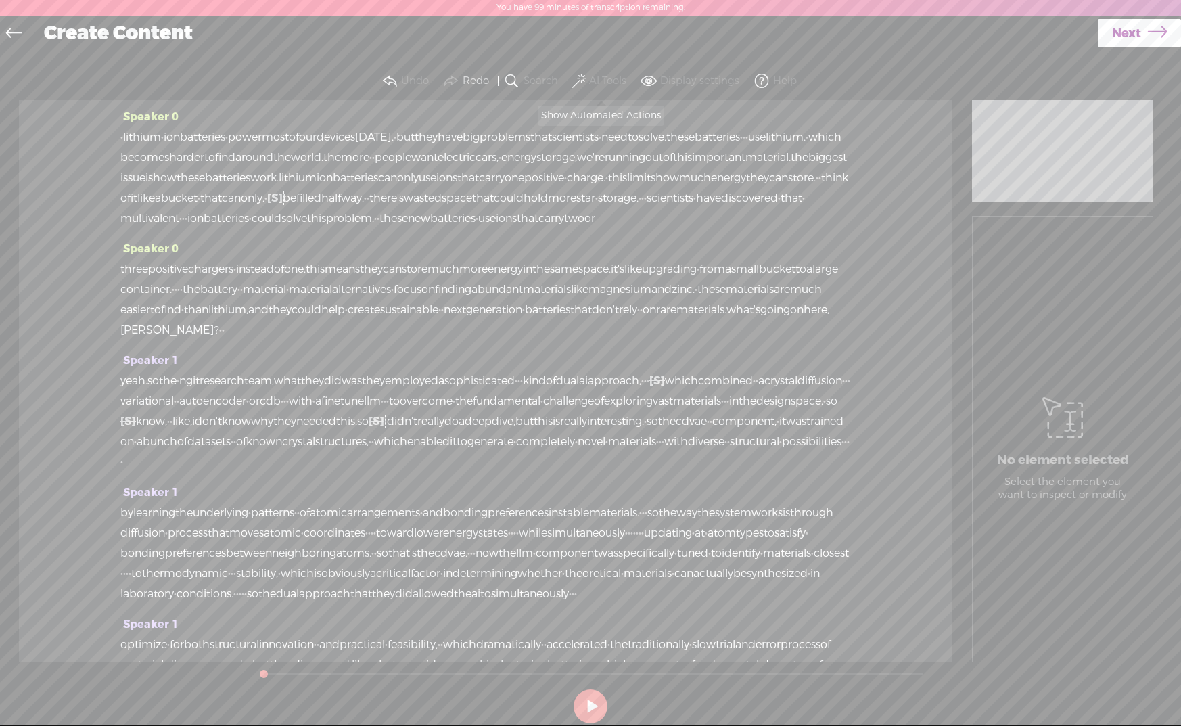
click at [590, 74] on label "AI Tools" at bounding box center [607, 81] width 37 height 14
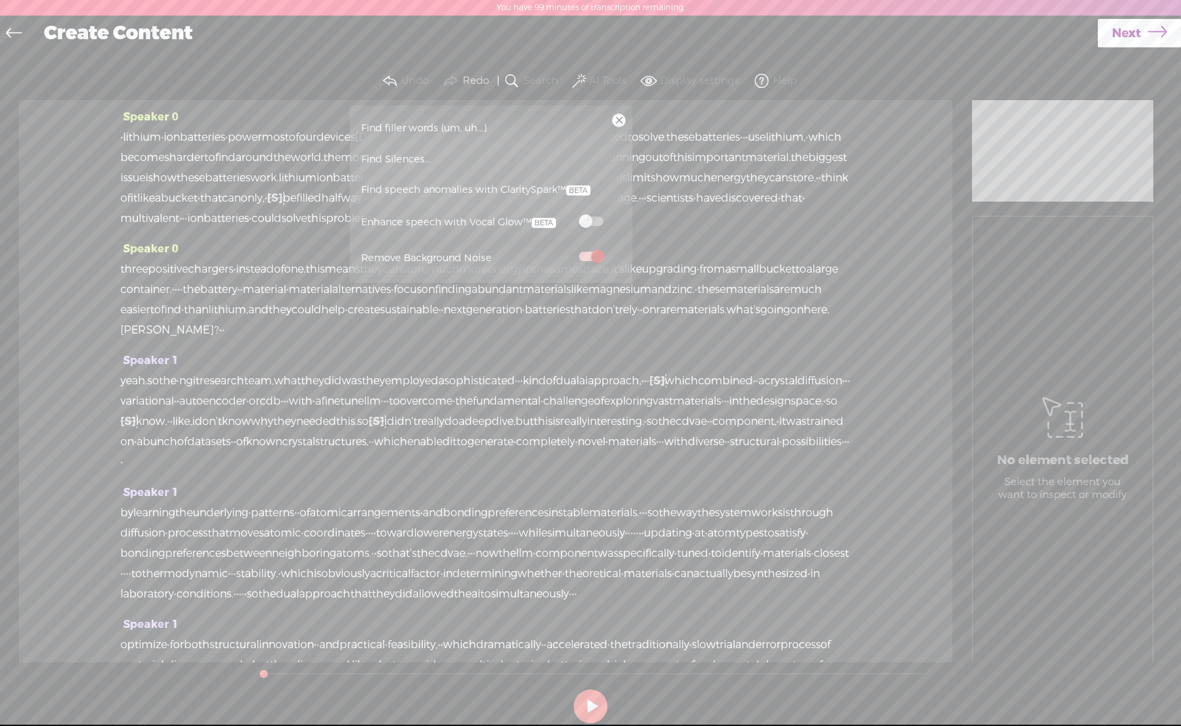
click at [601, 219] on span at bounding box center [591, 220] width 24 height 9
click at [903, 397] on div "Speaker 0 · lithium · ion batteries · power most of our devices today, · but th…" at bounding box center [486, 381] width 934 height 562
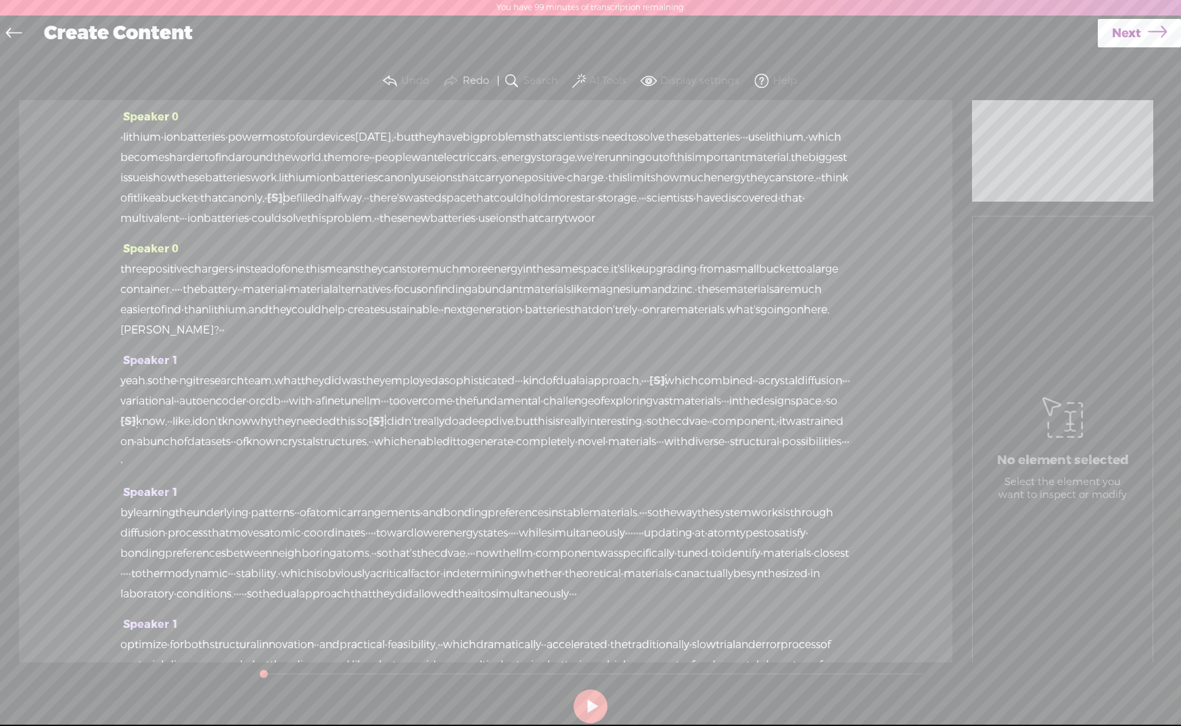
click at [1113, 32] on span "Next" at bounding box center [1126, 33] width 29 height 35
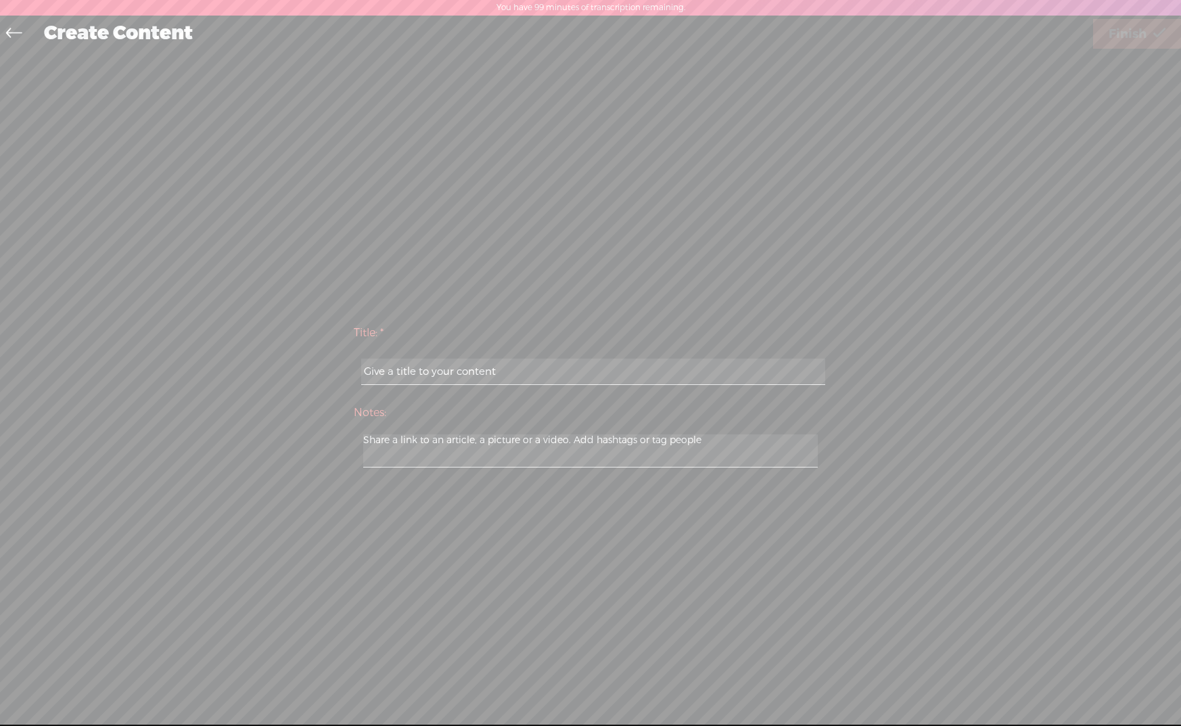
click at [486, 373] on input "text" at bounding box center [592, 372] width 463 height 26
paste input "AI battery technology"
type input "AI battery technology"
click at [1120, 37] on span "Finish" at bounding box center [1128, 34] width 38 height 35
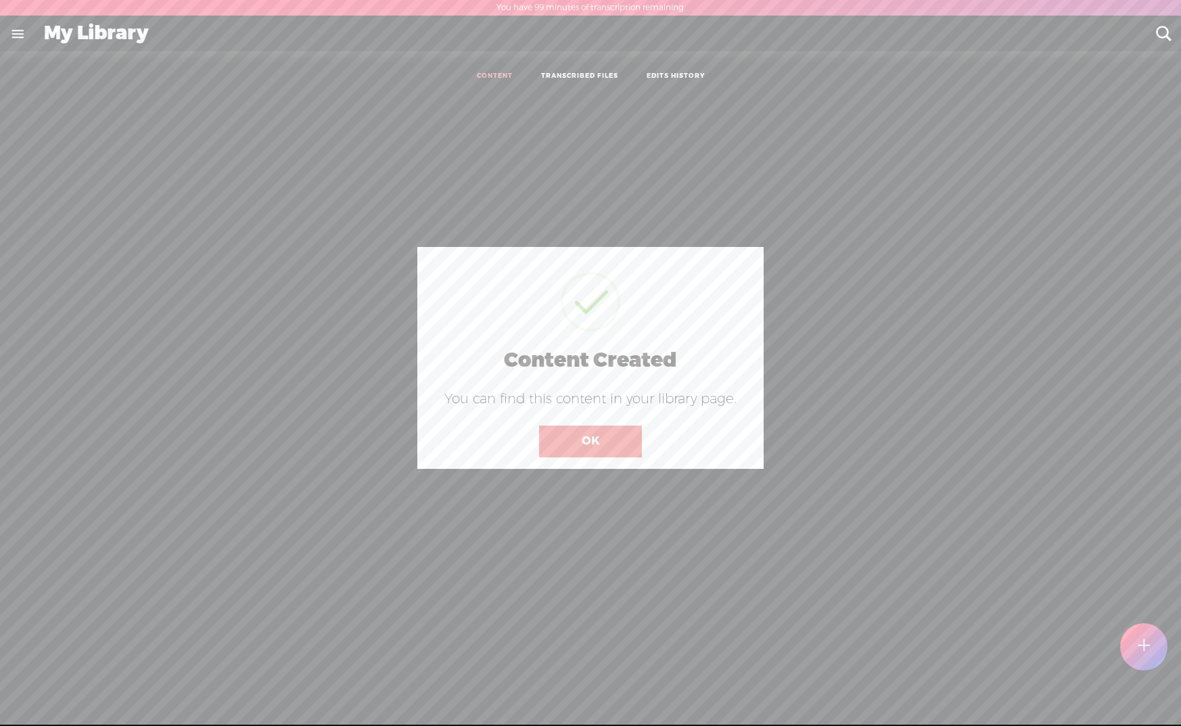
scroll to position [1, 0]
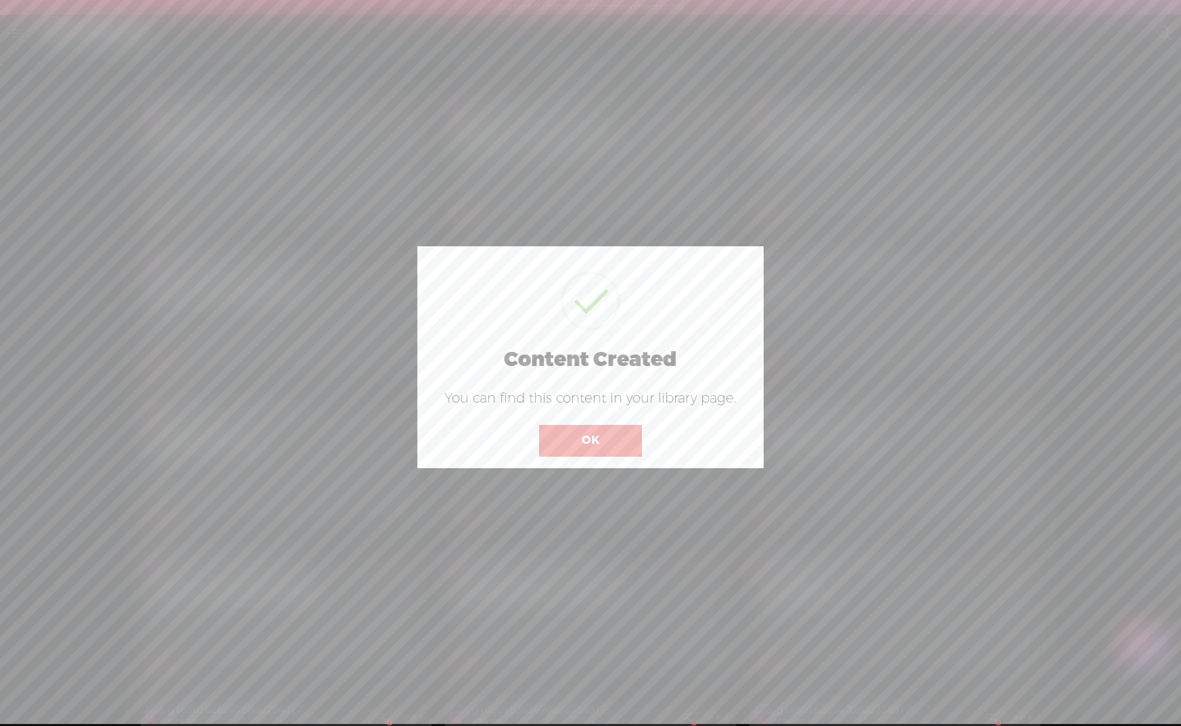
click at [605, 440] on button "OK" at bounding box center [590, 440] width 103 height 31
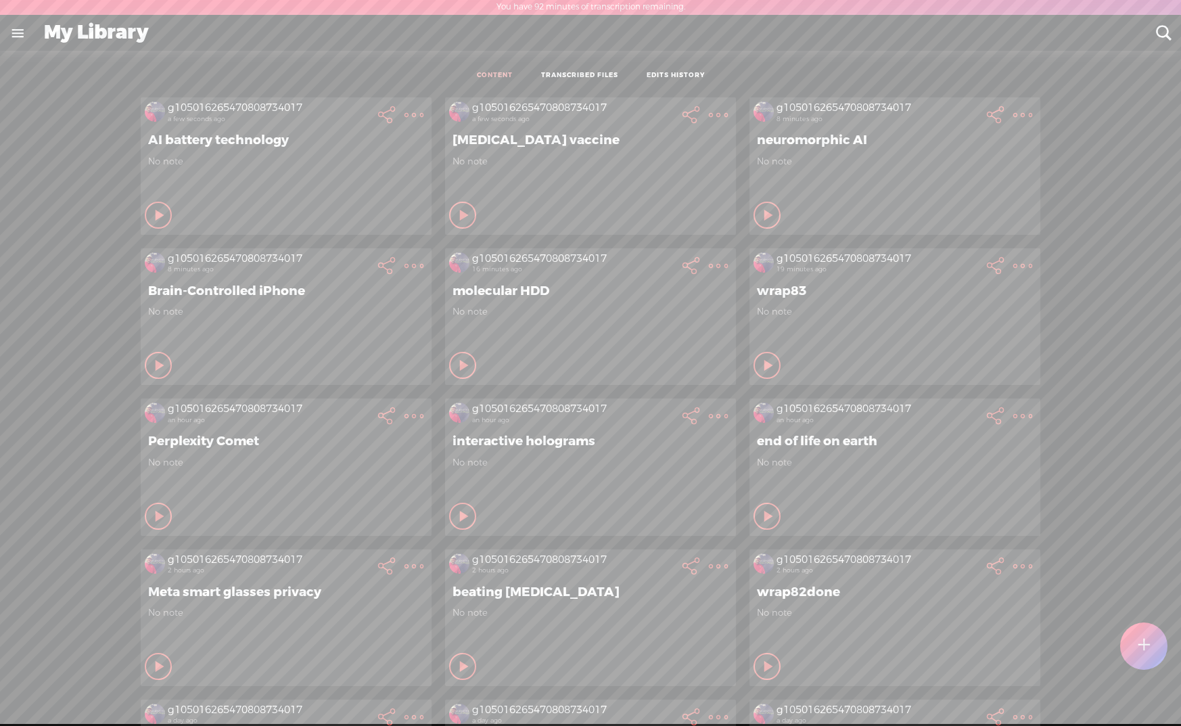
click at [424, 124] on t at bounding box center [414, 115] width 19 height 19
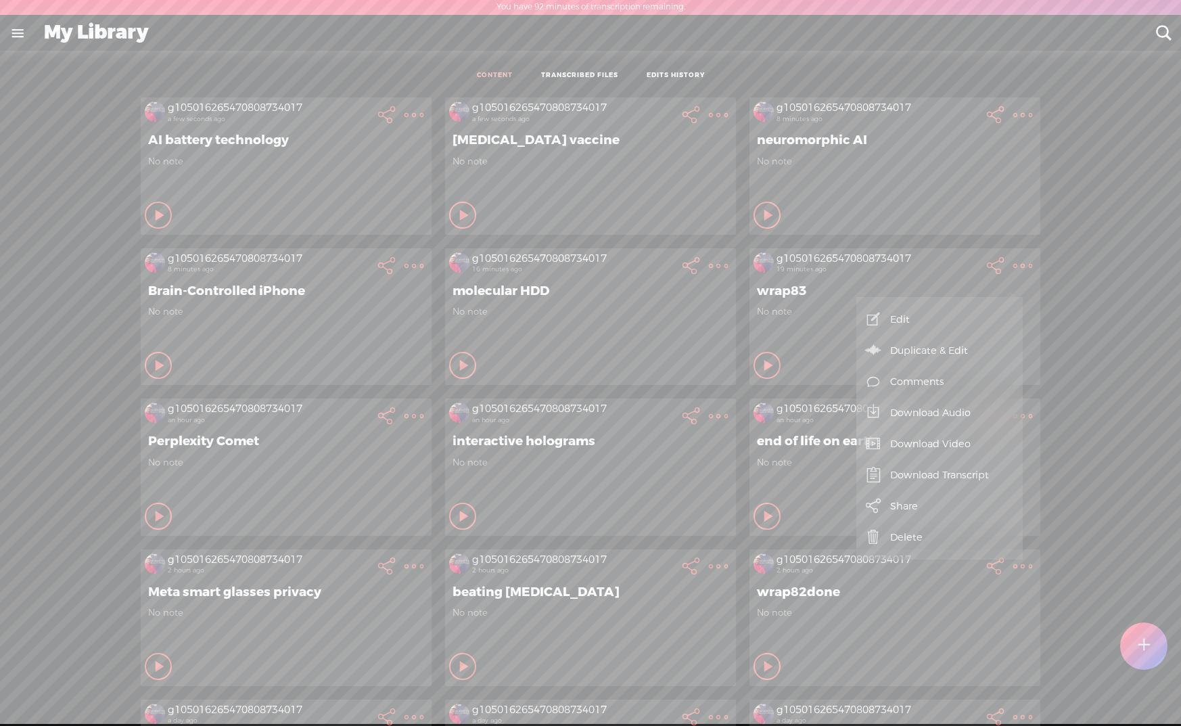
click at [943, 444] on link "Download Video" at bounding box center [939, 443] width 153 height 31
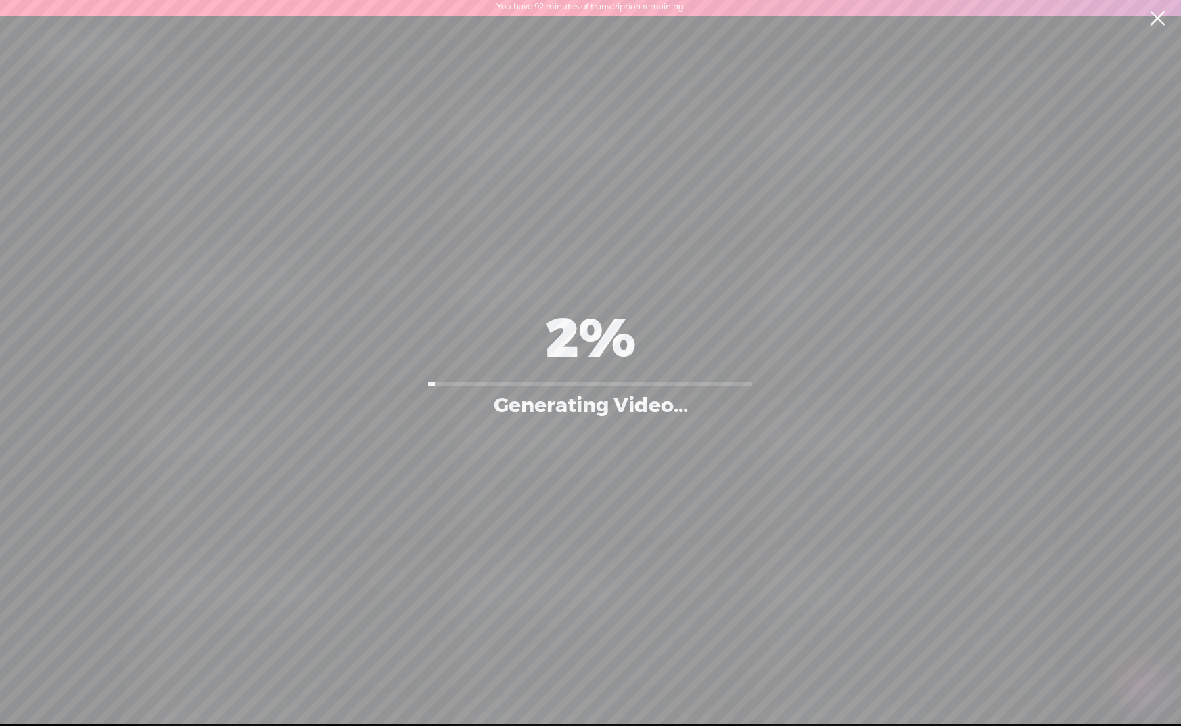
scroll to position [0, 0]
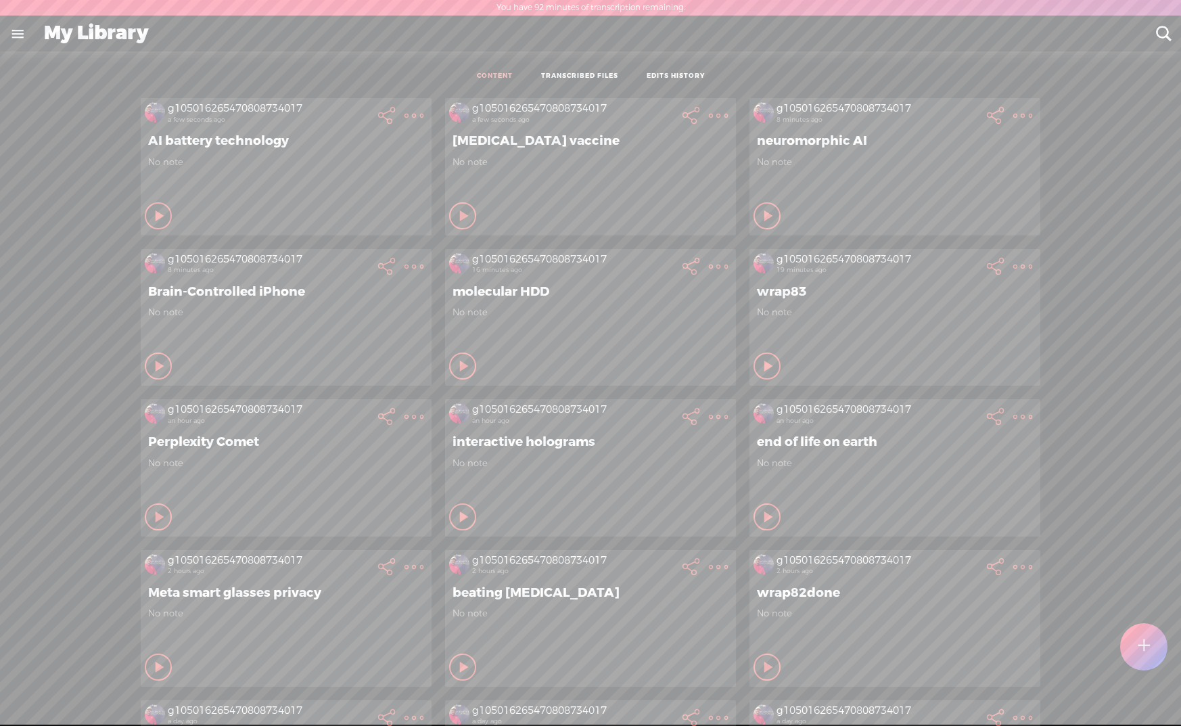
click at [1013, 271] on t at bounding box center [1022, 266] width 19 height 19
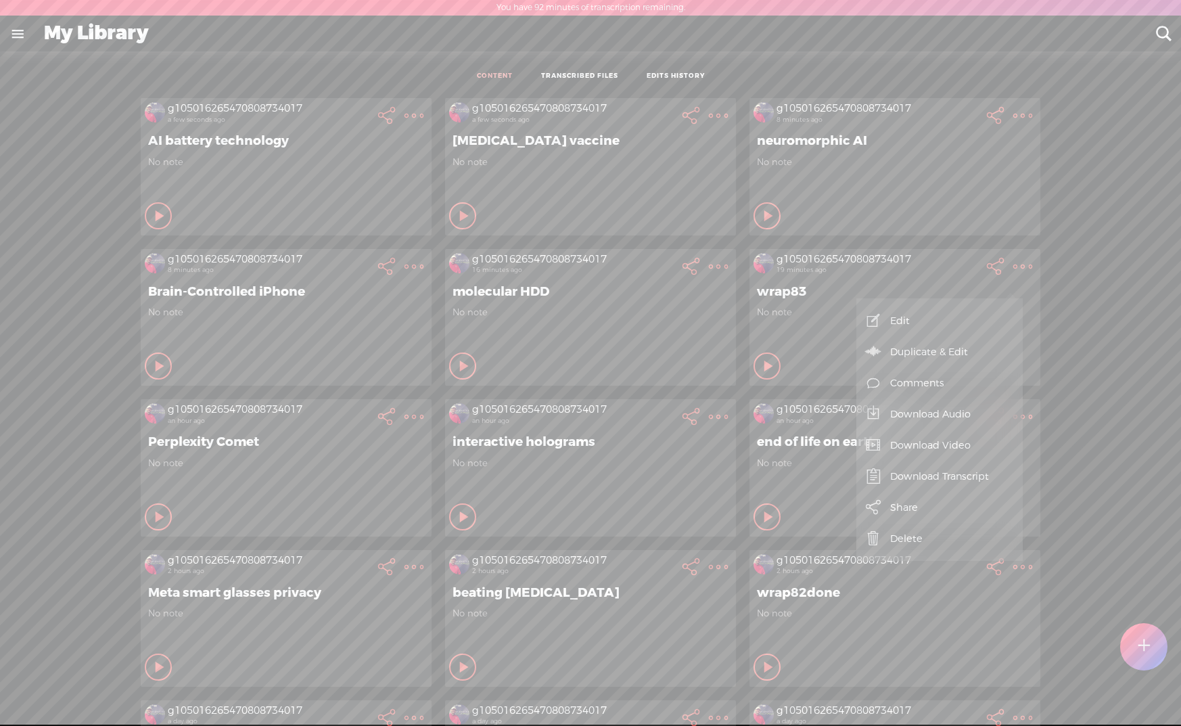
click at [950, 411] on link "Download Audio" at bounding box center [939, 413] width 153 height 31
click at [749, 401] on span "Download .mp3 file" at bounding box center [755, 399] width 119 height 30
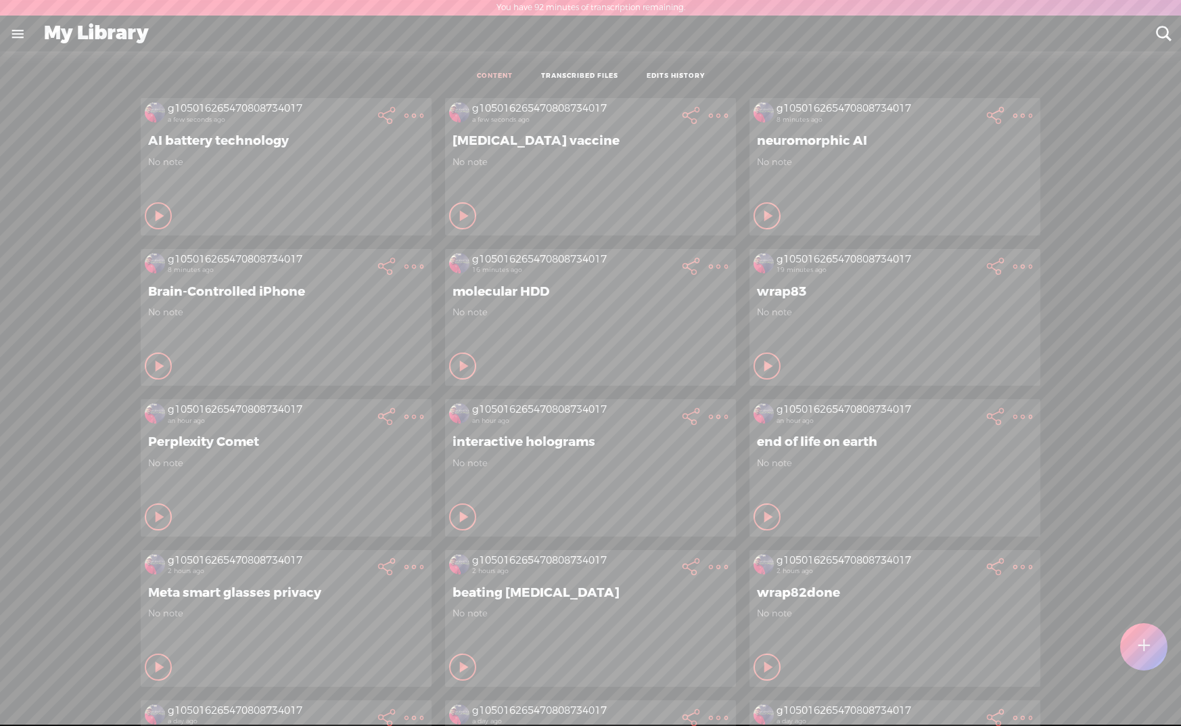
click at [424, 125] on t at bounding box center [414, 115] width 19 height 19
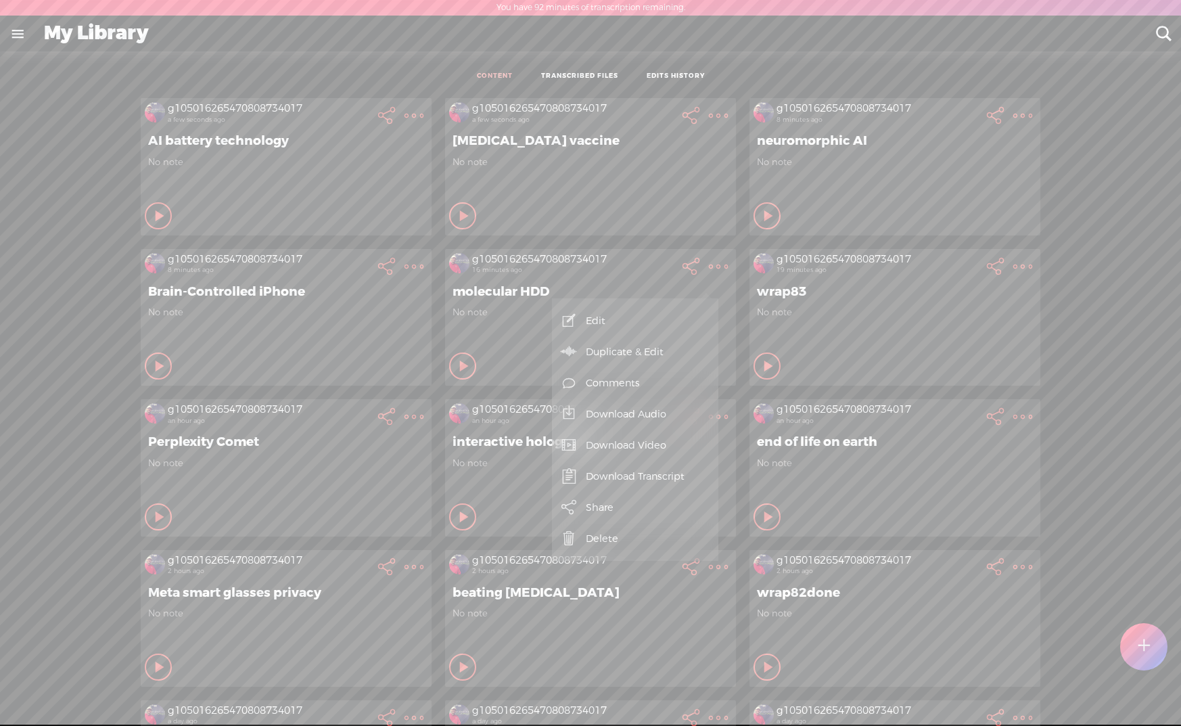
click at [666, 449] on link "Download Video" at bounding box center [635, 445] width 153 height 31
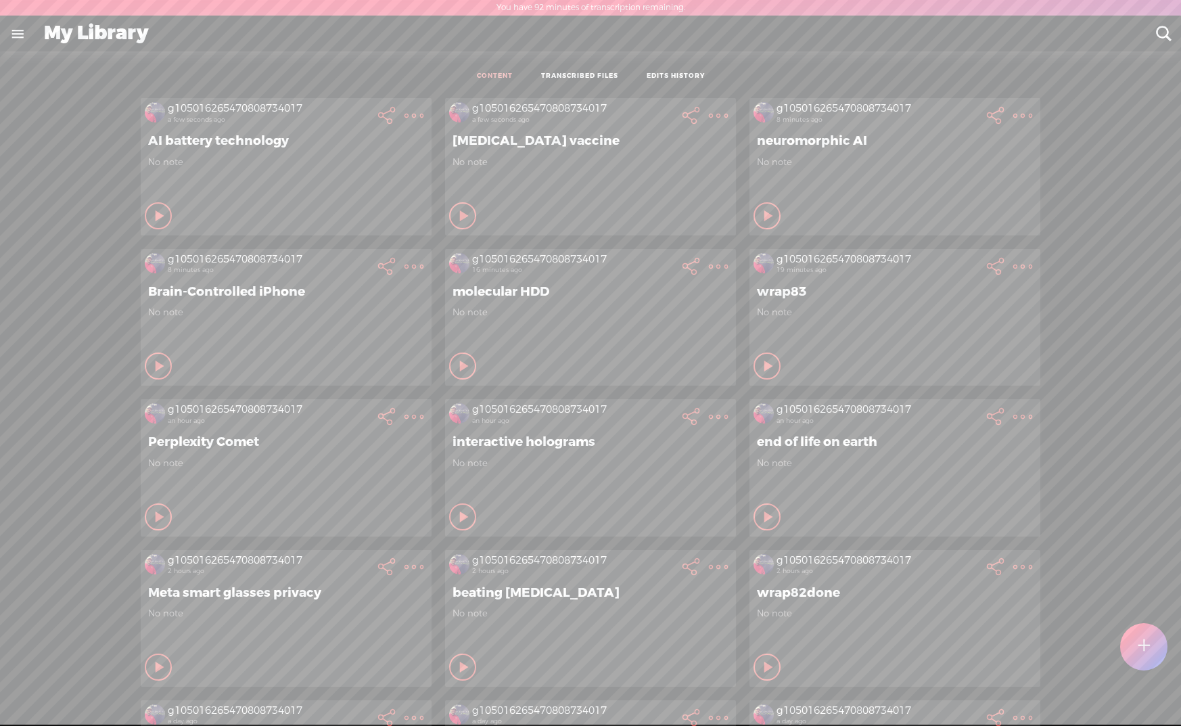
click at [709, 267] on t at bounding box center [718, 266] width 19 height 19
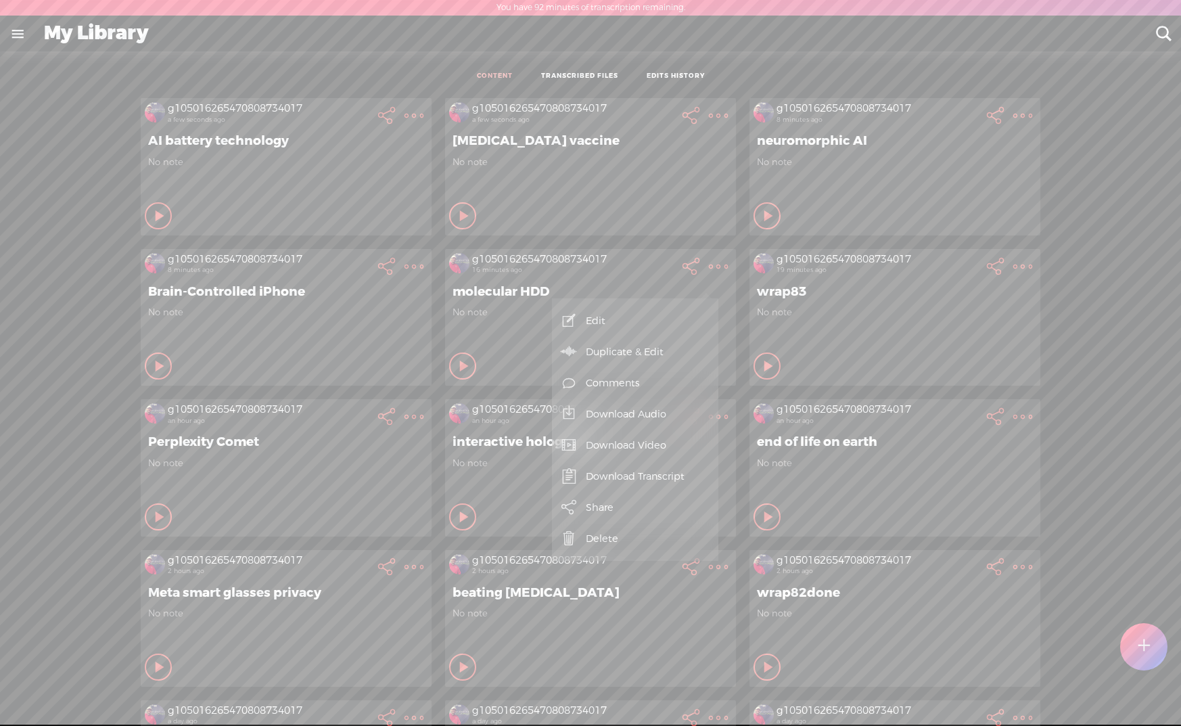
click at [643, 417] on link "Download Audio" at bounding box center [635, 413] width 153 height 31
click at [465, 403] on span "Download .mp3 file" at bounding box center [451, 399] width 119 height 30
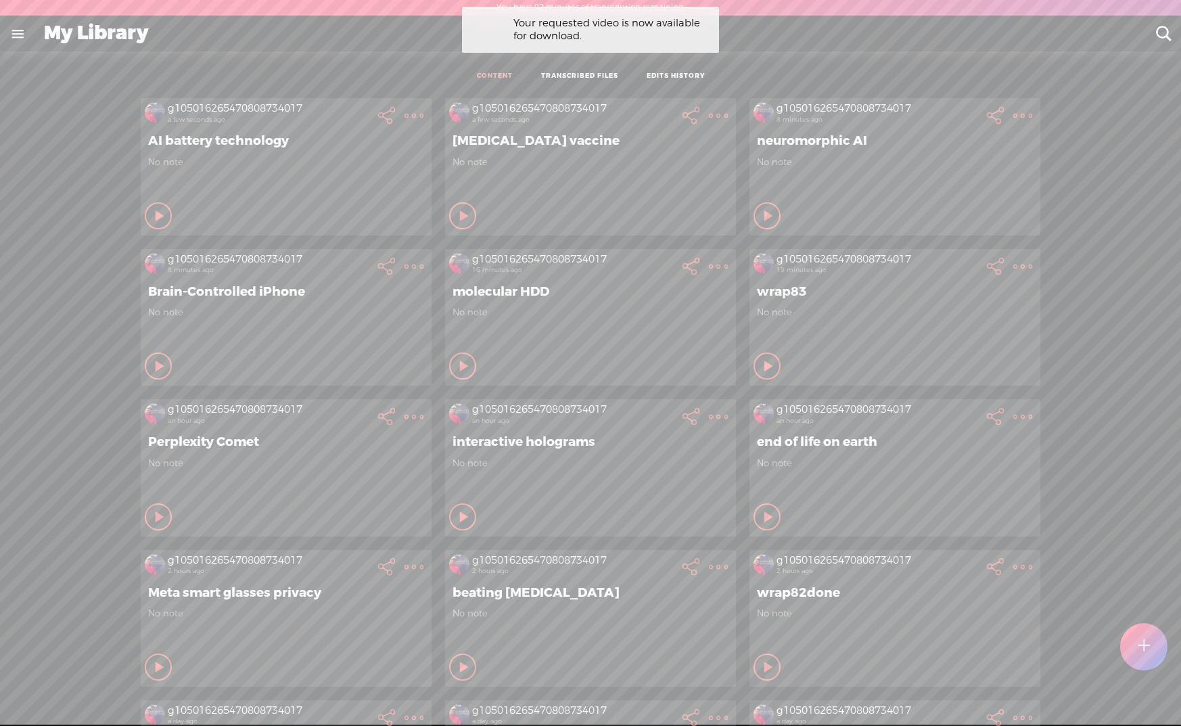
click at [709, 274] on t at bounding box center [718, 266] width 19 height 19
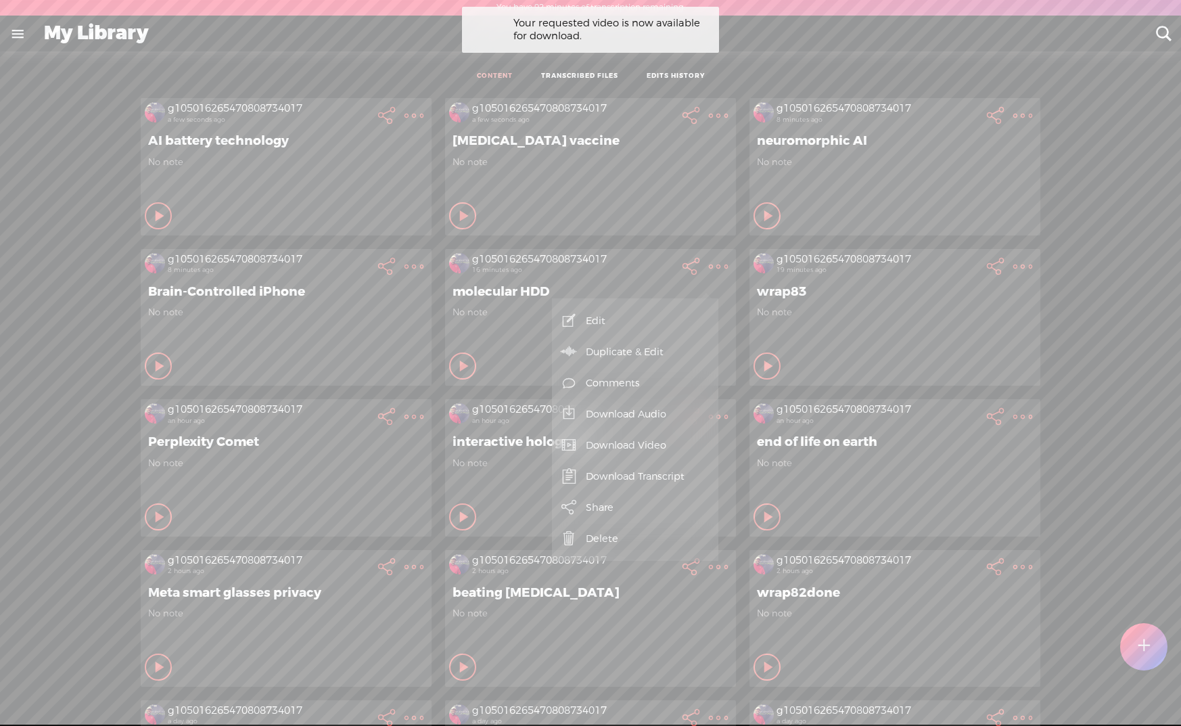
click at [676, 480] on link "Download Transcript" at bounding box center [635, 476] width 153 height 31
click at [427, 442] on span "Download .txt file" at bounding box center [450, 445] width 108 height 30
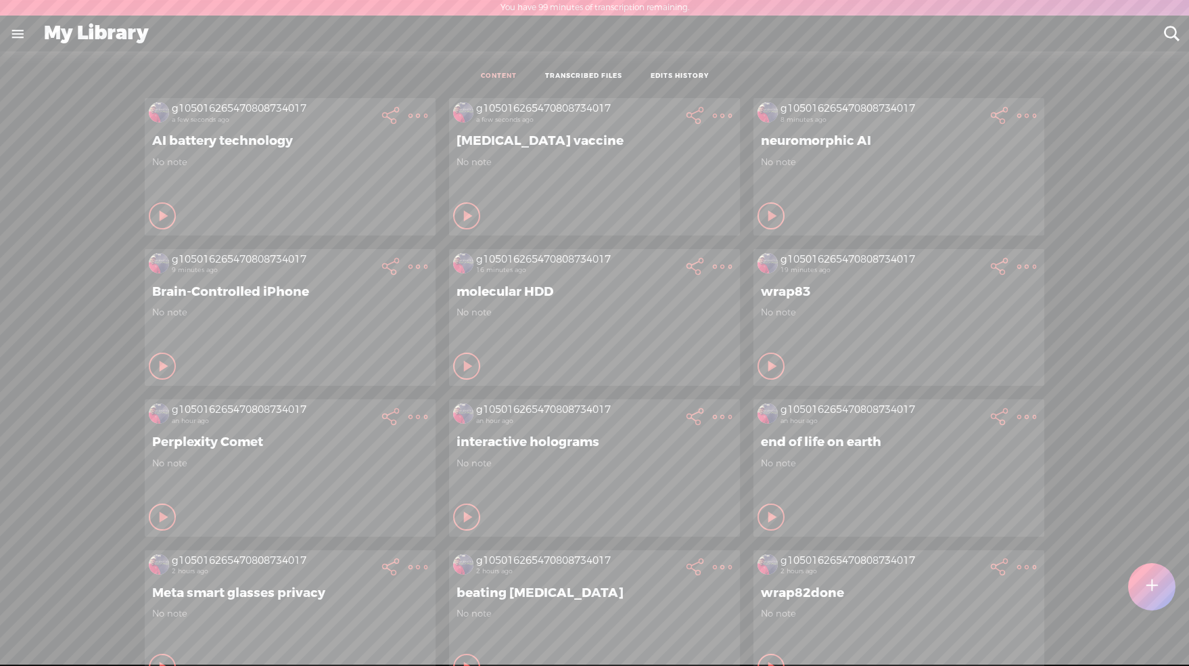
click at [1150, 583] on t at bounding box center [1152, 587] width 12 height 30
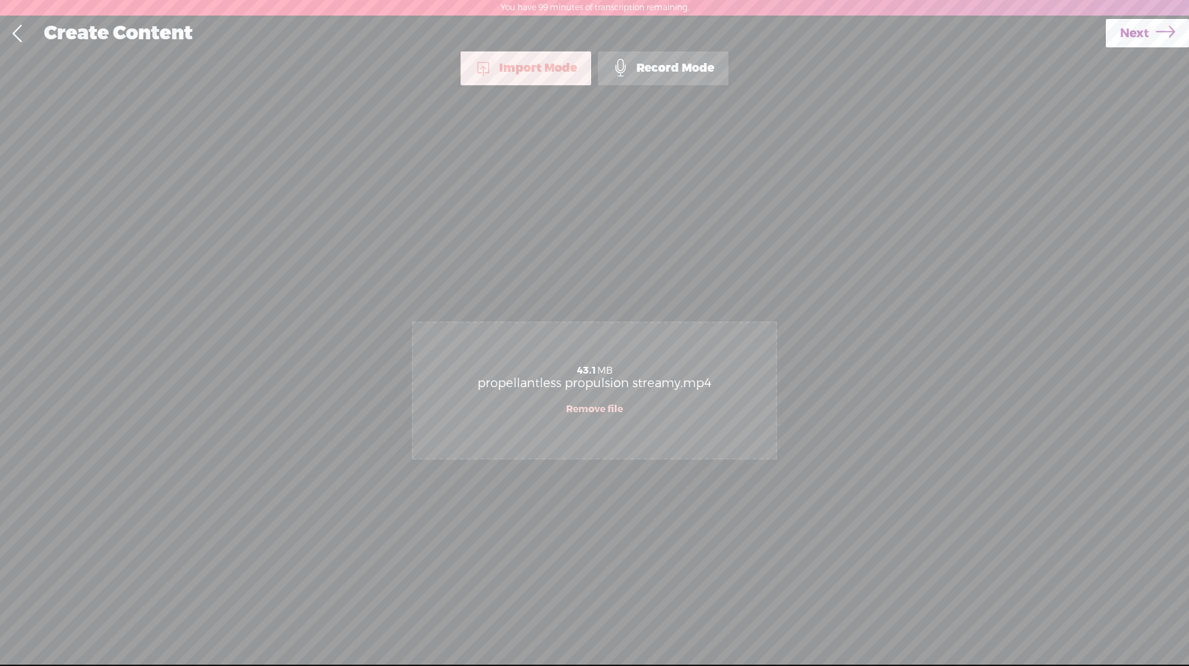
click at [1141, 32] on span "Next" at bounding box center [1134, 33] width 29 height 35
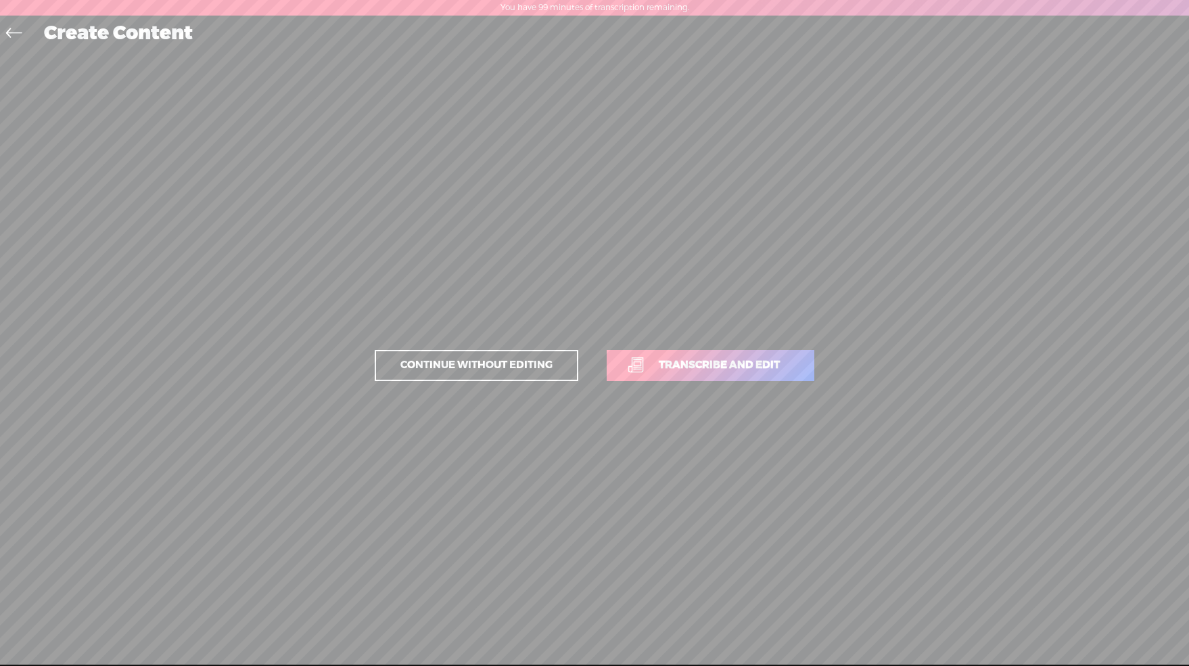
click at [748, 366] on span "Transcribe and edit" at bounding box center [720, 365] width 150 height 16
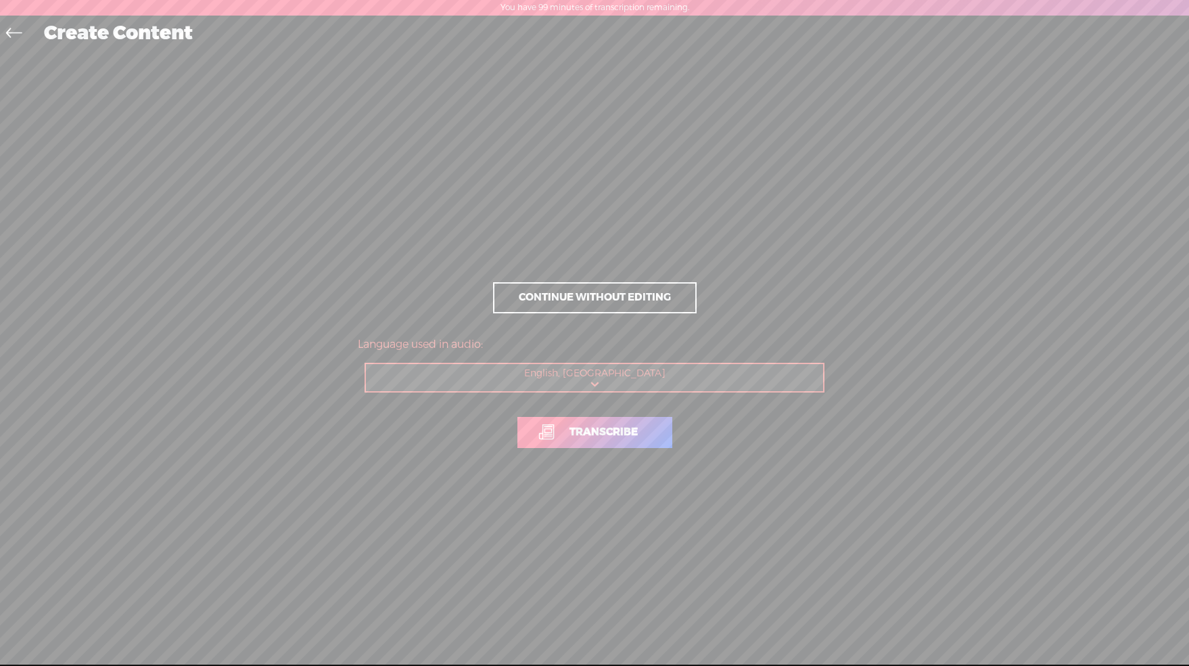
click at [626, 437] on span "Transcribe" at bounding box center [603, 432] width 97 height 16
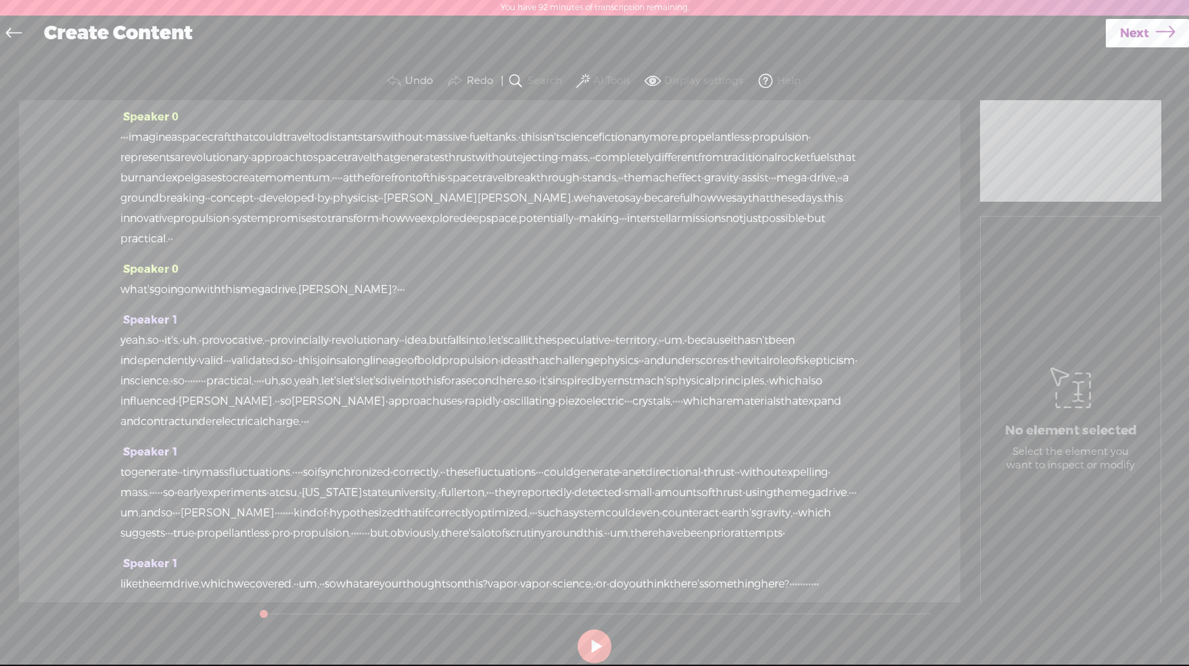
click at [589, 81] on button "AI Tools" at bounding box center [605, 81] width 63 height 27
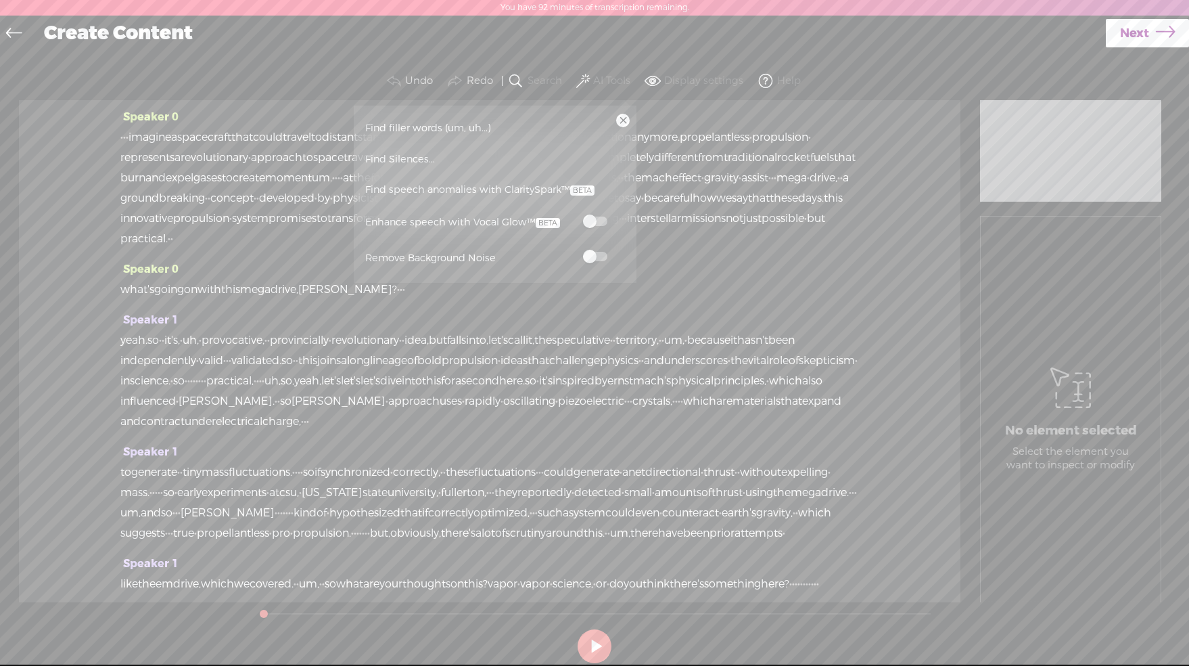
click at [603, 258] on span at bounding box center [595, 256] width 24 height 9
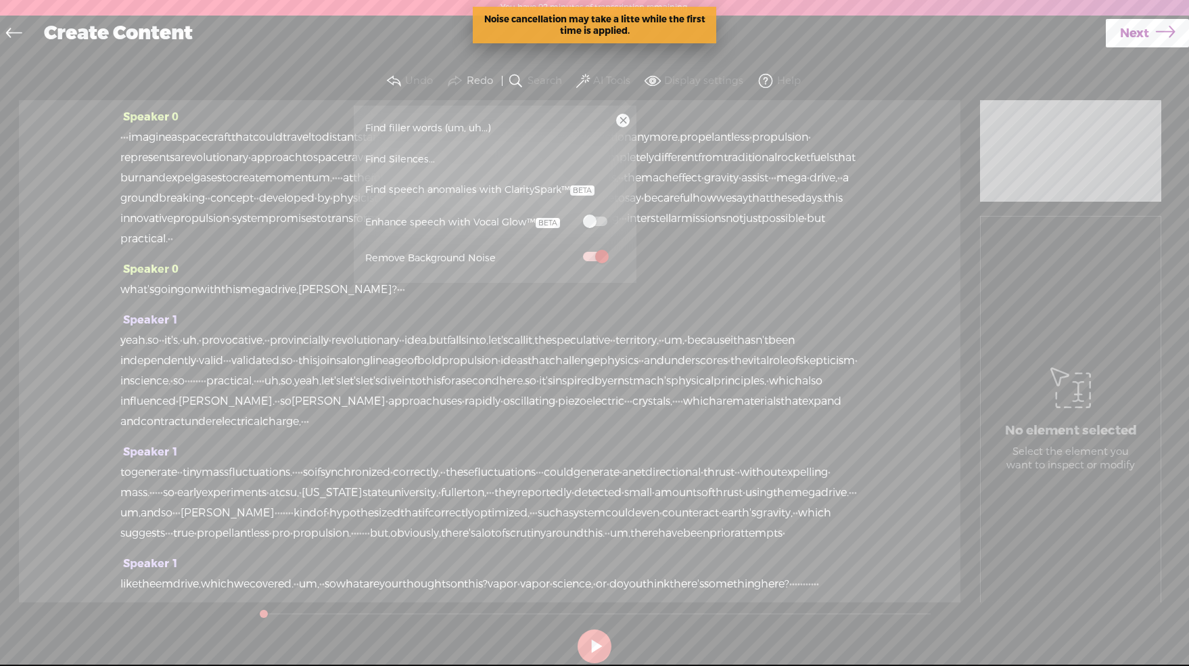
click at [468, 191] on span "Find speech anomalies with ClaritySpark™" at bounding box center [480, 190] width 239 height 31
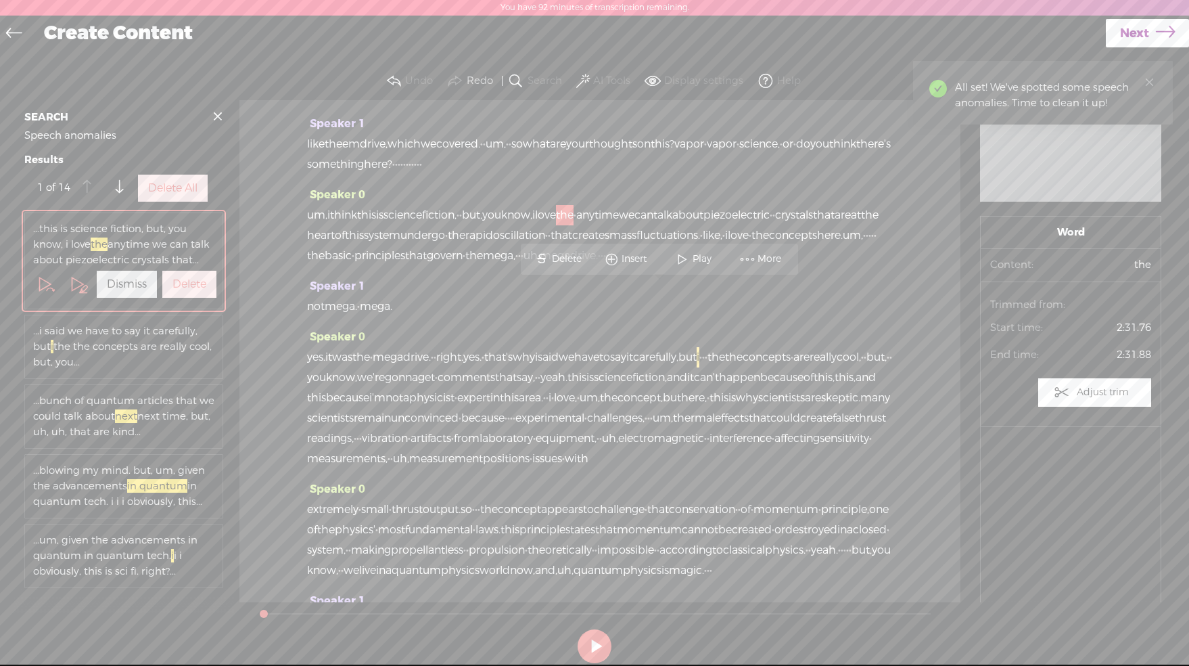
scroll to position [568, 0]
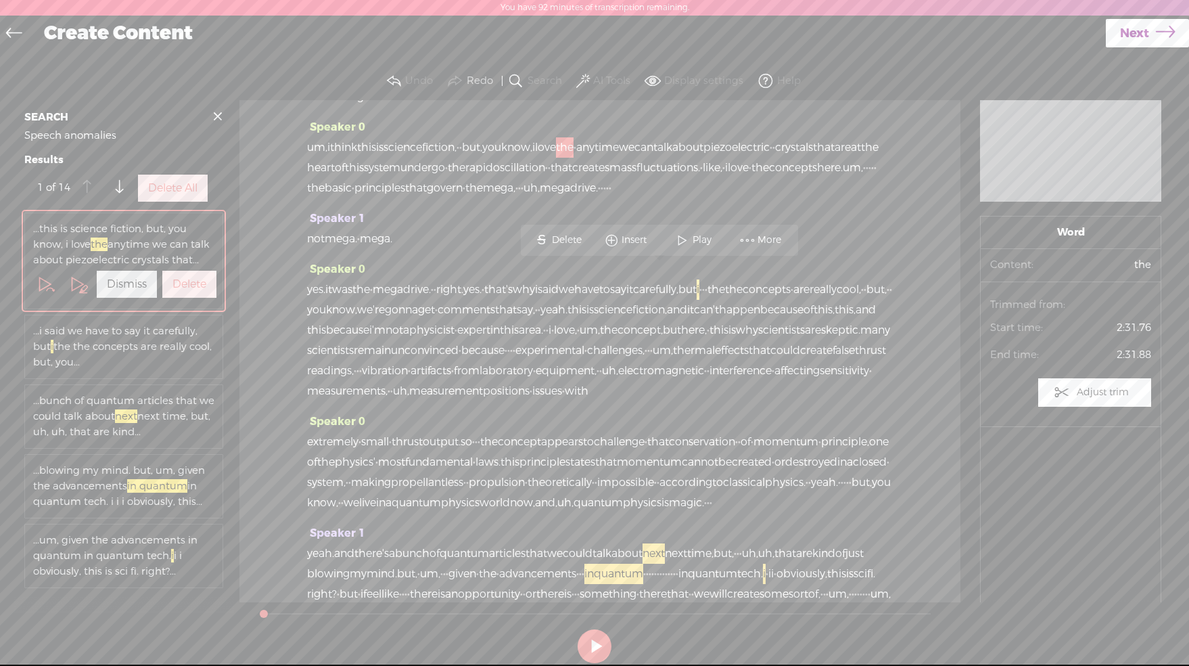
click at [162, 196] on label "Delete All" at bounding box center [172, 188] width 49 height 14
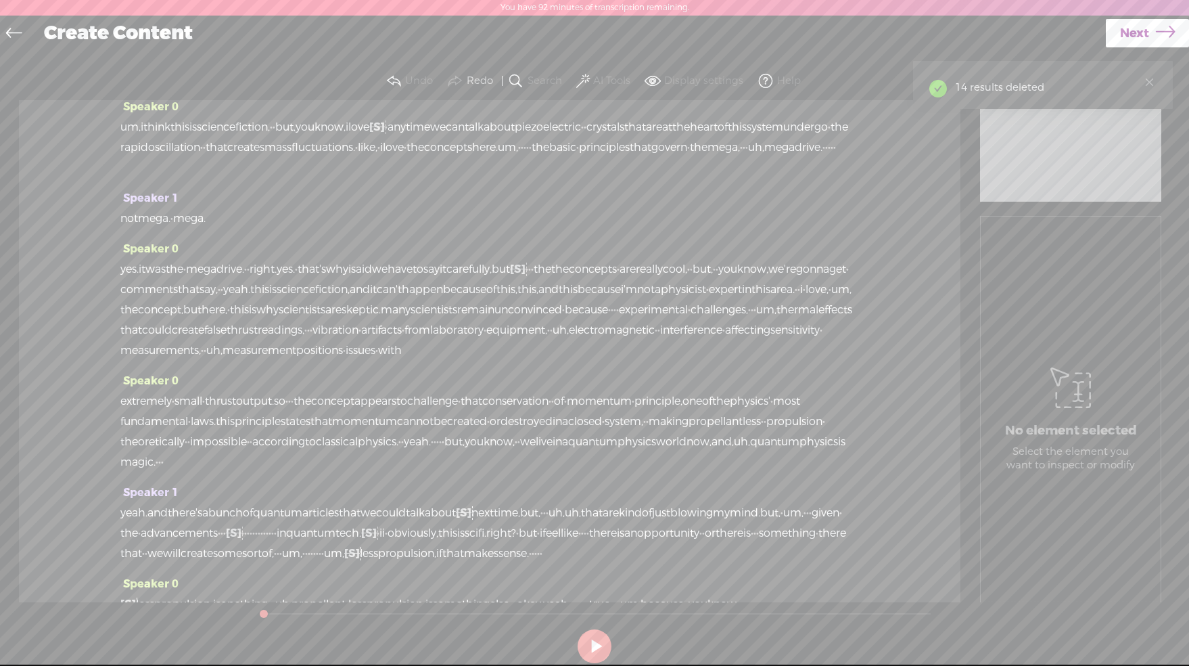
click at [586, 82] on span at bounding box center [583, 81] width 14 height 16
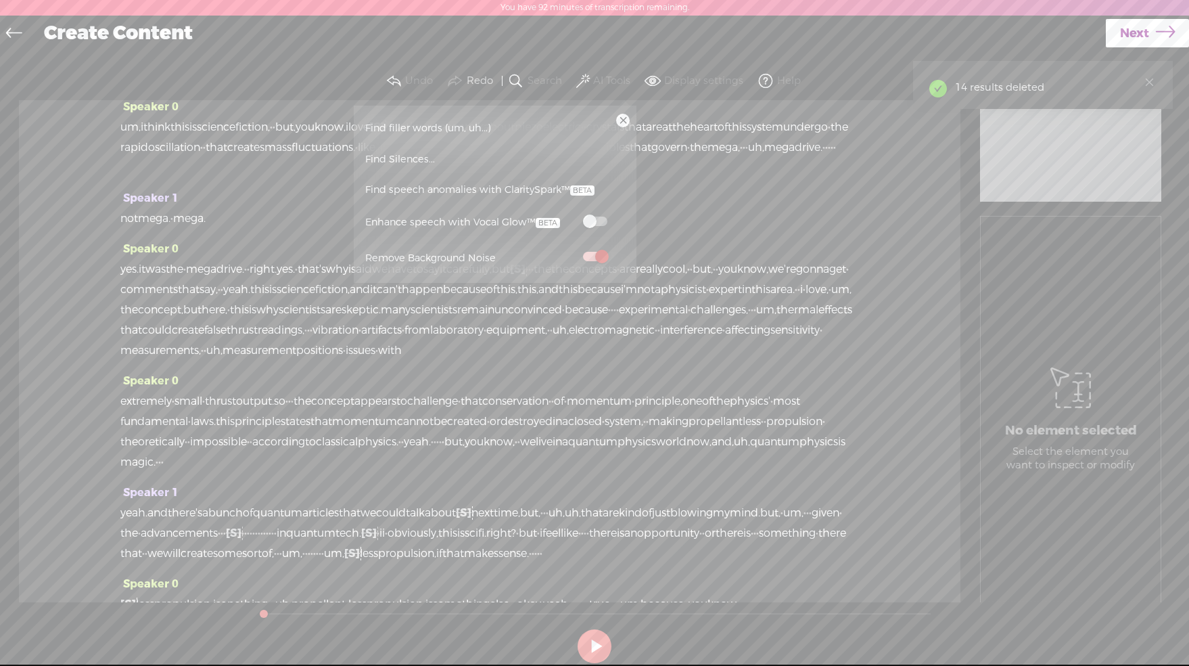
click at [384, 127] on span "Find filler words (um, uh...)" at bounding box center [428, 128] width 135 height 30
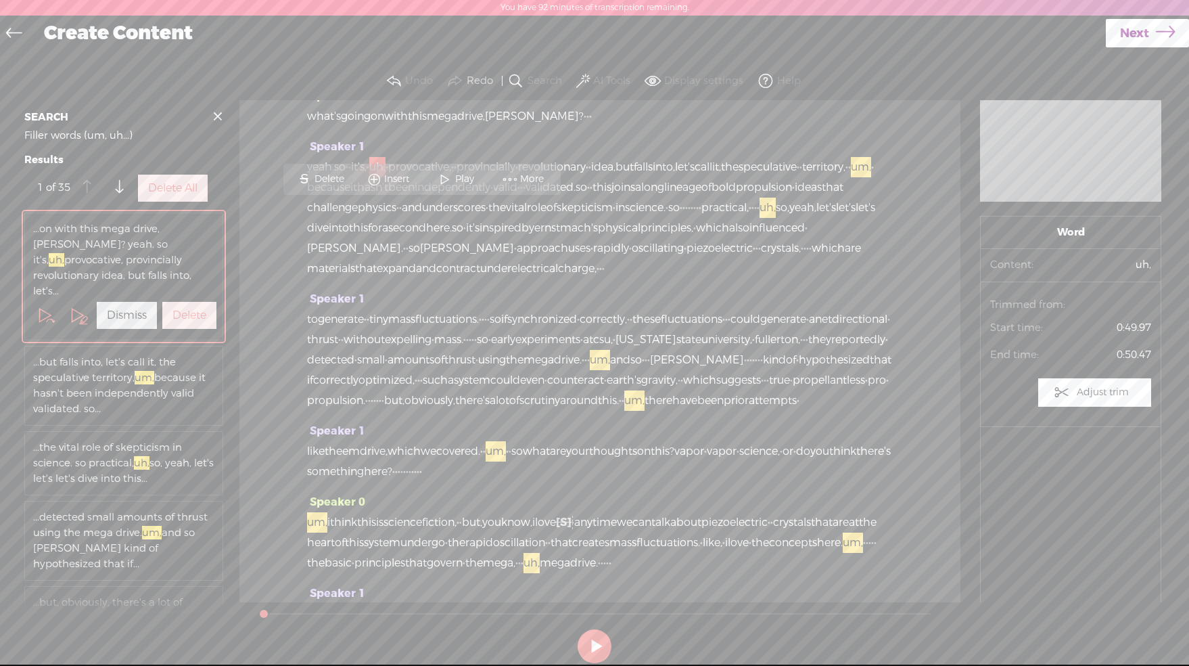
scroll to position [191, 0]
drag, startPoint x: 152, startPoint y: 202, endPoint x: 160, endPoint y: 198, distance: 8.8
click at [152, 196] on label "Delete All" at bounding box center [172, 188] width 49 height 14
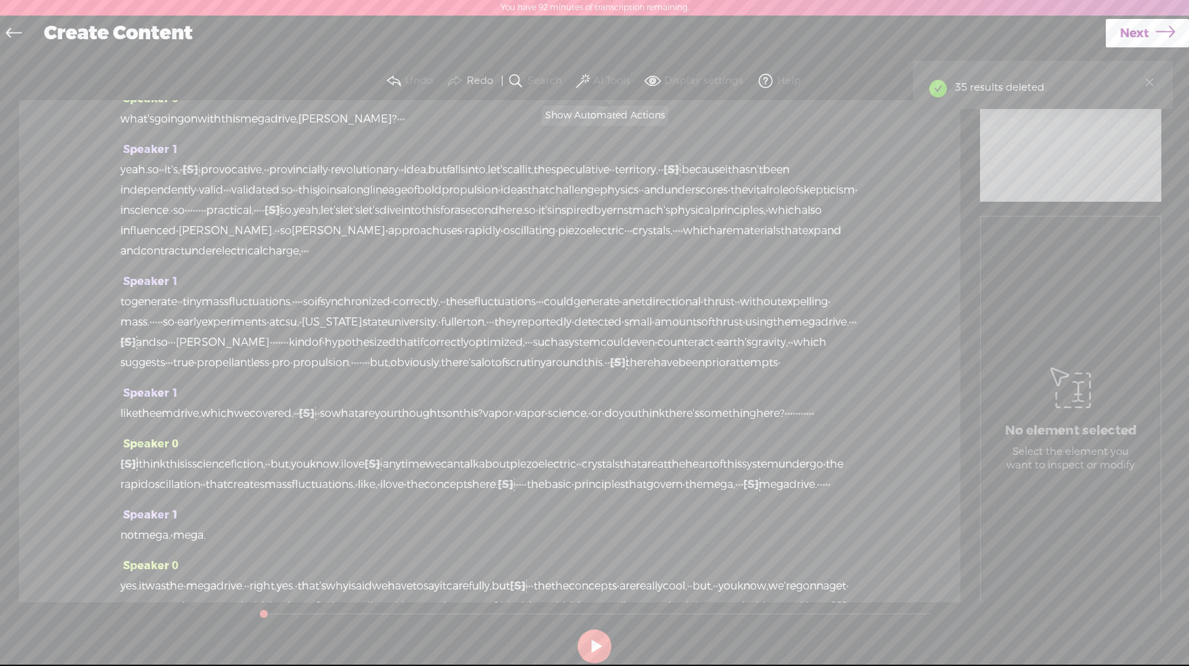
click at [582, 81] on span at bounding box center [583, 81] width 14 height 16
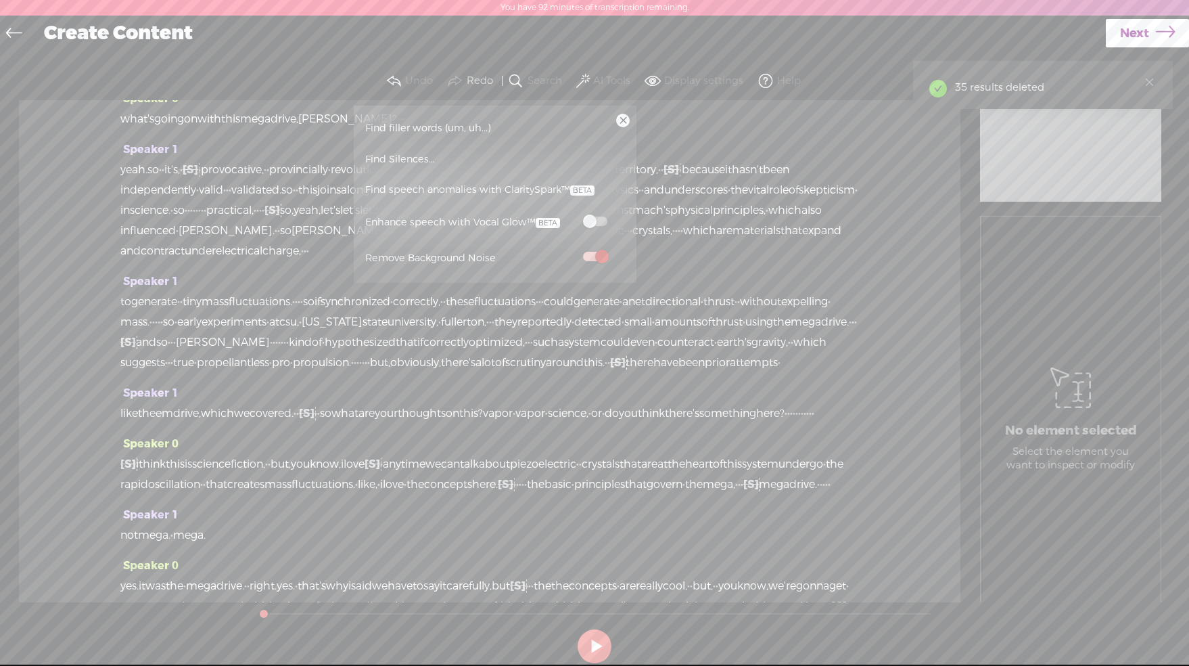
click at [595, 223] on span at bounding box center [595, 220] width 24 height 9
click at [846, 160] on div "yeah. so · · it's, · [S] uh, · provocative, · · provincially · revolutionary · …" at bounding box center [489, 210] width 739 height 101
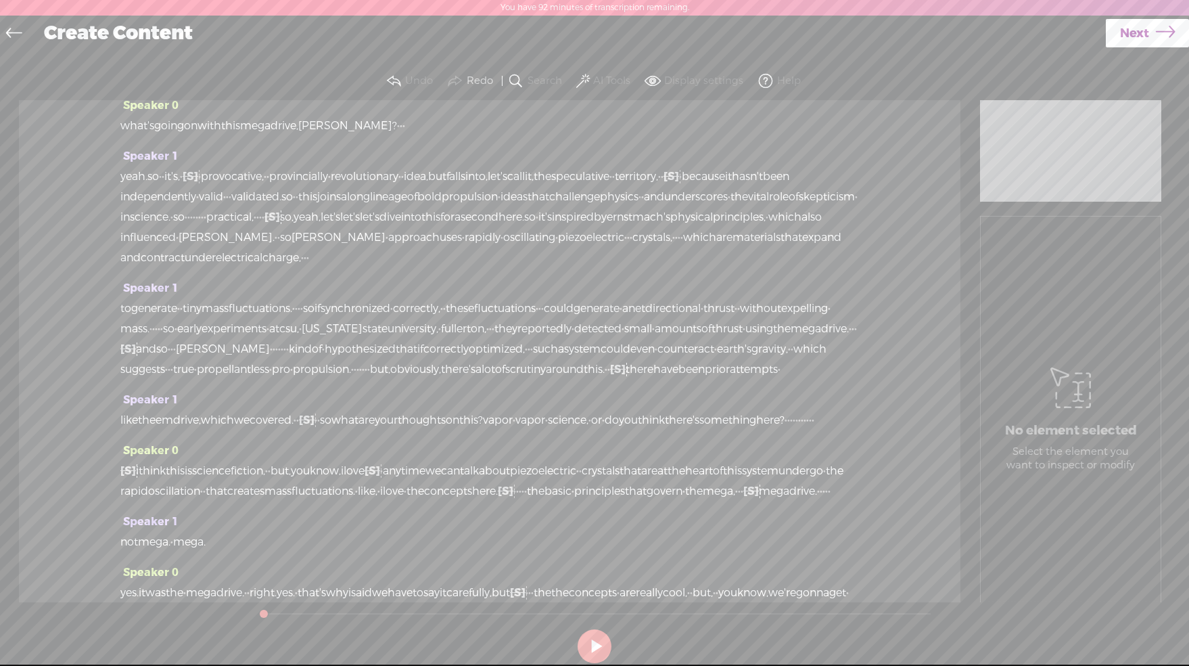
scroll to position [0, 0]
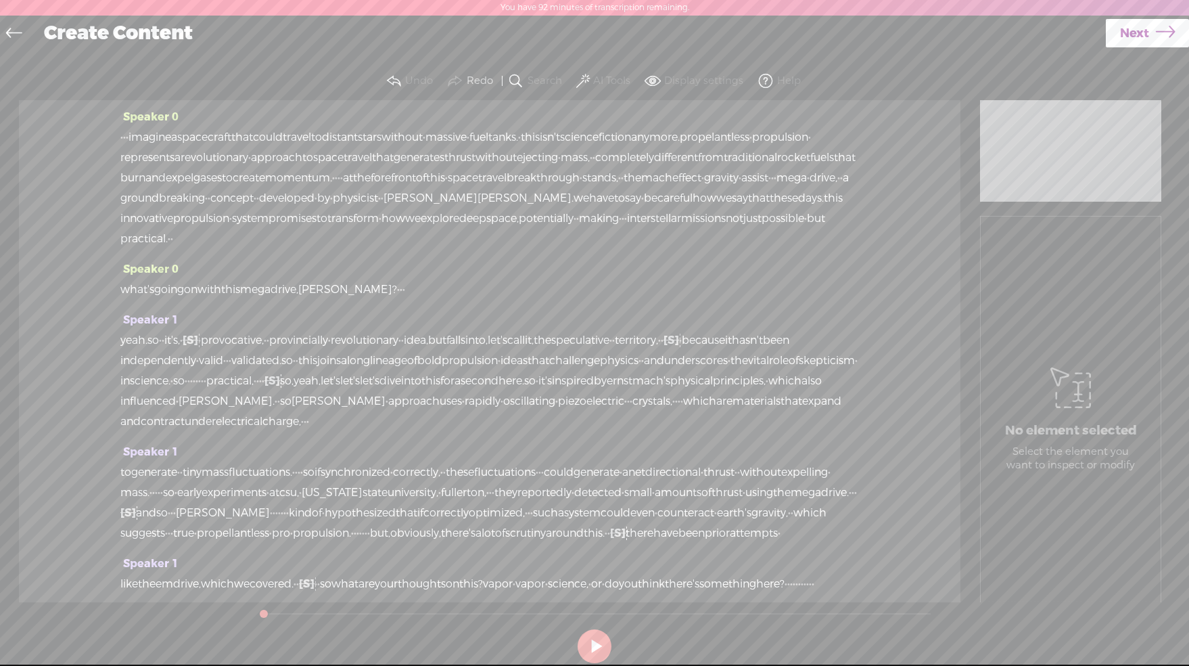
click at [1120, 30] on span "Next" at bounding box center [1134, 33] width 29 height 35
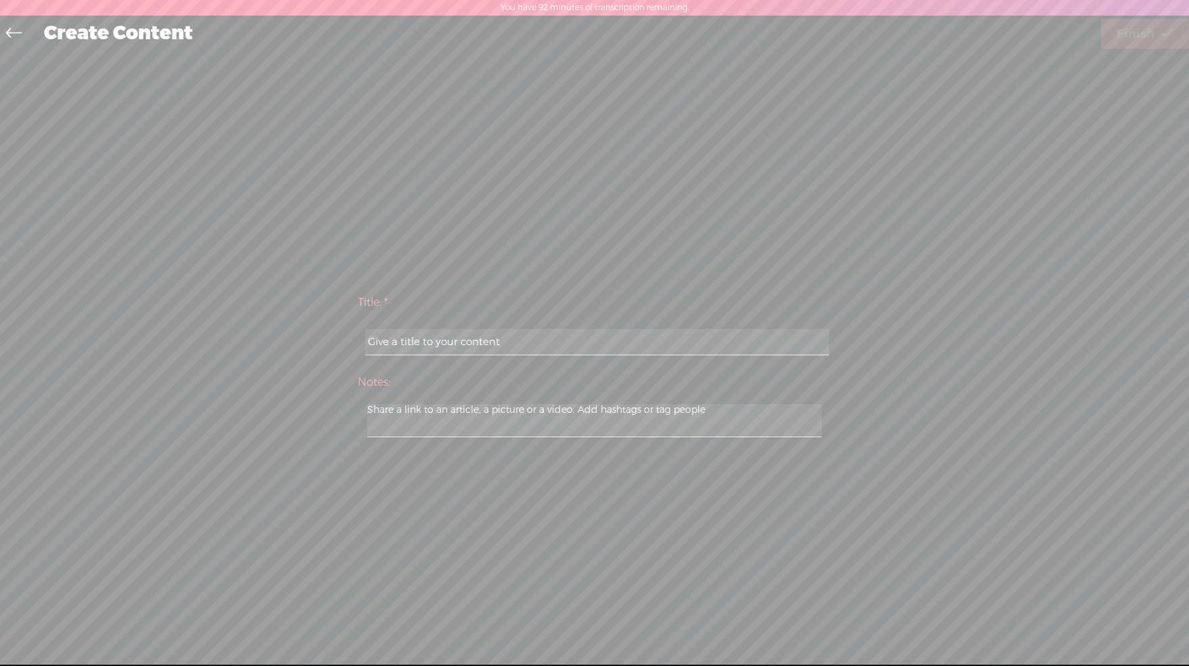
click at [614, 343] on input "text" at bounding box center [596, 342] width 463 height 26
paste input "propellantless propulsion"
type input "propellantless propulsion"
click at [1123, 32] on span "Finish" at bounding box center [1136, 34] width 38 height 35
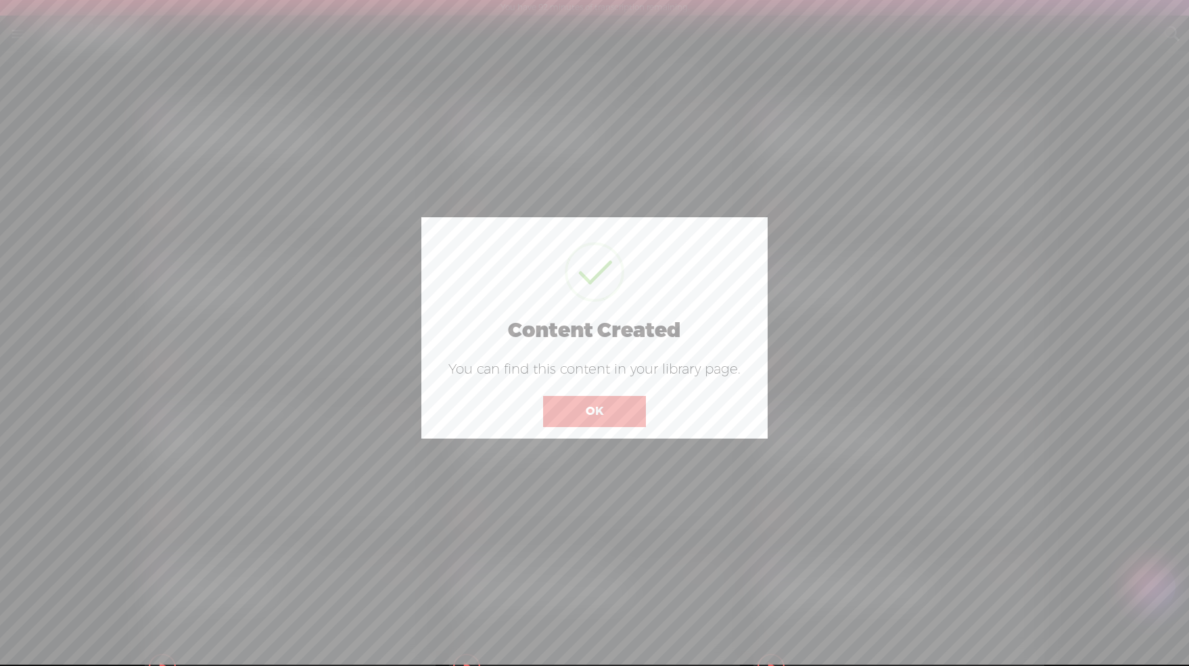
drag, startPoint x: 606, startPoint y: 411, endPoint x: 737, endPoint y: 482, distance: 148.6
click at [606, 411] on button "OK" at bounding box center [594, 411] width 103 height 31
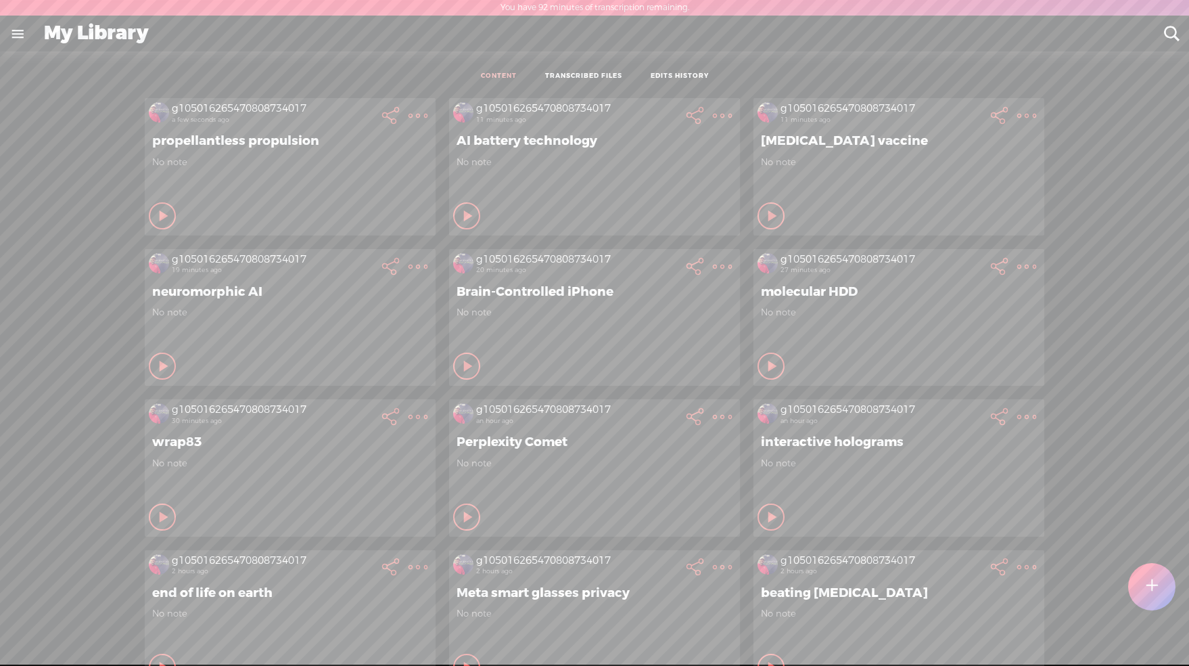
click at [428, 125] on t at bounding box center [418, 115] width 19 height 19
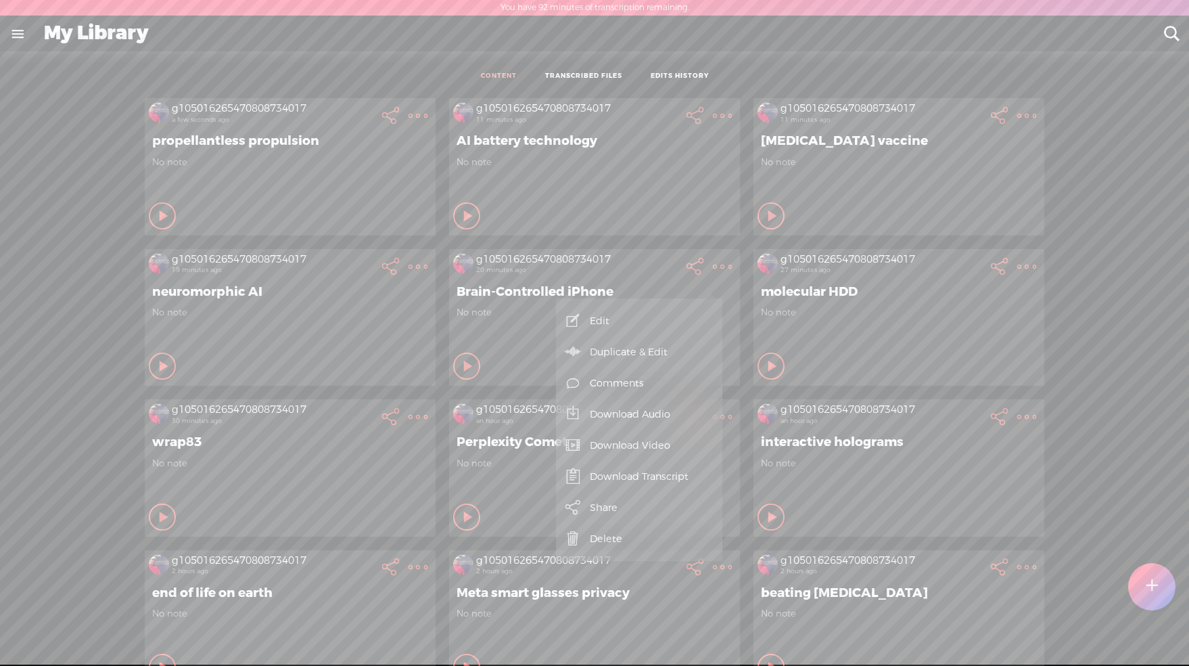
click at [609, 437] on link "Download Video" at bounding box center [639, 445] width 153 height 31
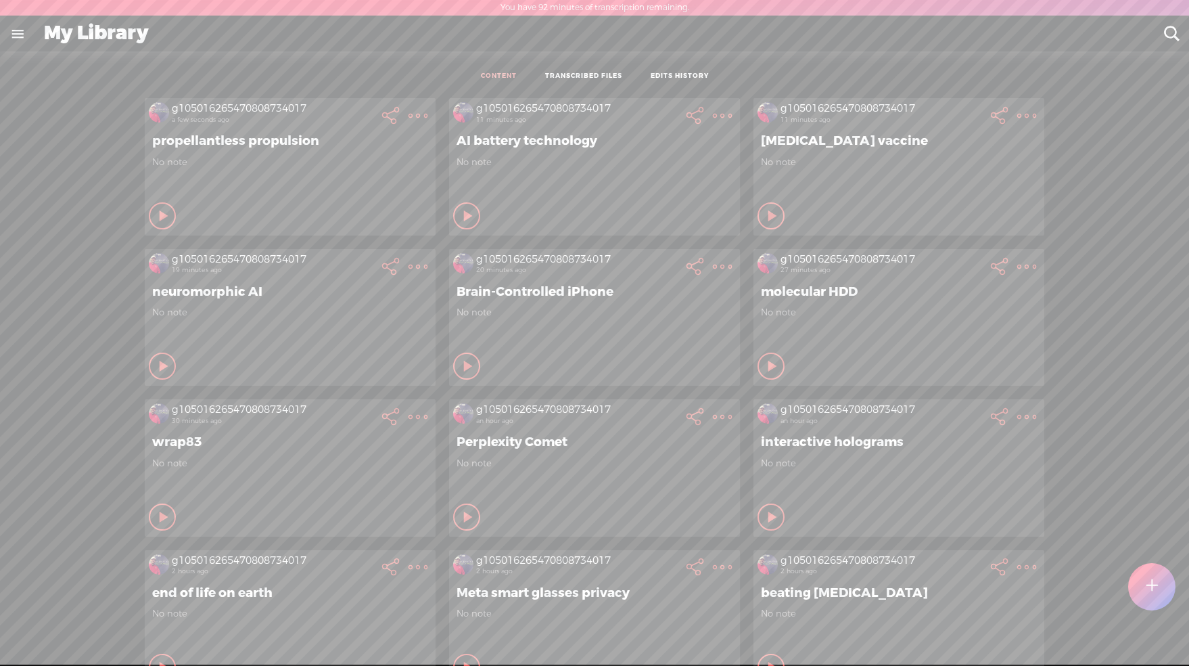
click at [713, 271] on t at bounding box center [722, 266] width 19 height 19
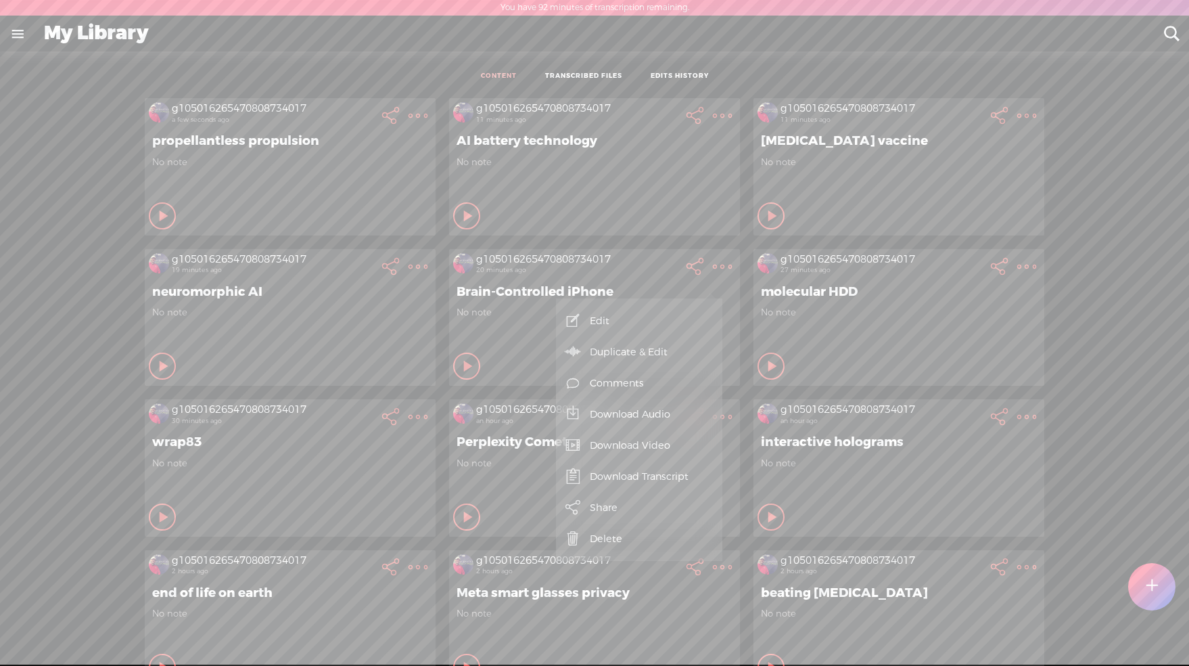
click at [626, 420] on link "Download Audio" at bounding box center [639, 413] width 153 height 31
click at [449, 397] on span "Download .mp3 file" at bounding box center [455, 399] width 119 height 30
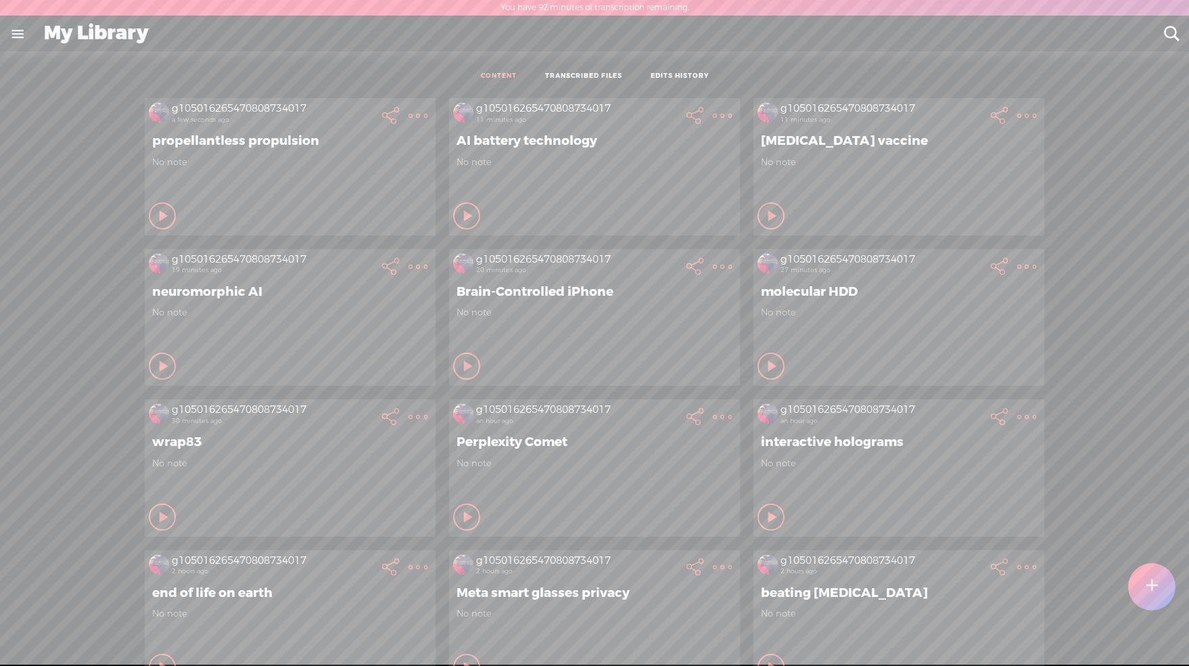
click at [713, 276] on t at bounding box center [722, 266] width 19 height 19
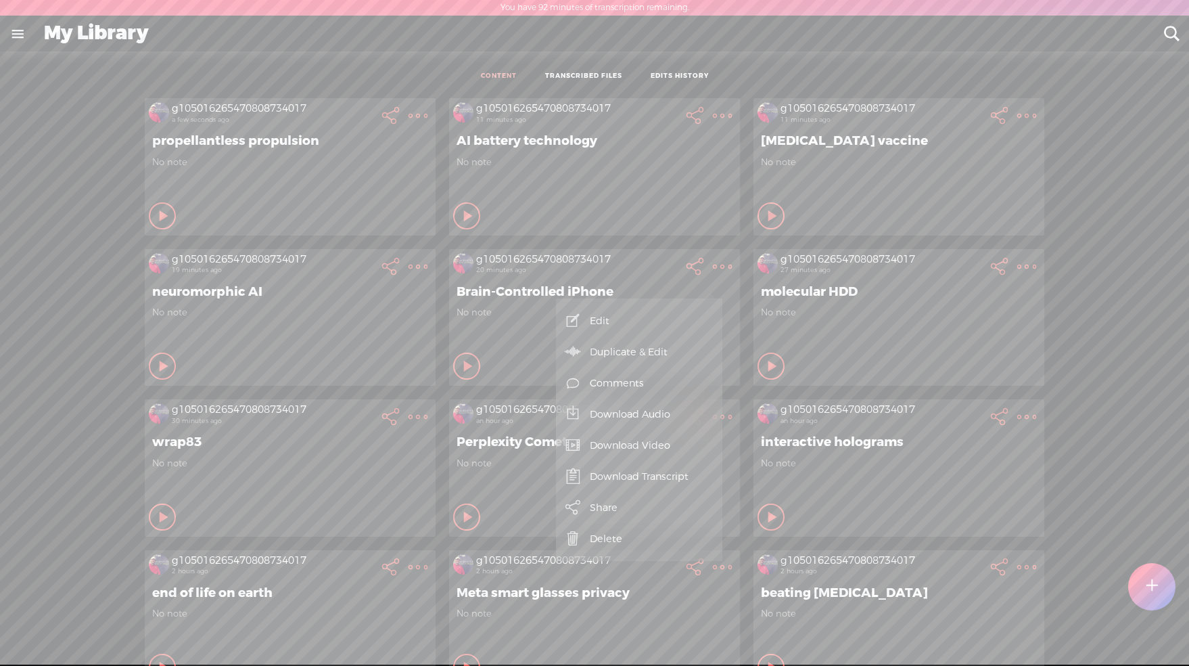
click at [658, 481] on link "Download Transcript" at bounding box center [639, 476] width 153 height 31
click at [480, 447] on span "Download .txt file" at bounding box center [454, 445] width 108 height 30
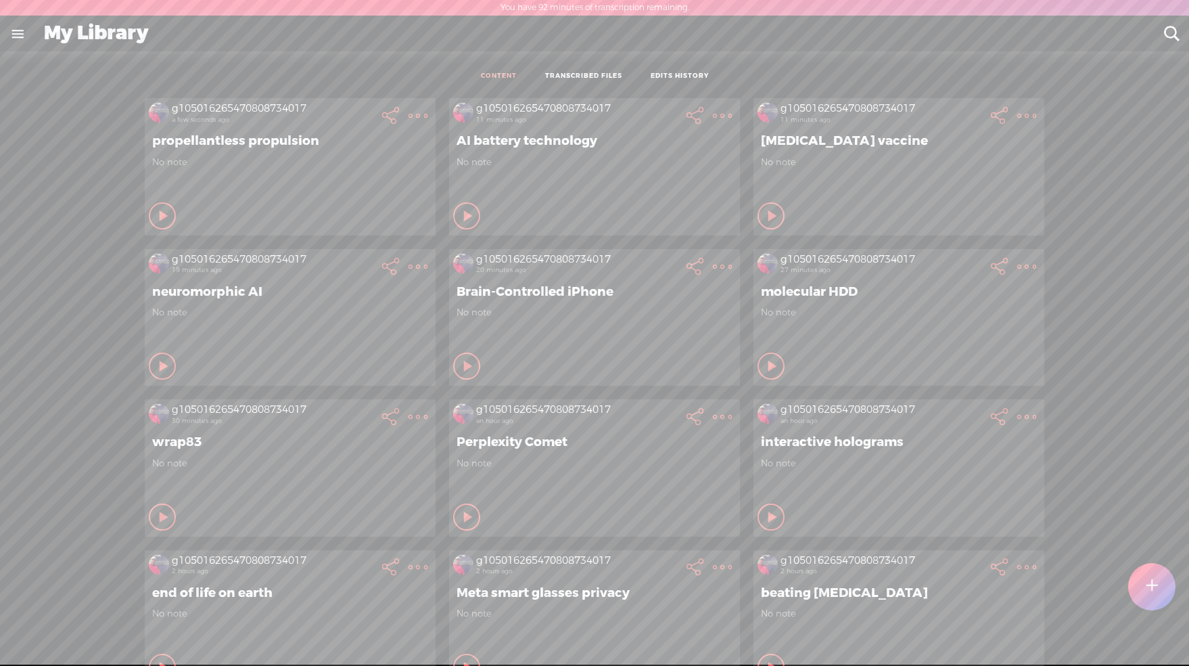
drag, startPoint x: 365, startPoint y: 347, endPoint x: 410, endPoint y: 308, distance: 59.4
click at [367, 346] on div "No note" at bounding box center [290, 326] width 276 height 41
click at [411, 125] on t at bounding box center [418, 115] width 19 height 19
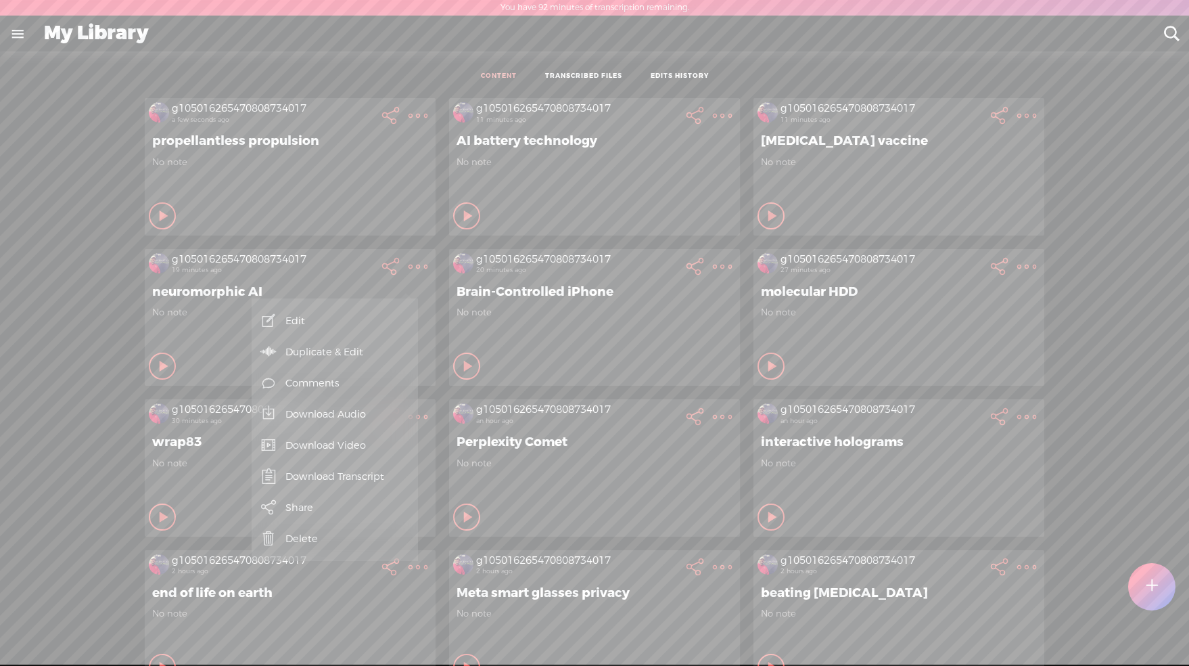
click at [321, 444] on link "Download Video" at bounding box center [334, 445] width 153 height 31
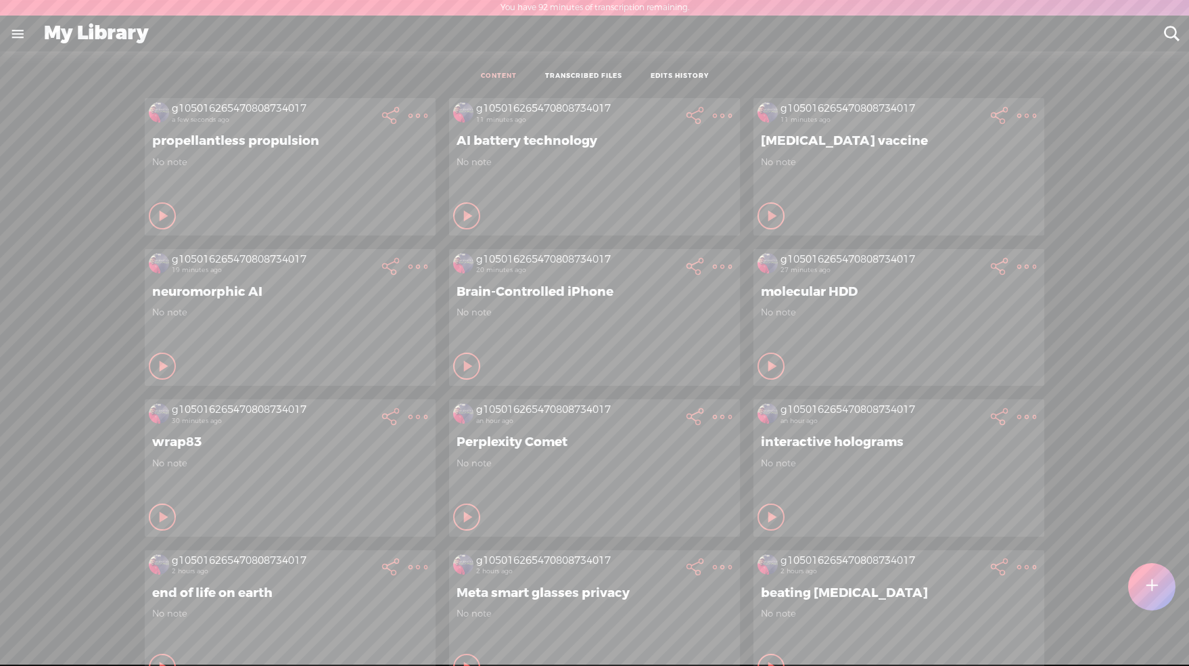
click at [413, 276] on t at bounding box center [418, 266] width 19 height 19
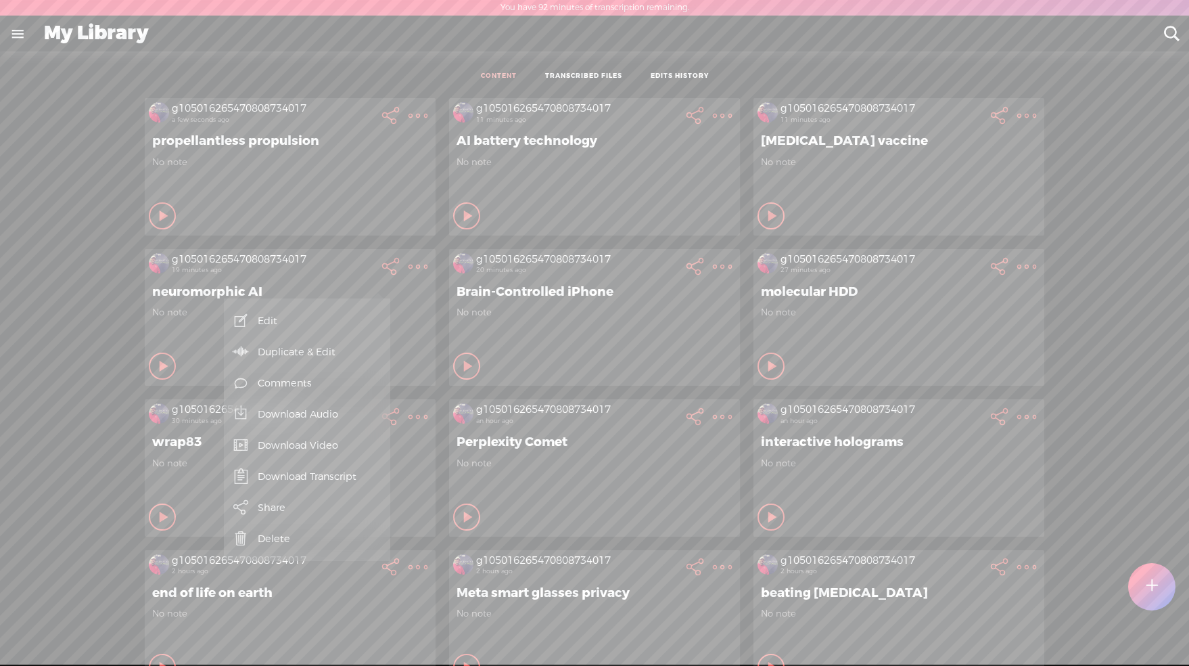
click at [329, 413] on link "Download Audio" at bounding box center [307, 413] width 153 height 31
click at [118, 403] on span "Download .mp3 file" at bounding box center [150, 399] width 119 height 30
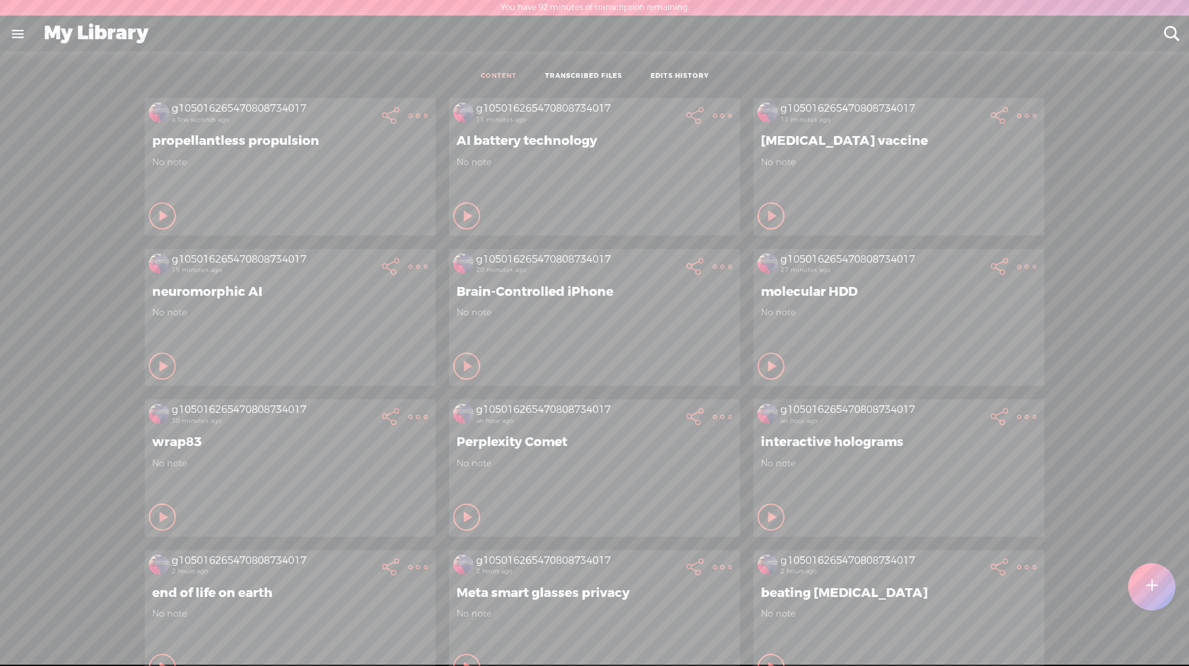
click at [409, 273] on t at bounding box center [418, 266] width 19 height 19
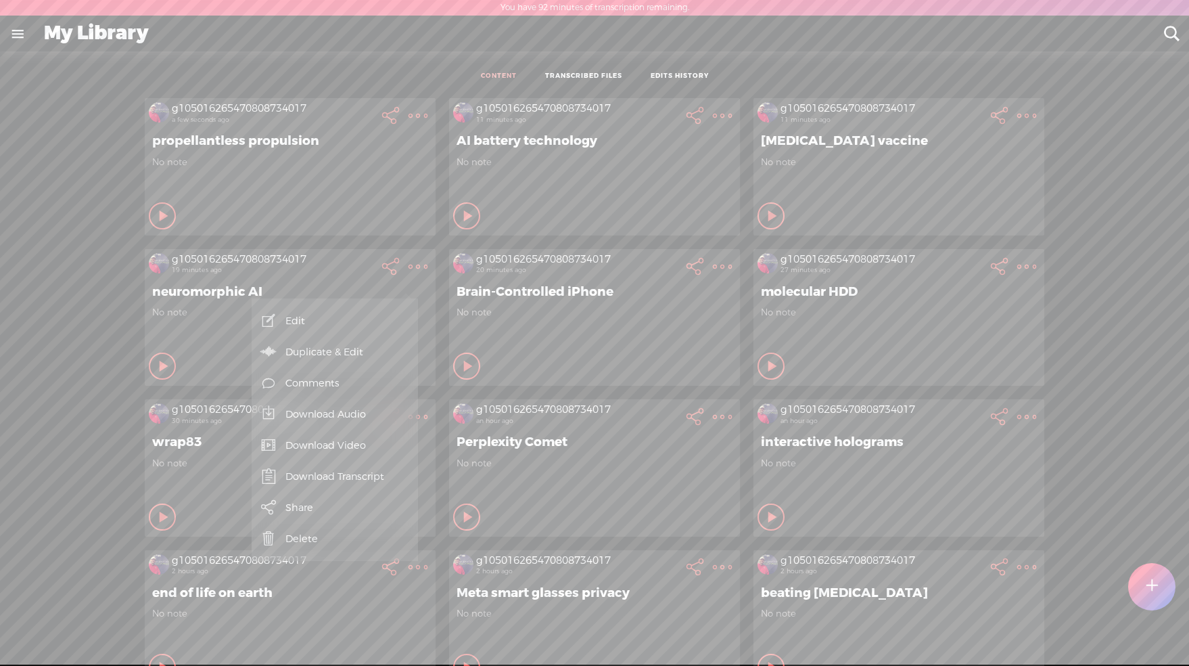
click at [302, 478] on link "Download Transcript" at bounding box center [334, 476] width 153 height 31
click at [134, 436] on span "Download .txt file" at bounding box center [149, 445] width 108 height 30
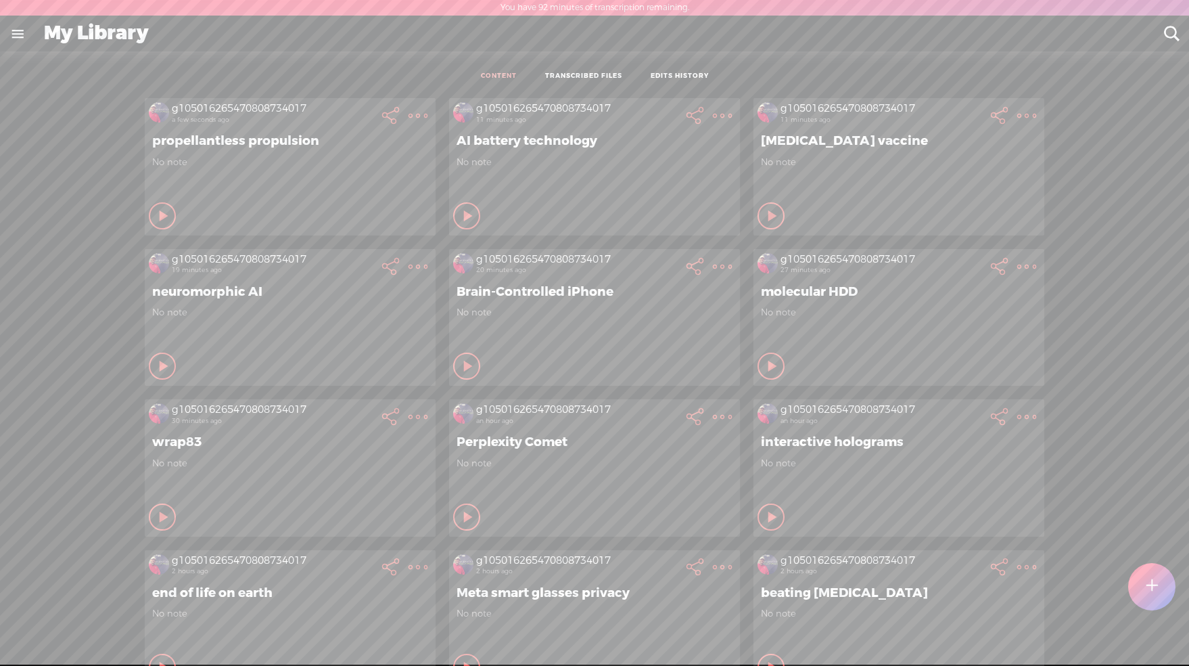
click at [428, 113] on t at bounding box center [418, 115] width 19 height 19
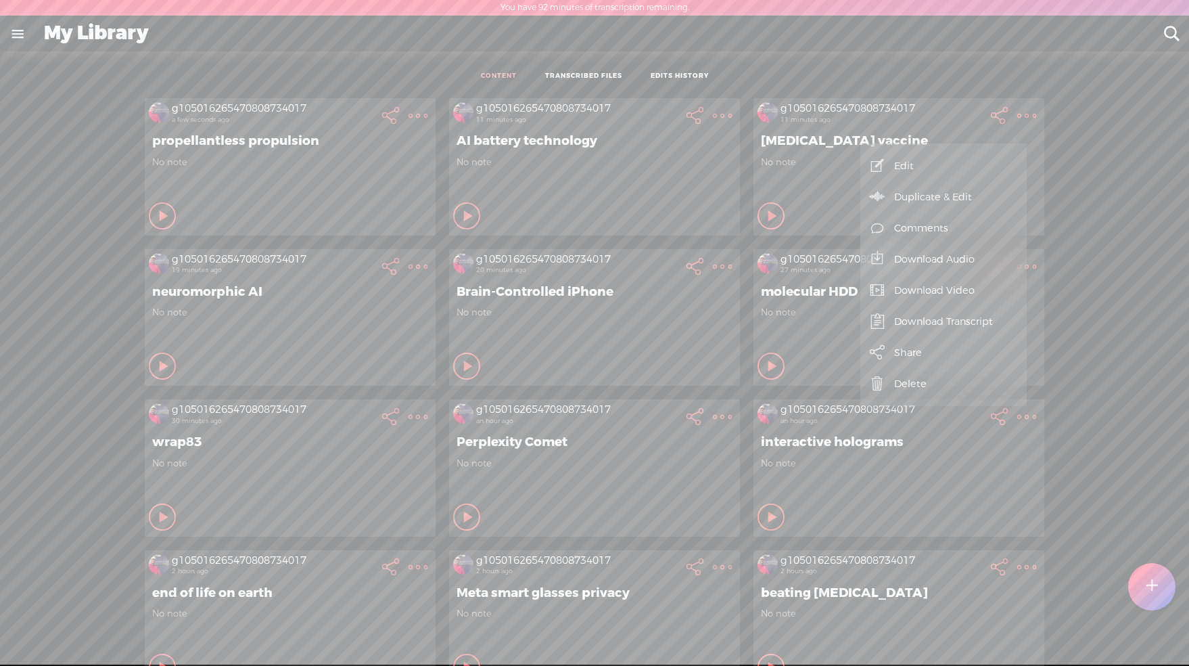
click at [920, 288] on link "Download Video" at bounding box center [943, 290] width 153 height 31
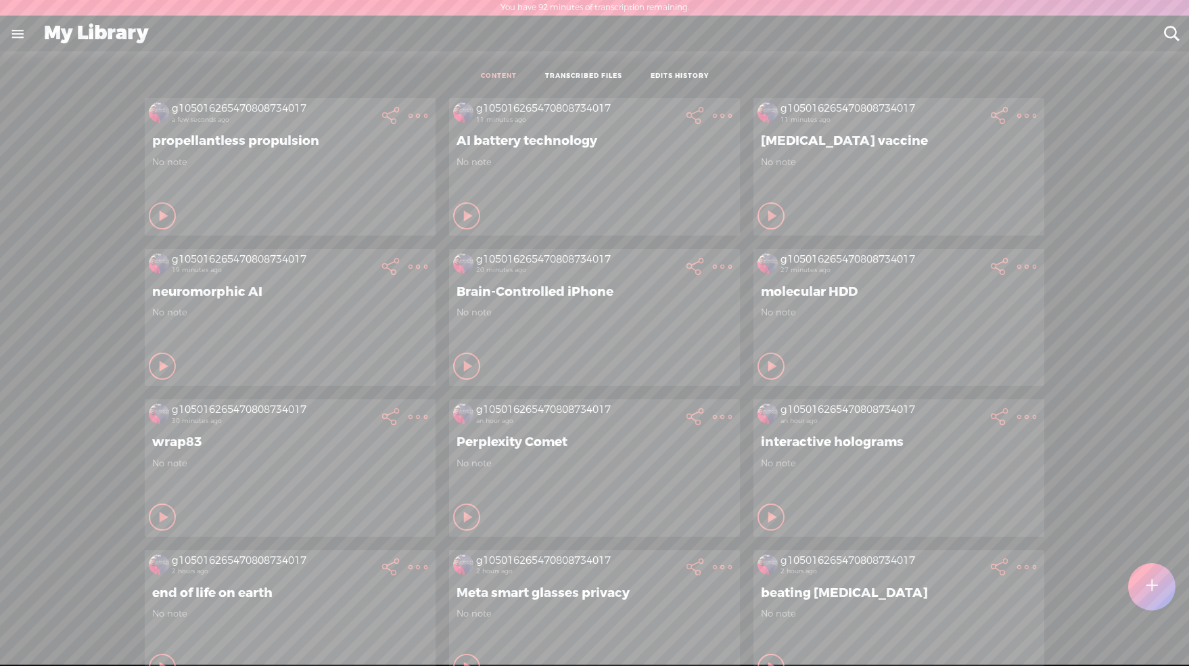
click at [1018, 114] on t at bounding box center [1026, 115] width 19 height 19
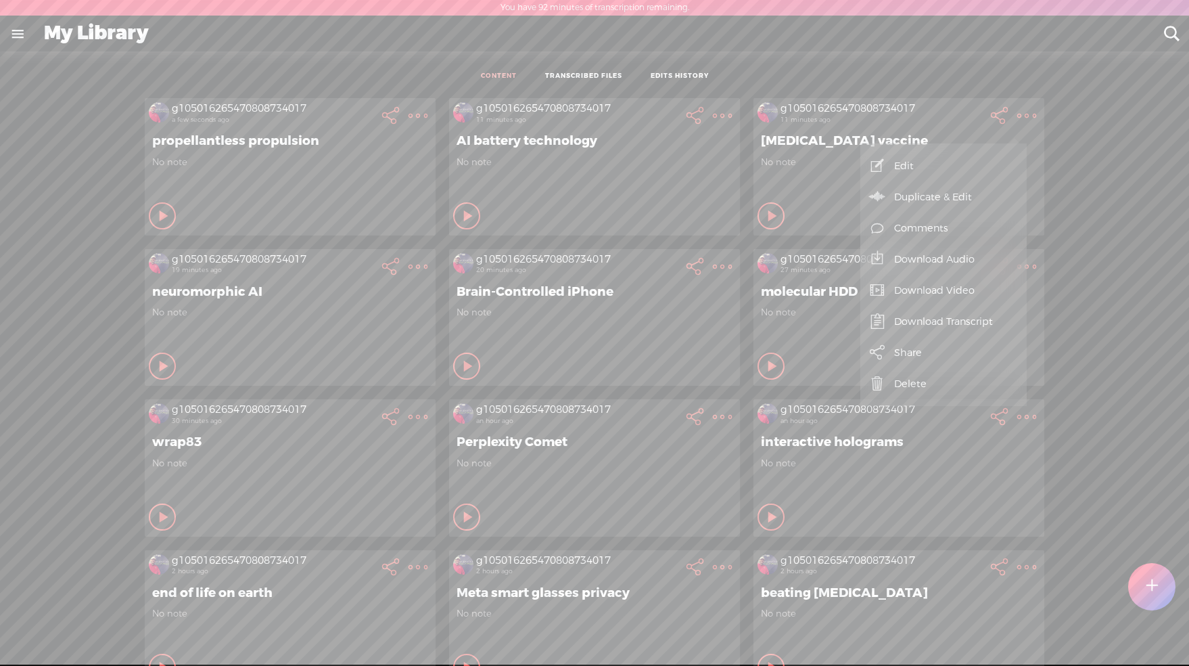
click at [954, 248] on link "Download Audio" at bounding box center [943, 259] width 153 height 31
click at [754, 236] on span "Download .mp3 file" at bounding box center [759, 244] width 119 height 30
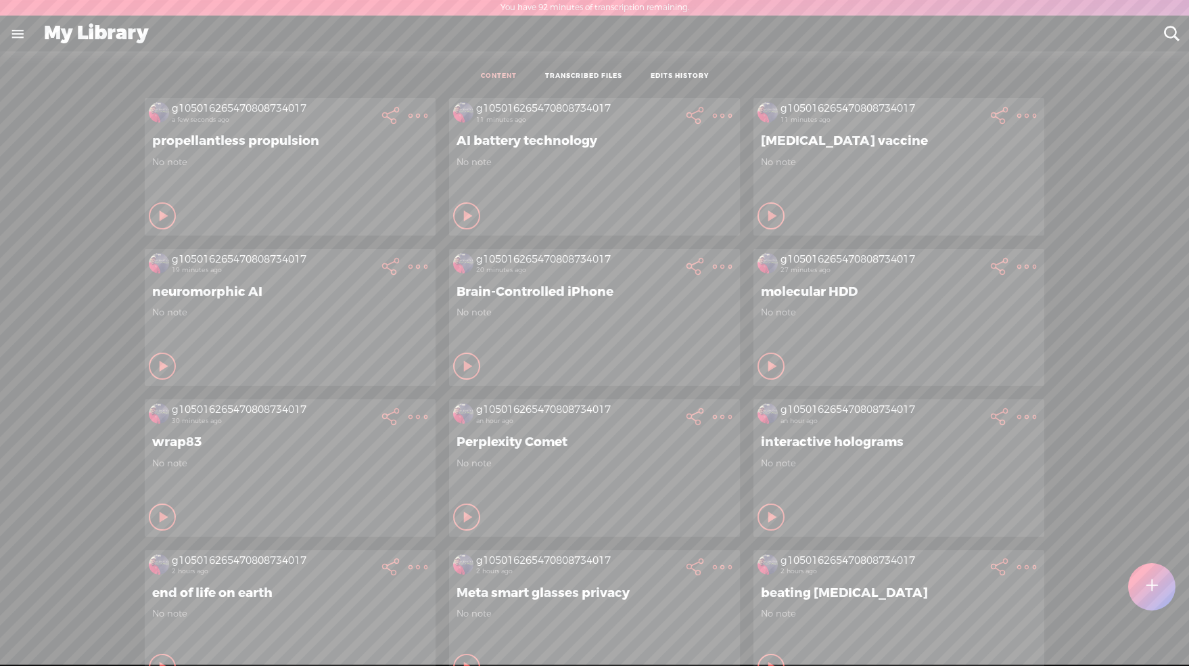
click at [1017, 118] on t at bounding box center [1026, 115] width 19 height 19
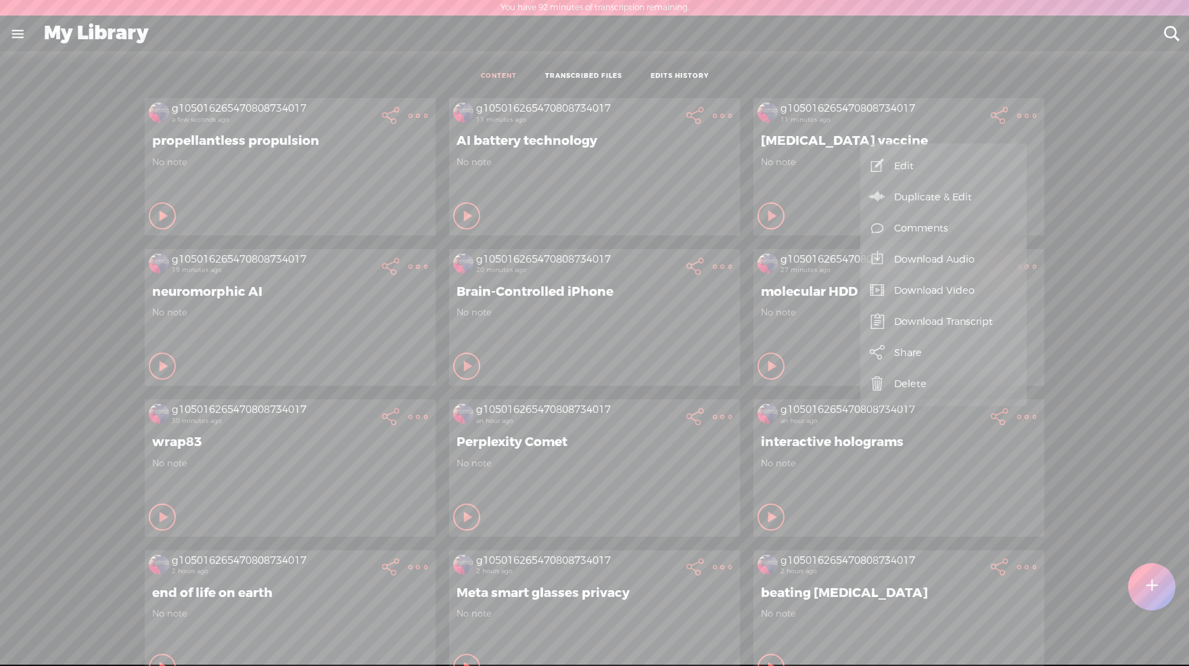
click at [923, 322] on link "Download Transcript" at bounding box center [943, 321] width 153 height 31
click at [731, 284] on span "Download .txt file" at bounding box center [758, 290] width 108 height 30
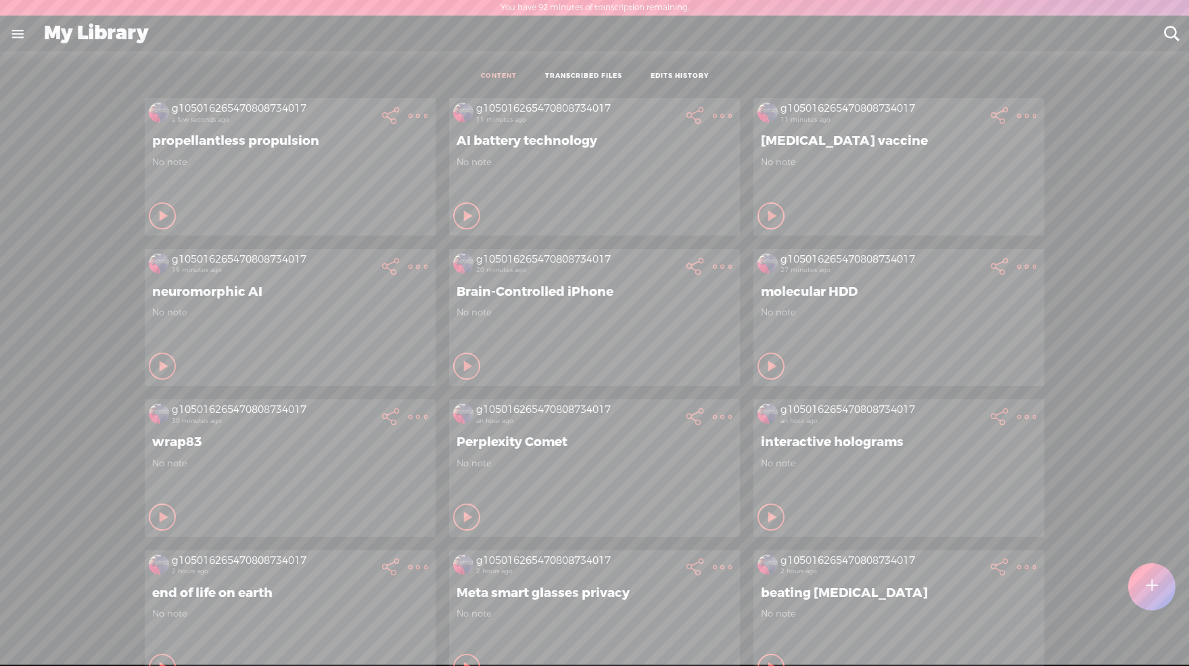
drag, startPoint x: 692, startPoint y: 200, endPoint x: 710, endPoint y: 149, distance: 54.3
click at [694, 196] on div "No note" at bounding box center [595, 176] width 276 height 41
click at [428, 114] on t at bounding box center [418, 115] width 19 height 19
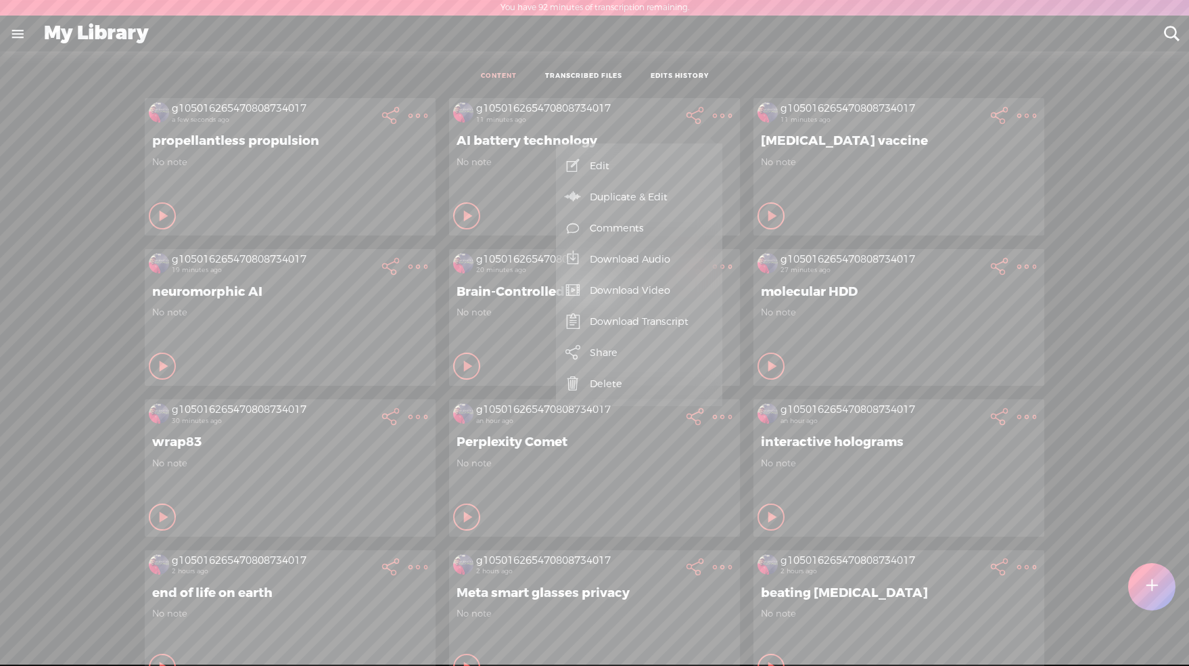
click at [639, 292] on link "Download Video" at bounding box center [639, 290] width 153 height 31
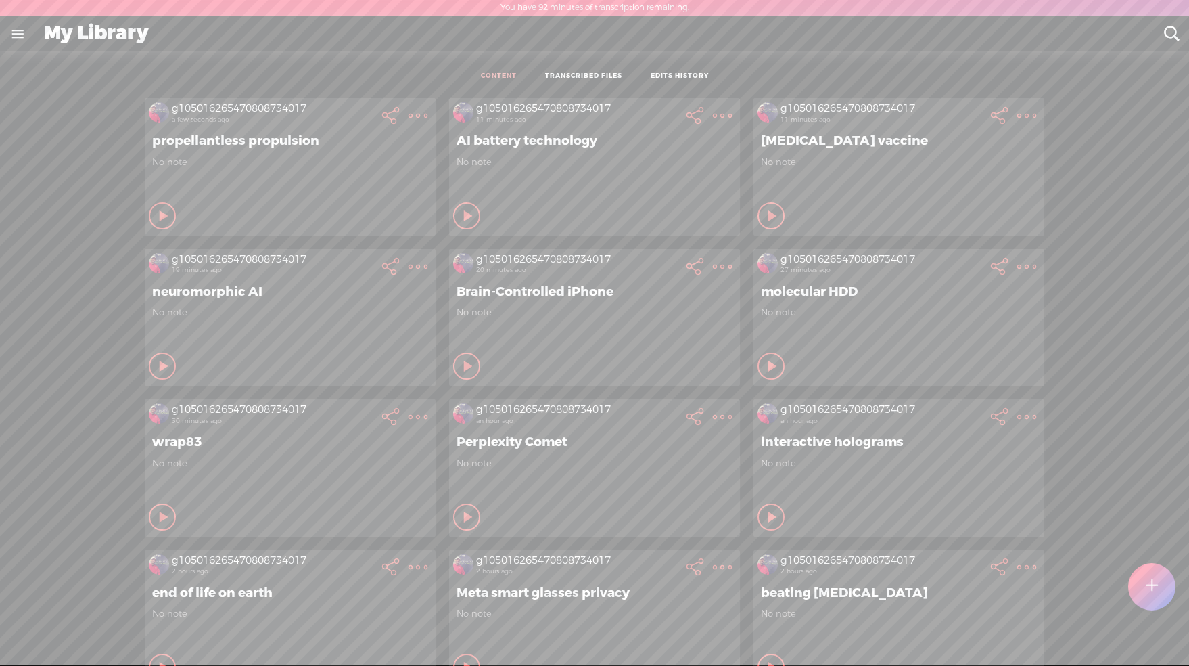
click at [713, 120] on t at bounding box center [722, 115] width 19 height 19
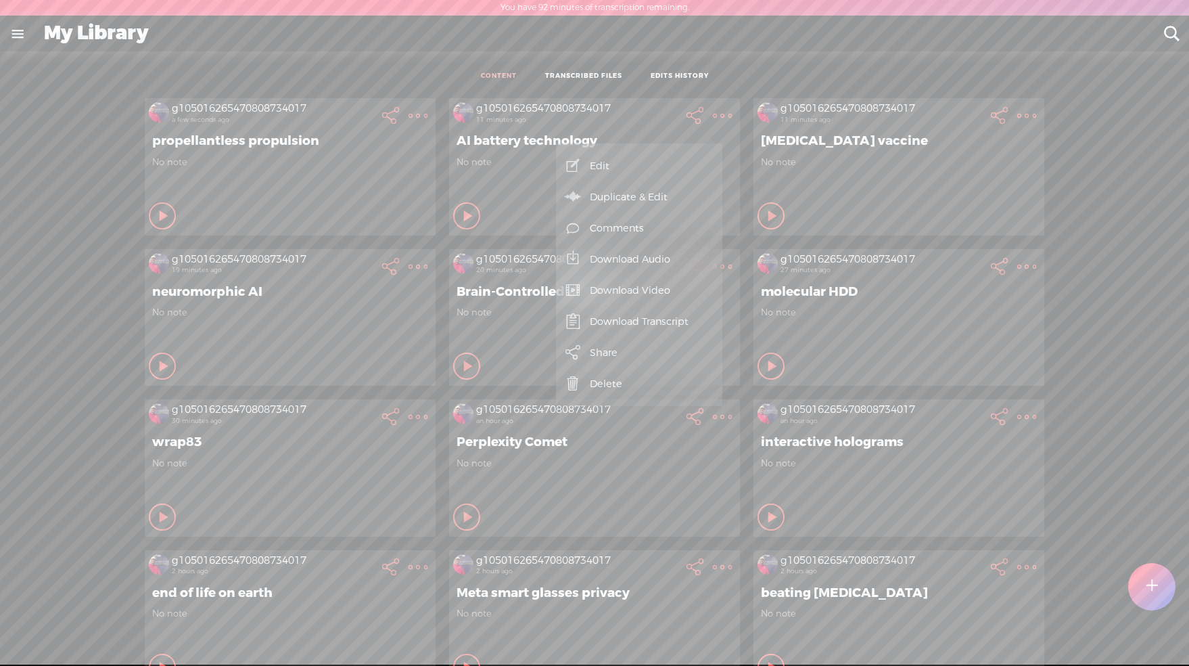
click at [623, 262] on link "Download Audio" at bounding box center [639, 259] width 153 height 31
click at [457, 240] on span "Download .mp3 file" at bounding box center [455, 244] width 119 height 30
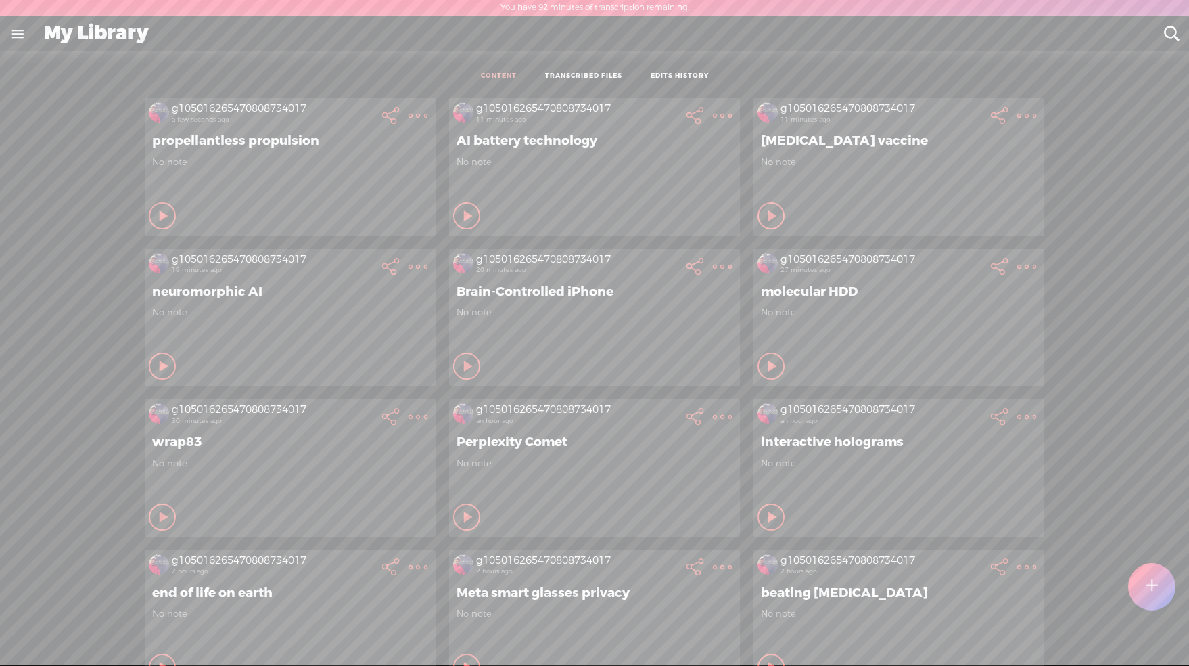
click at [713, 121] on t at bounding box center [722, 115] width 19 height 19
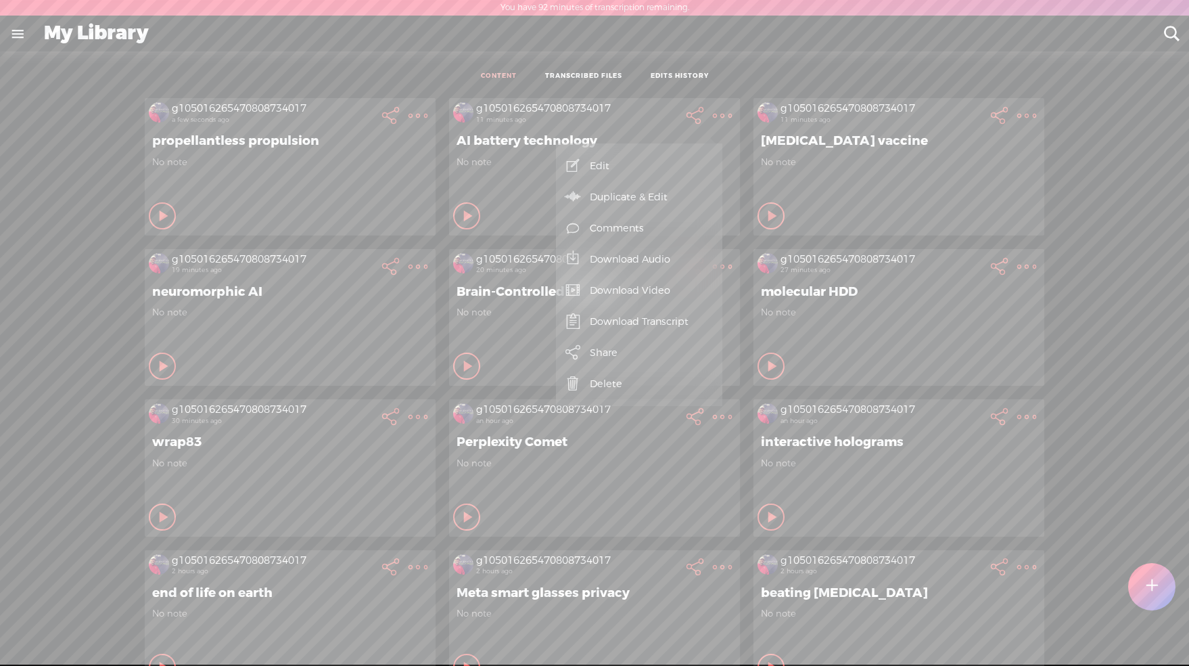
click at [630, 322] on link "Download Transcript" at bounding box center [639, 321] width 153 height 31
click at [453, 290] on span "Download .txt file" at bounding box center [454, 290] width 108 height 30
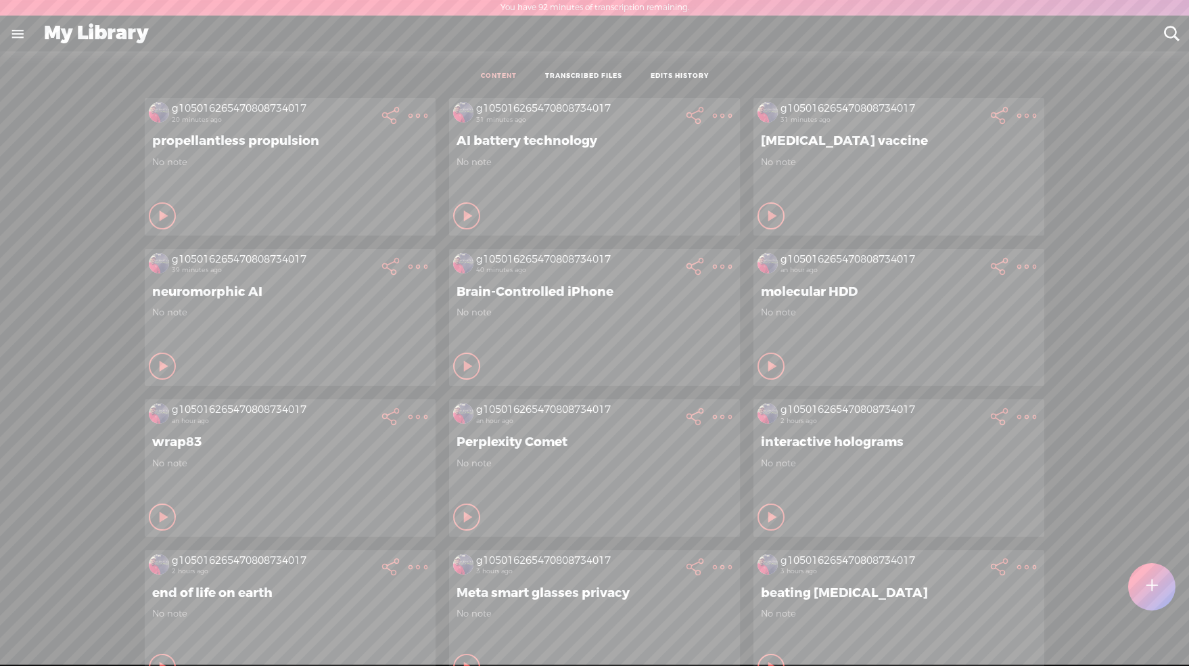
click at [409, 116] on t at bounding box center [418, 115] width 19 height 19
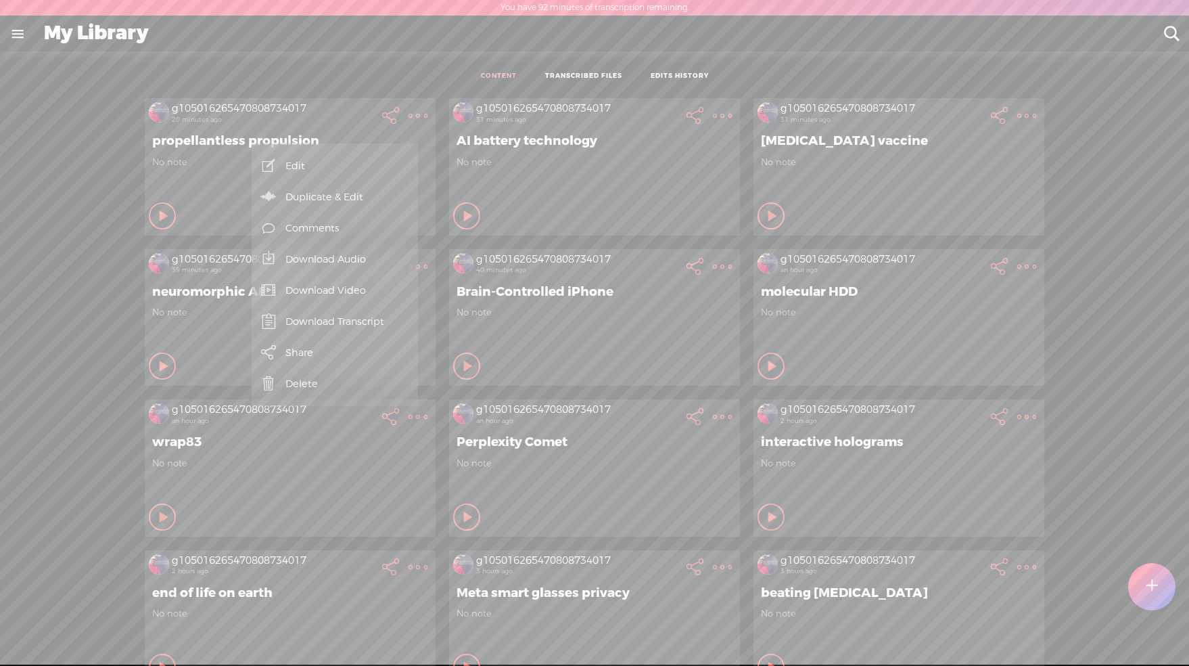
click at [334, 287] on link "Download Video" at bounding box center [334, 290] width 153 height 31
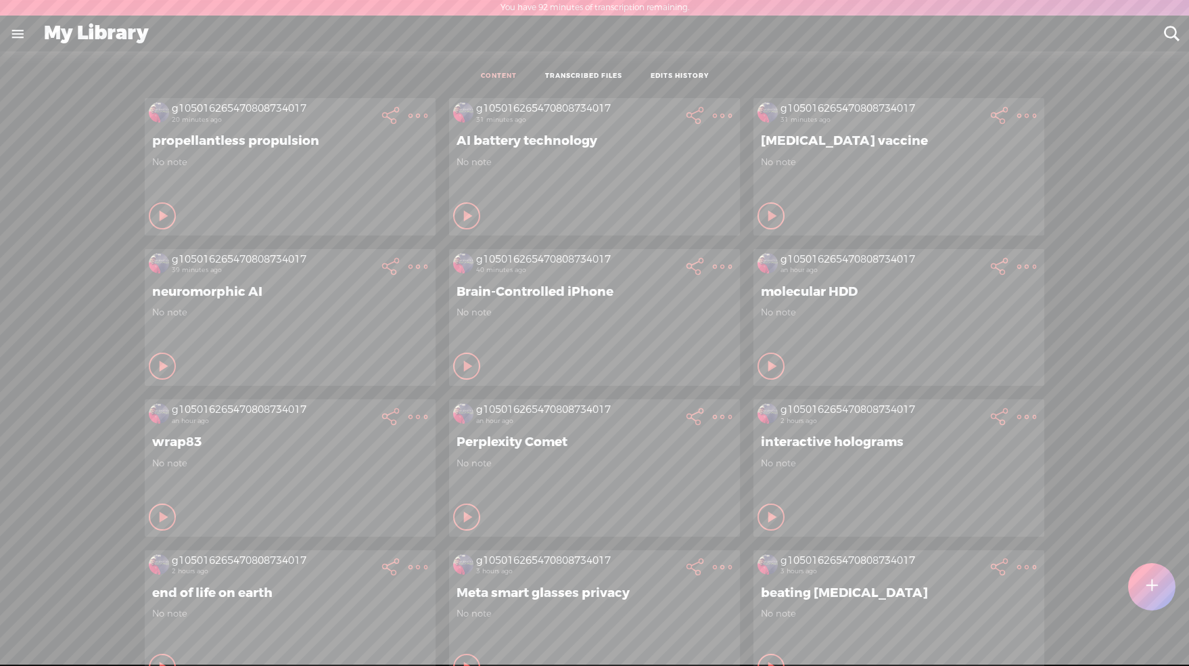
click at [409, 117] on t at bounding box center [418, 115] width 19 height 19
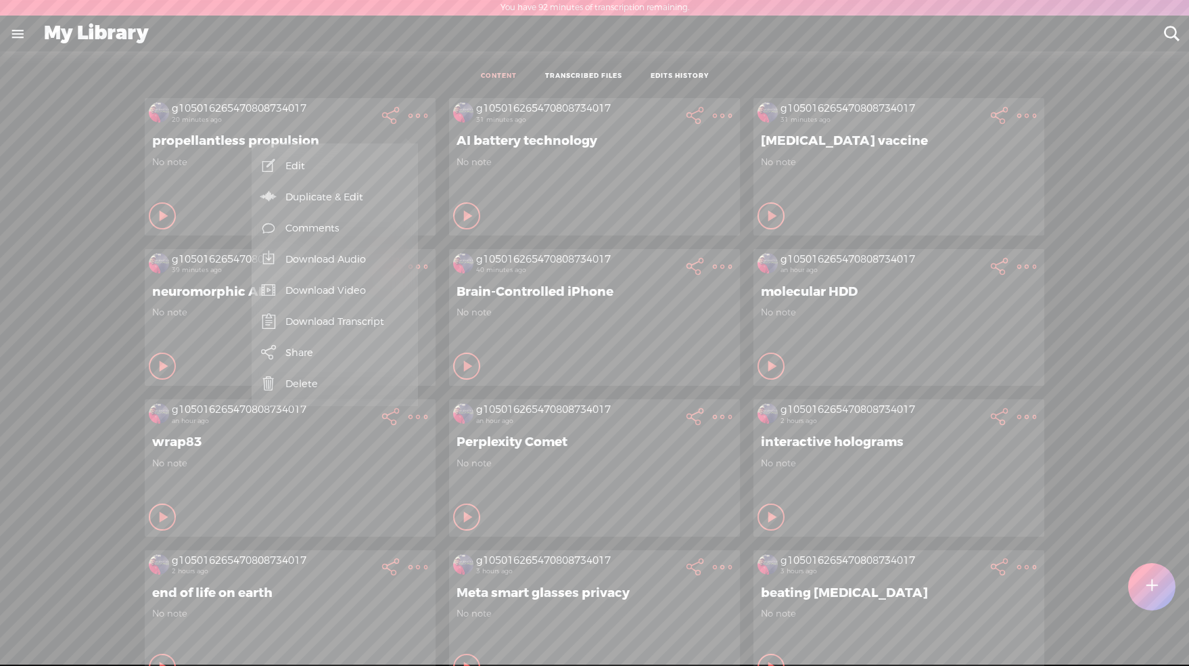
click at [317, 256] on link "Download Audio" at bounding box center [334, 259] width 153 height 31
click at [145, 239] on span "Download .mp3 file" at bounding box center [150, 244] width 119 height 30
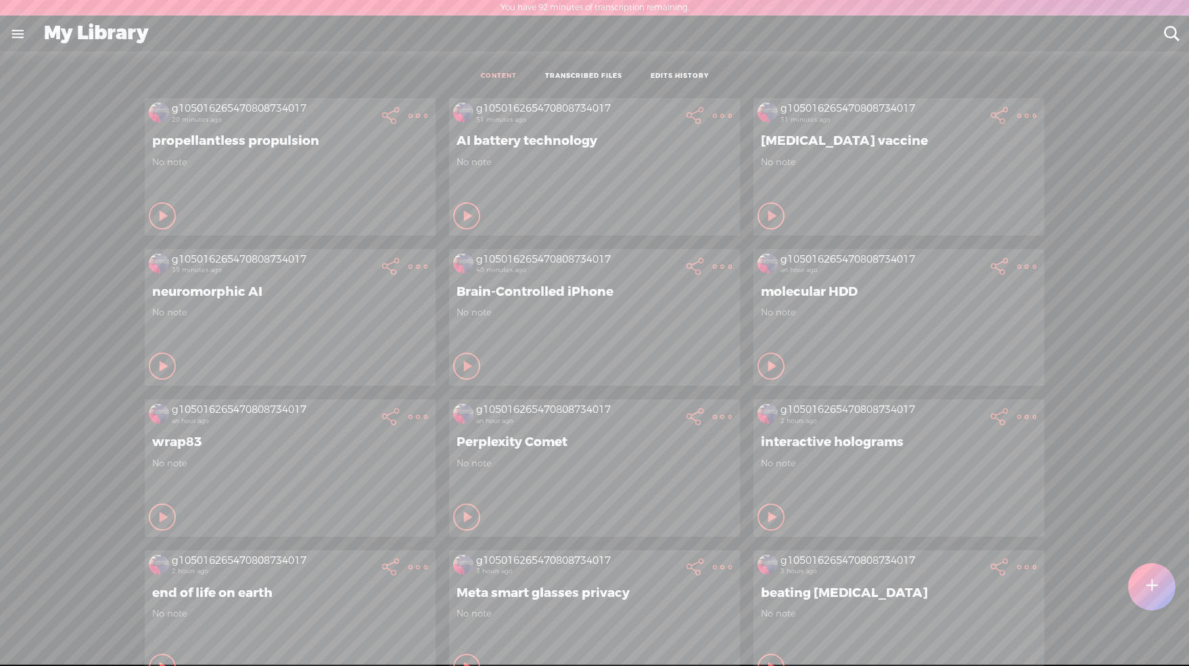
click at [411, 116] on t at bounding box center [418, 115] width 19 height 19
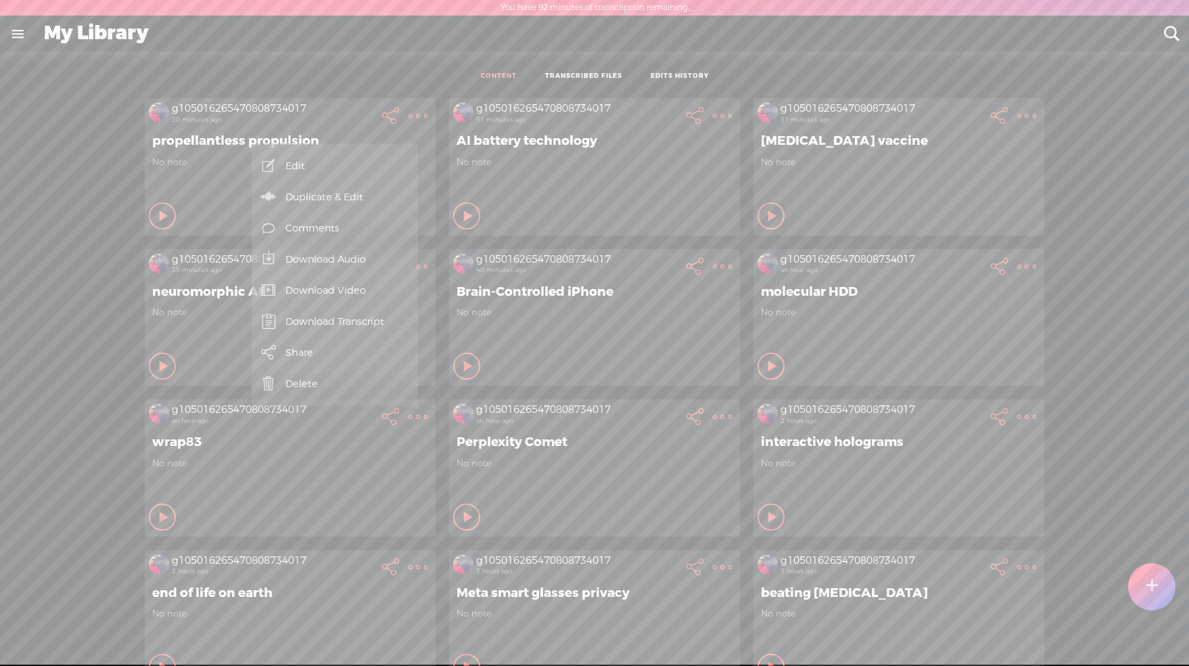
click at [313, 321] on link "Download Transcript" at bounding box center [334, 321] width 153 height 31
click at [141, 292] on span "Download .txt file" at bounding box center [149, 290] width 108 height 30
